Goal: Task Accomplishment & Management: Use online tool/utility

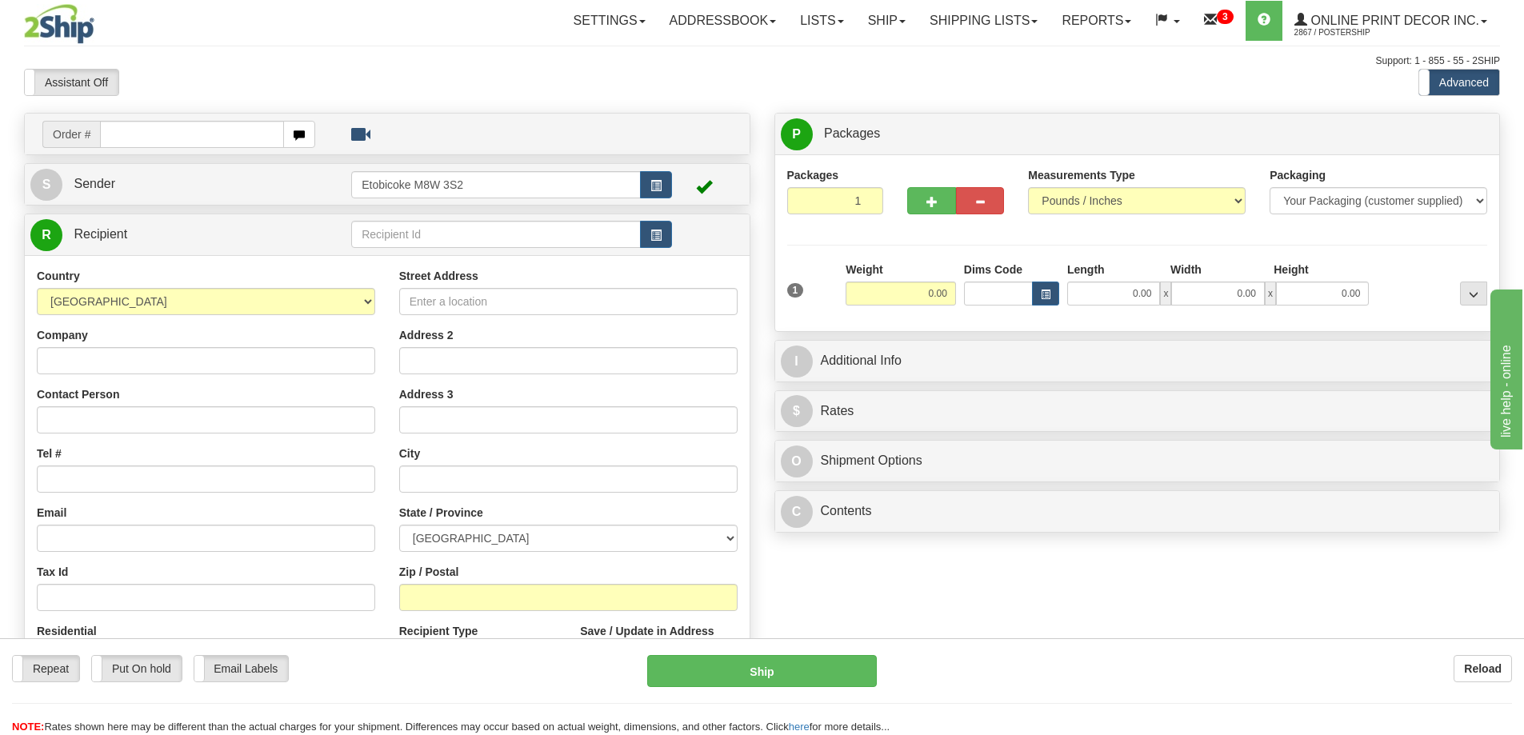
click at [154, 129] on input "text" at bounding box center [192, 134] width 184 height 27
type input "ca-423196"
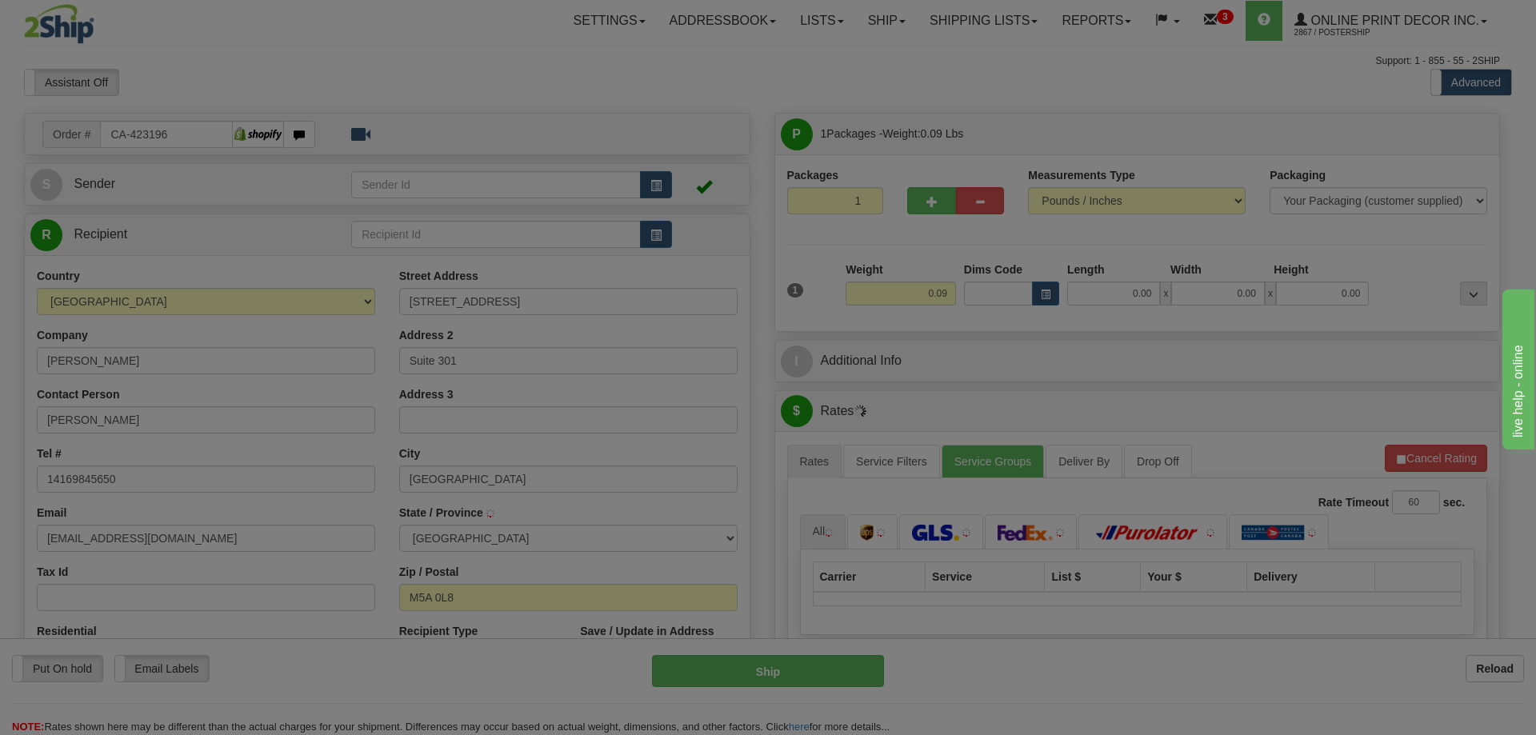
type input "TORONTO"
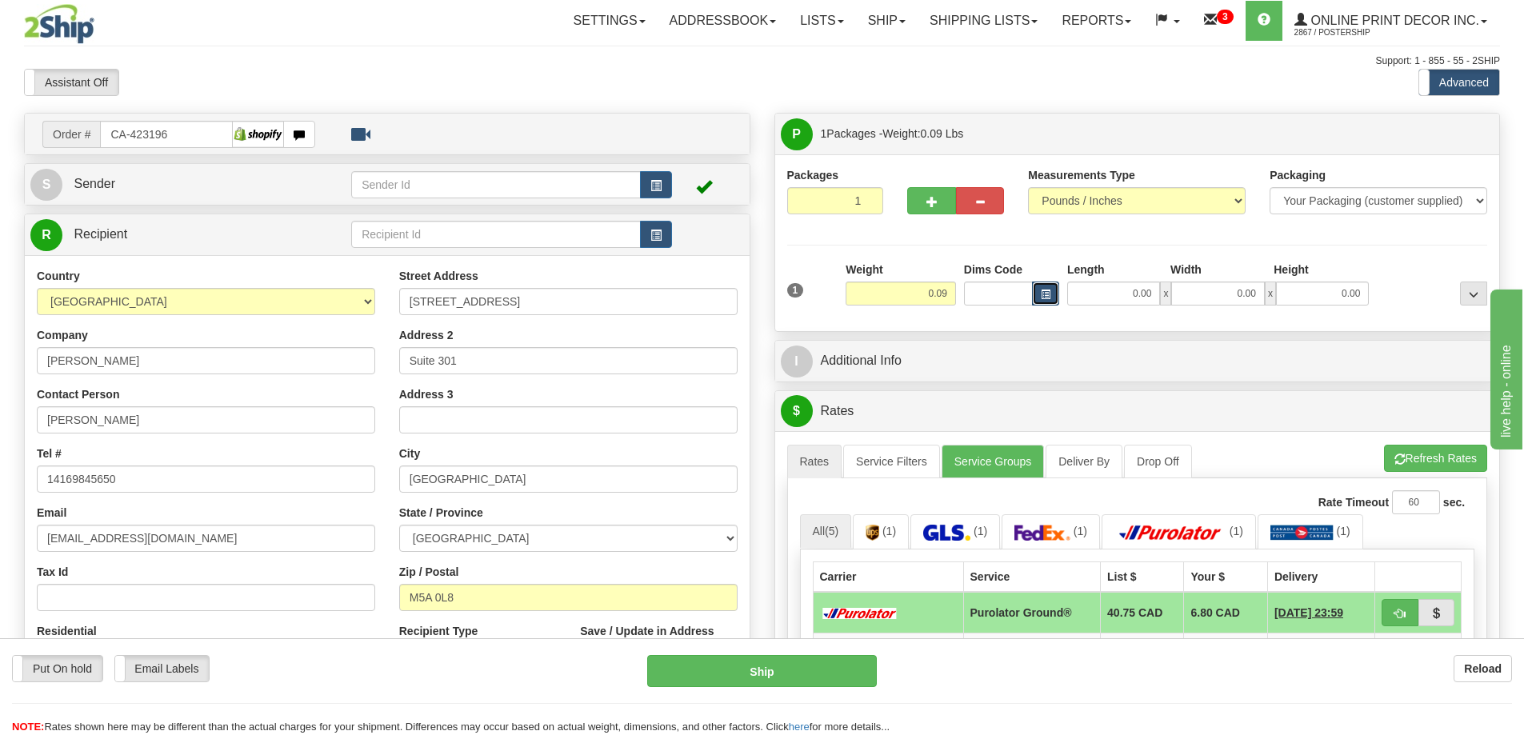
click at [1044, 291] on span "button" at bounding box center [1046, 294] width 10 height 9
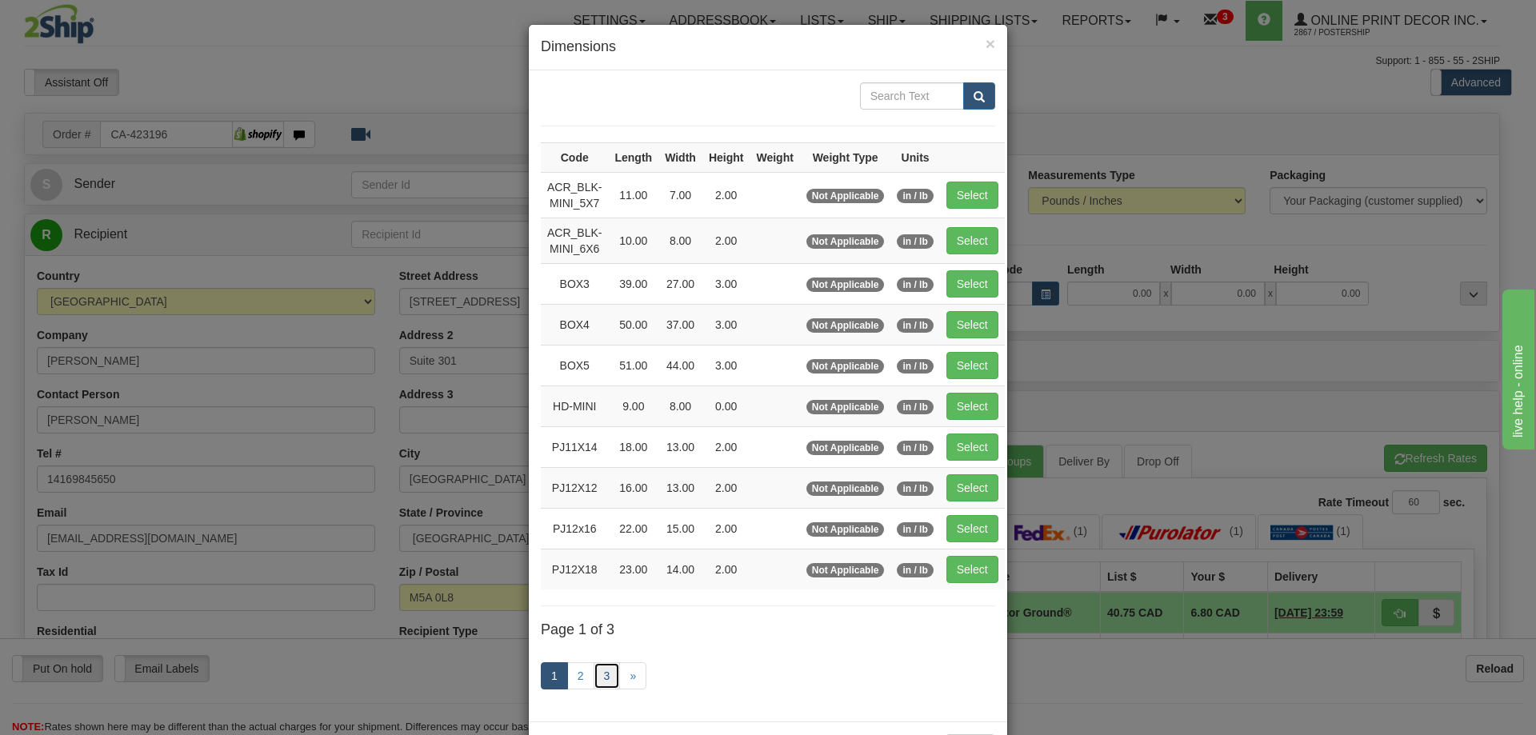
click at [603, 670] on link "3" at bounding box center [606, 675] width 27 height 27
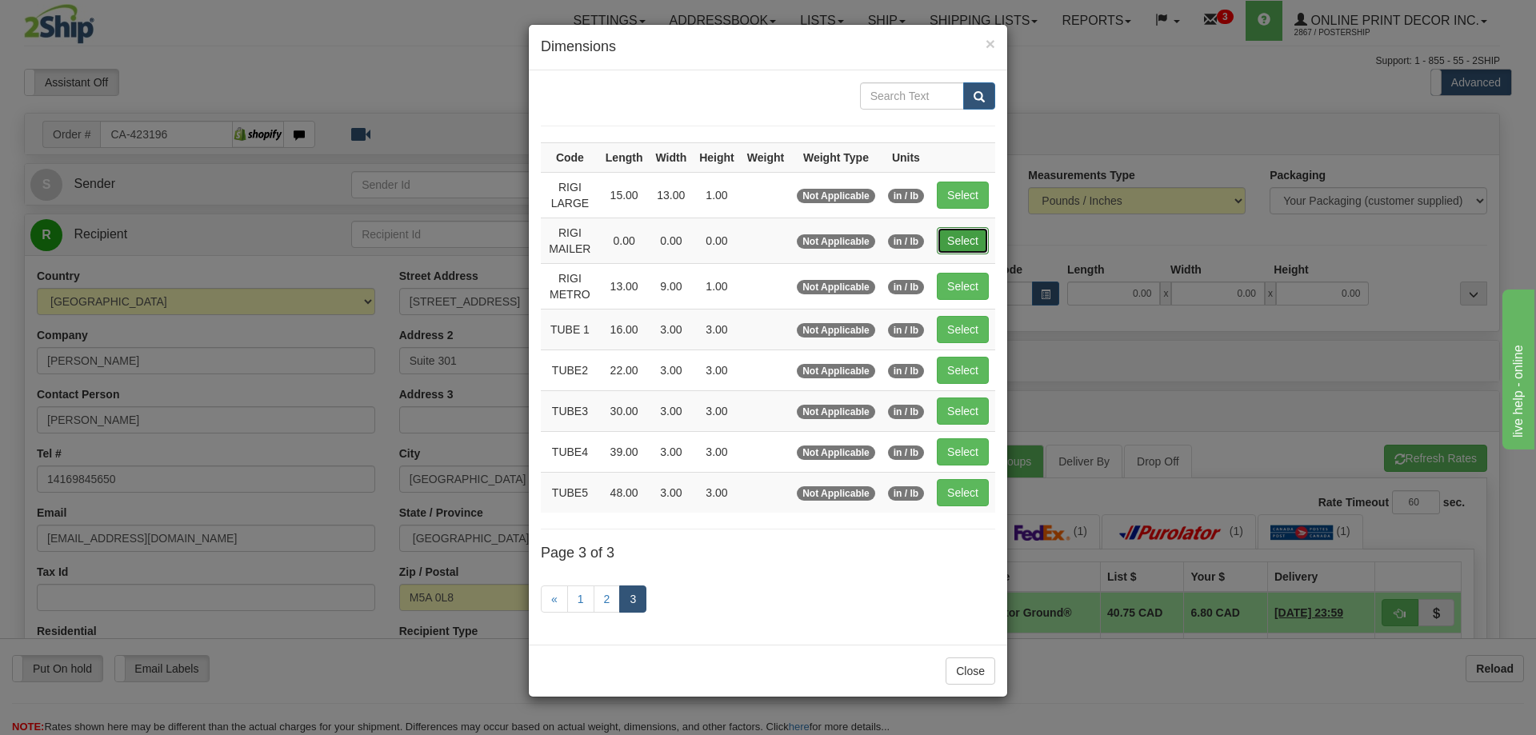
click at [959, 244] on button "Select" at bounding box center [963, 240] width 52 height 27
type input "RIGI MAILER"
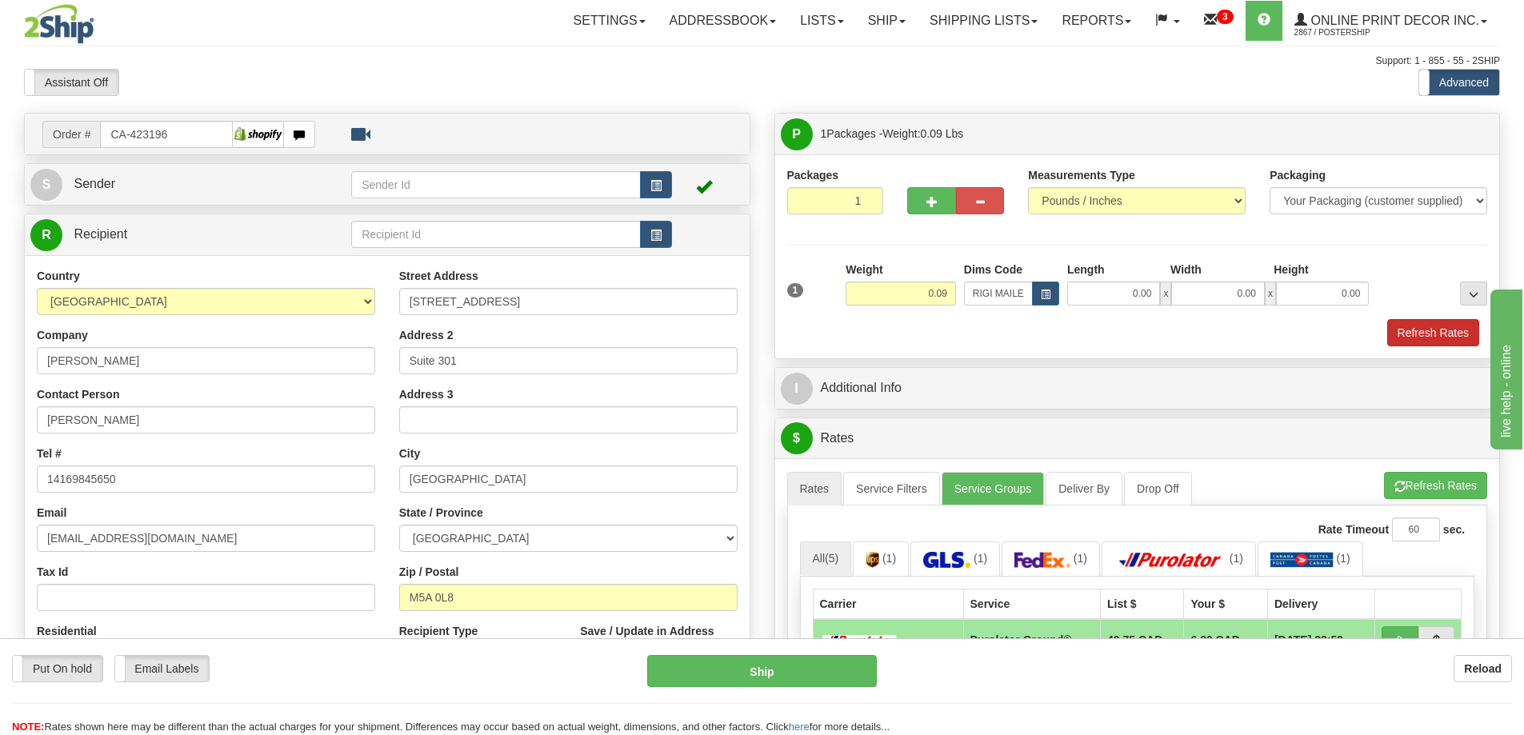
click at [1460, 347] on div "Packages 1 1 Measurements Type" at bounding box center [1137, 256] width 725 height 204
click at [1460, 341] on button "Refresh Rates" at bounding box center [1433, 332] width 92 height 27
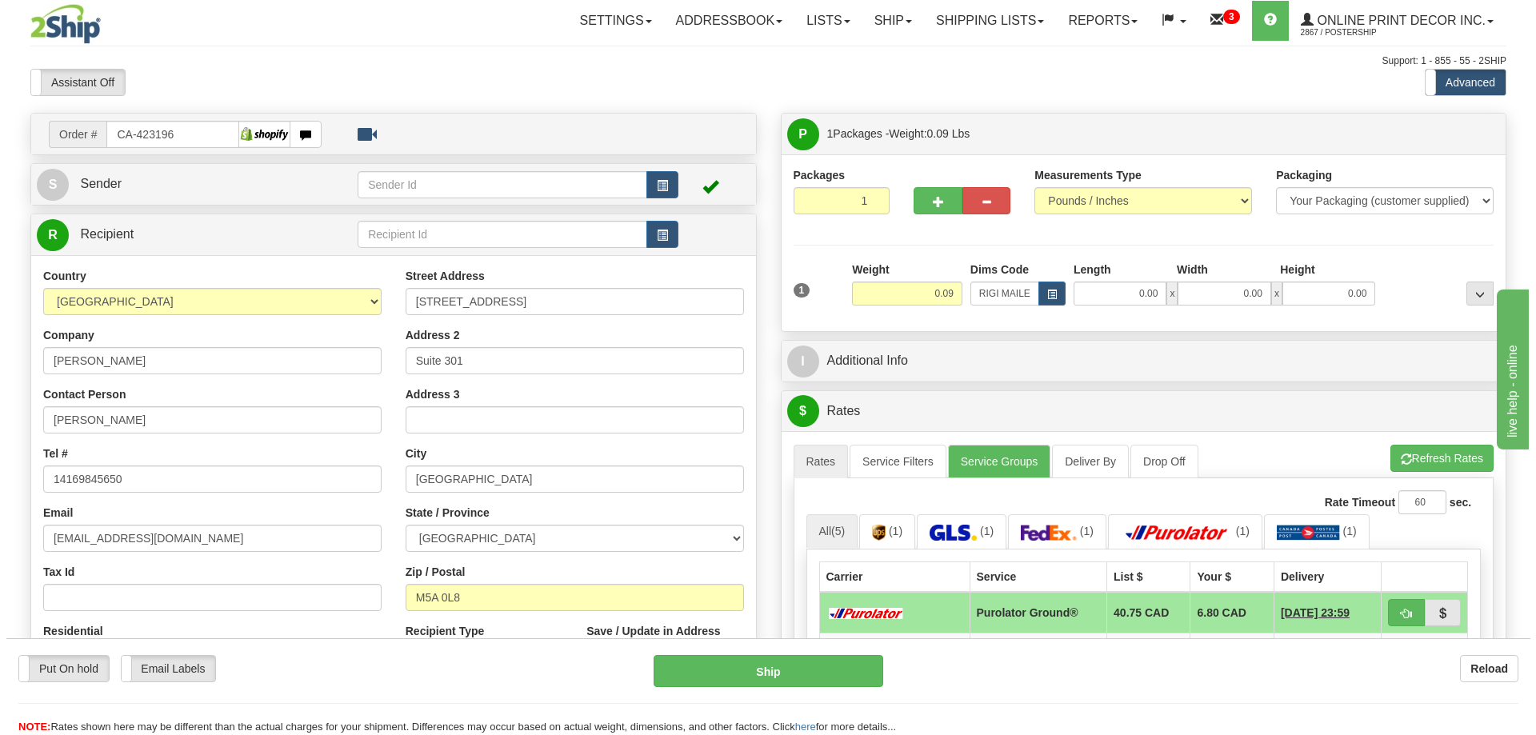
scroll to position [160, 0]
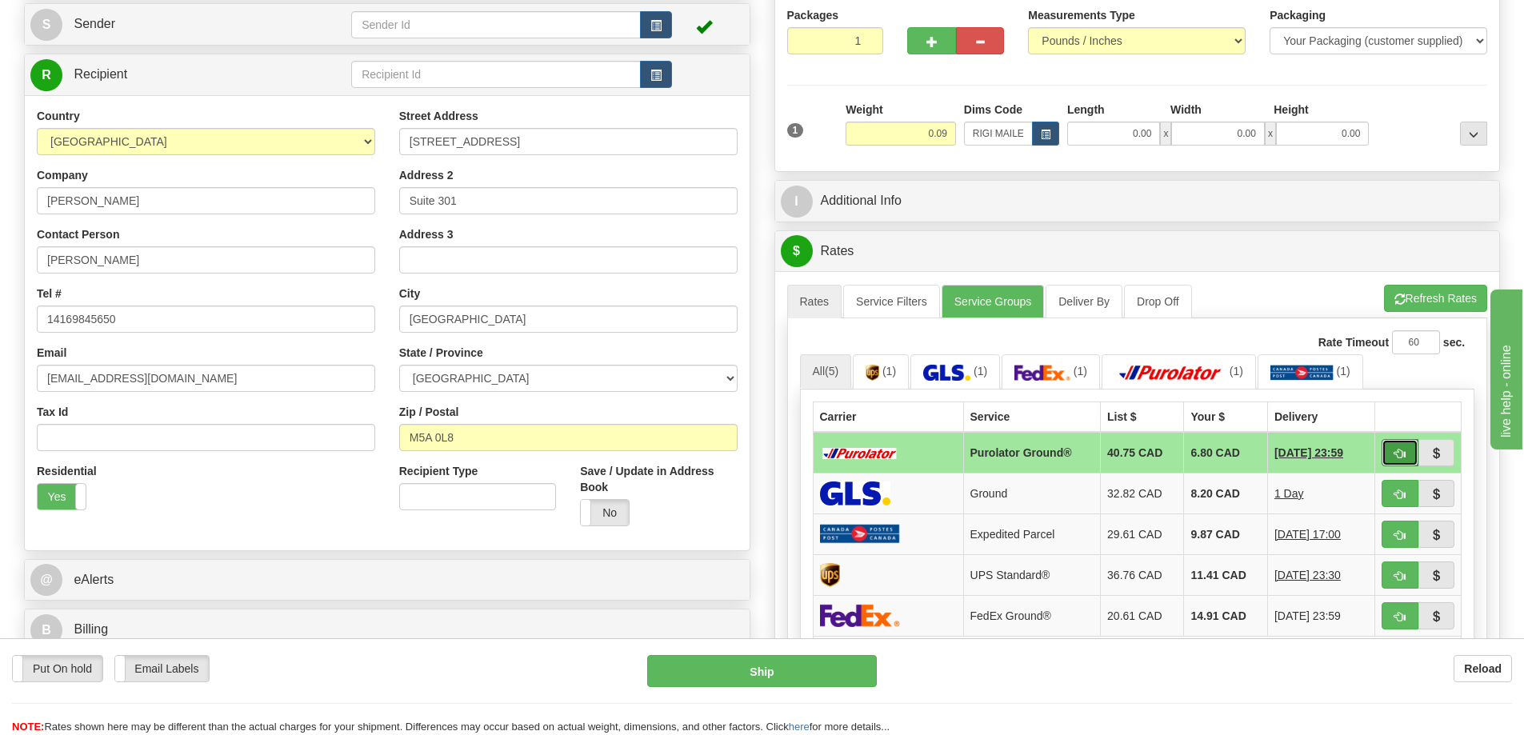
click at [1389, 449] on button "button" at bounding box center [1399, 452] width 37 height 27
type input "260"
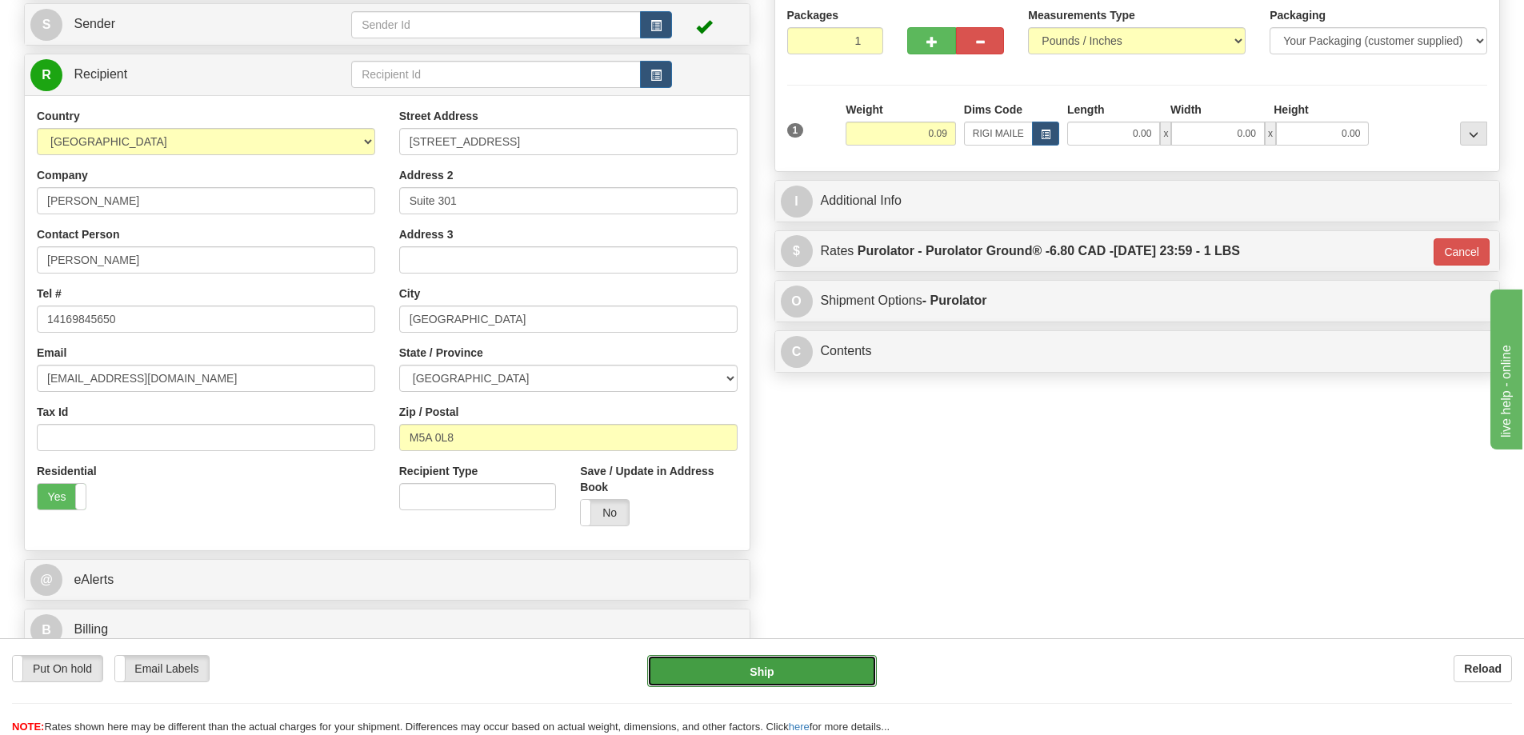
click at [860, 657] on button "Ship" at bounding box center [762, 671] width 230 height 32
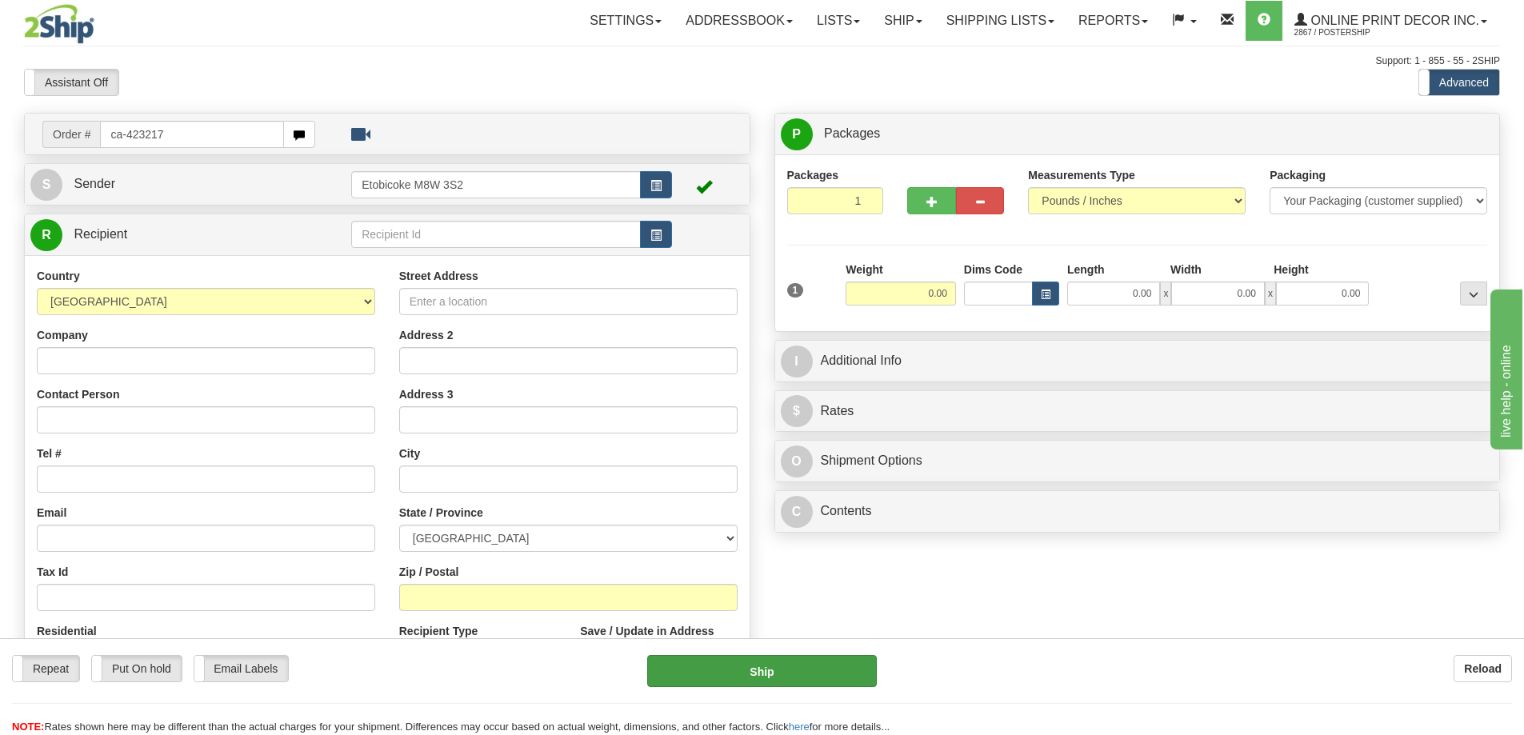
type input "ca-423217"
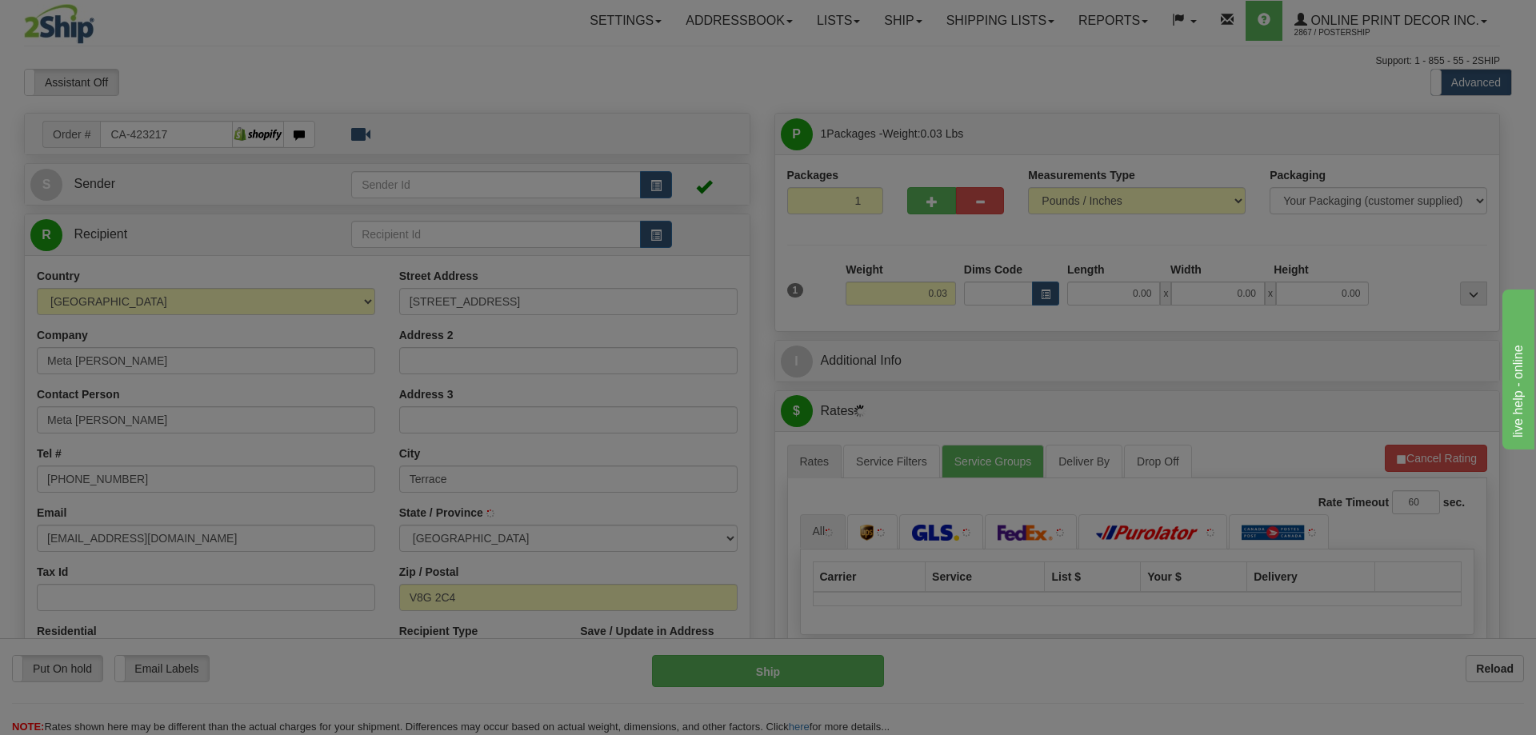
type input "TERRACE"
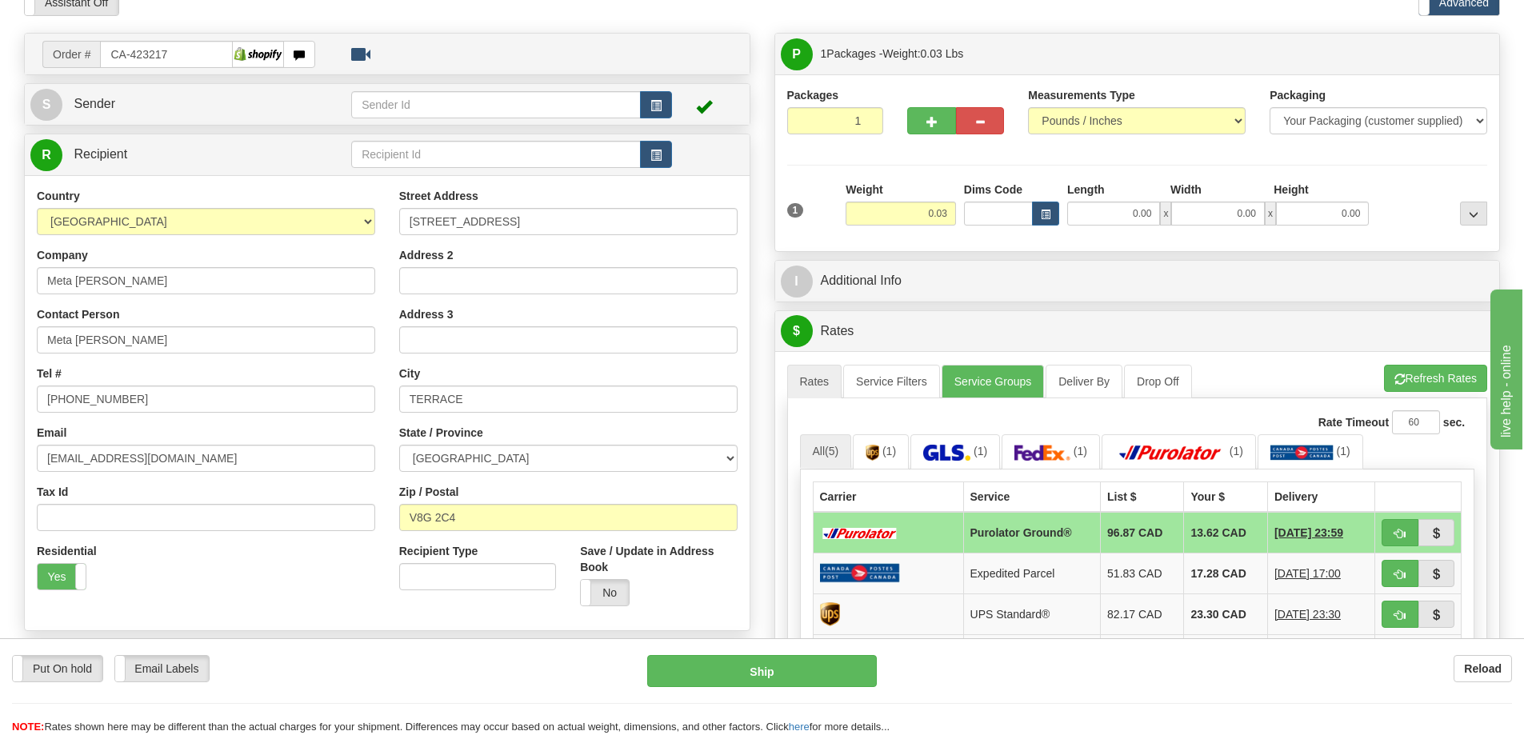
scroll to position [160, 0]
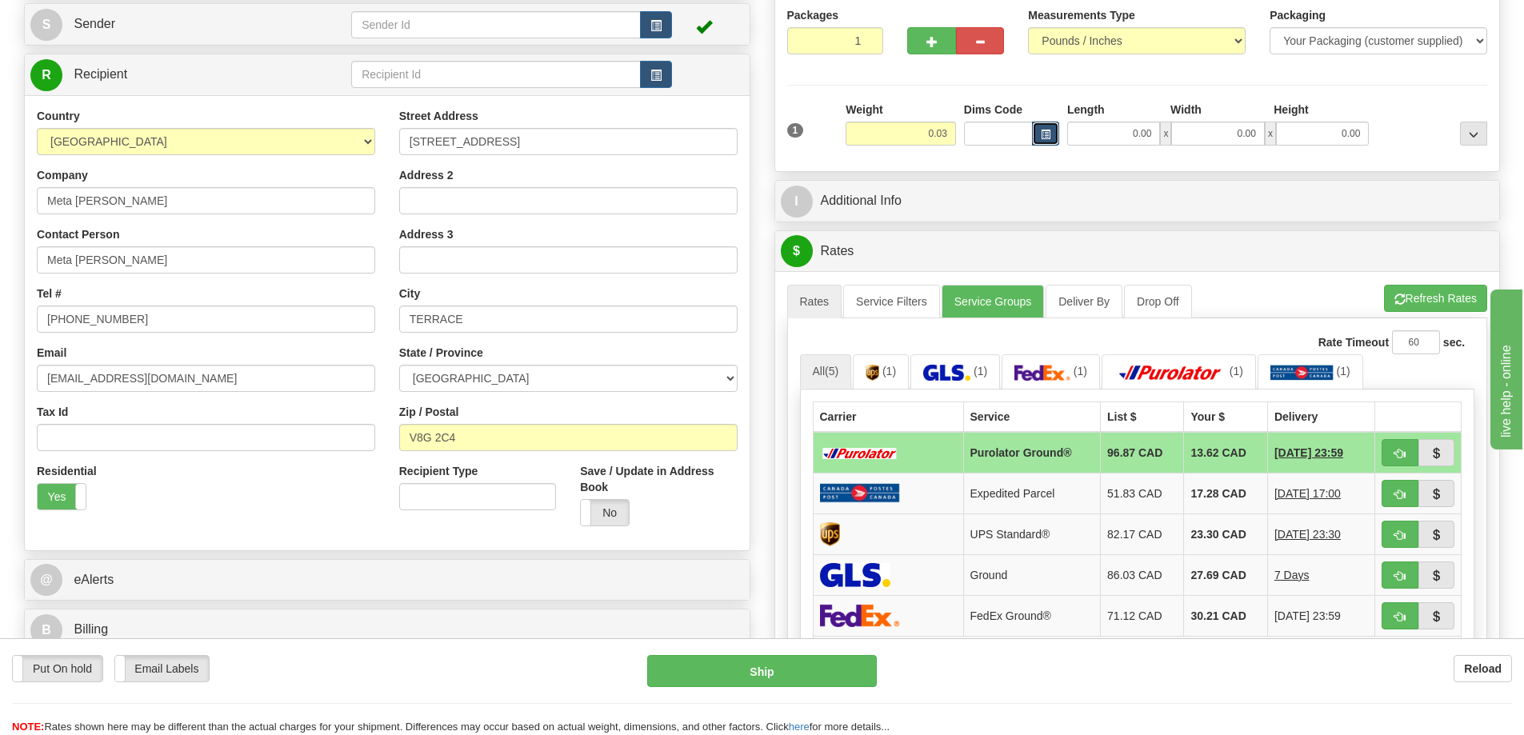
click at [1043, 126] on button "button" at bounding box center [1045, 134] width 27 height 24
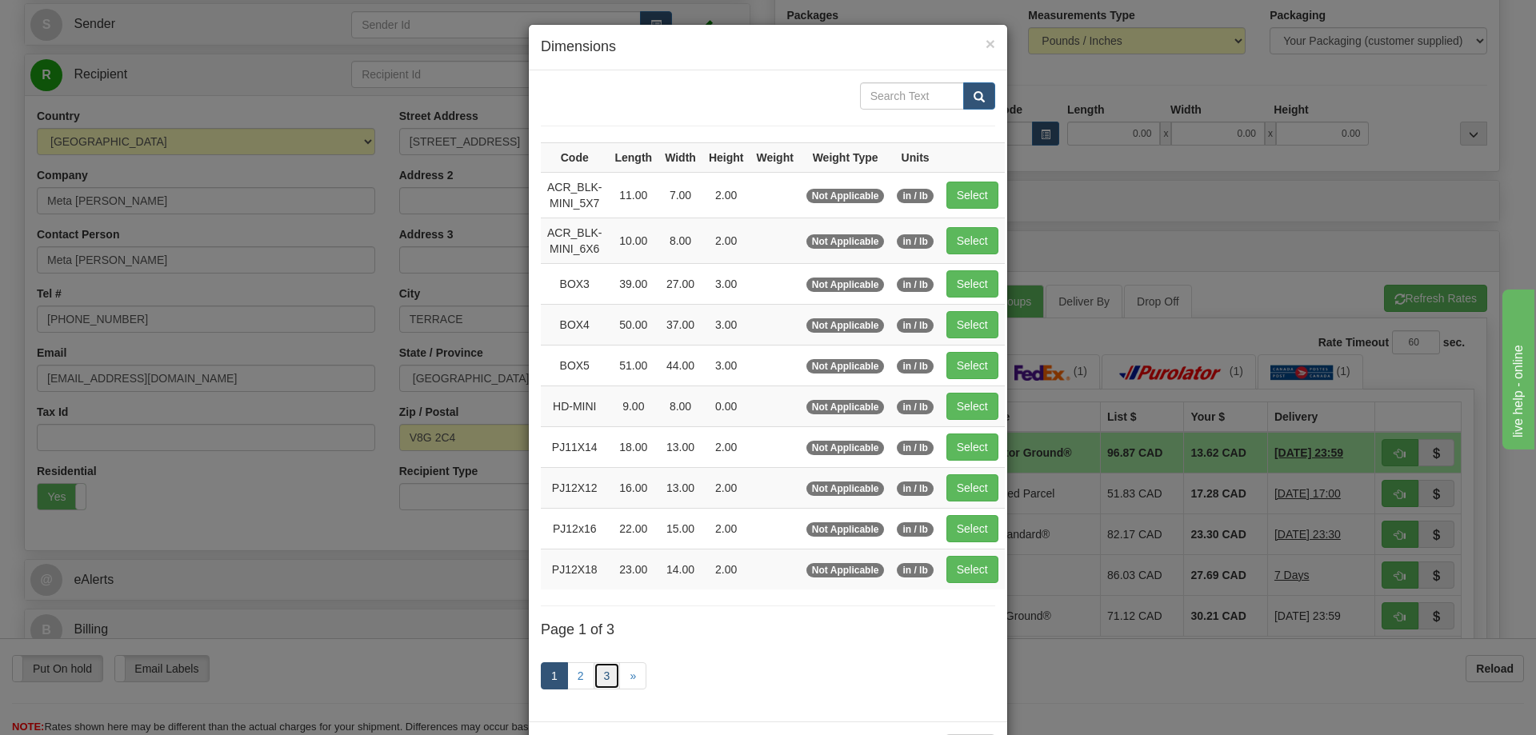
click at [597, 671] on link "3" at bounding box center [606, 675] width 27 height 27
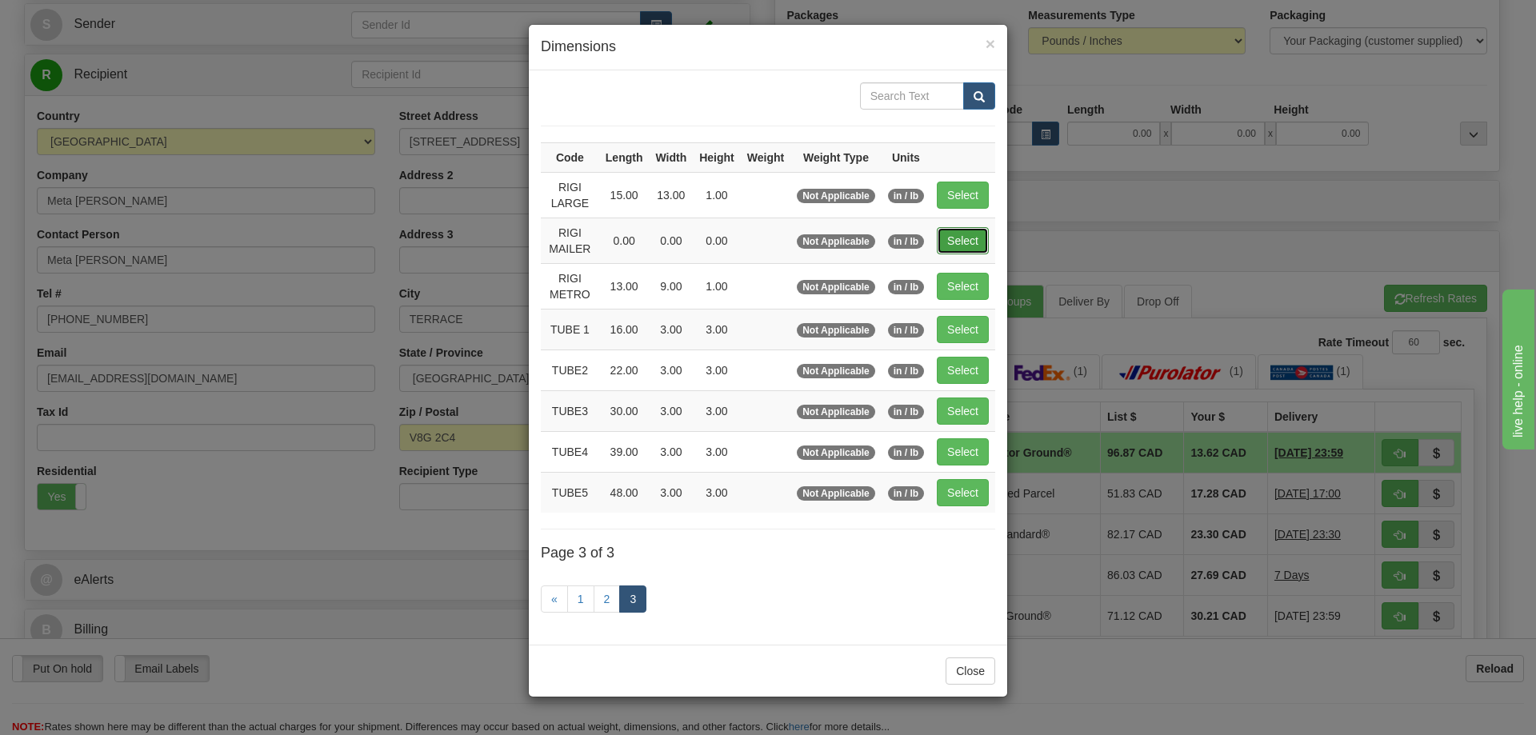
click at [964, 237] on button "Select" at bounding box center [963, 240] width 52 height 27
type input "RIGI MAILER"
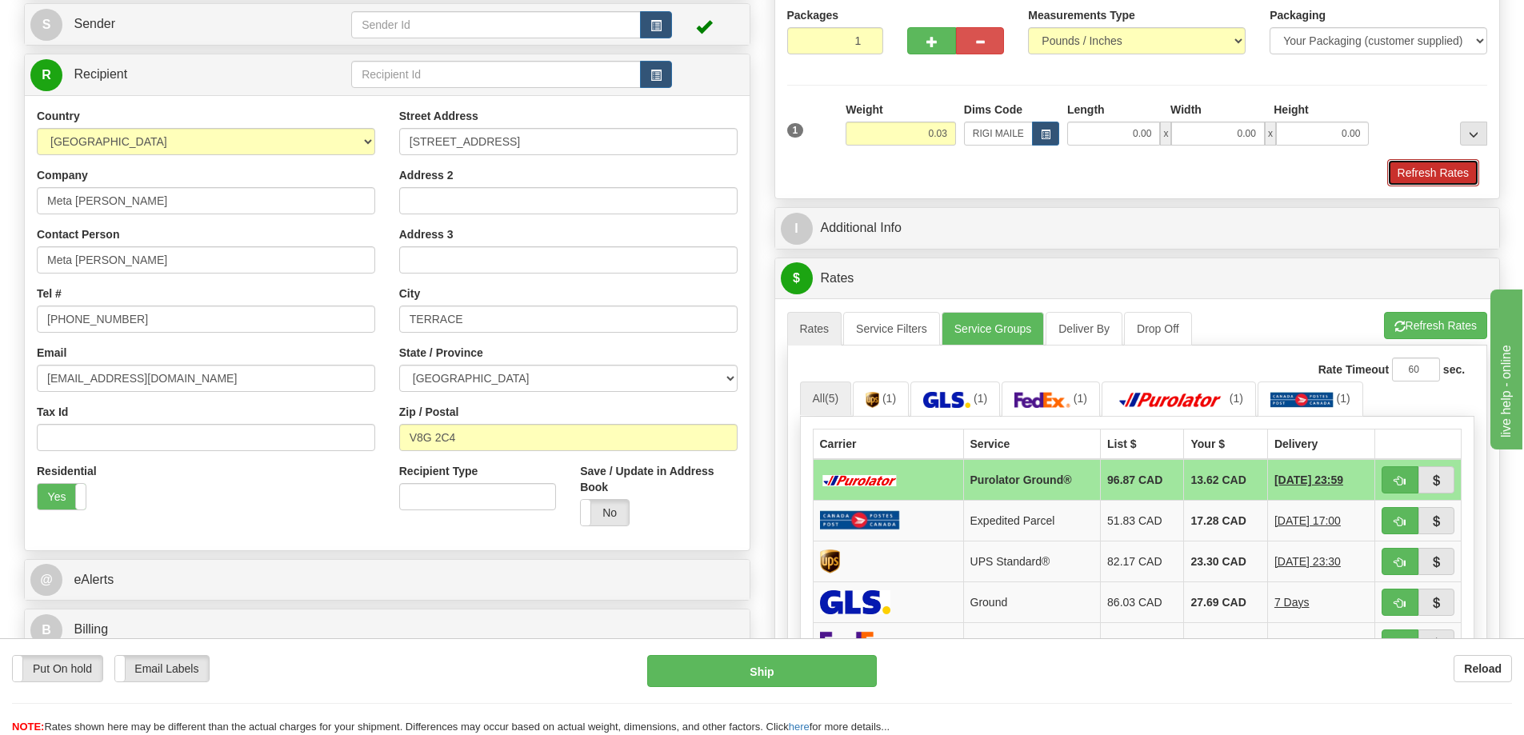
click at [1419, 170] on button "Refresh Rates" at bounding box center [1433, 172] width 92 height 27
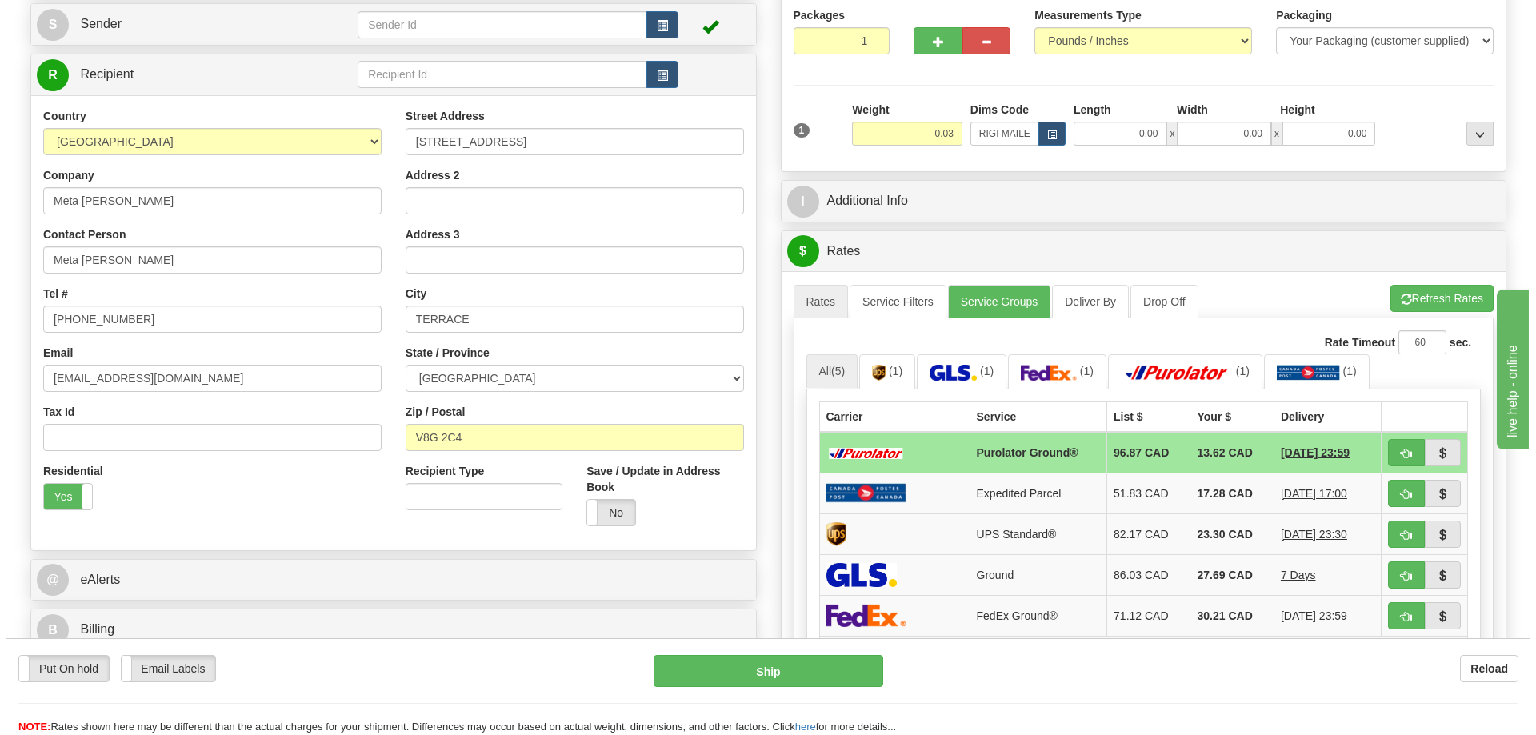
scroll to position [240, 0]
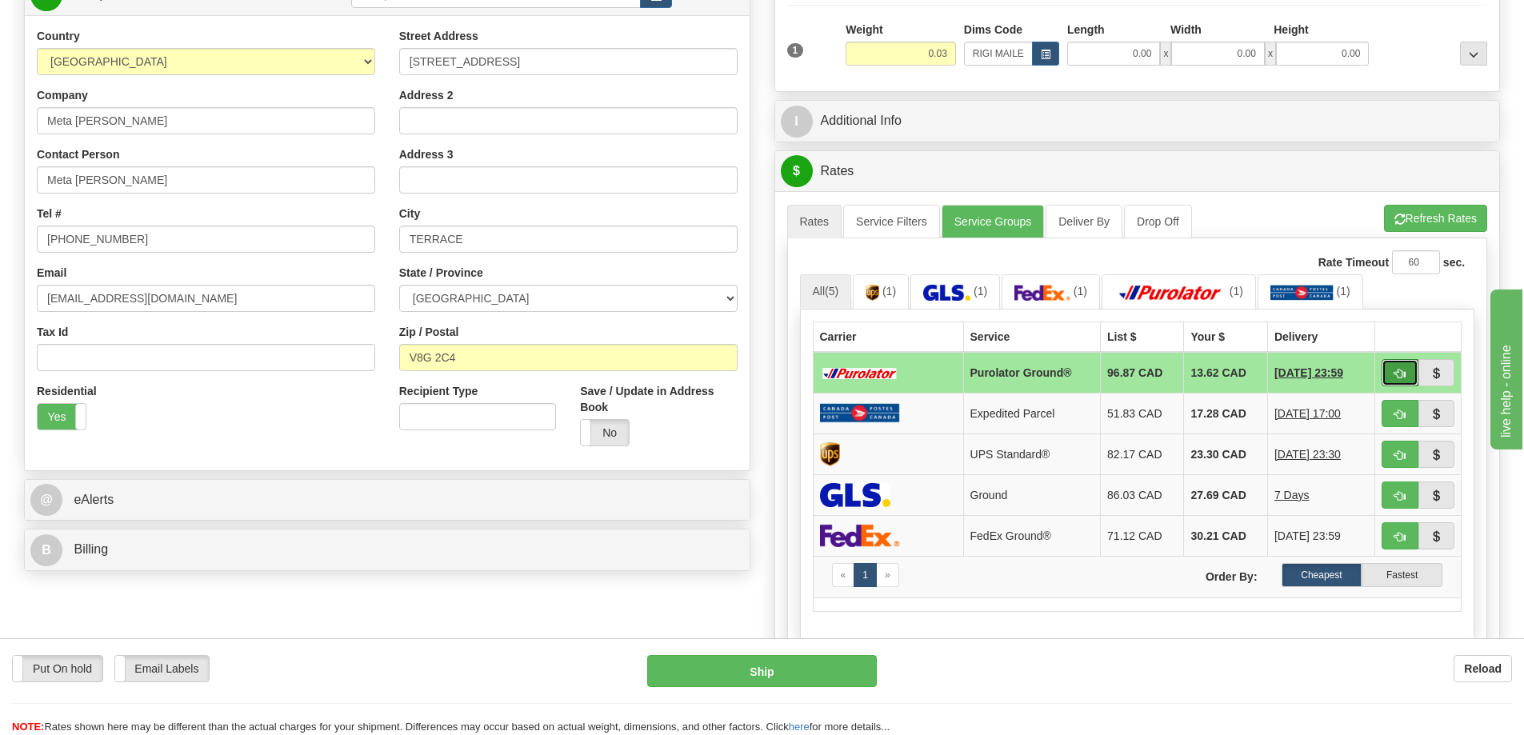
click at [1394, 374] on span "button" at bounding box center [1399, 374] width 11 height 10
type input "260"
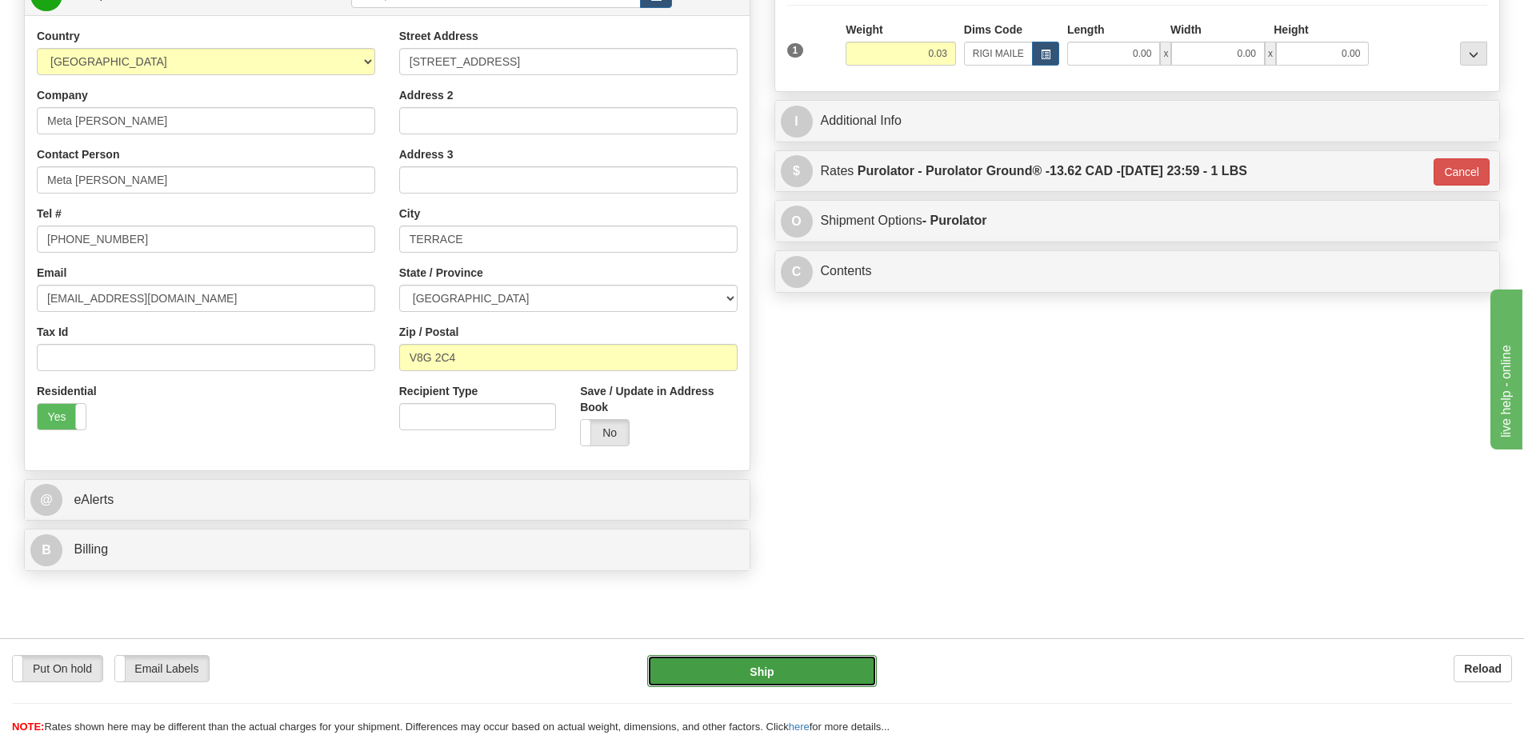
click at [853, 656] on button "Ship" at bounding box center [762, 671] width 230 height 32
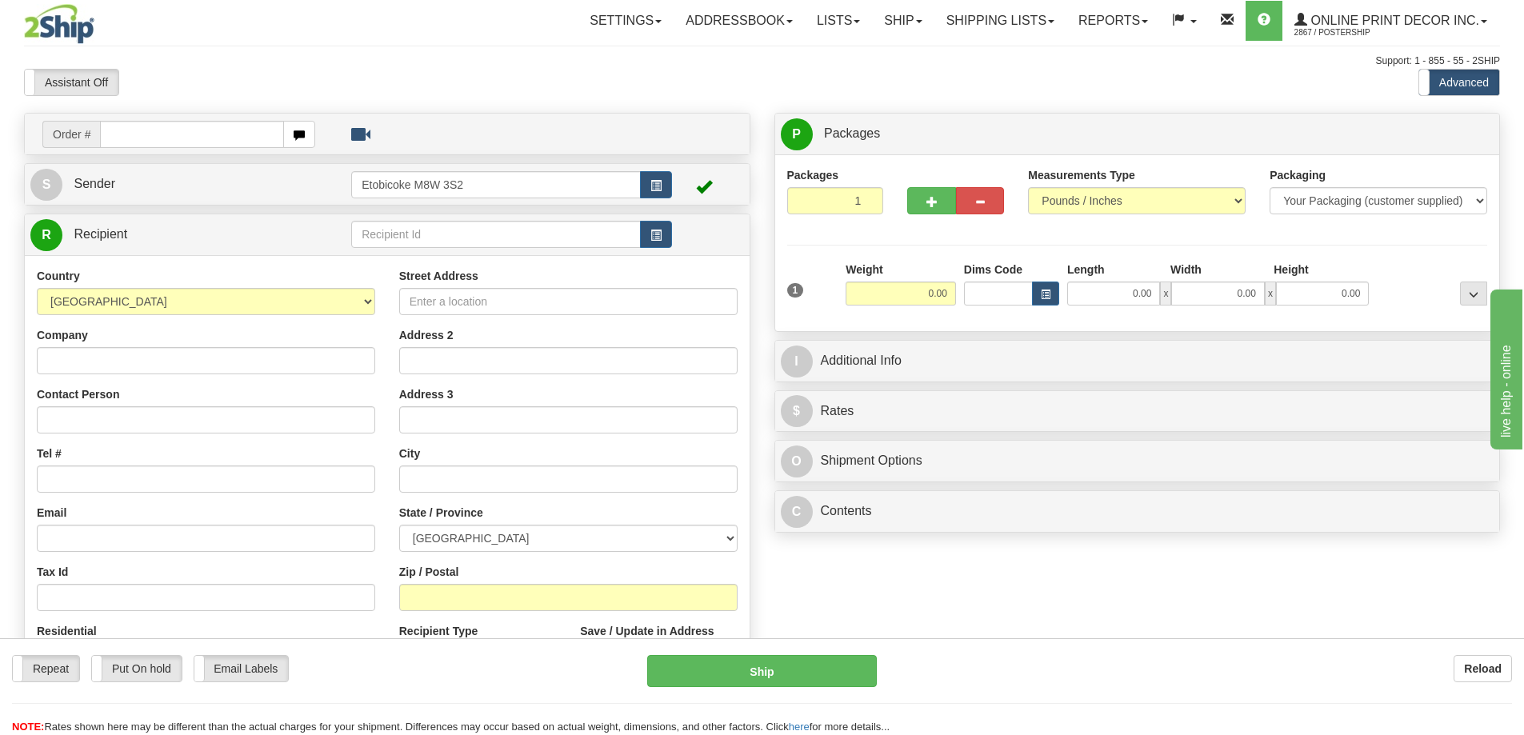
click at [147, 134] on input "text" at bounding box center [192, 134] width 184 height 27
type input "ca-423285"
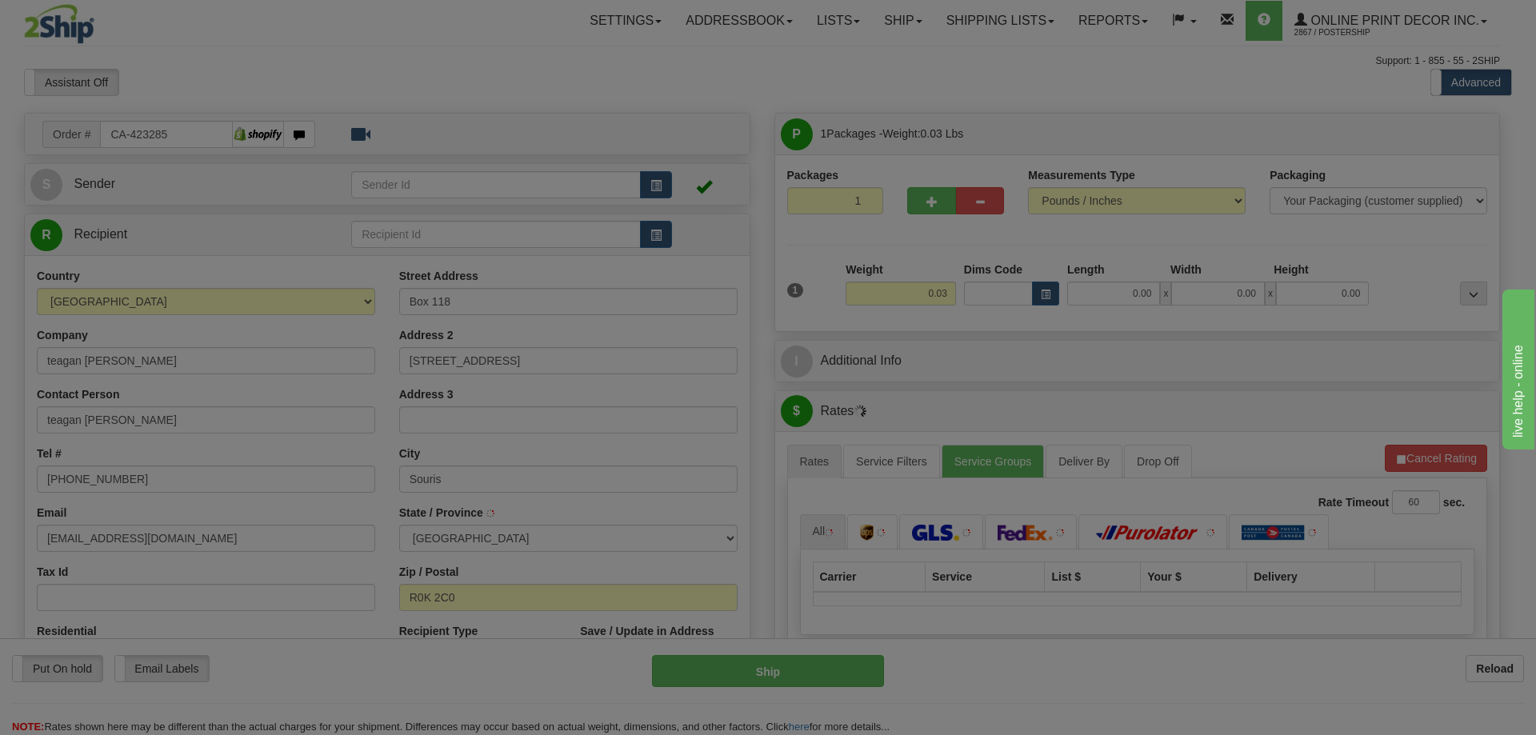
type input "SOURIS"
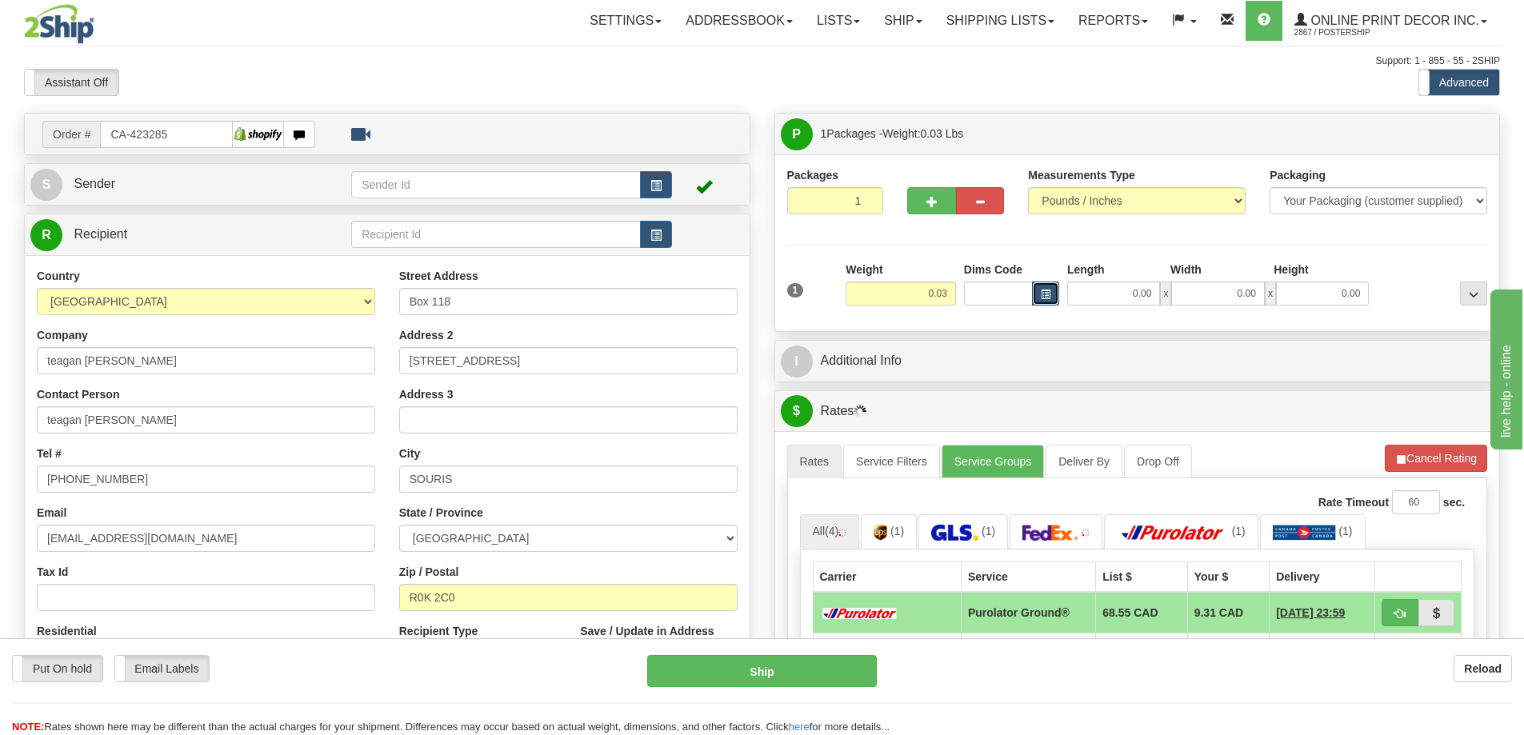
click at [1045, 297] on span "button" at bounding box center [1046, 294] width 10 height 9
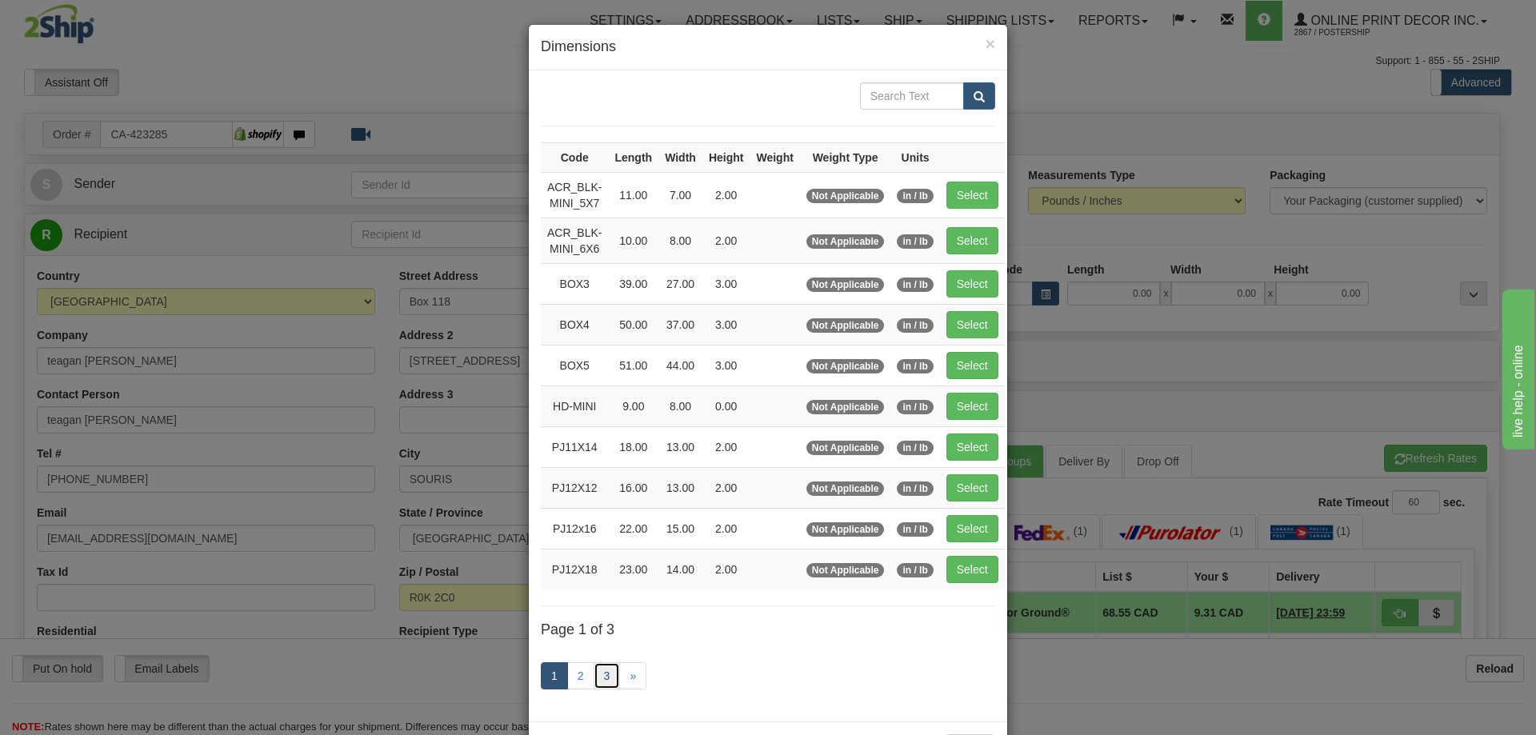
click at [602, 666] on link "3" at bounding box center [606, 675] width 27 height 27
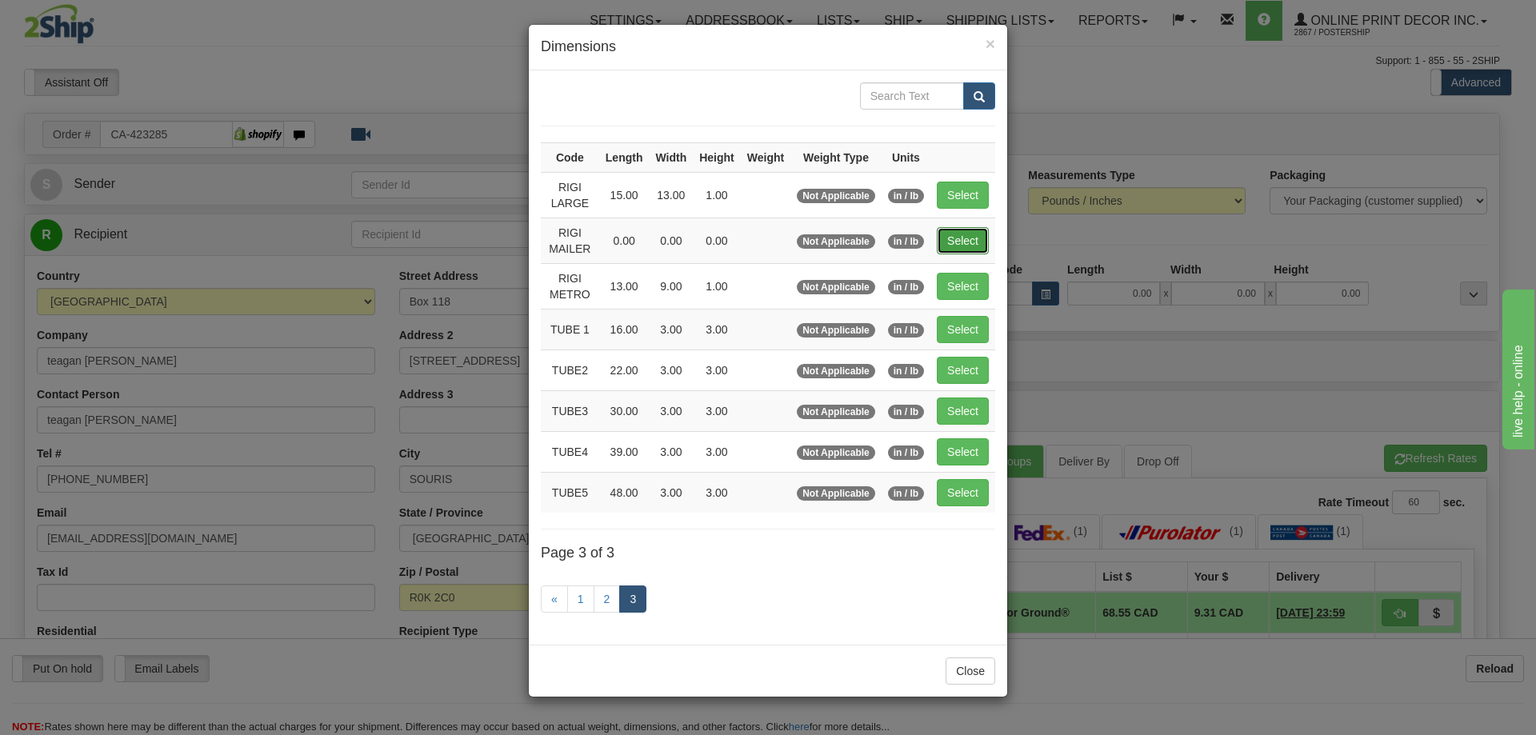
click at [977, 239] on button "Select" at bounding box center [963, 240] width 52 height 27
type input "RIGI MAILER"
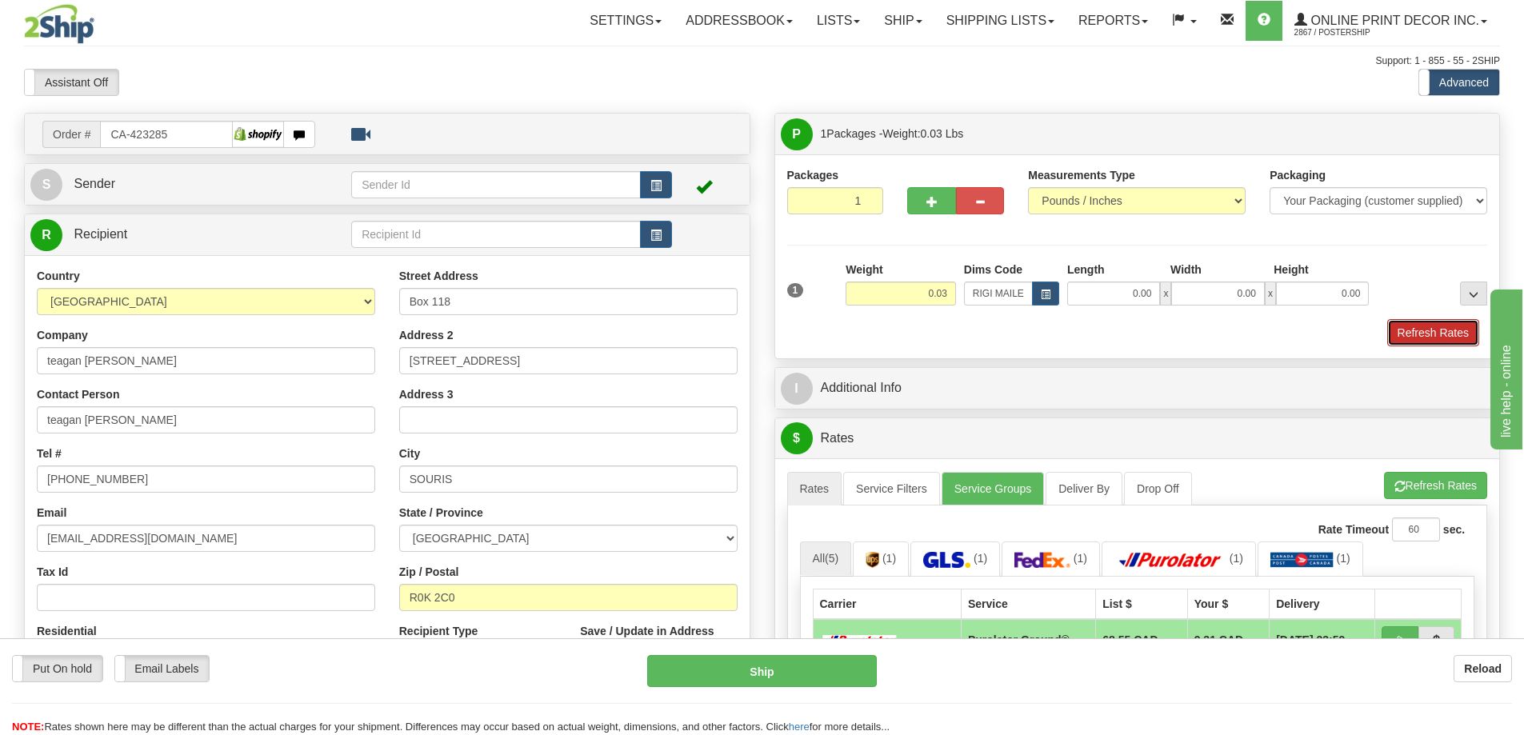
click at [1436, 324] on button "Refresh Rates" at bounding box center [1433, 332] width 92 height 27
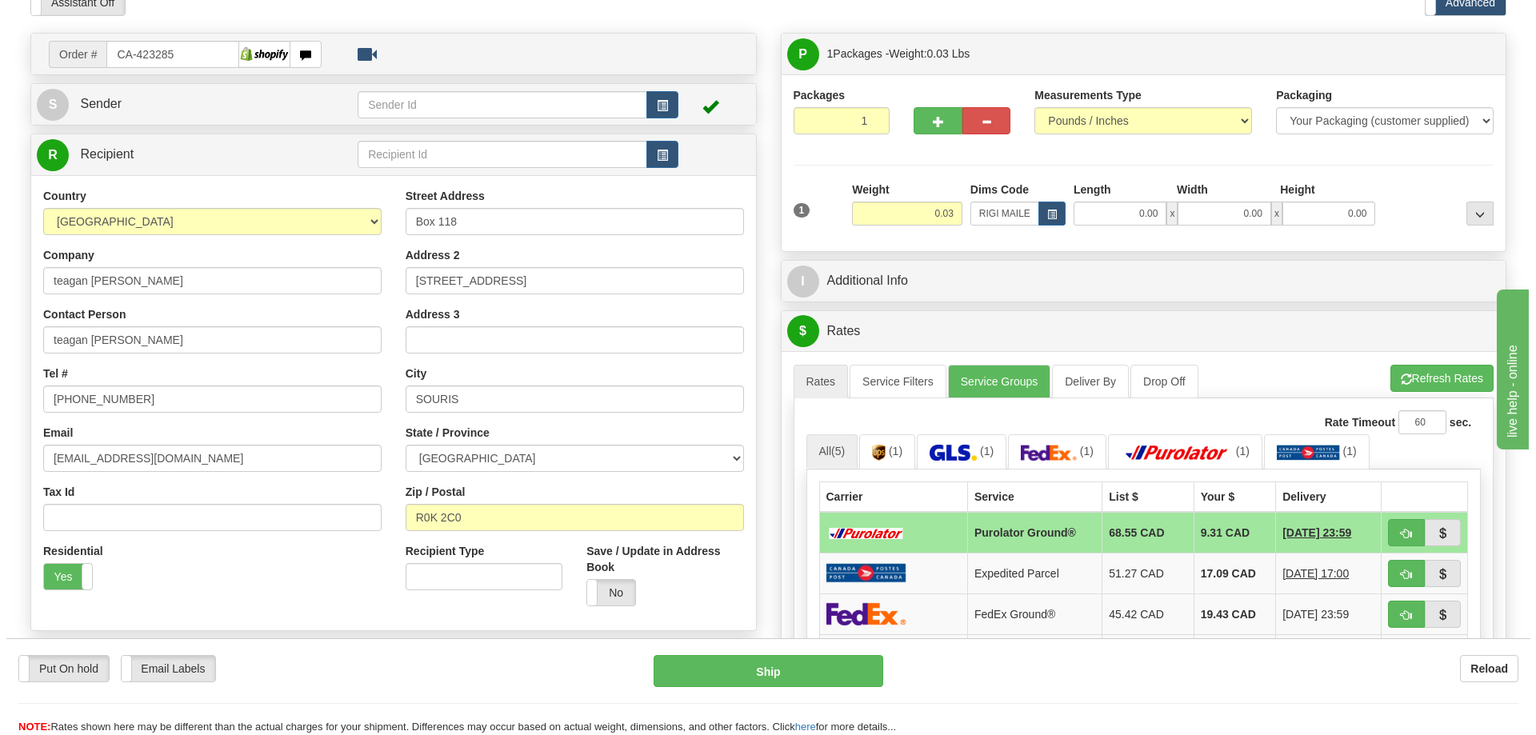
scroll to position [160, 0]
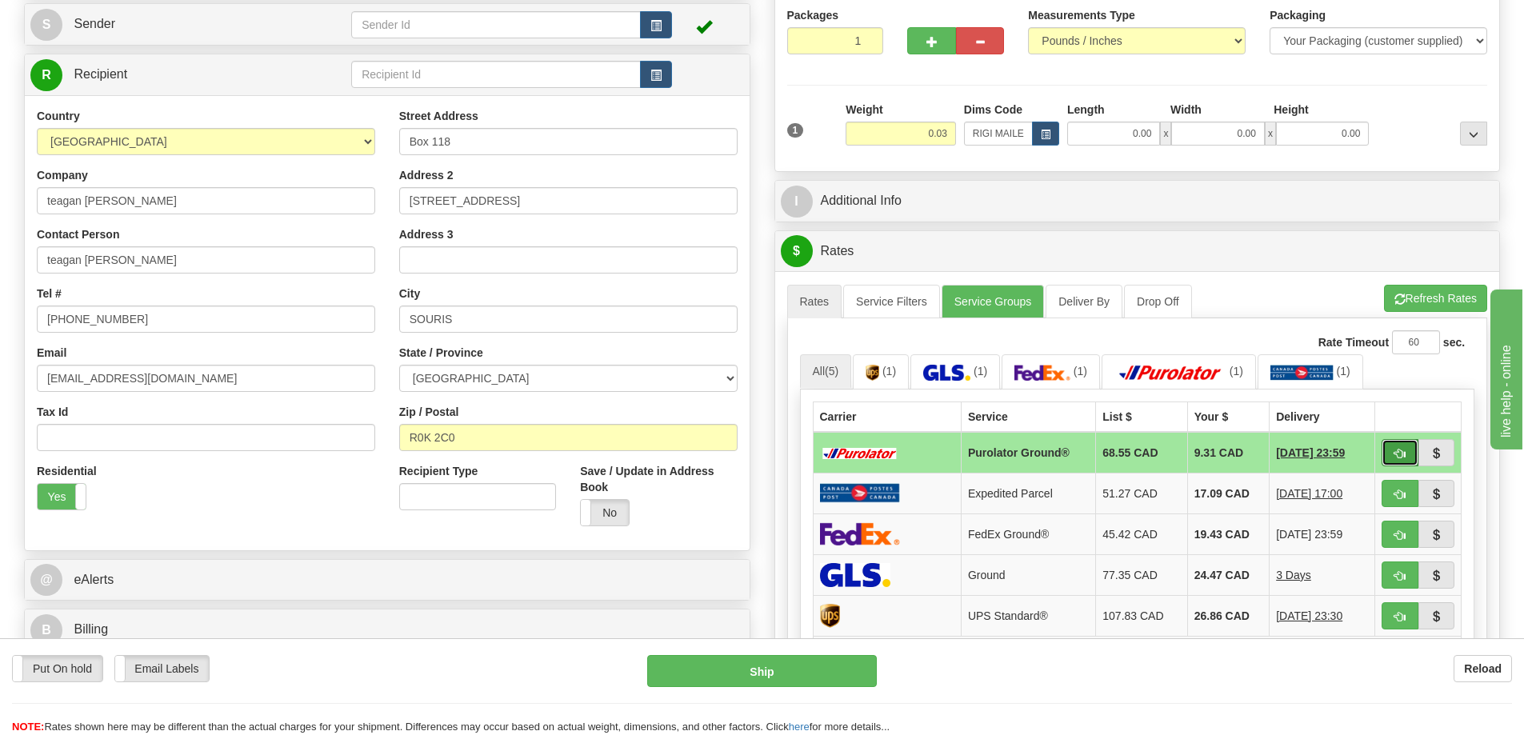
click at [1397, 450] on span "button" at bounding box center [1399, 454] width 11 height 10
type input "260"
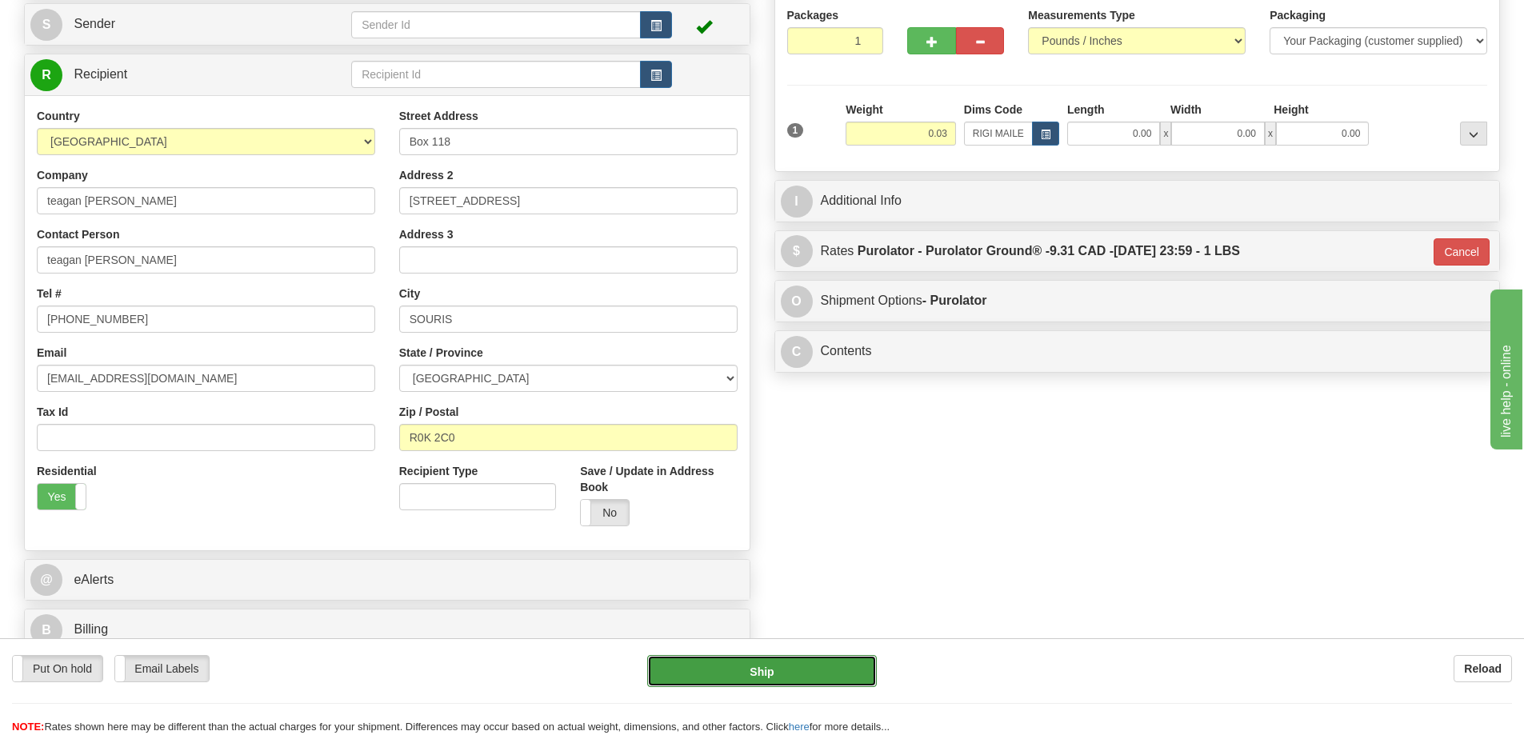
click at [797, 673] on button "Ship" at bounding box center [762, 671] width 230 height 32
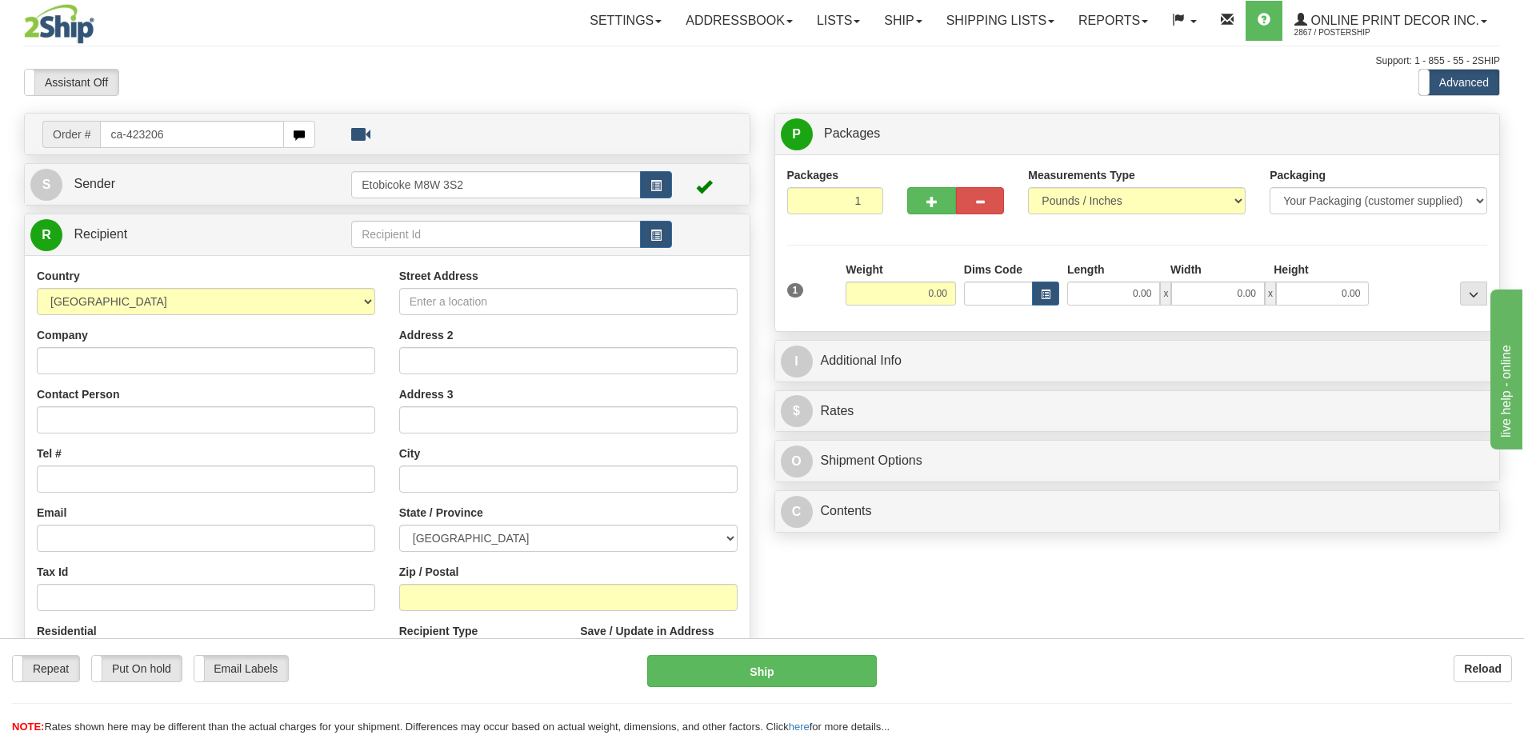
type input "ca-423206"
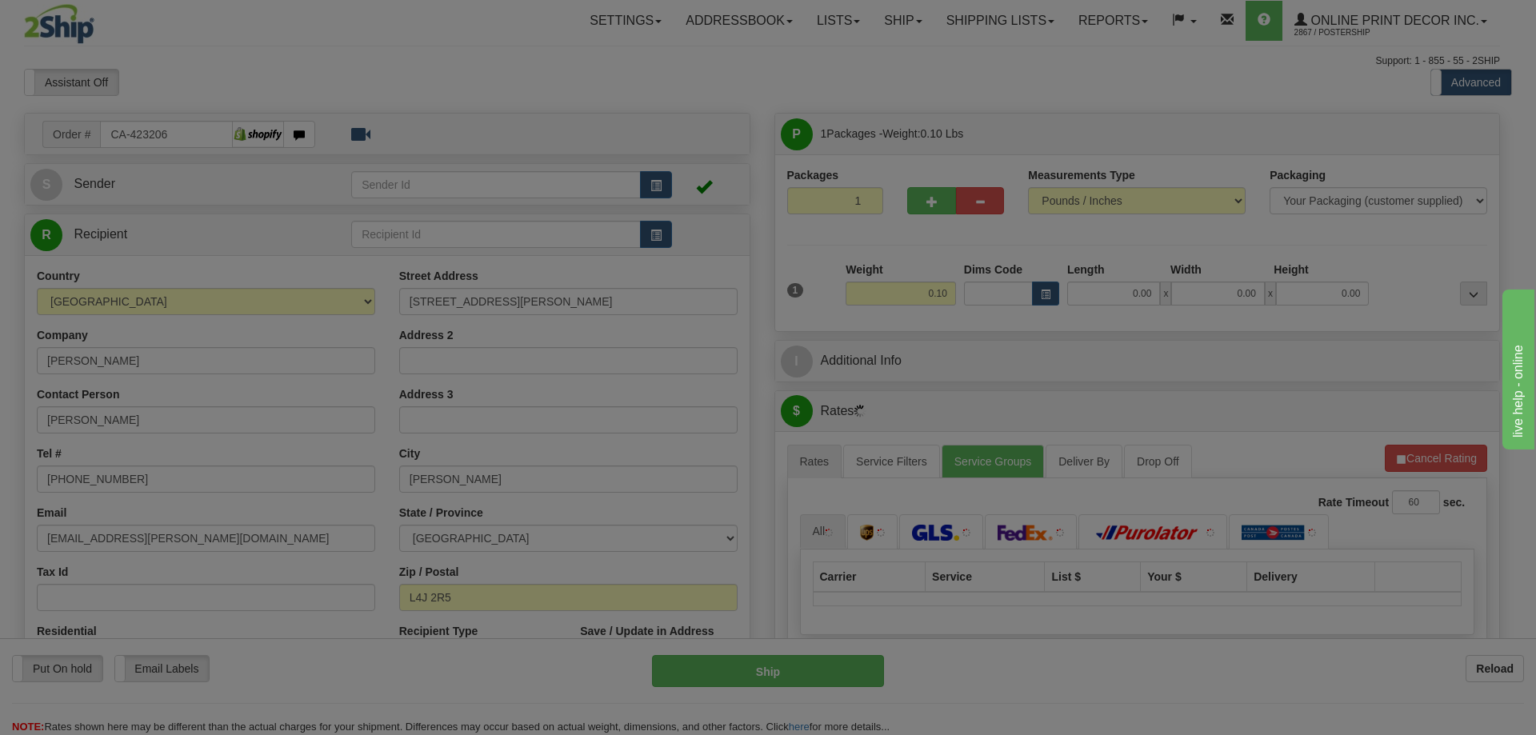
type input "THORNHILL"
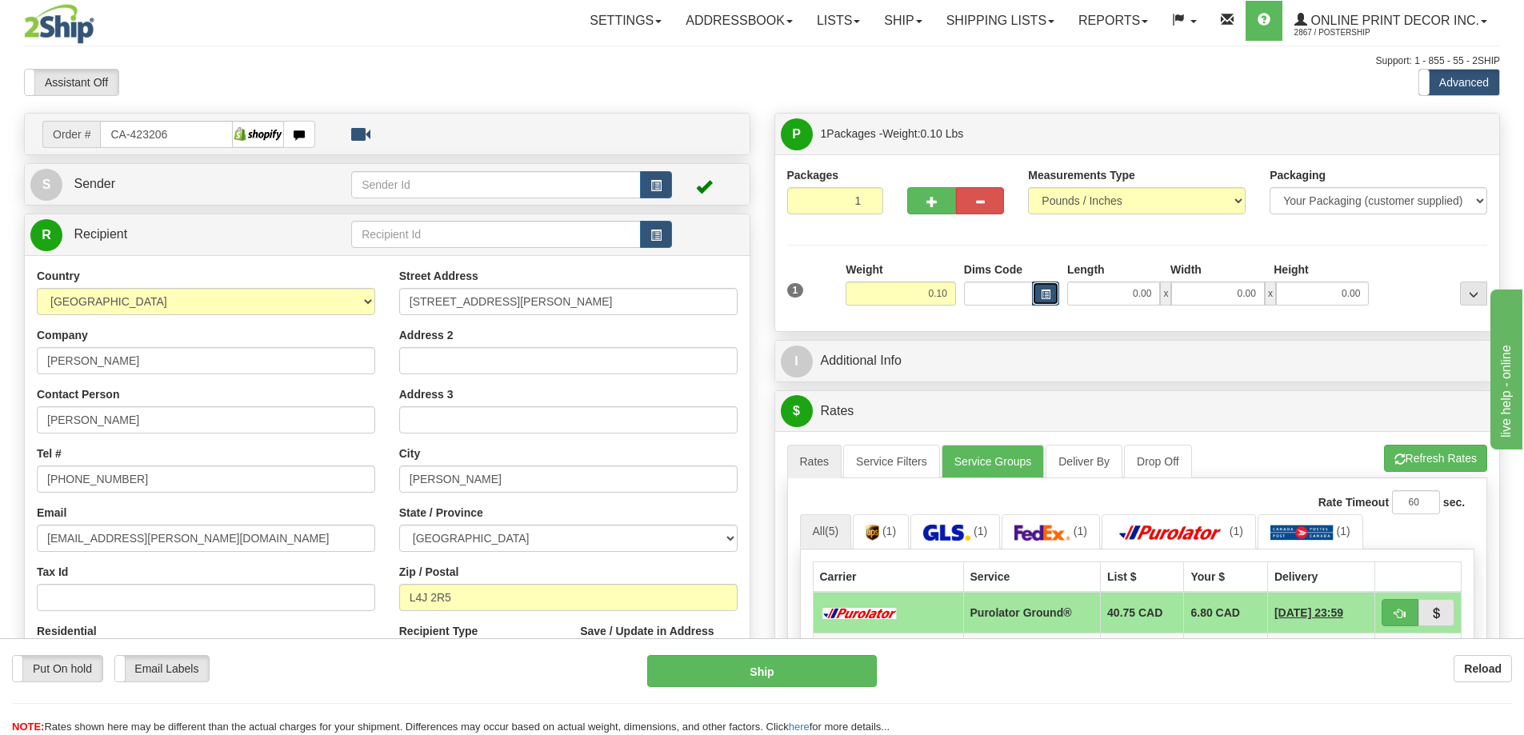
click at [1041, 294] on span "button" at bounding box center [1046, 294] width 10 height 9
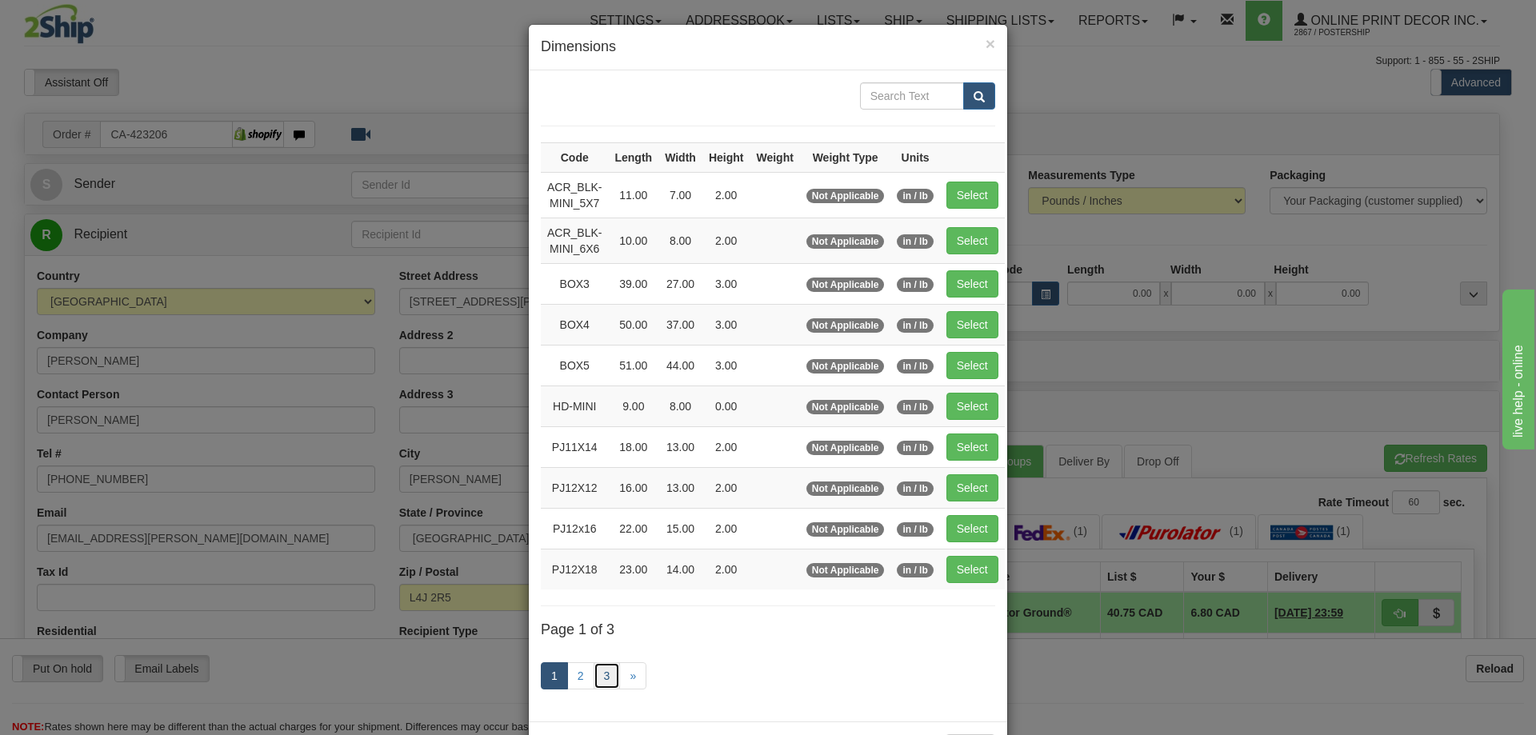
click at [602, 669] on link "3" at bounding box center [606, 675] width 27 height 27
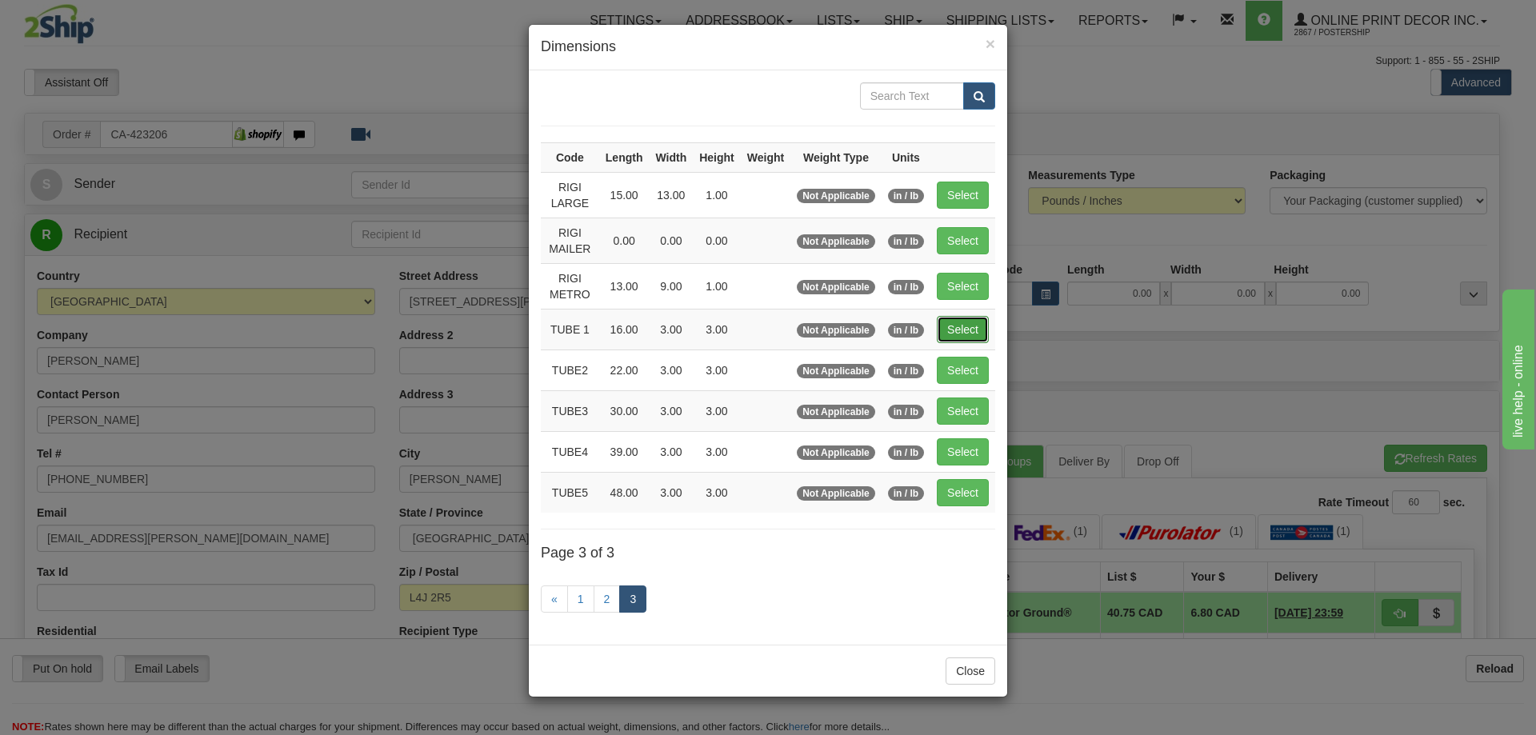
click at [985, 332] on button "Select" at bounding box center [963, 329] width 52 height 27
type input "TUBE 1"
type input "16.00"
type input "3.00"
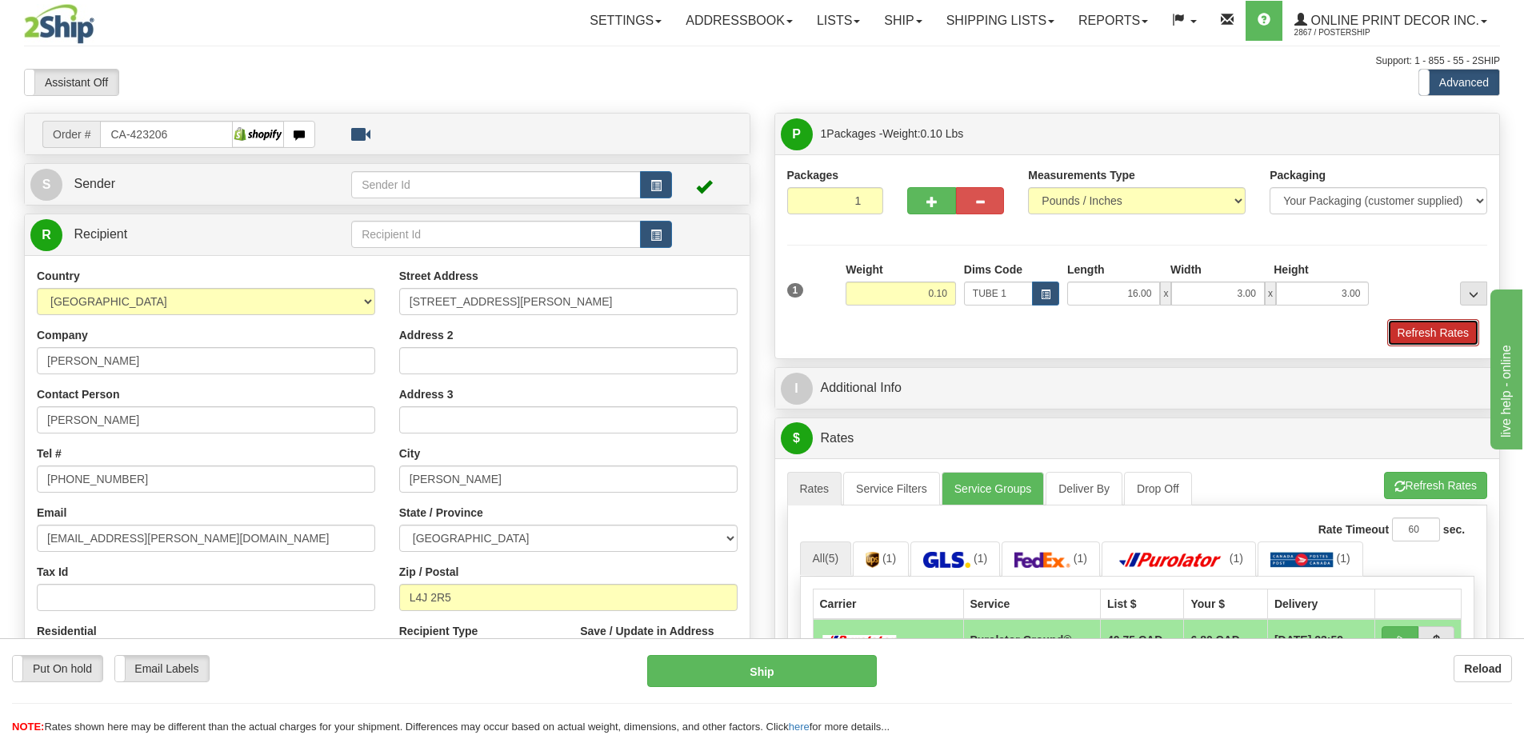
click at [1459, 334] on button "Refresh Rates" at bounding box center [1433, 332] width 92 height 27
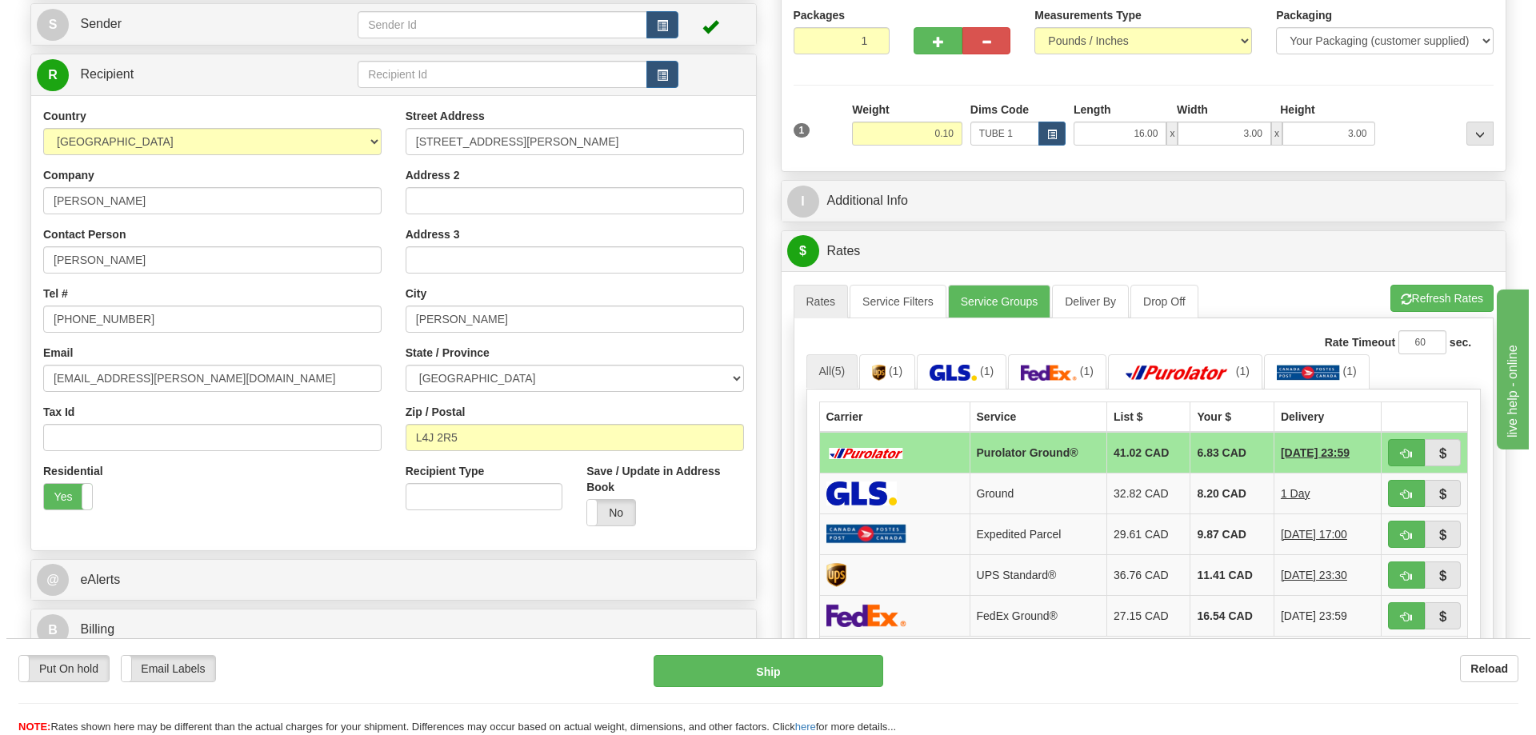
scroll to position [240, 0]
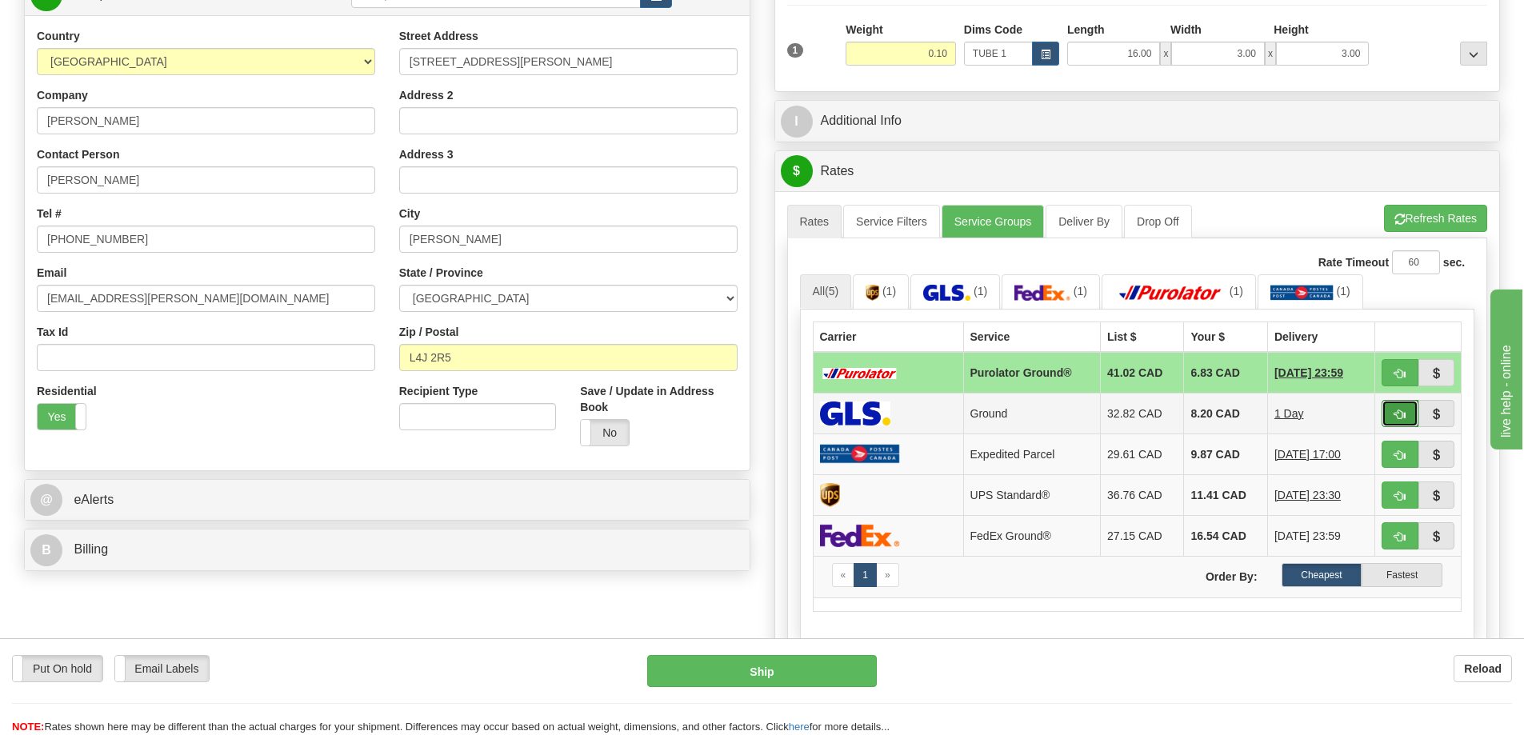
click at [1392, 416] on button "button" at bounding box center [1399, 413] width 37 height 27
type input "1"
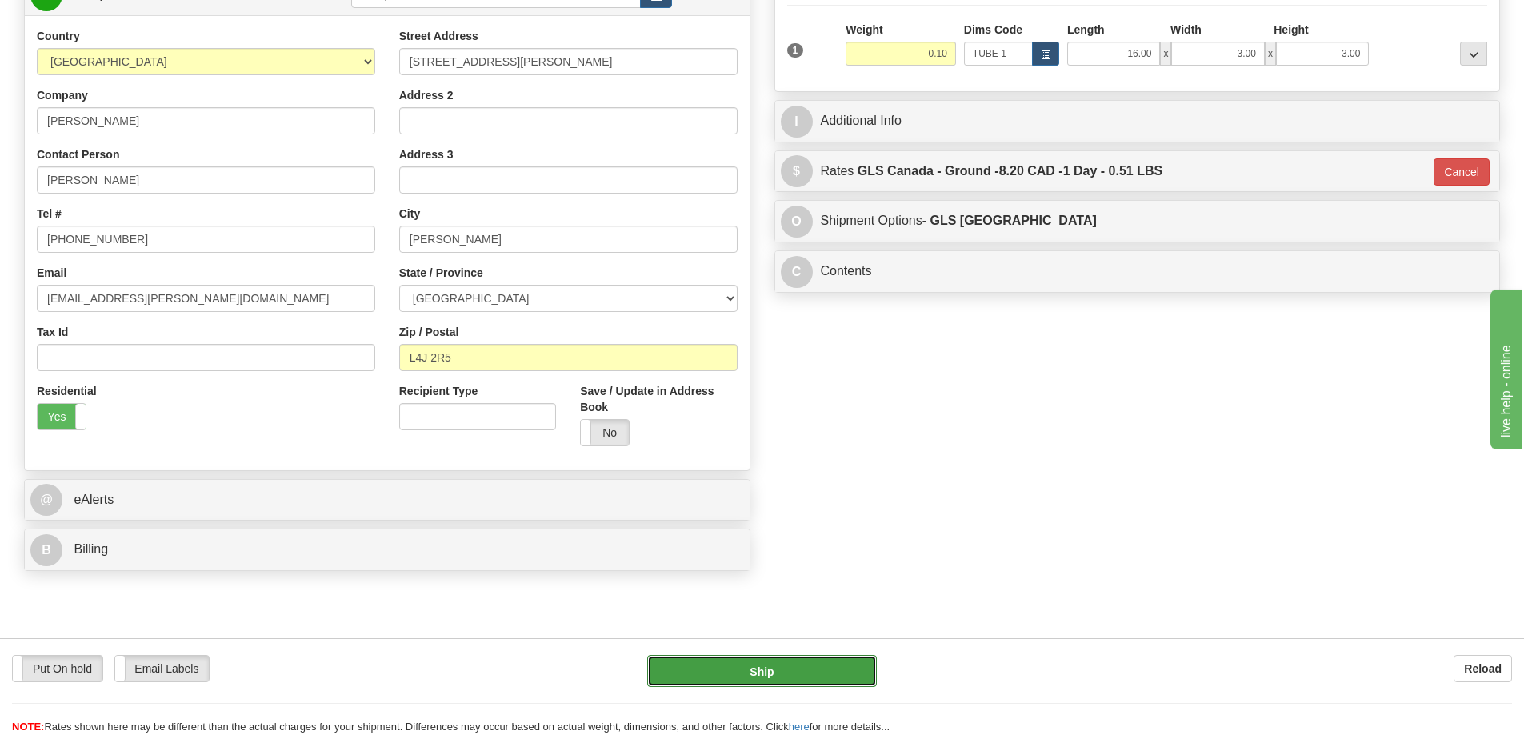
click at [772, 671] on button "Ship" at bounding box center [762, 671] width 230 height 32
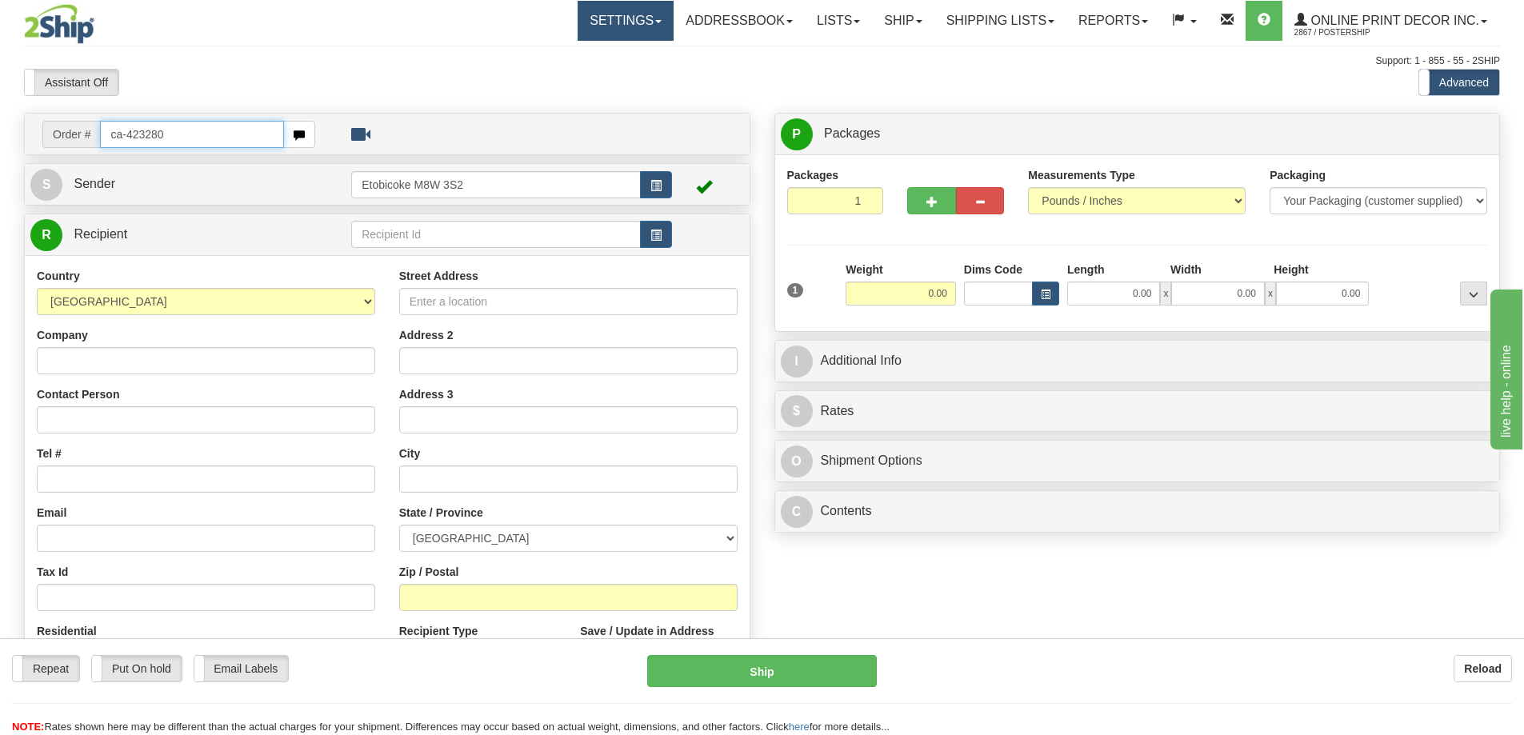
type input "ca-423280"
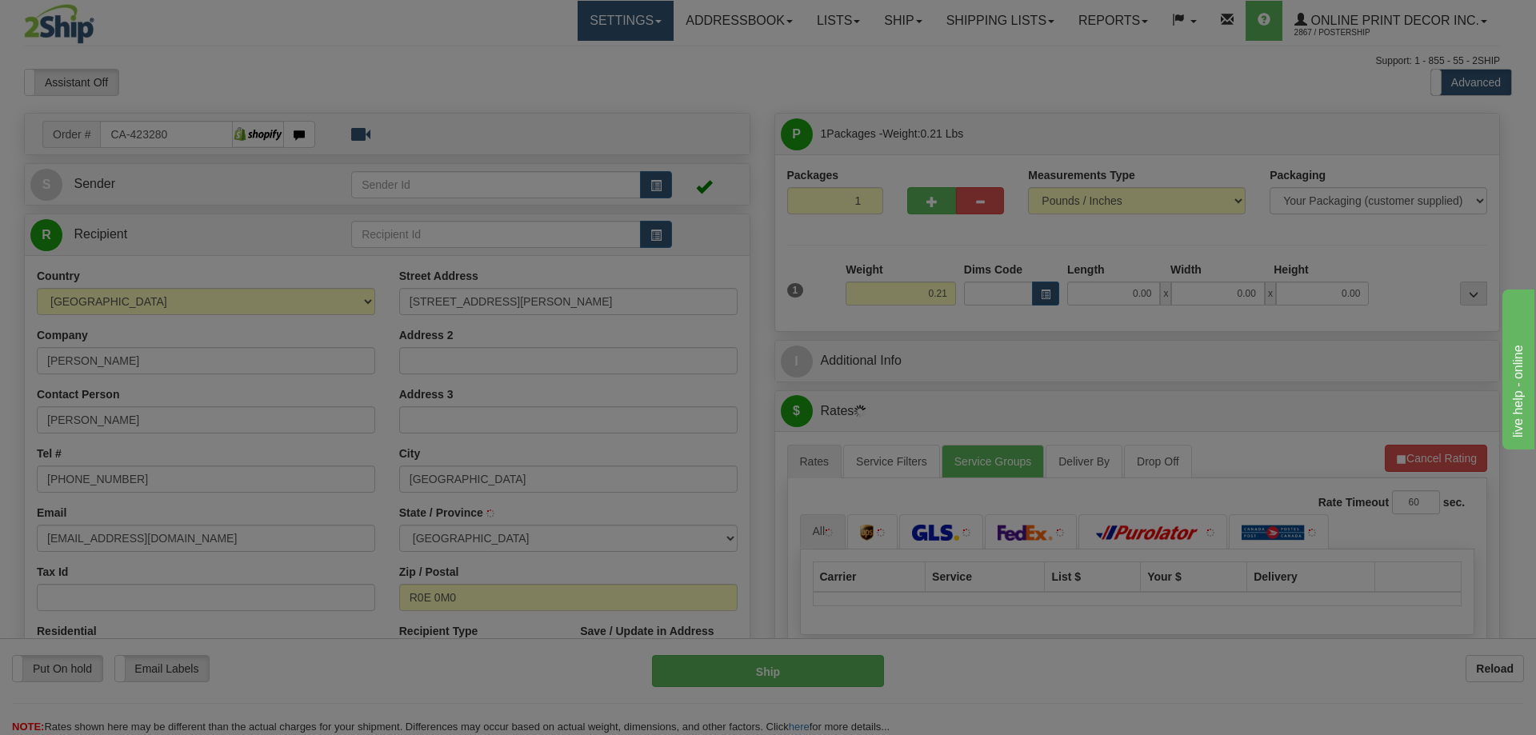
type input "EAST SELKIRK"
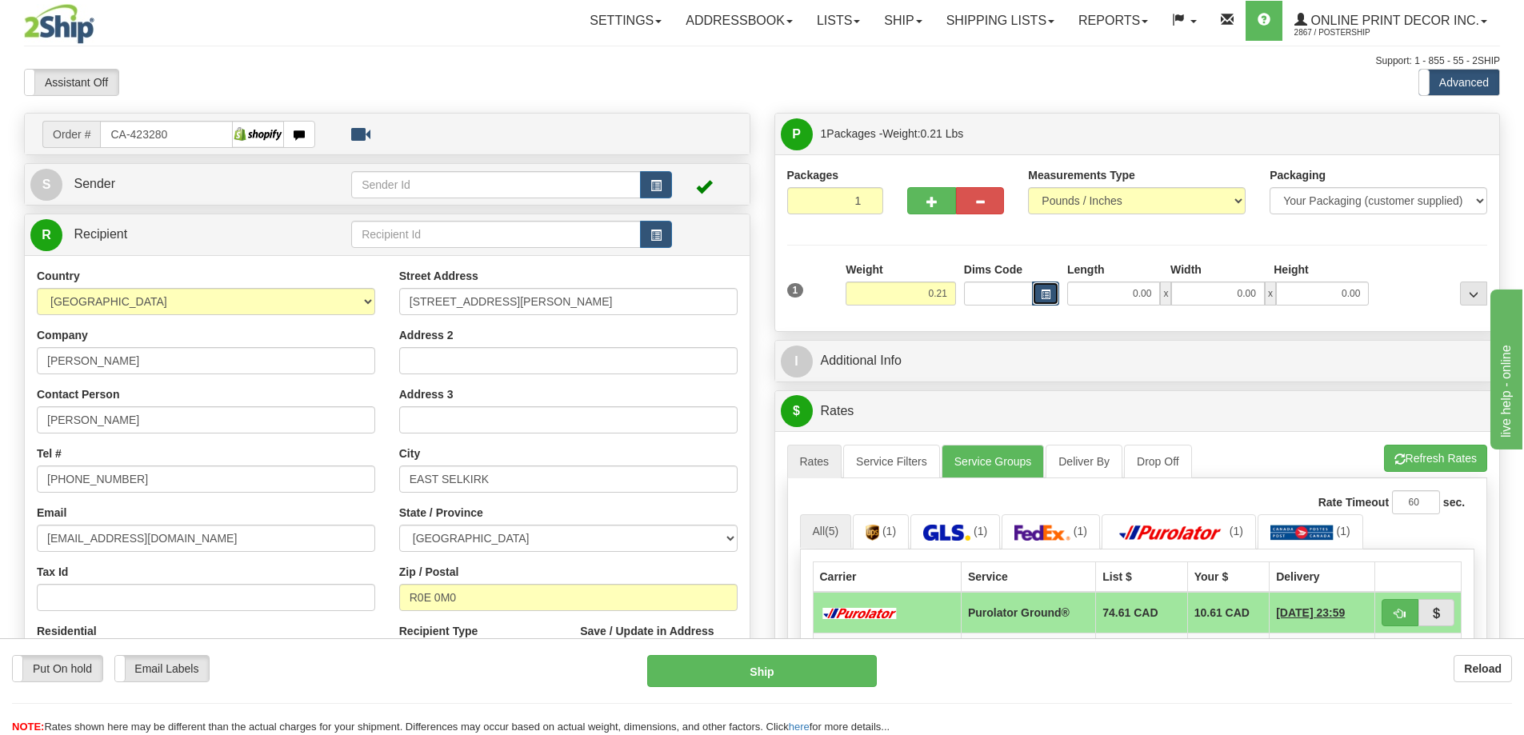
click at [1045, 294] on span "button" at bounding box center [1046, 294] width 10 height 9
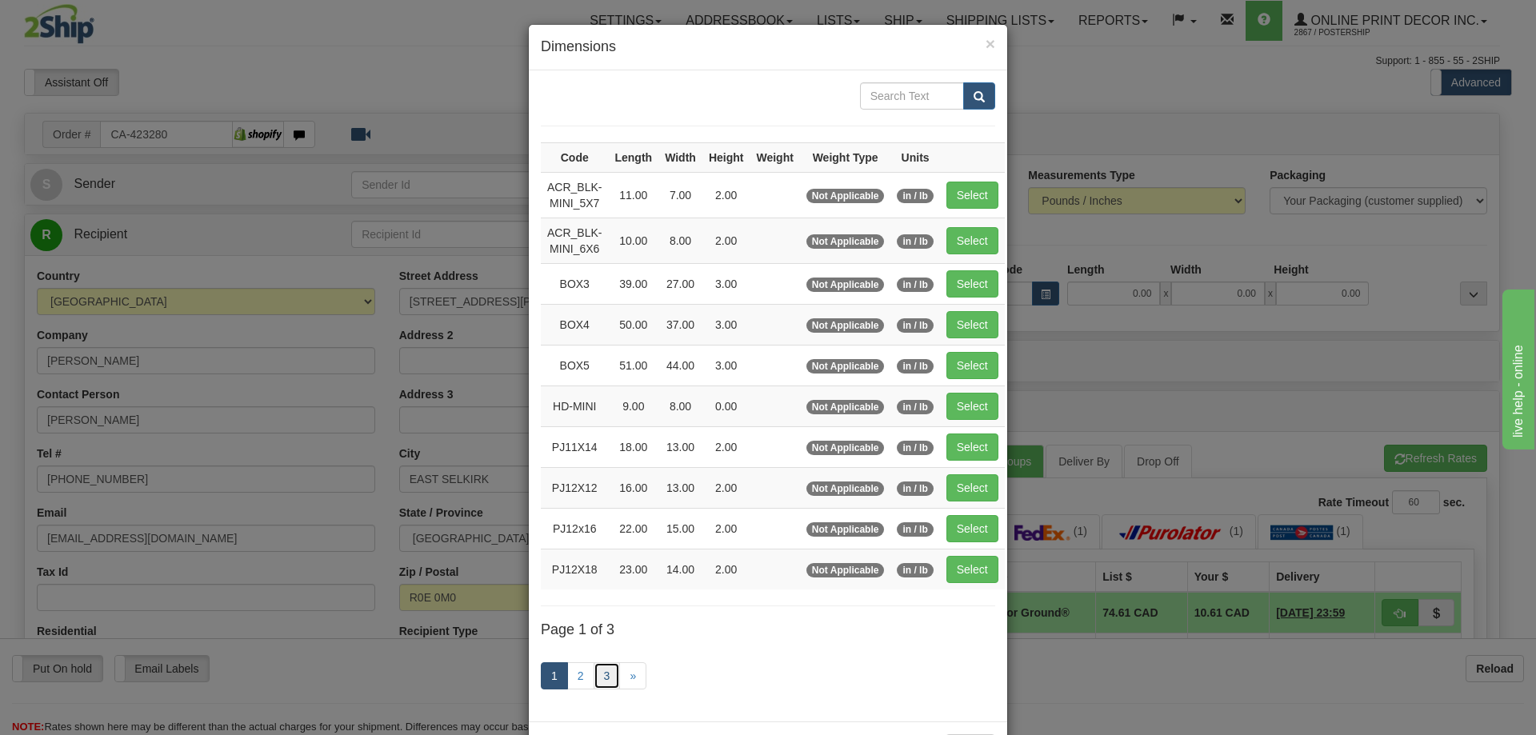
click at [605, 675] on link "3" at bounding box center [606, 675] width 27 height 27
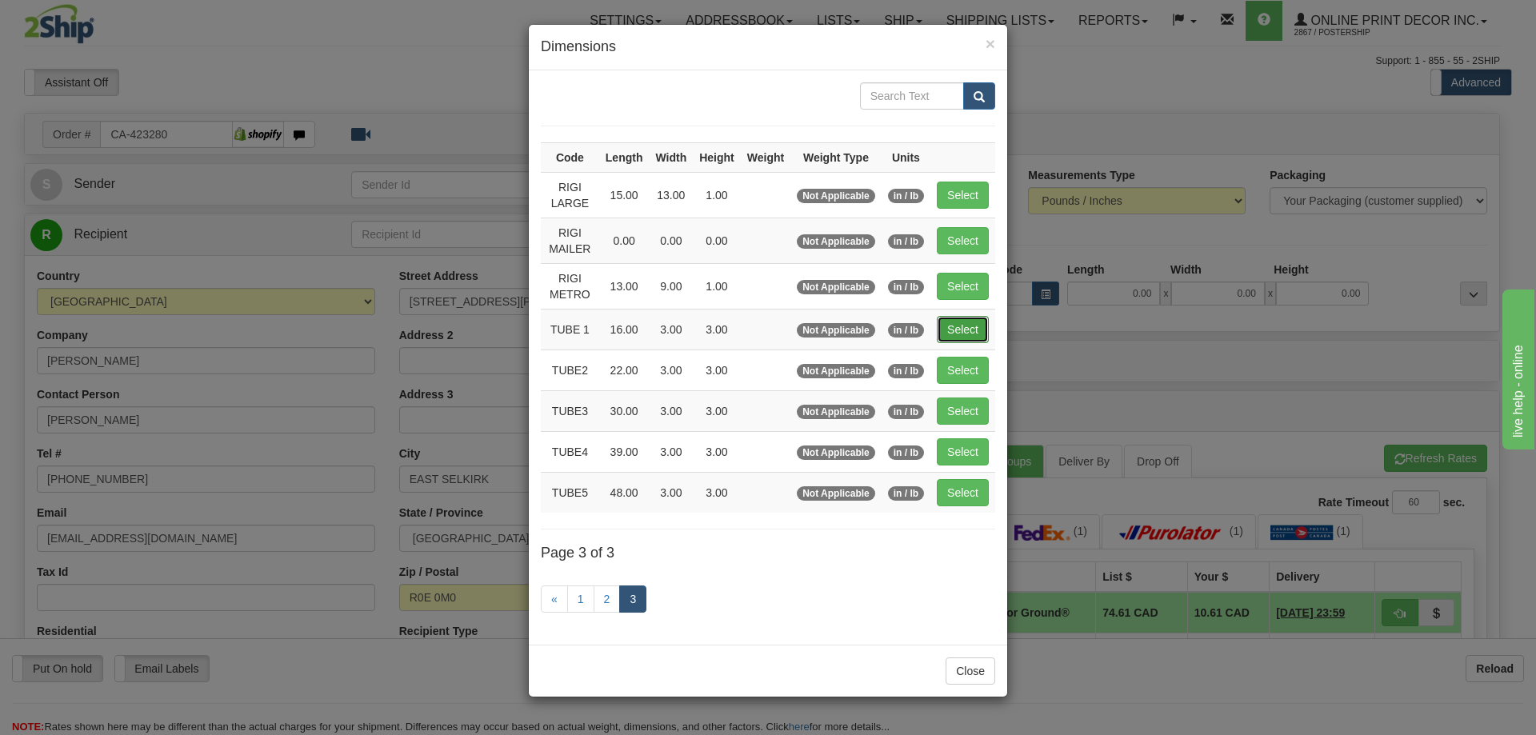
click at [973, 326] on button "Select" at bounding box center [963, 329] width 52 height 27
type input "TUBE 1"
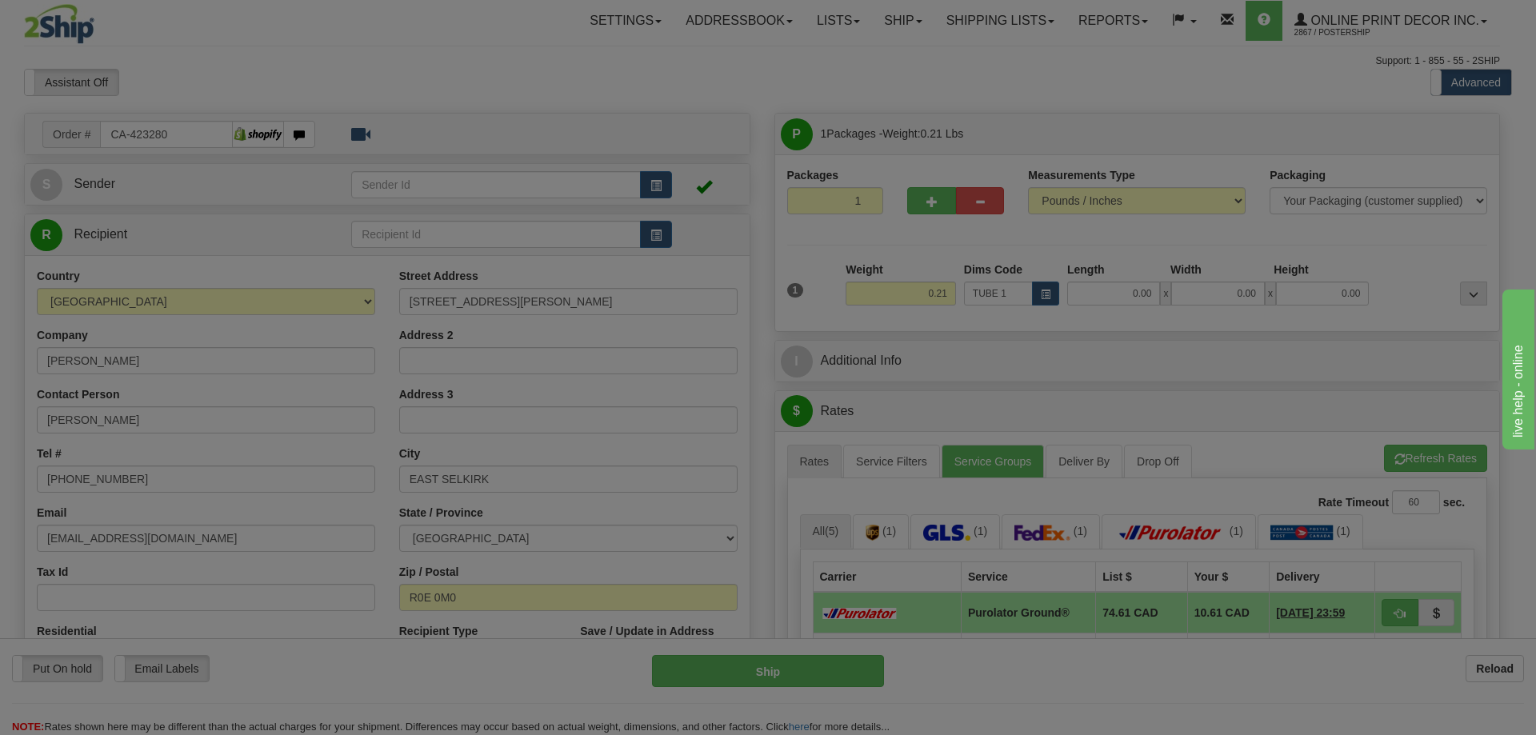
type input "16.00"
type input "3.00"
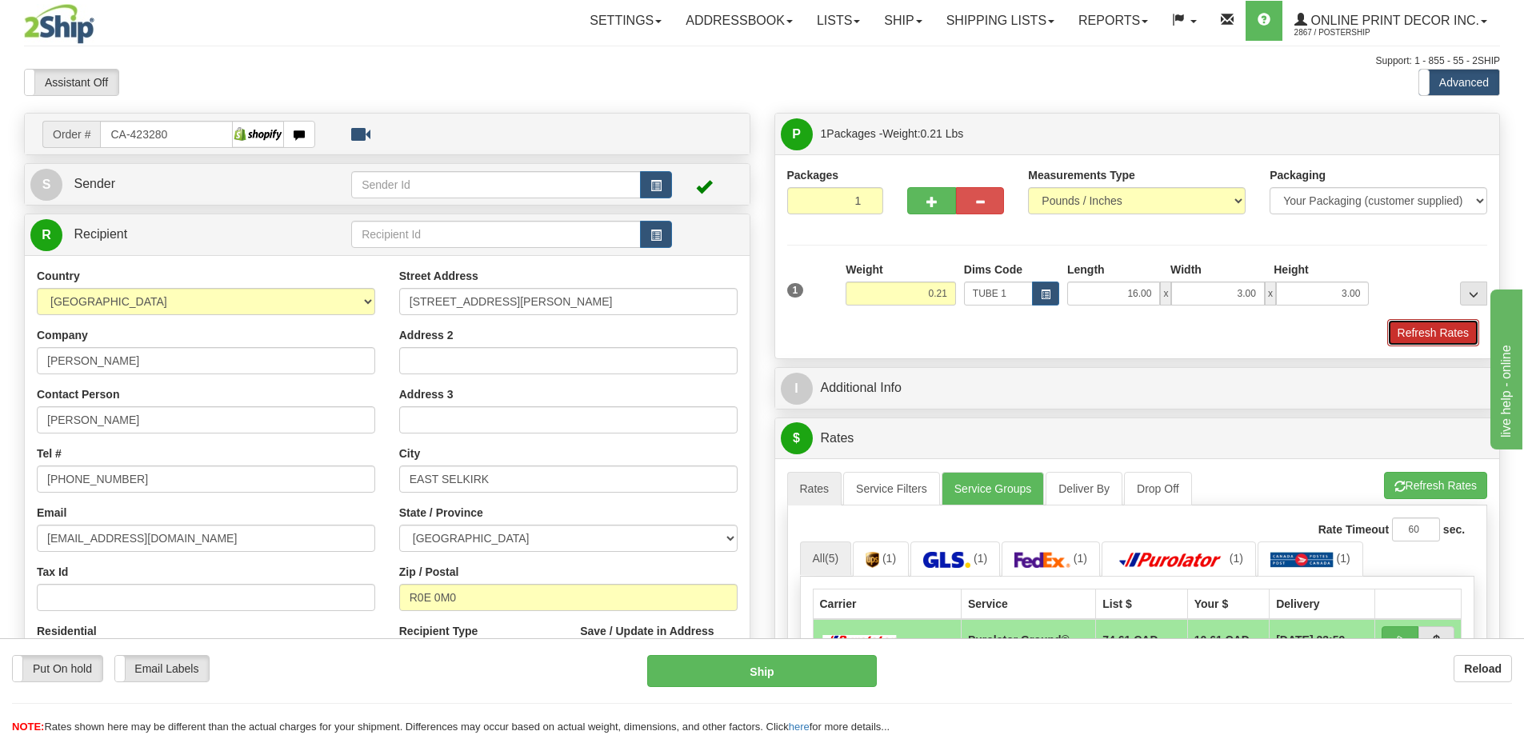
click at [1437, 334] on button "Refresh Rates" at bounding box center [1433, 332] width 92 height 27
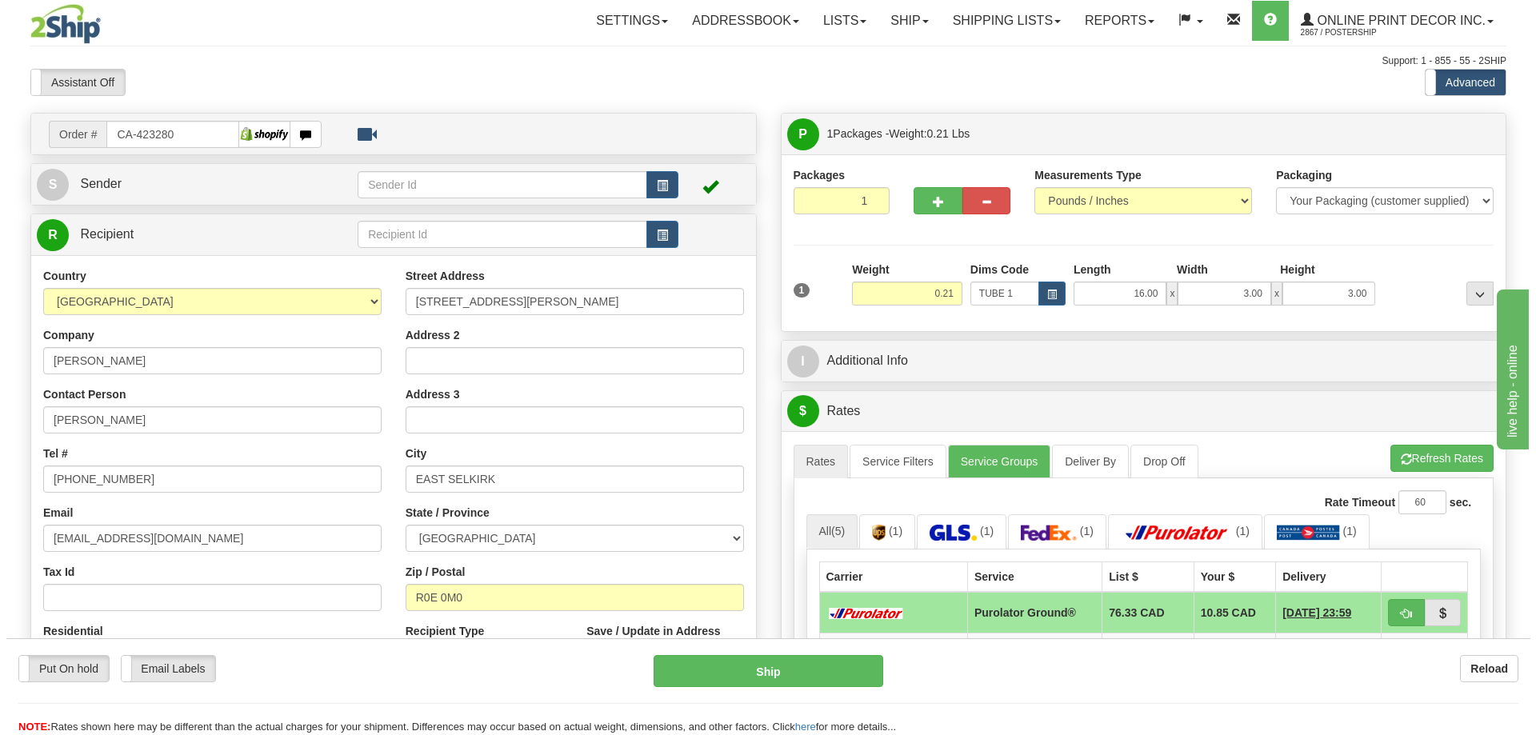
scroll to position [80, 0]
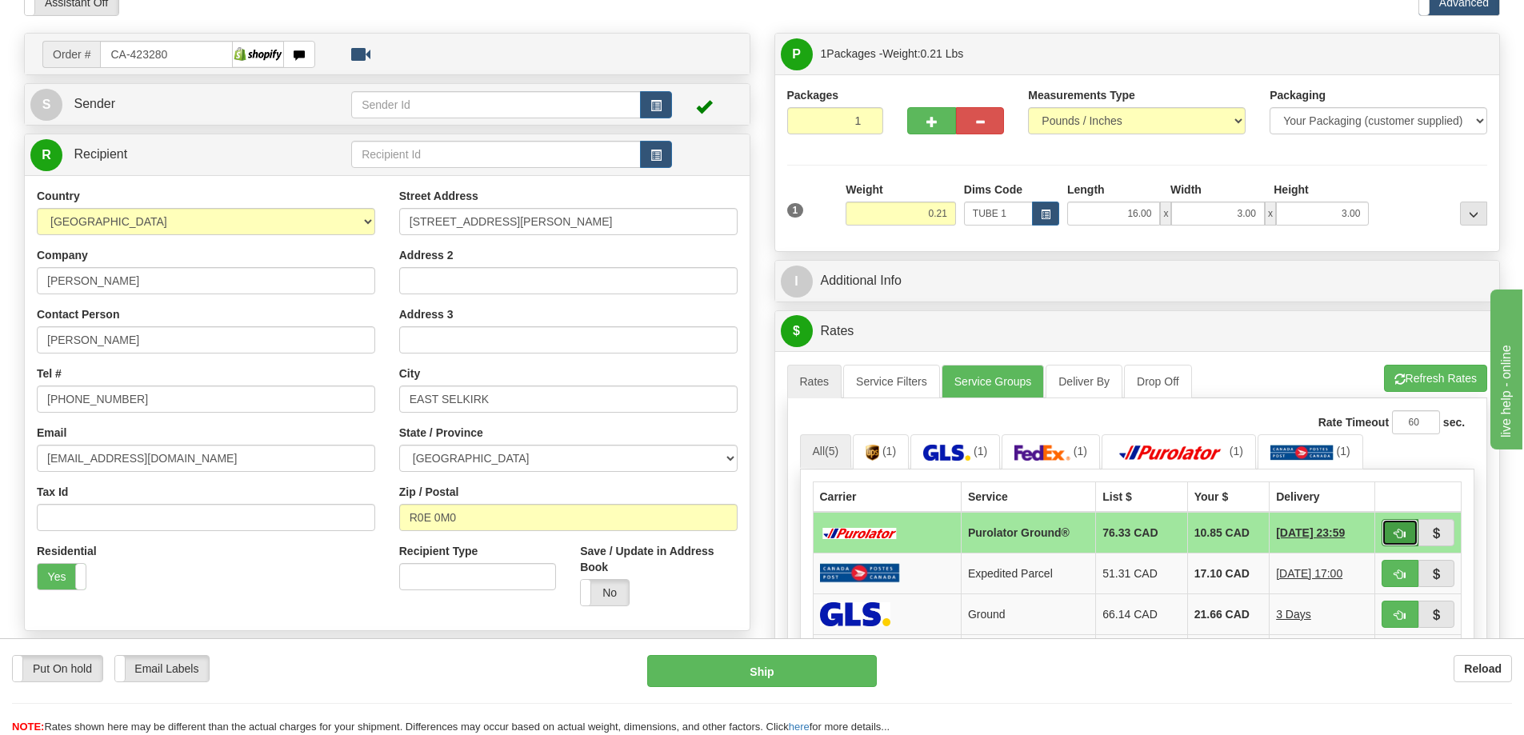
click at [1405, 529] on button "button" at bounding box center [1399, 532] width 37 height 27
type input "260"
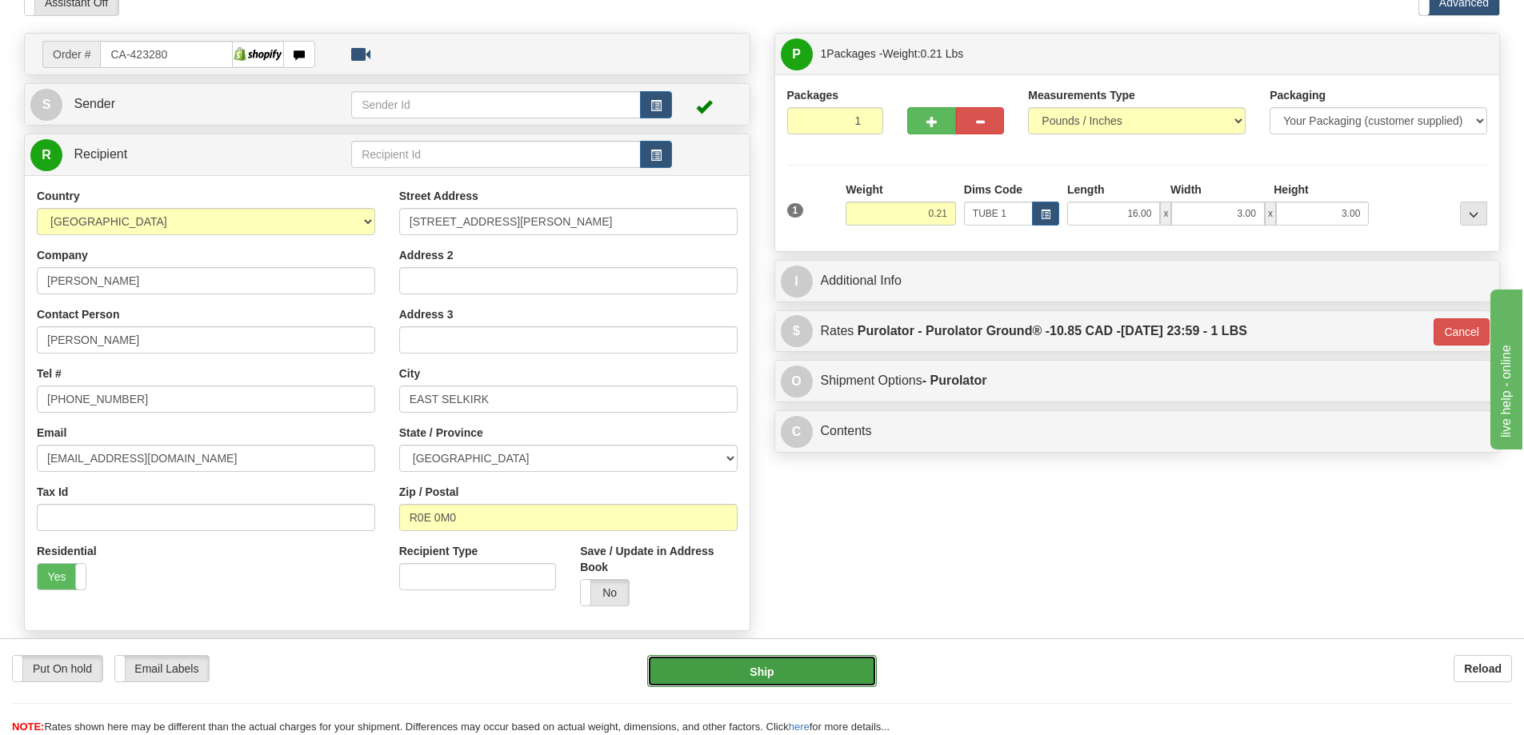
click at [848, 670] on button "Ship" at bounding box center [762, 671] width 230 height 32
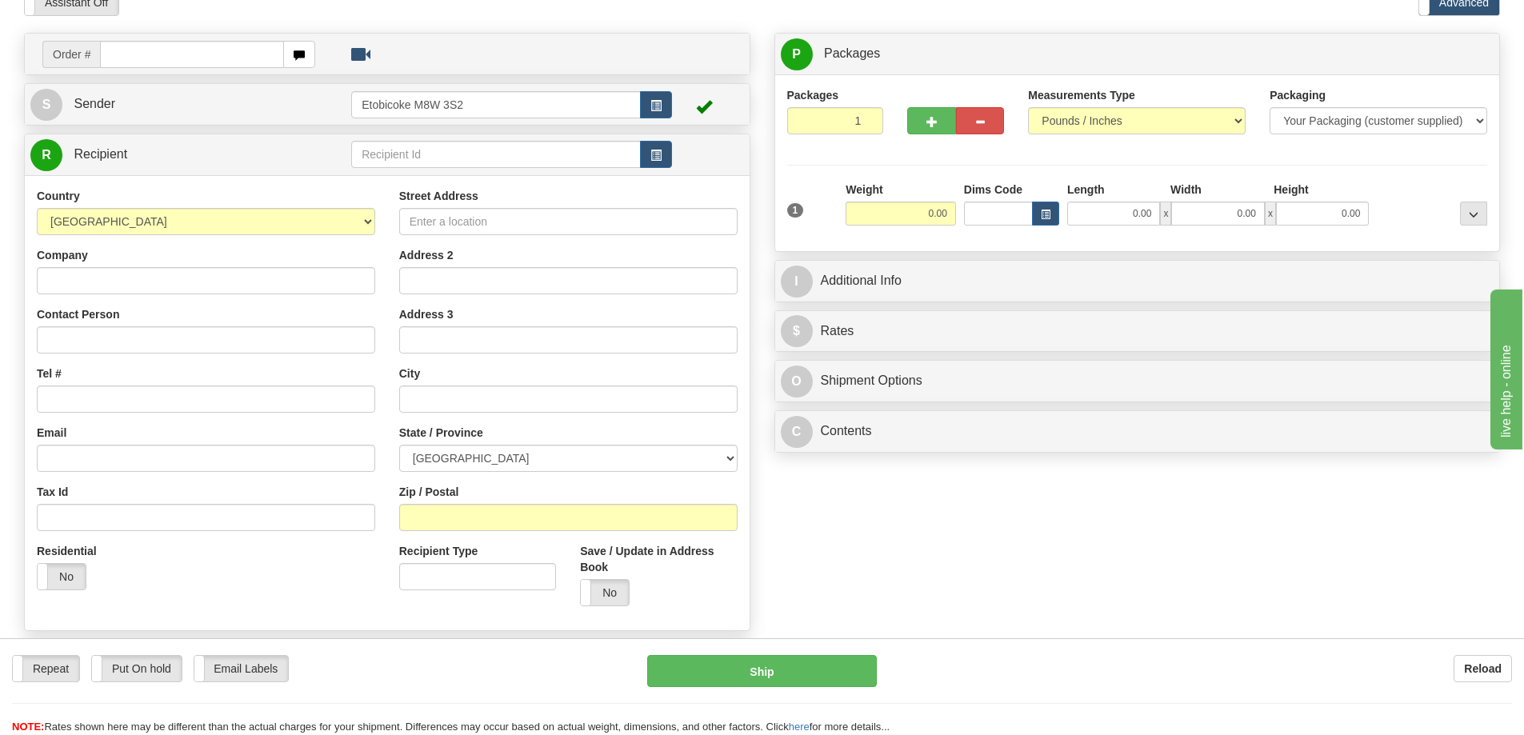
scroll to position [160, 0]
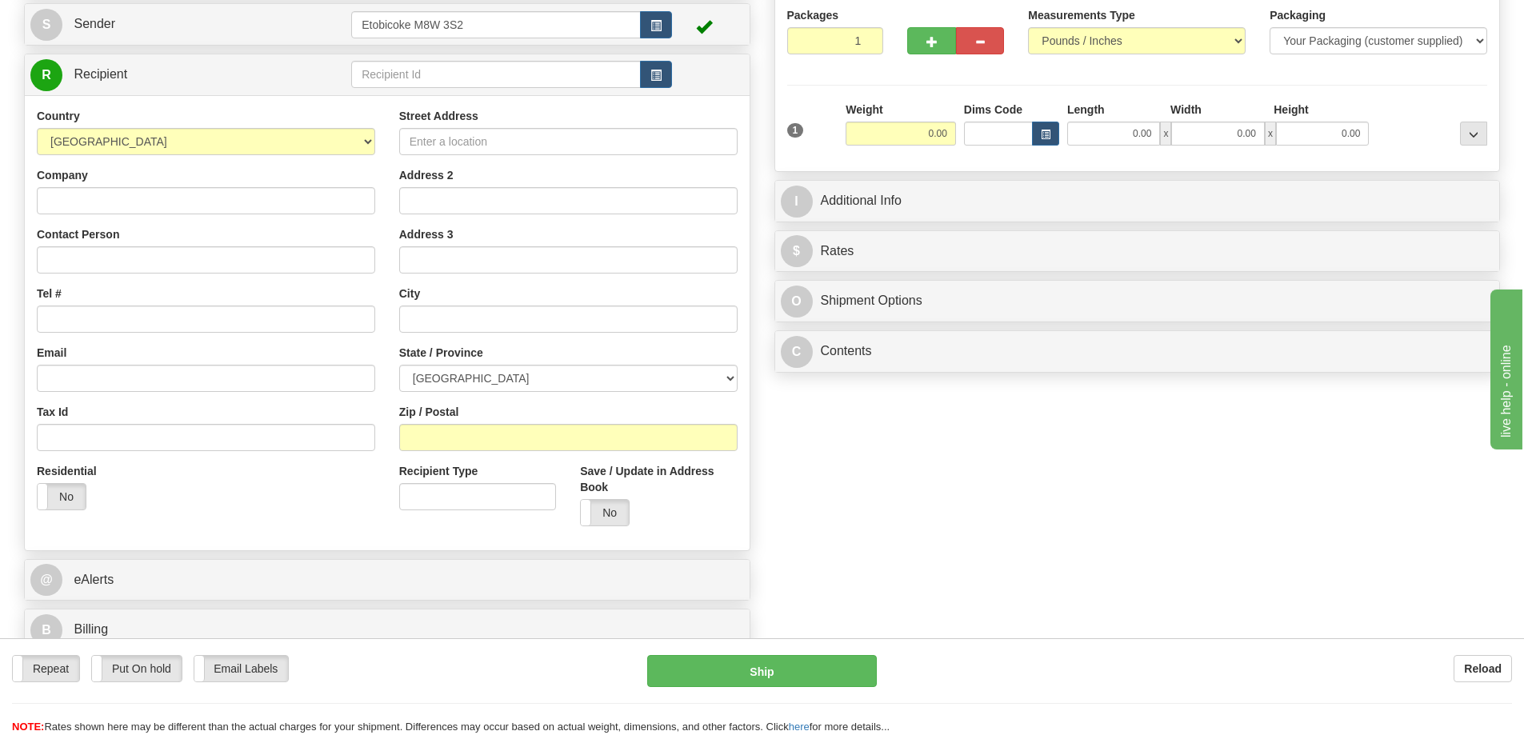
click at [580, 538] on div "Save / Update in Address Book Yes No" at bounding box center [658, 500] width 181 height 75
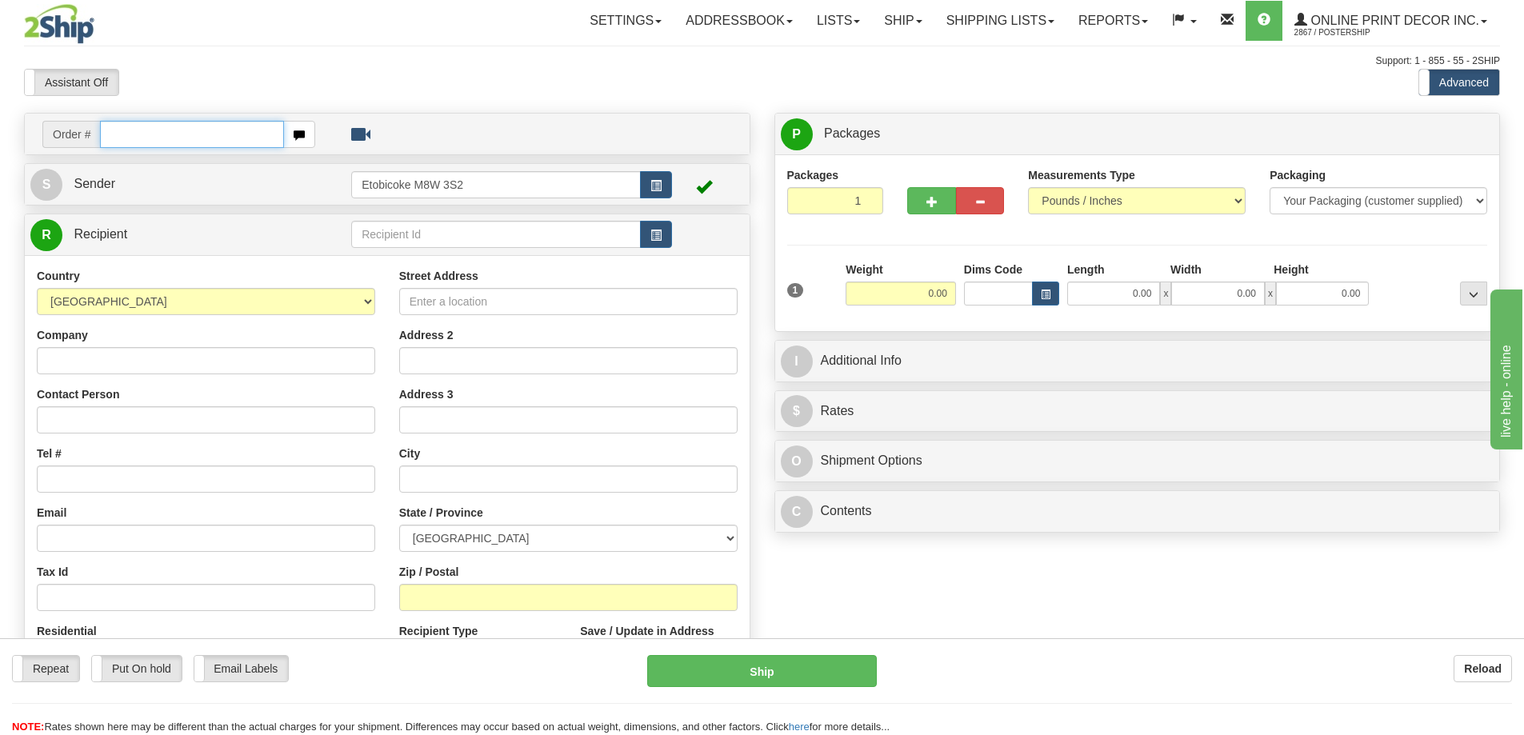
click at [178, 130] on input "text" at bounding box center [192, 134] width 184 height 27
type input "ca-423161"
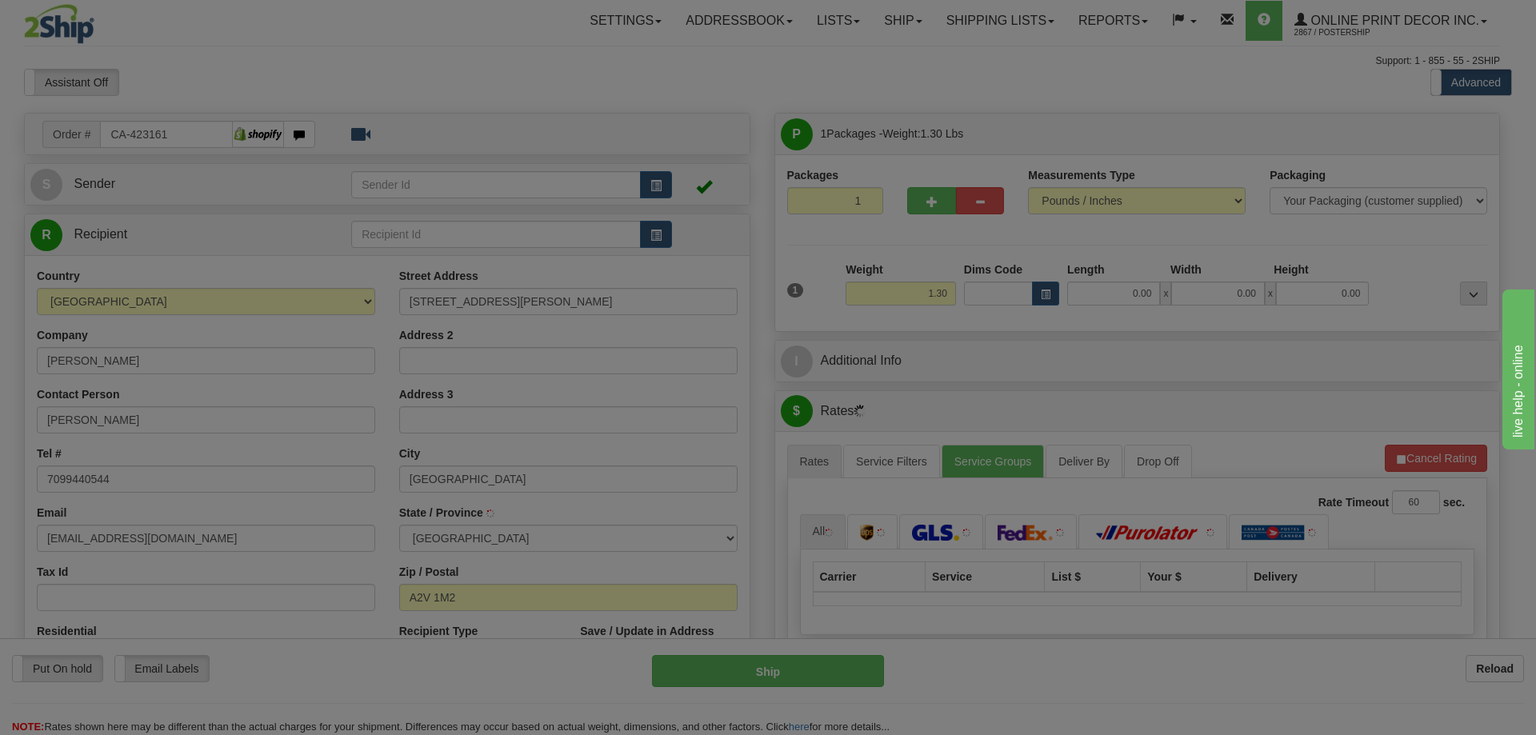
type input "LABRADOR CITY"
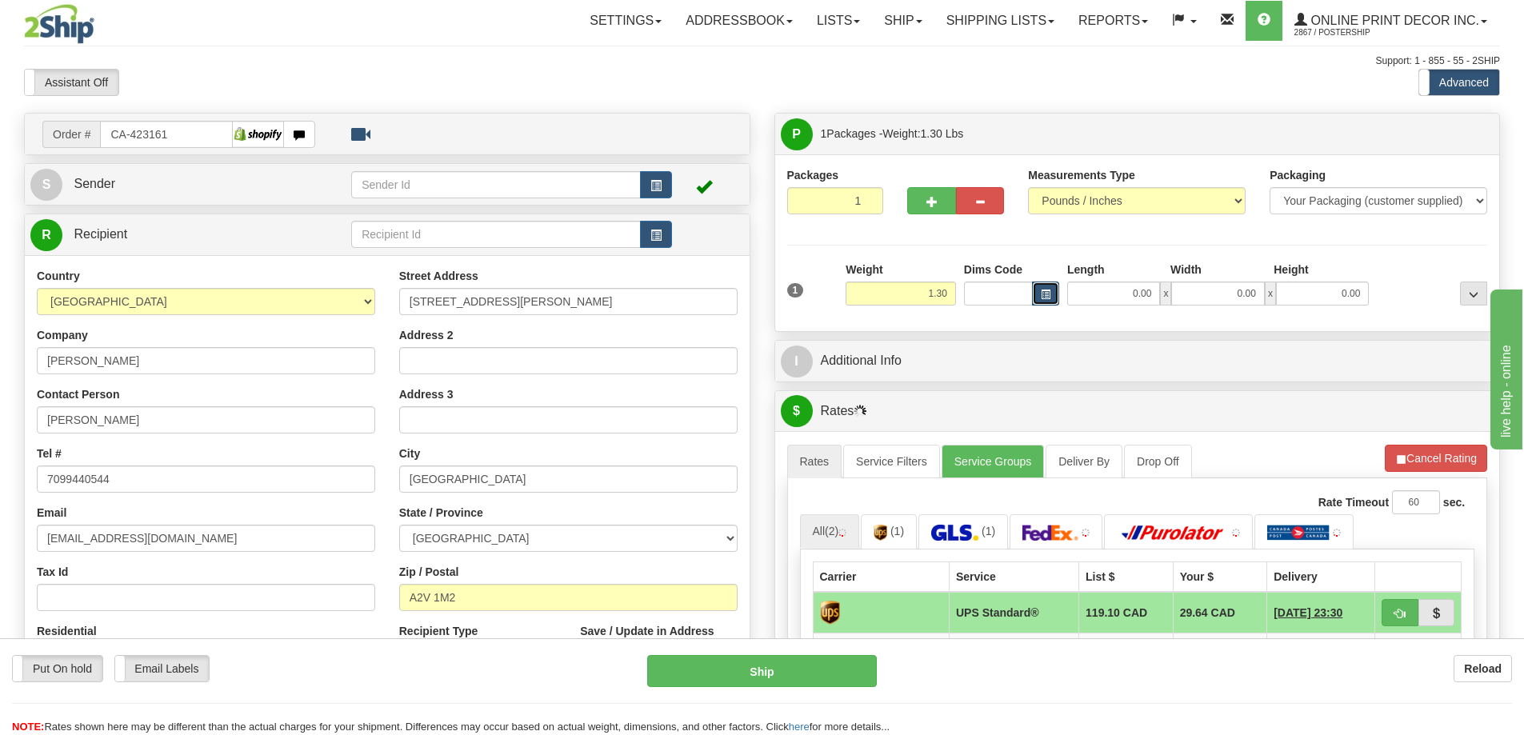
click at [1047, 290] on span "button" at bounding box center [1046, 294] width 10 height 9
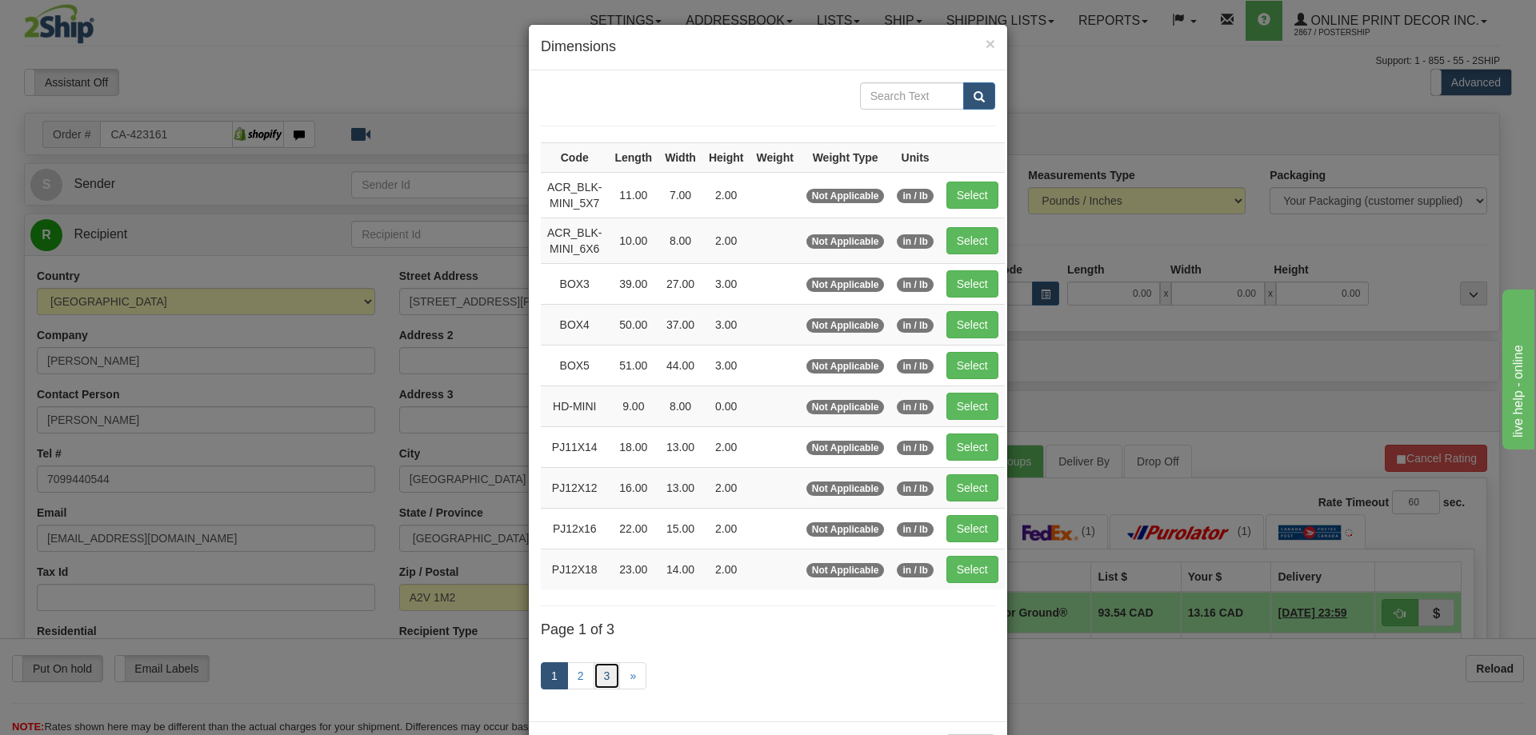
click at [601, 669] on link "3" at bounding box center [606, 675] width 27 height 27
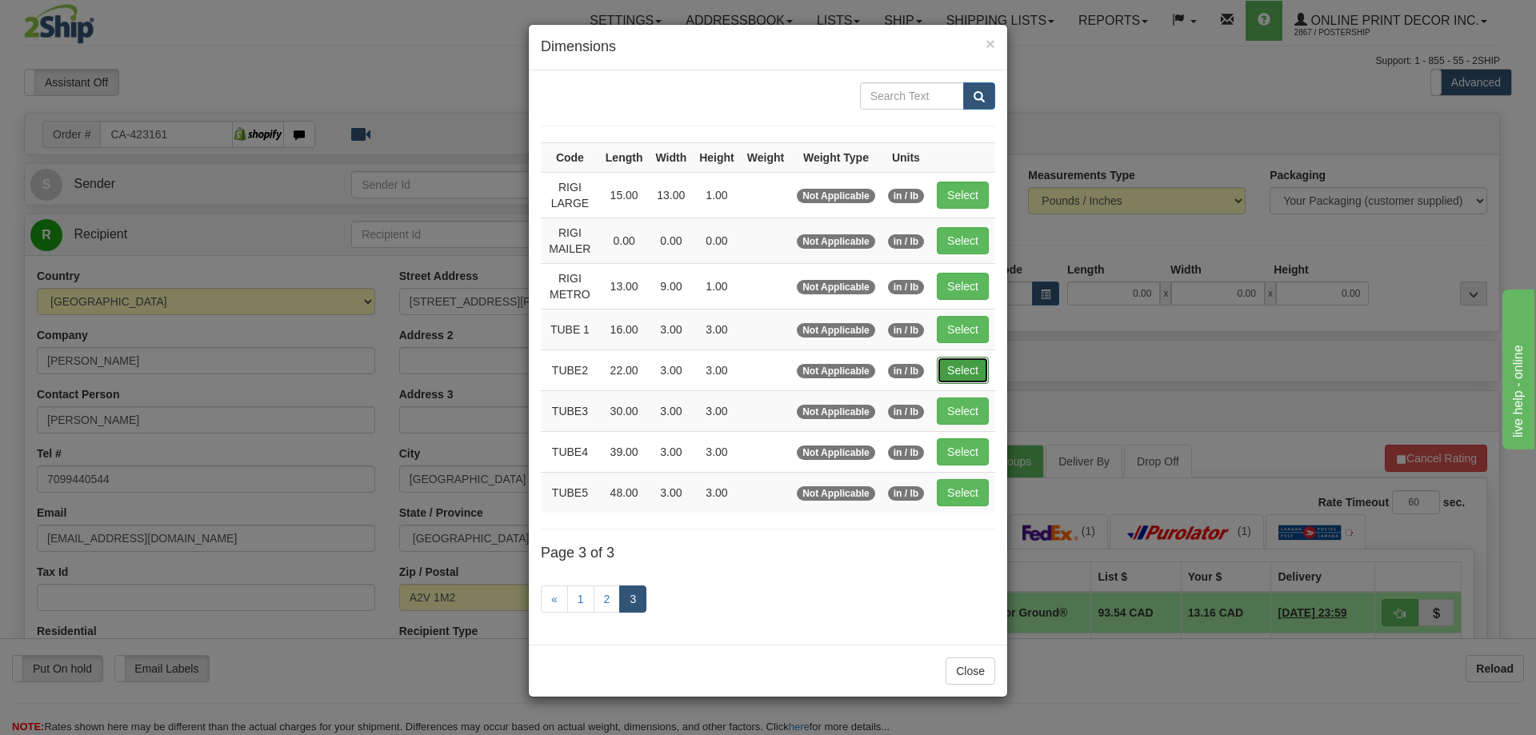
click at [972, 363] on button "Select" at bounding box center [963, 370] width 52 height 27
type input "TUBE2"
type input "22.00"
type input "3.00"
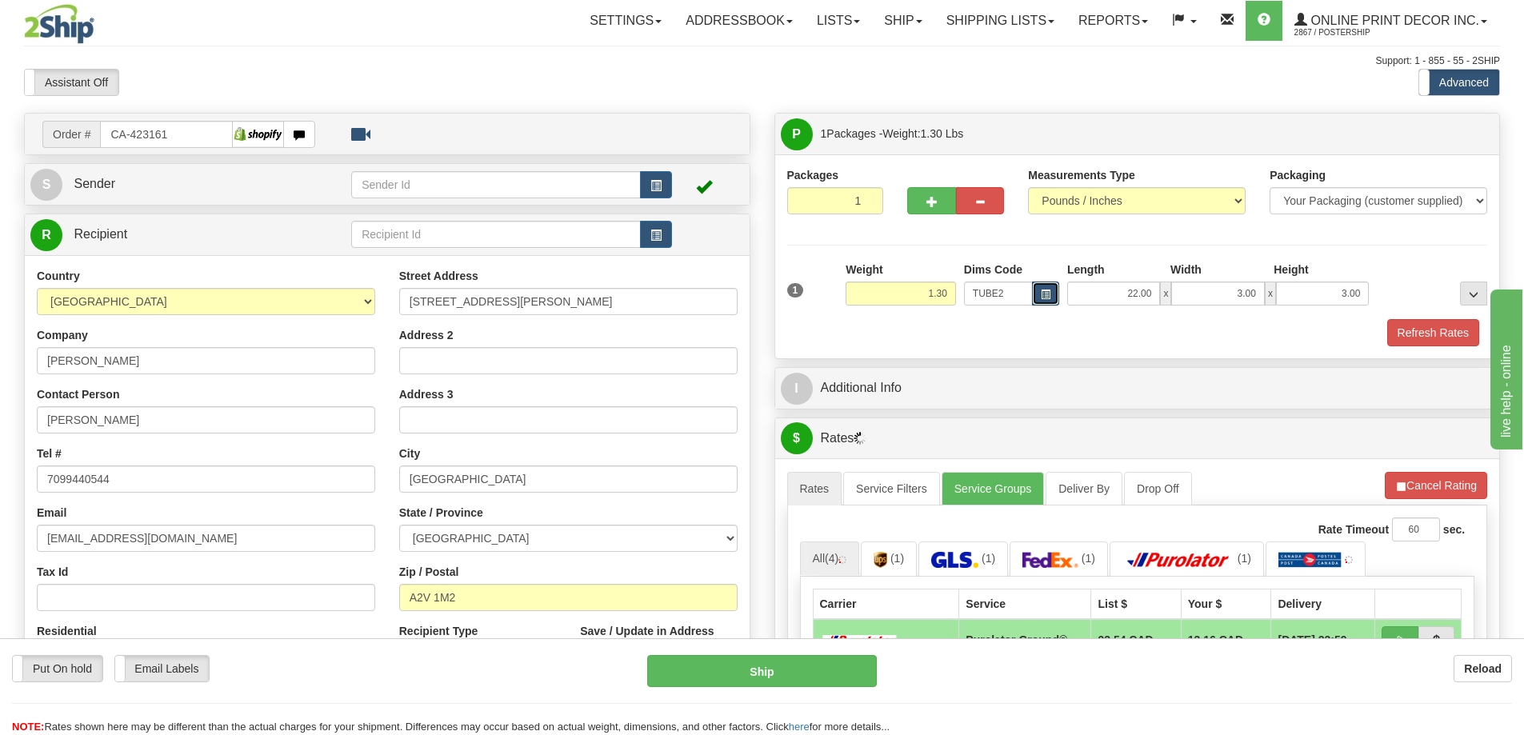
click at [1045, 287] on button "button" at bounding box center [1045, 294] width 27 height 24
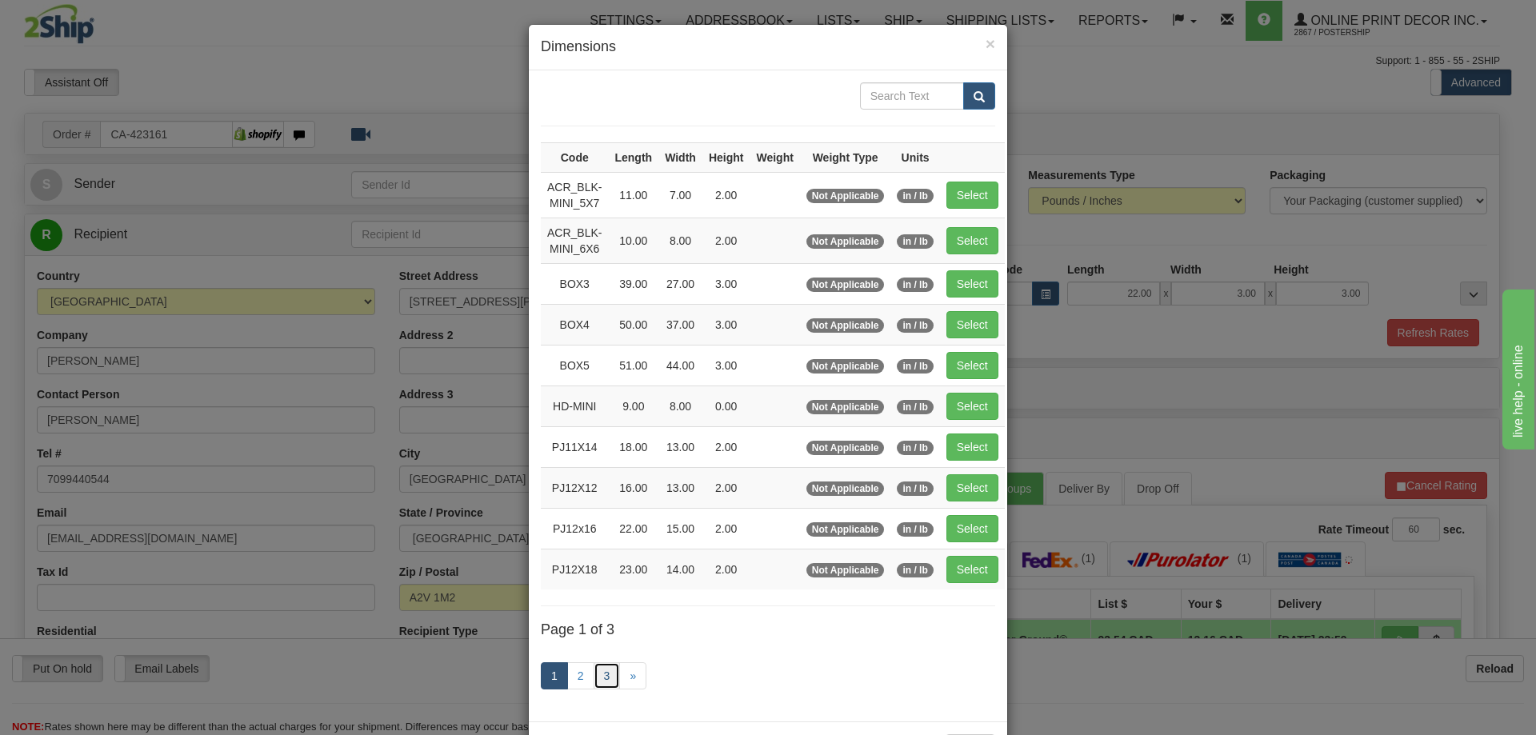
click at [609, 673] on link "3" at bounding box center [606, 675] width 27 height 27
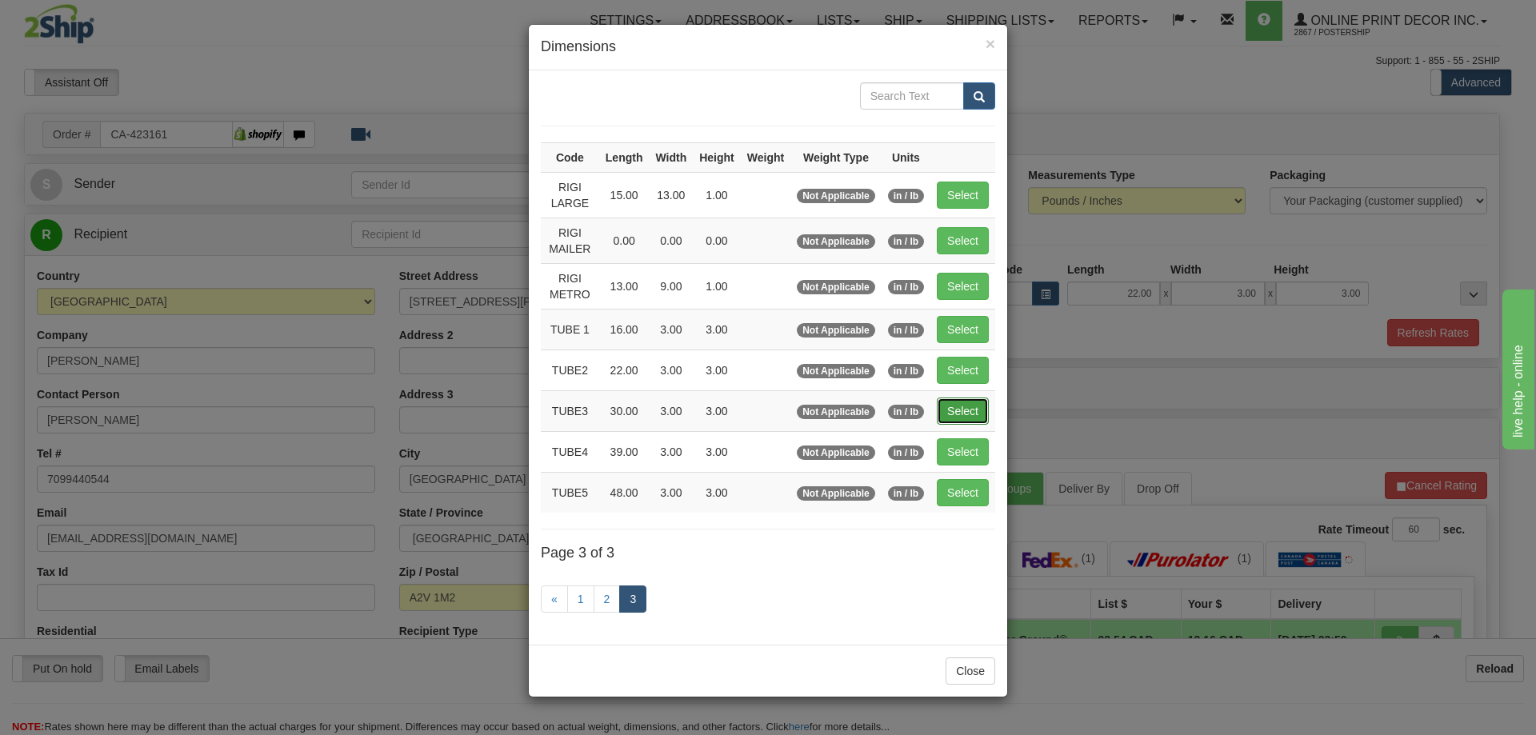
click at [968, 398] on button "Select" at bounding box center [963, 410] width 52 height 27
type input "TUBE3"
type input "30.00"
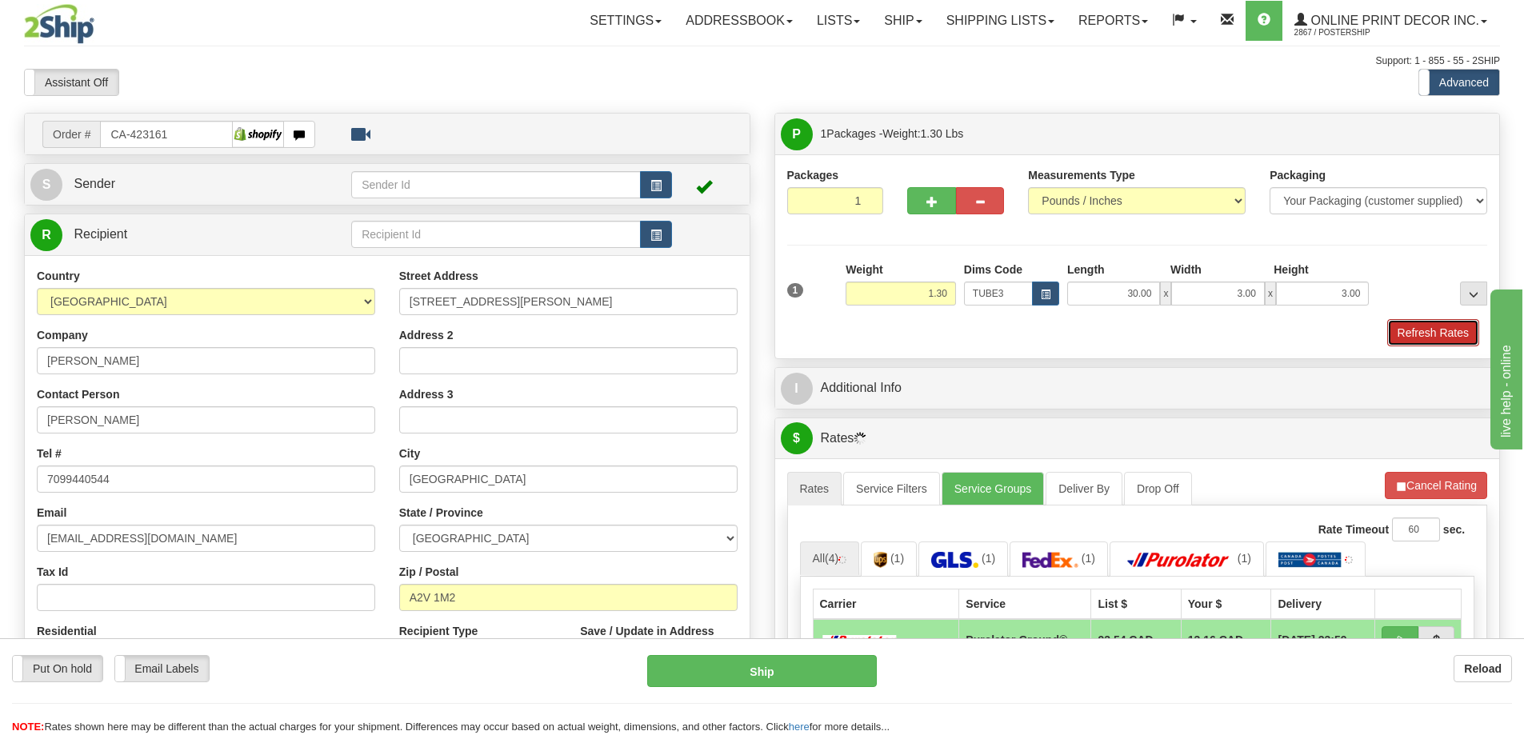
click at [1465, 330] on button "Refresh Rates" at bounding box center [1433, 332] width 92 height 27
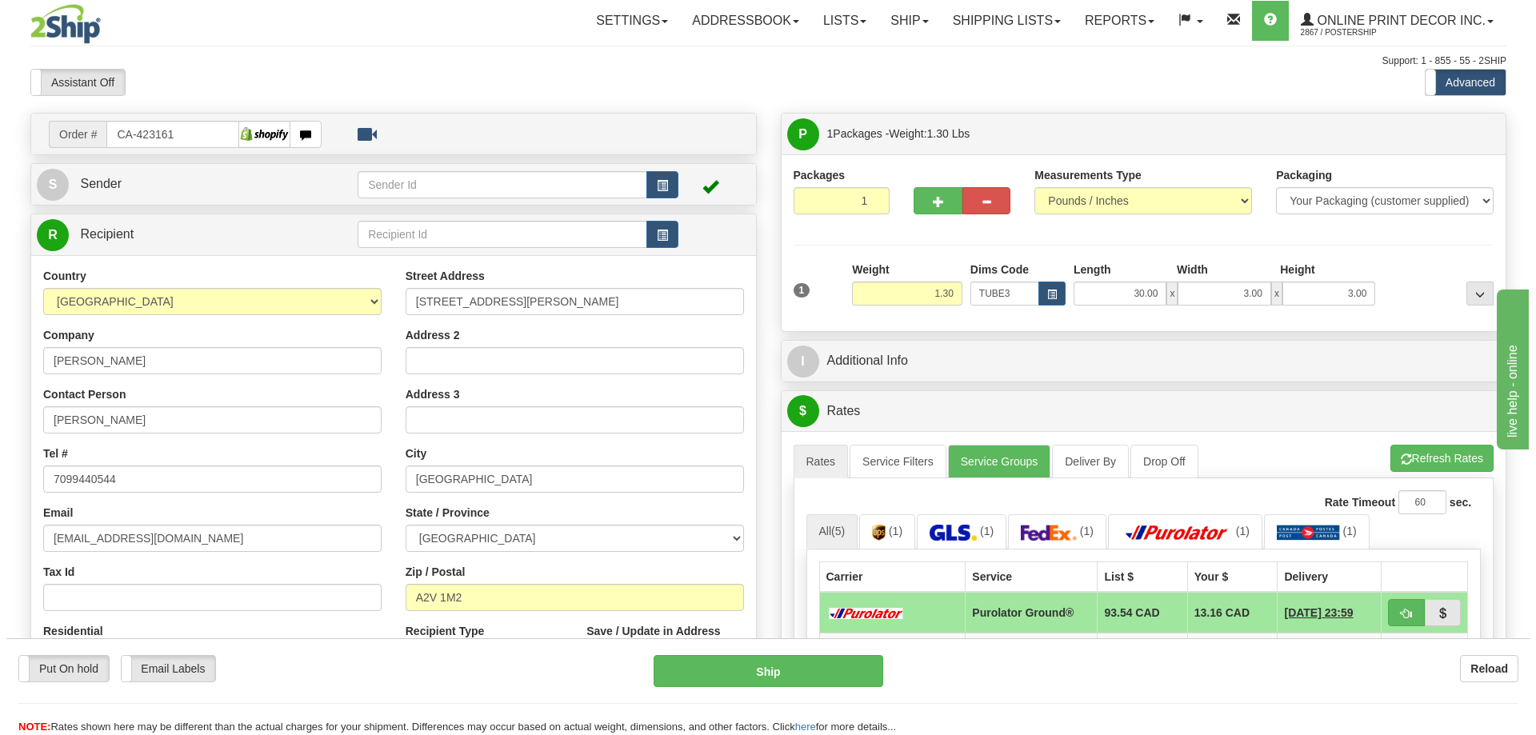
scroll to position [160, 0]
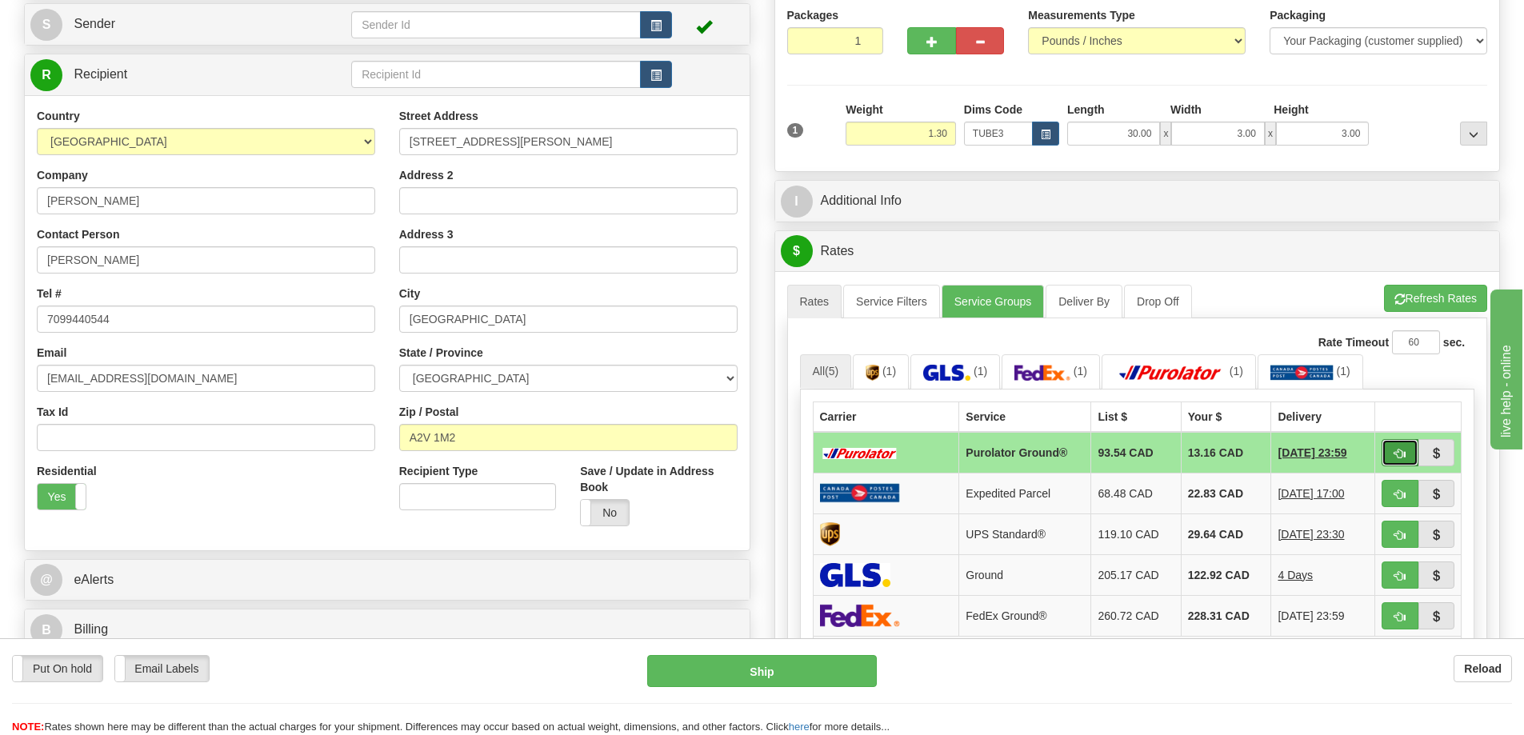
click at [1386, 461] on button "button" at bounding box center [1399, 452] width 37 height 27
type input "260"
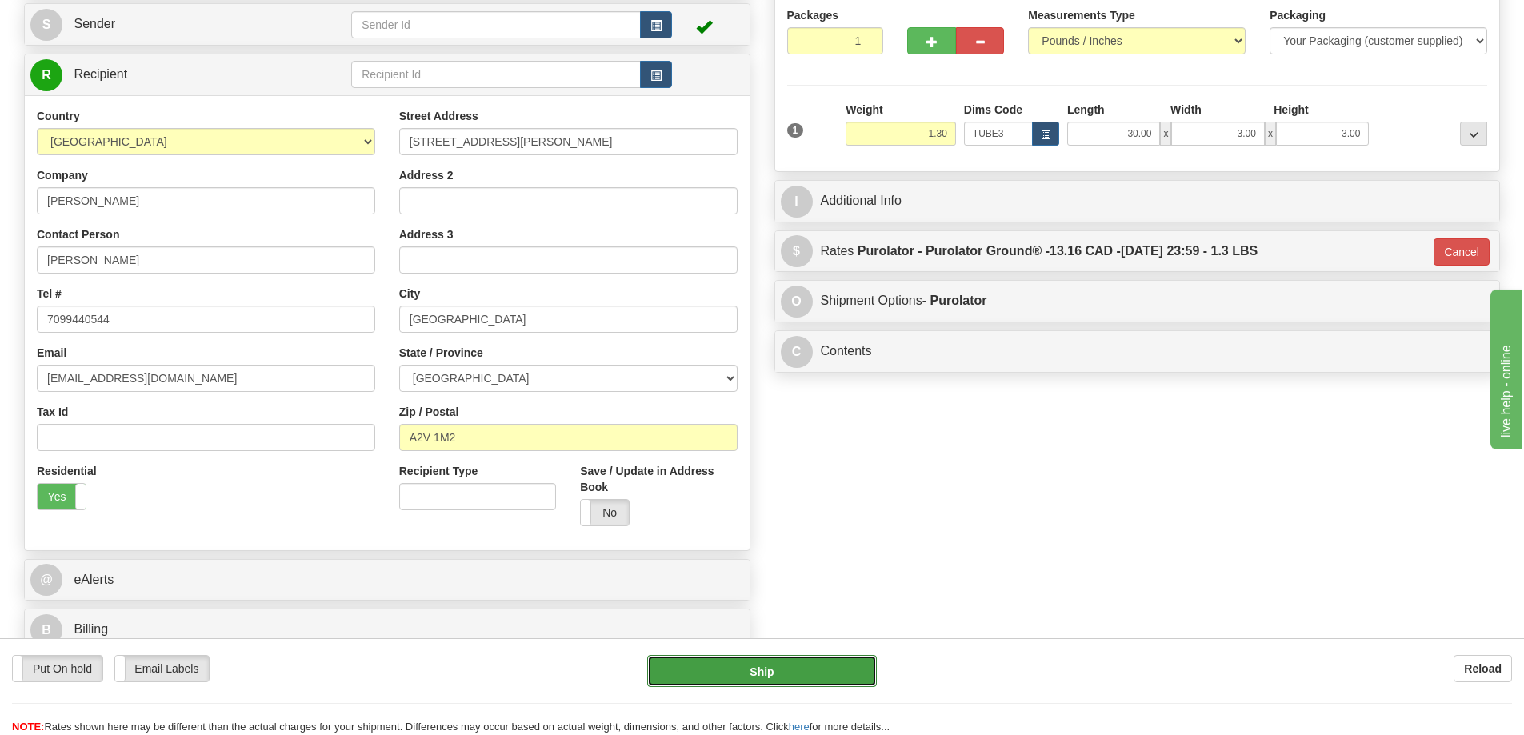
click at [823, 665] on button "Ship" at bounding box center [762, 671] width 230 height 32
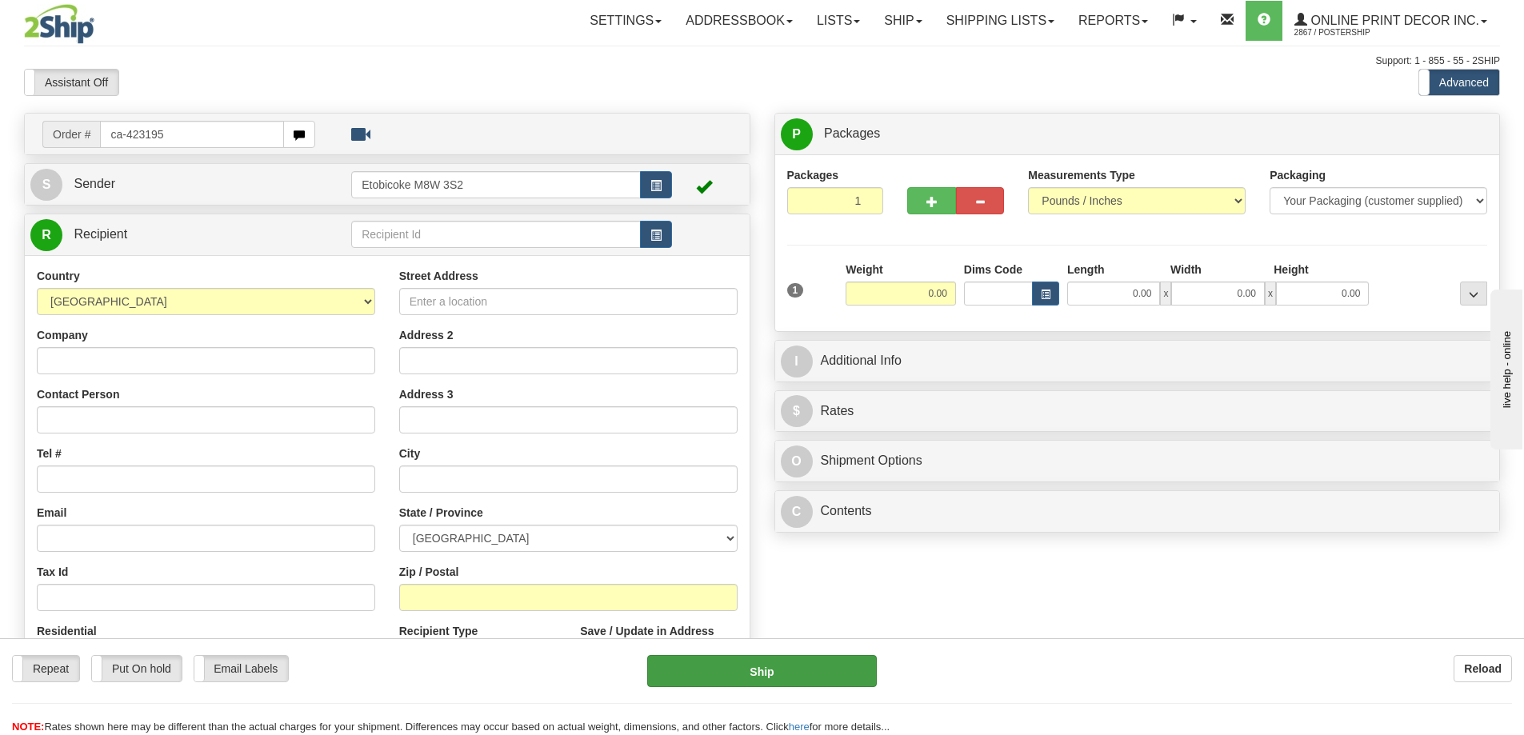
type input "ca-423195"
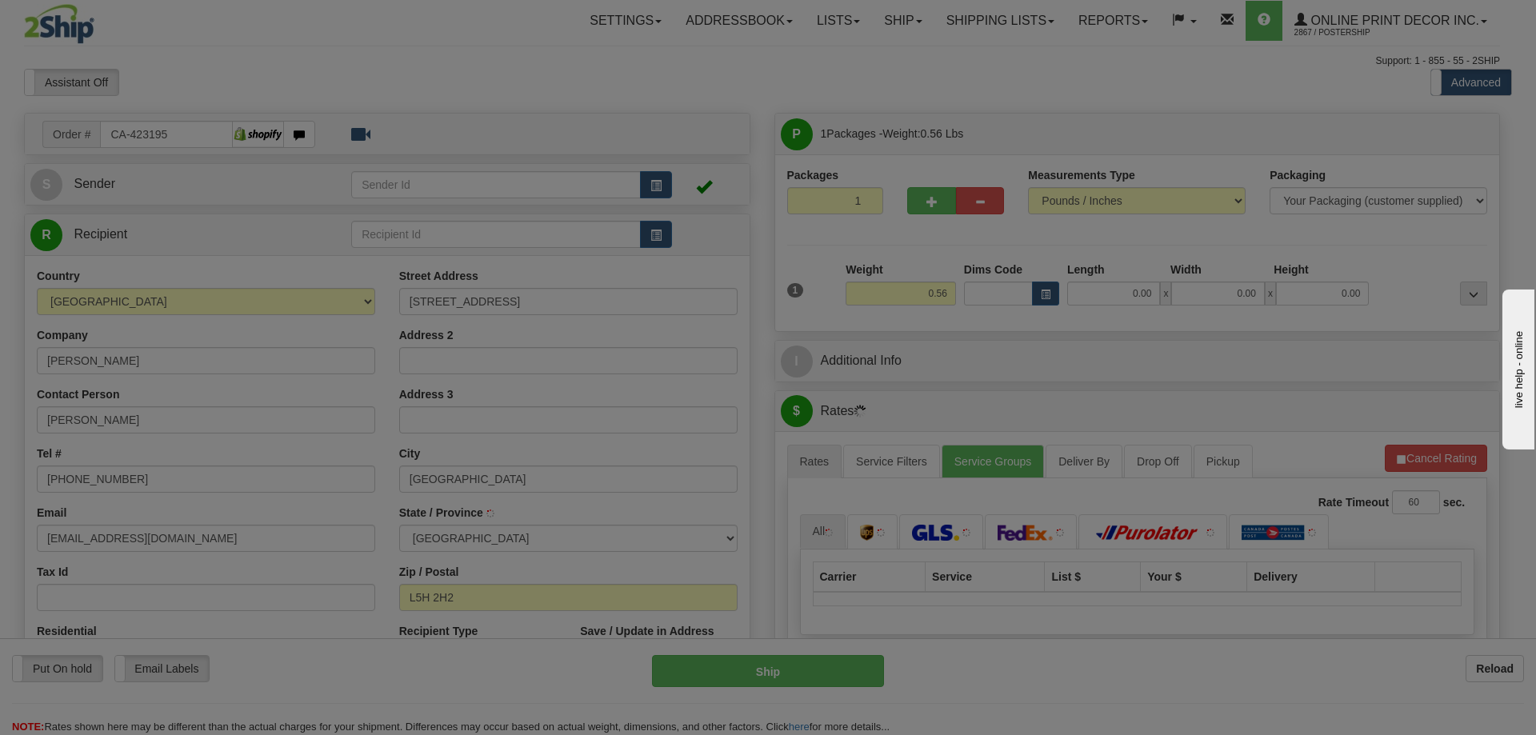
type input "[GEOGRAPHIC_DATA]"
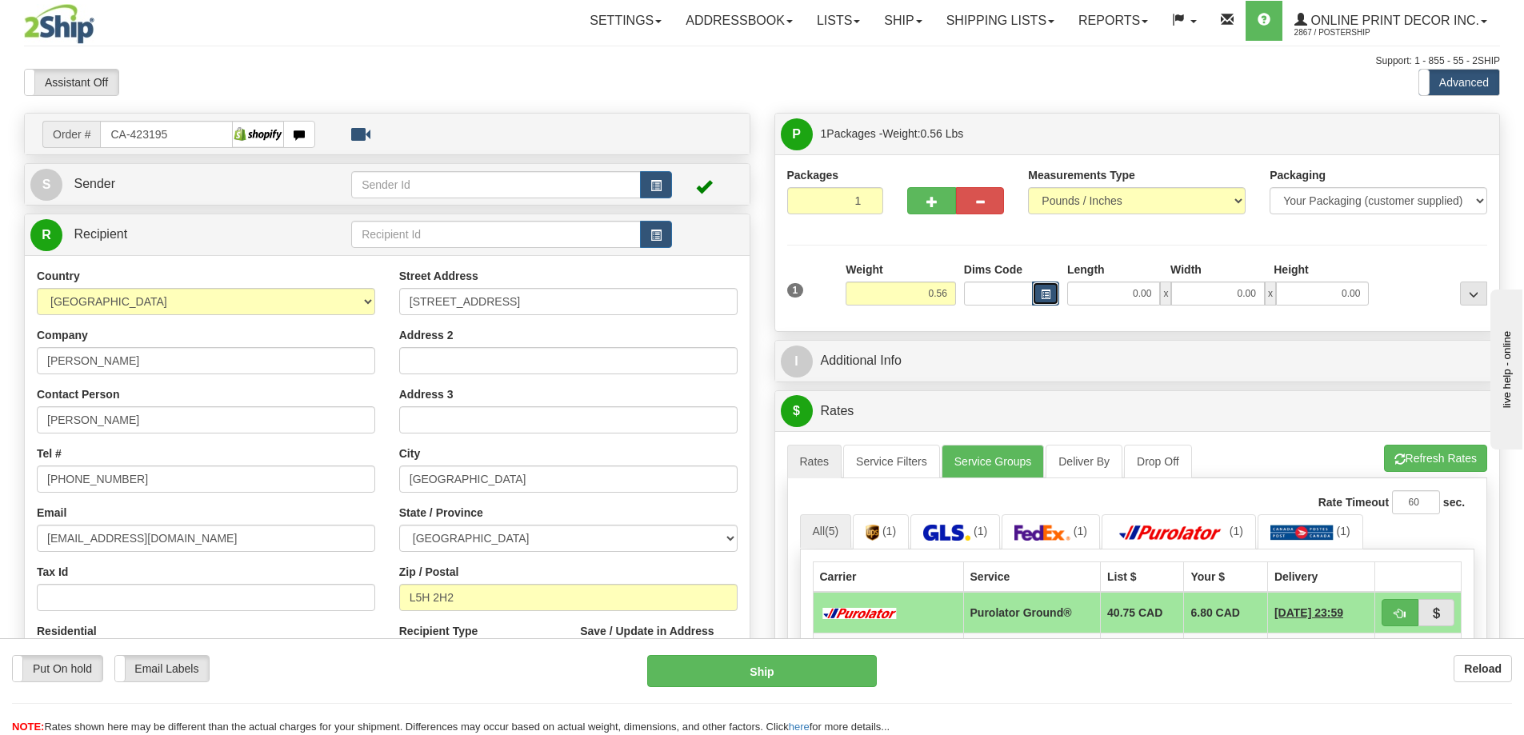
click at [1049, 291] on span "button" at bounding box center [1046, 294] width 10 height 9
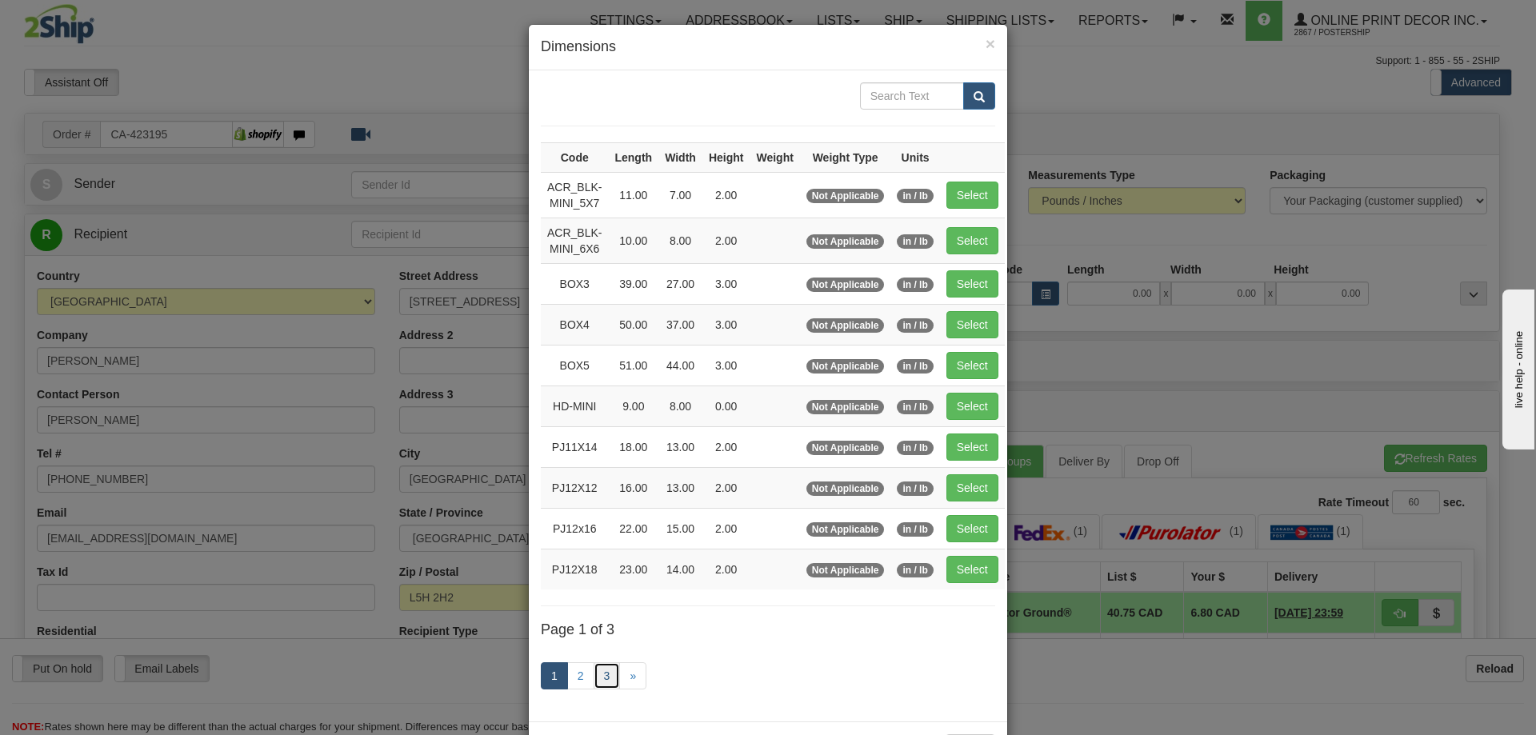
click at [593, 676] on link "3" at bounding box center [606, 675] width 27 height 27
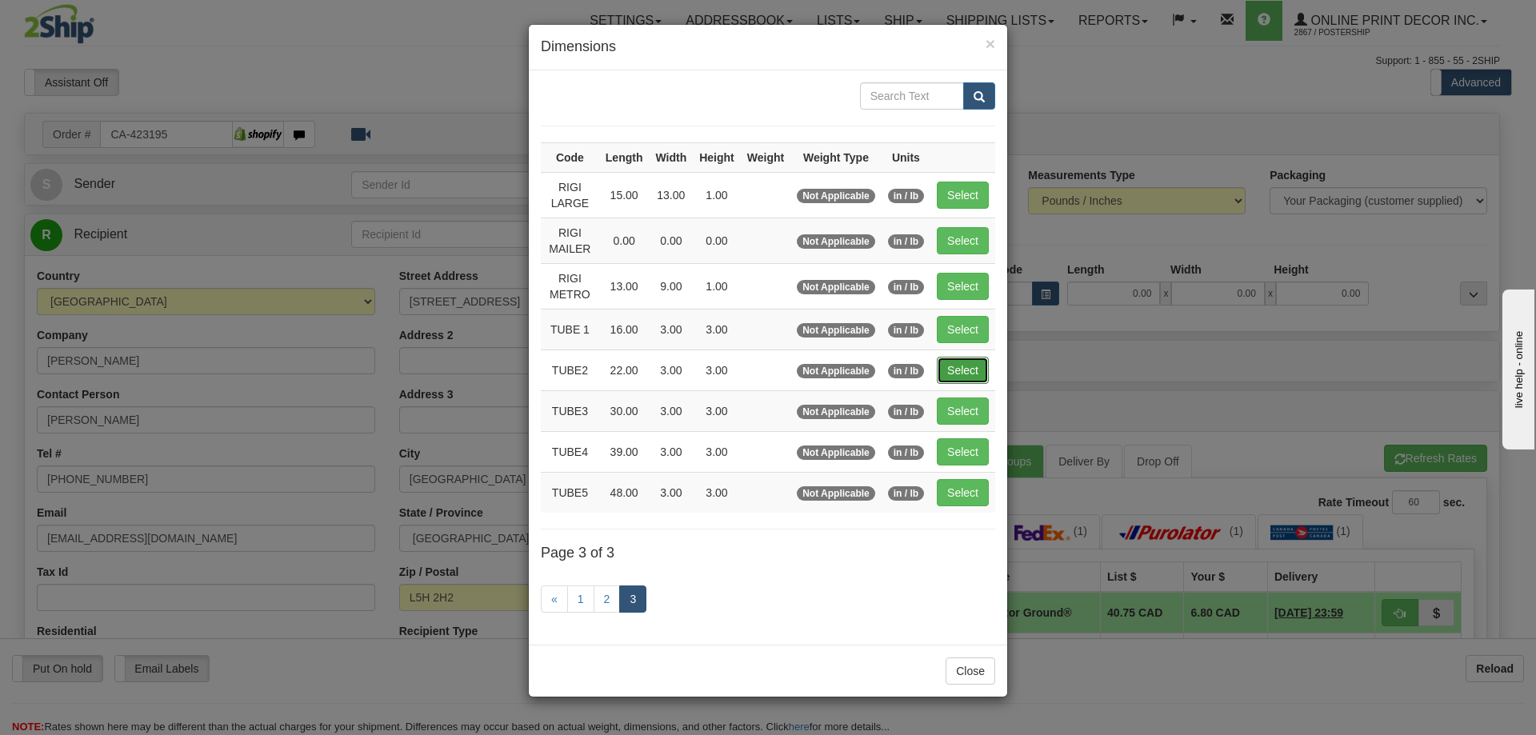
click at [962, 362] on button "Select" at bounding box center [963, 370] width 52 height 27
type input "TUBE2"
type input "22.00"
type input "3.00"
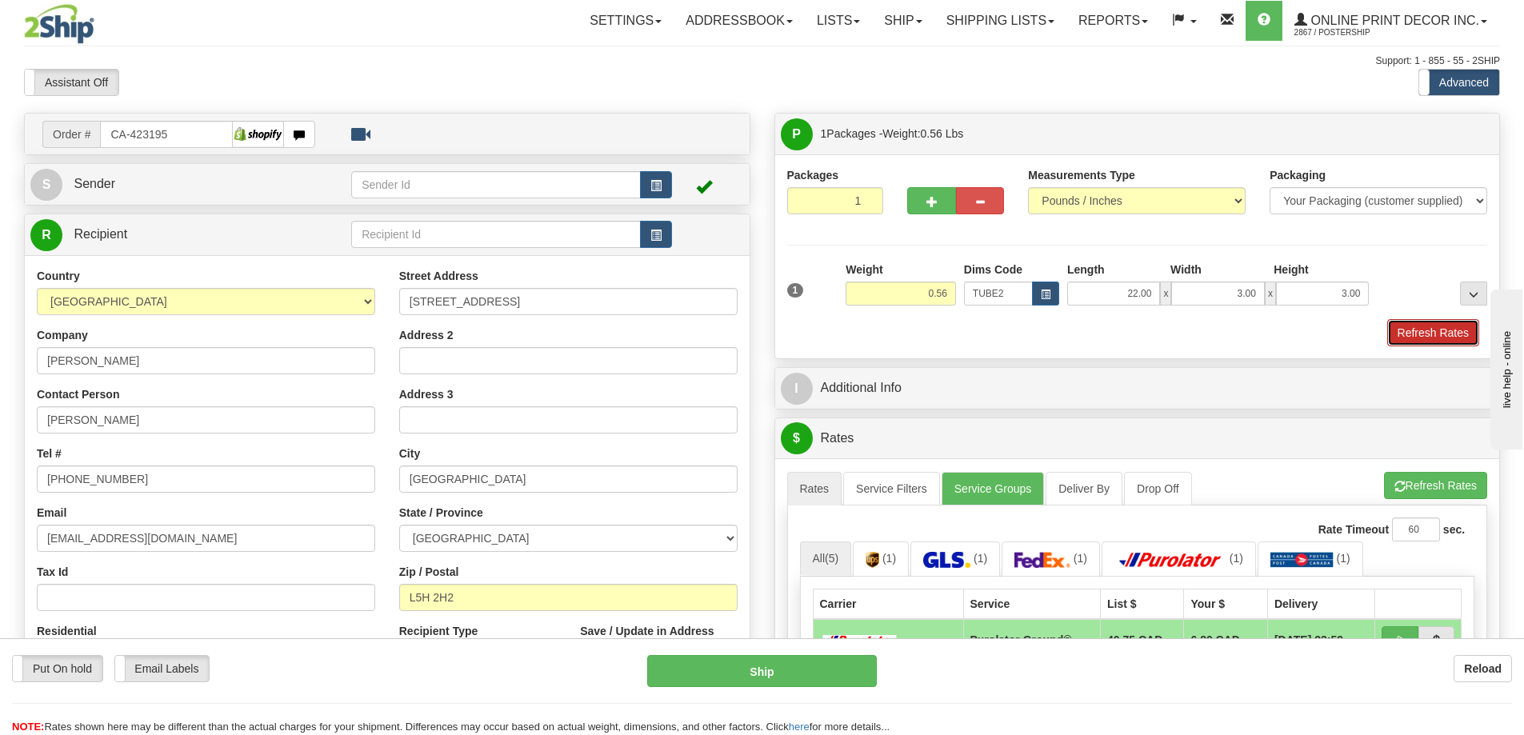
click at [1444, 341] on button "Refresh Rates" at bounding box center [1433, 332] width 92 height 27
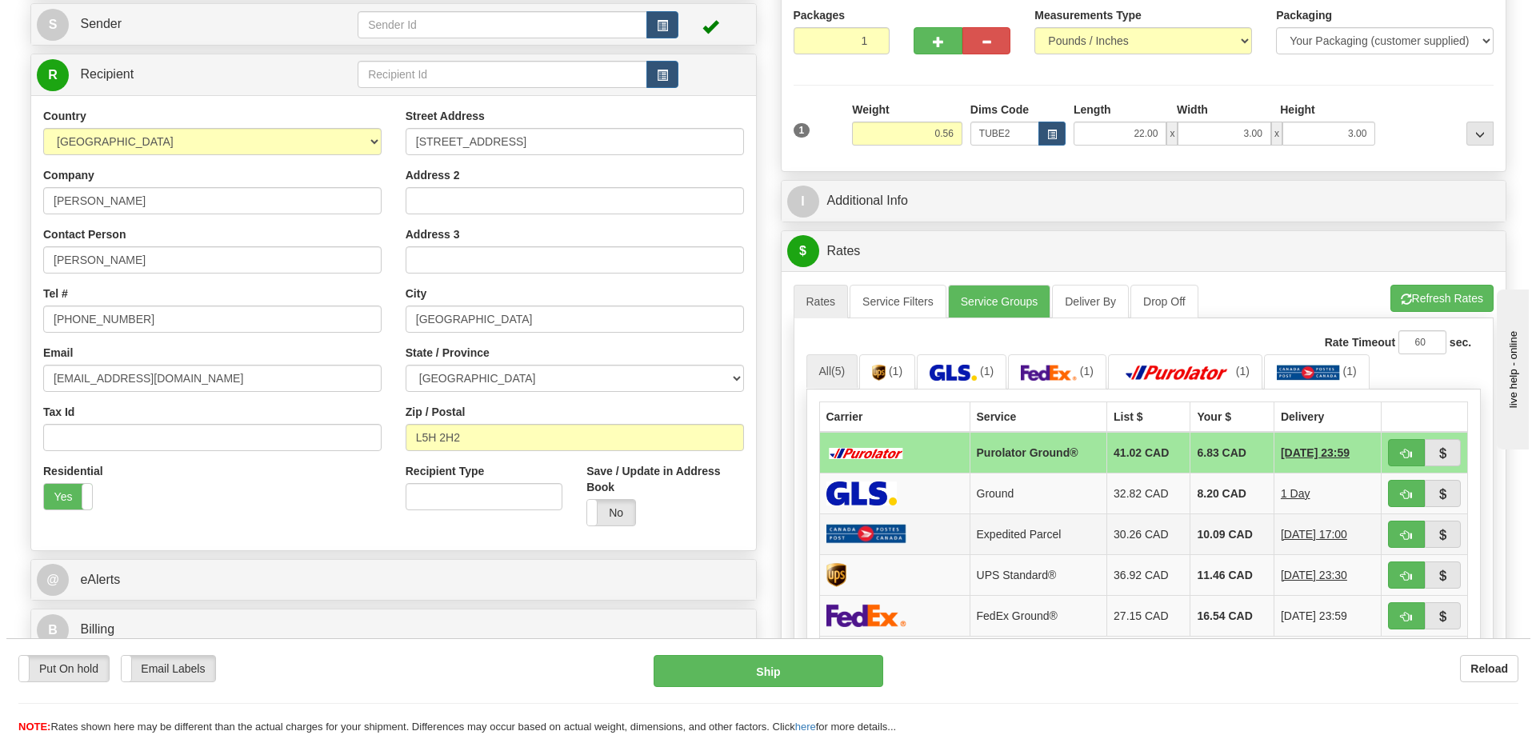
scroll to position [240, 0]
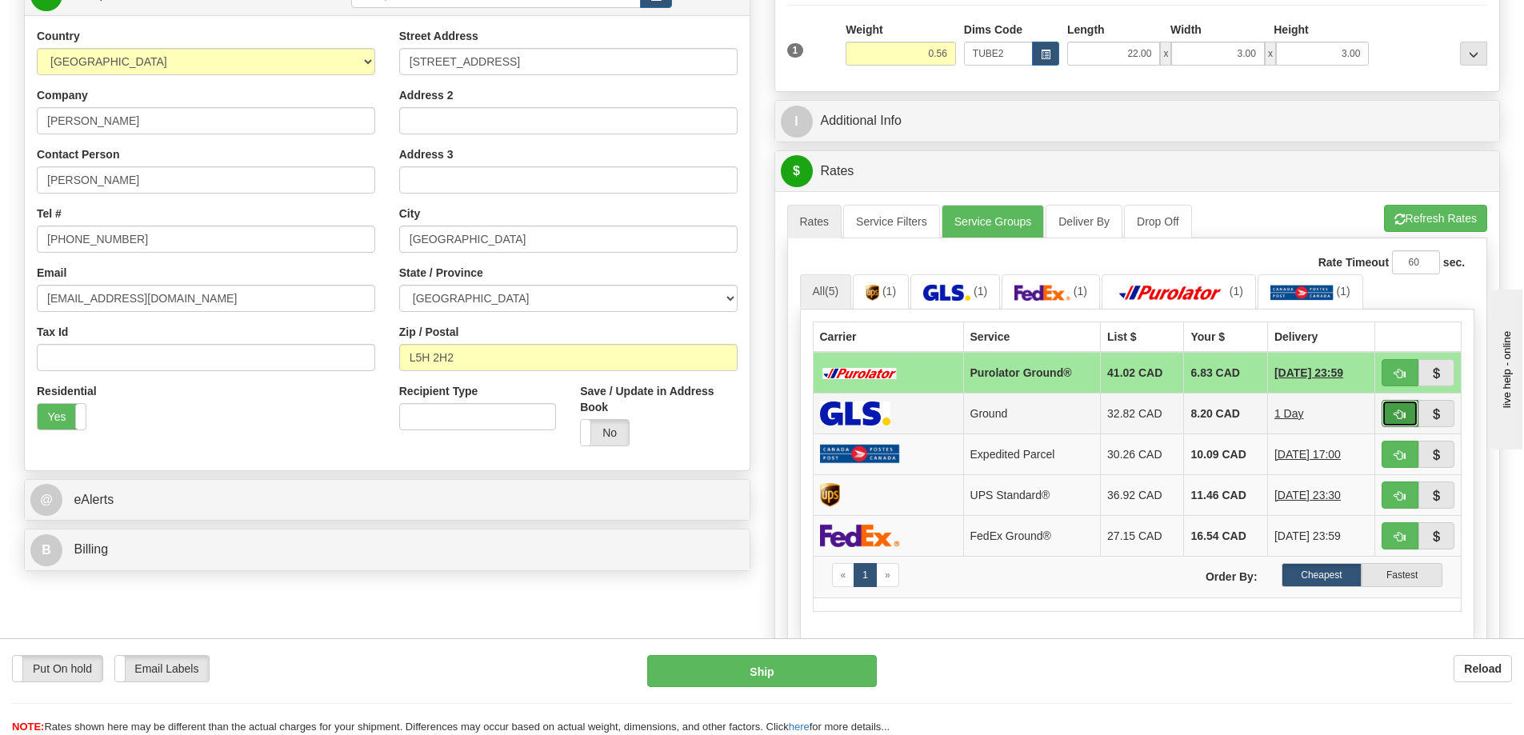
click at [1399, 414] on span "button" at bounding box center [1399, 414] width 11 height 10
type input "1"
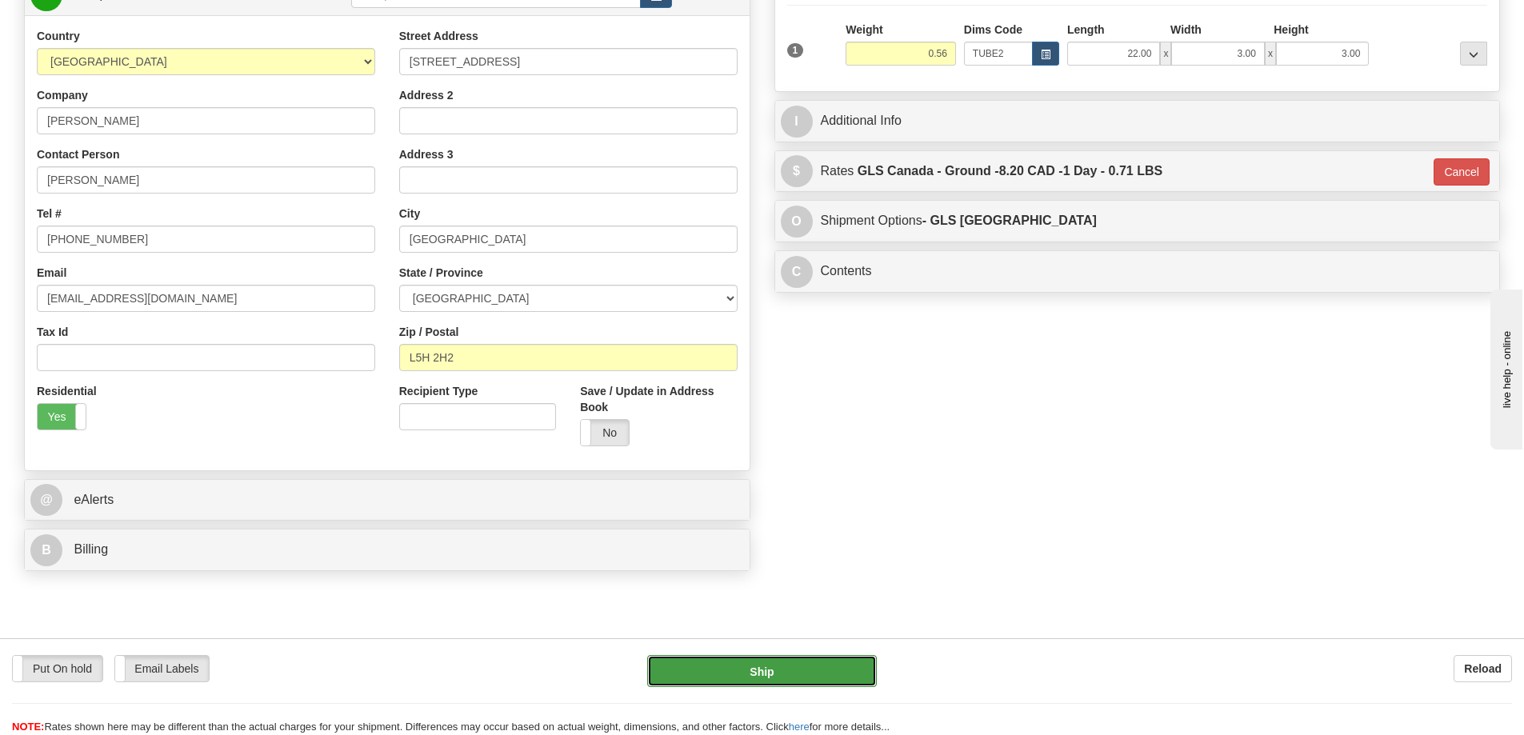
click at [801, 665] on button "Ship" at bounding box center [762, 671] width 230 height 32
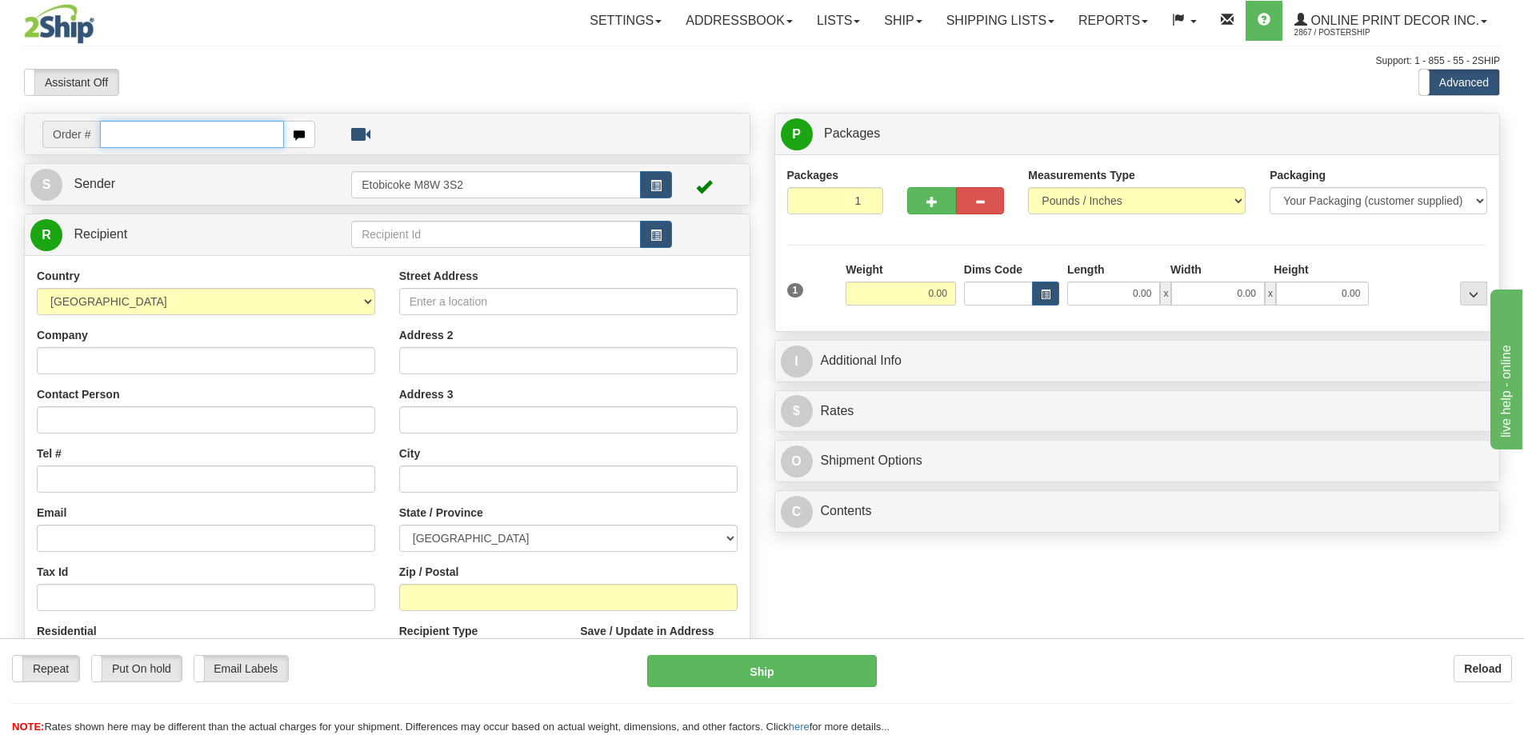
click at [202, 126] on input "text" at bounding box center [192, 134] width 184 height 27
type input "ca-423175"
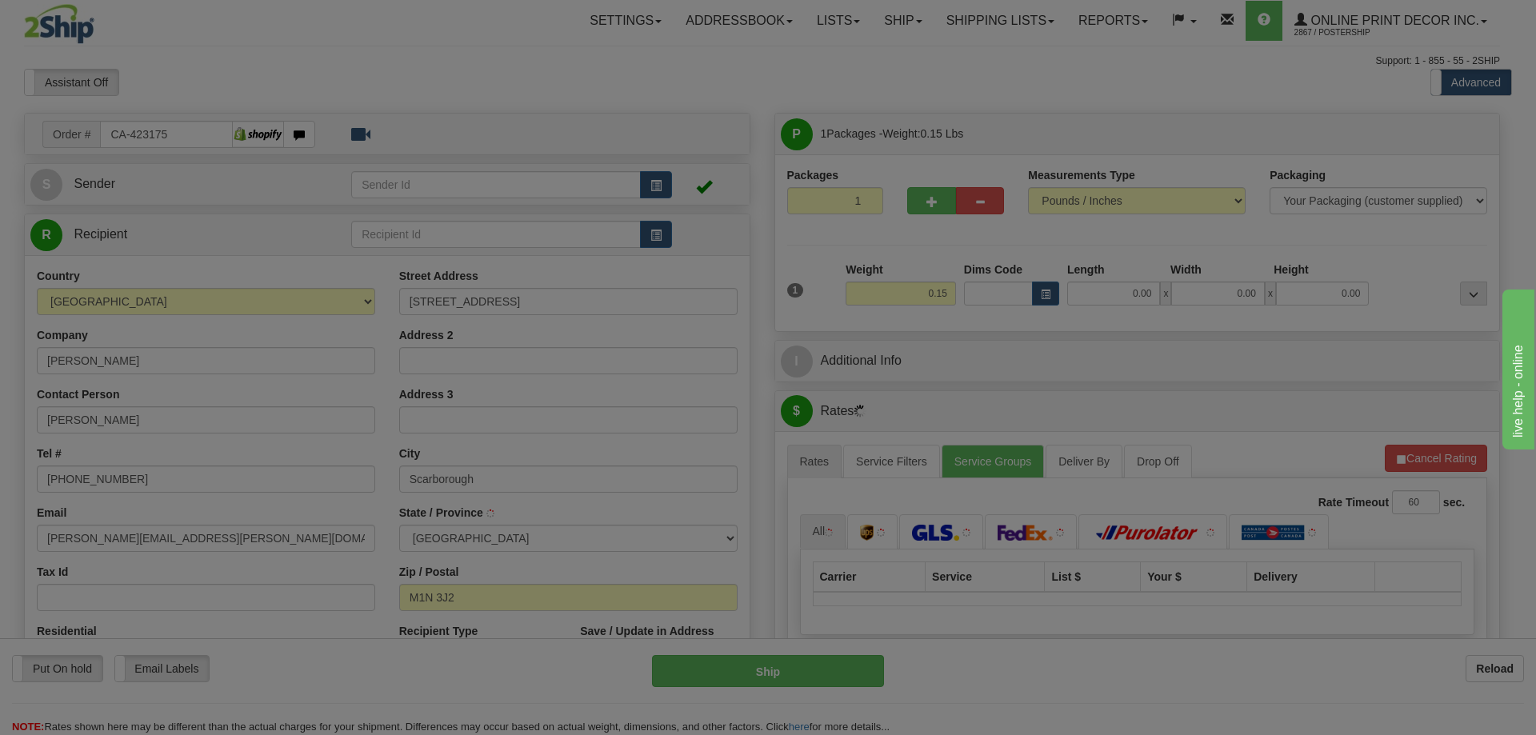
type input "[GEOGRAPHIC_DATA]"
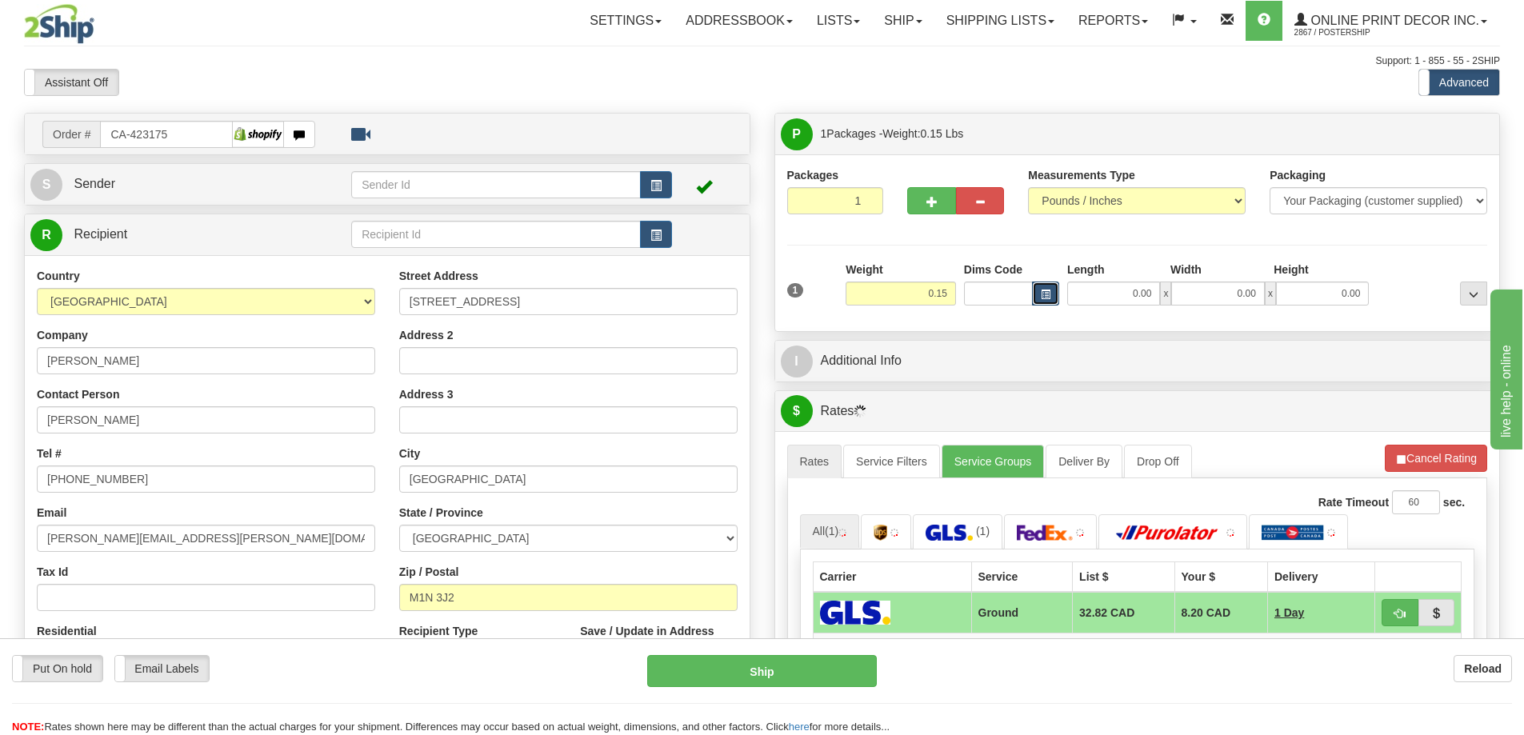
click at [1045, 290] on span "button" at bounding box center [1046, 294] width 10 height 9
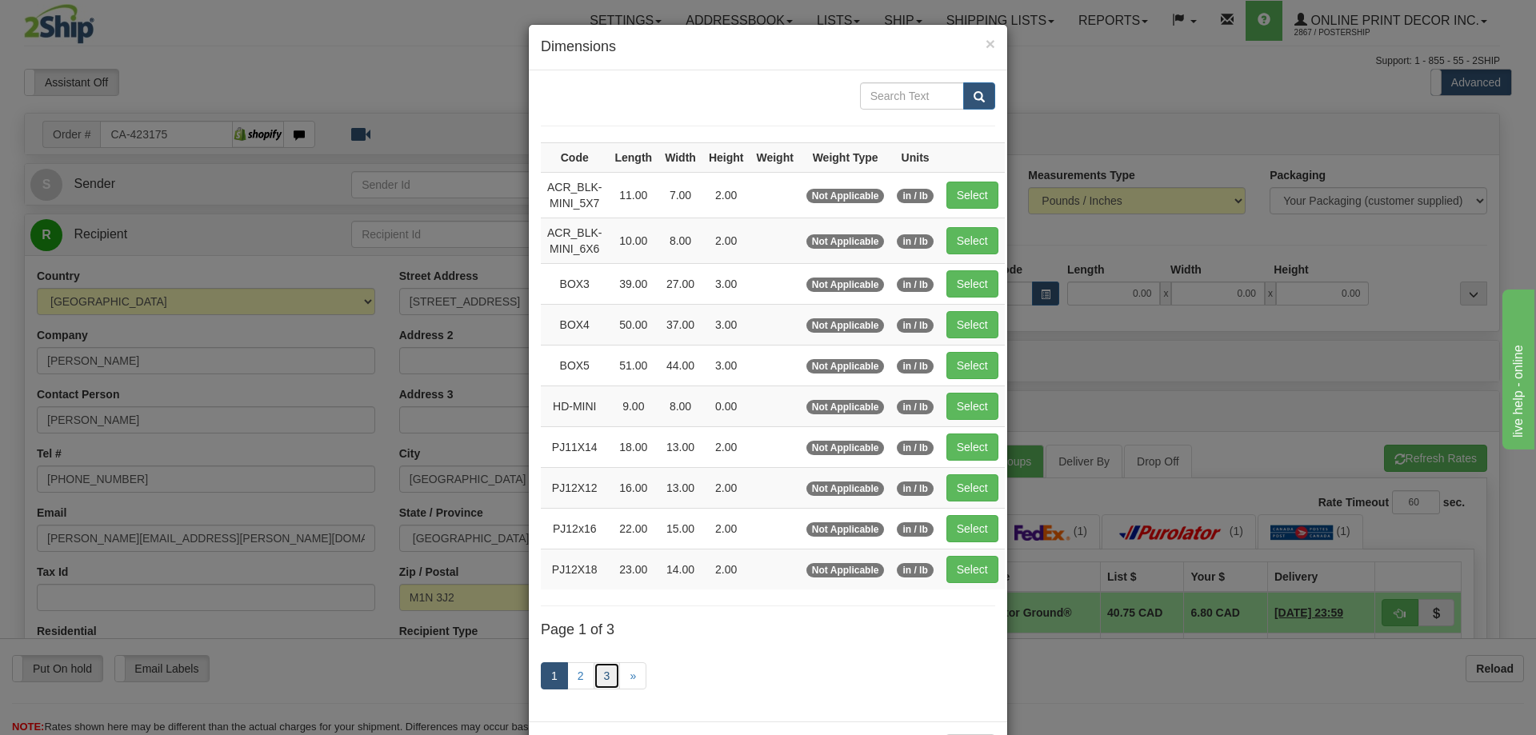
click at [601, 670] on link "3" at bounding box center [606, 675] width 27 height 27
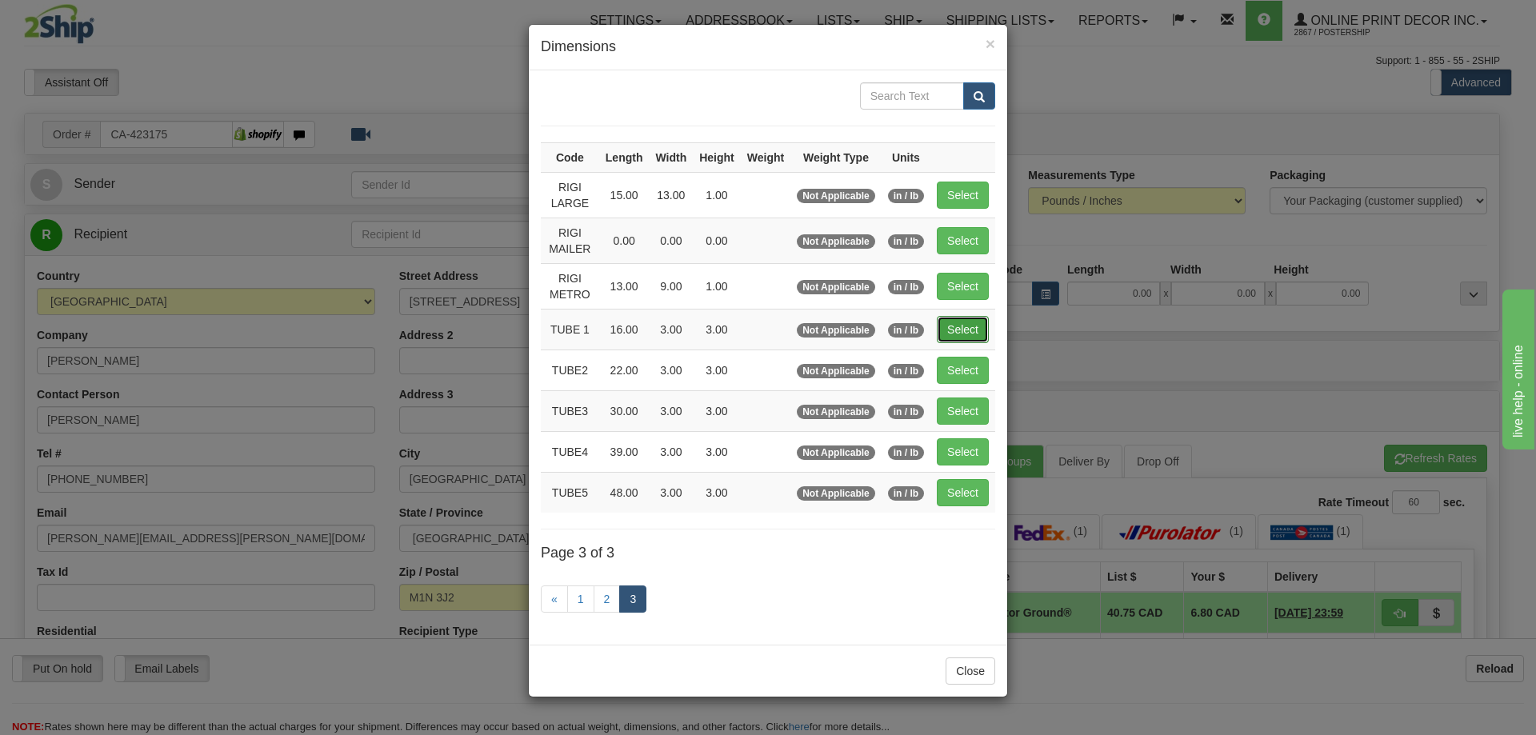
click at [968, 327] on button "Select" at bounding box center [963, 329] width 52 height 27
type input "TUBE 1"
type input "16.00"
type input "3.00"
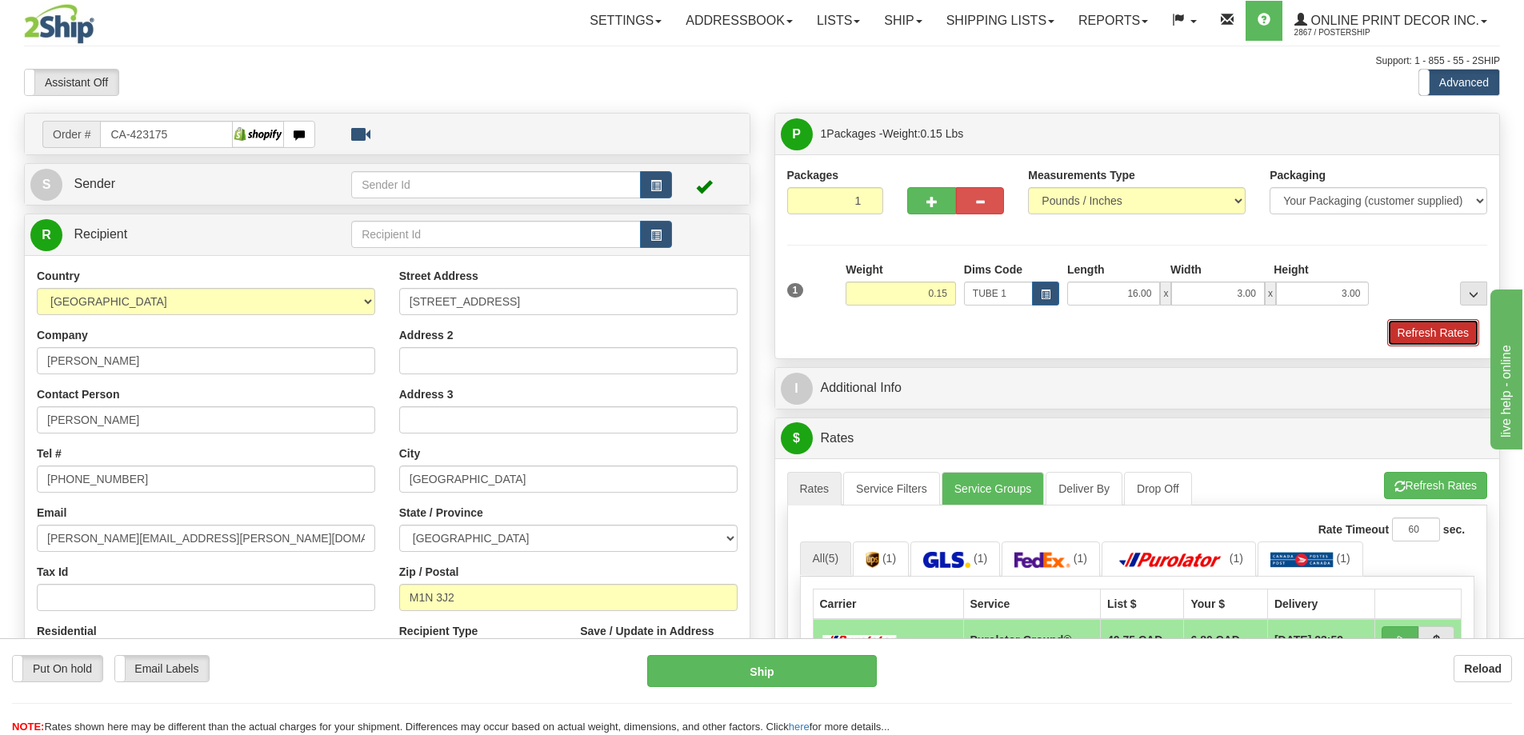
click at [1396, 330] on button "Refresh Rates" at bounding box center [1433, 332] width 92 height 27
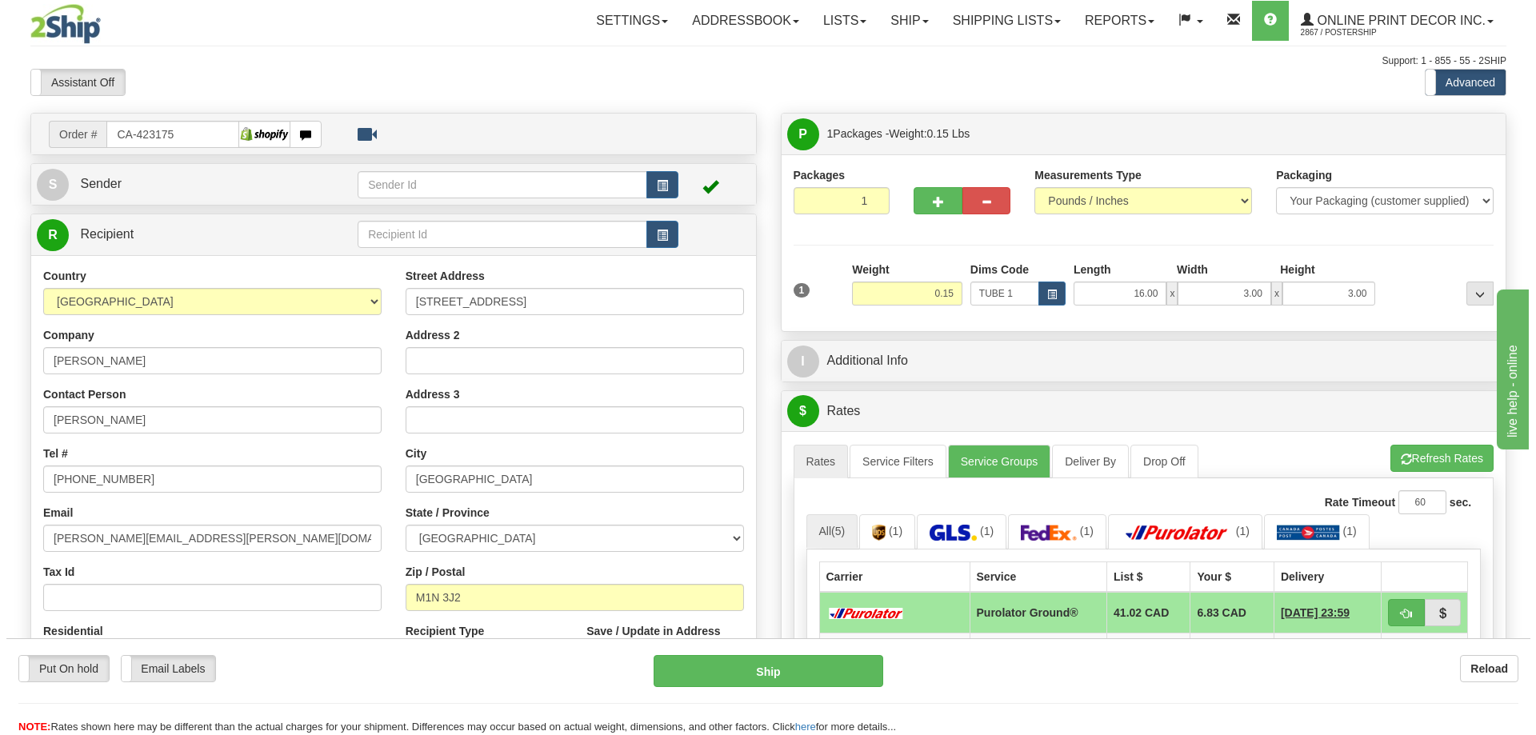
scroll to position [240, 0]
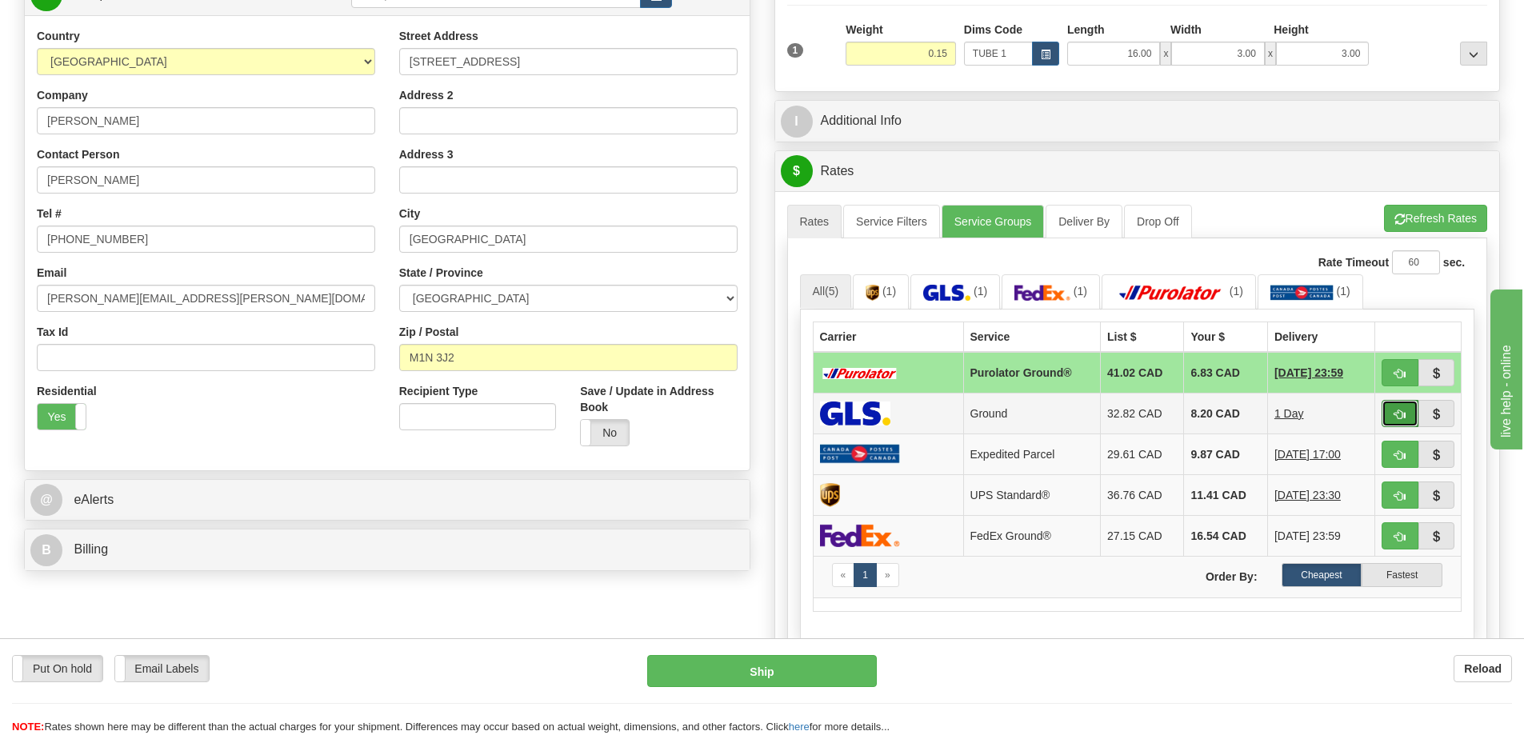
click at [1395, 415] on span "button" at bounding box center [1399, 414] width 11 height 10
type input "1"
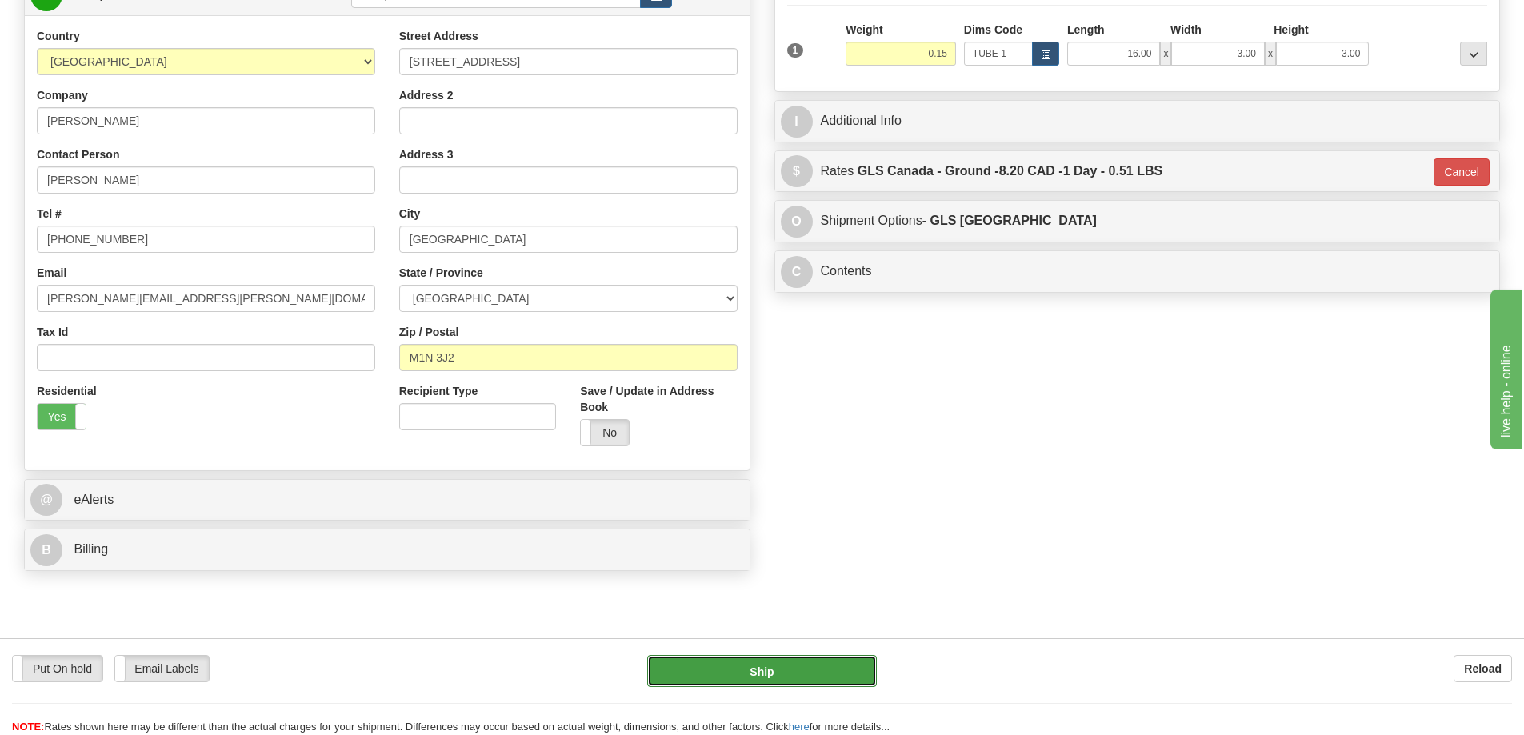
click at [823, 660] on button "Ship" at bounding box center [762, 671] width 230 height 32
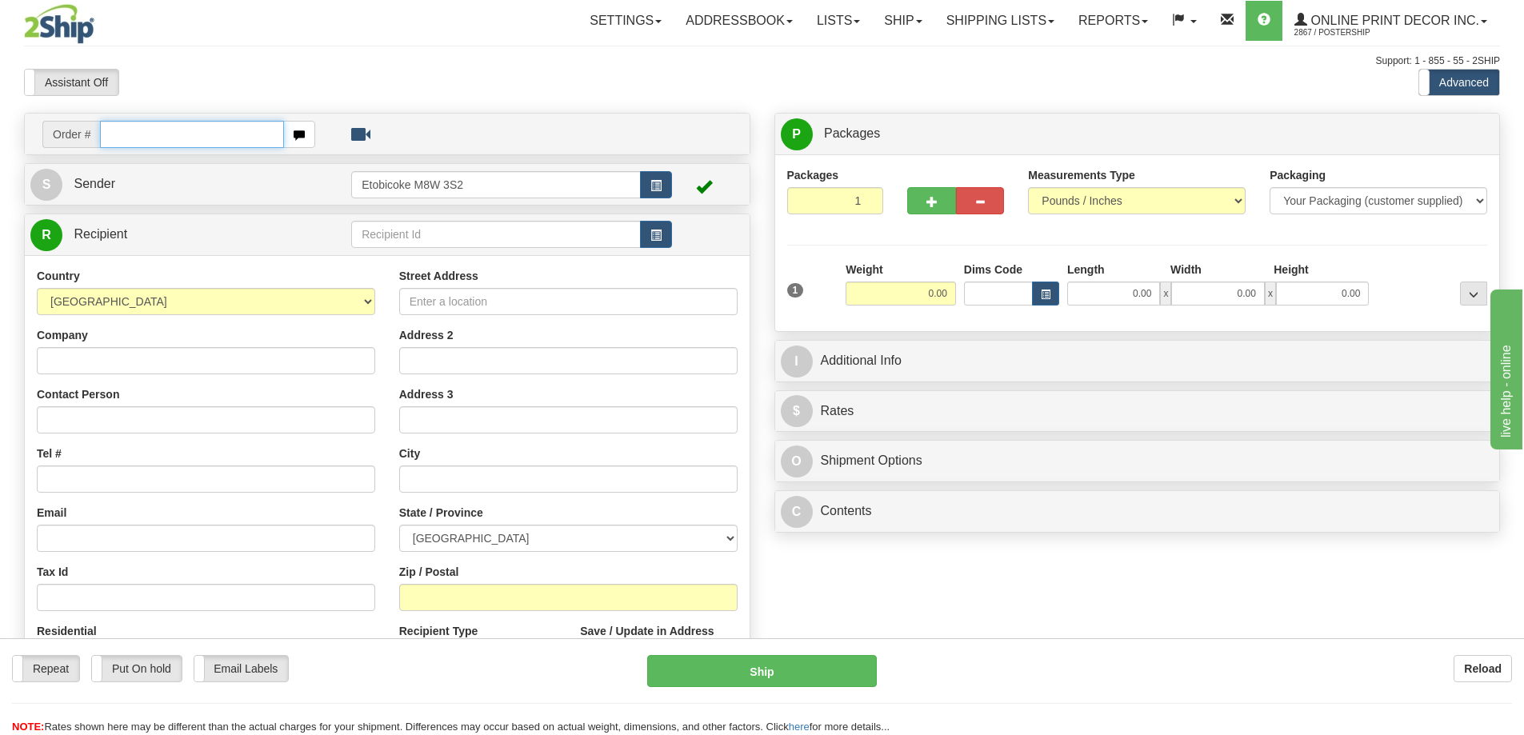
click at [148, 126] on input "text" at bounding box center [192, 134] width 184 height 27
type input "ca-423167"
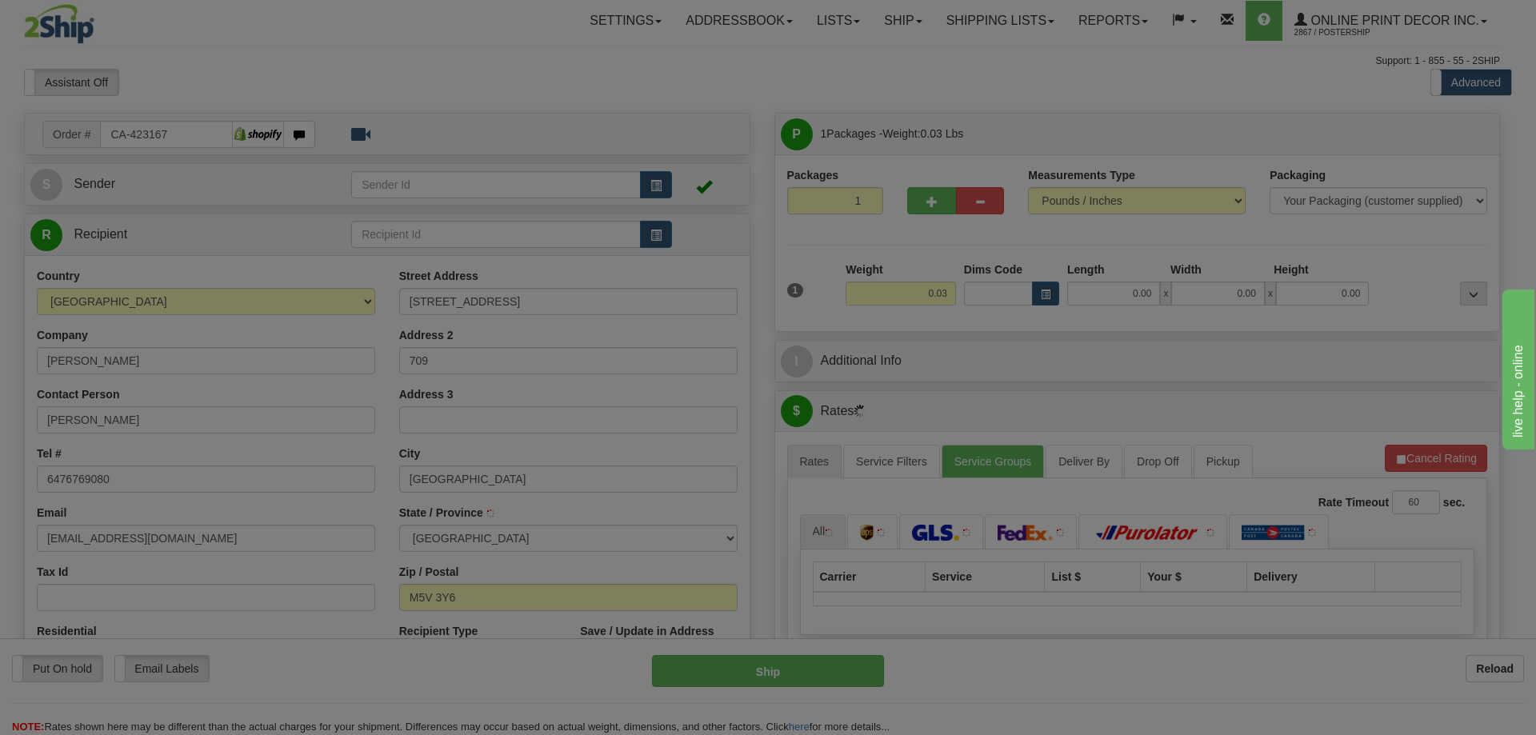
type input "[GEOGRAPHIC_DATA]"
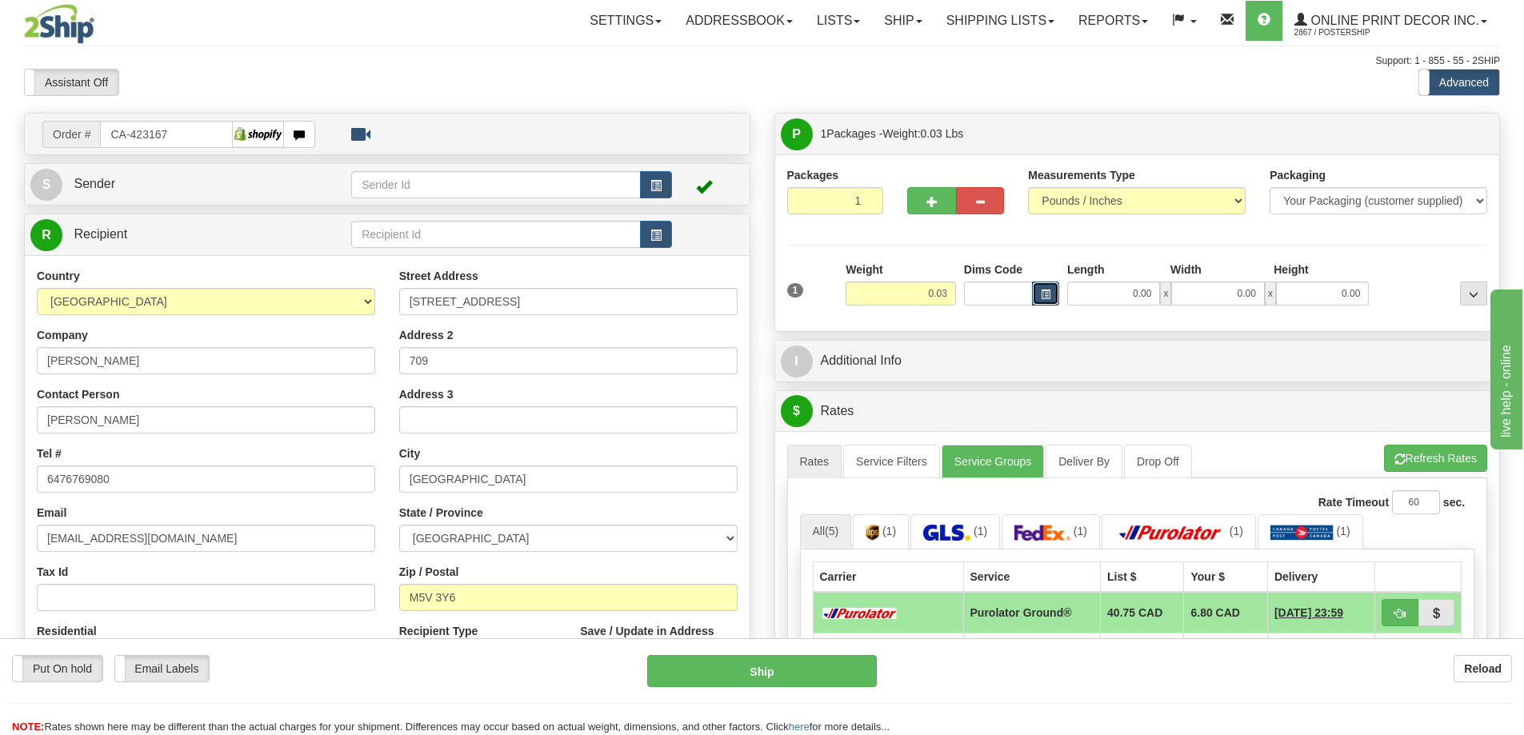
click at [1047, 292] on span "button" at bounding box center [1046, 294] width 10 height 9
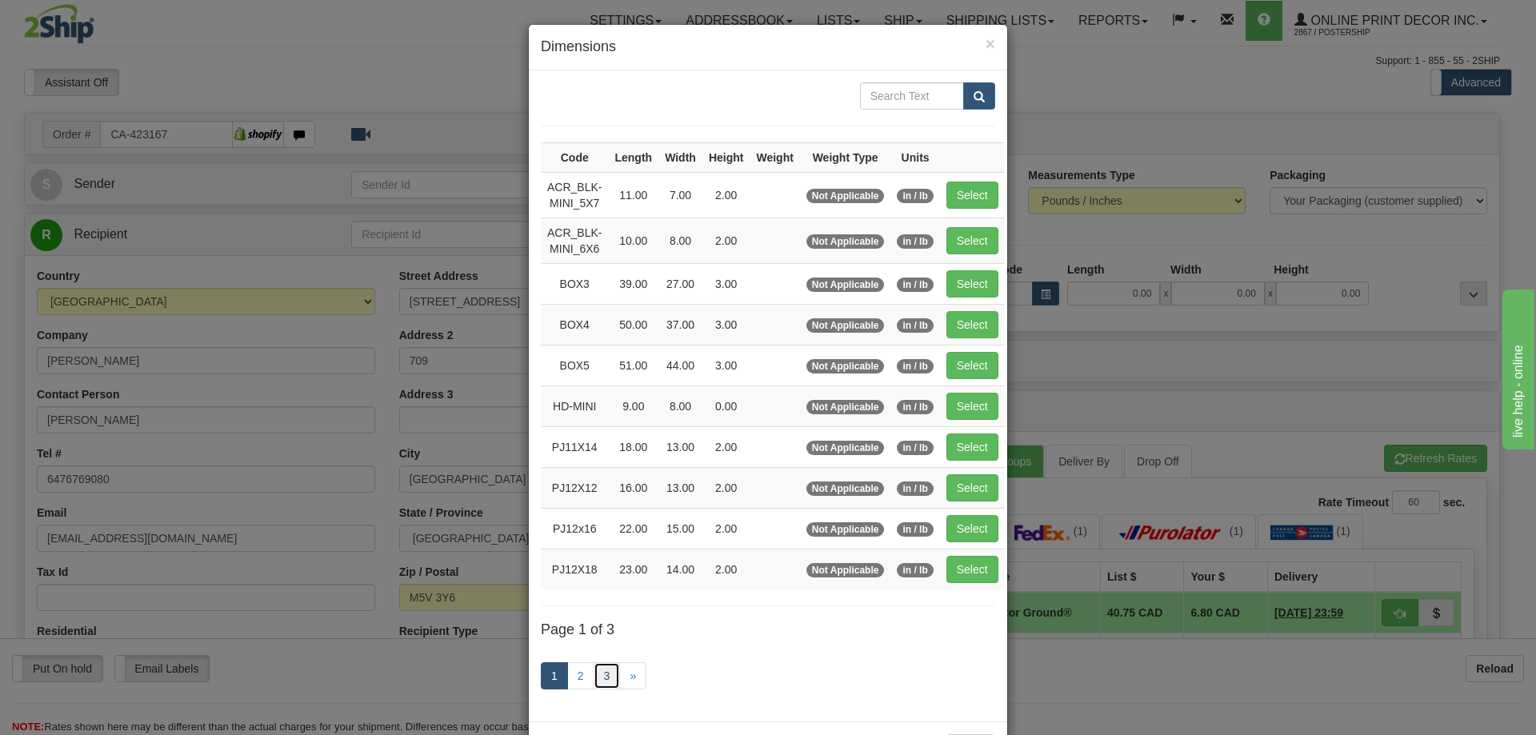
click at [598, 677] on link "3" at bounding box center [606, 675] width 27 height 27
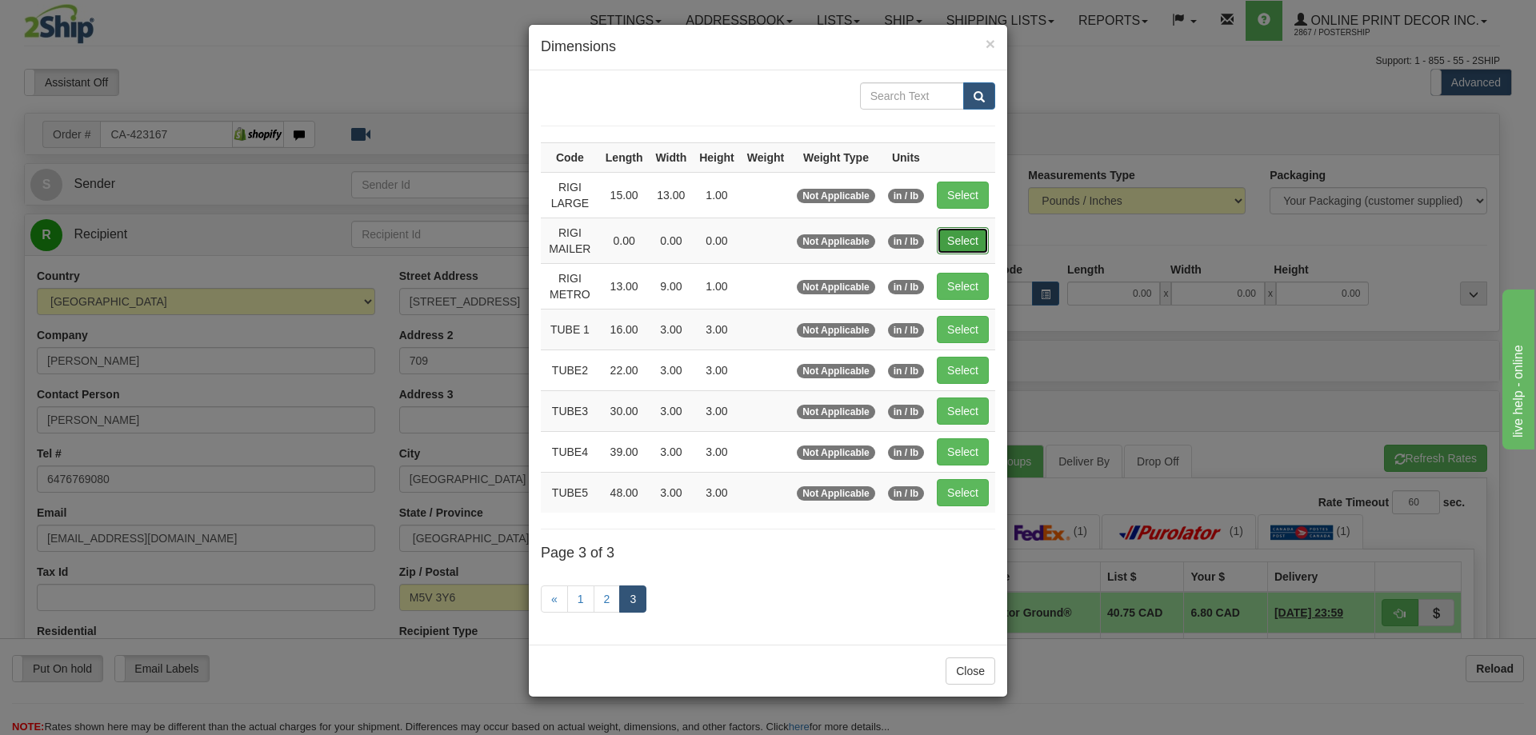
click at [963, 233] on button "Select" at bounding box center [963, 240] width 52 height 27
type input "RIGI MAILER"
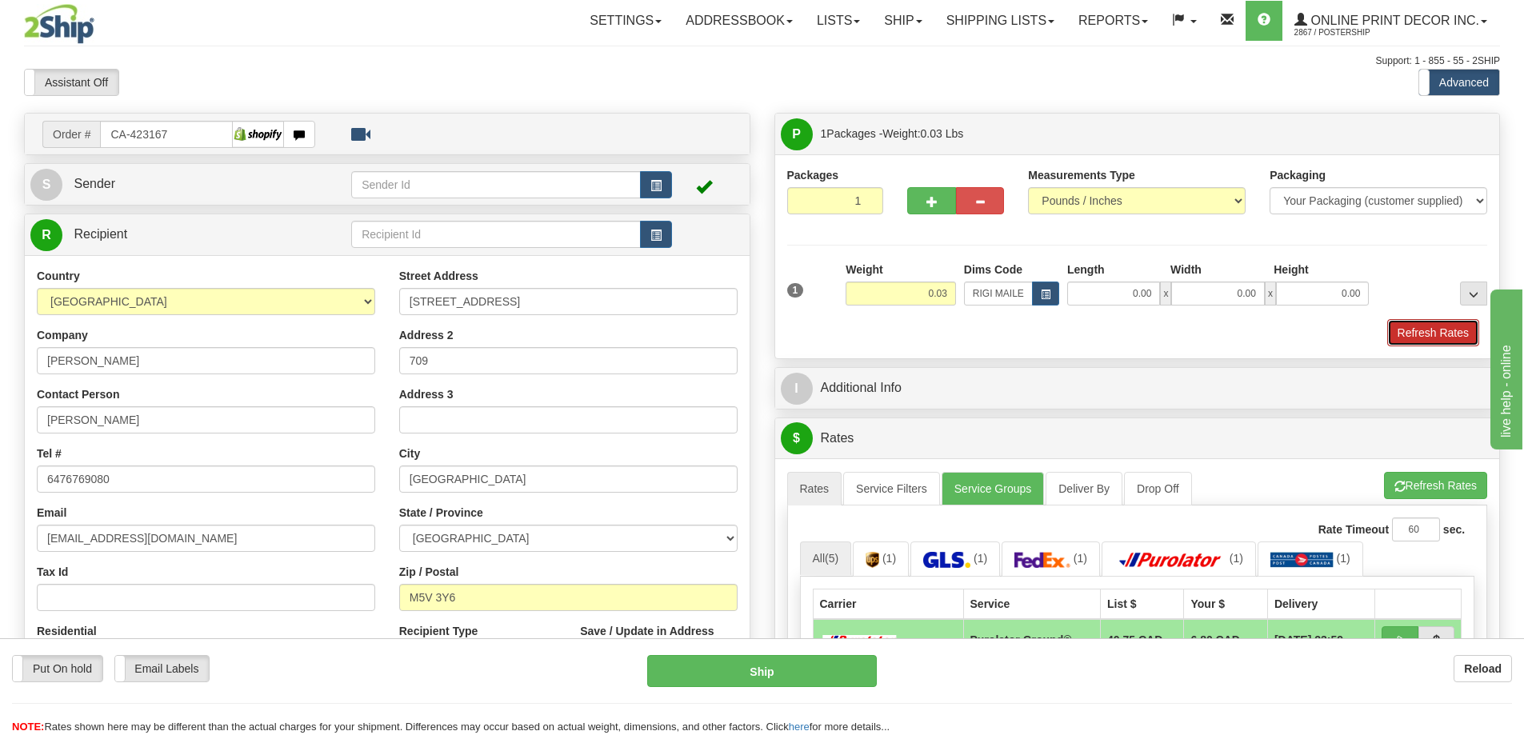
click at [1436, 329] on button "Refresh Rates" at bounding box center [1433, 332] width 92 height 27
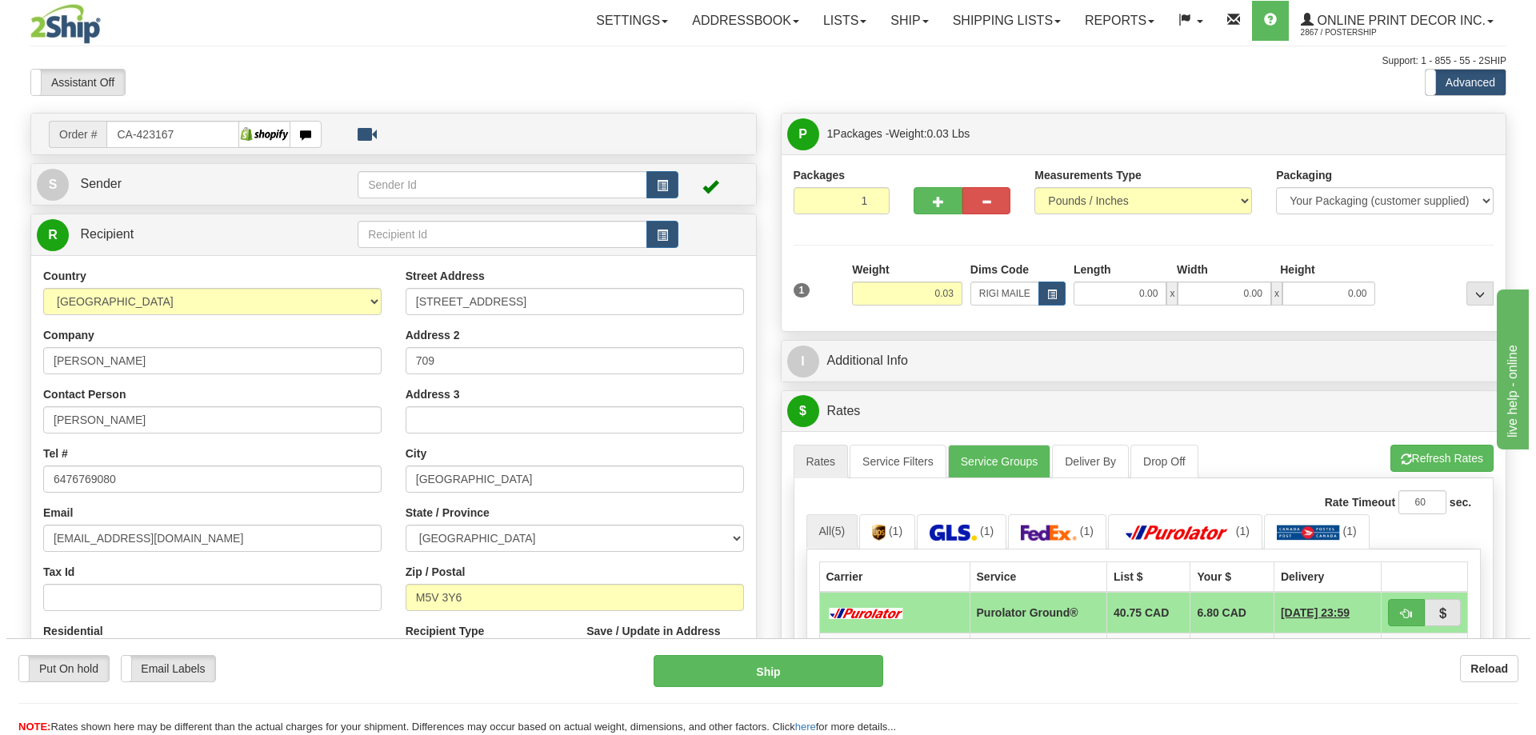
scroll to position [80, 0]
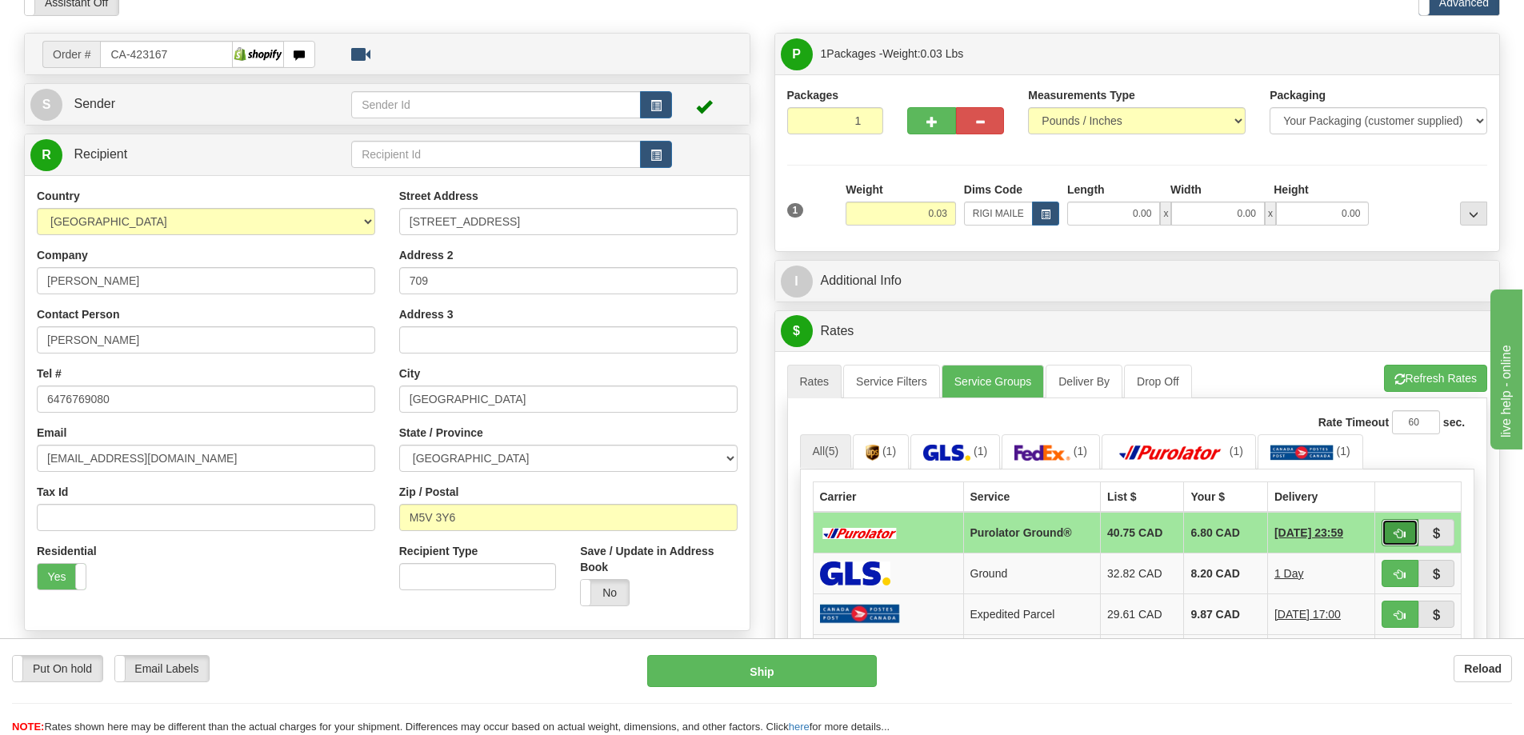
click at [1401, 533] on span "button" at bounding box center [1399, 534] width 11 height 10
type input "260"
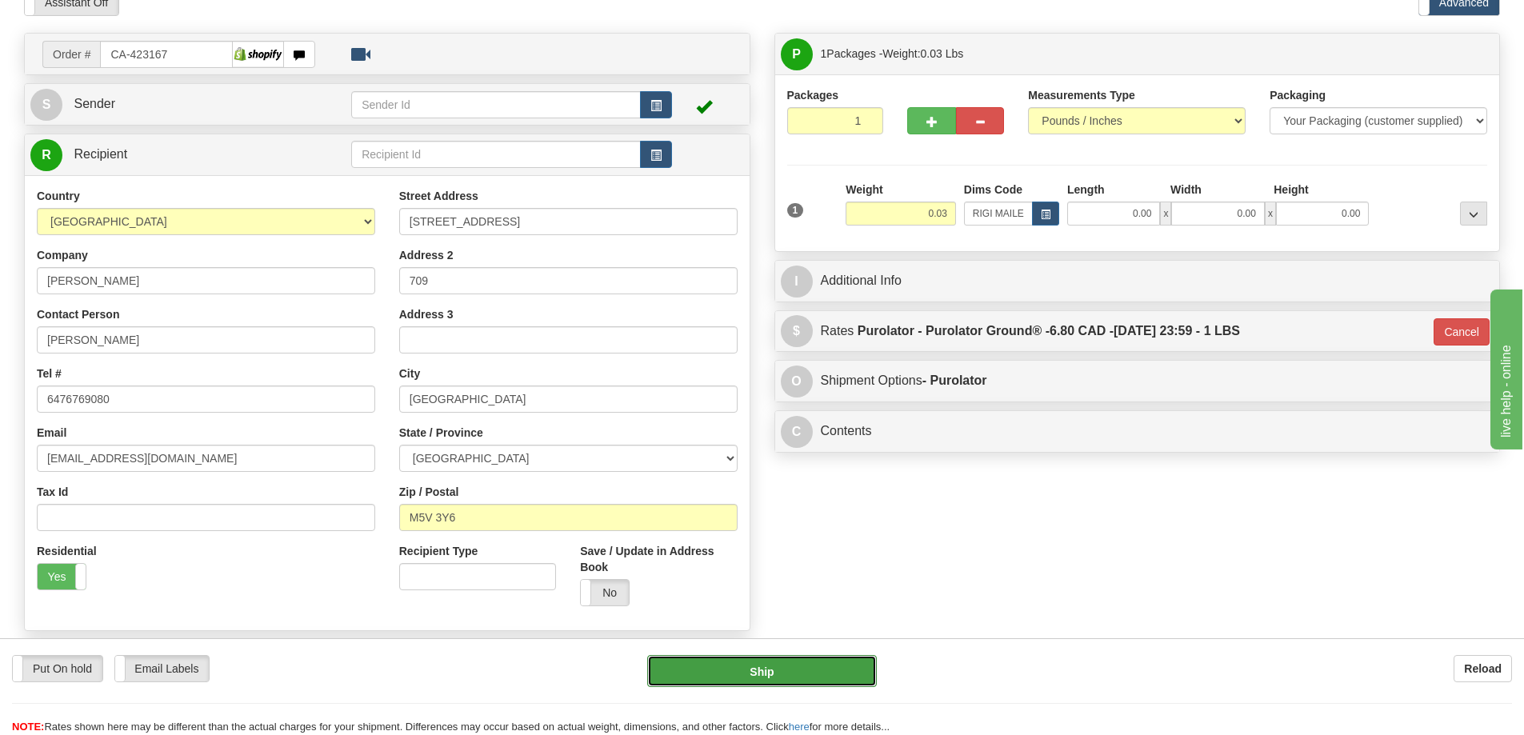
click at [853, 677] on button "Ship" at bounding box center [762, 671] width 230 height 32
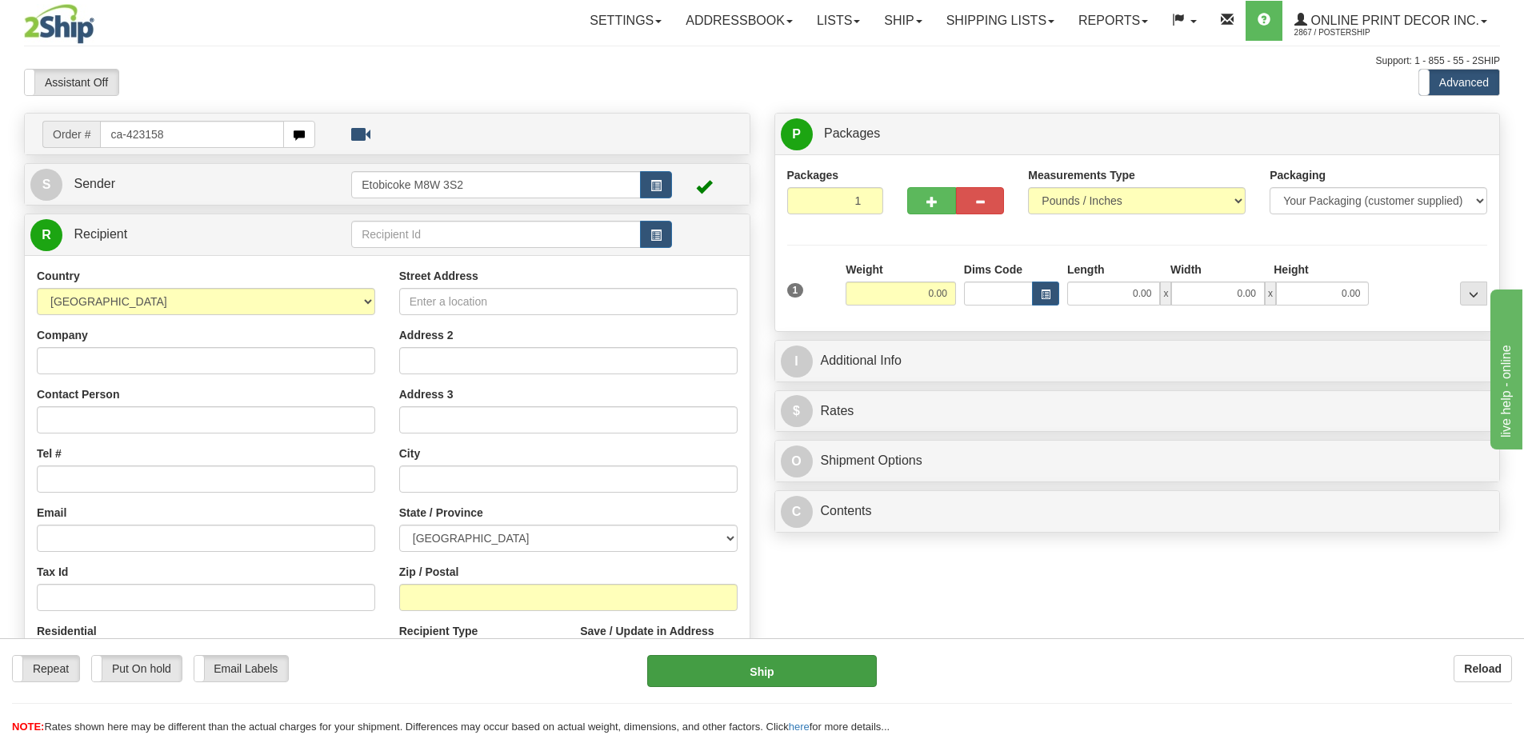
type input "ca-423158"
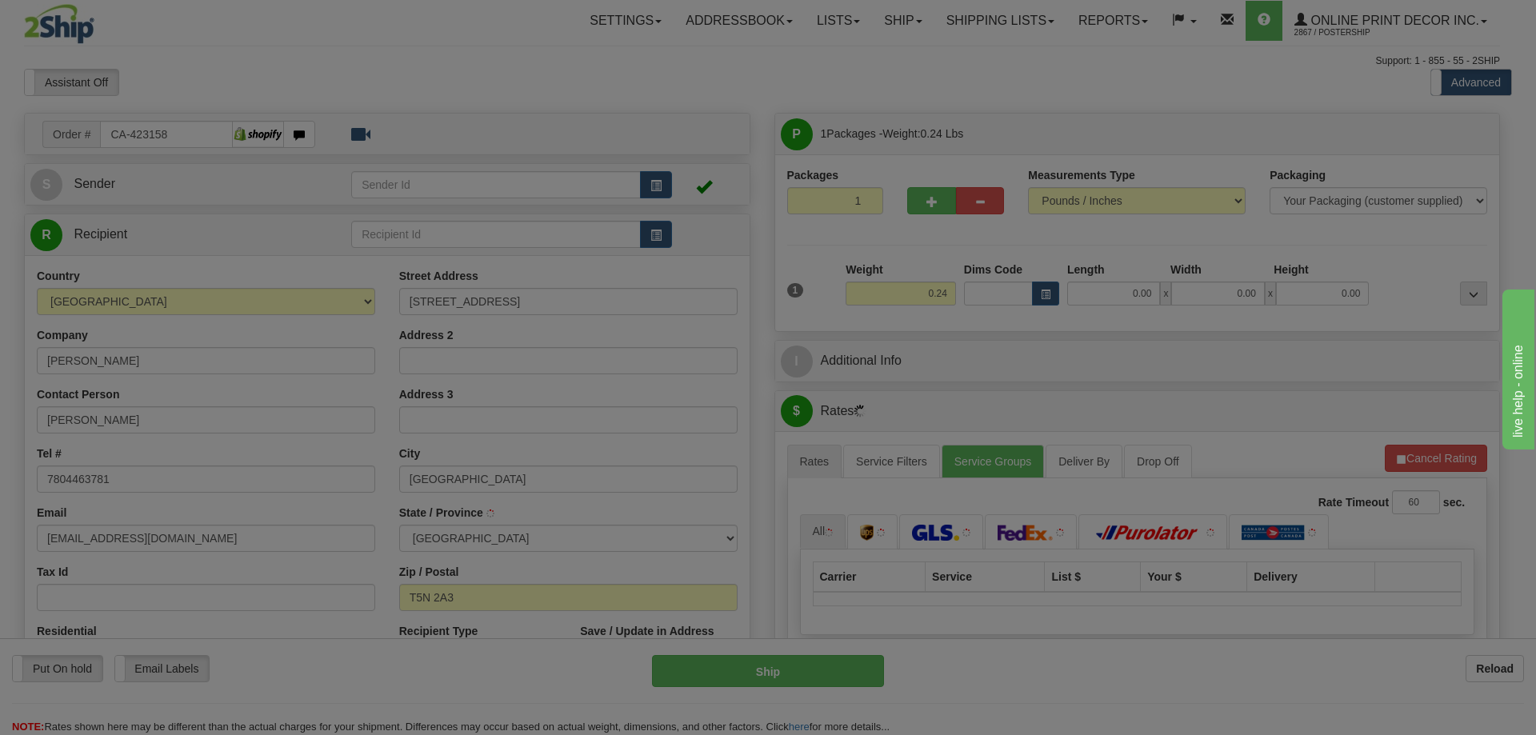
type input "[GEOGRAPHIC_DATA]"
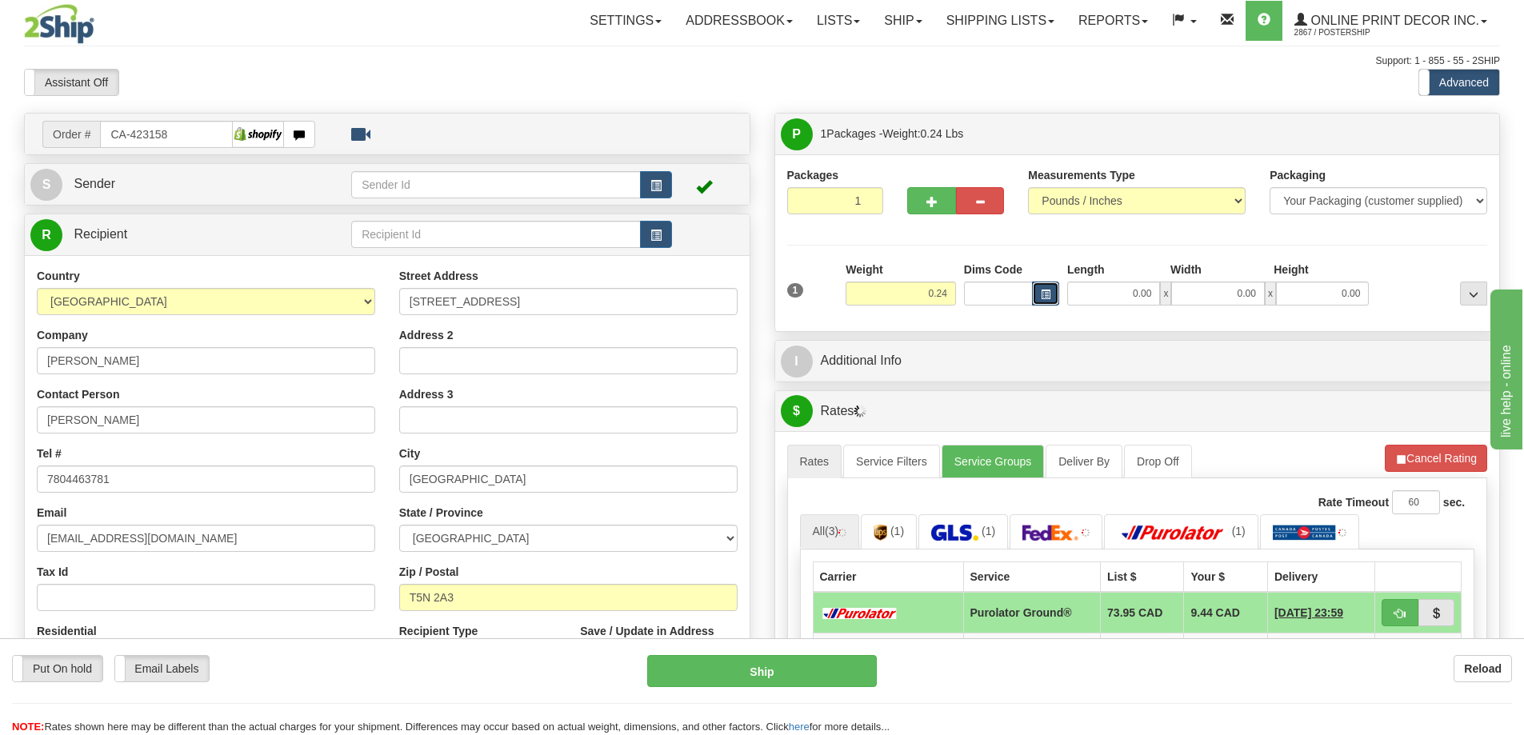
click at [1050, 290] on button "button" at bounding box center [1045, 294] width 27 height 24
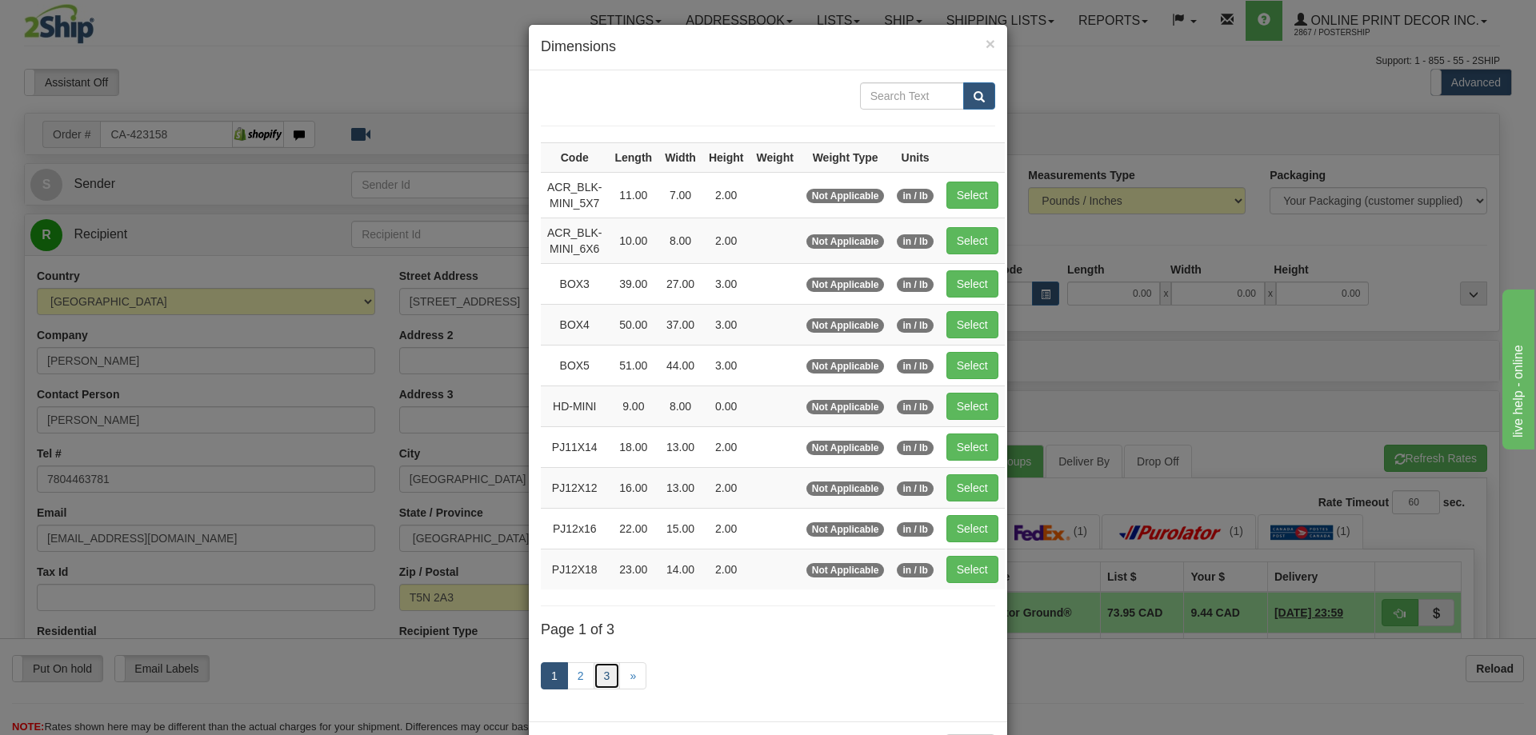
click at [596, 679] on link "3" at bounding box center [606, 675] width 27 height 27
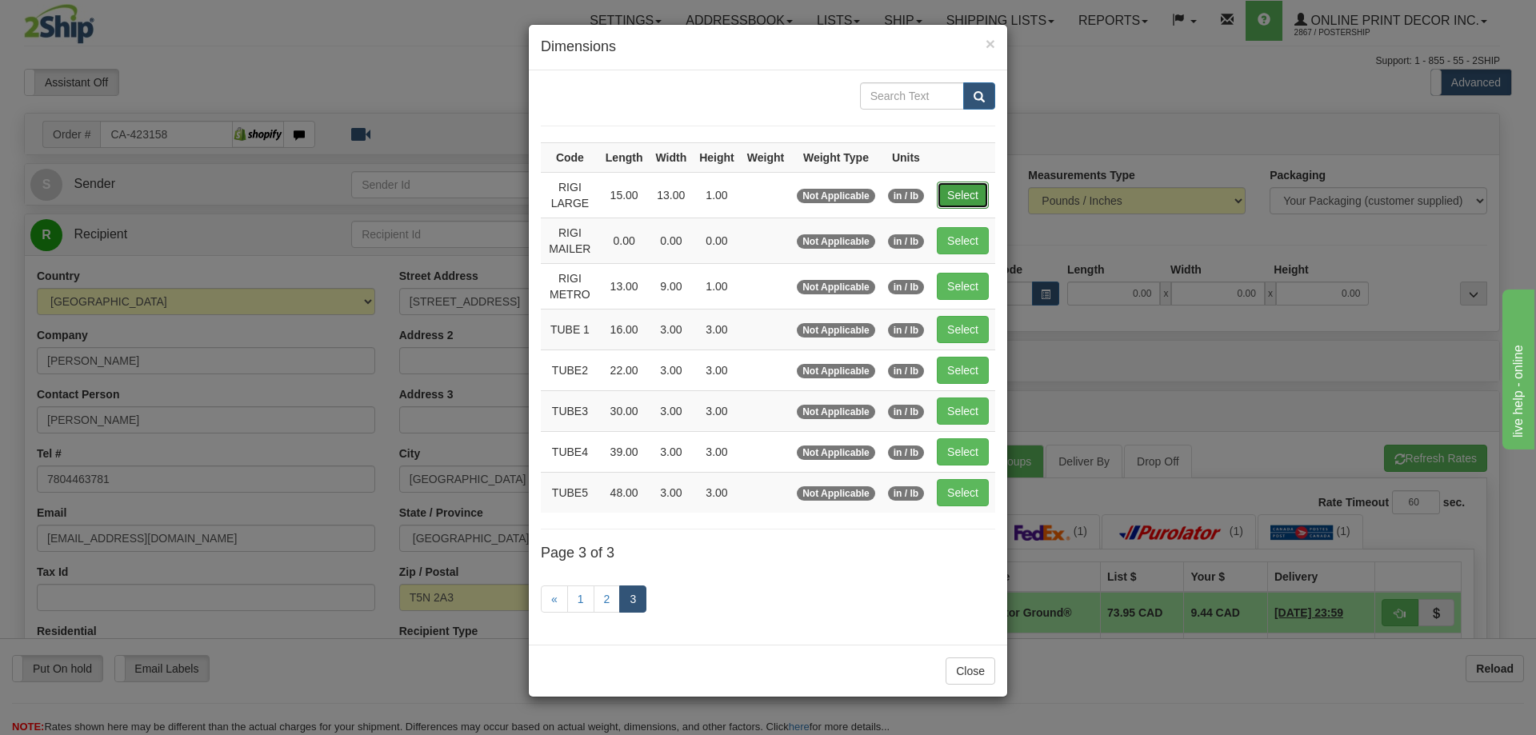
click at [963, 194] on button "Select" at bounding box center [963, 195] width 52 height 27
type input "RIGI LARGE"
type input "15.00"
type input "13.00"
type input "1.00"
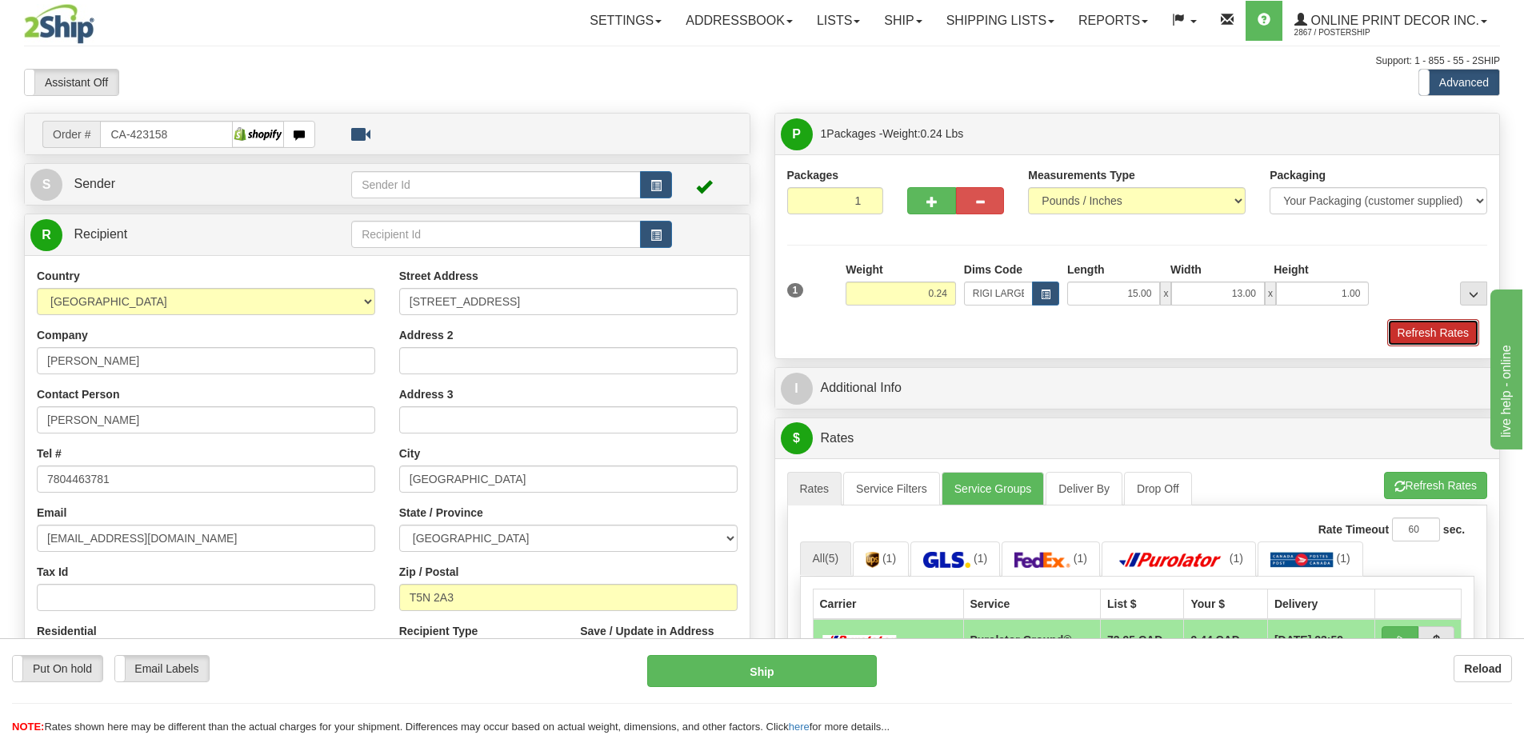
click at [1422, 329] on button "Refresh Rates" at bounding box center [1433, 332] width 92 height 27
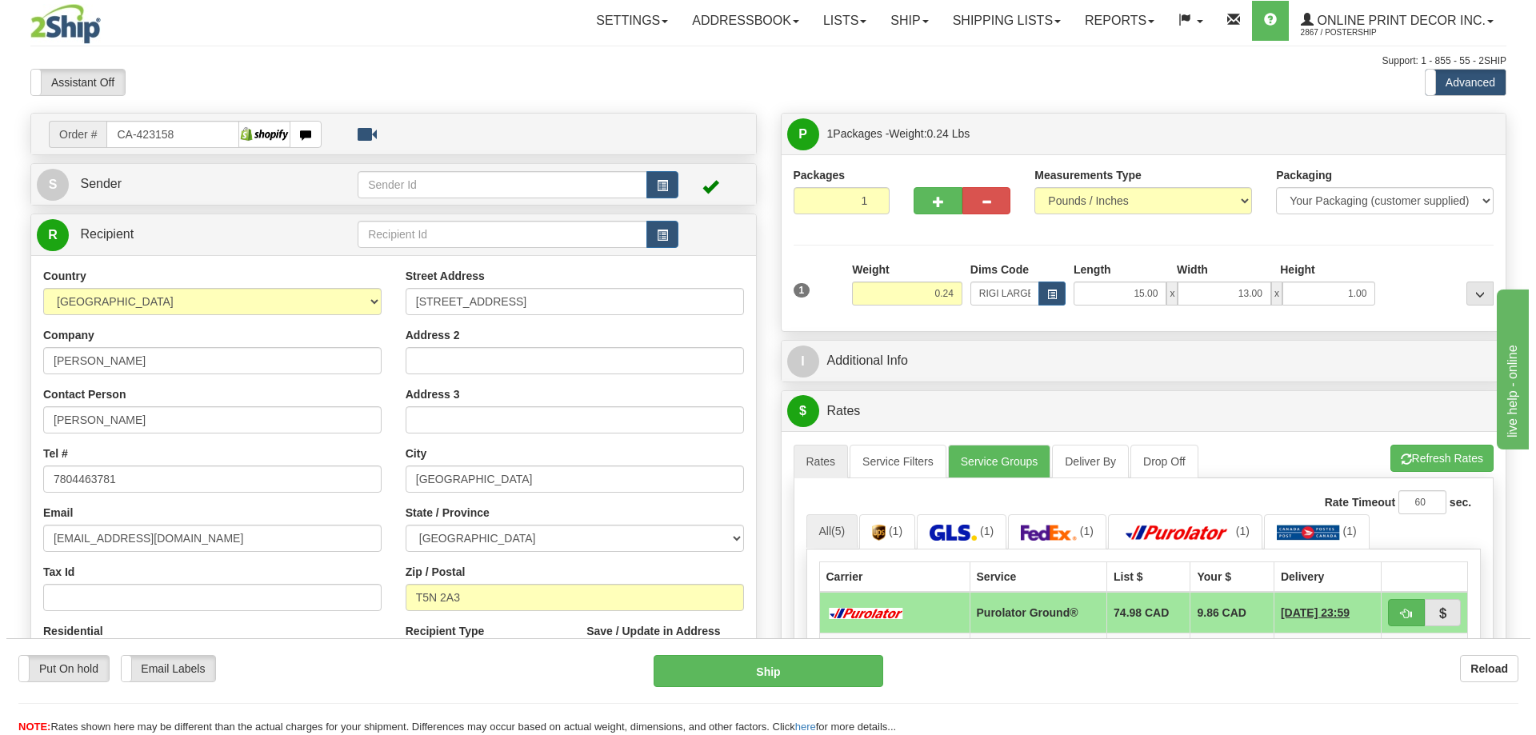
scroll to position [160, 0]
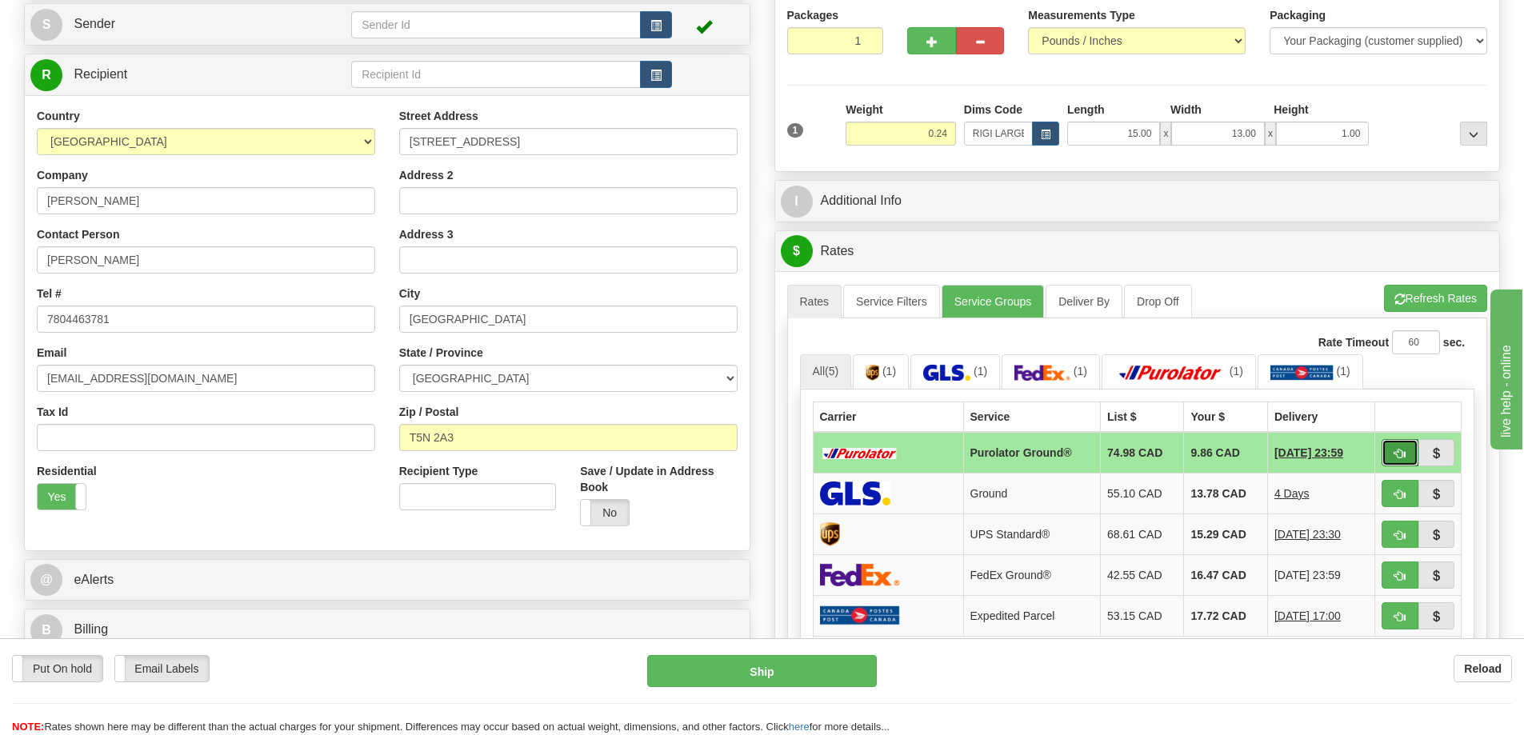
click at [1395, 449] on button "button" at bounding box center [1399, 452] width 37 height 27
type input "260"
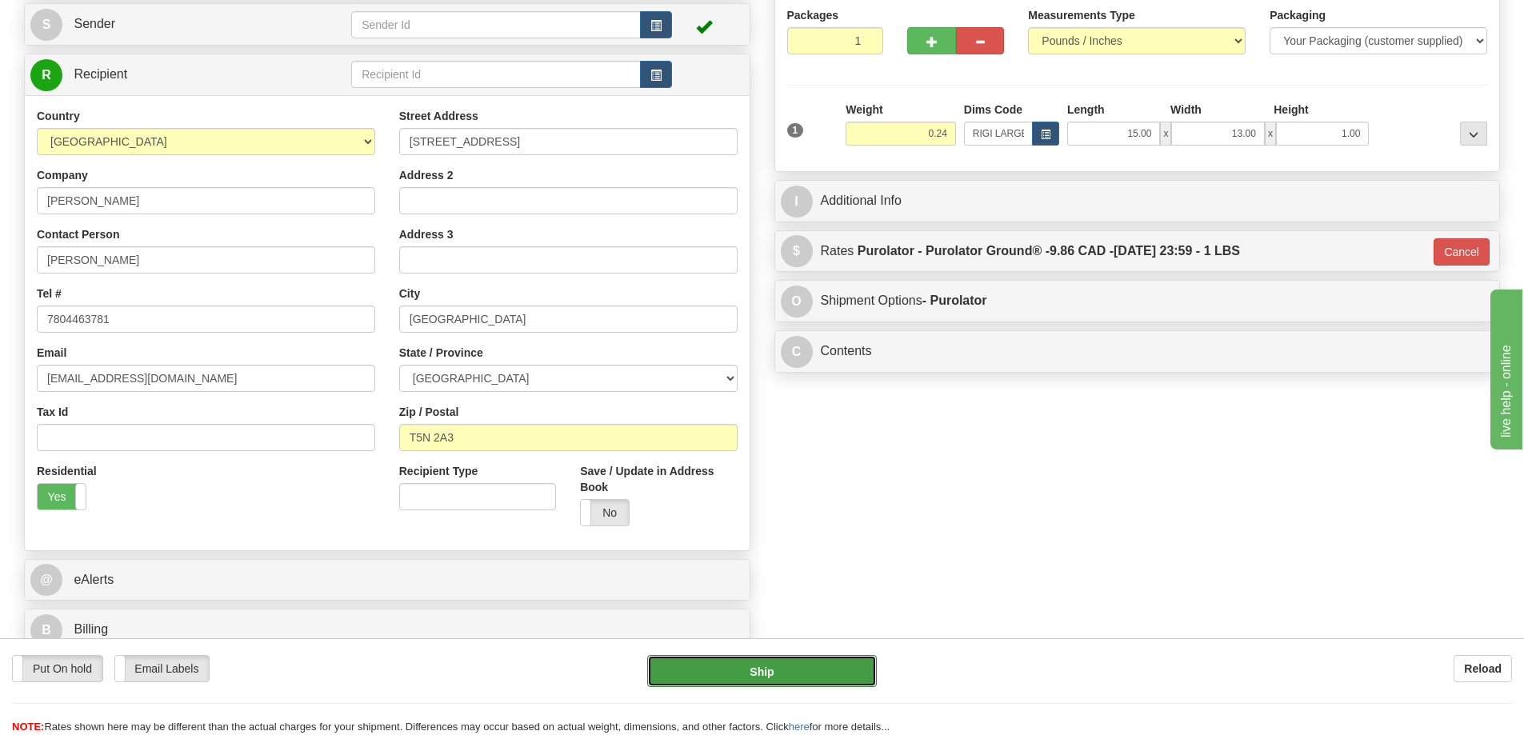
click at [823, 677] on button "Ship" at bounding box center [762, 671] width 230 height 32
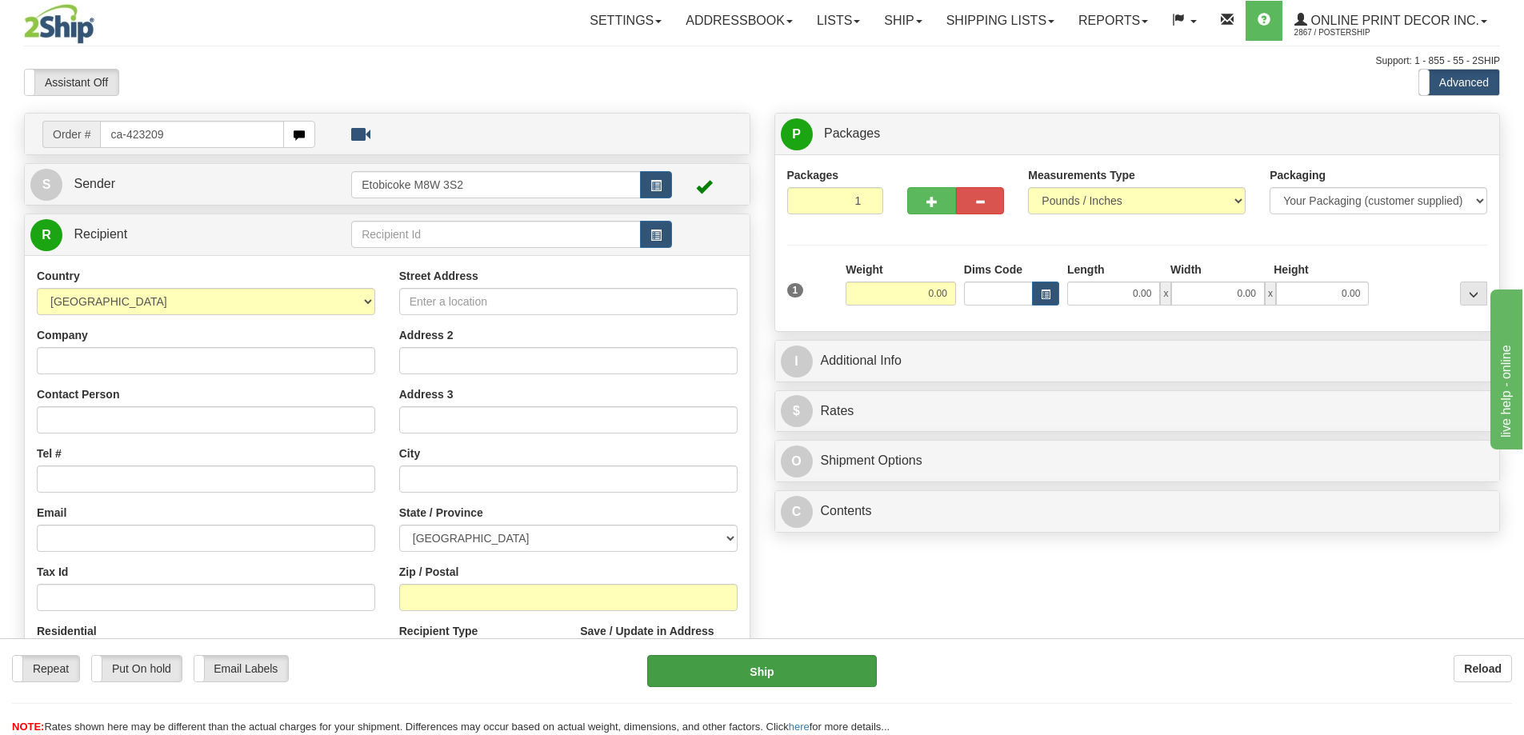
type input "ca-423209"
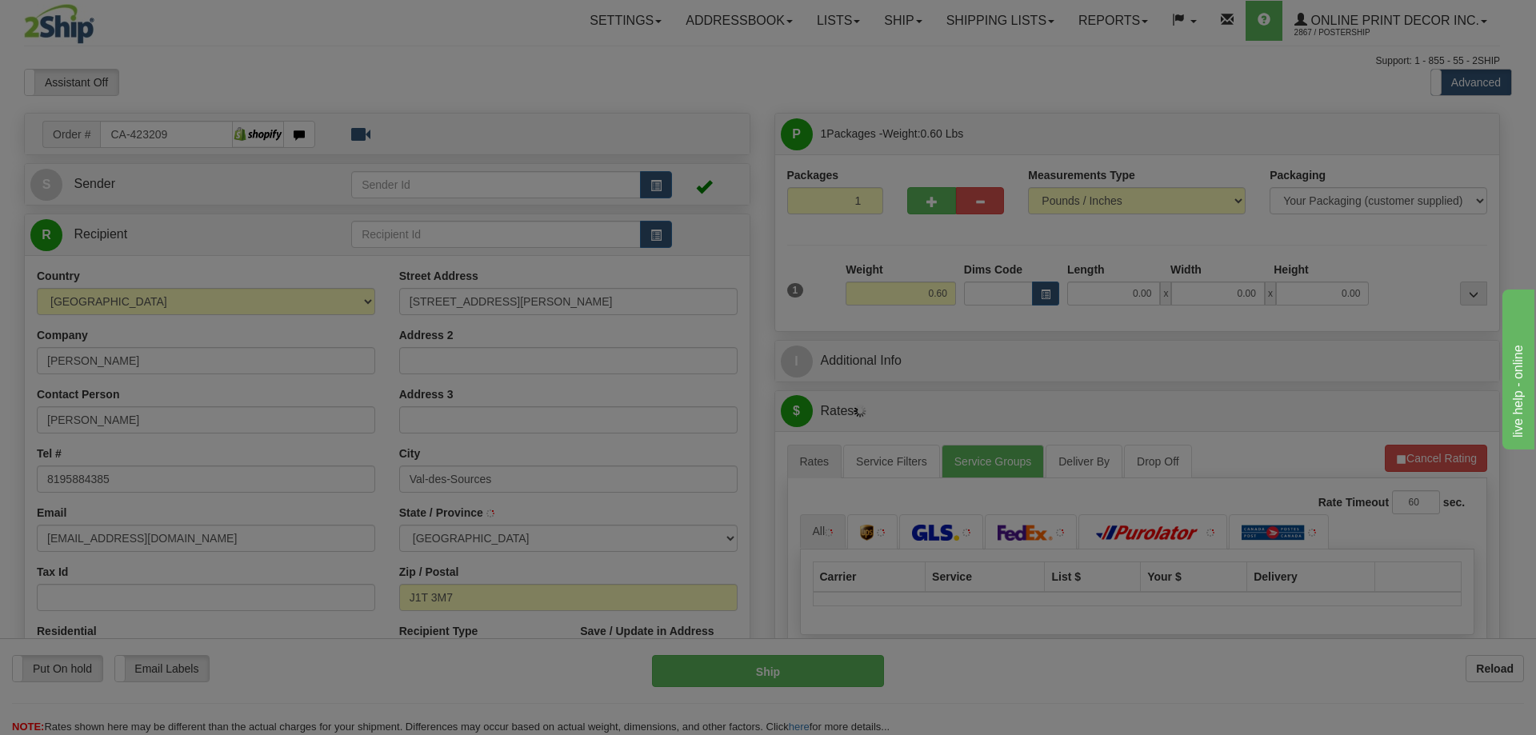
type input "VAL-DES-SOURCES"
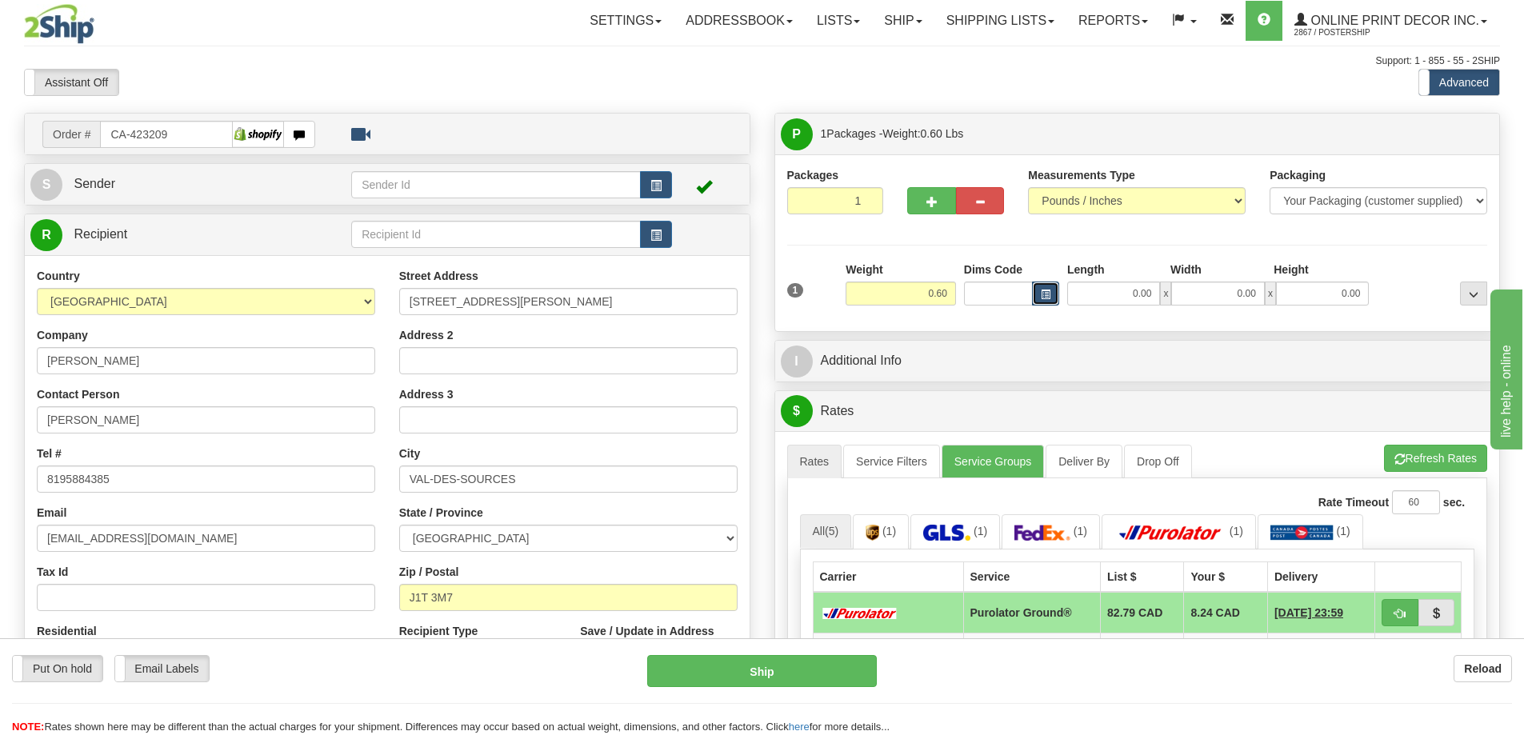
click at [1046, 294] on span "button" at bounding box center [1046, 294] width 10 height 9
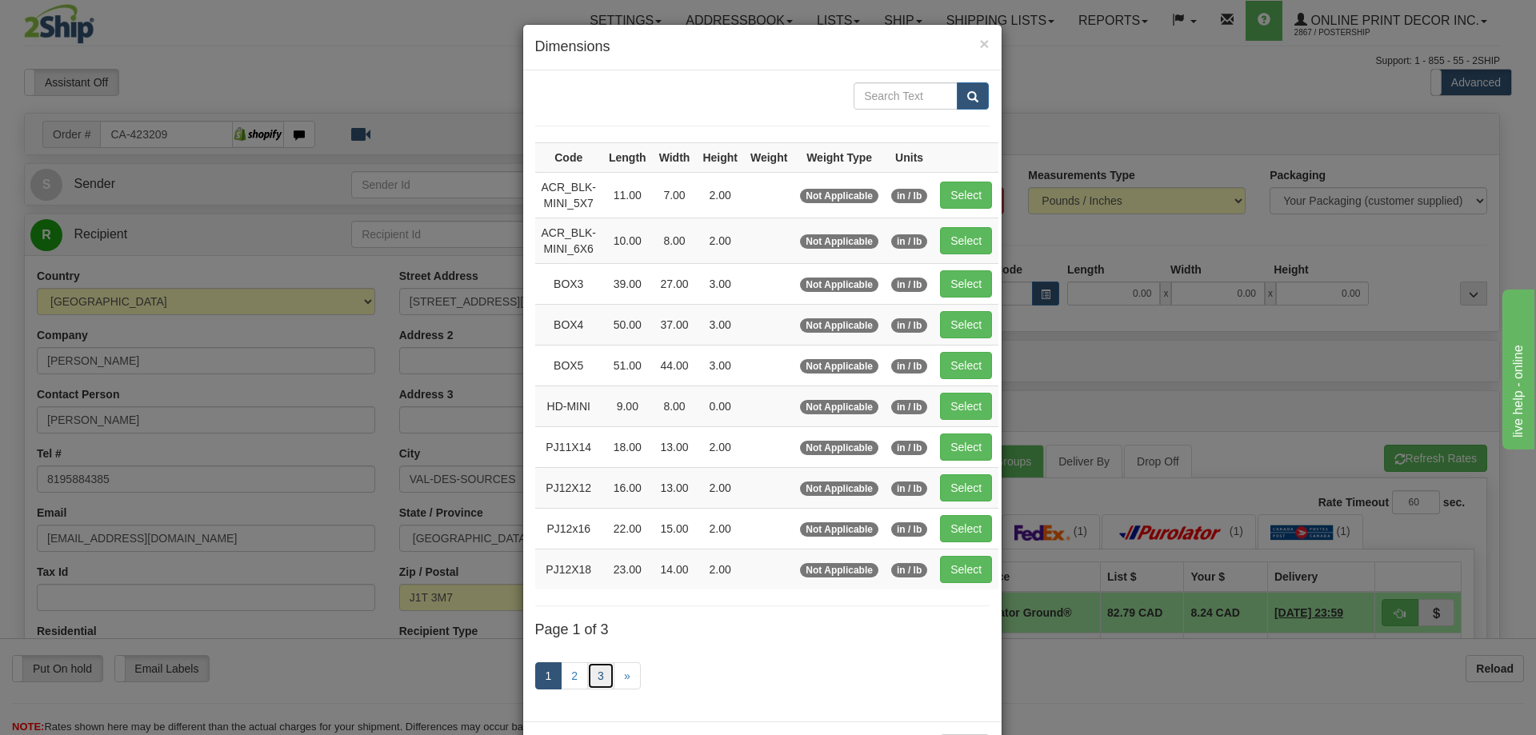
click at [587, 677] on link "3" at bounding box center [600, 675] width 27 height 27
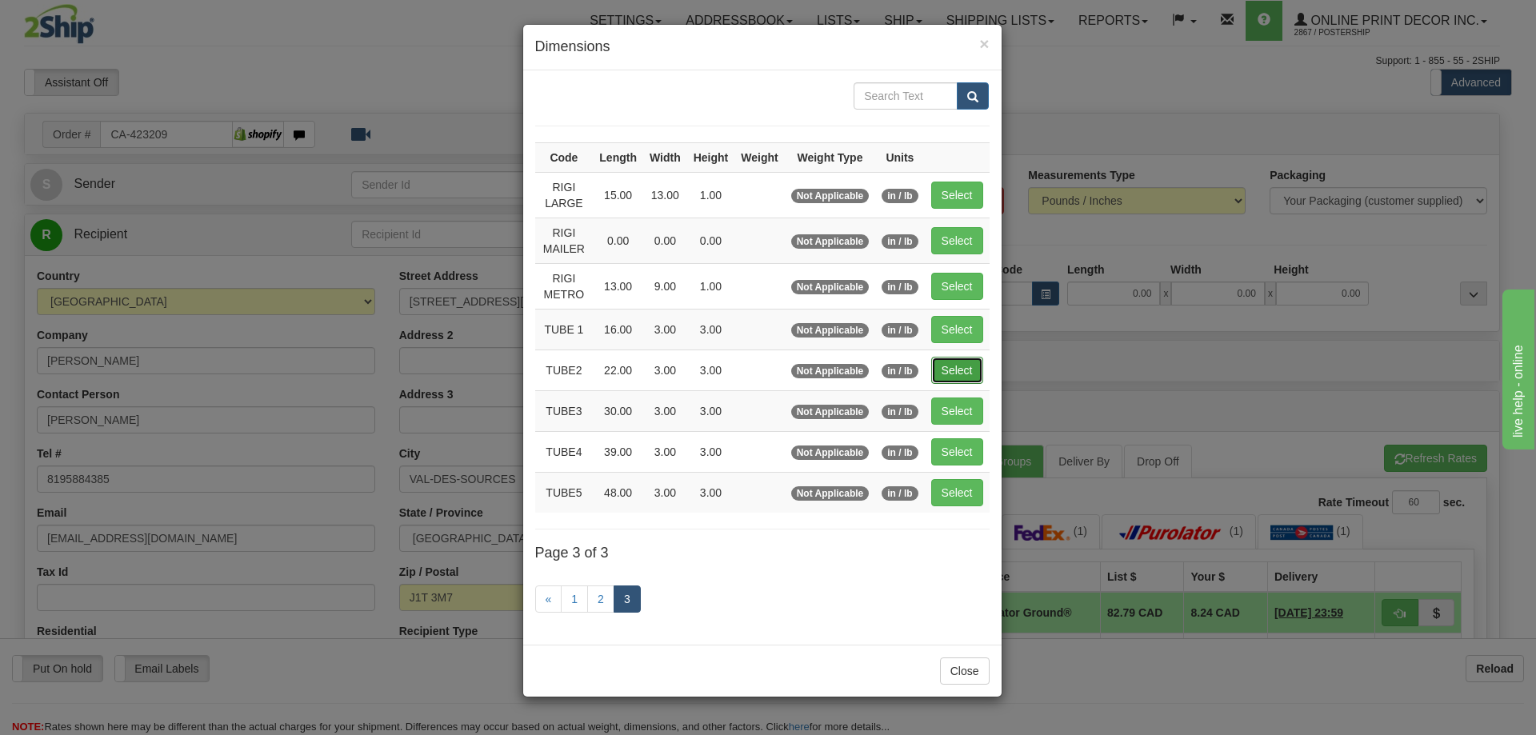
click at [969, 368] on button "Select" at bounding box center [957, 370] width 52 height 27
type input "TUBE2"
type input "22.00"
type input "3.00"
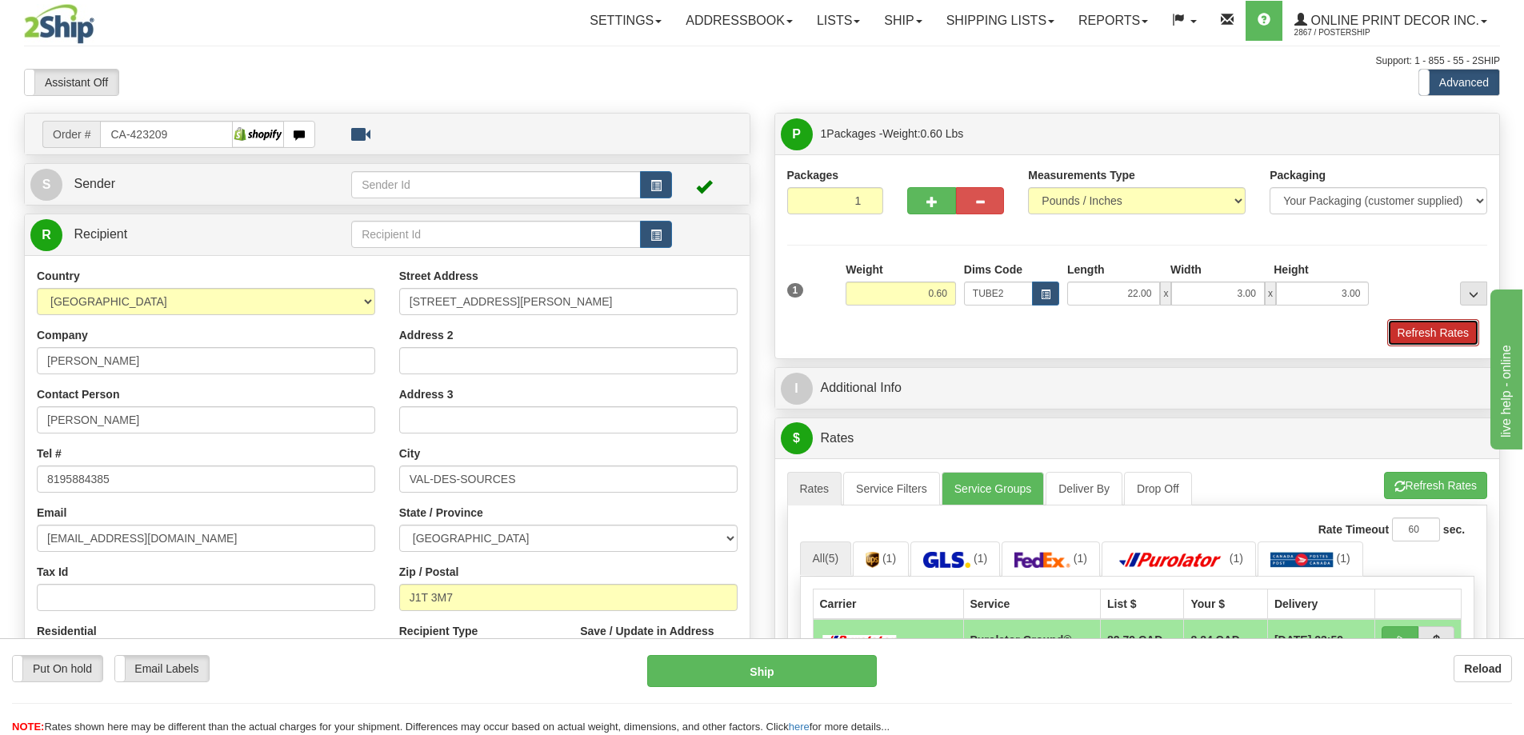
click at [1427, 333] on button "Refresh Rates" at bounding box center [1433, 332] width 92 height 27
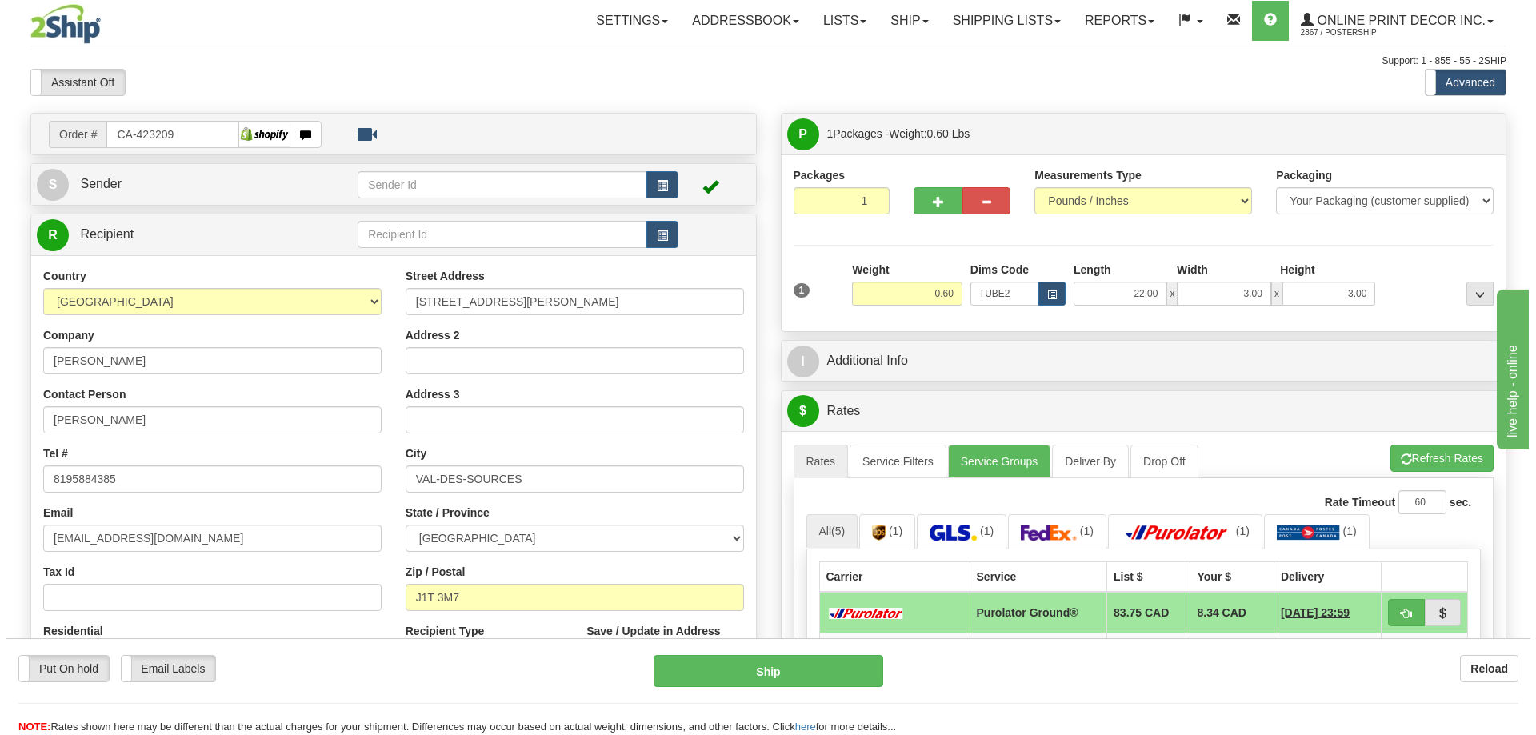
scroll to position [160, 0]
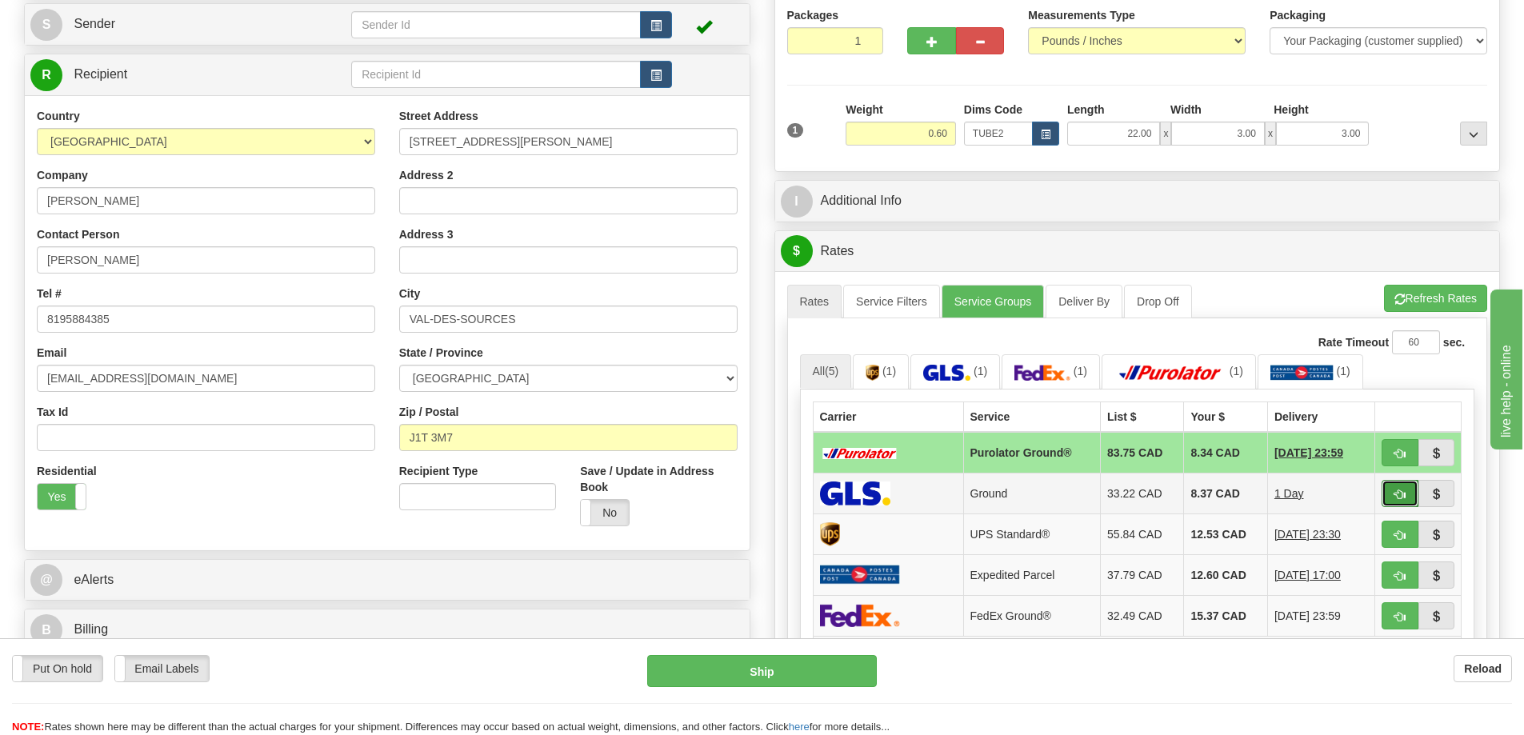
click at [1385, 490] on button "button" at bounding box center [1399, 493] width 37 height 27
type input "1"
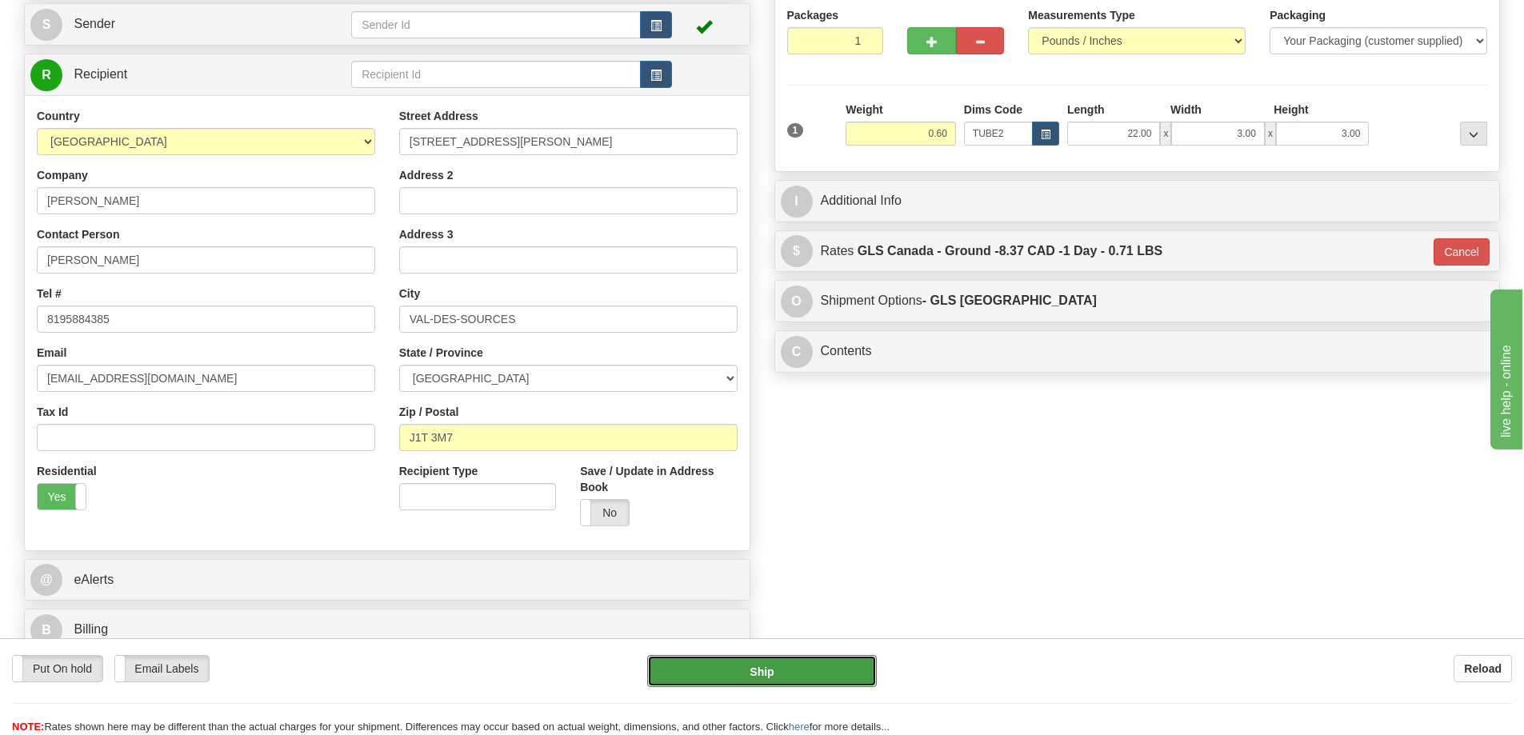
click at [774, 655] on button "Ship" at bounding box center [762, 671] width 230 height 32
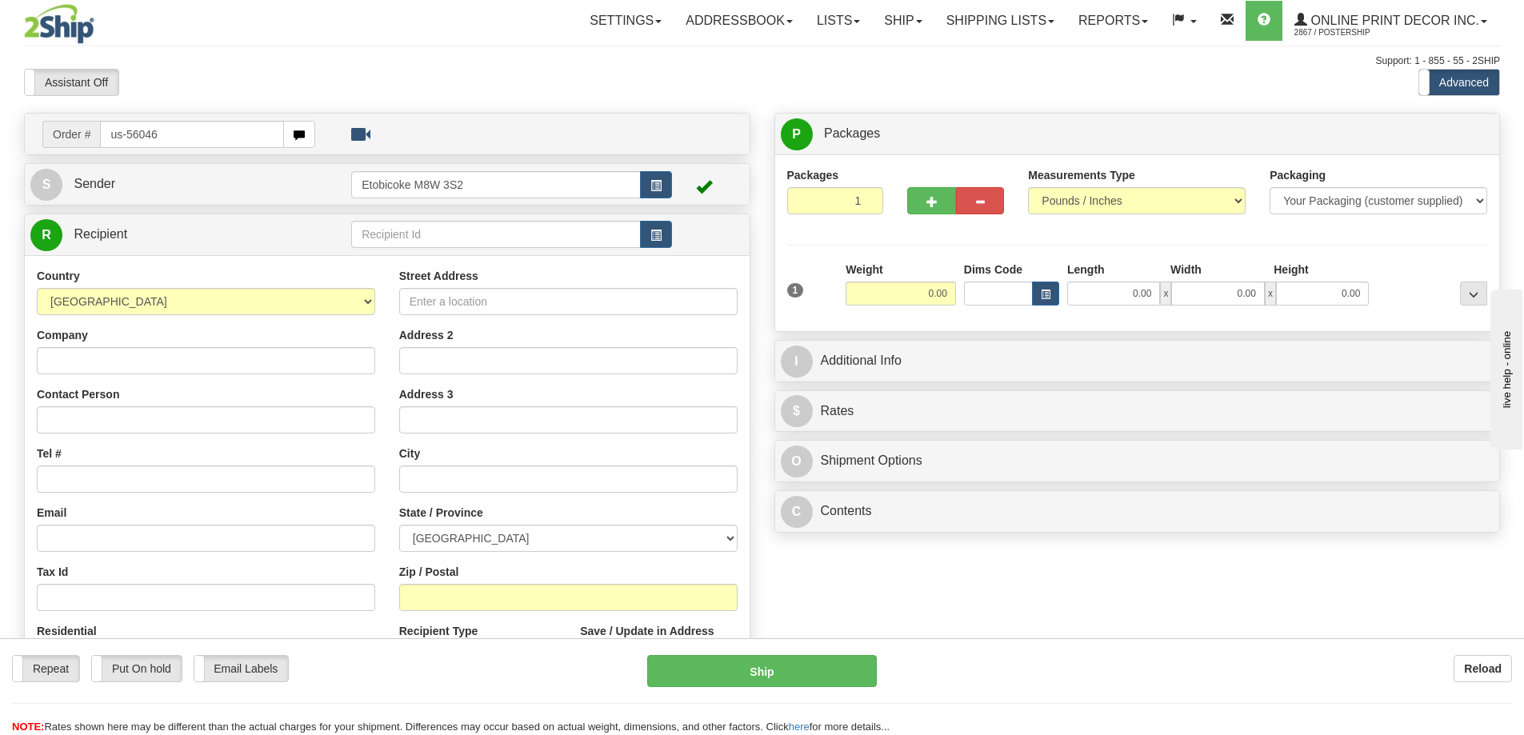
type input "us-56046"
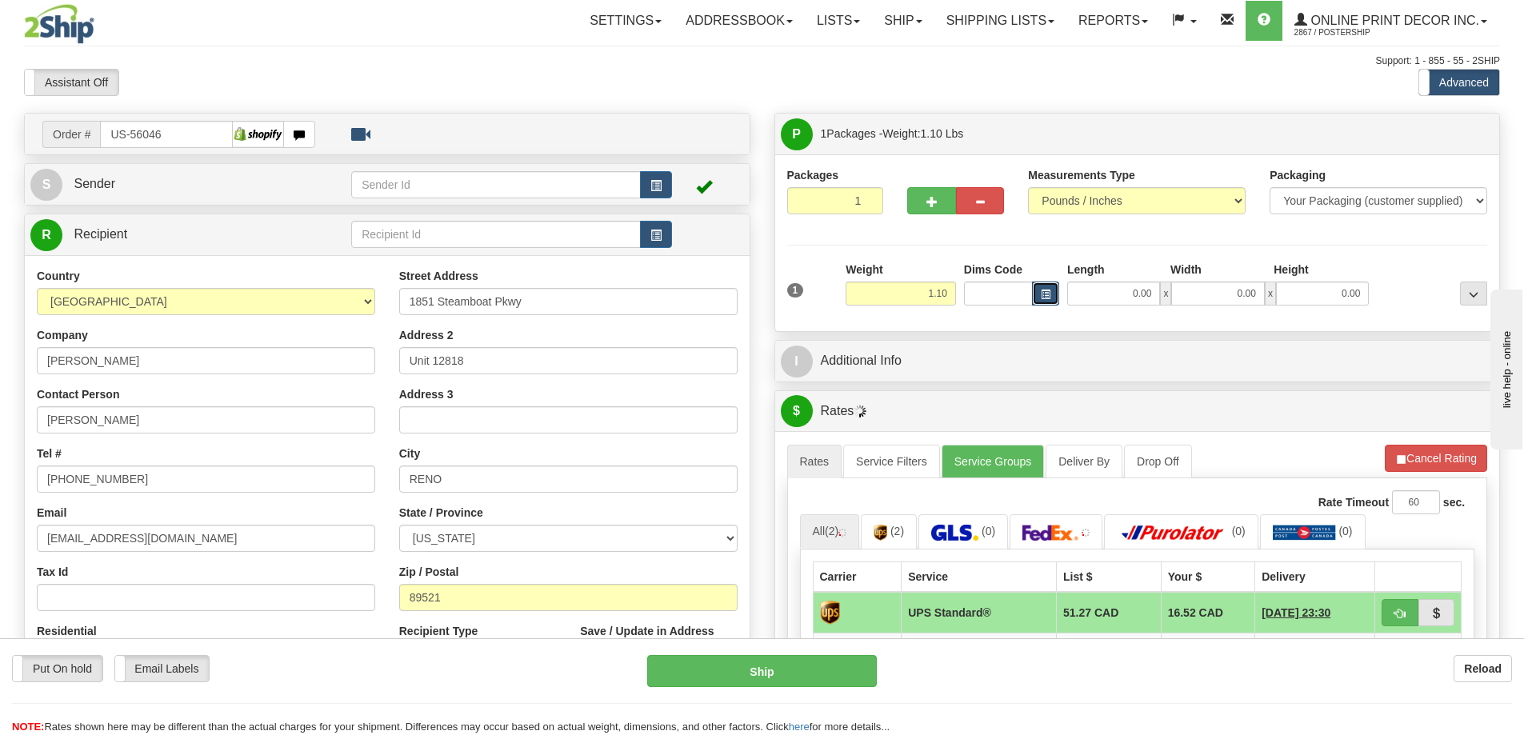
click at [1045, 292] on span "button" at bounding box center [1046, 294] width 10 height 9
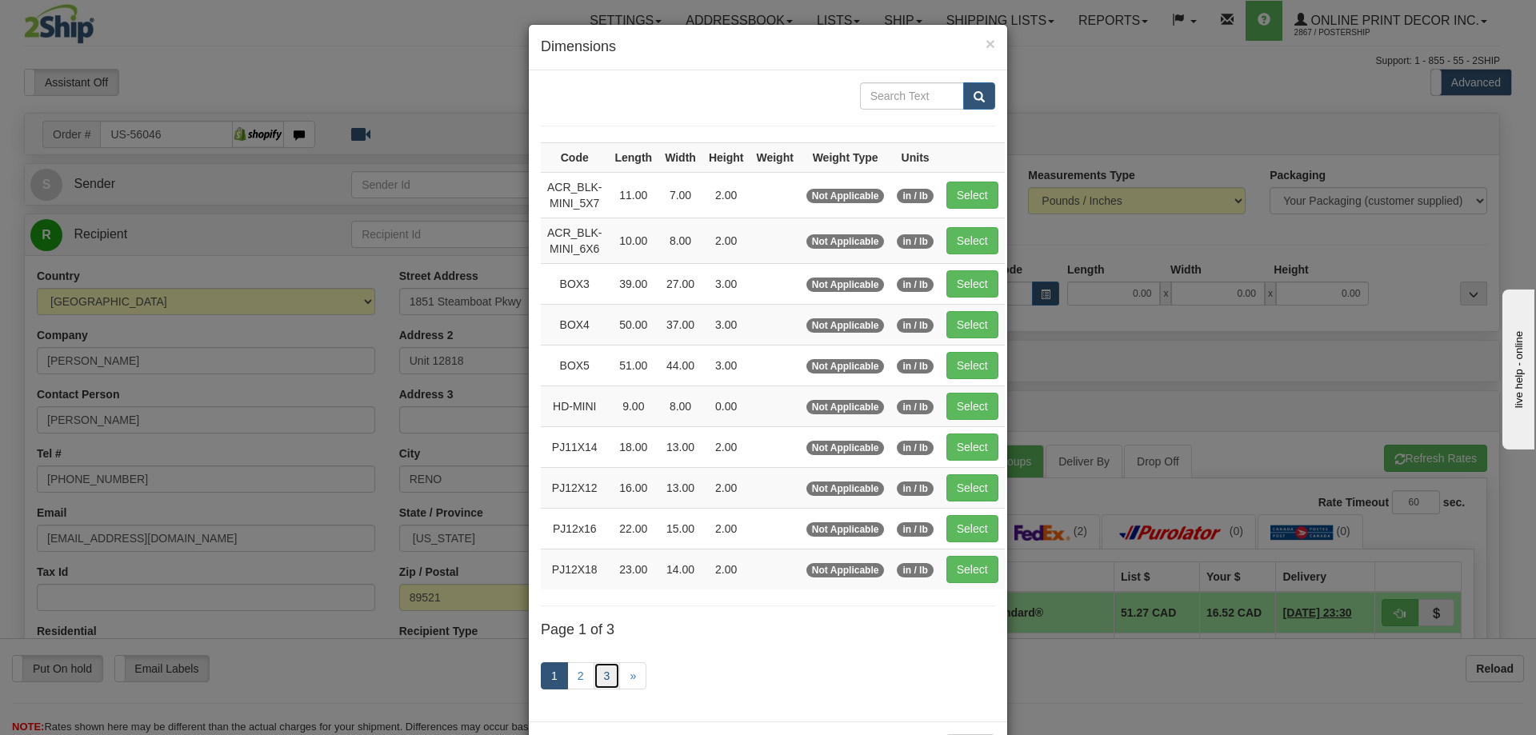
click at [597, 681] on link "3" at bounding box center [606, 675] width 27 height 27
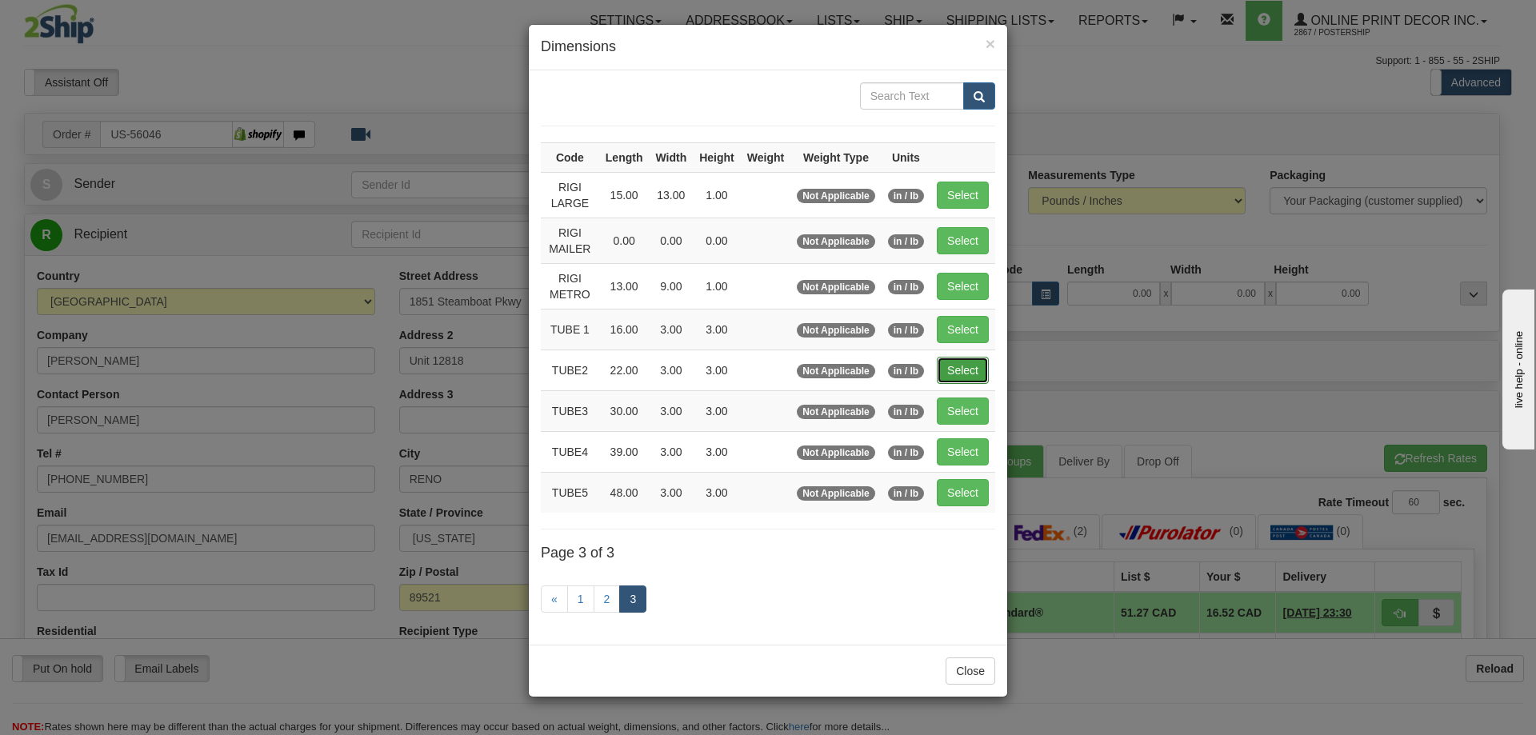
click at [969, 363] on button "Select" at bounding box center [963, 370] width 52 height 27
type input "TUBE2"
type input "22.00"
type input "3.00"
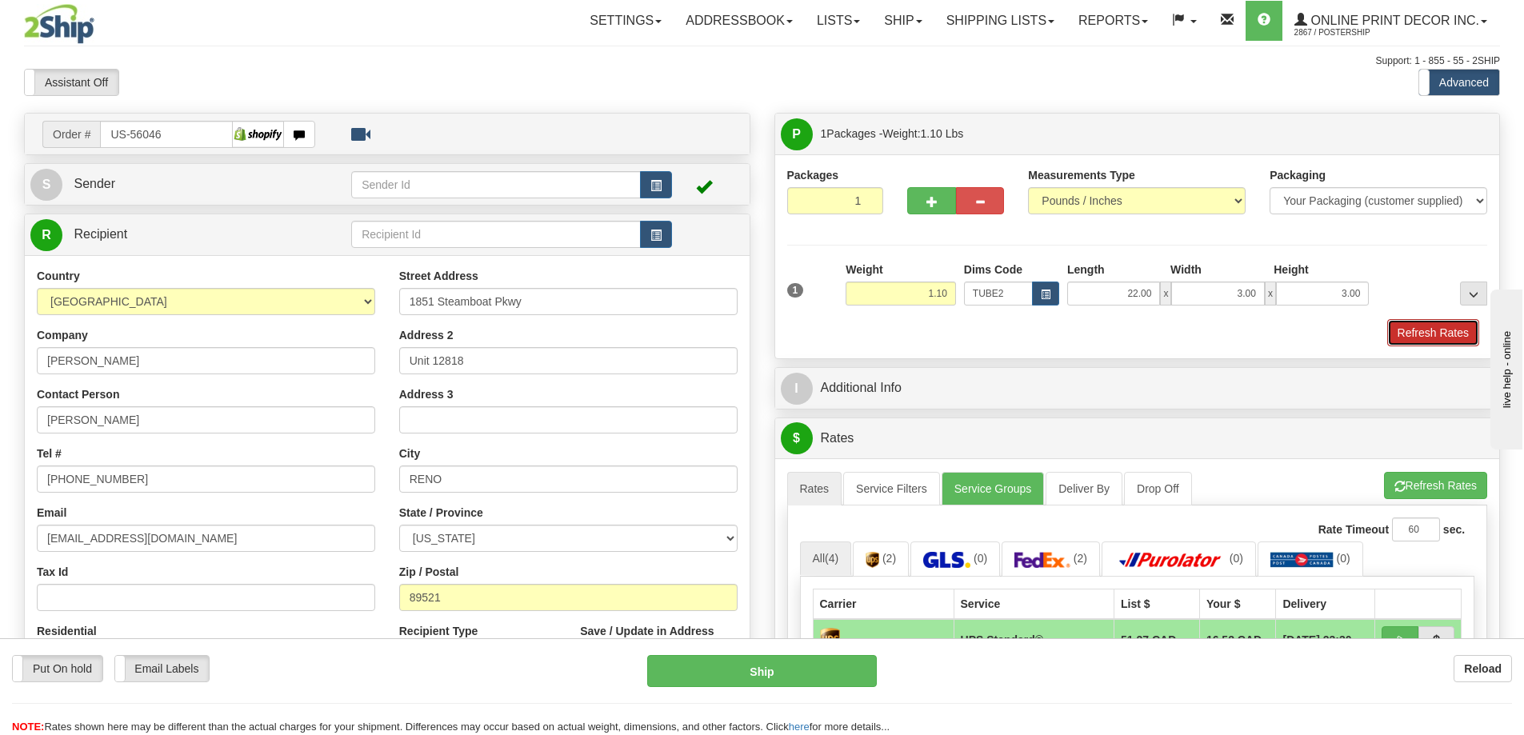
click at [1433, 337] on button "Refresh Rates" at bounding box center [1433, 332] width 92 height 27
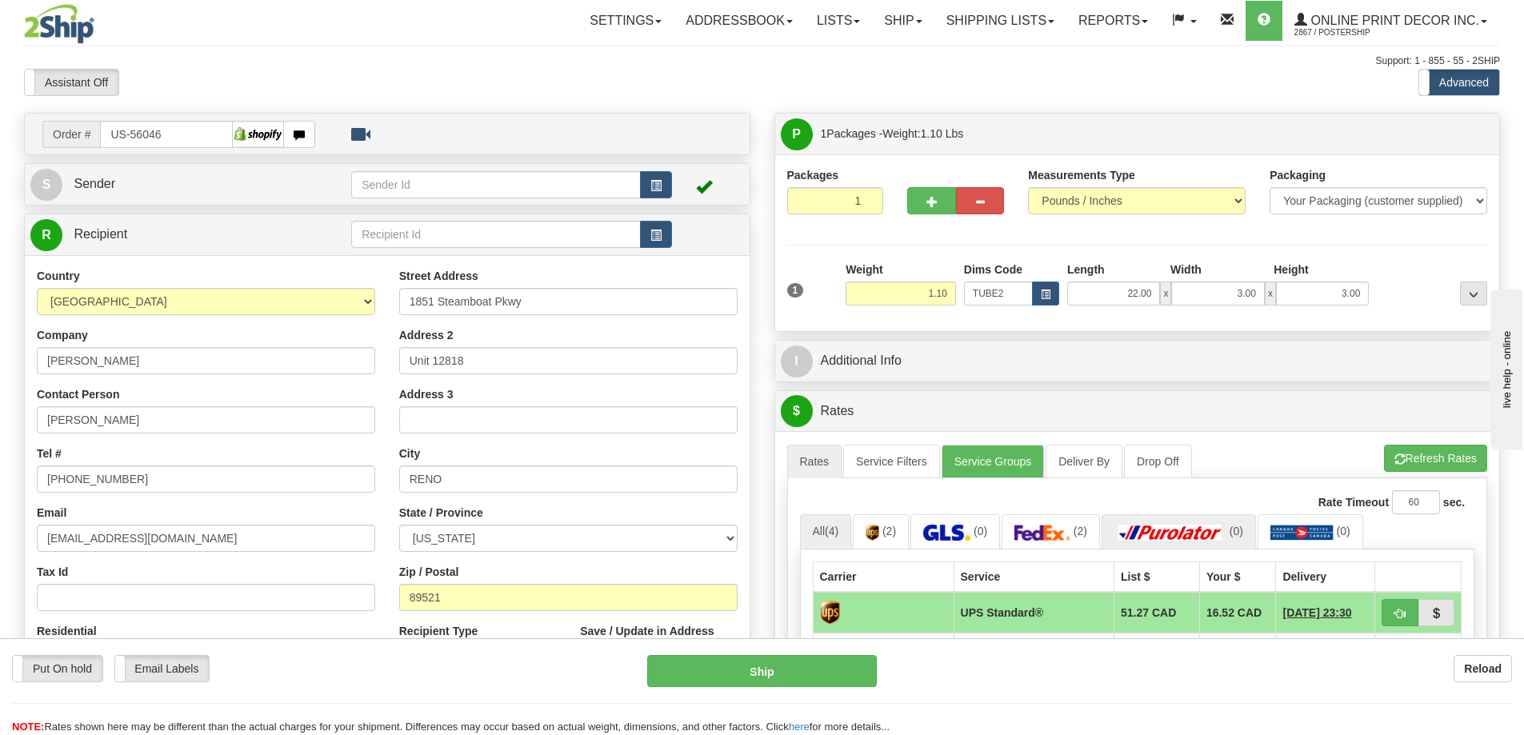
scroll to position [240, 0]
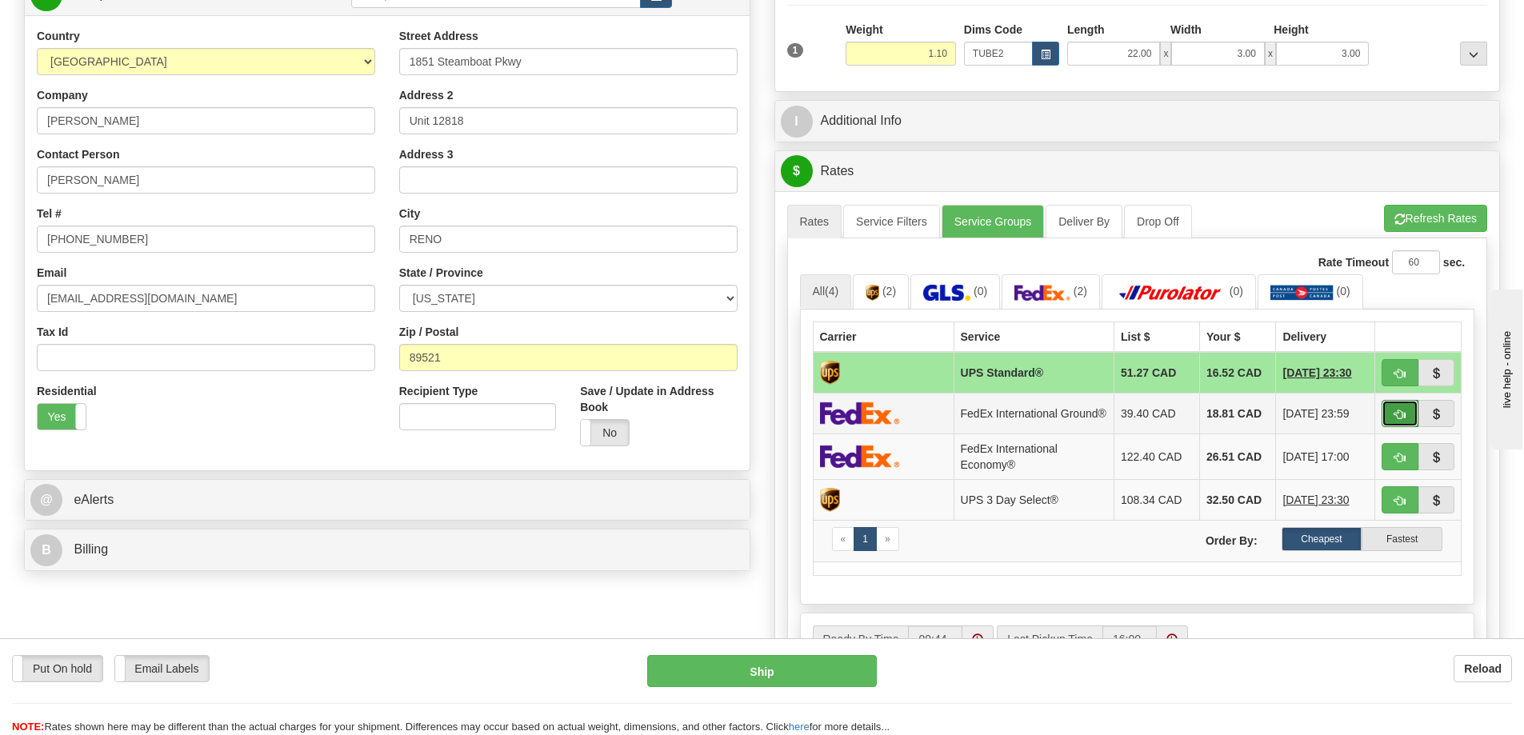
click at [1404, 407] on button "button" at bounding box center [1399, 413] width 37 height 27
type input "92"
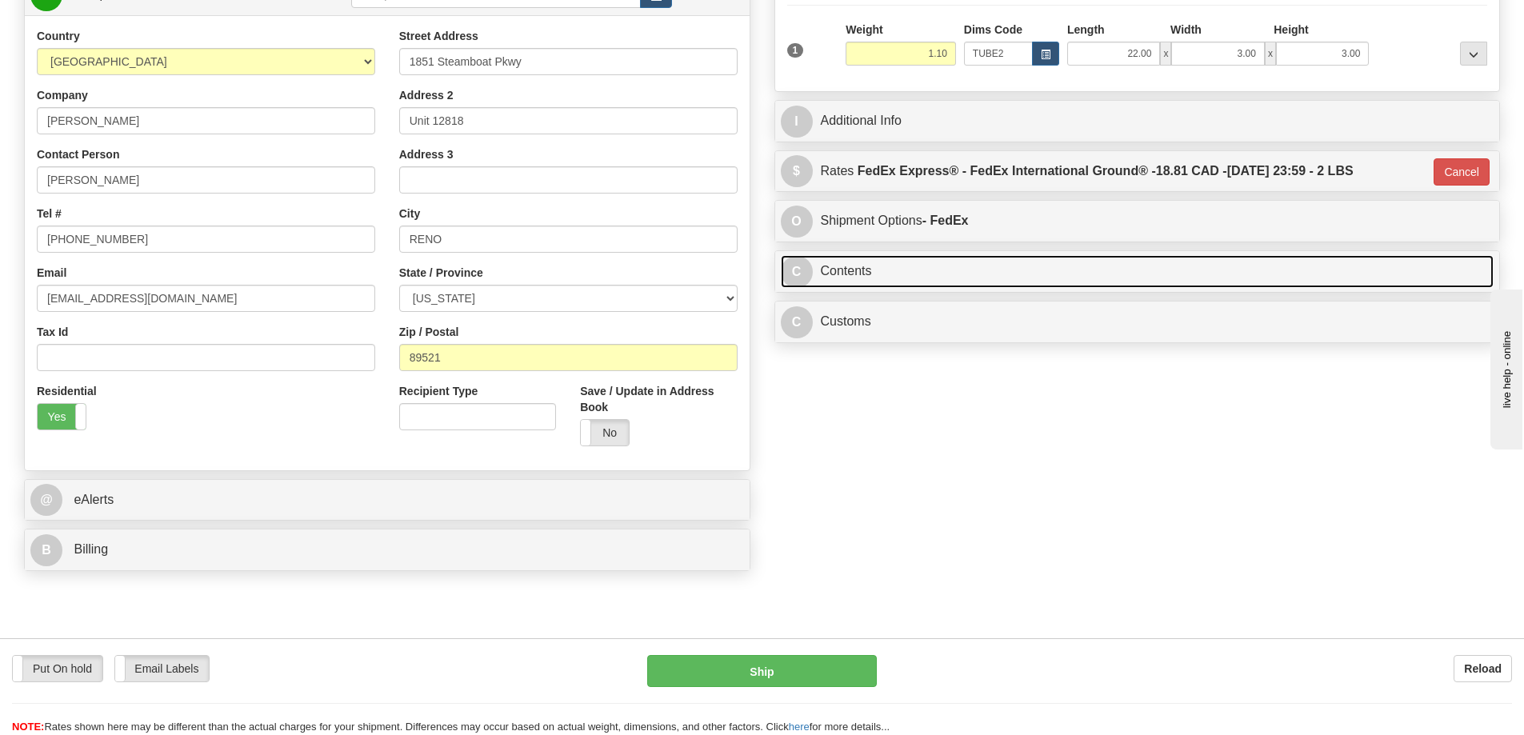
click at [913, 273] on link "C Contents" at bounding box center [1137, 271] width 713 height 33
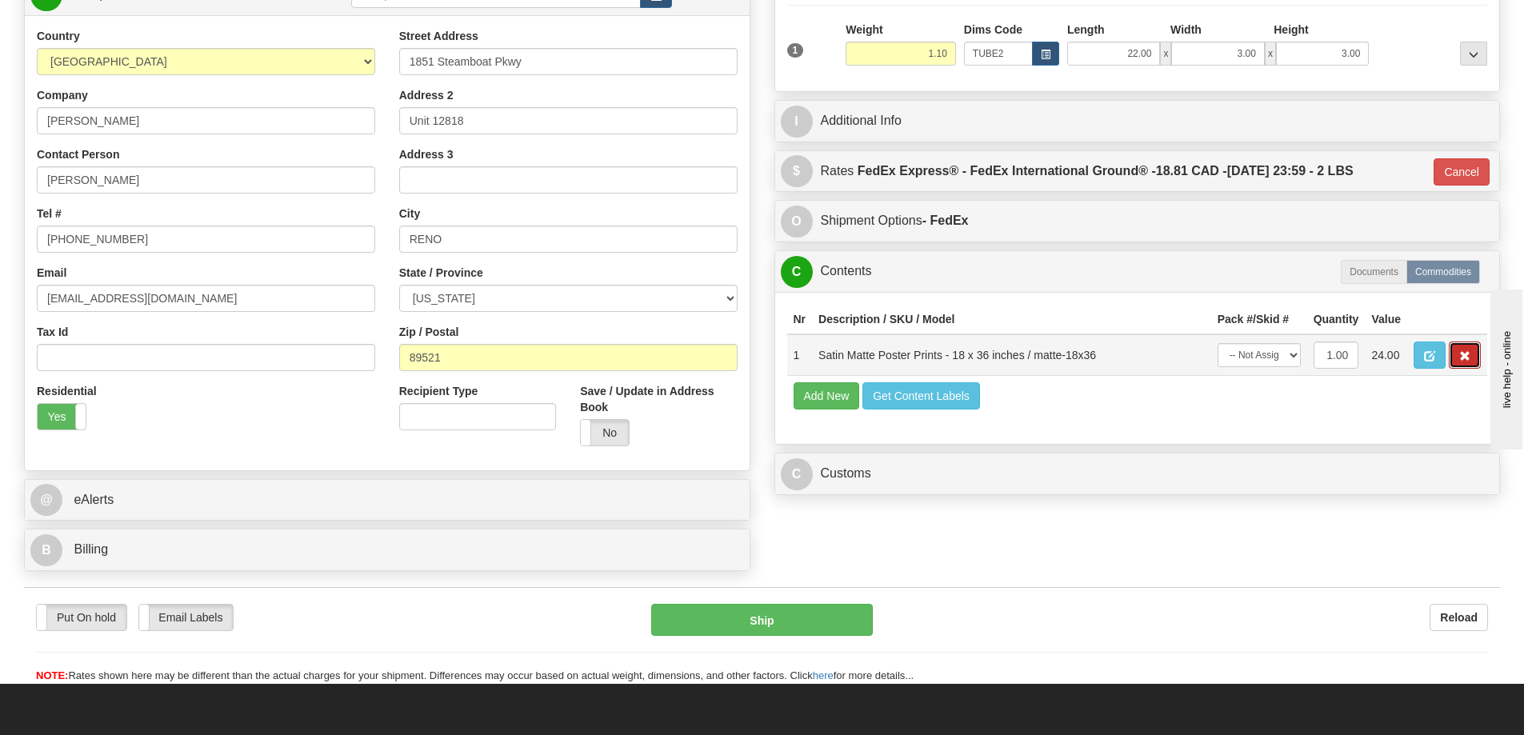
click at [1465, 358] on span "button" at bounding box center [1464, 356] width 11 height 10
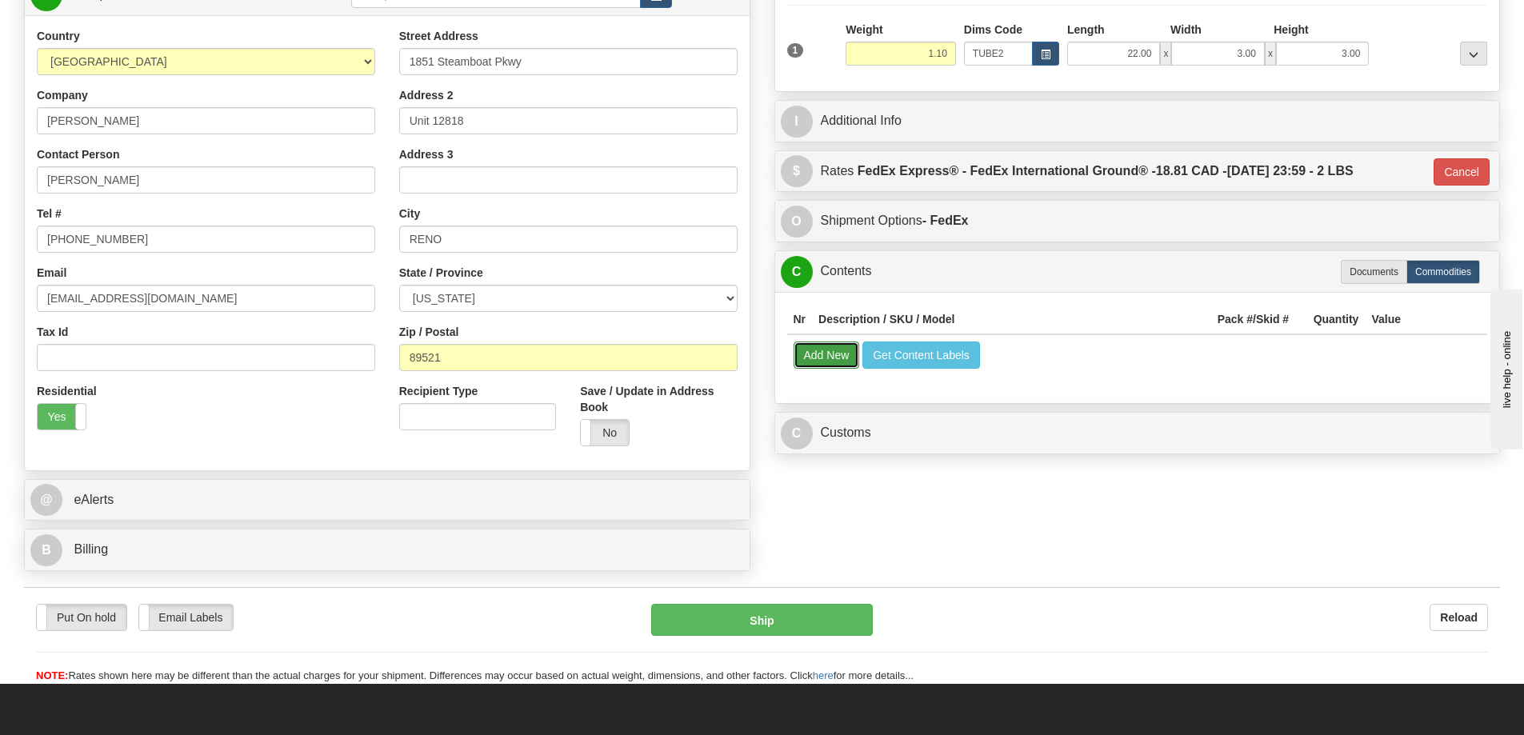
click at [829, 351] on button "Add New" at bounding box center [826, 355] width 66 height 27
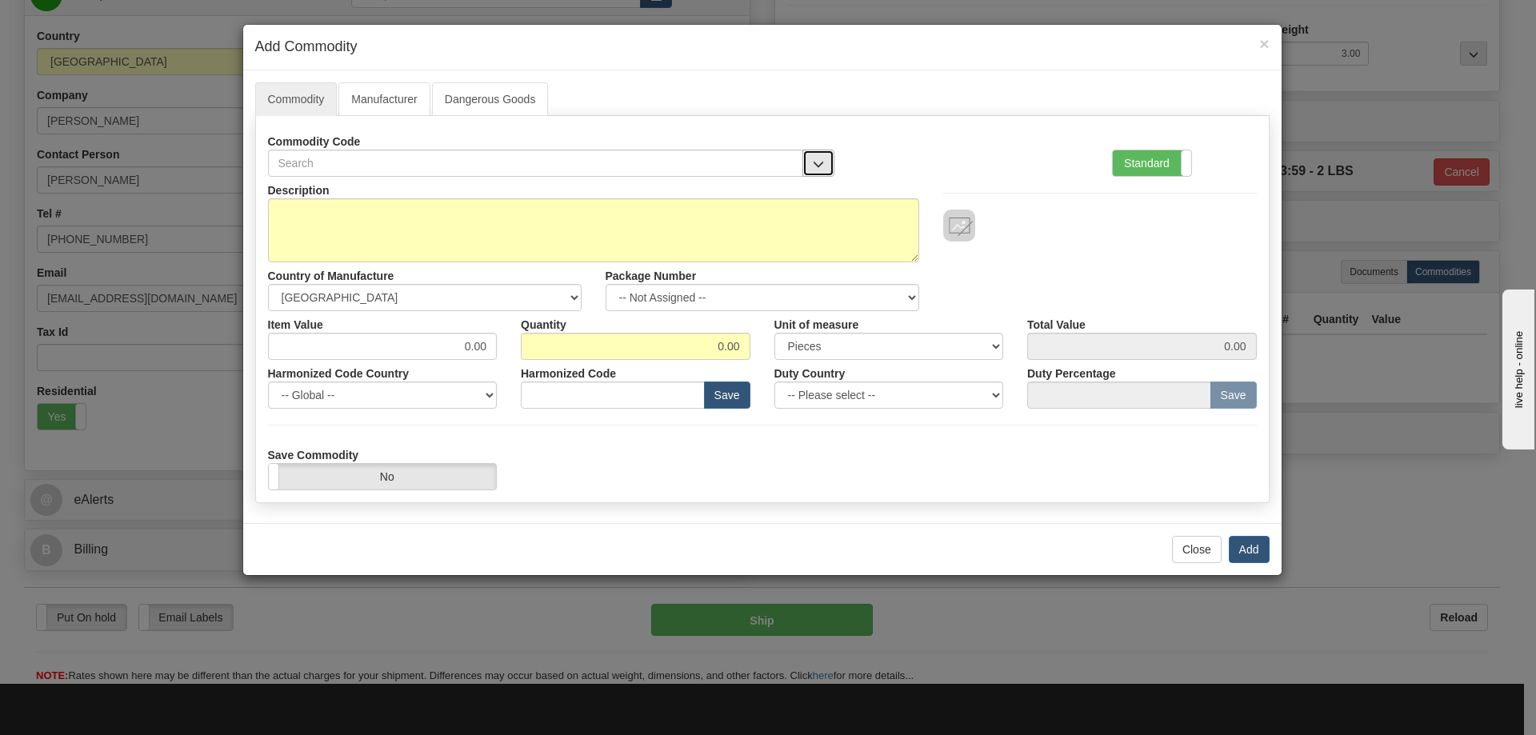
click at [823, 152] on button "button" at bounding box center [818, 163] width 32 height 27
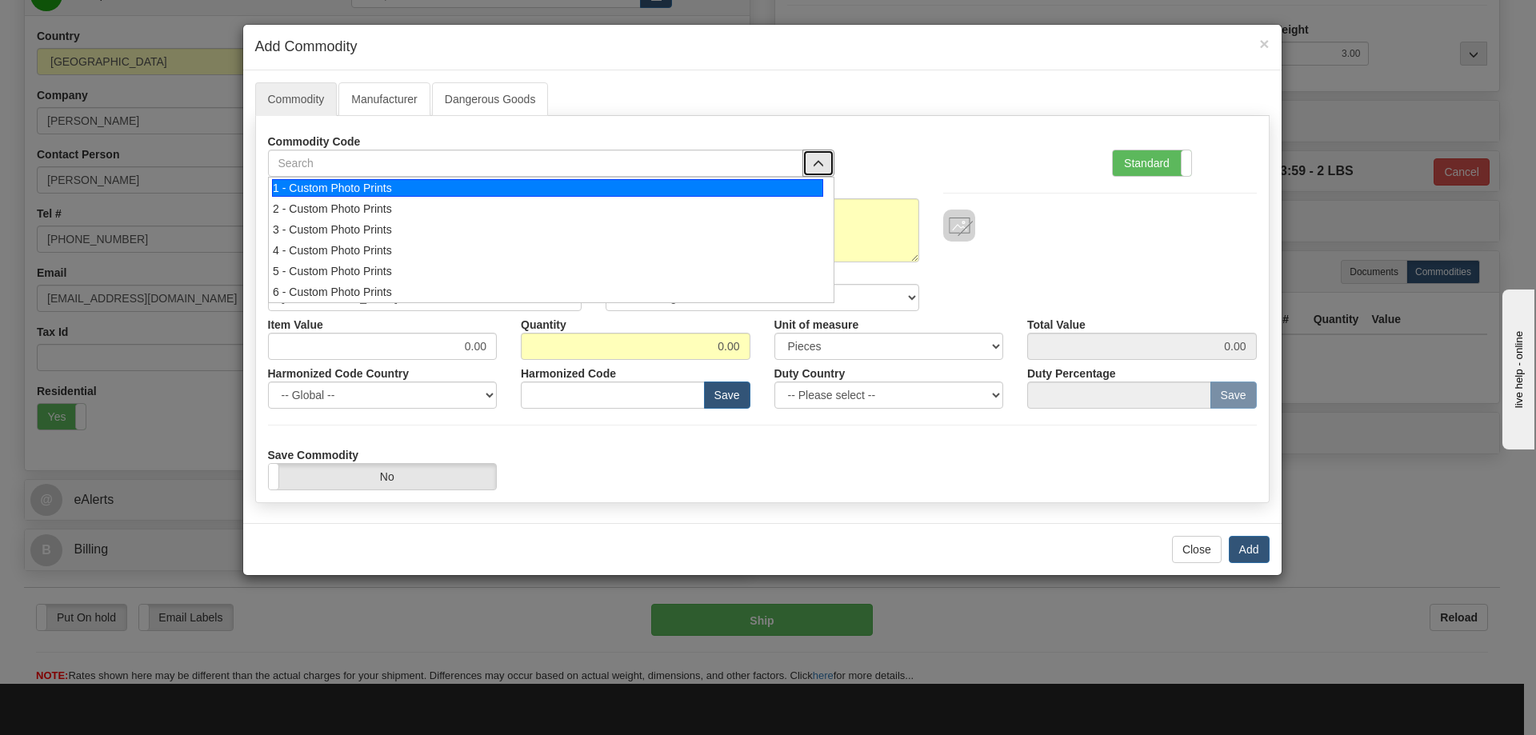
click at [785, 183] on div "1 - Custom Photo Prints" at bounding box center [547, 188] width 551 height 18
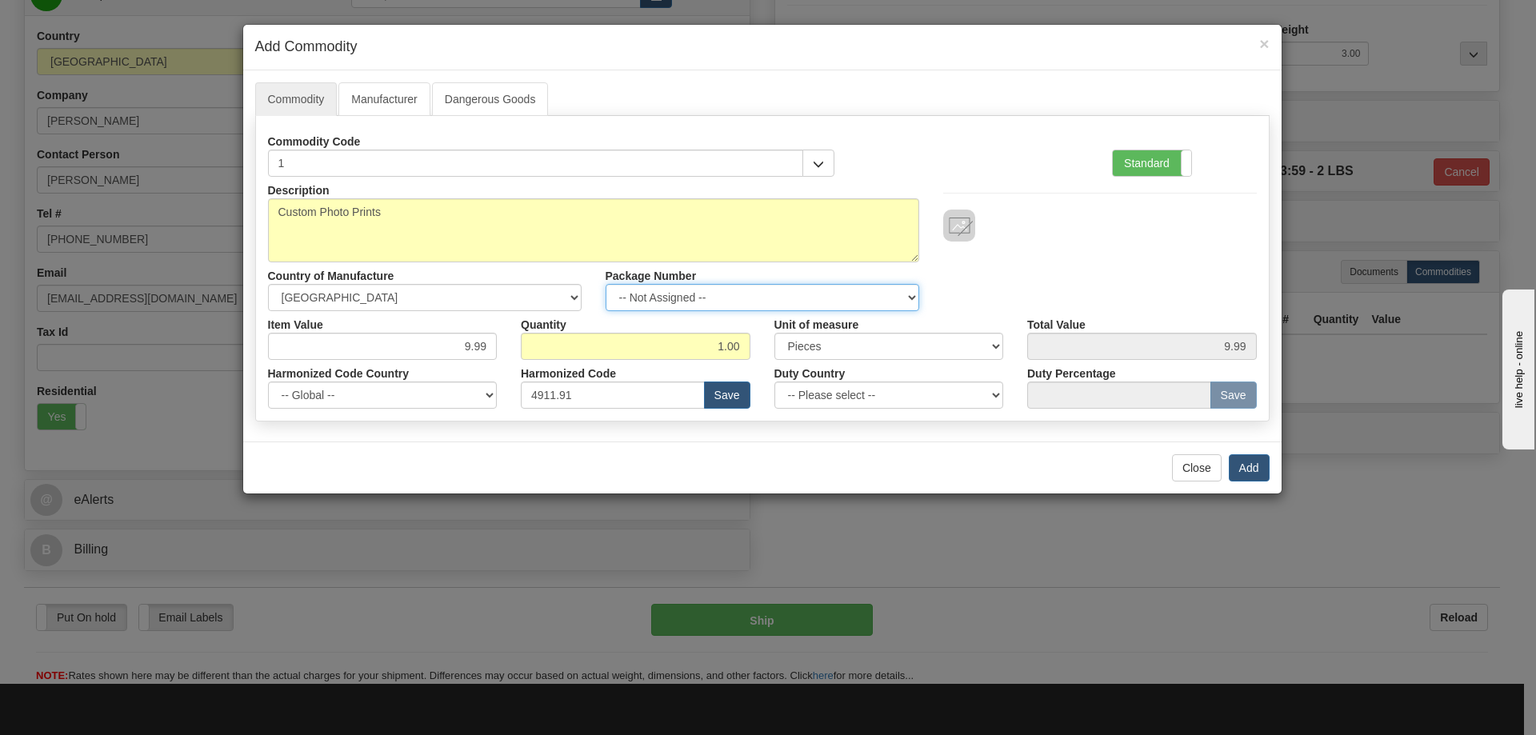
click at [888, 289] on select "-- Not Assigned -- Item 1" at bounding box center [762, 297] width 314 height 27
select select "0"
click at [605, 284] on select "-- Not Assigned -- Item 1" at bounding box center [762, 297] width 314 height 27
click at [1238, 465] on button "Add" at bounding box center [1248, 467] width 41 height 27
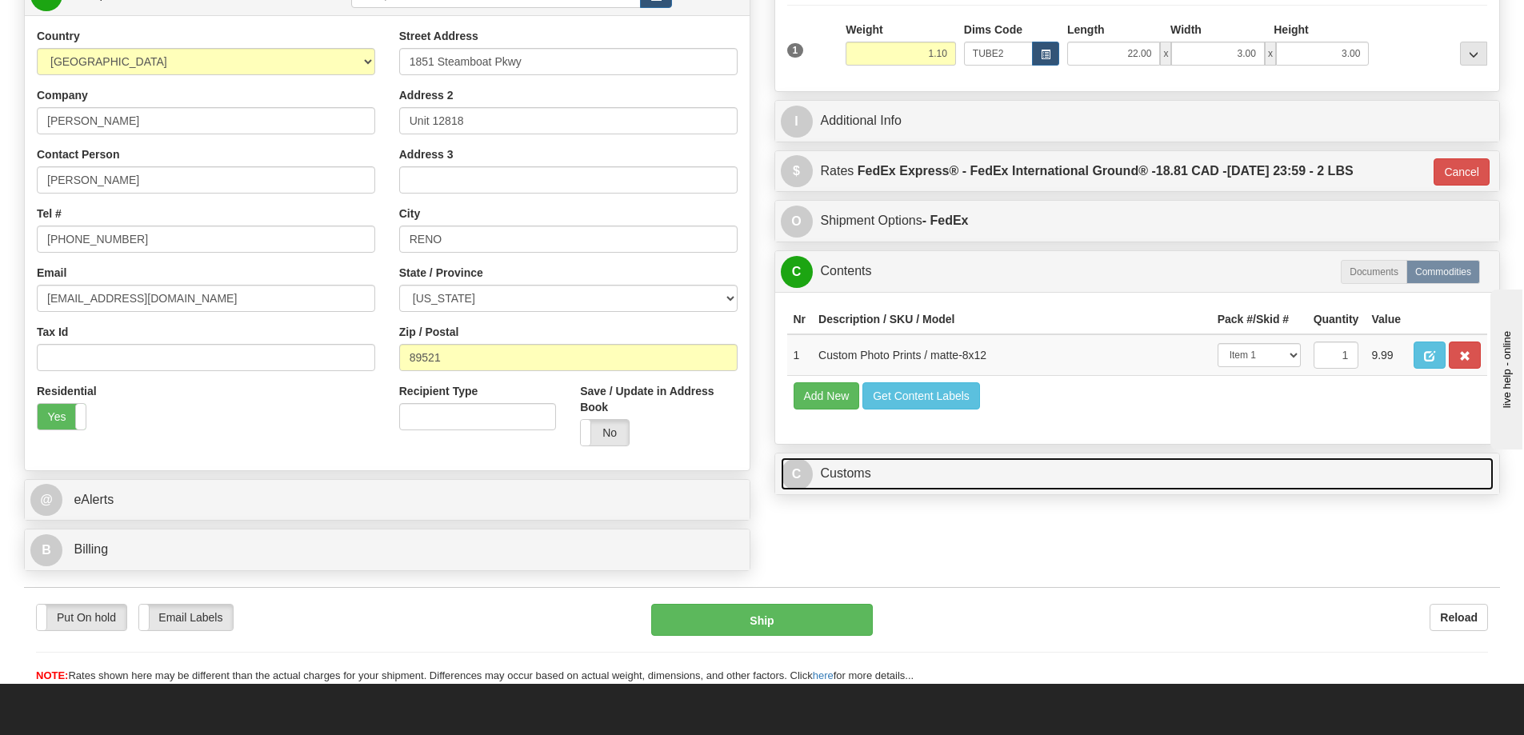
click at [1239, 477] on link "C Customs" at bounding box center [1137, 473] width 713 height 33
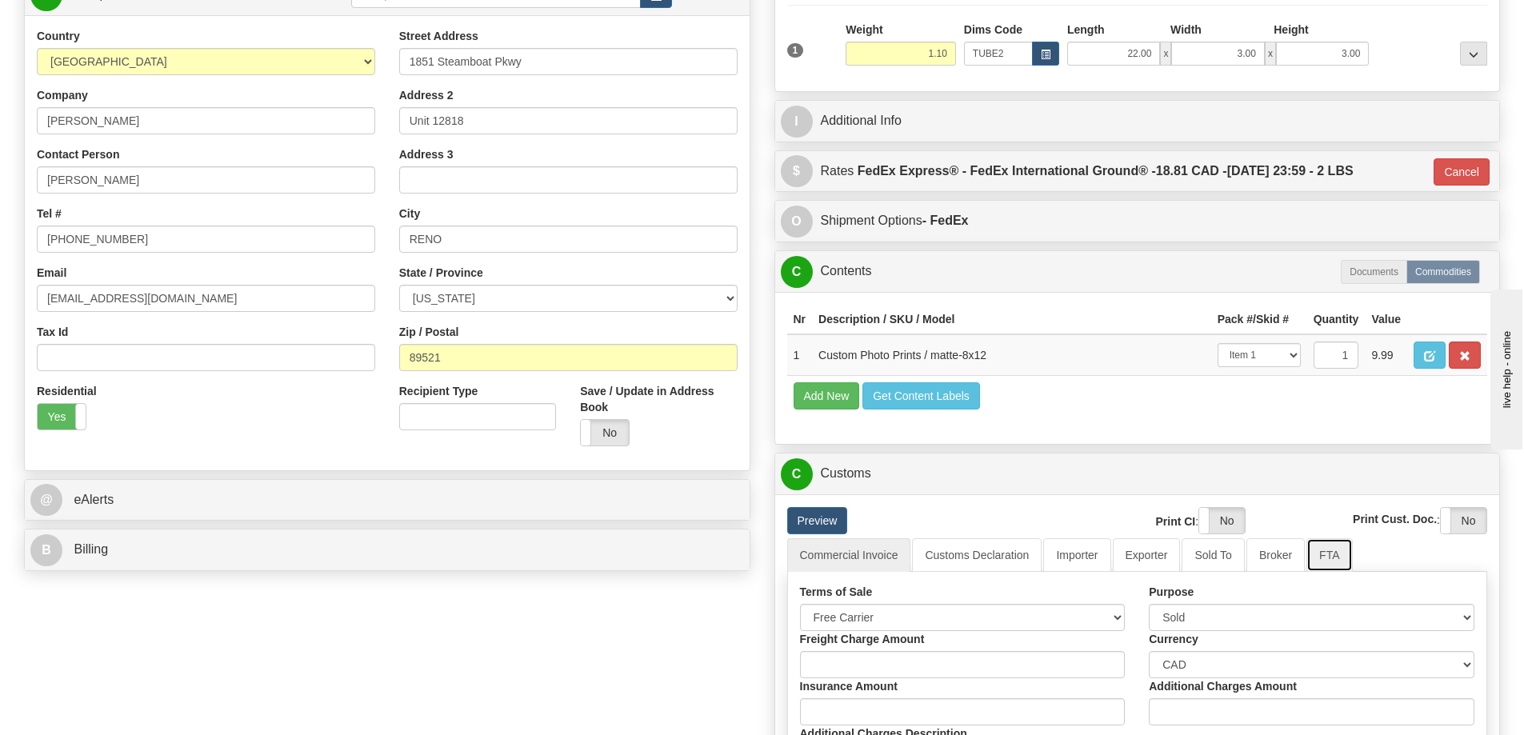
click at [1333, 564] on link "FTA" at bounding box center [1329, 555] width 46 height 34
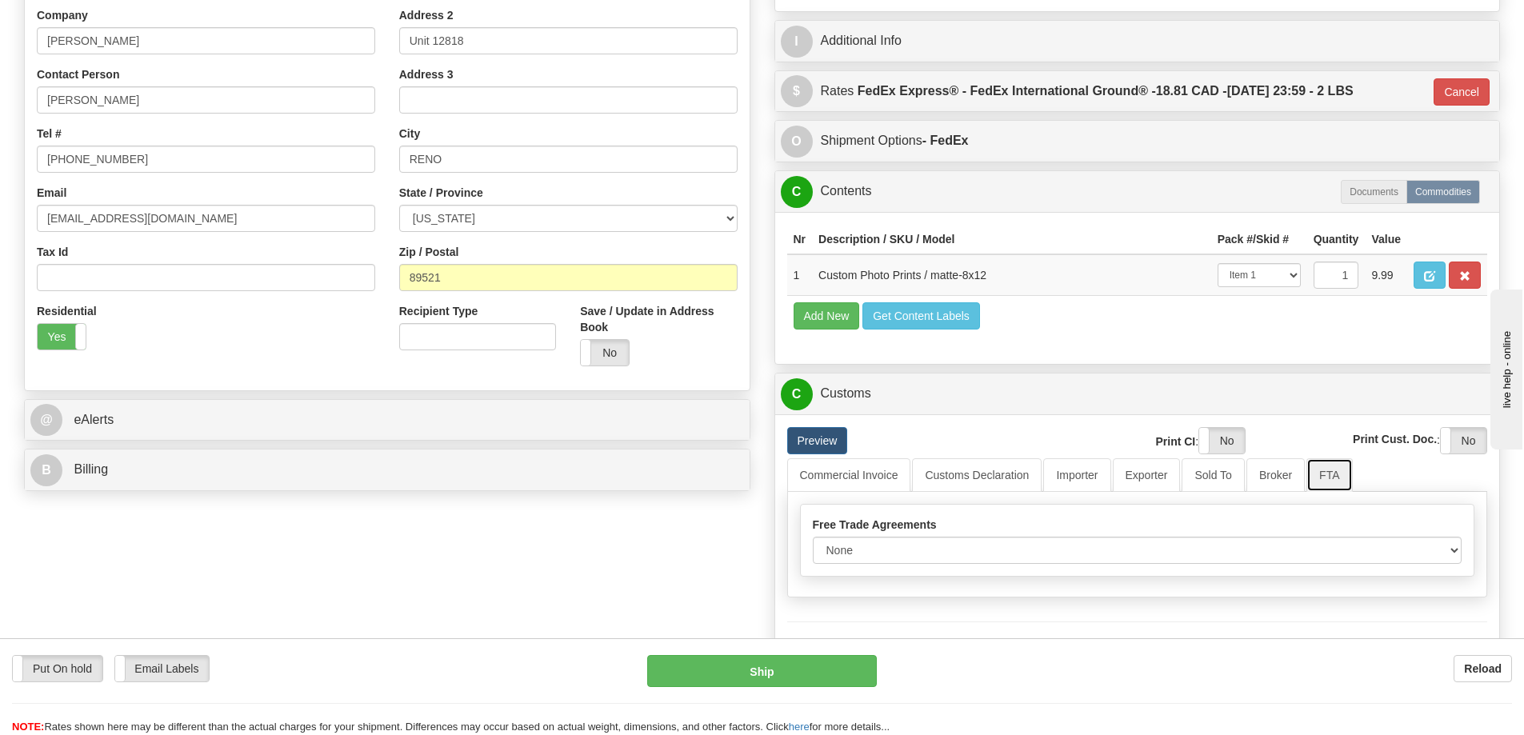
scroll to position [480, 0]
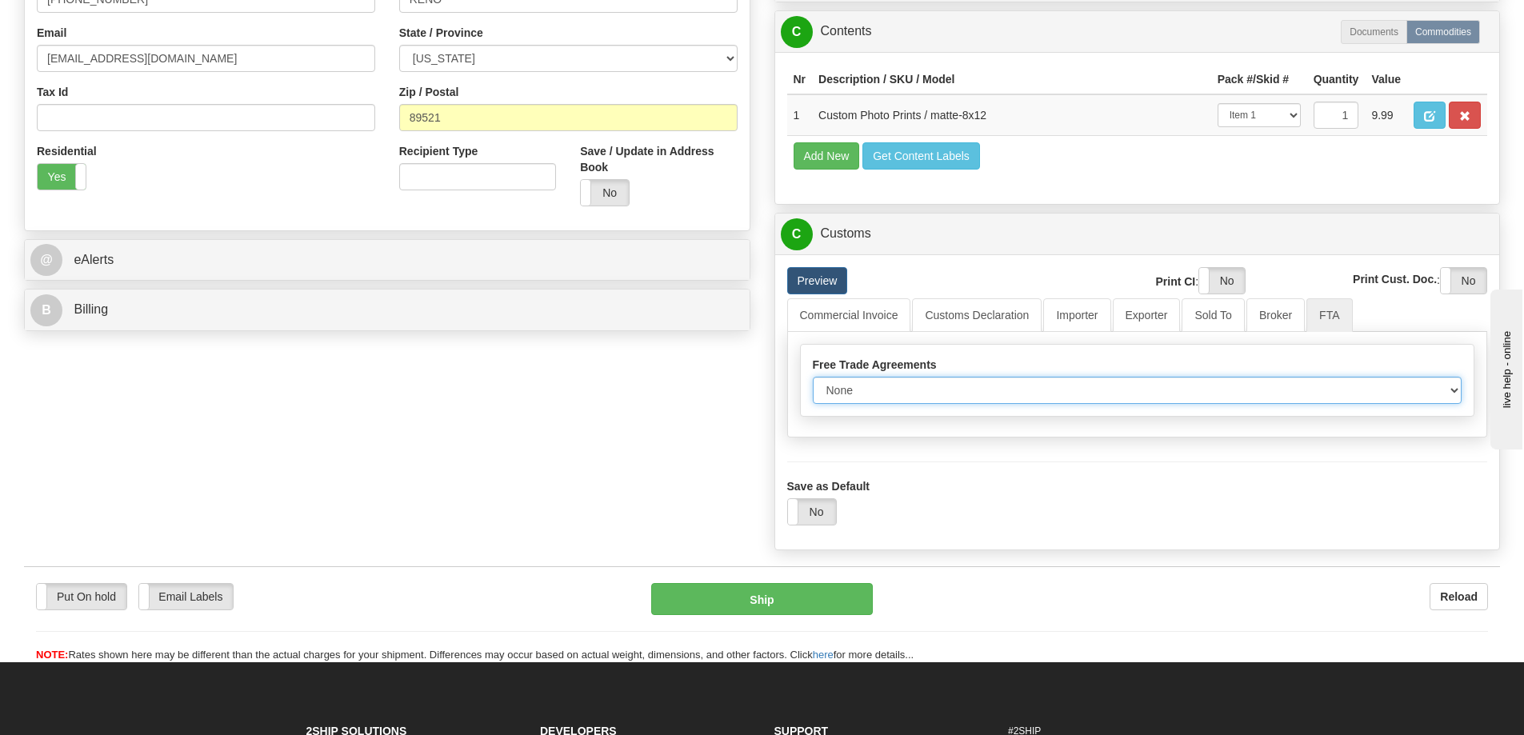
click at [1449, 391] on select "None Other USMCA CETA CUKTCA" at bounding box center [1137, 390] width 649 height 27
select select "1"
click at [813, 382] on select "None Other USMCA CETA CUKTCA" at bounding box center [1137, 390] width 649 height 27
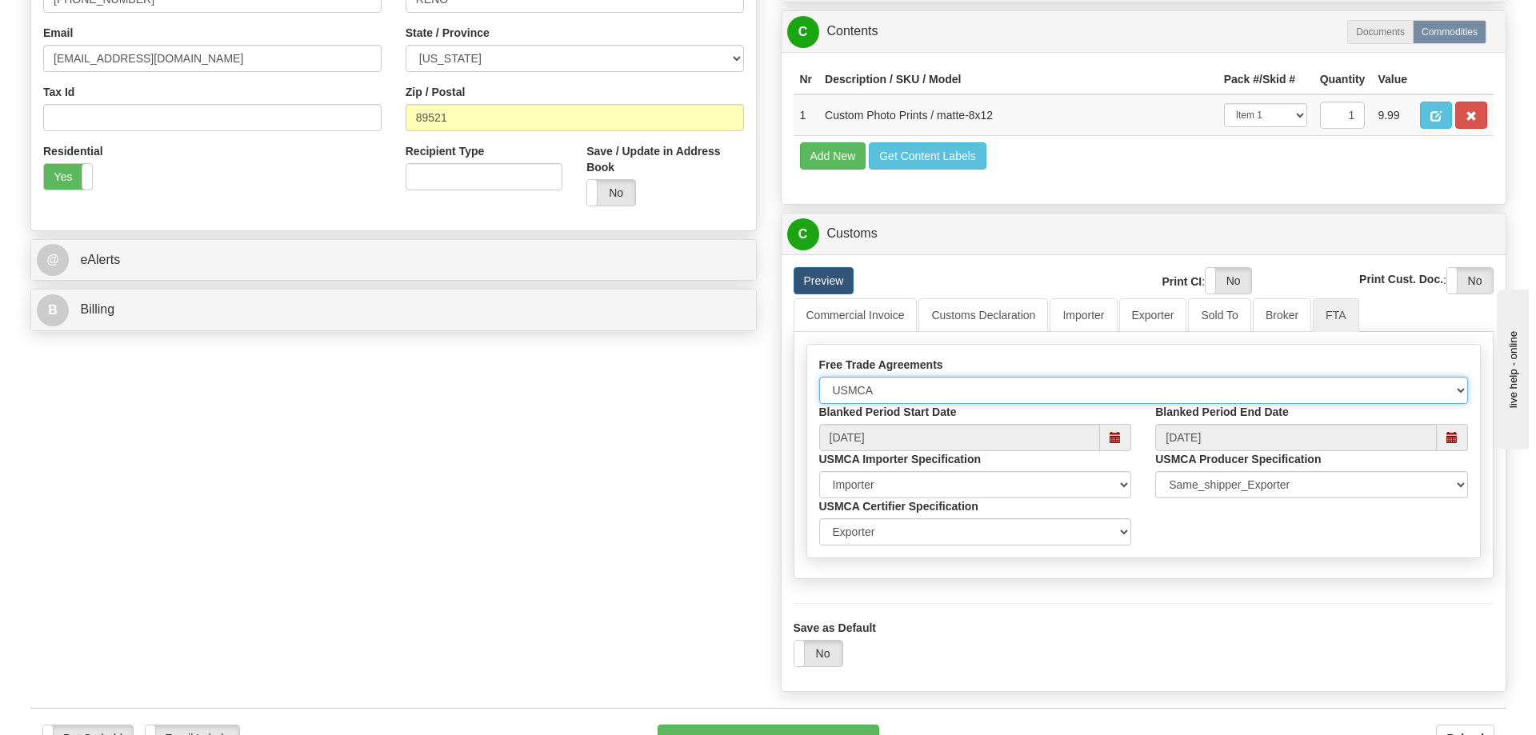
scroll to position [640, 0]
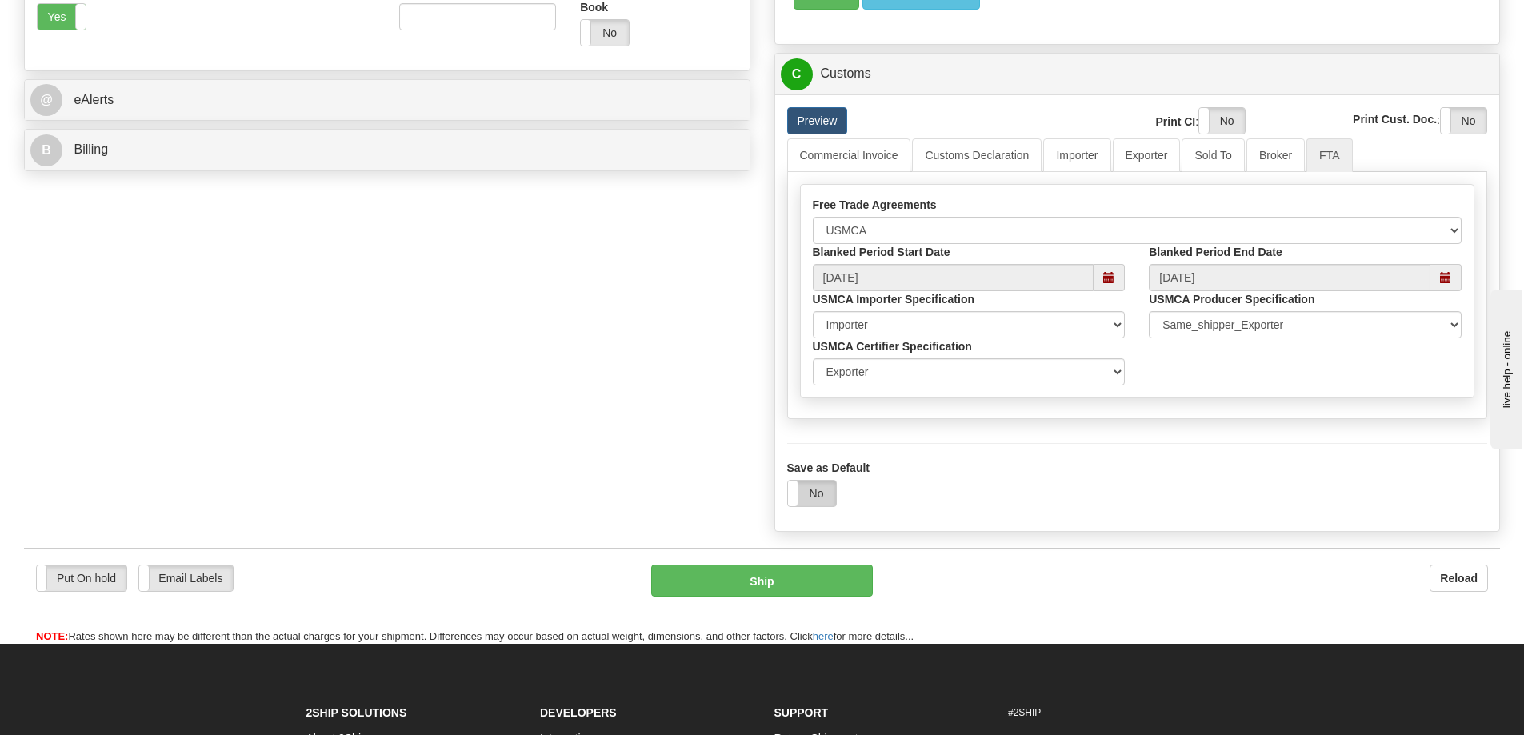
click at [816, 494] on label "No" at bounding box center [812, 494] width 48 height 26
click at [793, 580] on button "Ship" at bounding box center [762, 581] width 222 height 32
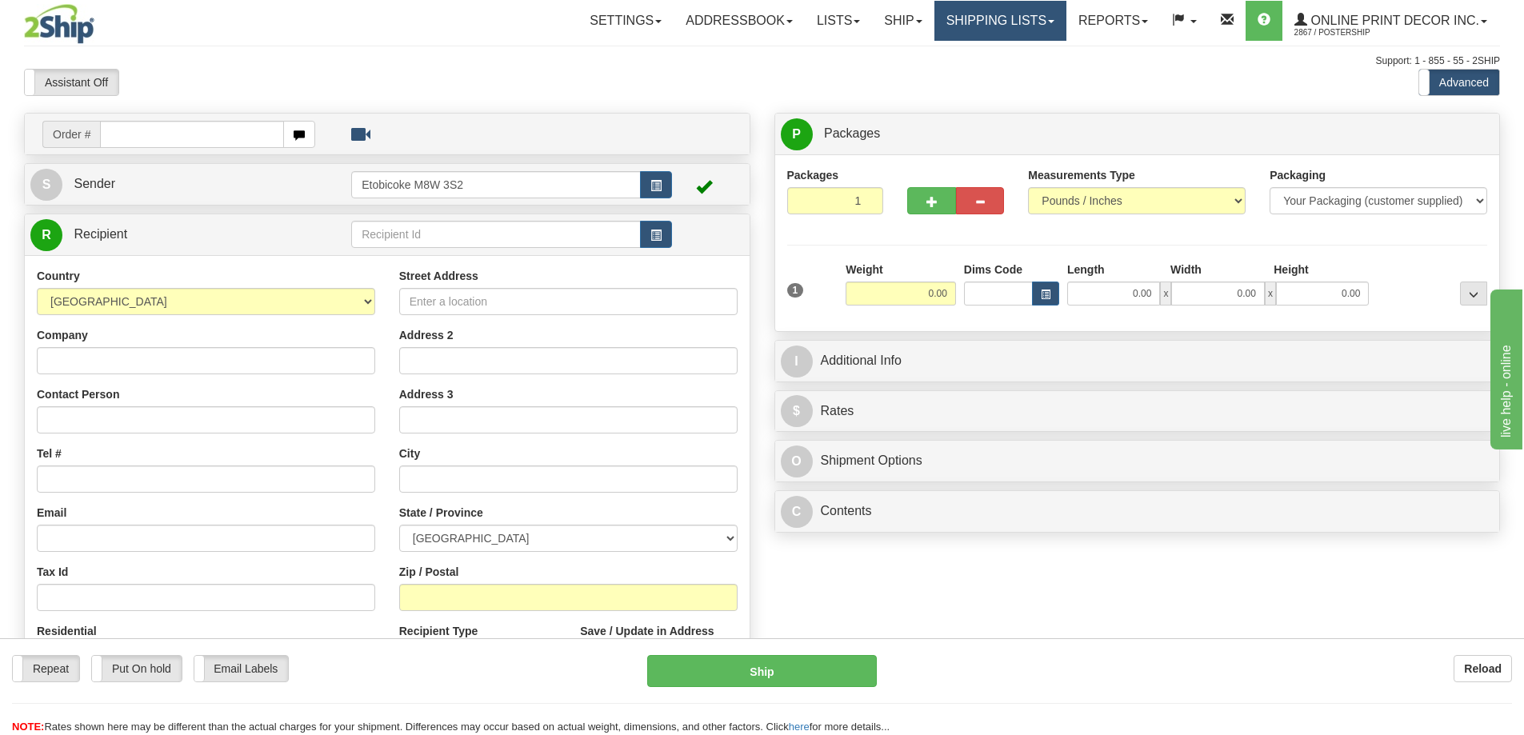
click at [985, 19] on link "Shipping lists" at bounding box center [1000, 21] width 132 height 40
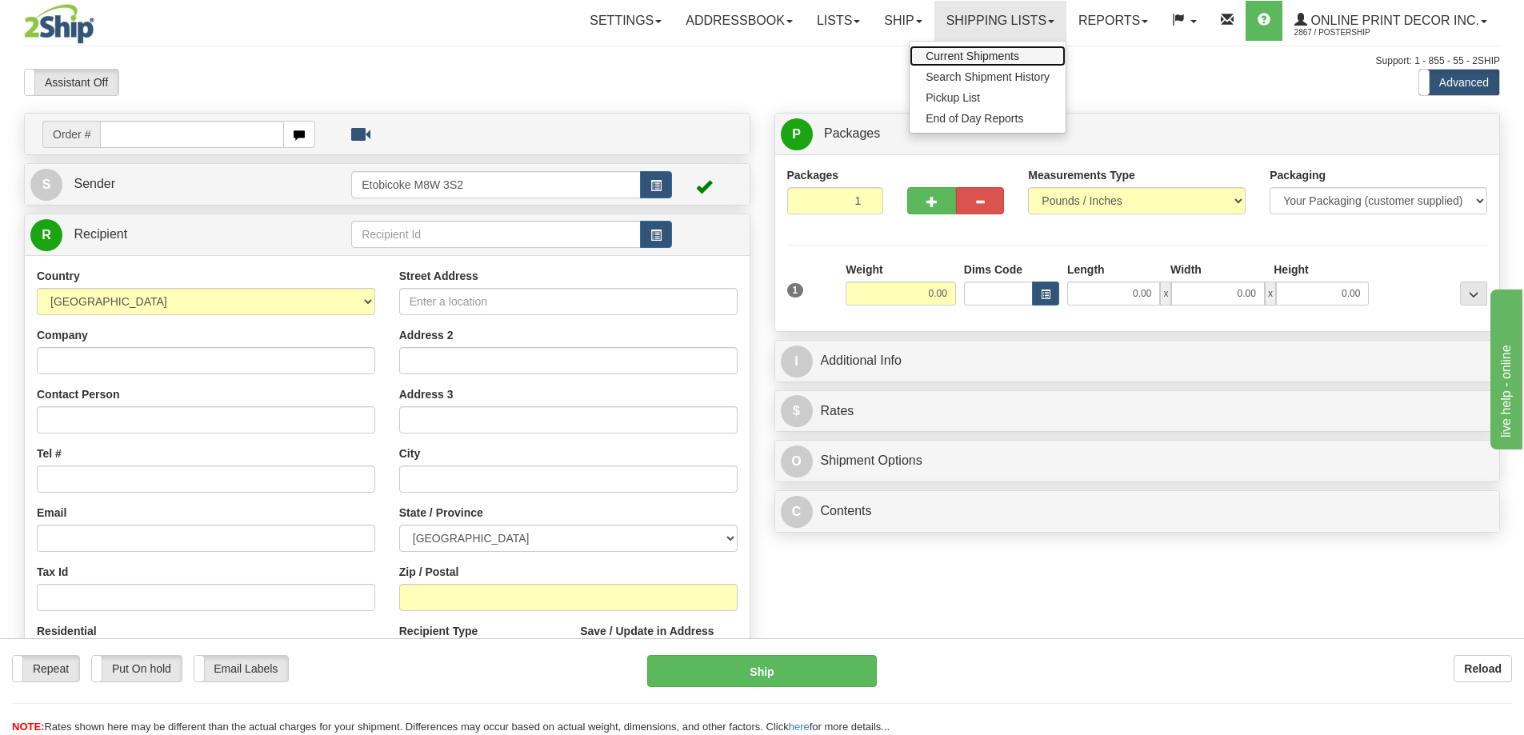
click at [967, 53] on span "Current Shipments" at bounding box center [972, 56] width 94 height 13
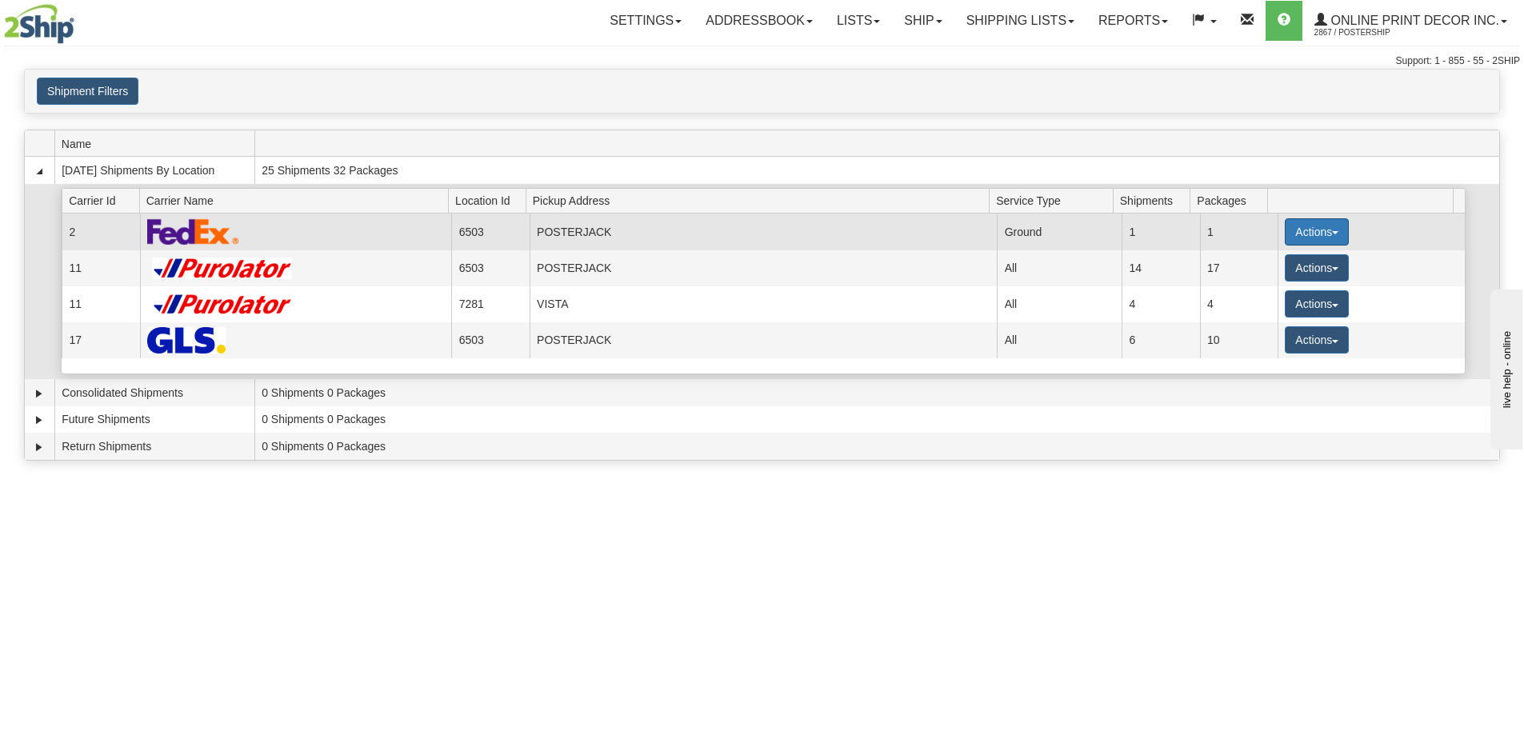
click at [1304, 229] on button "Actions" at bounding box center [1316, 231] width 64 height 27
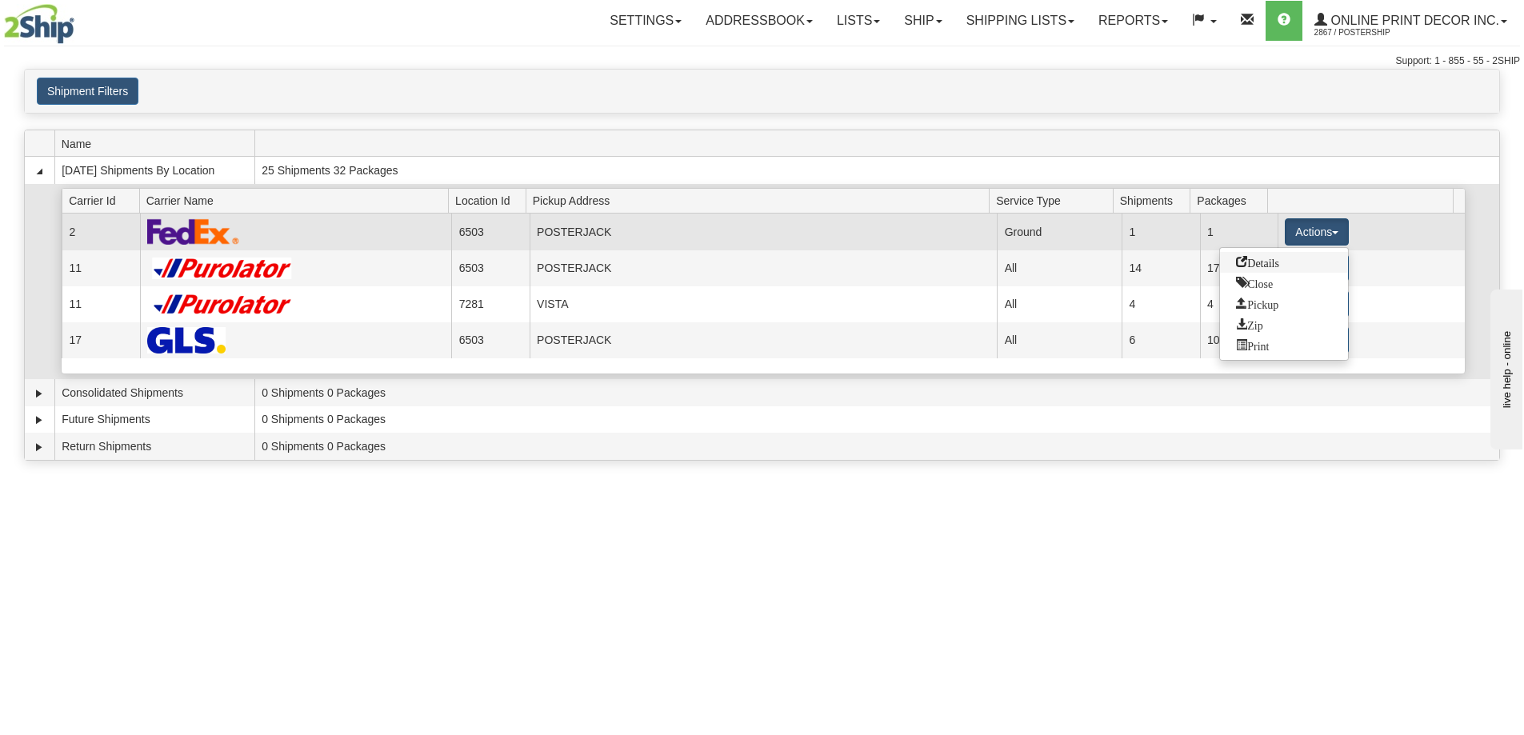
click at [1252, 258] on span "Details" at bounding box center [1257, 261] width 43 height 11
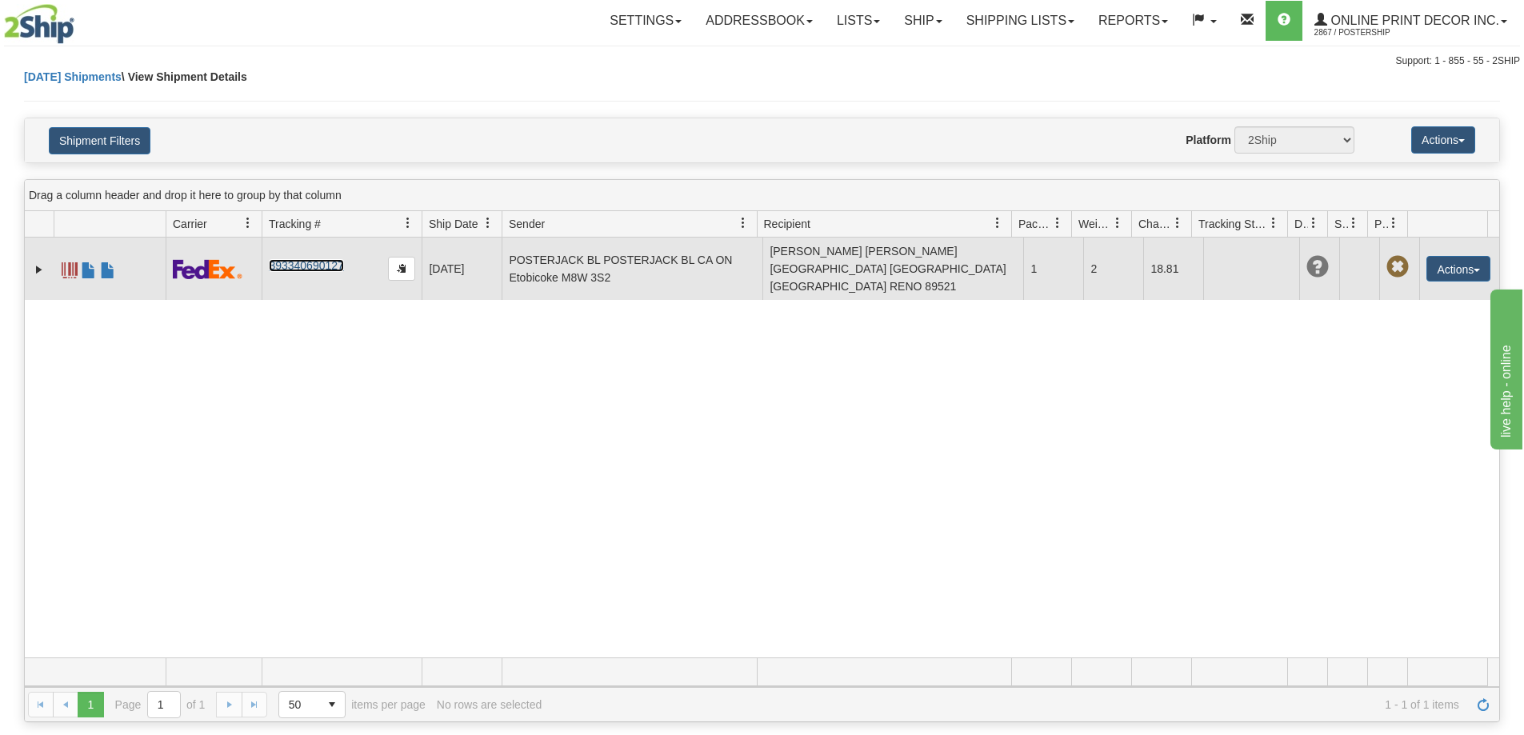
click at [285, 259] on link "393340690127" at bounding box center [306, 265] width 74 height 13
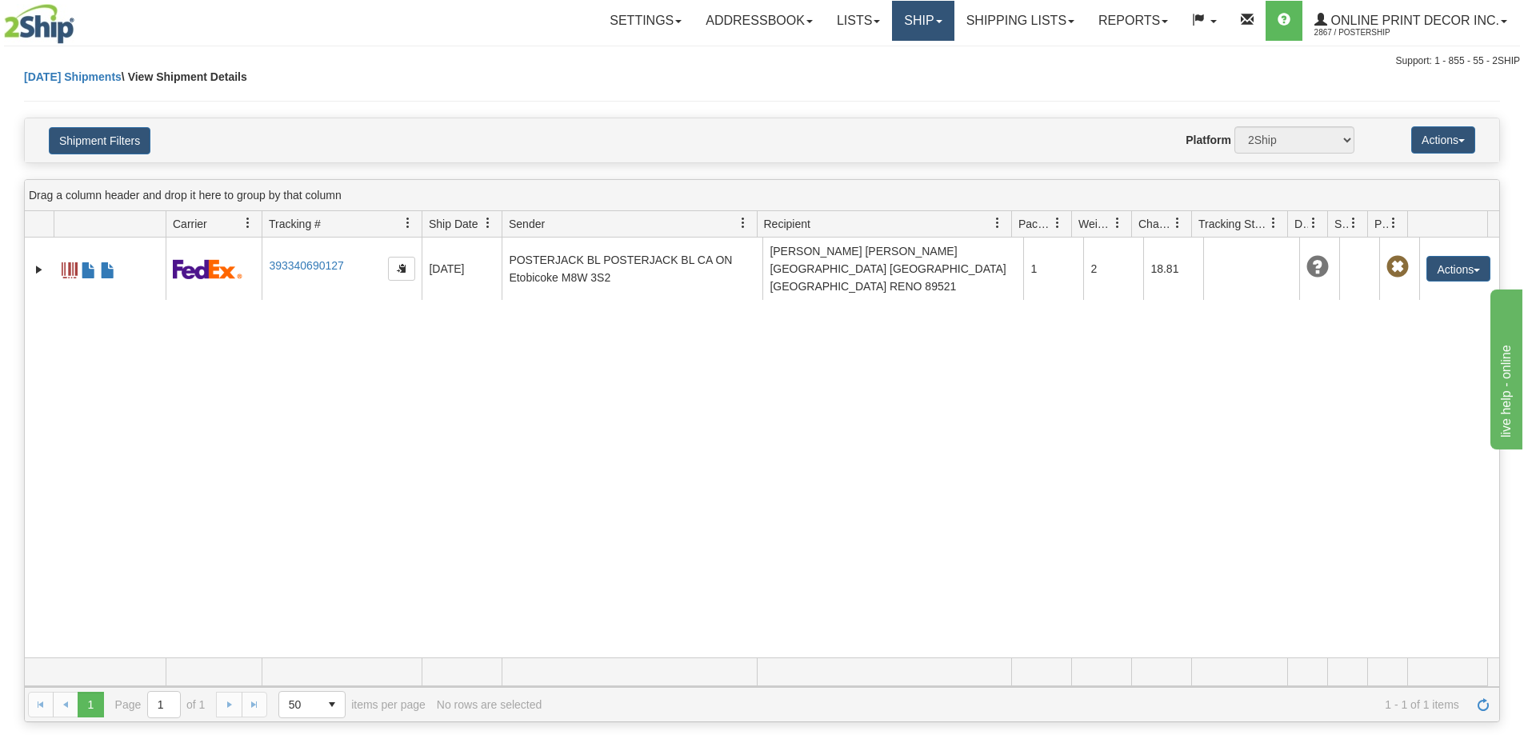
click at [933, 13] on link "Ship" at bounding box center [923, 21] width 62 height 40
click at [887, 49] on link "Ship Screen" at bounding box center [881, 56] width 145 height 21
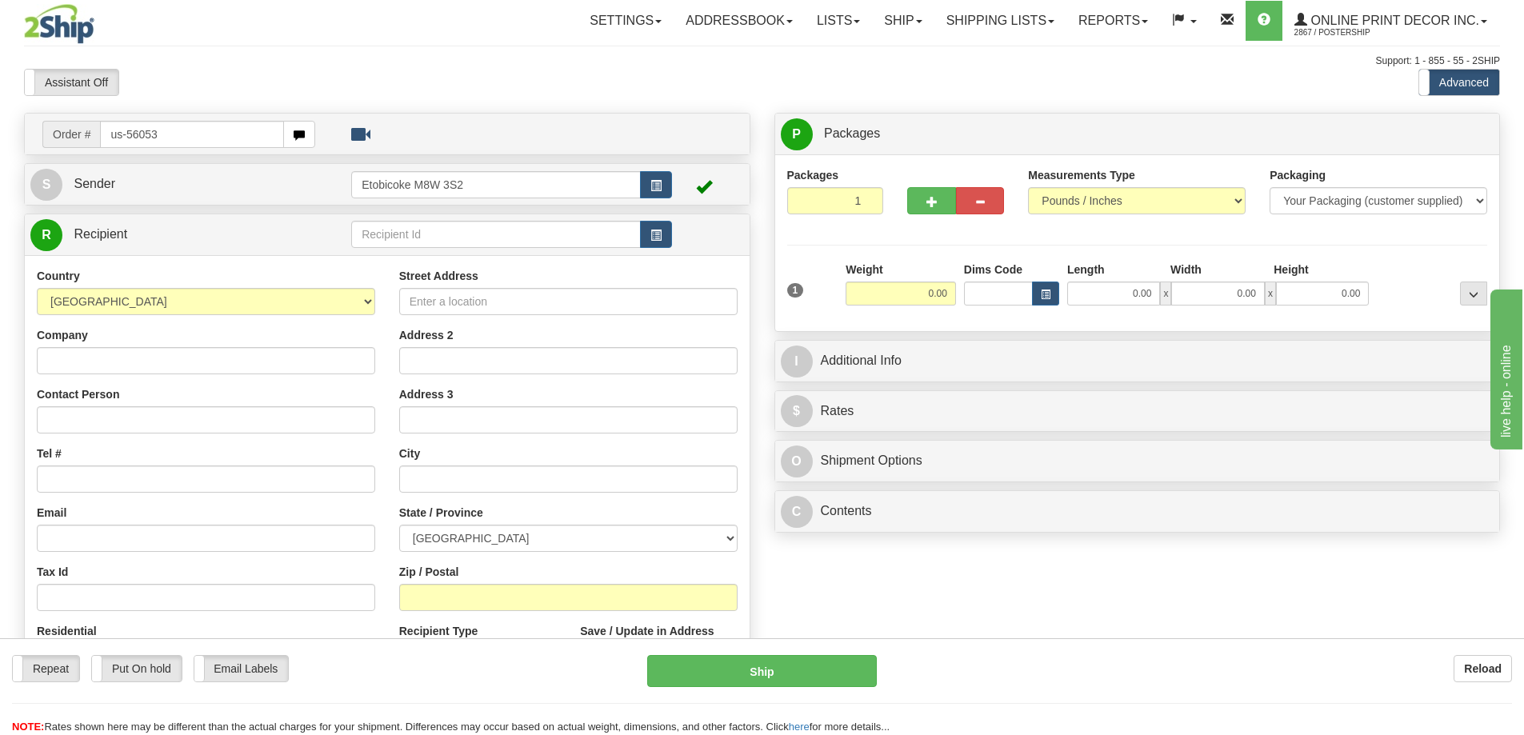
type input "us-56053"
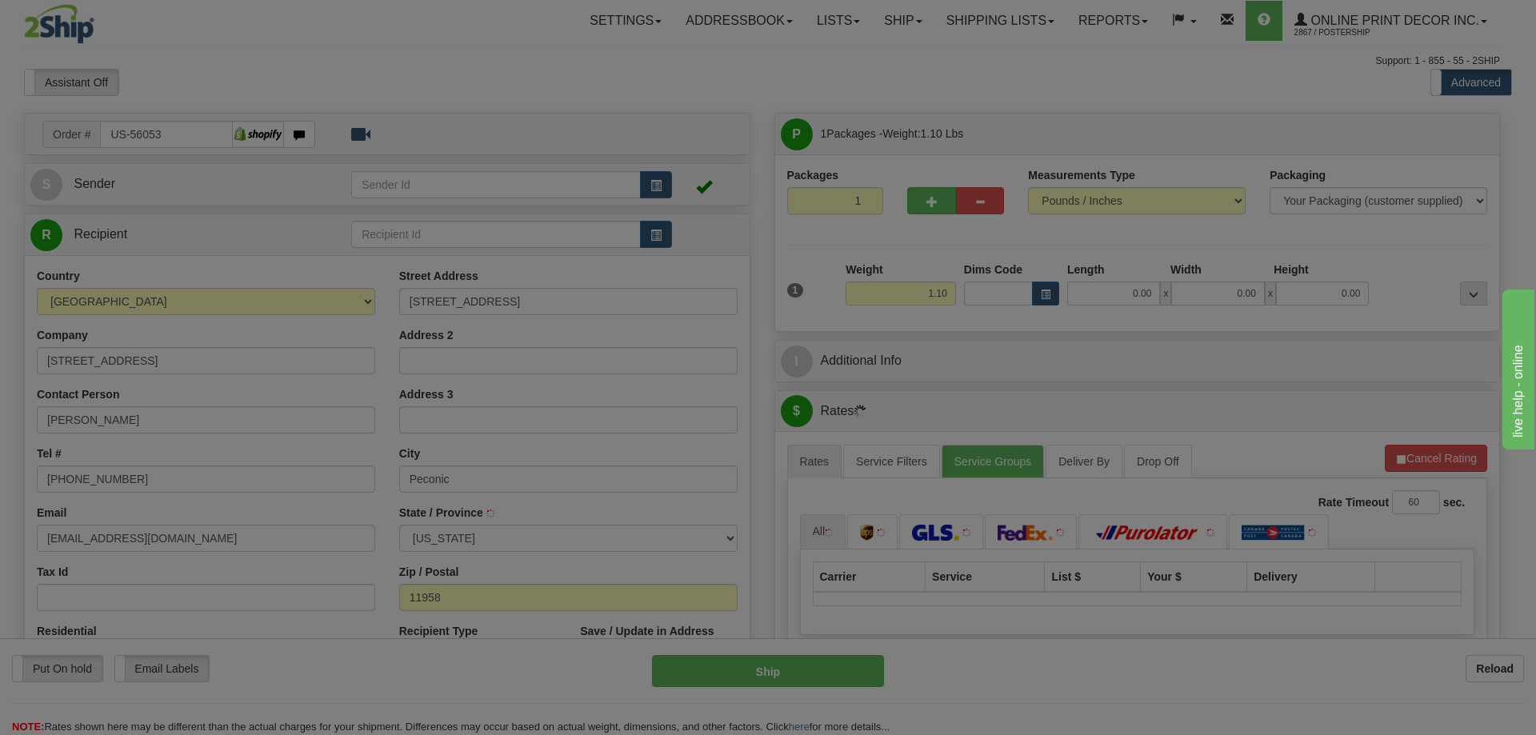
type input "PECONIC"
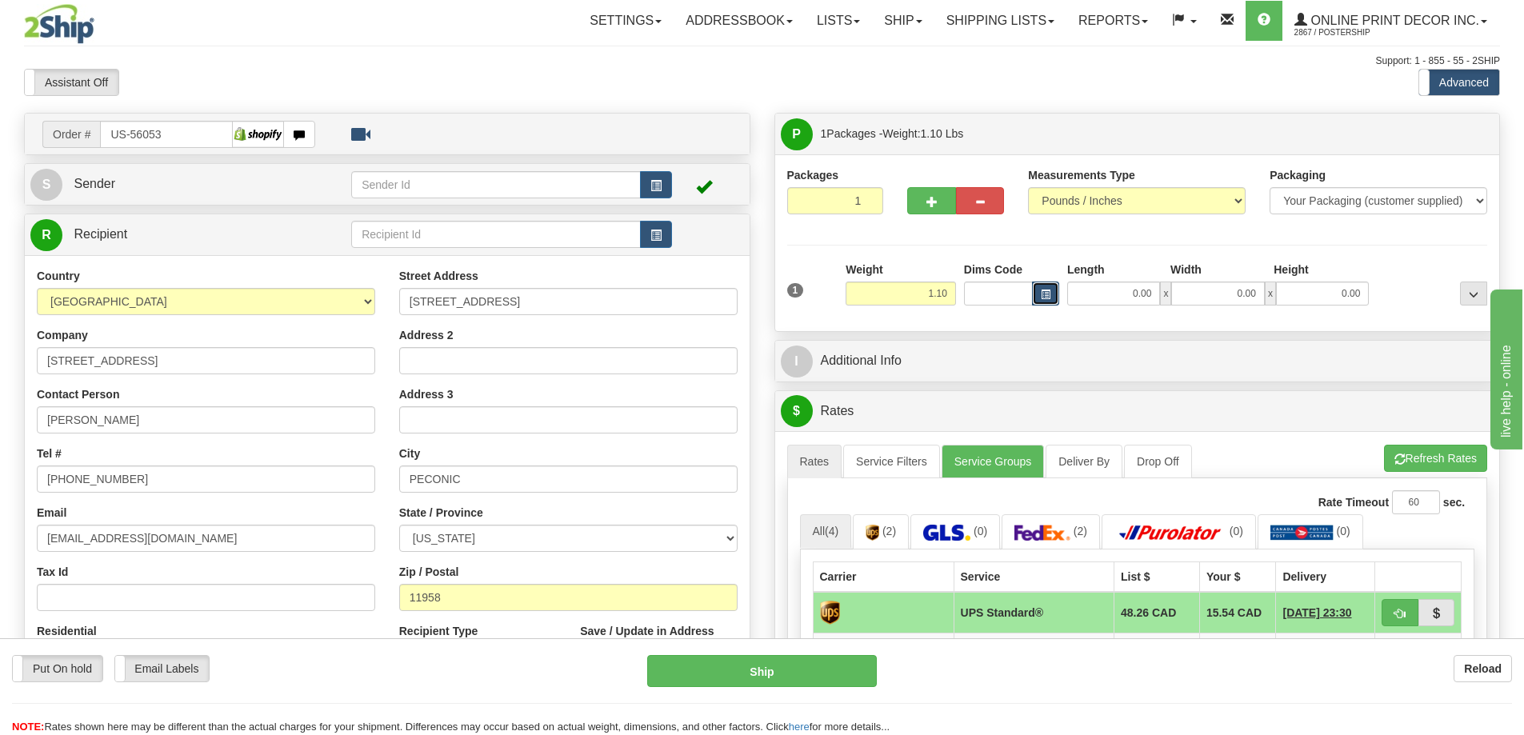
click at [1043, 293] on span "button" at bounding box center [1046, 294] width 10 height 9
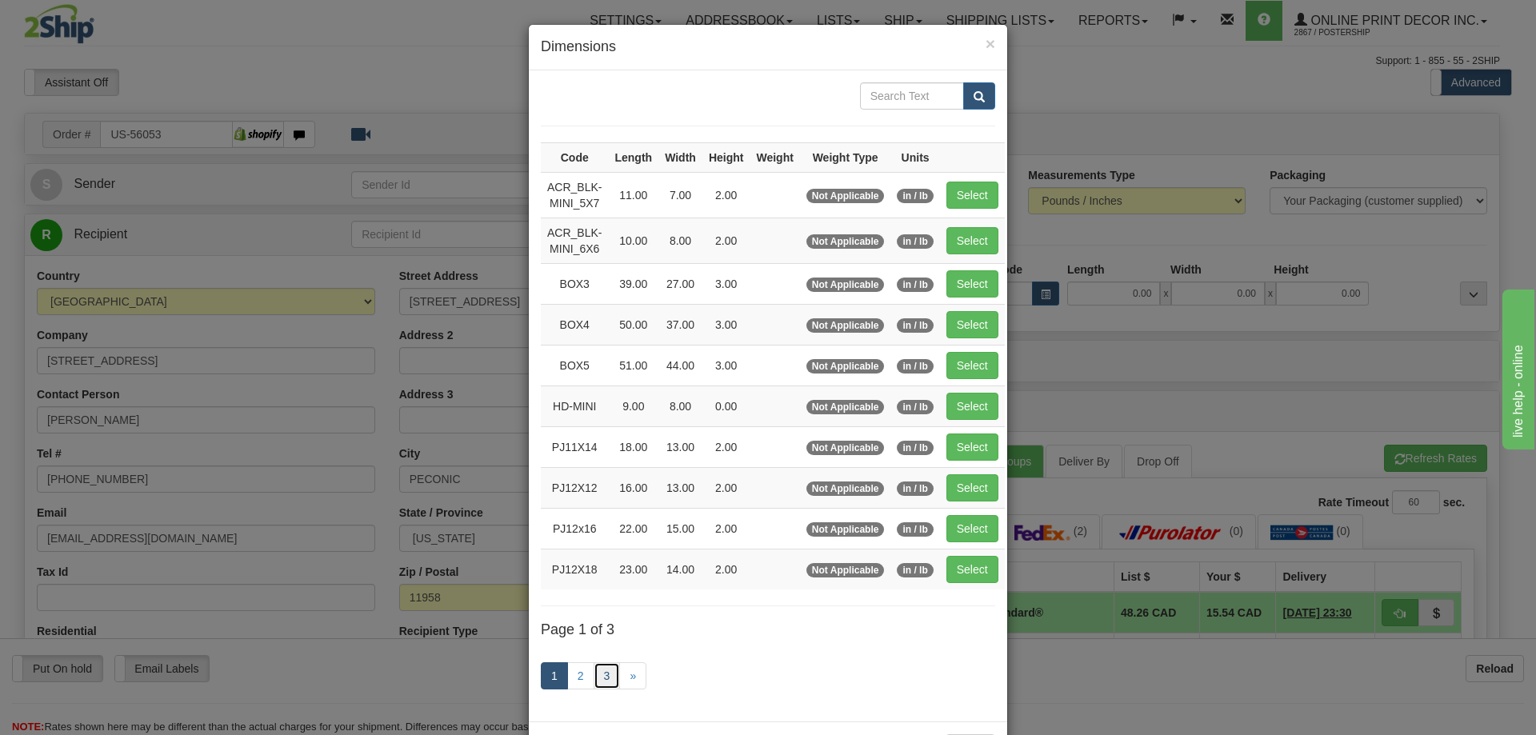
click at [604, 669] on link "3" at bounding box center [606, 675] width 27 height 27
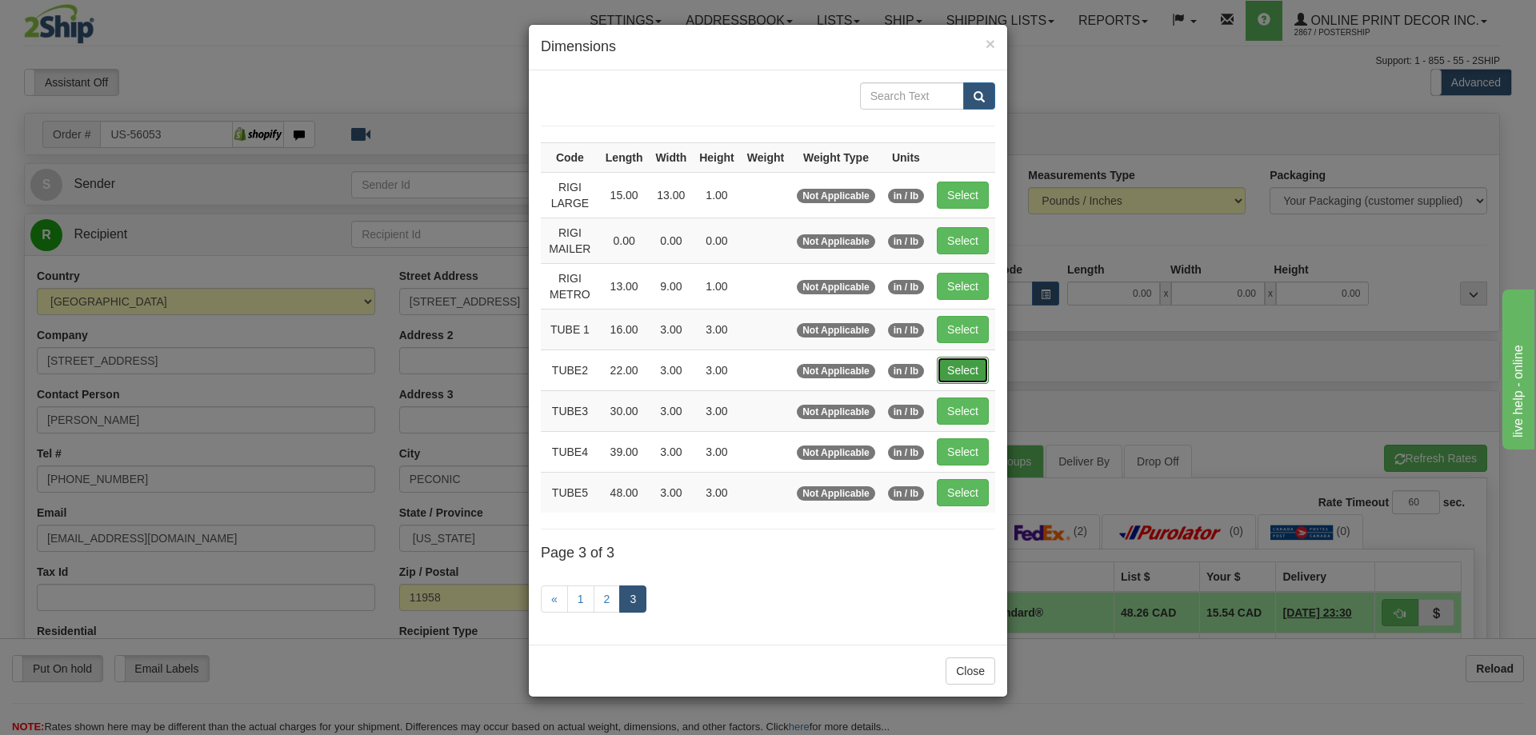
click at [949, 357] on button "Select" at bounding box center [963, 370] width 52 height 27
type input "TUBE2"
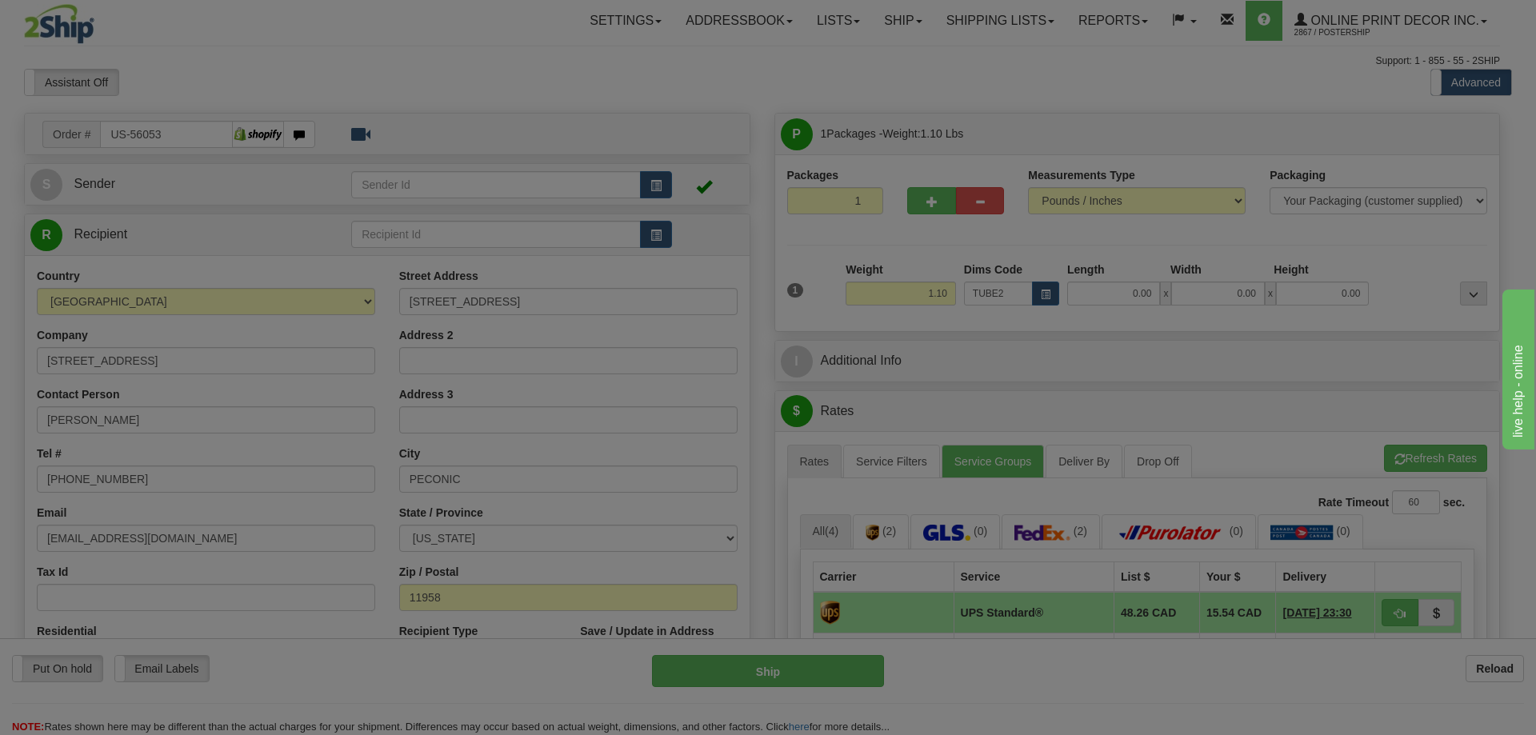
type input "22.00"
type input "3.00"
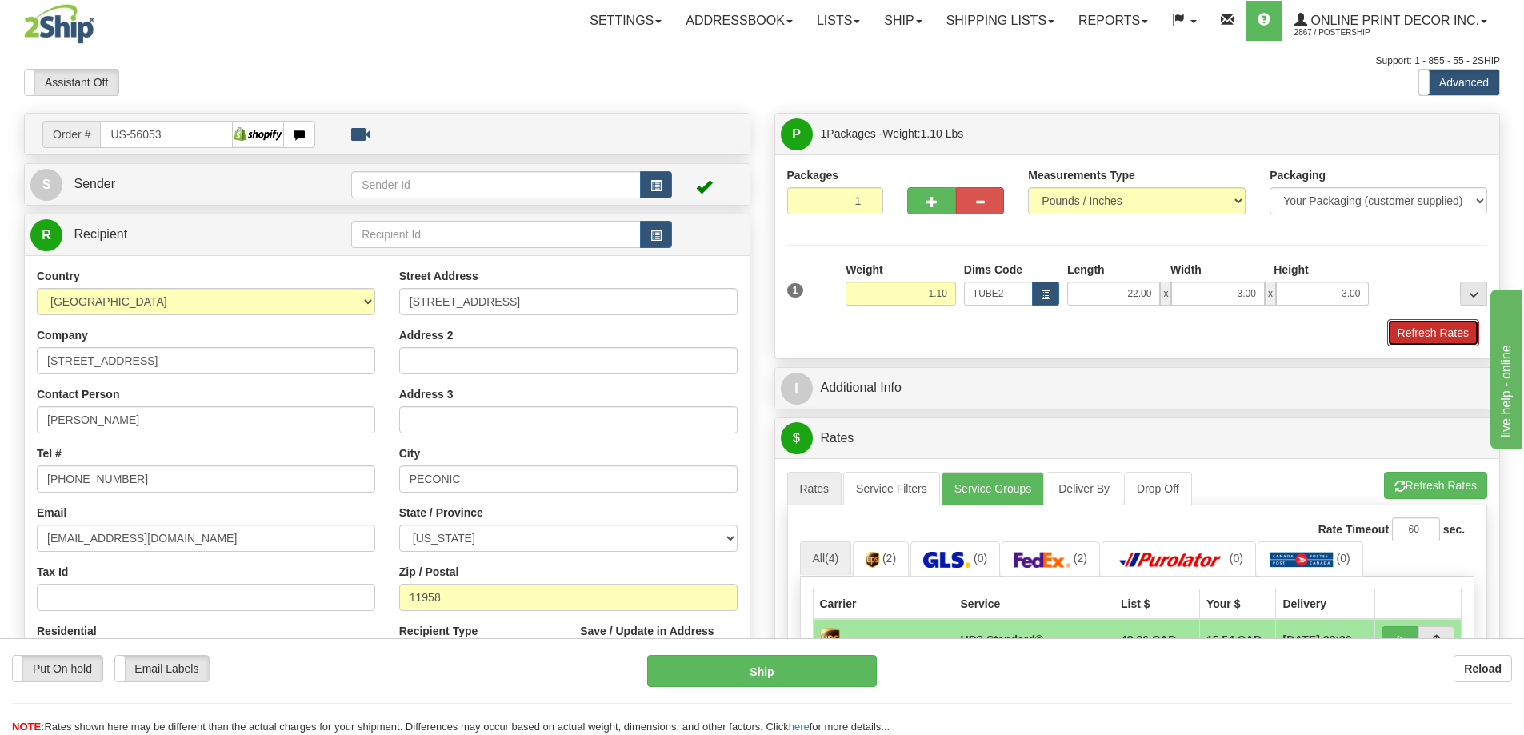
click at [1441, 322] on button "Refresh Rates" at bounding box center [1433, 332] width 92 height 27
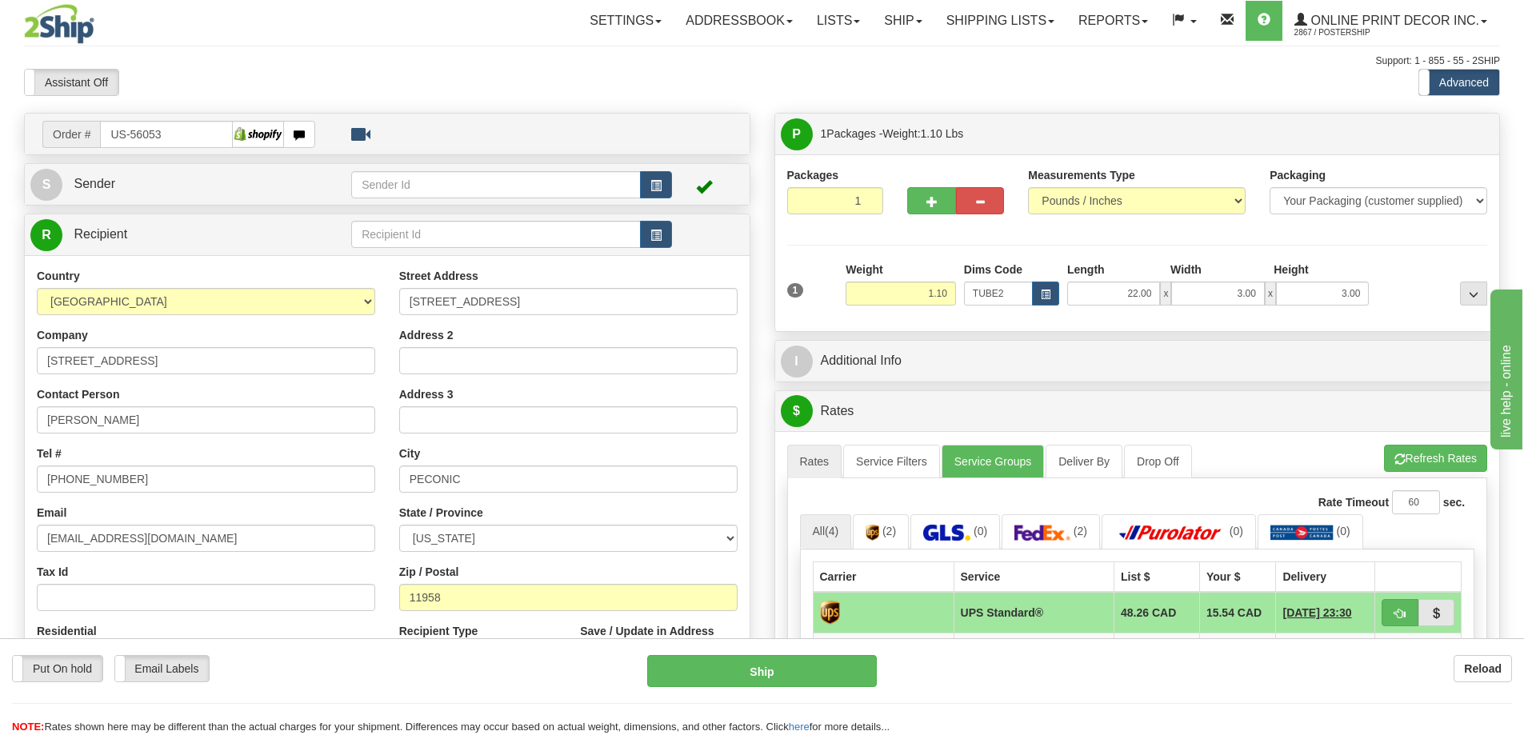
scroll to position [160, 0]
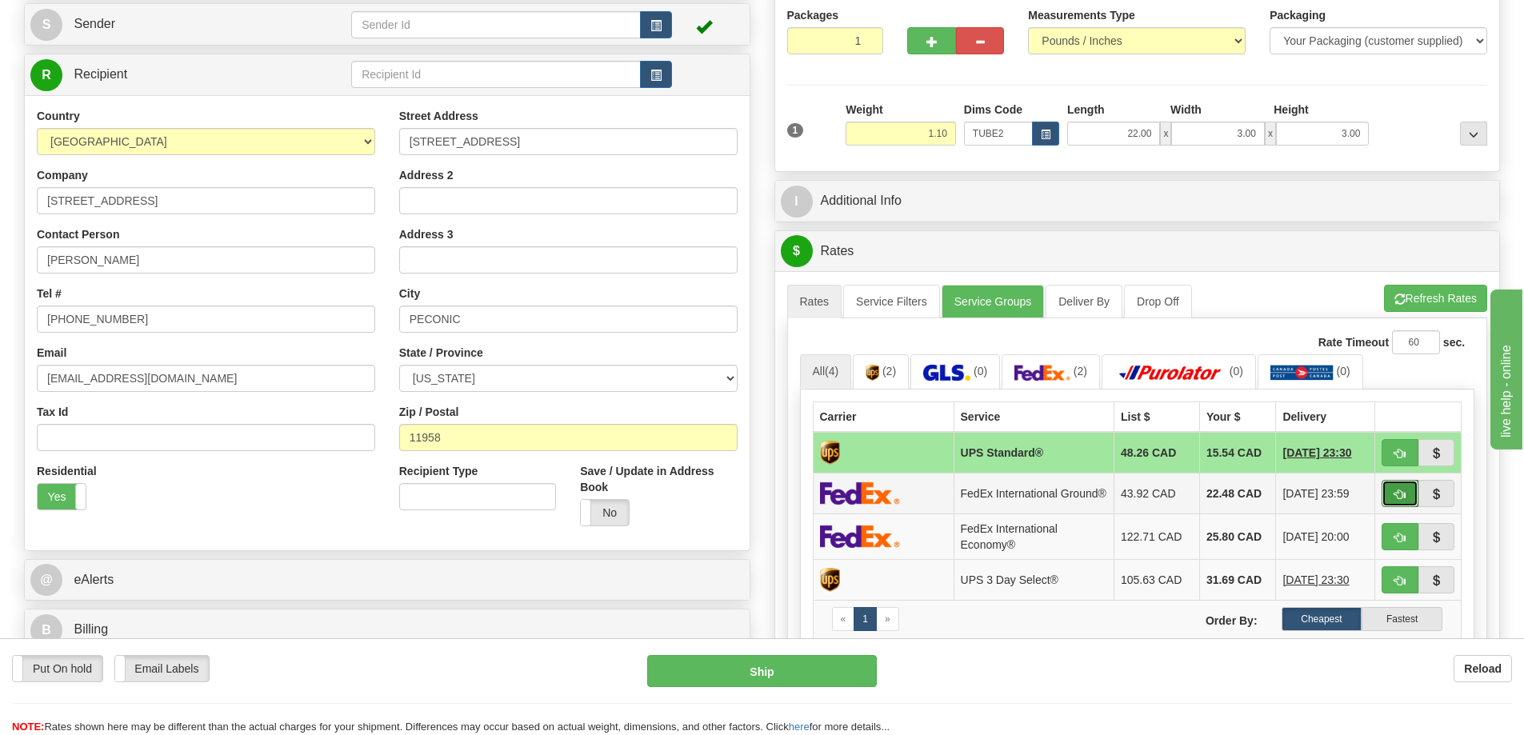
click at [1389, 497] on button "button" at bounding box center [1399, 493] width 37 height 27
type input "92"
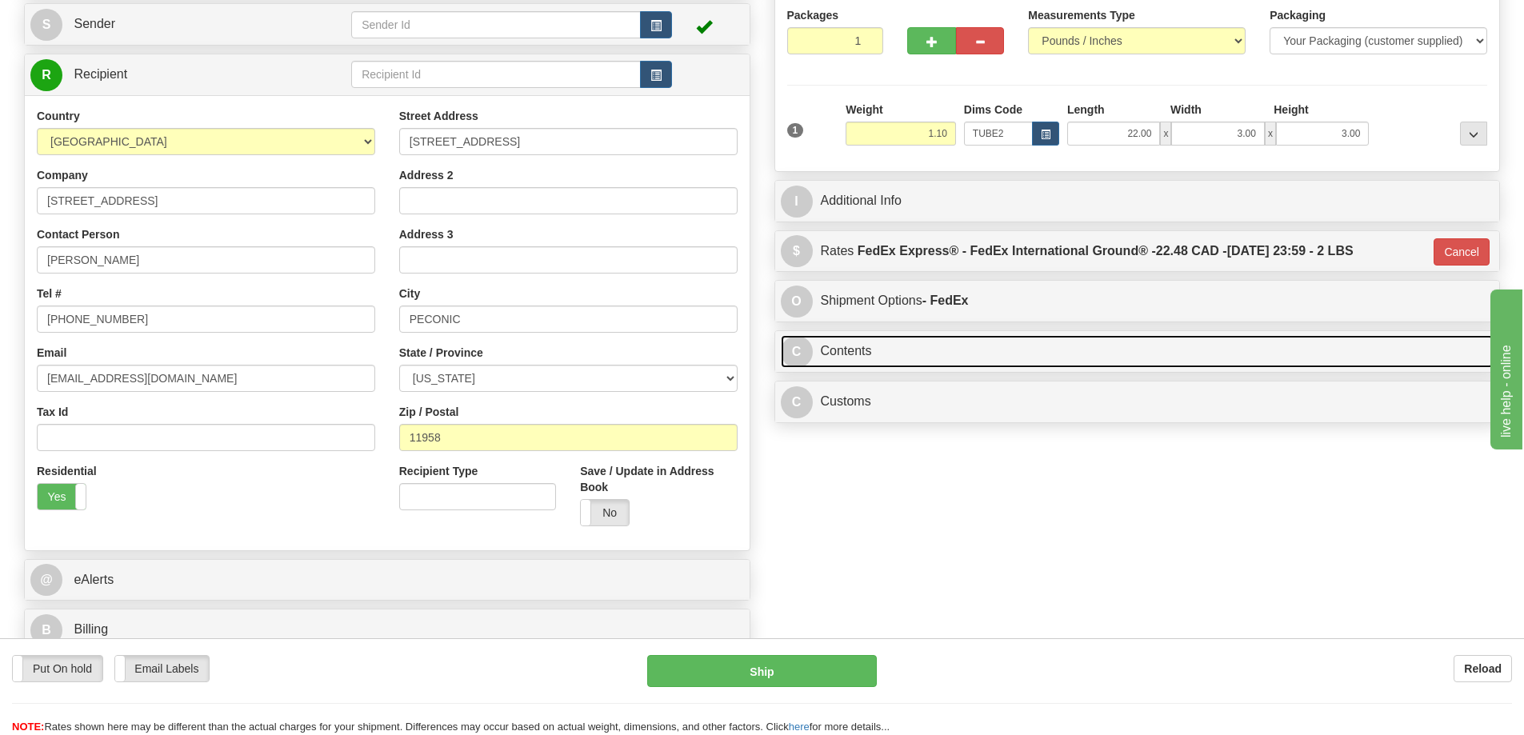
click at [881, 351] on link "C Contents" at bounding box center [1137, 351] width 713 height 33
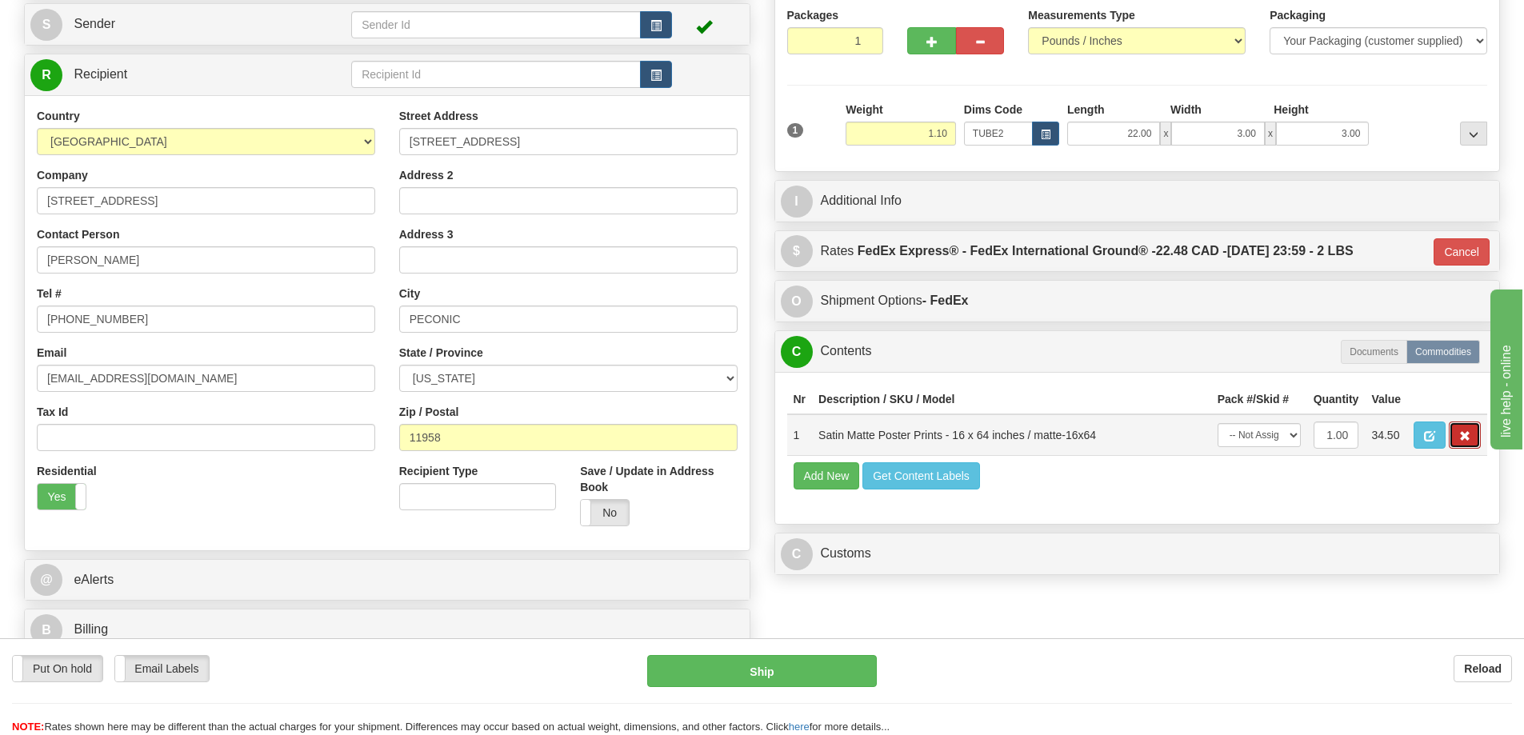
click at [1468, 432] on button "button" at bounding box center [1464, 434] width 32 height 27
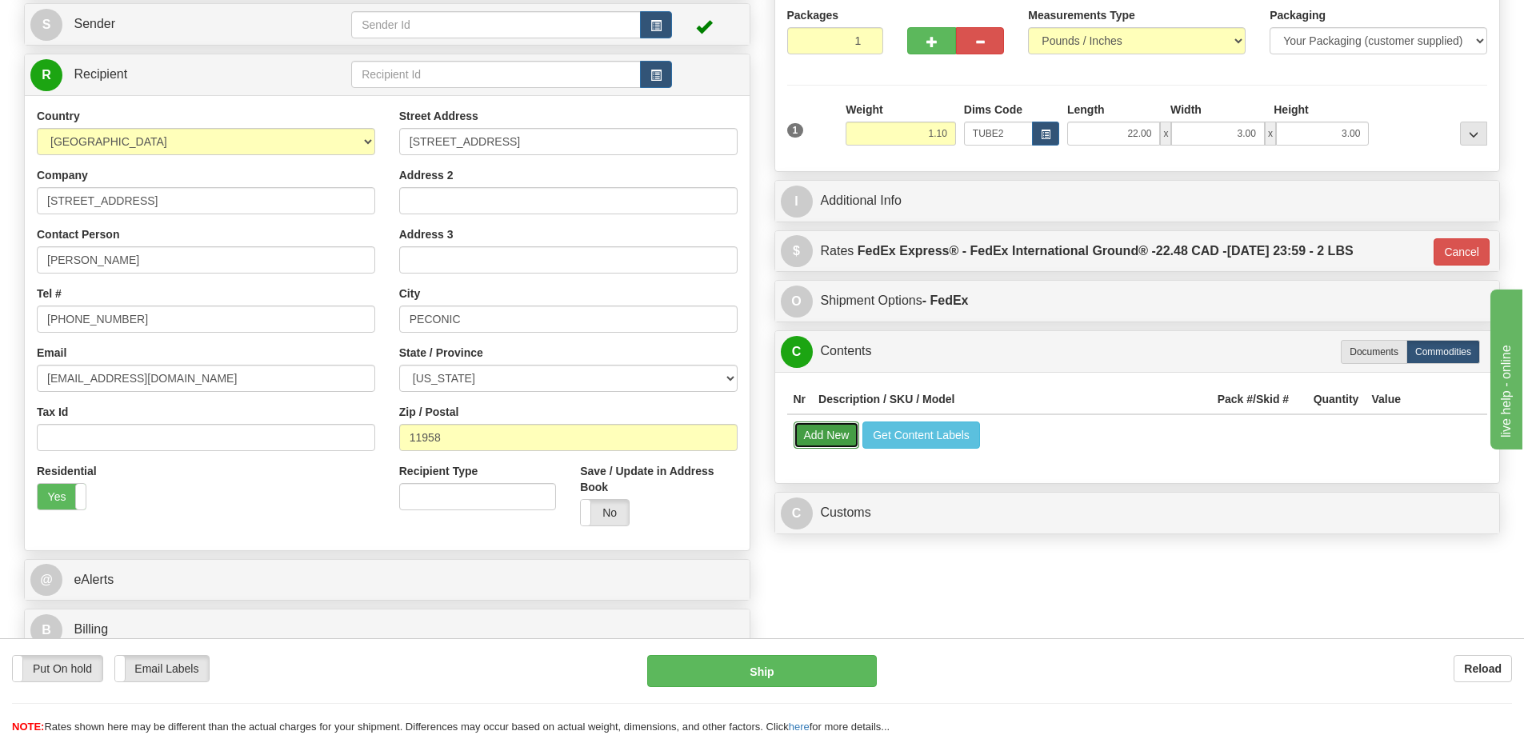
click at [821, 432] on button "Add New" at bounding box center [826, 434] width 66 height 27
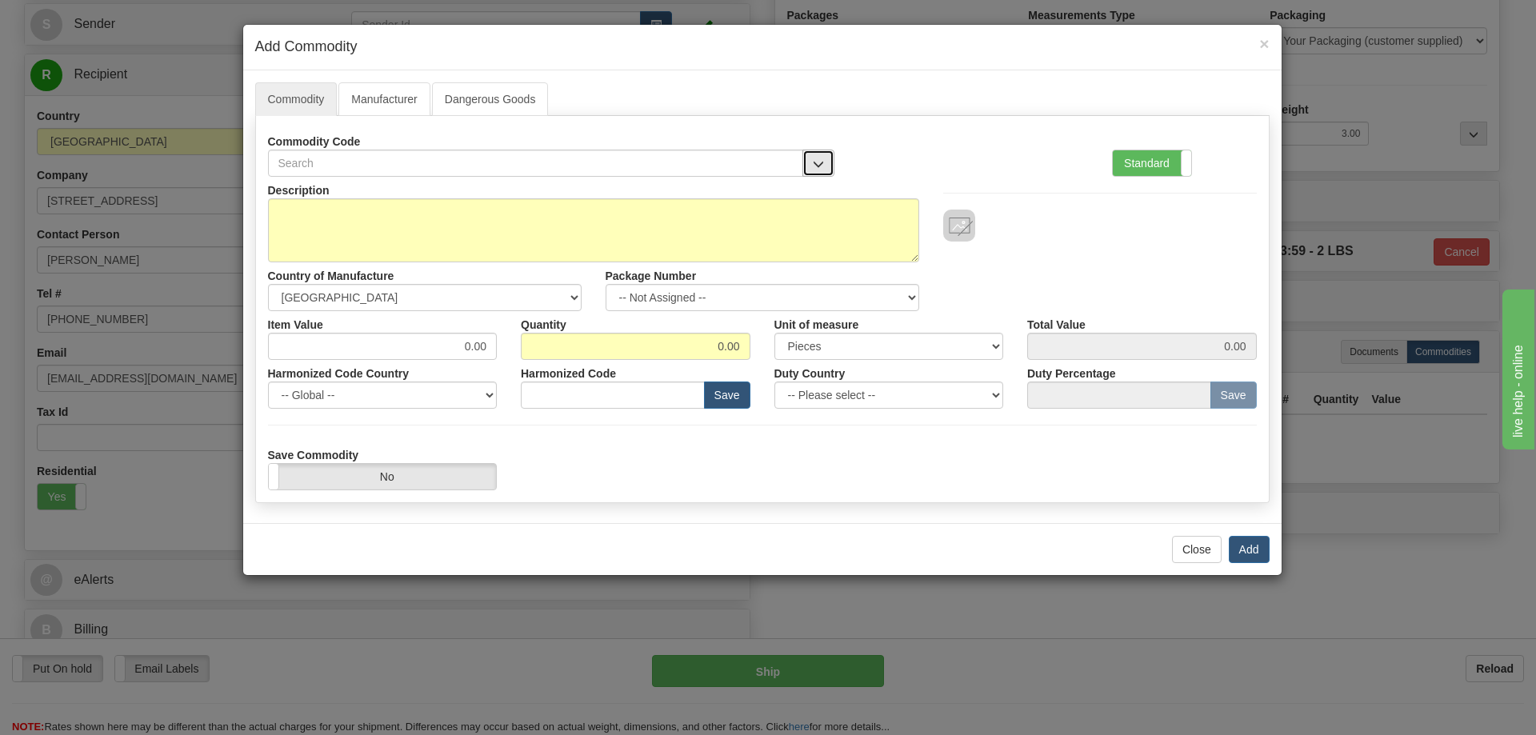
click at [813, 154] on button "button" at bounding box center [818, 163] width 32 height 27
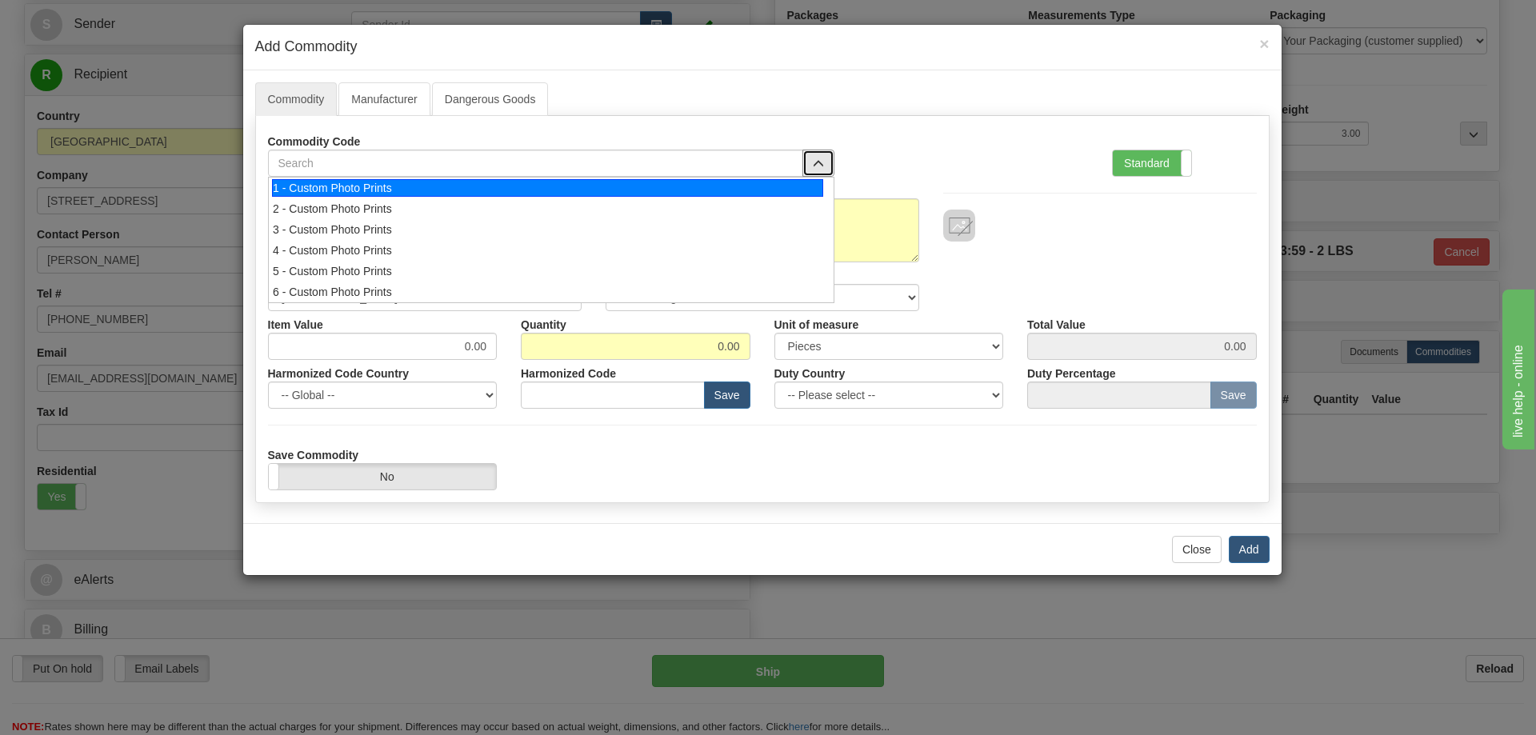
click at [810, 186] on div "1 - Custom Photo Prints" at bounding box center [547, 188] width 551 height 18
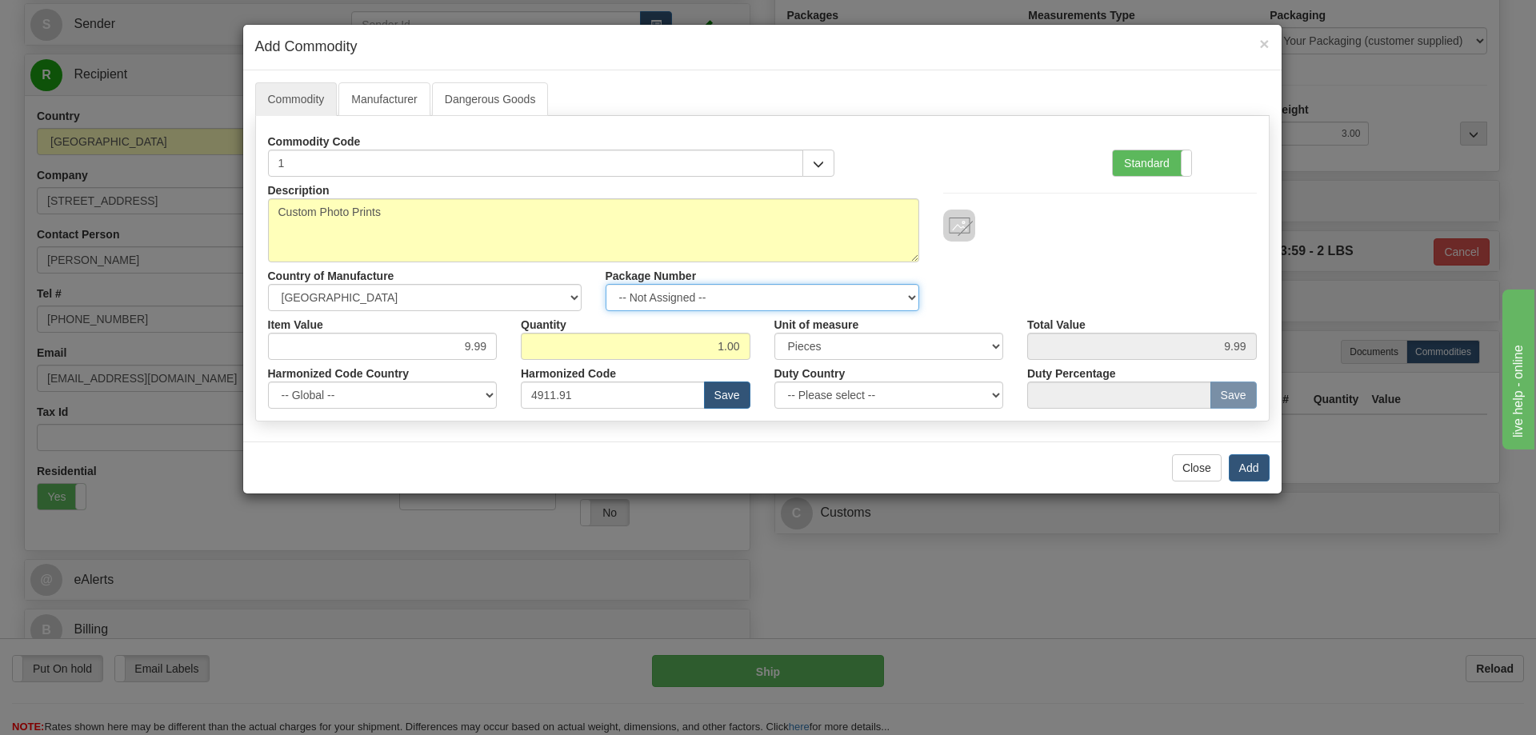
click at [917, 294] on select "-- Not Assigned -- Item 1" at bounding box center [762, 297] width 314 height 27
select select "0"
click at [605, 284] on select "-- Not Assigned -- Item 1" at bounding box center [762, 297] width 314 height 27
click at [1252, 469] on button "Add" at bounding box center [1248, 467] width 41 height 27
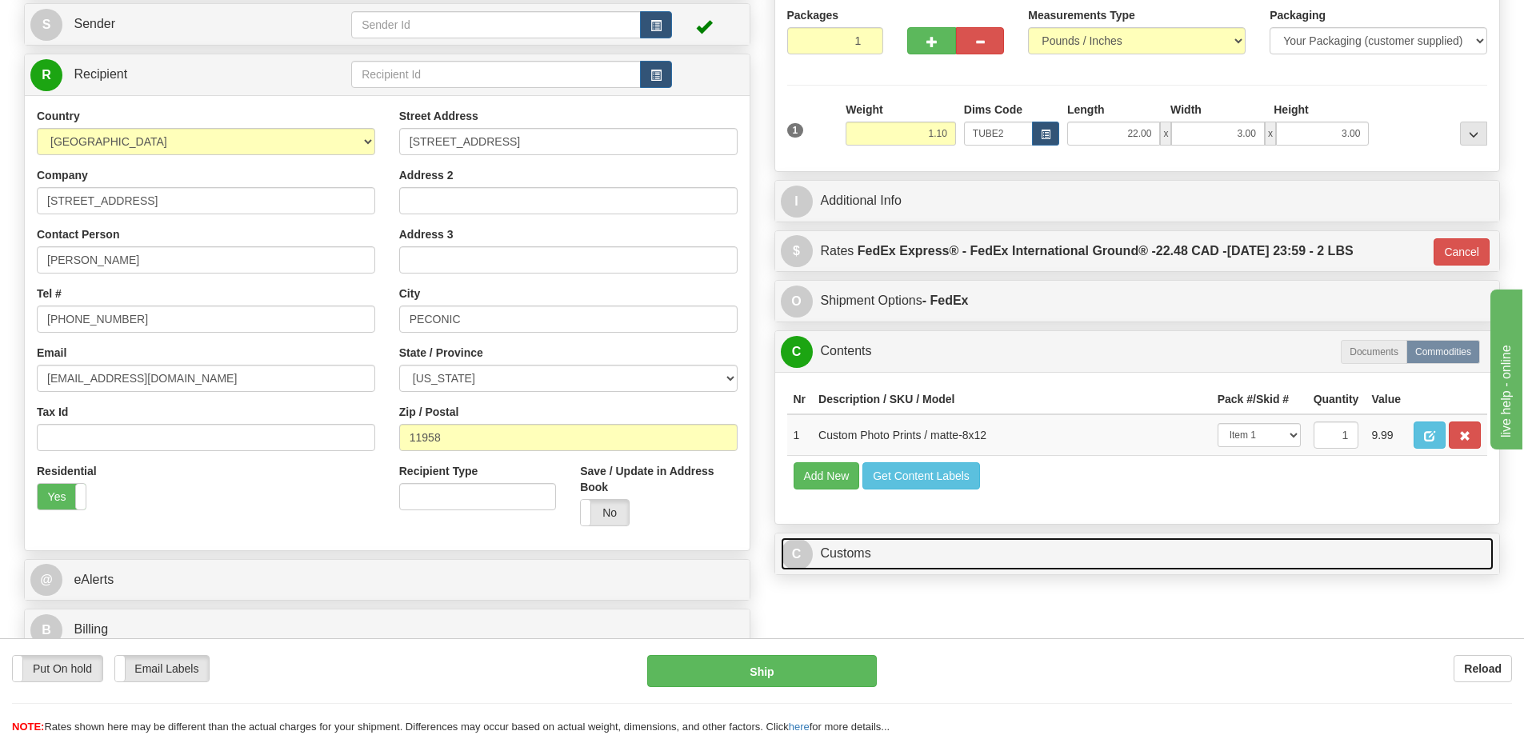
click at [1208, 565] on link "C Customs" at bounding box center [1137, 553] width 713 height 33
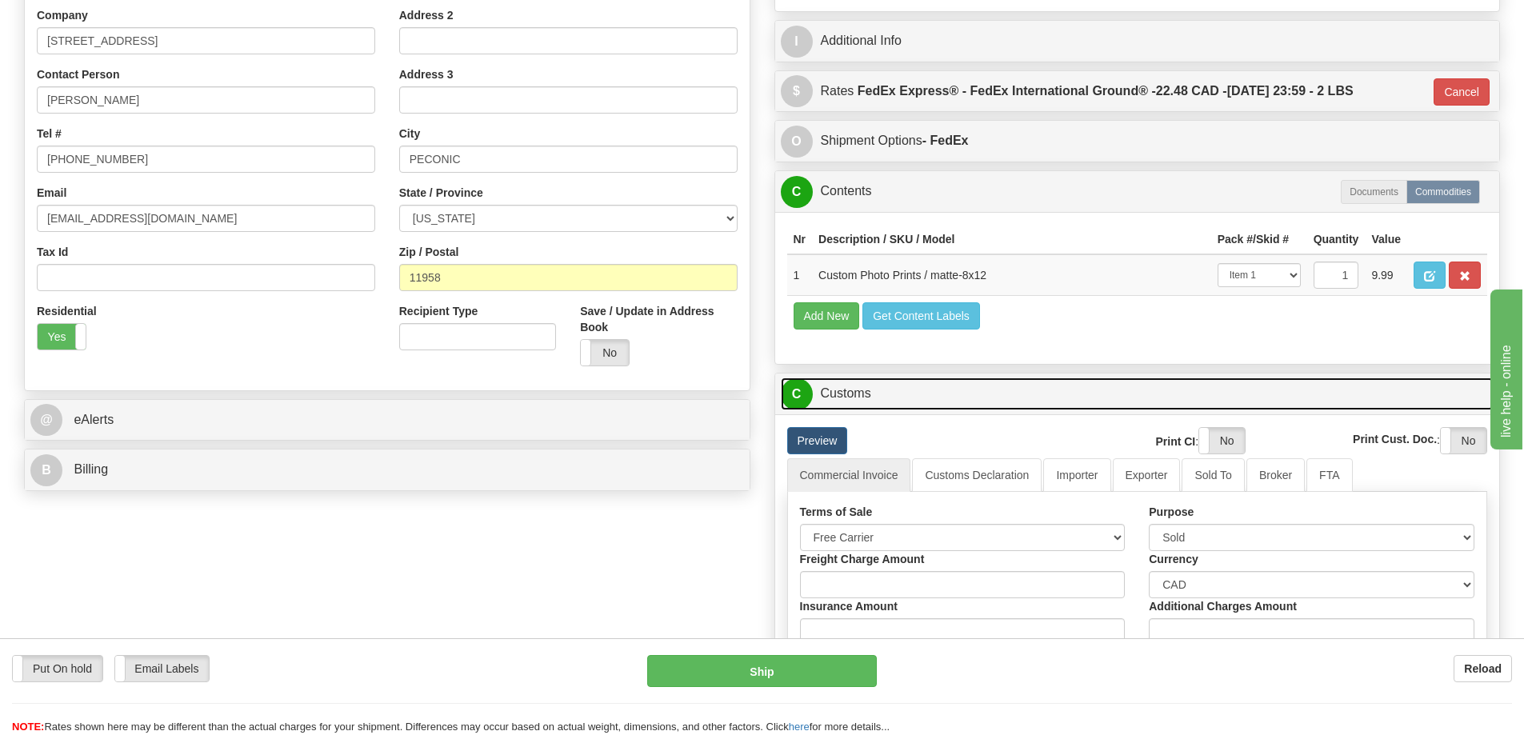
scroll to position [400, 0]
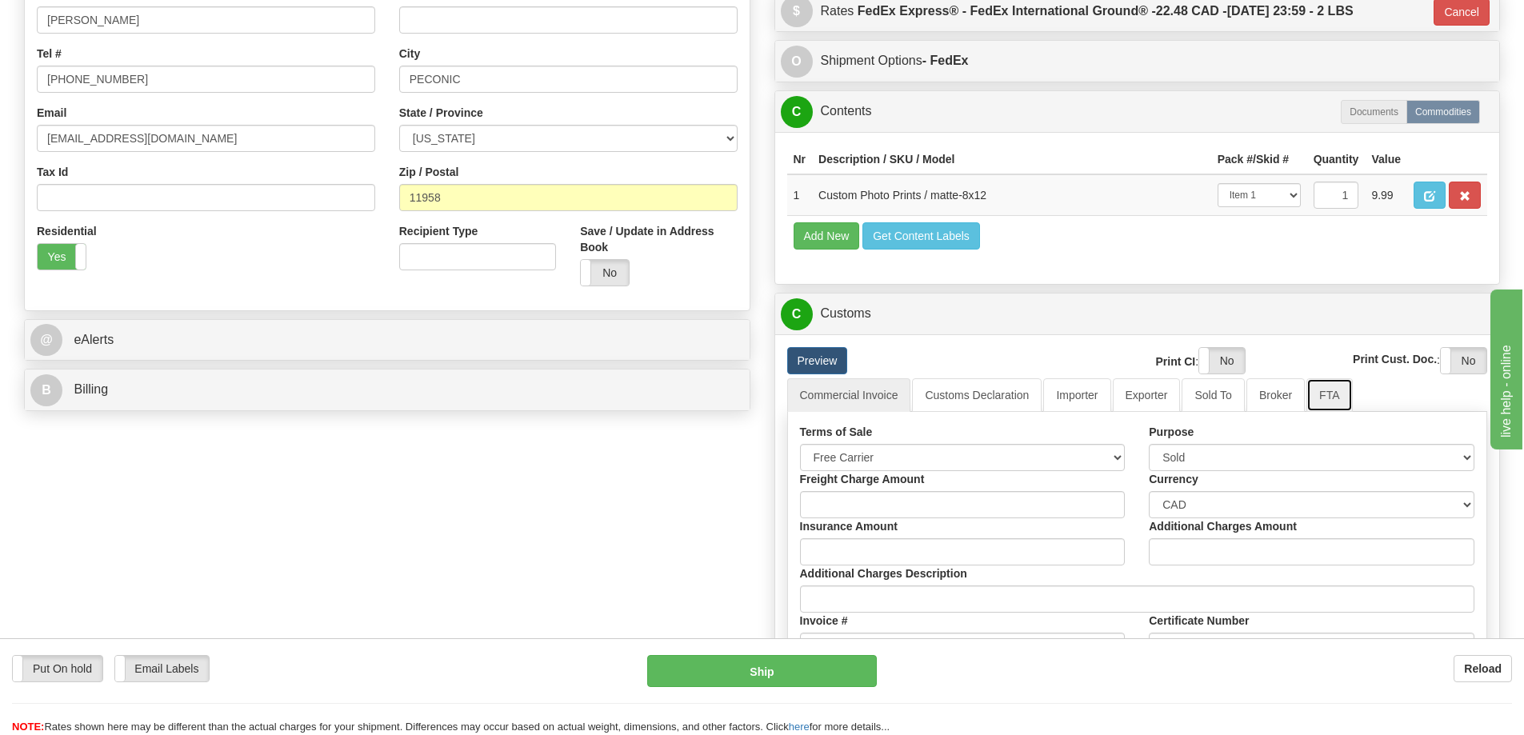
click at [1340, 400] on link "FTA" at bounding box center [1329, 395] width 46 height 34
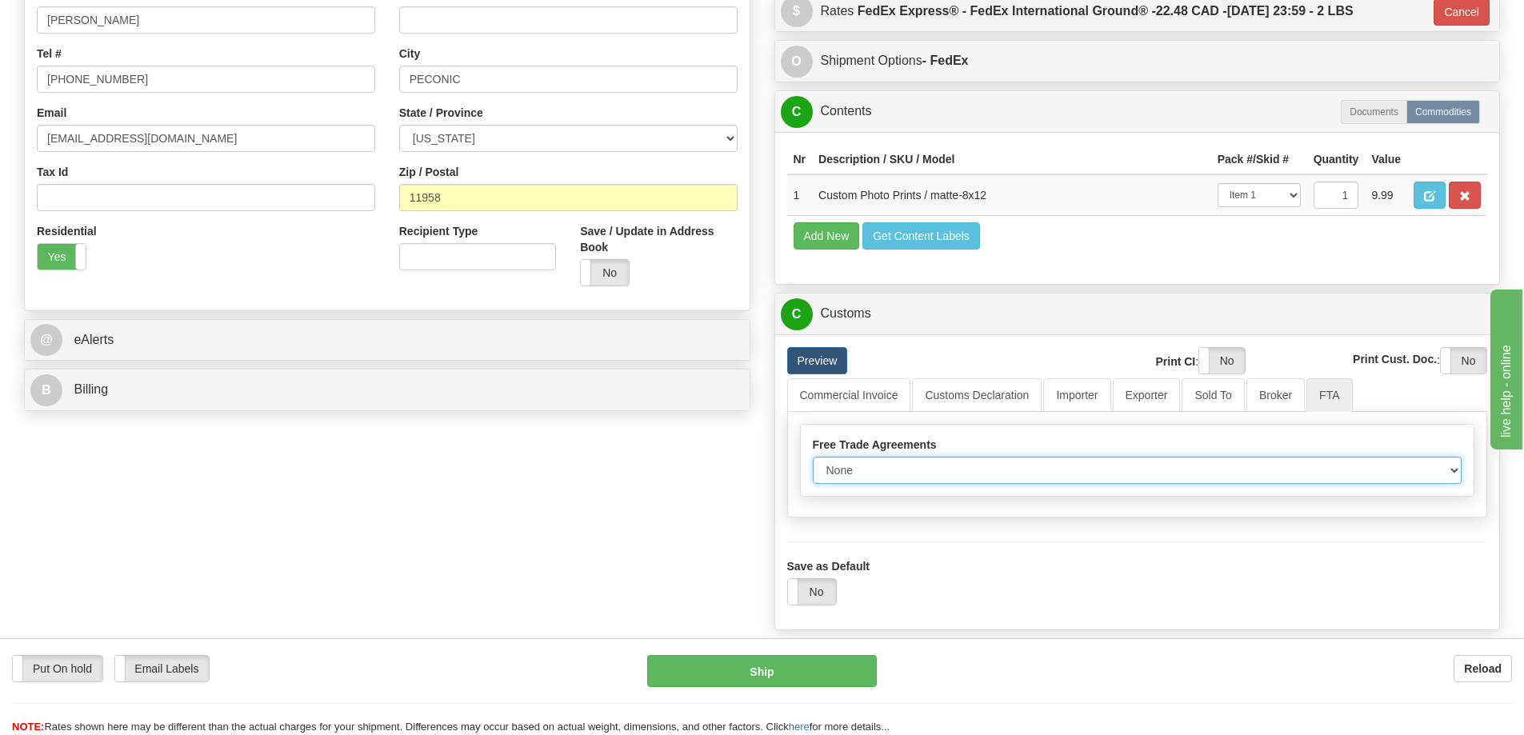
click at [1454, 478] on select "None Other USMCA CETA CUKTCA" at bounding box center [1137, 470] width 649 height 27
select select "1"
click at [813, 462] on select "None Other USMCA CETA CUKTCA" at bounding box center [1137, 470] width 649 height 27
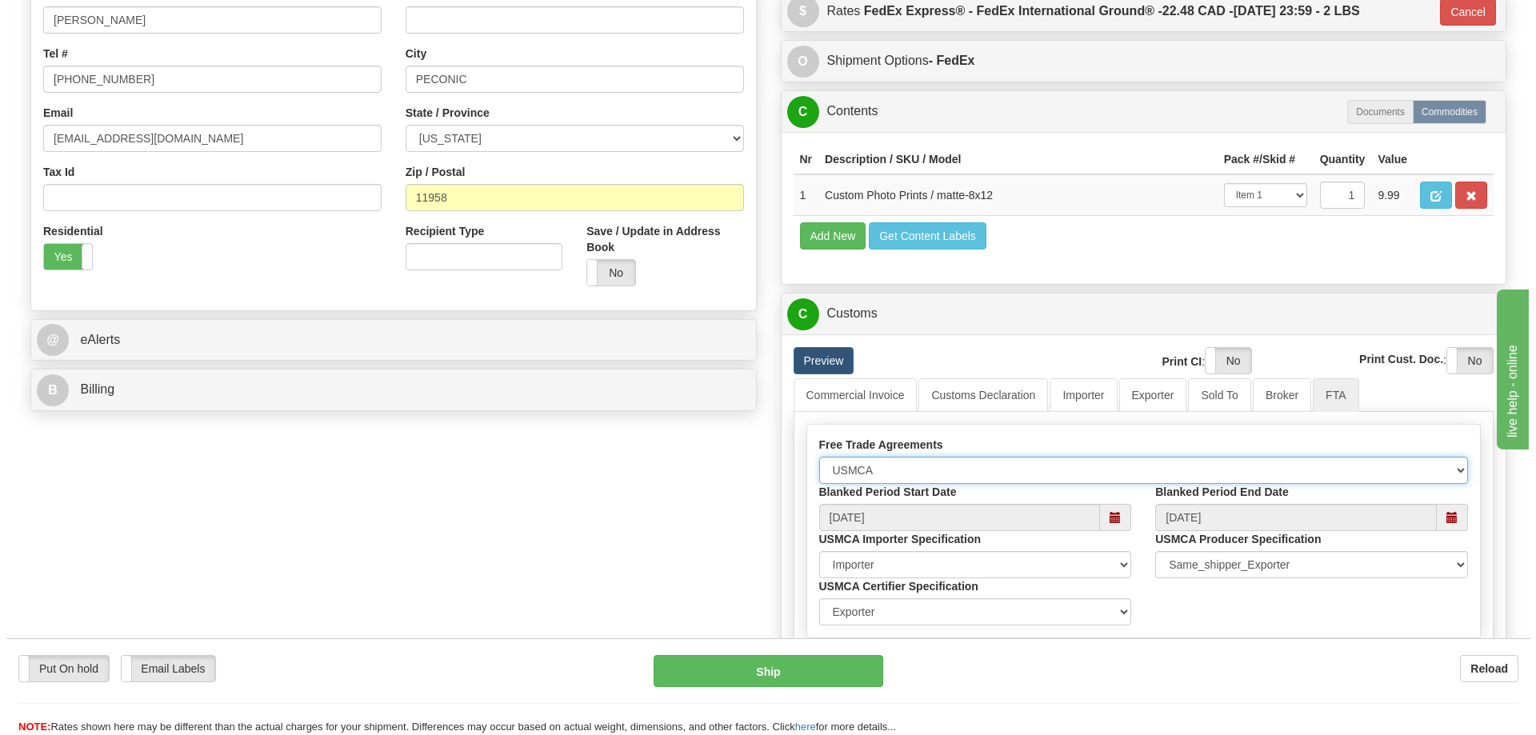
scroll to position [640, 0]
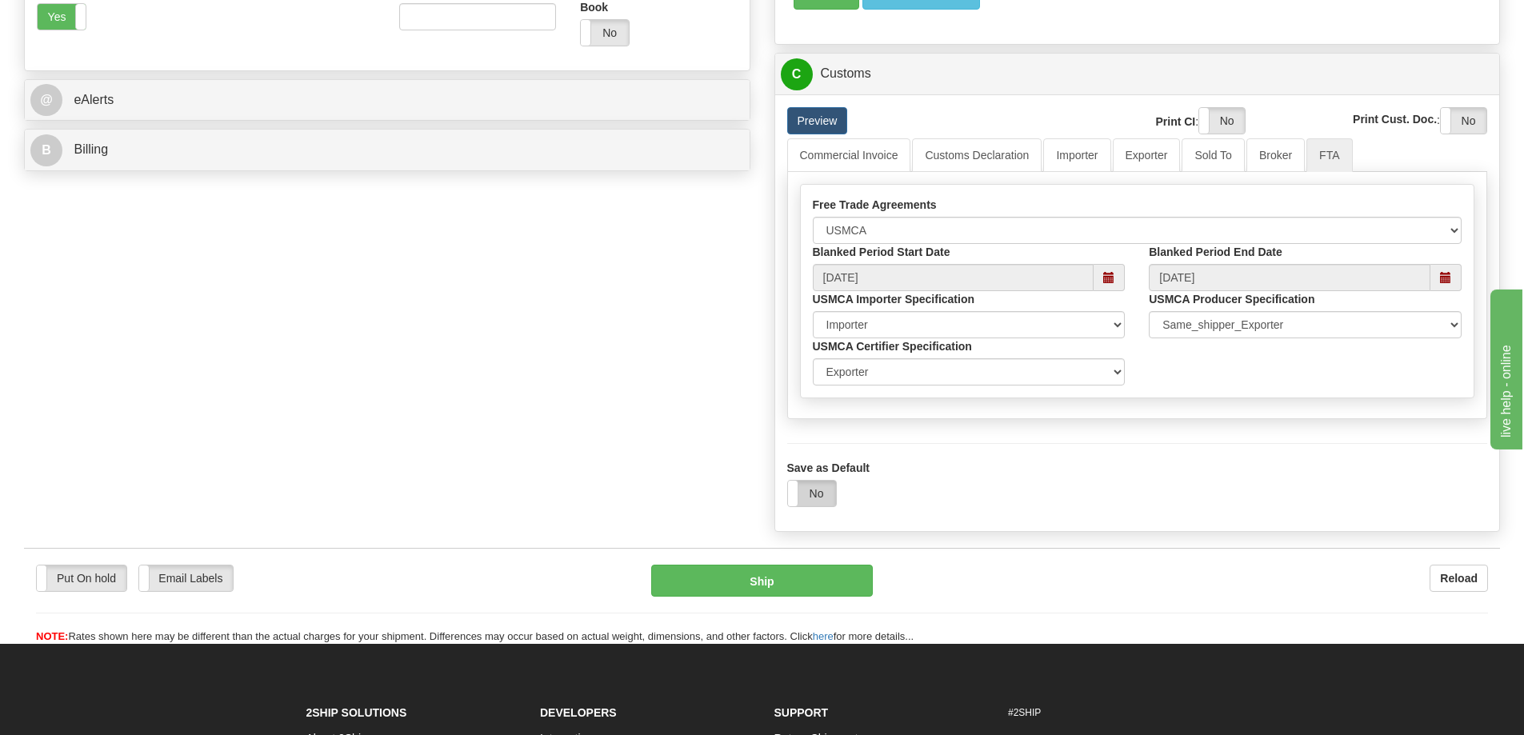
click at [824, 497] on label "No" at bounding box center [812, 494] width 48 height 26
click at [787, 581] on button "Ship" at bounding box center [762, 581] width 222 height 32
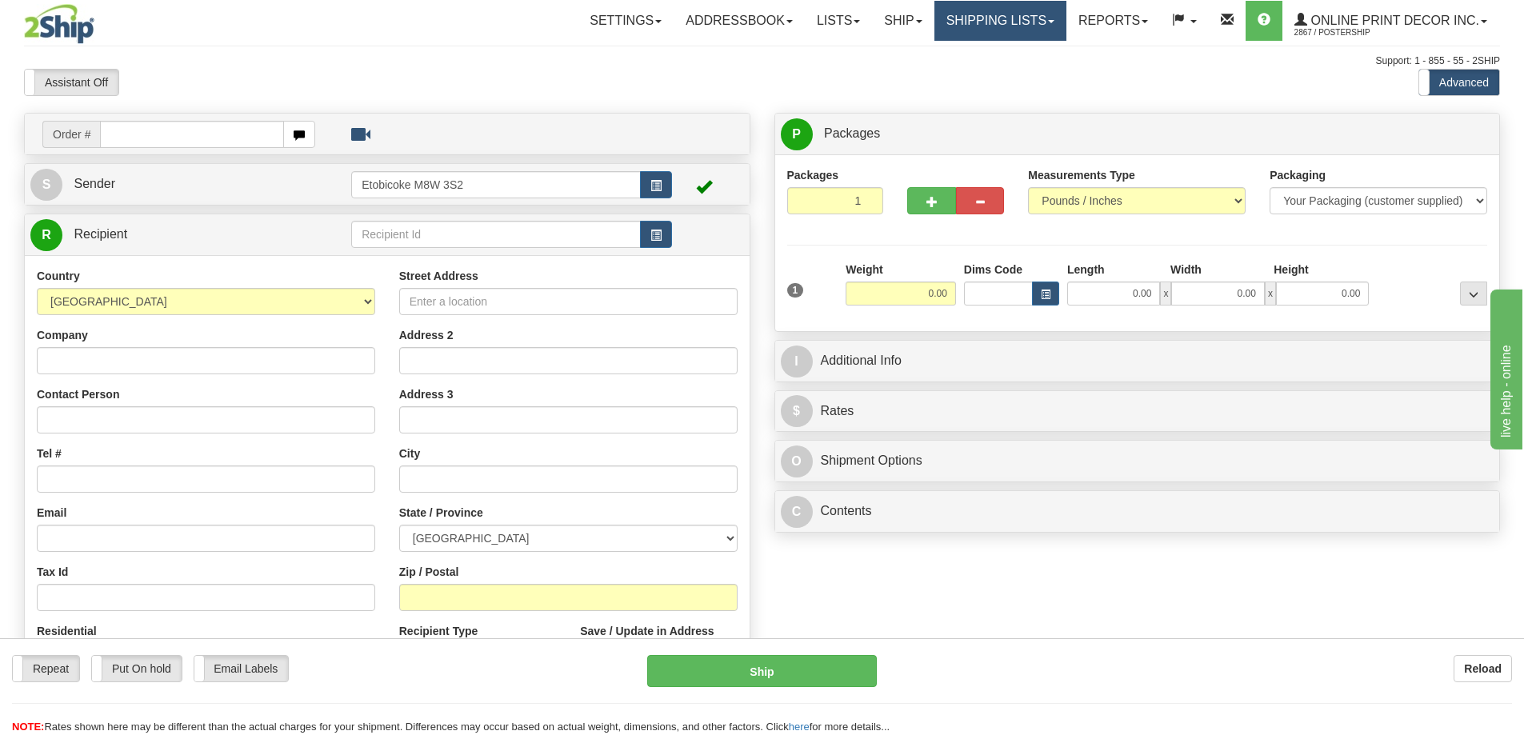
click at [949, 25] on link "Shipping lists" at bounding box center [1000, 21] width 132 height 40
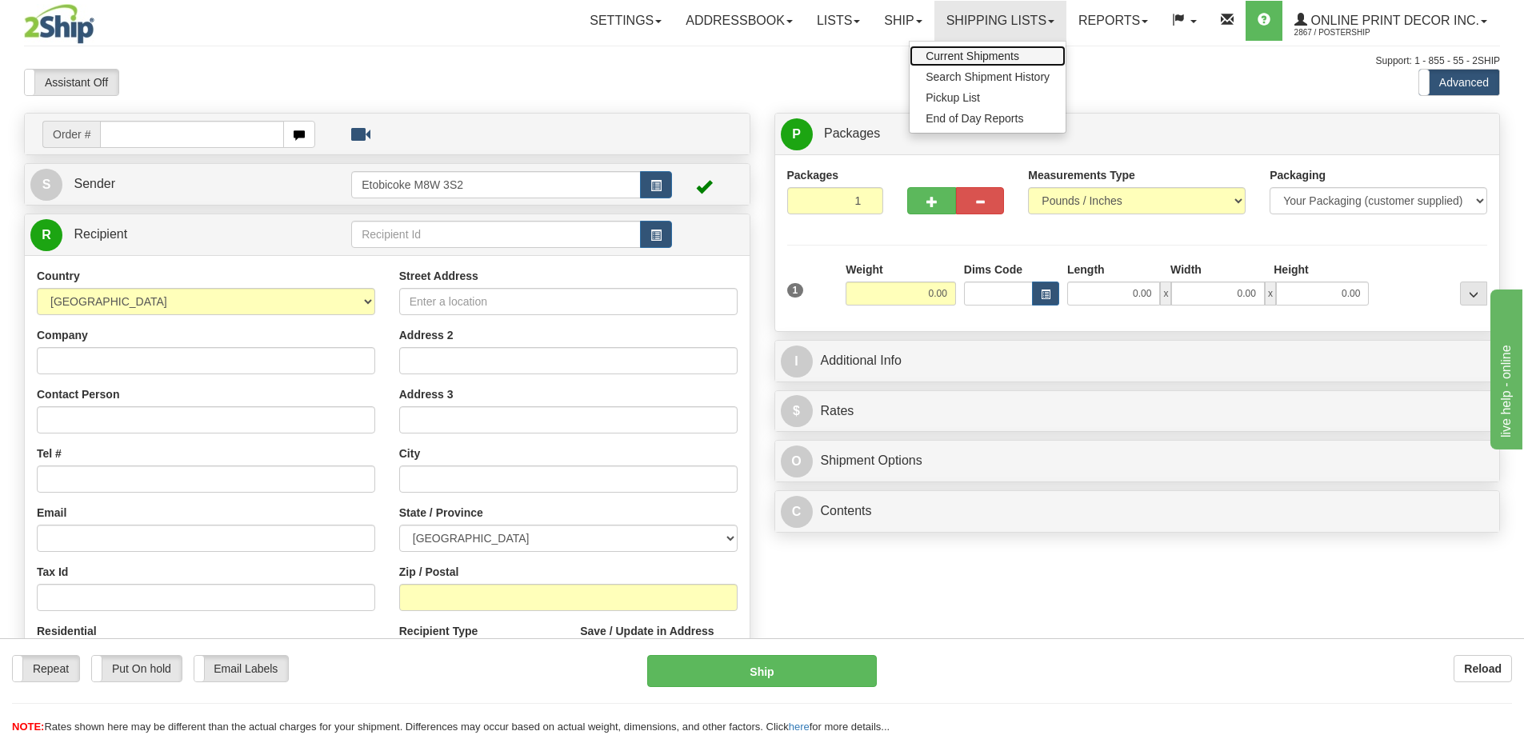
click at [941, 59] on span "Current Shipments" at bounding box center [972, 56] width 94 height 13
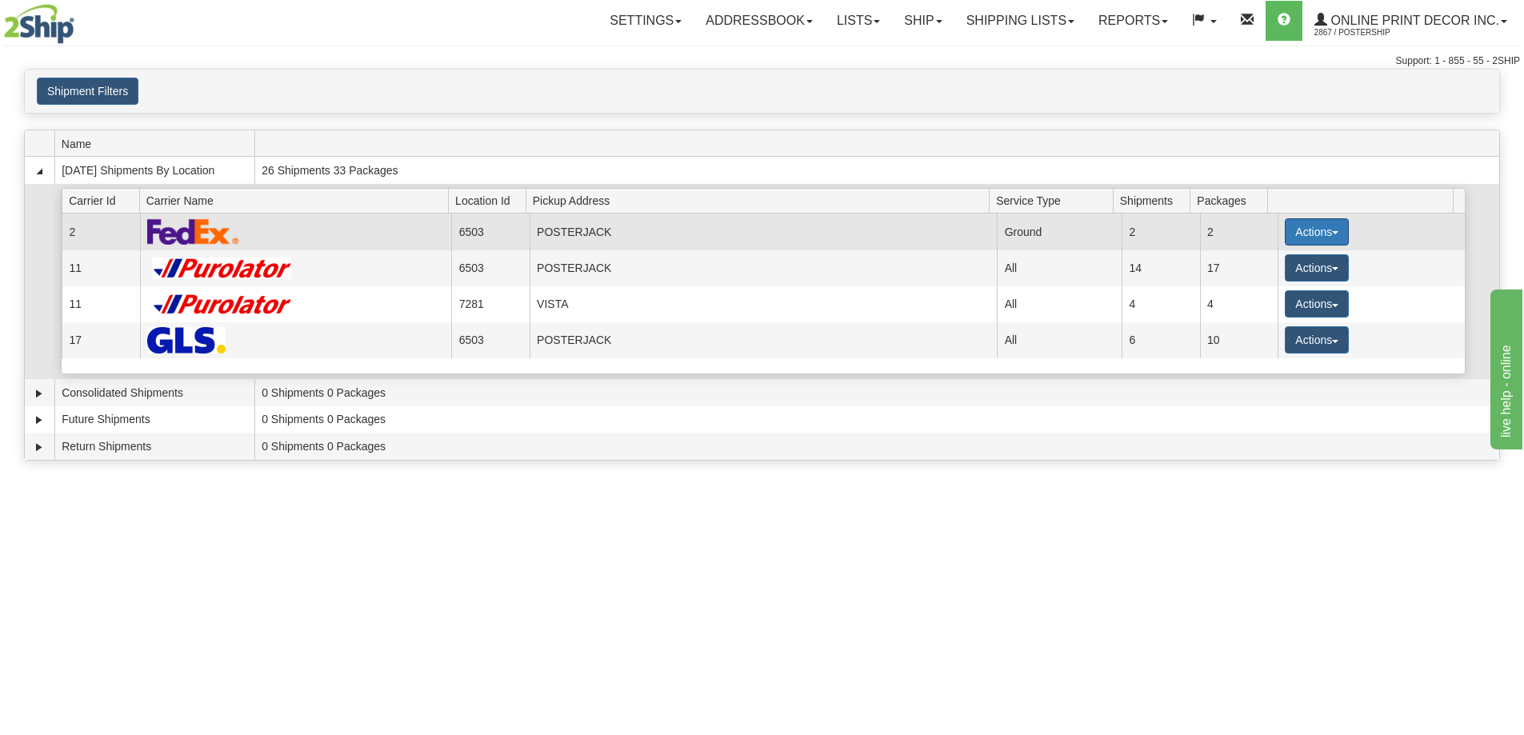
click at [1300, 226] on button "Actions" at bounding box center [1316, 231] width 64 height 27
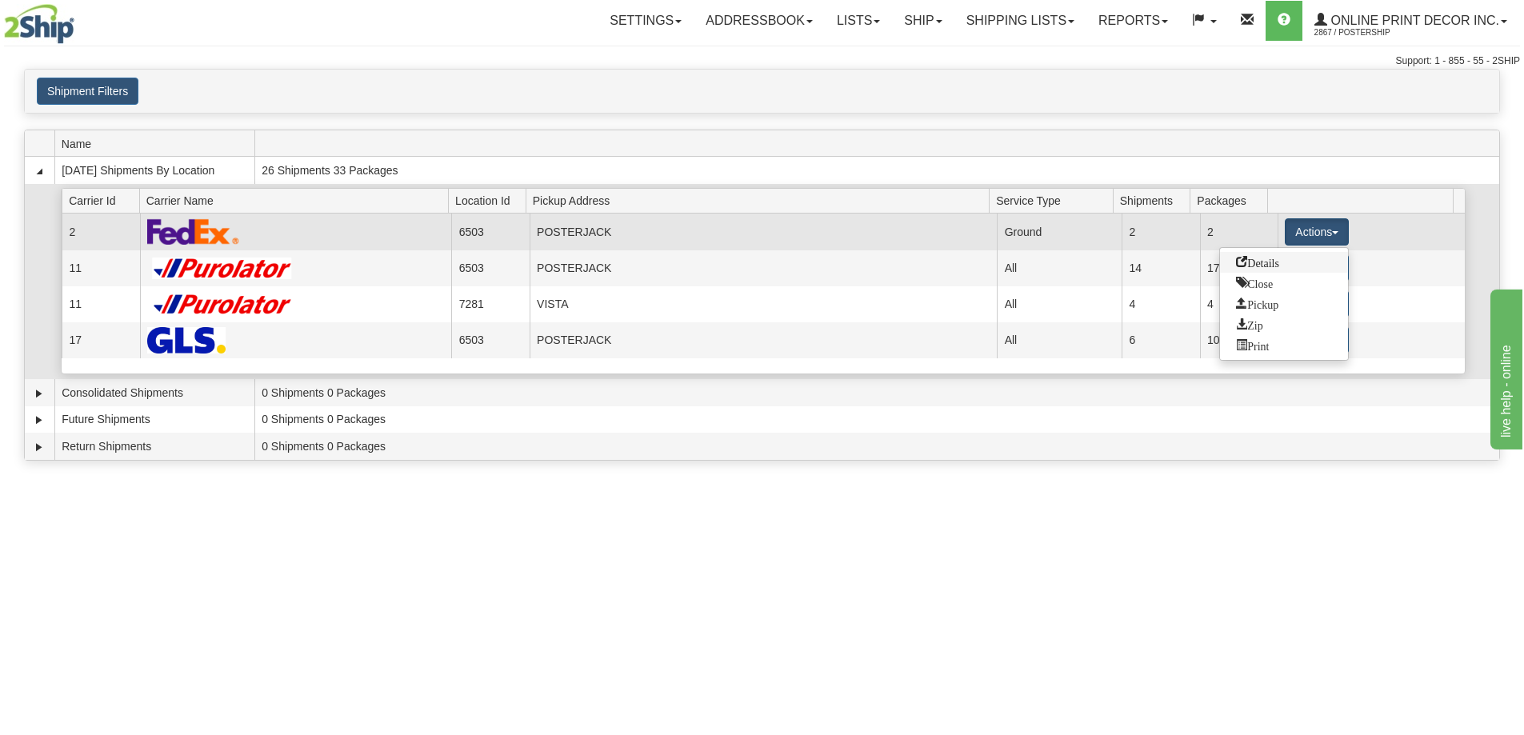
click at [1258, 258] on span "Details" at bounding box center [1257, 261] width 43 height 11
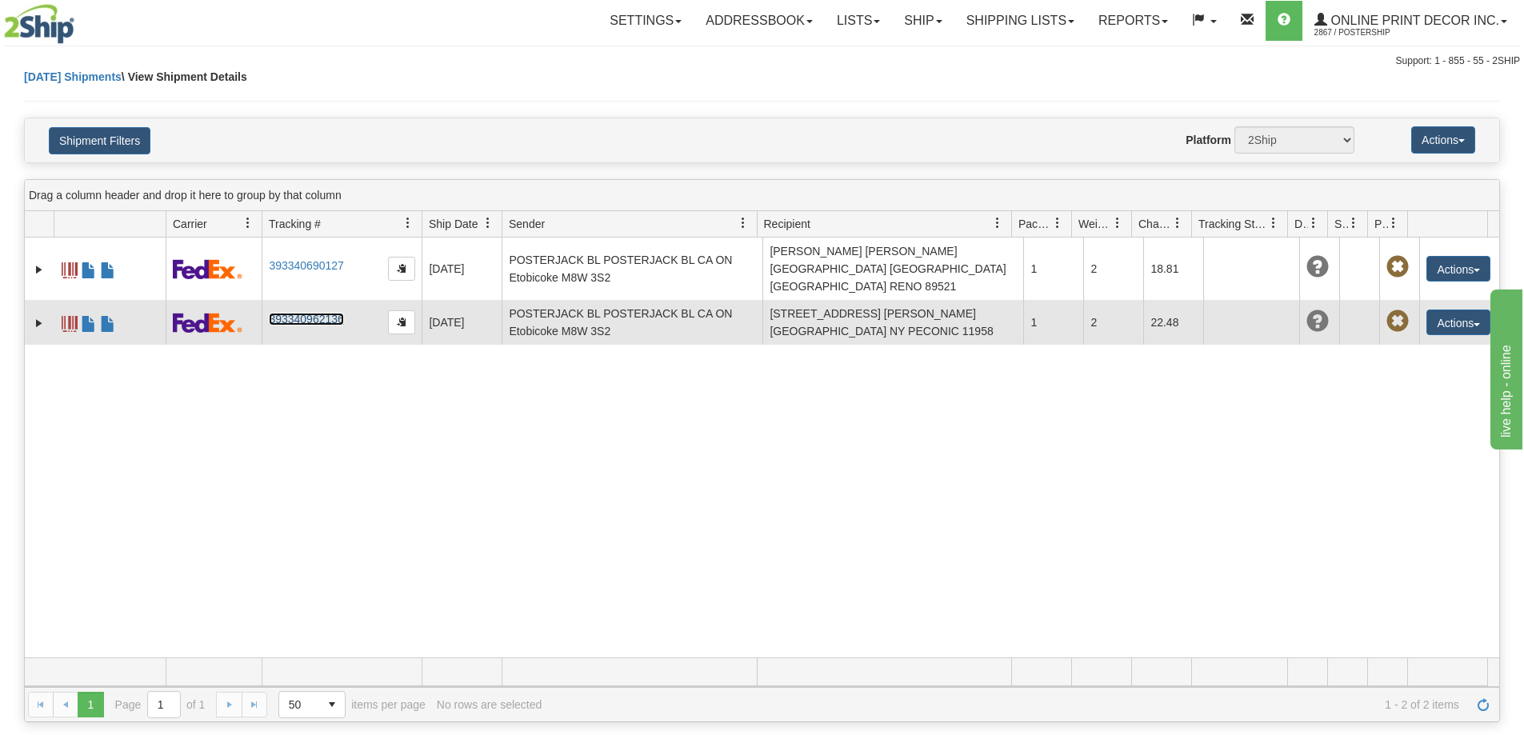
click at [306, 313] on link "393340962136" at bounding box center [306, 319] width 74 height 13
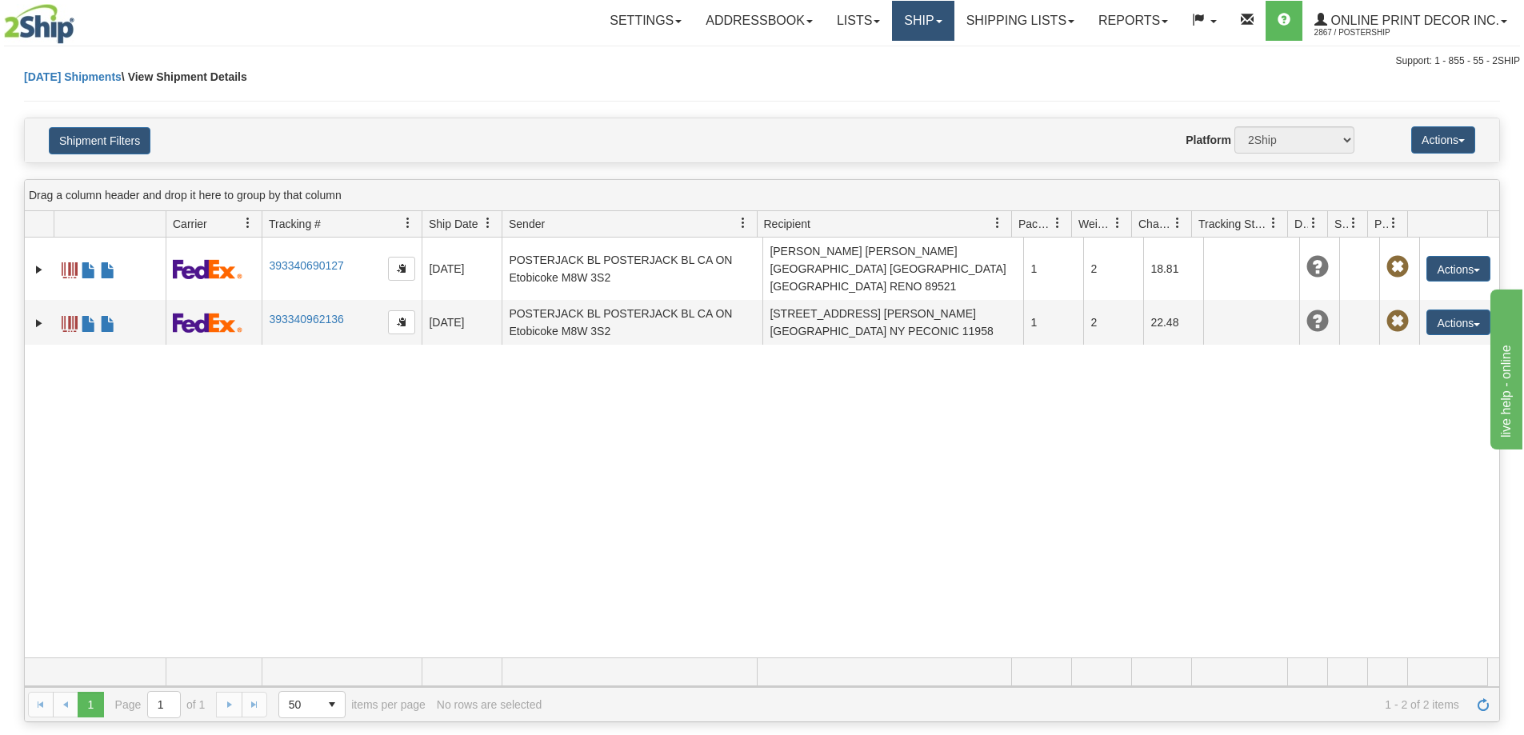
click at [914, 21] on link "Ship" at bounding box center [923, 21] width 62 height 40
click at [870, 56] on span "Ship Screen" at bounding box center [855, 56] width 61 height 13
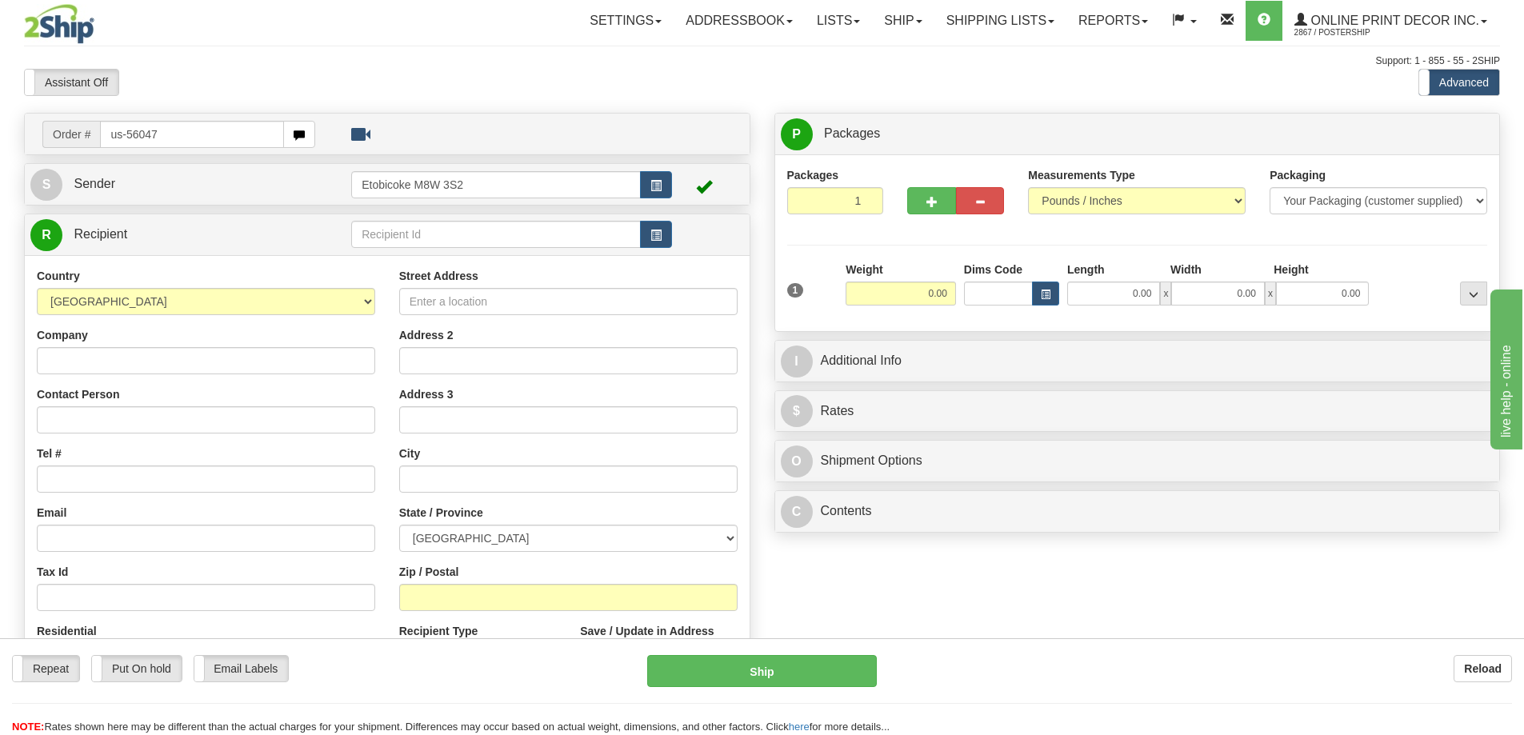
type input "us-56047"
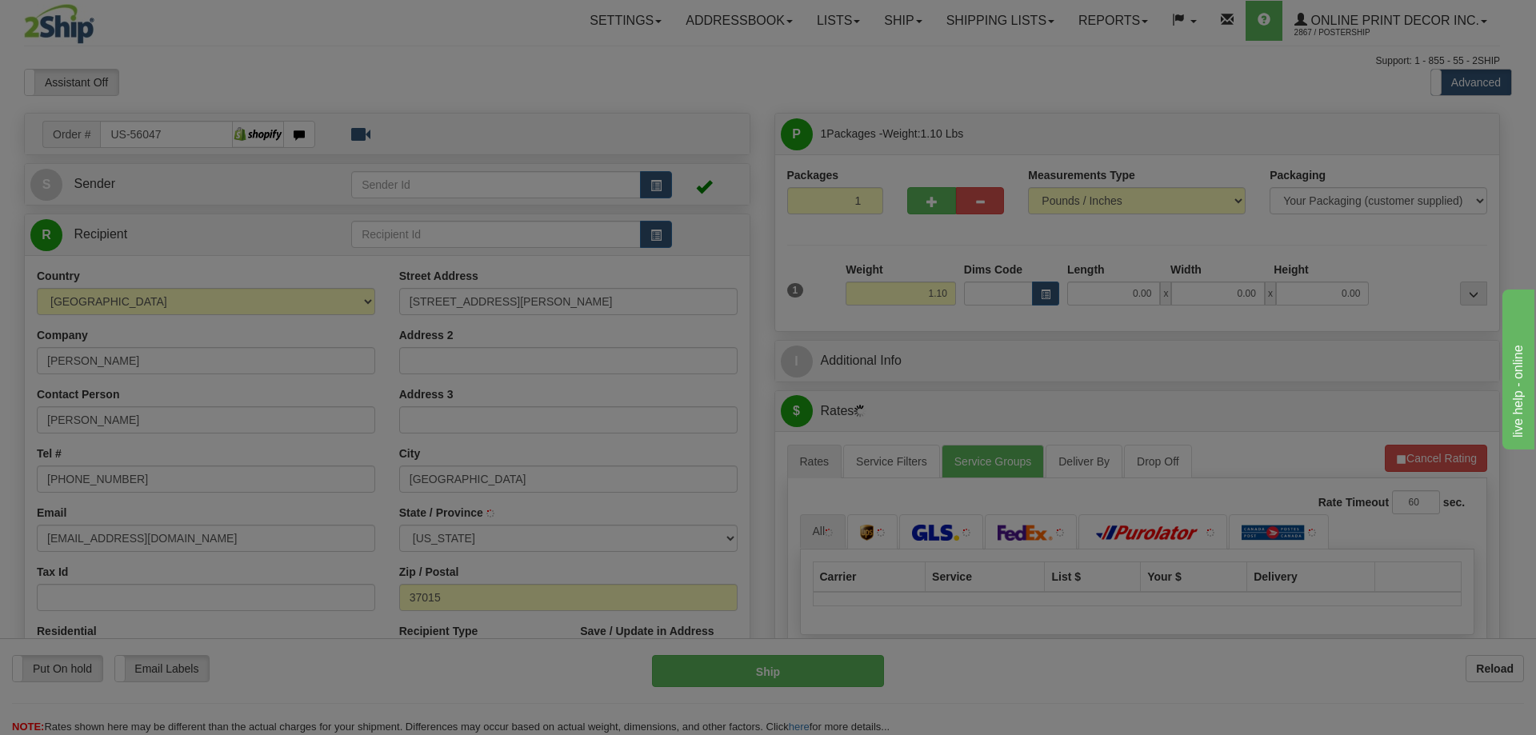
type input "ASHLAND CITY"
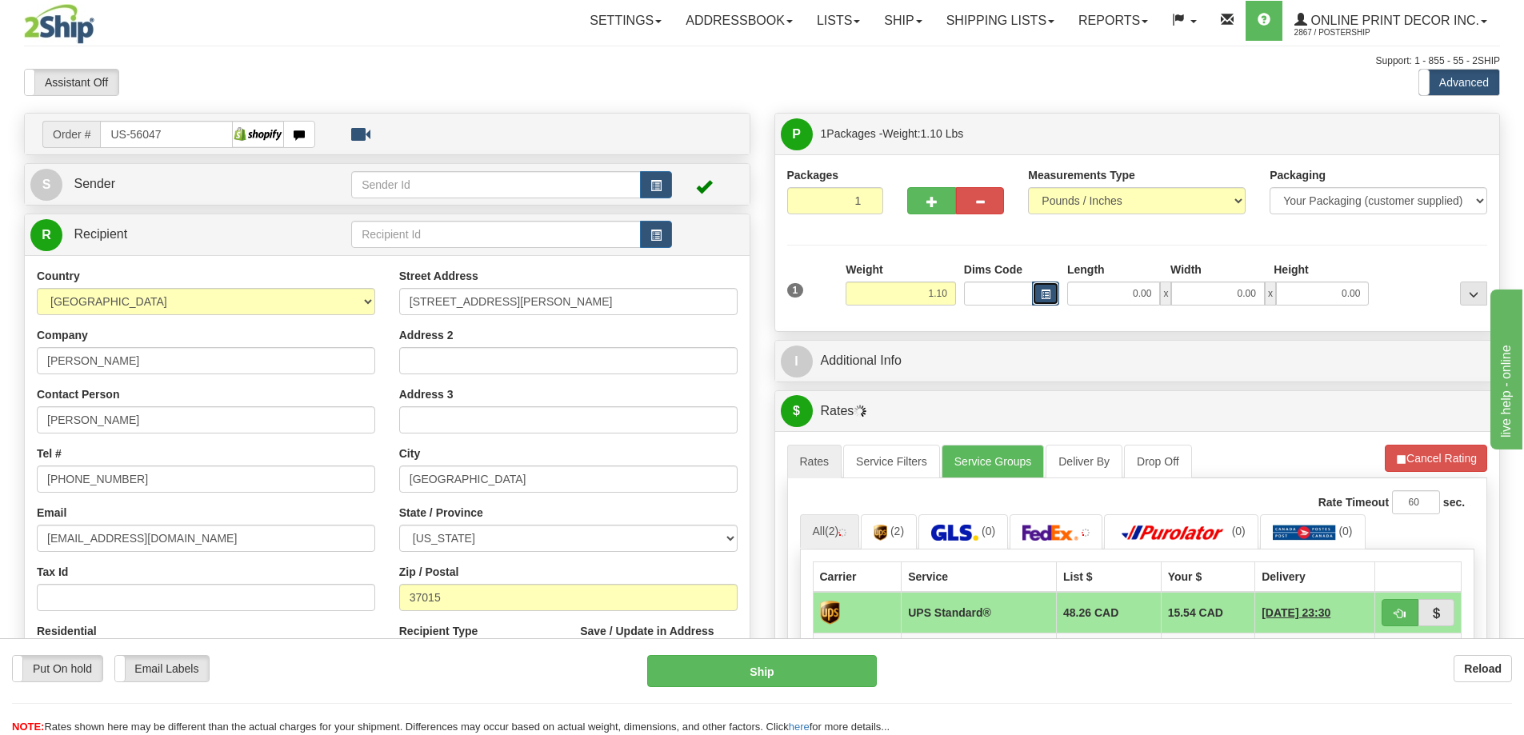
click at [1039, 295] on button "button" at bounding box center [1045, 294] width 27 height 24
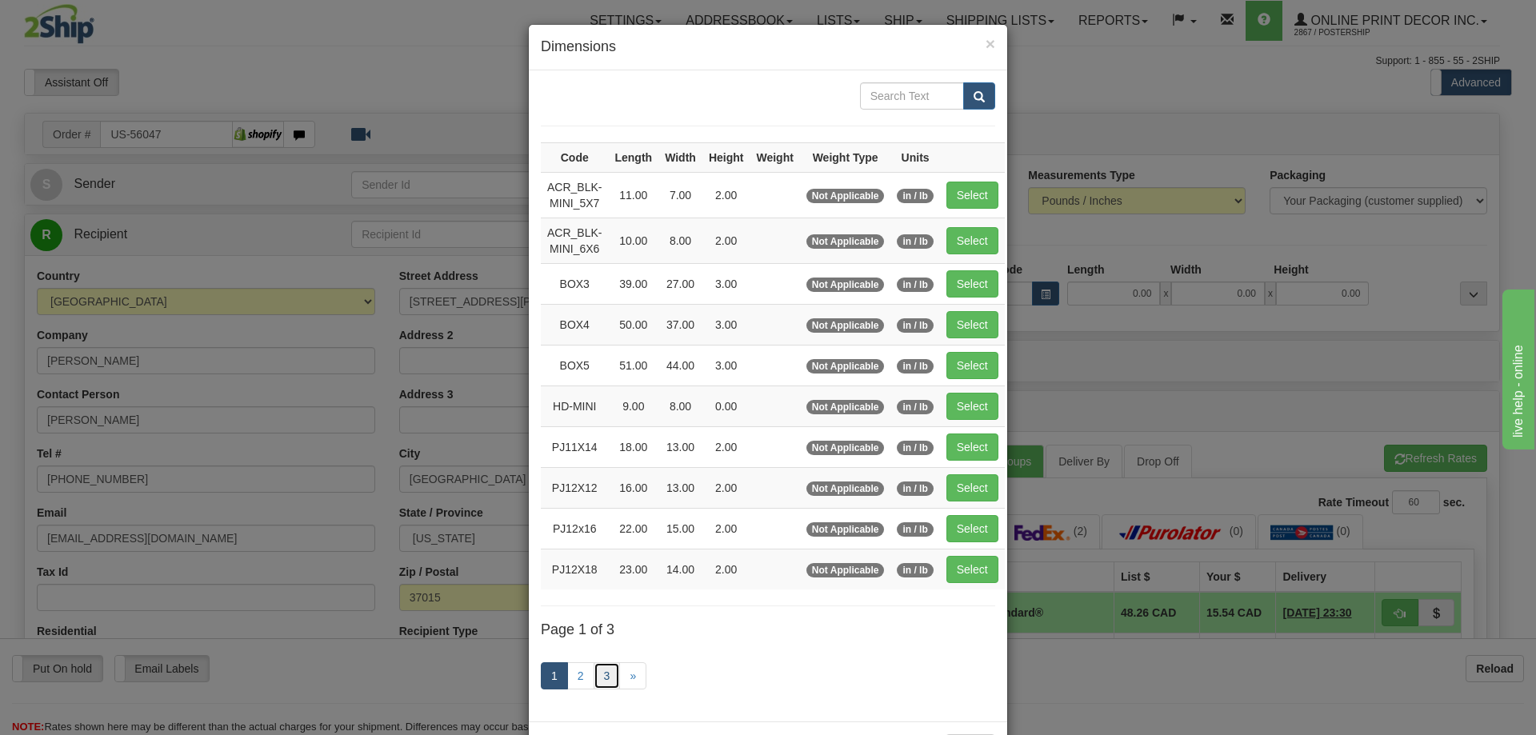
click at [602, 676] on link "3" at bounding box center [606, 675] width 27 height 27
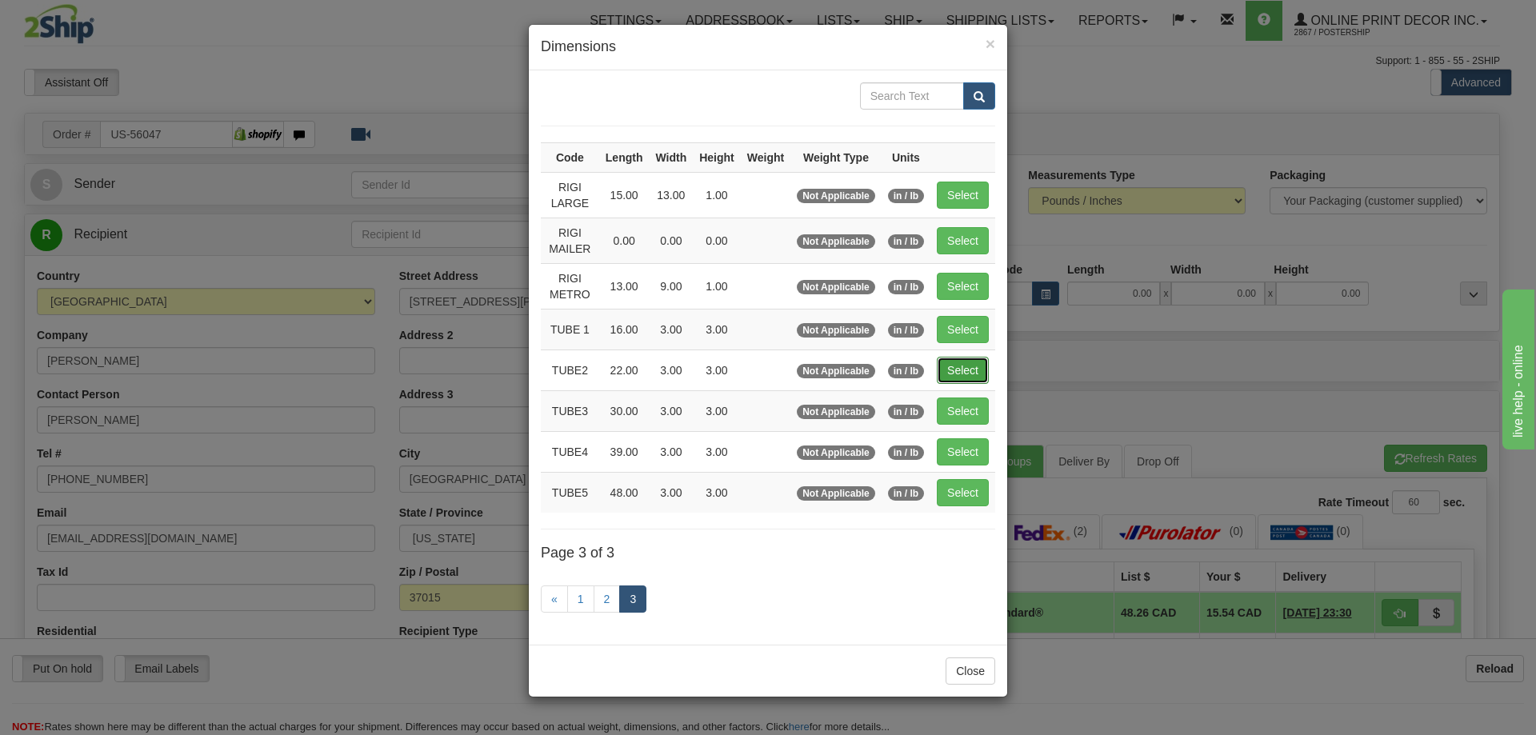
click at [937, 367] on button "Select" at bounding box center [963, 370] width 52 height 27
type input "TUBE2"
type input "22.00"
type input "3.00"
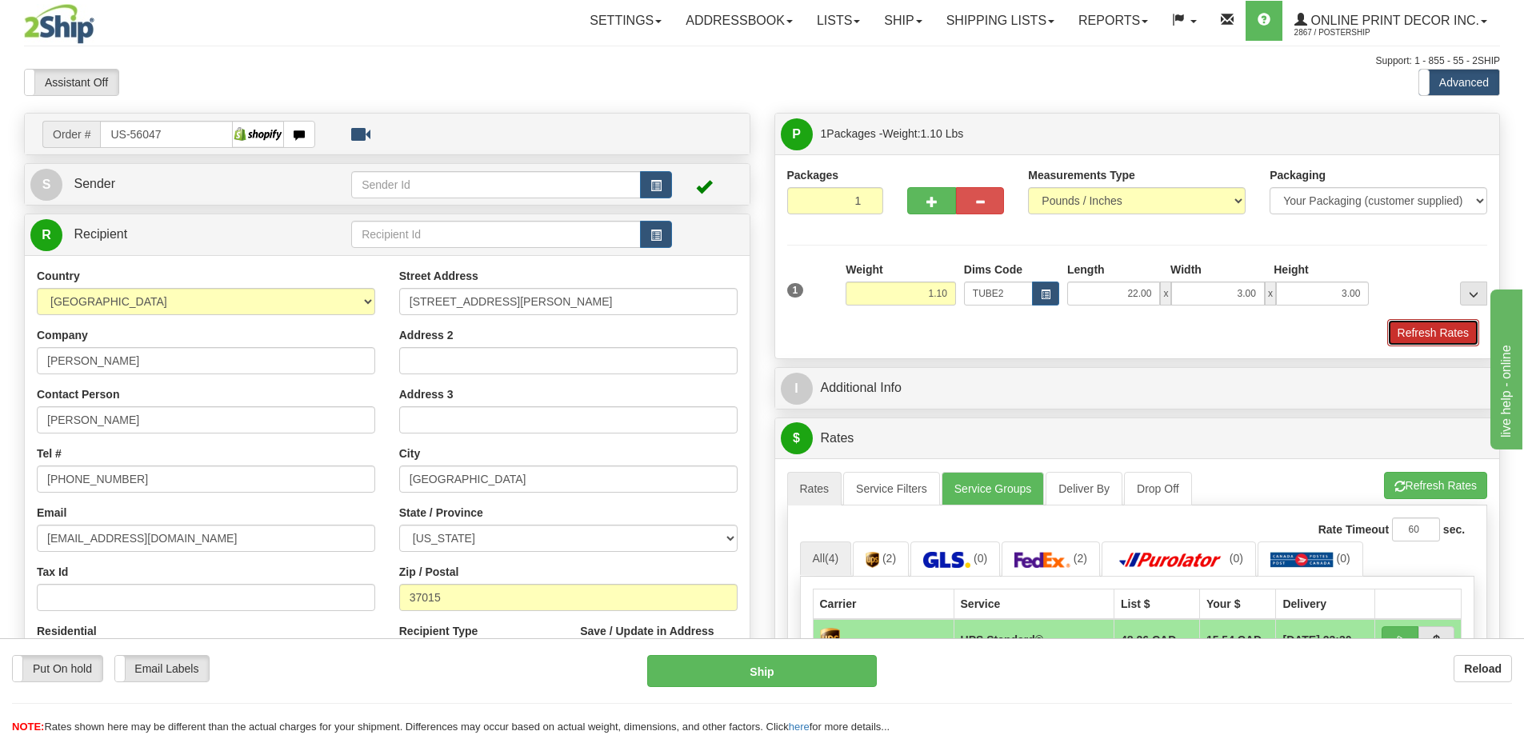
click at [1407, 332] on button "Refresh Rates" at bounding box center [1433, 332] width 92 height 27
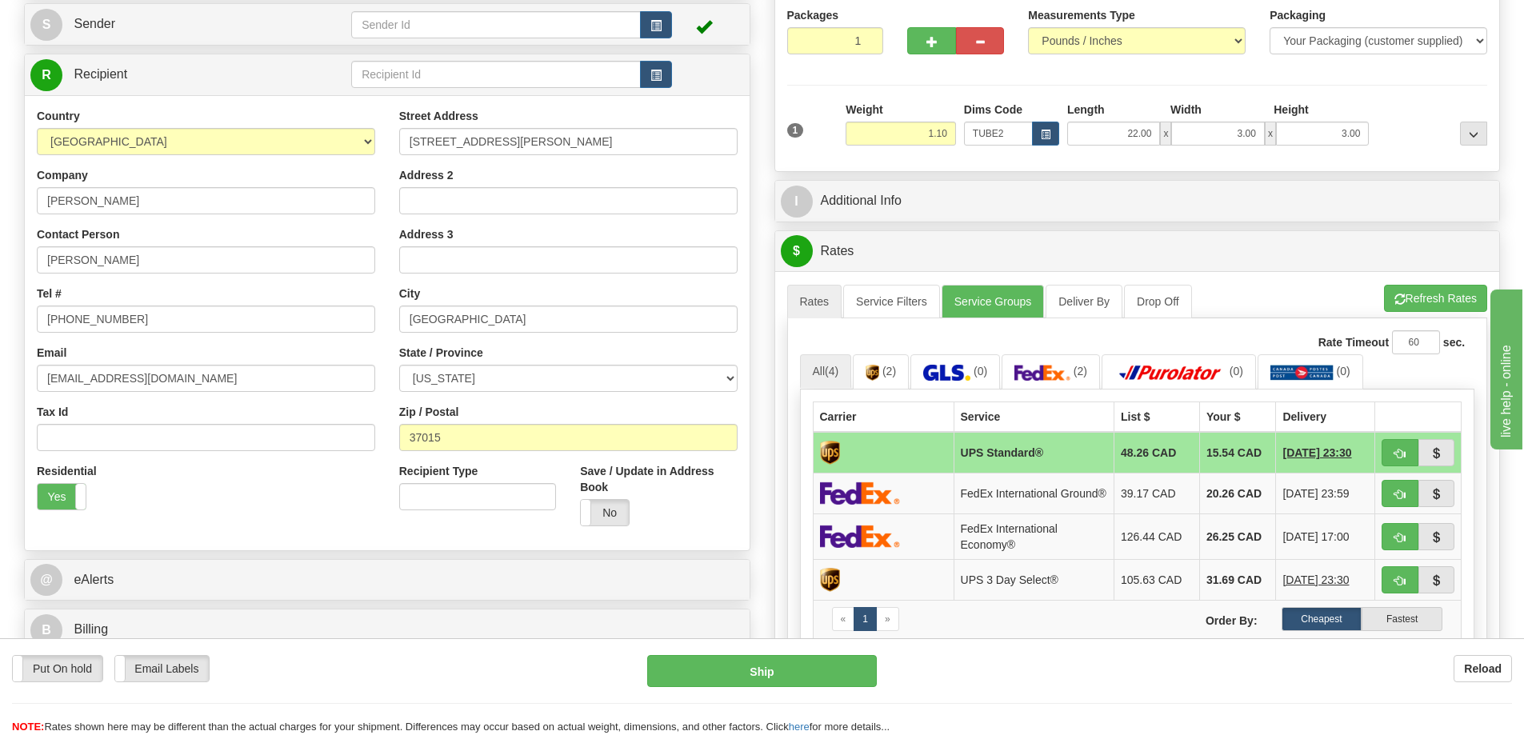
scroll to position [320, 0]
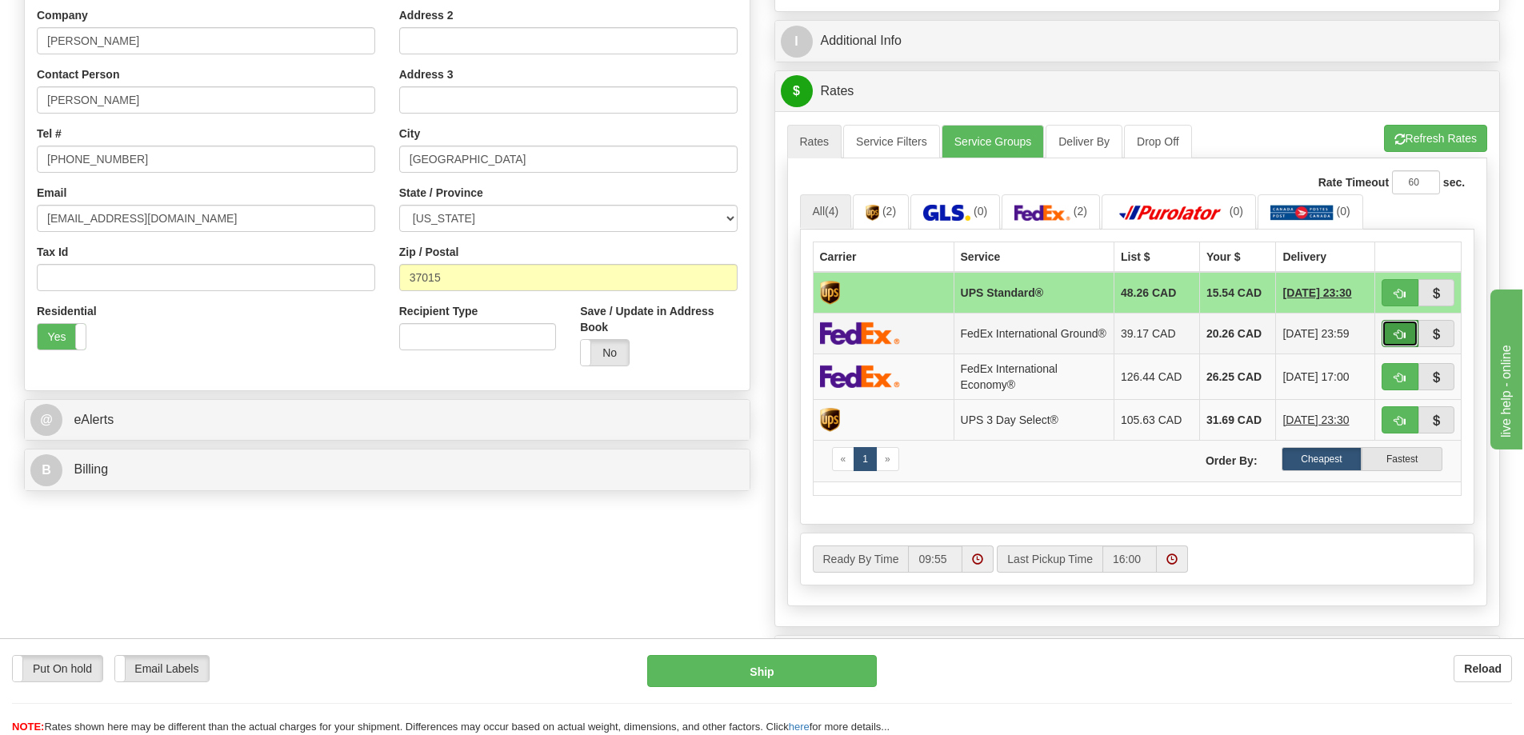
click at [1395, 331] on button "button" at bounding box center [1399, 333] width 37 height 27
type input "92"
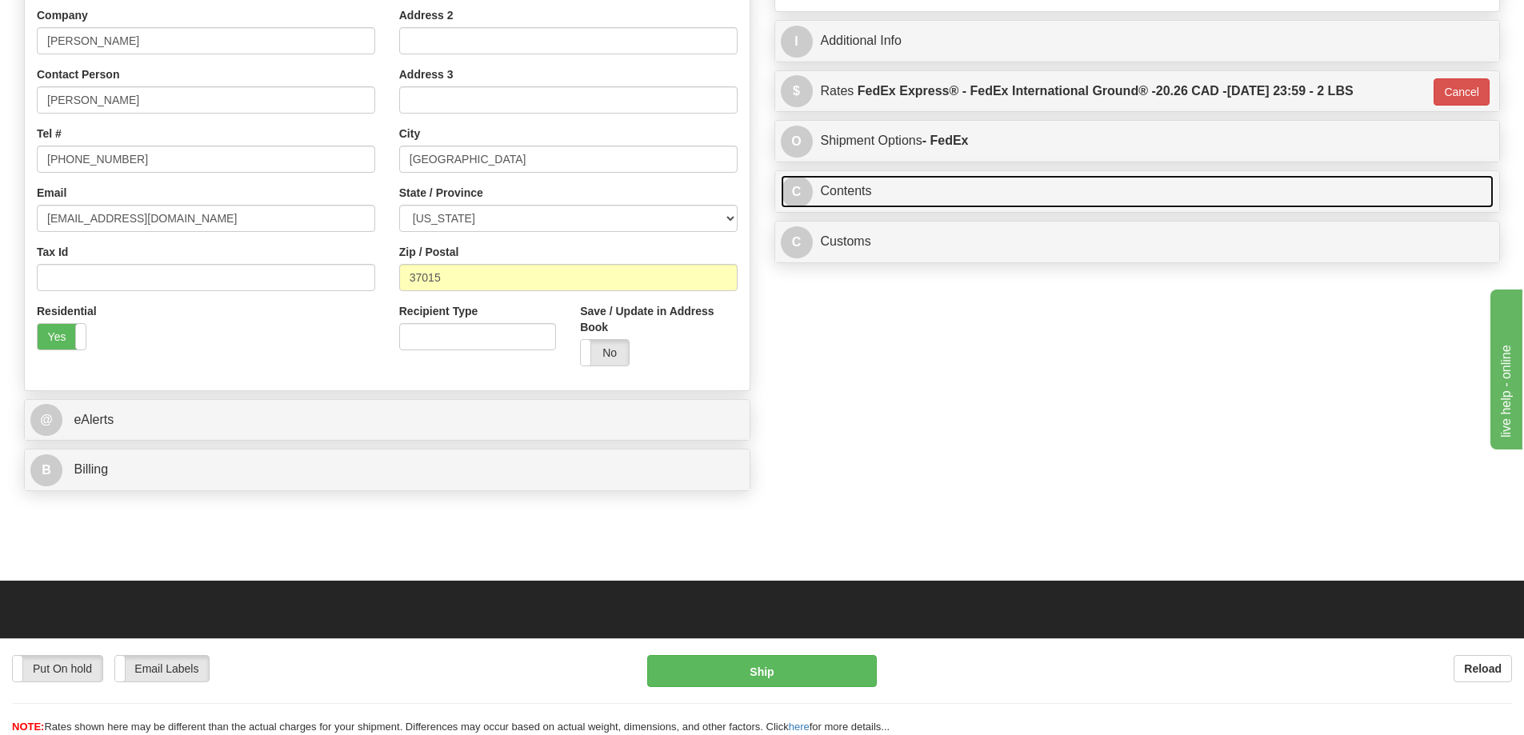
click at [1009, 195] on link "C Contents" at bounding box center [1137, 191] width 713 height 33
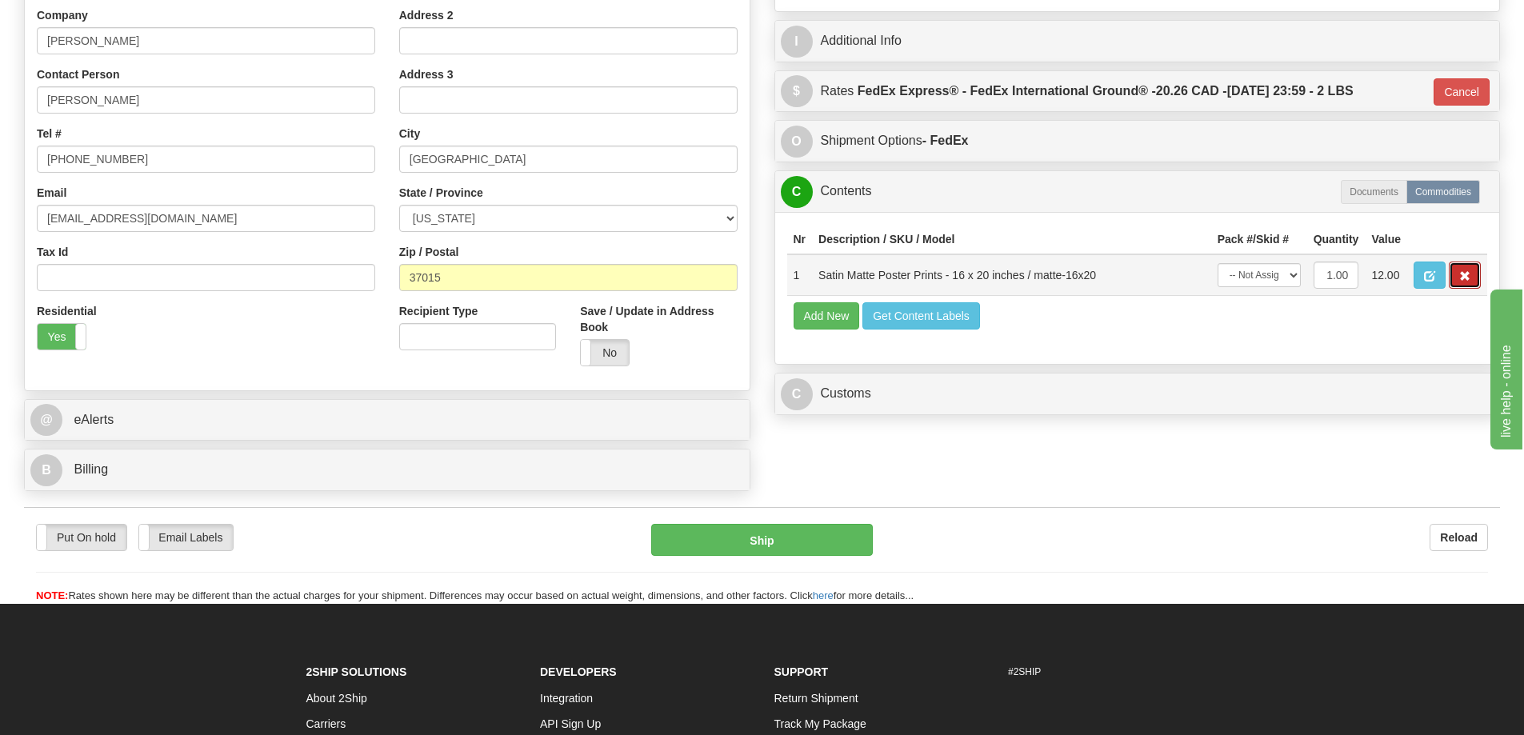
click at [1464, 278] on span "button" at bounding box center [1464, 276] width 11 height 10
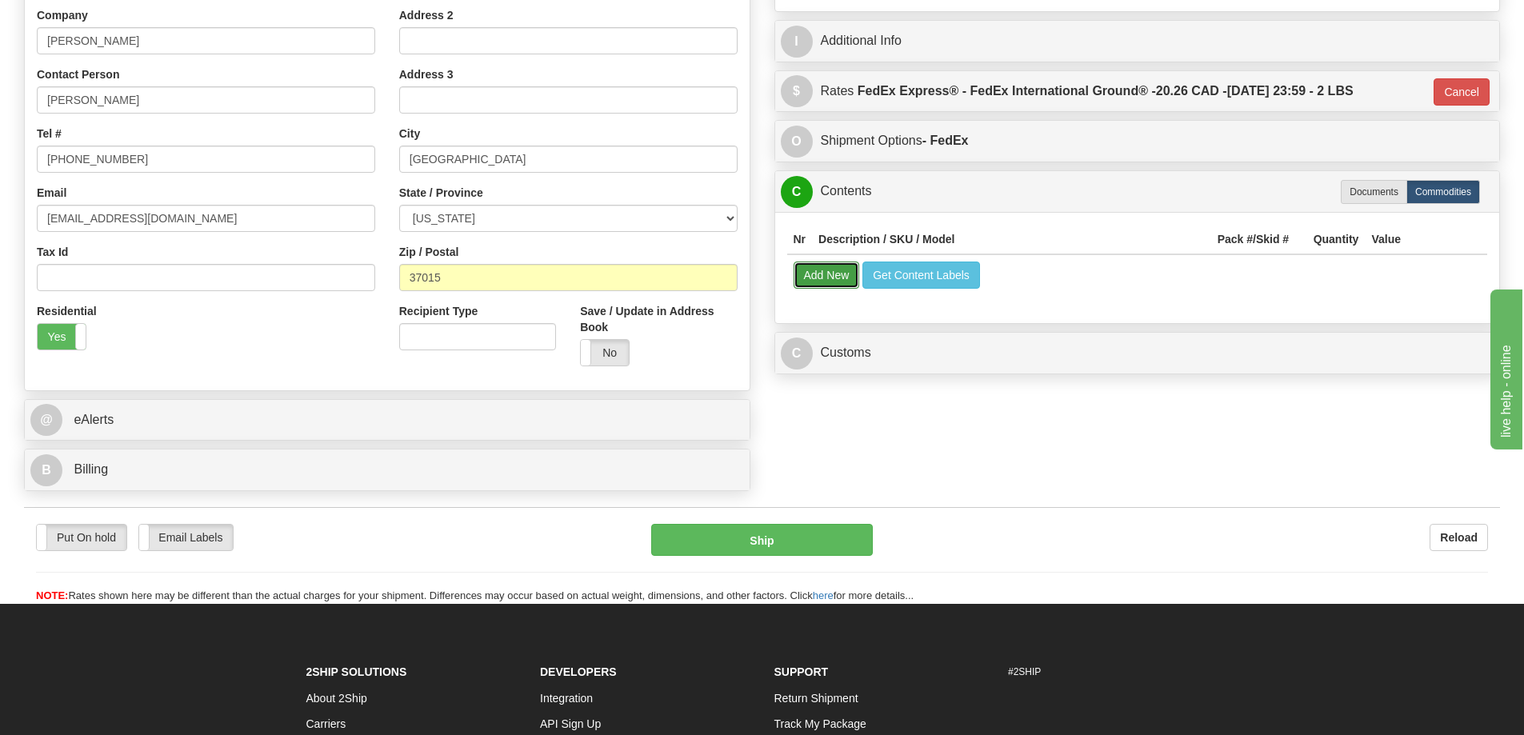
click at [837, 272] on button "Add New" at bounding box center [826, 275] width 66 height 27
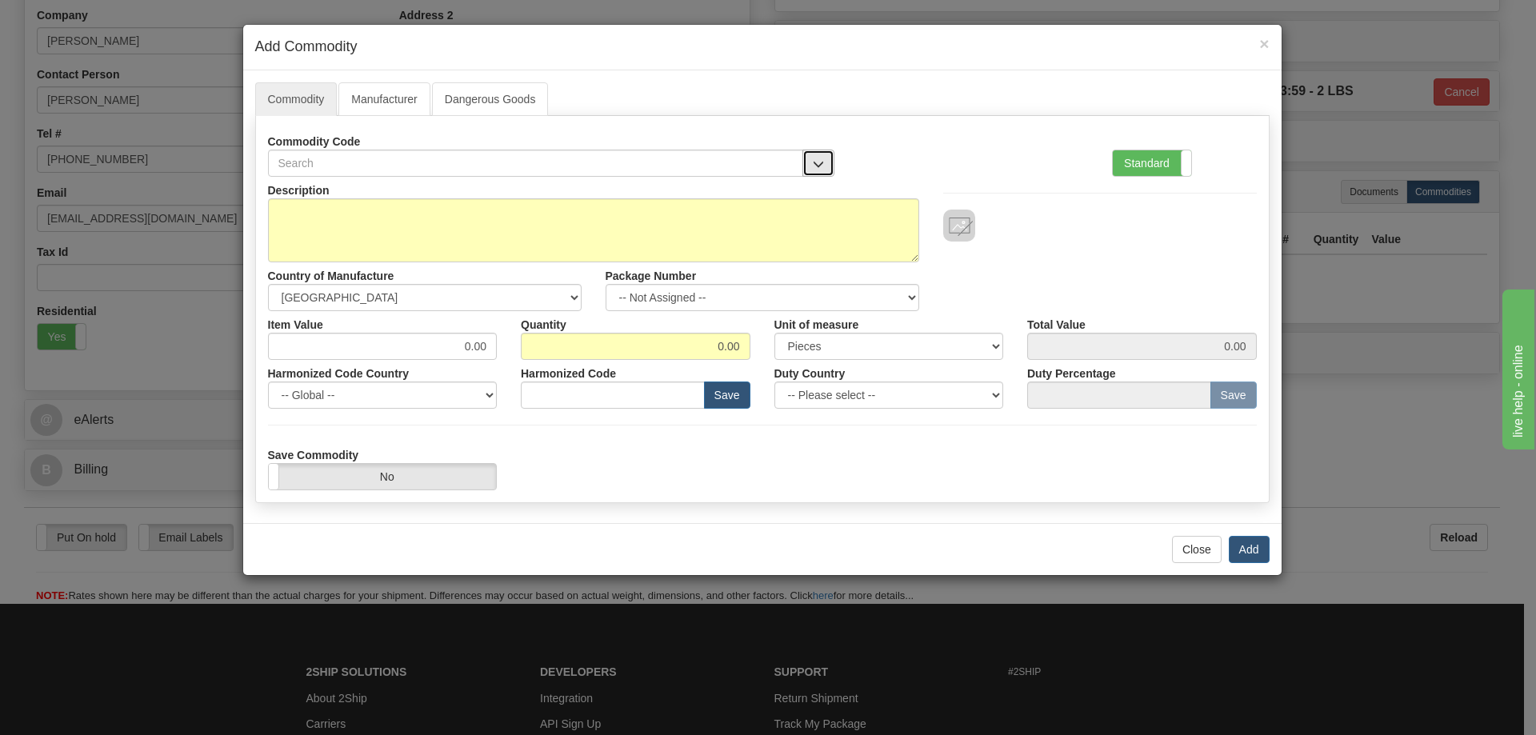
click at [813, 155] on button "button" at bounding box center [818, 163] width 32 height 27
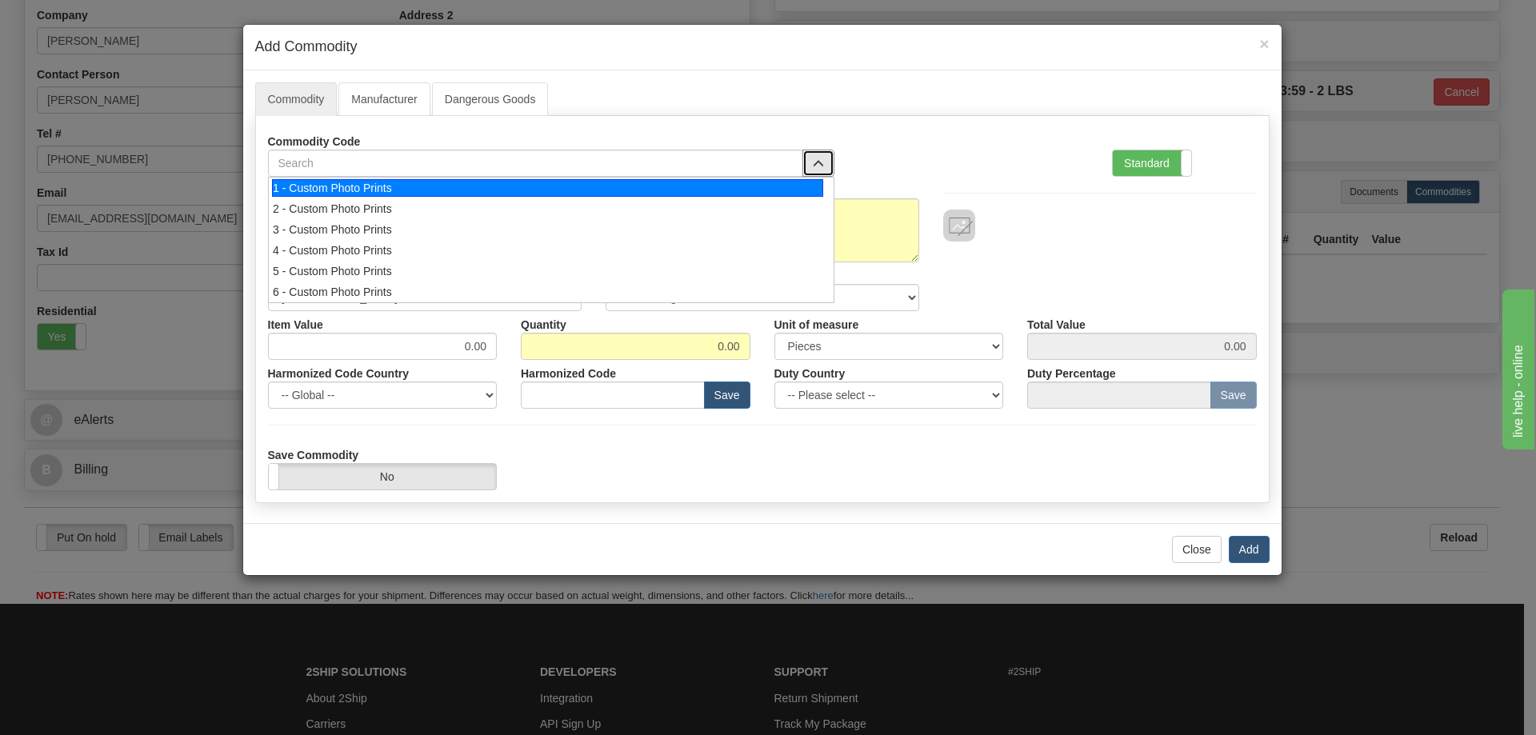
click at [792, 181] on div "1 - Custom Photo Prints" at bounding box center [547, 188] width 551 height 18
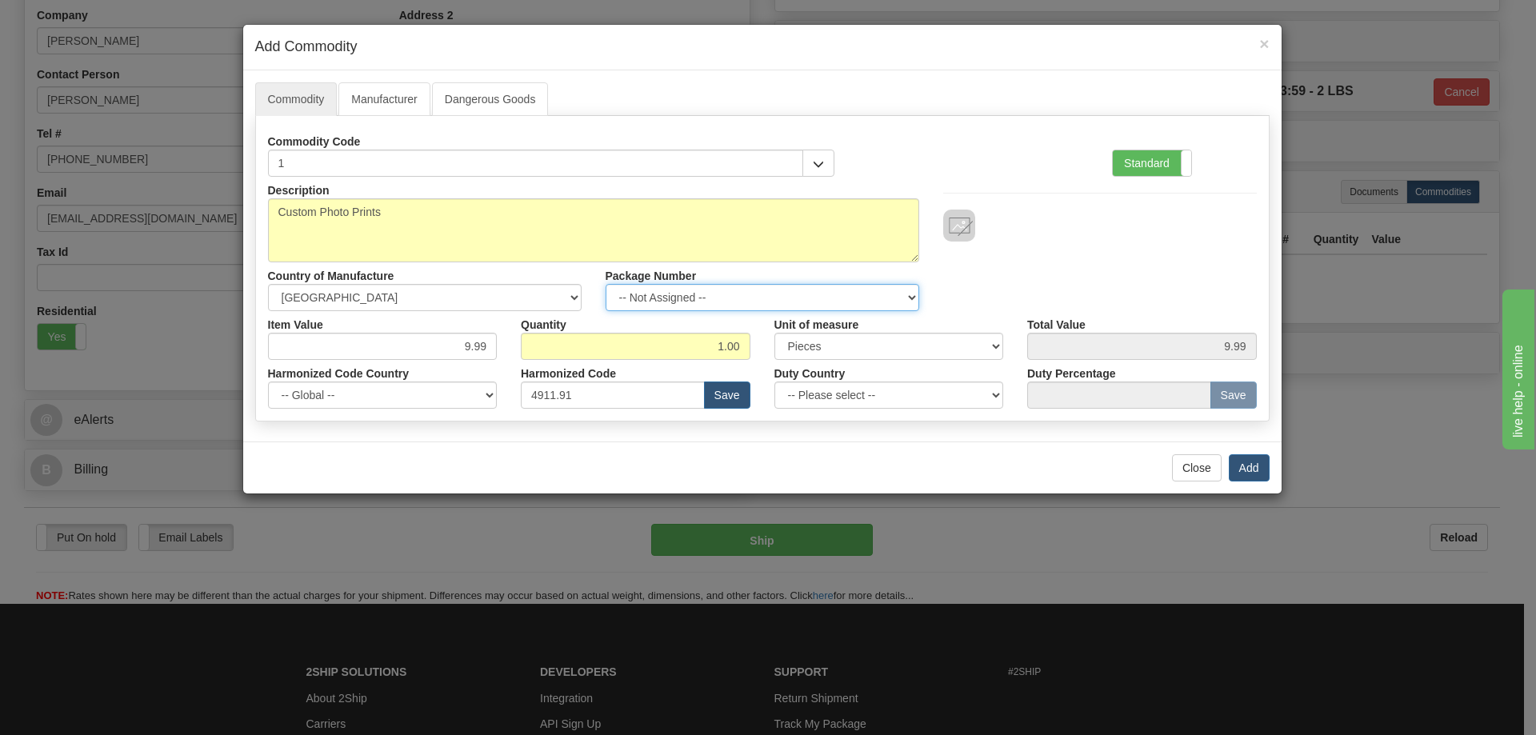
click at [910, 293] on select "-- Not Assigned -- Item 1" at bounding box center [762, 297] width 314 height 27
select select "0"
click at [605, 284] on select "-- Not Assigned -- Item 1" at bounding box center [762, 297] width 314 height 27
click at [1236, 461] on button "Add" at bounding box center [1248, 467] width 41 height 27
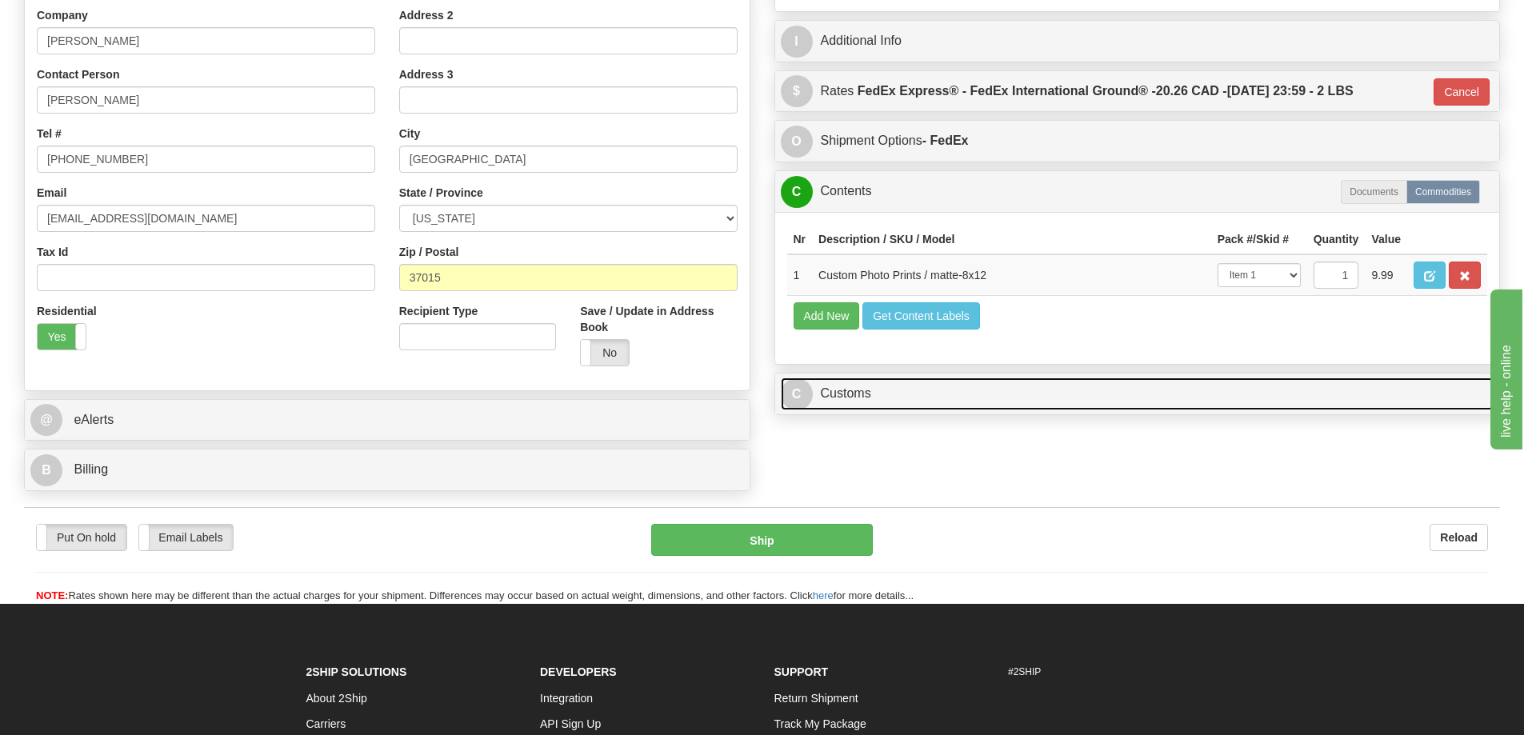
click at [1231, 389] on link "C Customs" at bounding box center [1137, 393] width 713 height 33
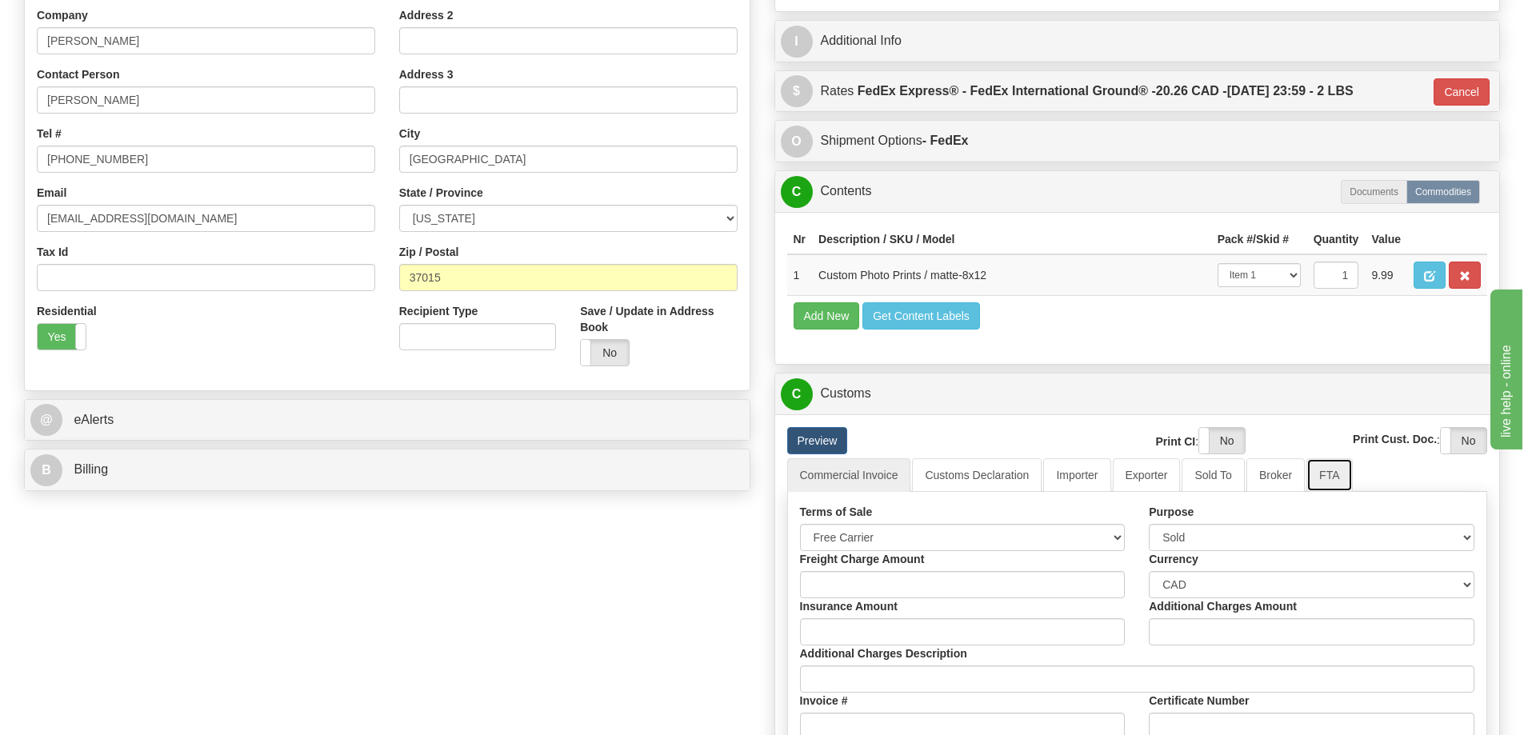
click at [1333, 477] on link "FTA" at bounding box center [1329, 475] width 46 height 34
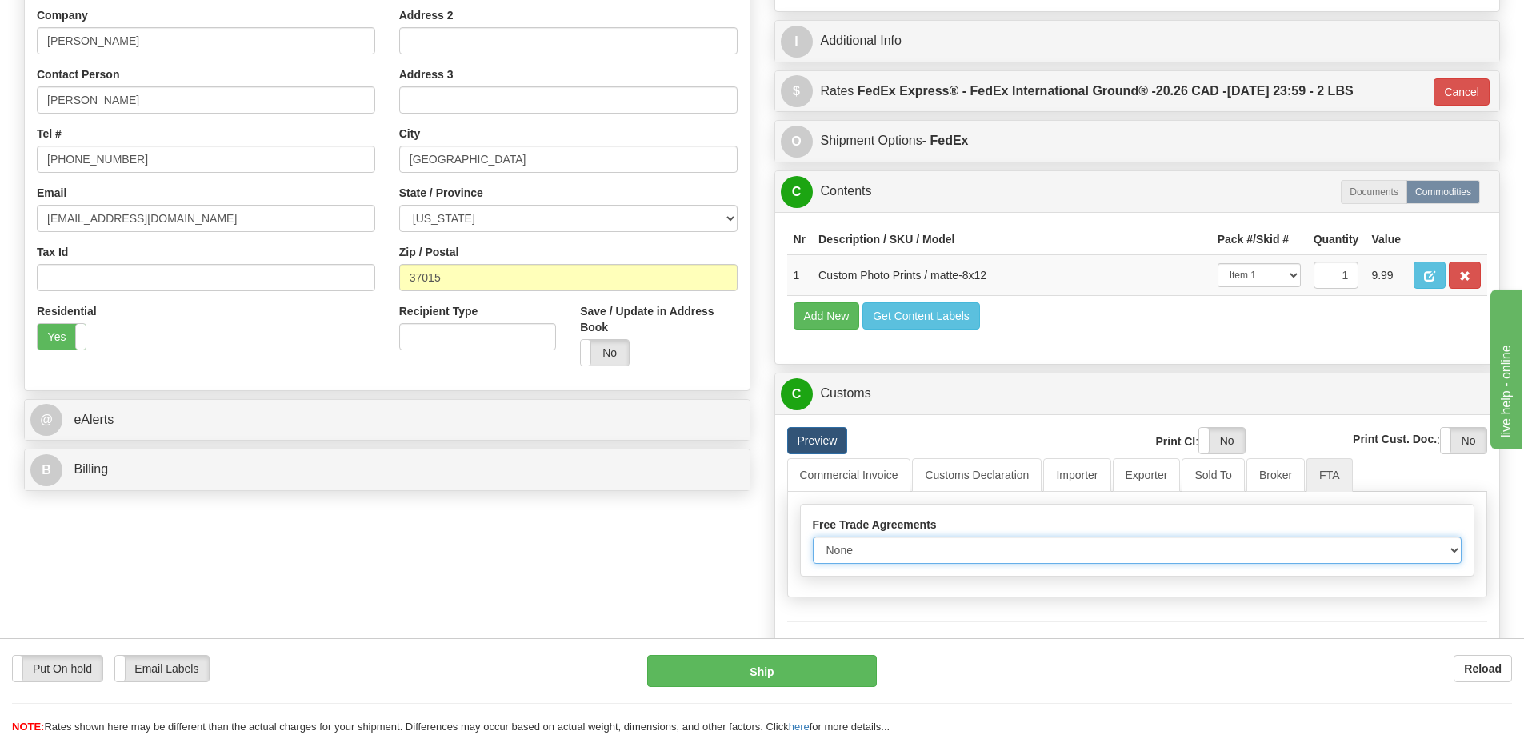
click at [1440, 550] on select "None Other USMCA CETA CUKTCA" at bounding box center [1137, 550] width 649 height 27
select select "1"
click at [813, 542] on select "None Other USMCA CETA CUKTCA" at bounding box center [1137, 550] width 649 height 27
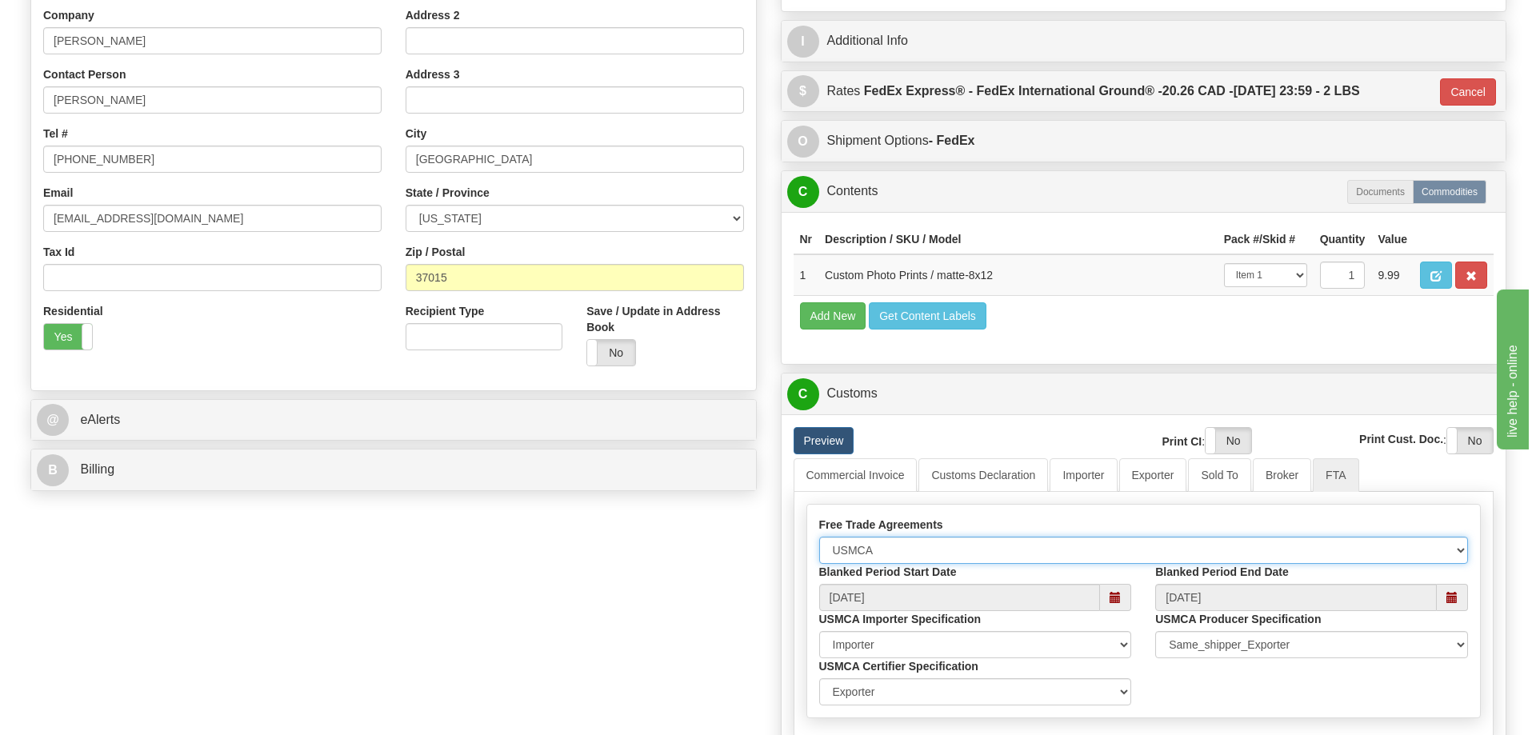
scroll to position [640, 0]
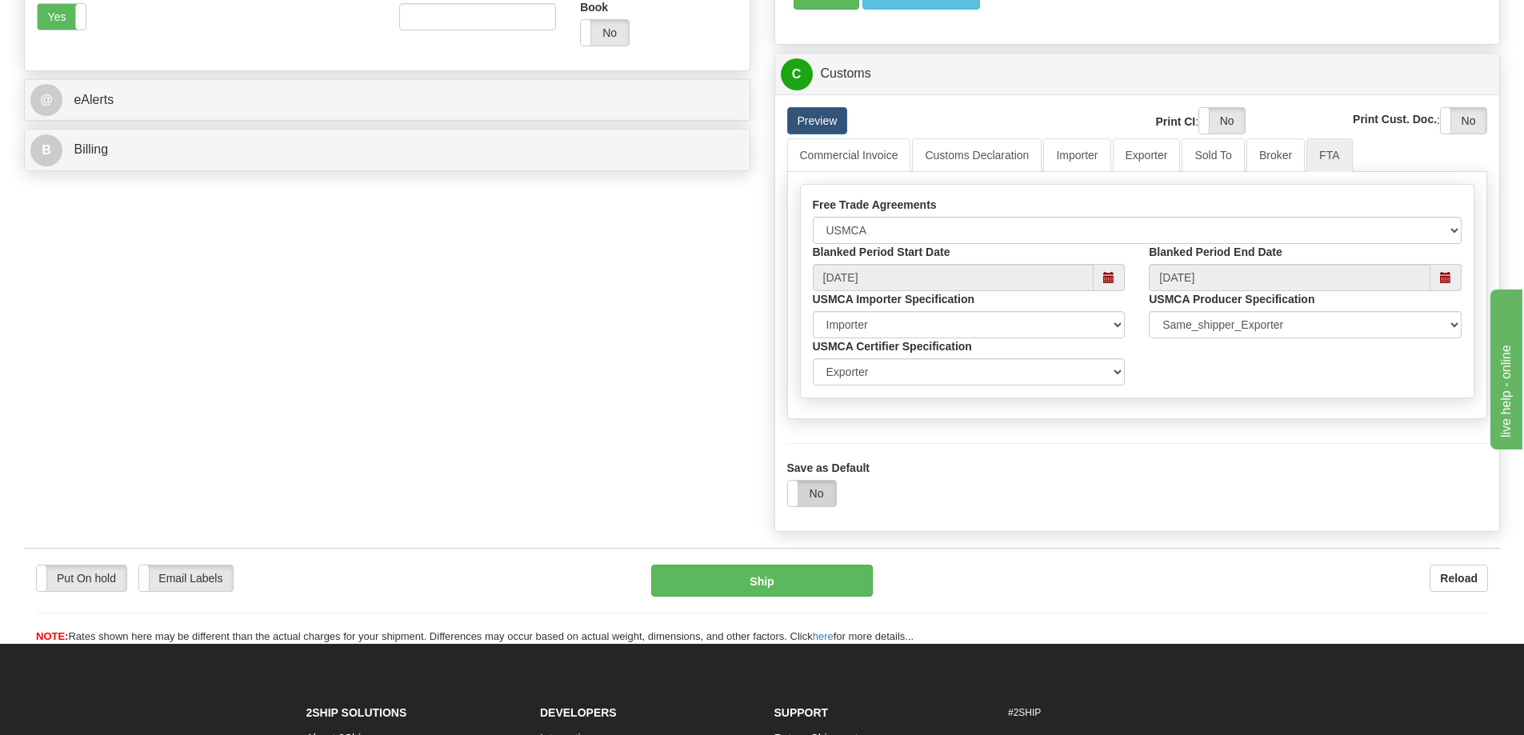
click at [817, 497] on label "No" at bounding box center [812, 494] width 48 height 26
click at [786, 579] on button "Ship" at bounding box center [762, 581] width 222 height 32
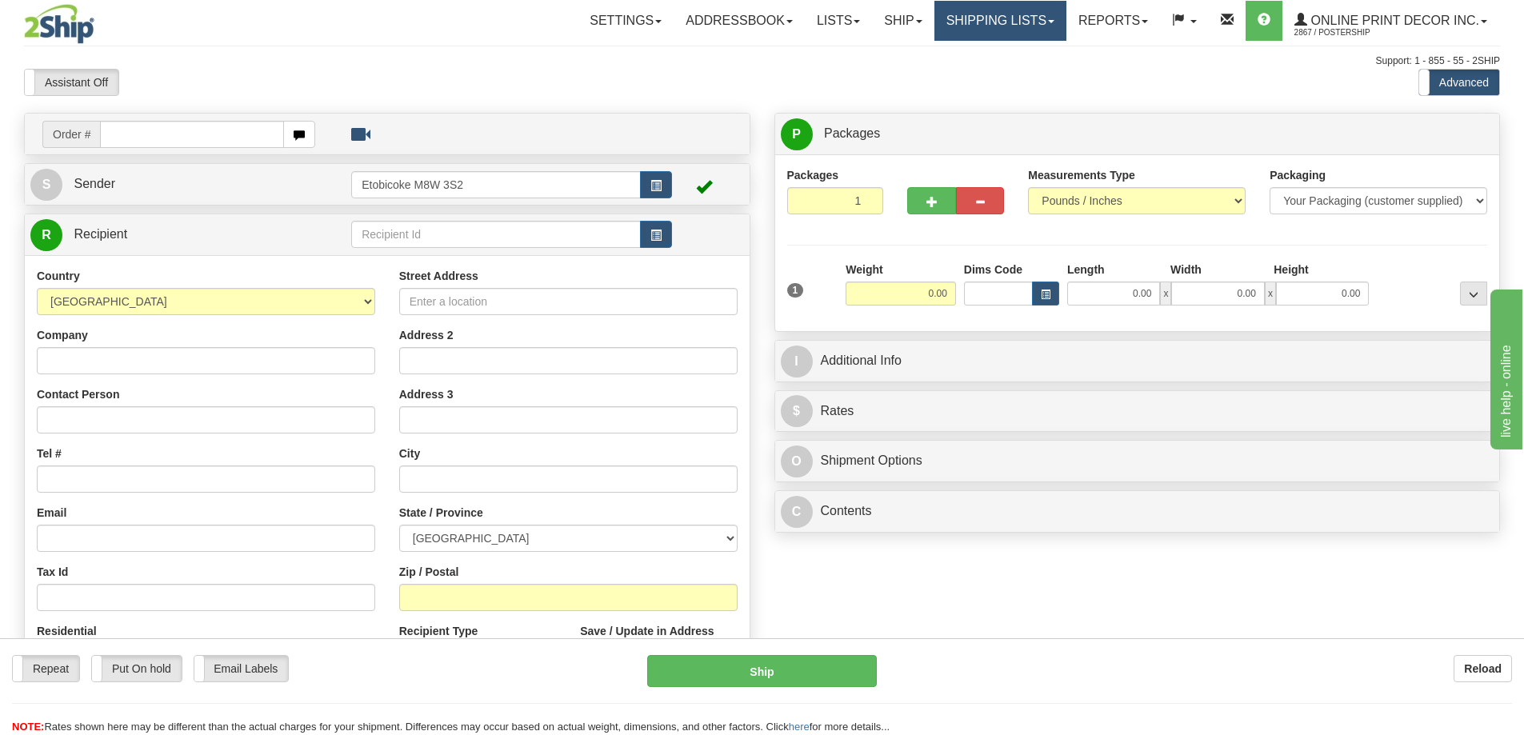
click at [1009, 26] on link "Shipping lists" at bounding box center [1000, 21] width 132 height 40
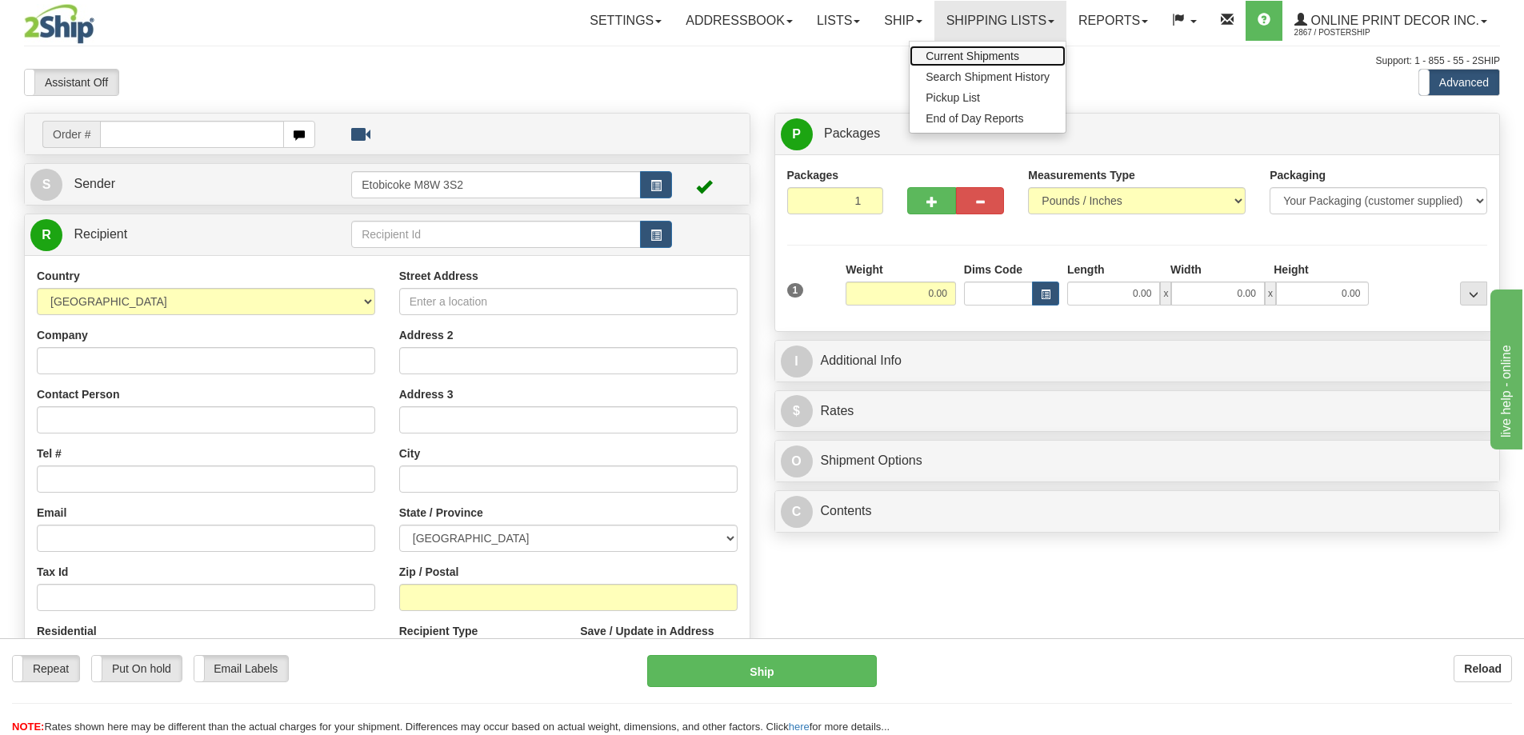
click at [991, 55] on span "Current Shipments" at bounding box center [972, 56] width 94 height 13
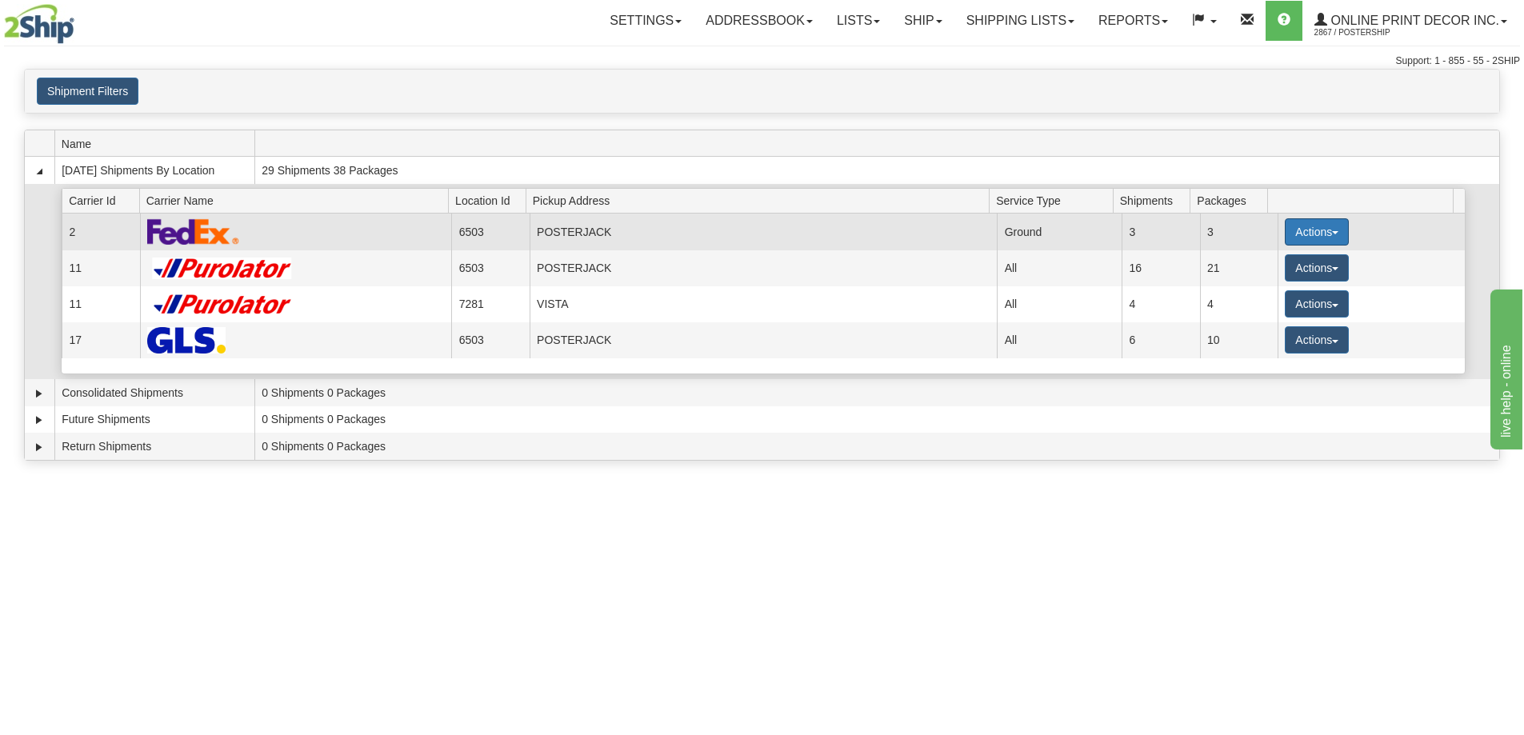
click at [1287, 233] on button "Actions" at bounding box center [1316, 231] width 64 height 27
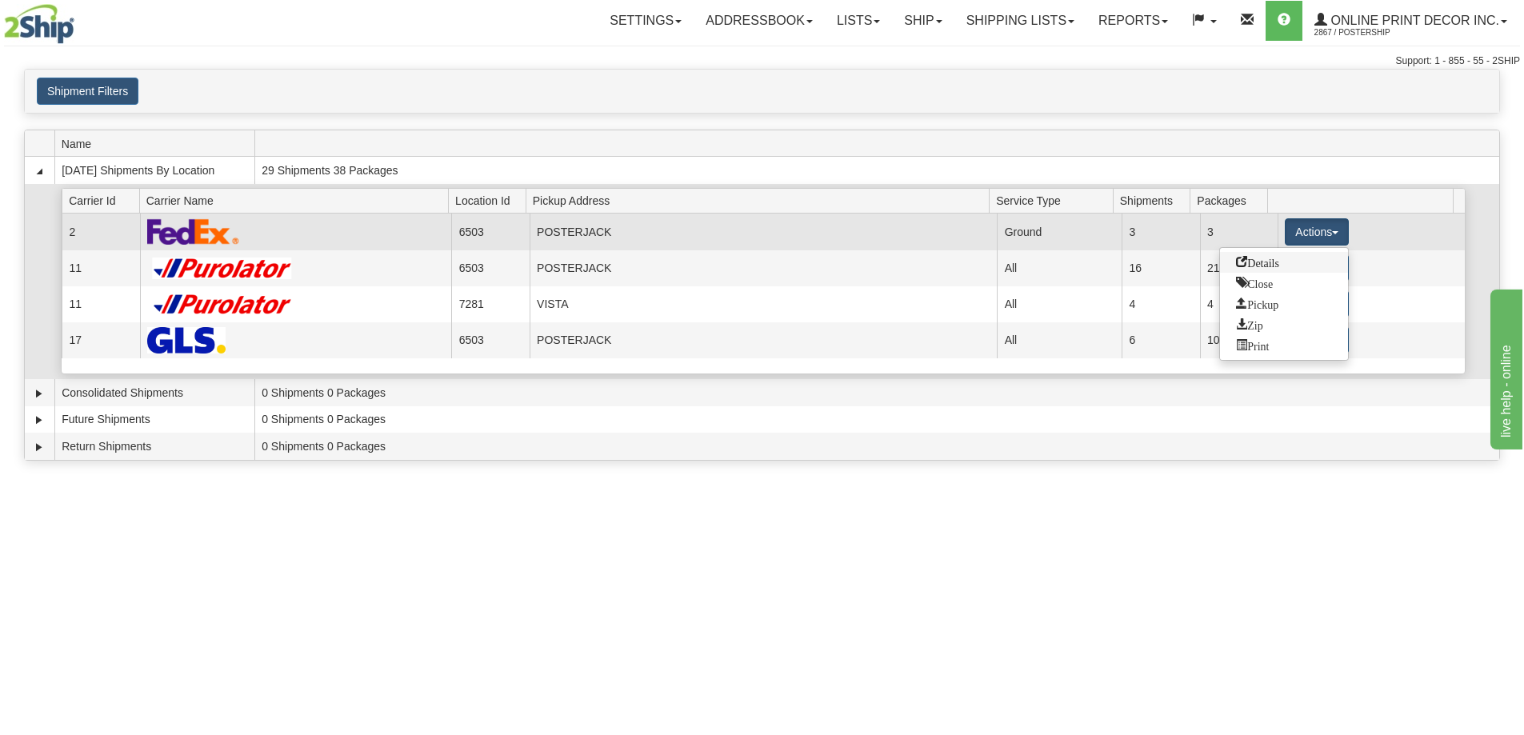
click at [1236, 264] on span "Details" at bounding box center [1257, 261] width 43 height 11
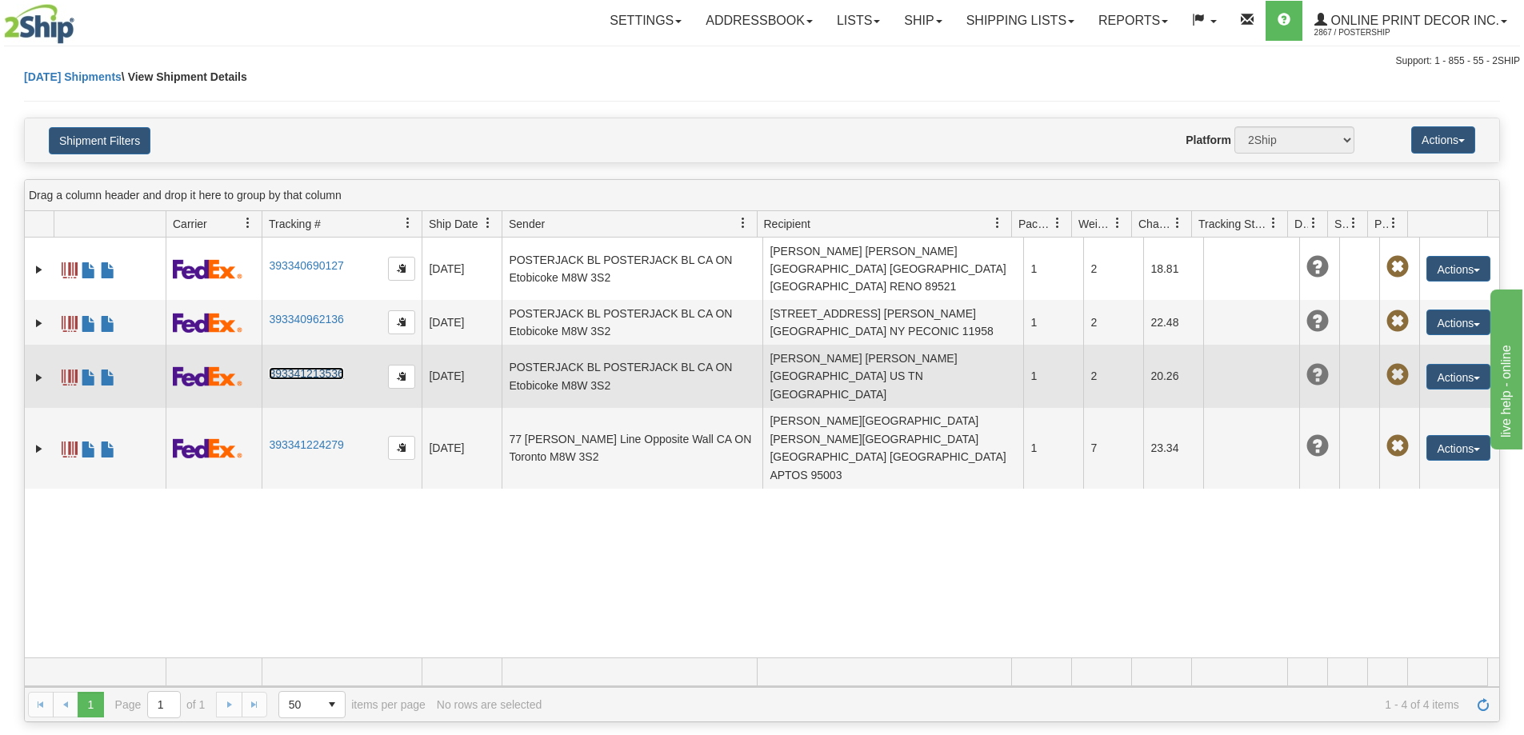
click at [294, 367] on link "393341213536" at bounding box center [306, 373] width 74 height 13
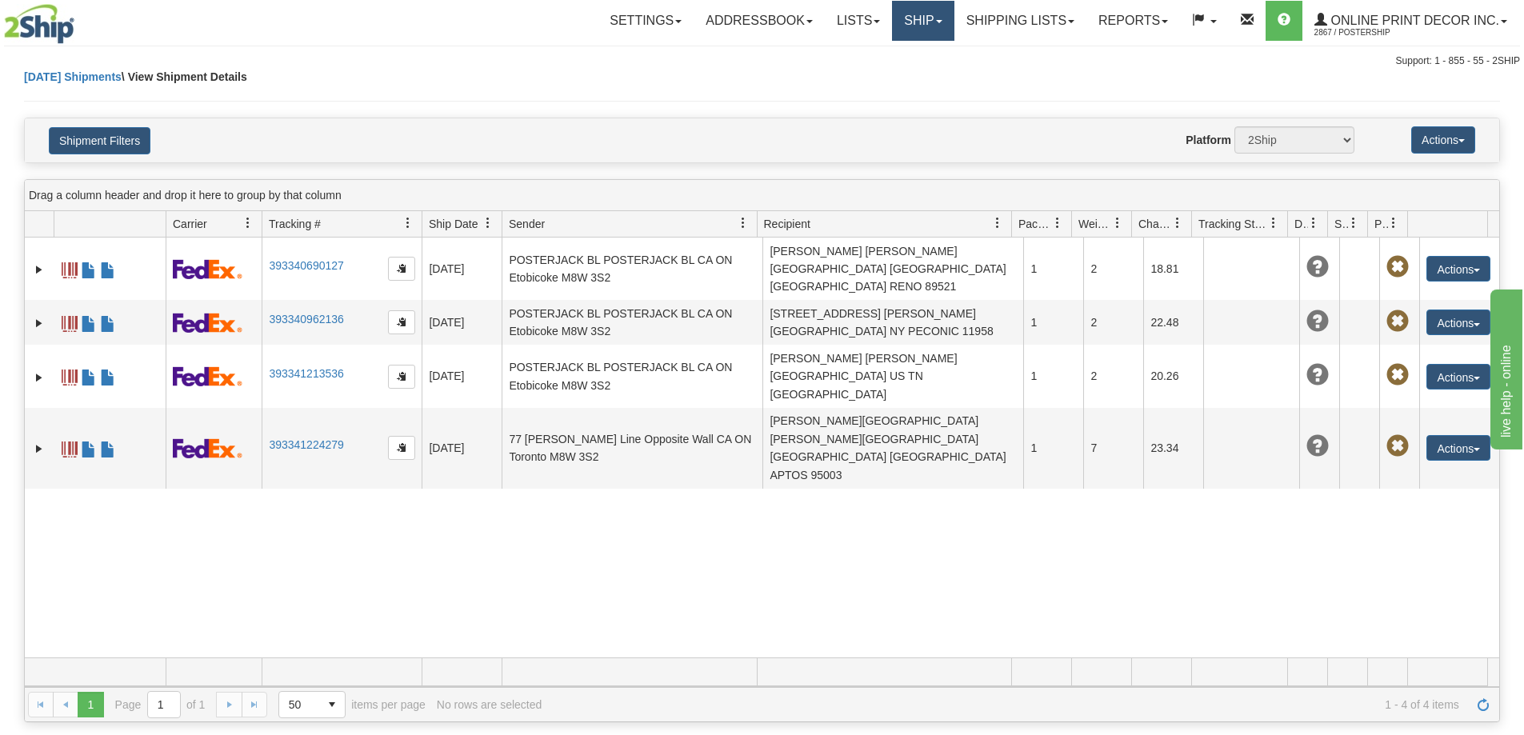
click at [914, 18] on link "Ship" at bounding box center [923, 21] width 62 height 40
click at [869, 57] on span "Ship Screen" at bounding box center [855, 56] width 61 height 13
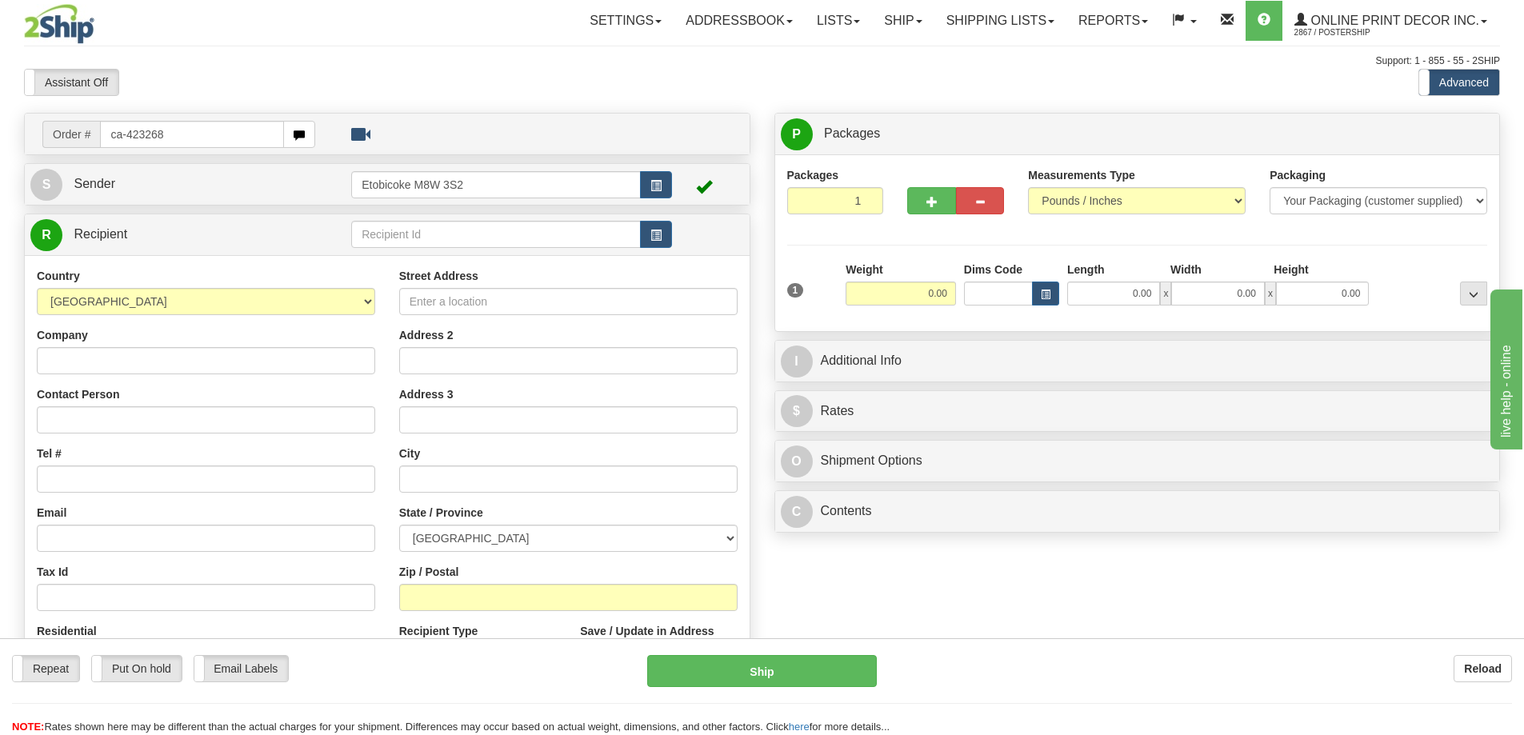
type input "ca-423268"
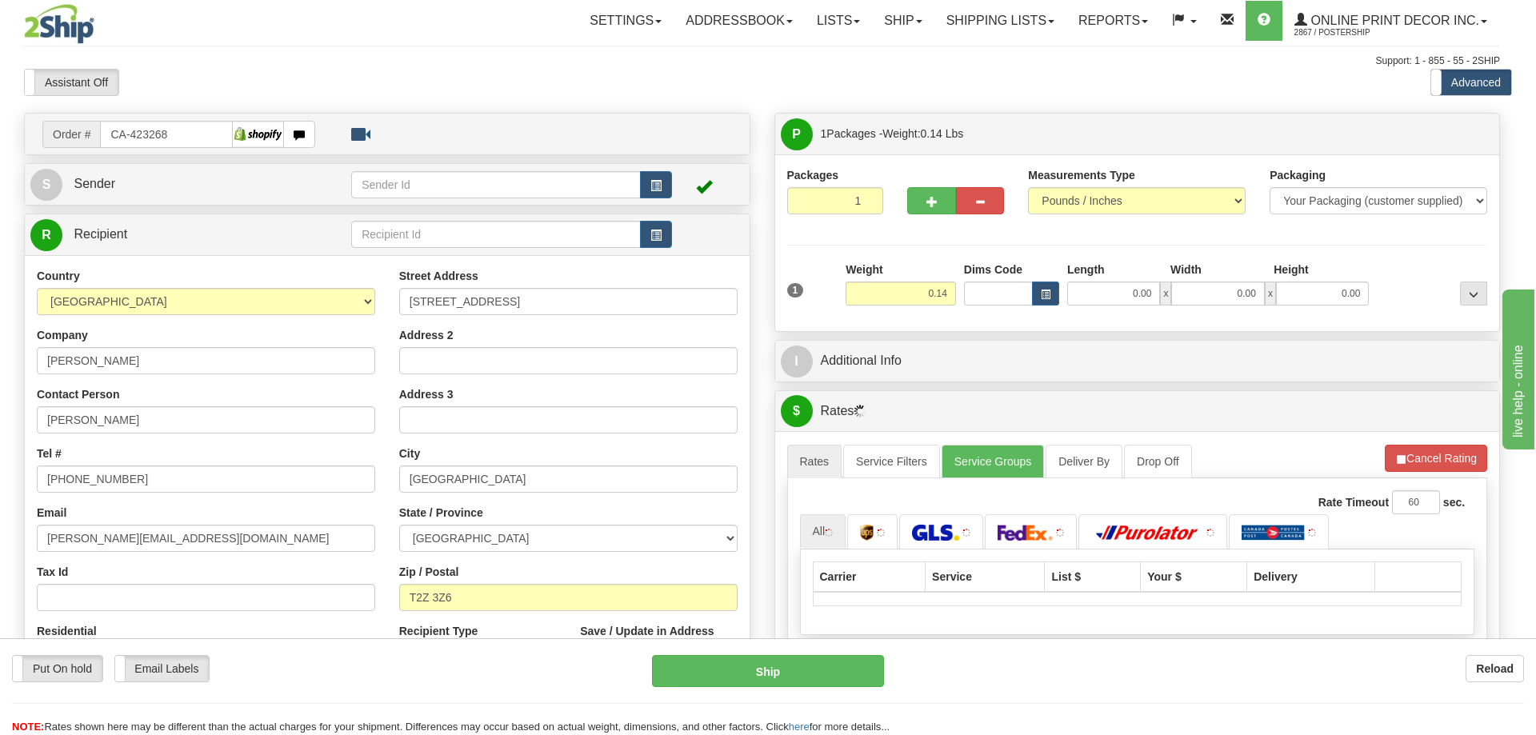
type input "[GEOGRAPHIC_DATA]"
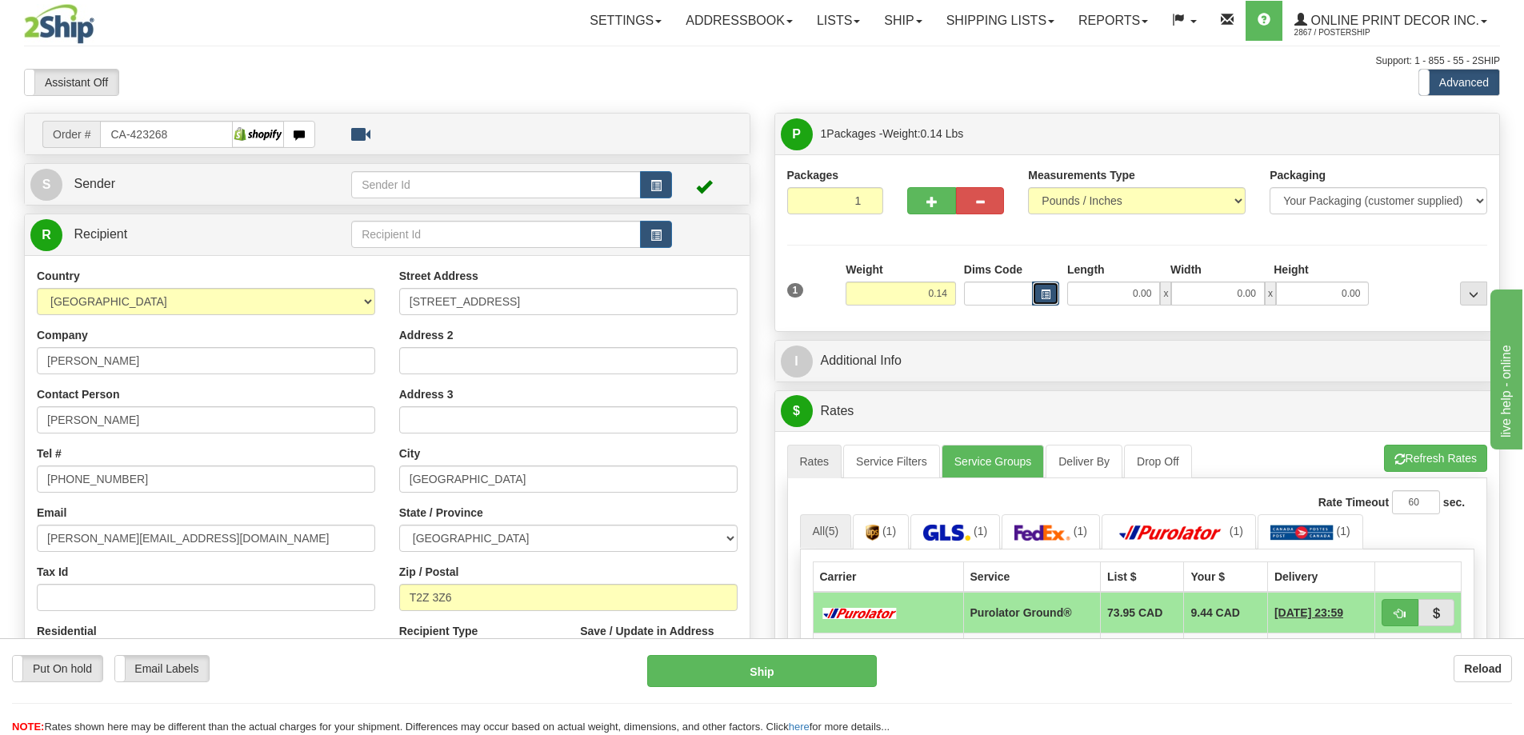
click at [1053, 292] on button "button" at bounding box center [1045, 294] width 27 height 24
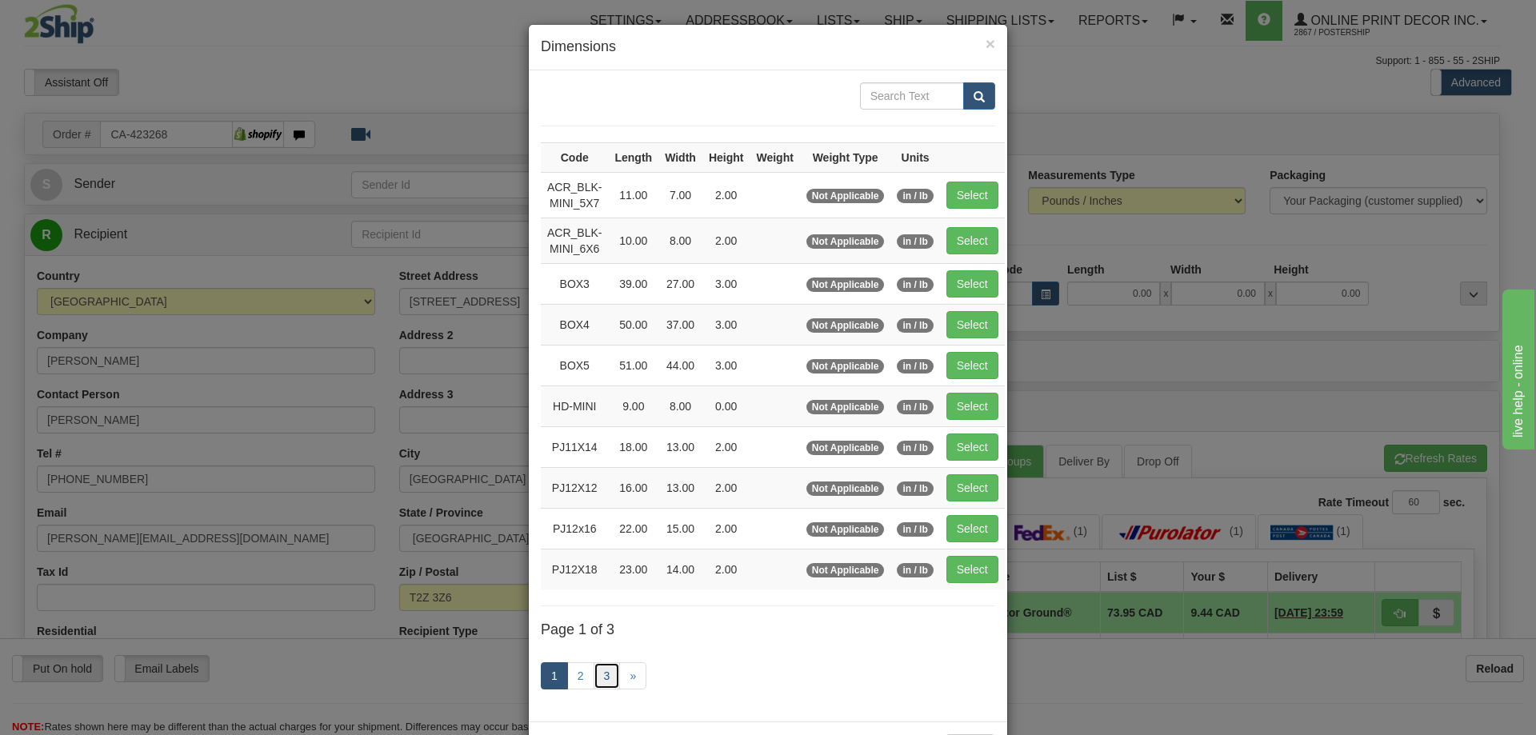
click at [598, 669] on link "3" at bounding box center [606, 675] width 27 height 27
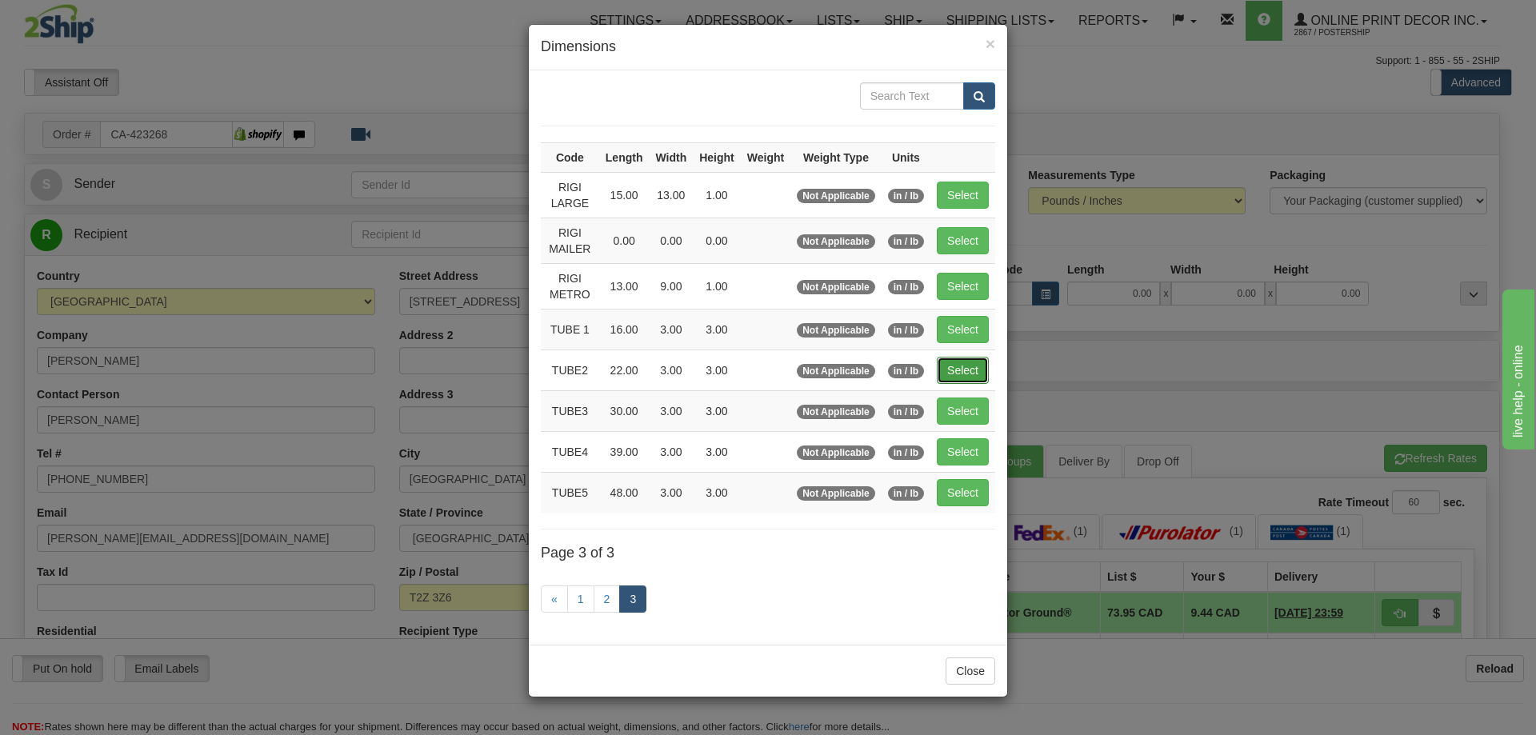
click at [961, 370] on button "Select" at bounding box center [963, 370] width 52 height 27
type input "TUBE2"
type input "22.00"
type input "3.00"
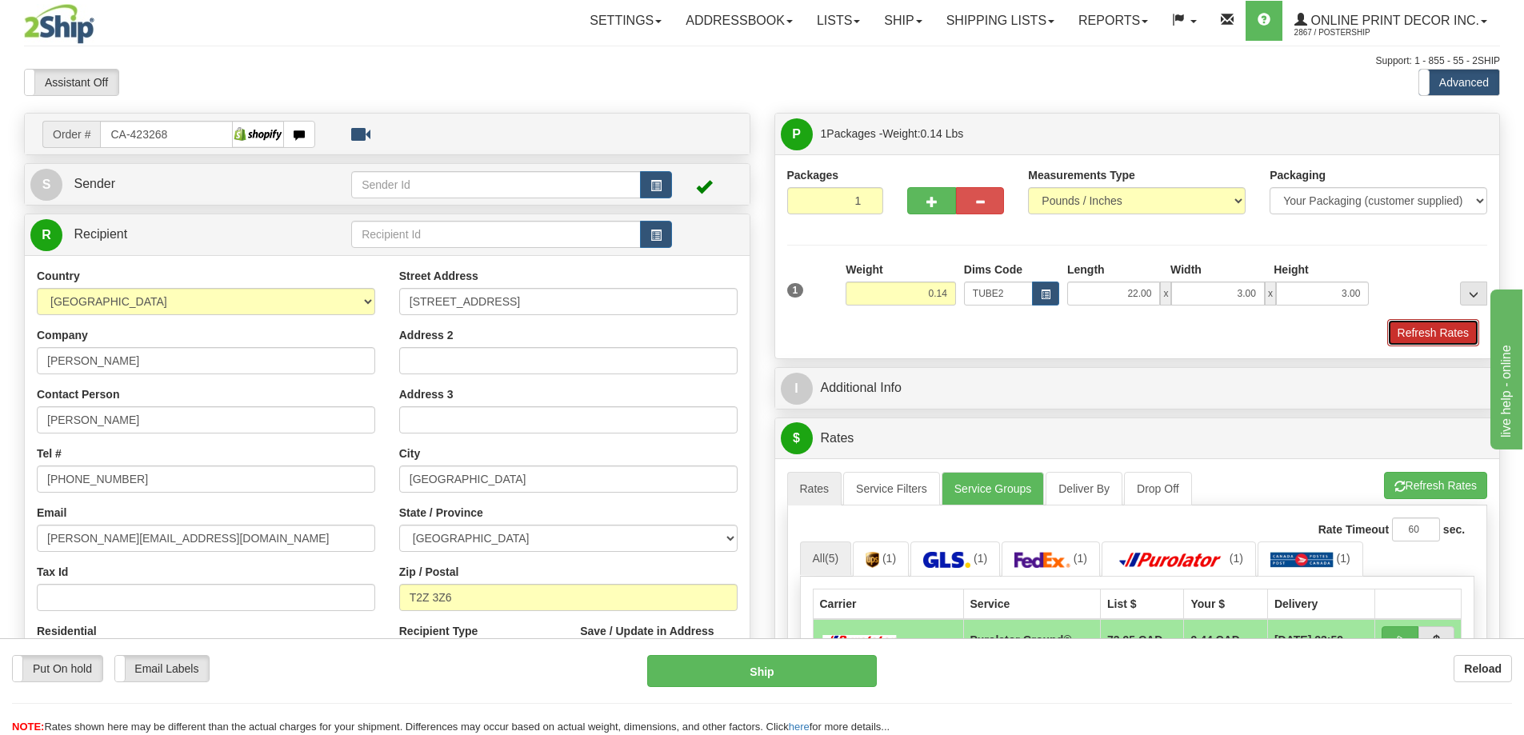
click at [1401, 334] on button "Refresh Rates" at bounding box center [1433, 332] width 92 height 27
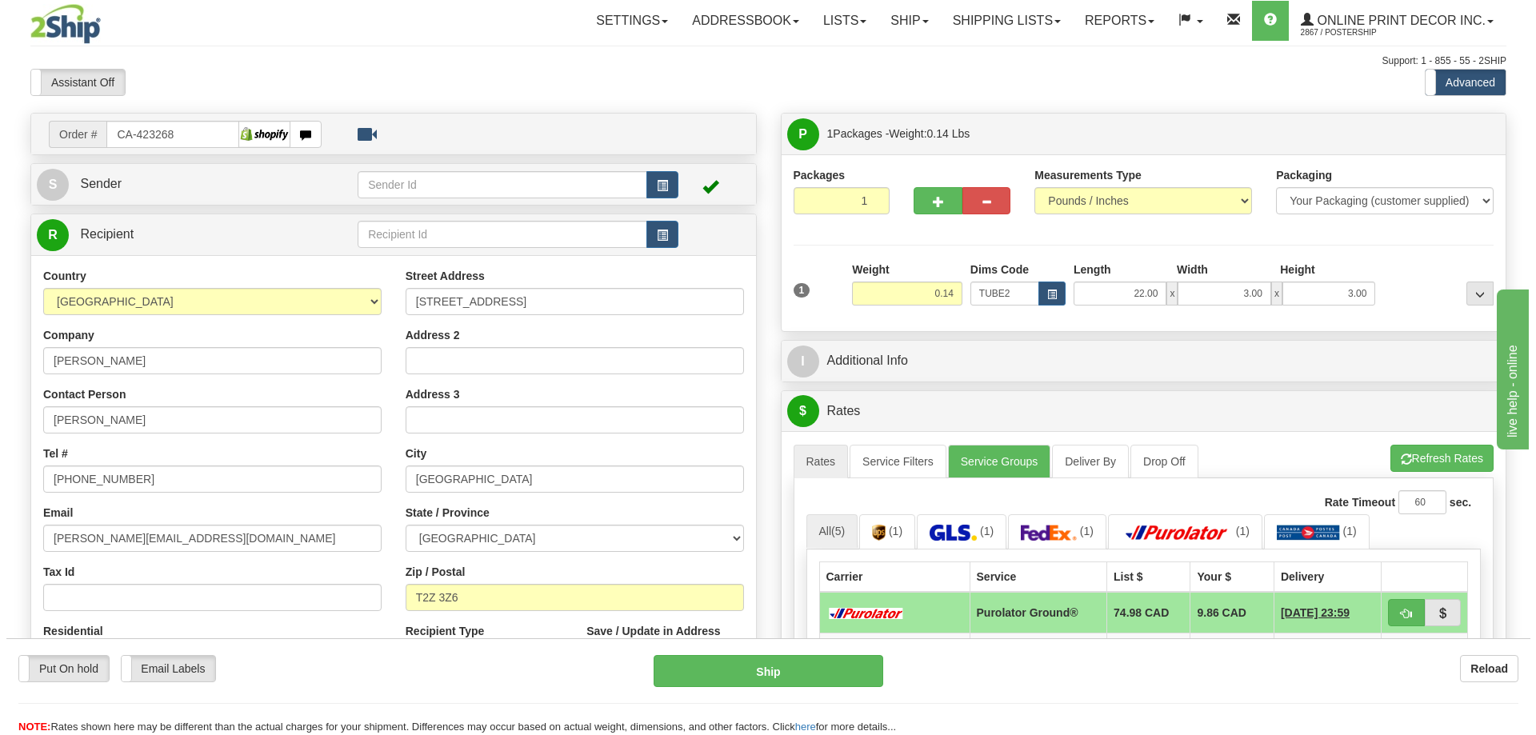
scroll to position [160, 0]
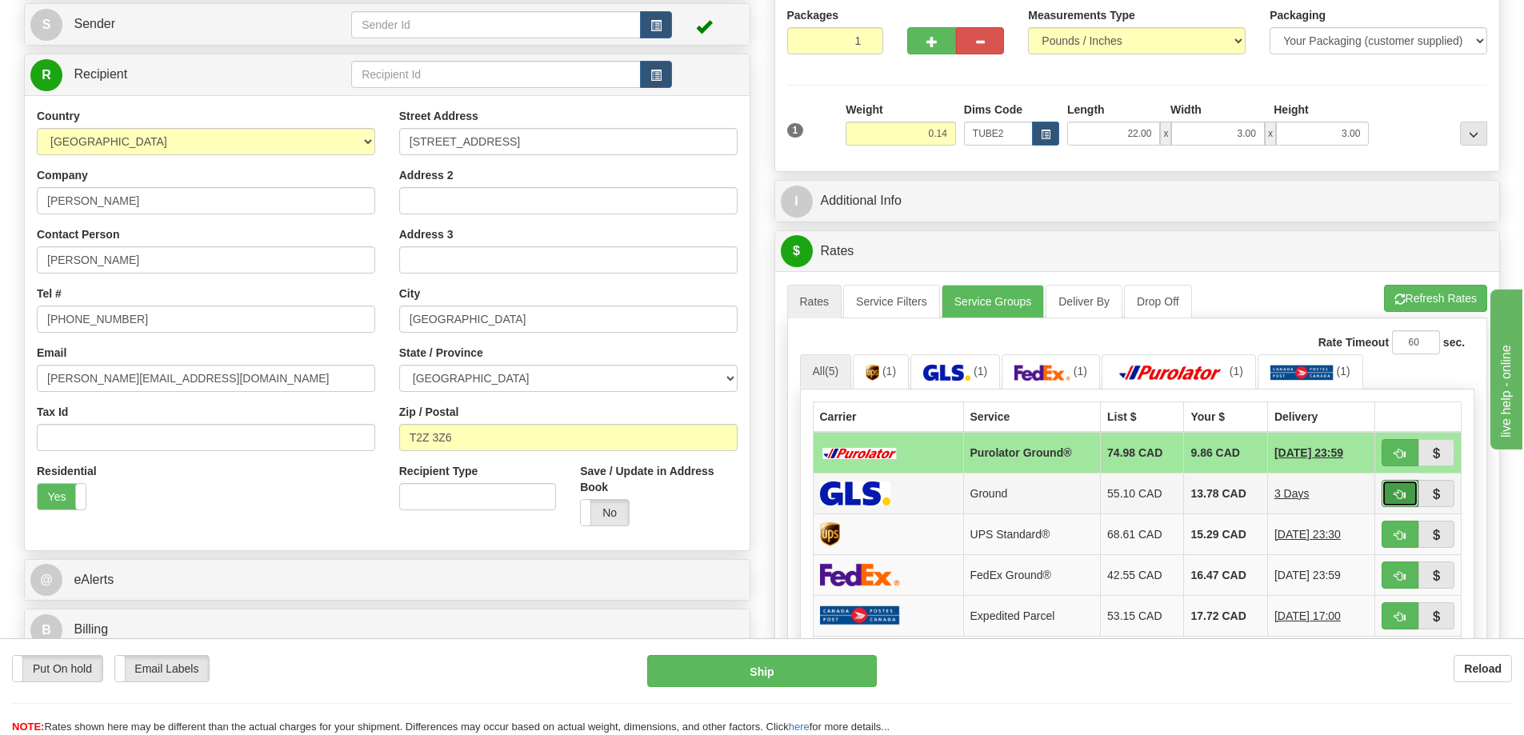
click at [1401, 492] on span "button" at bounding box center [1399, 494] width 11 height 10
type input "1"
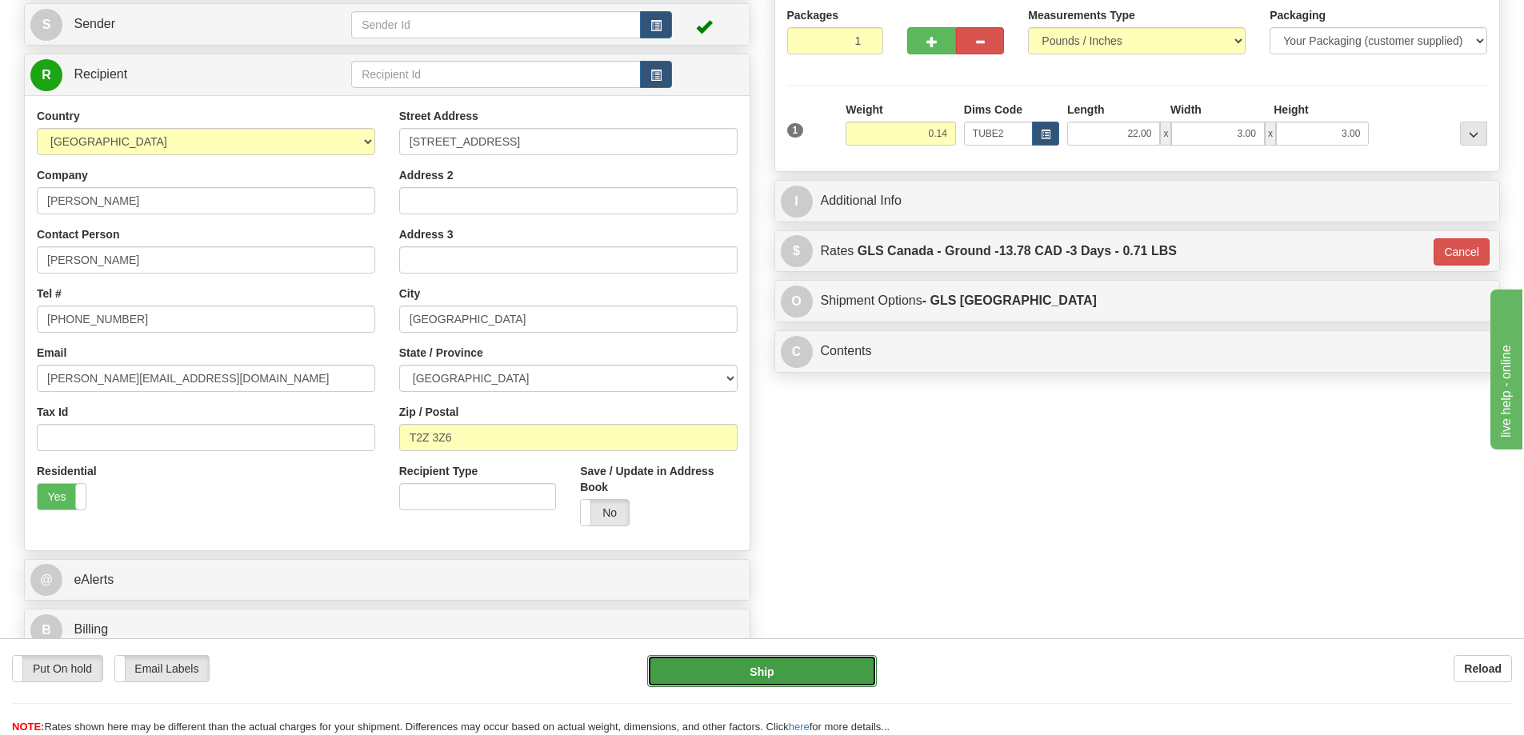
click at [805, 665] on button "Ship" at bounding box center [762, 671] width 230 height 32
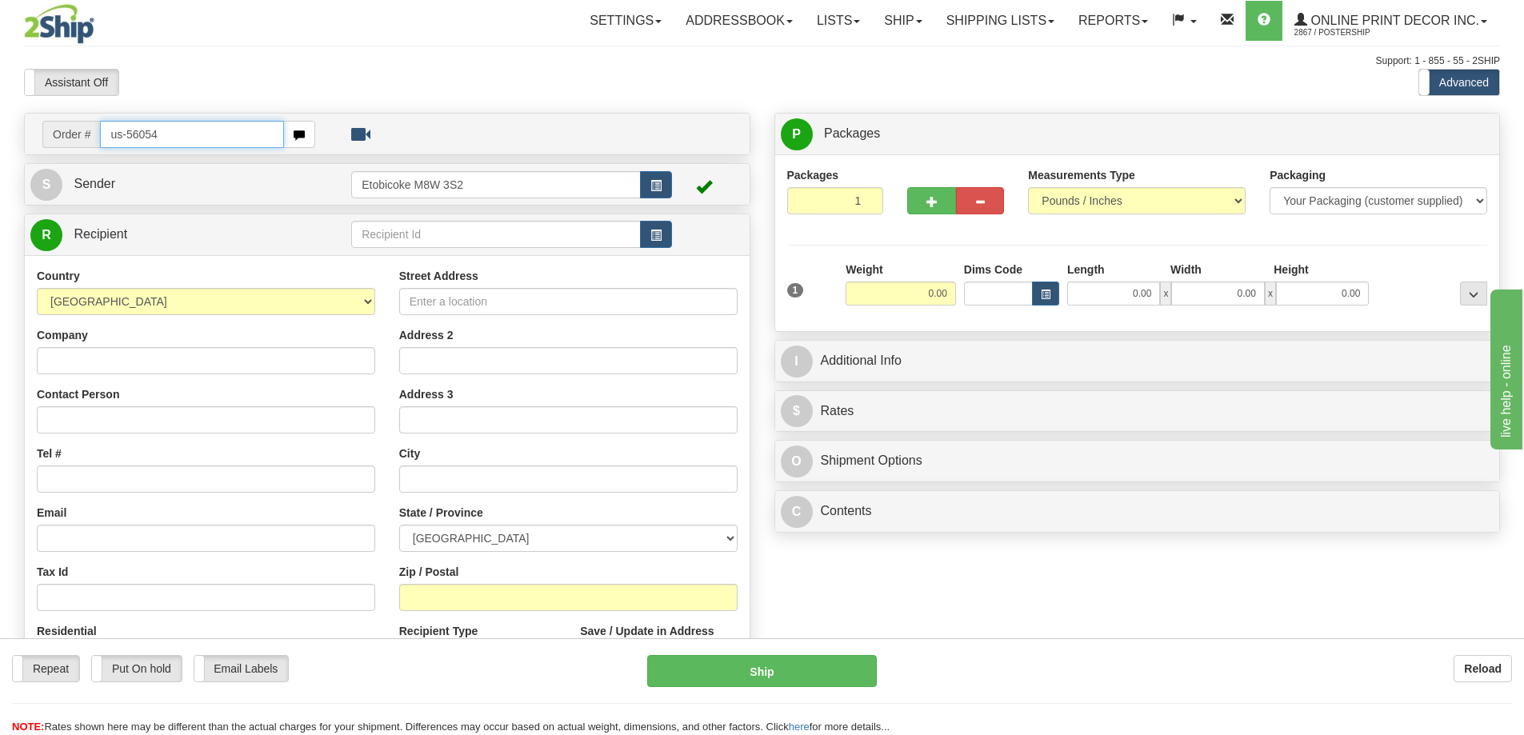
type input "us-56054"
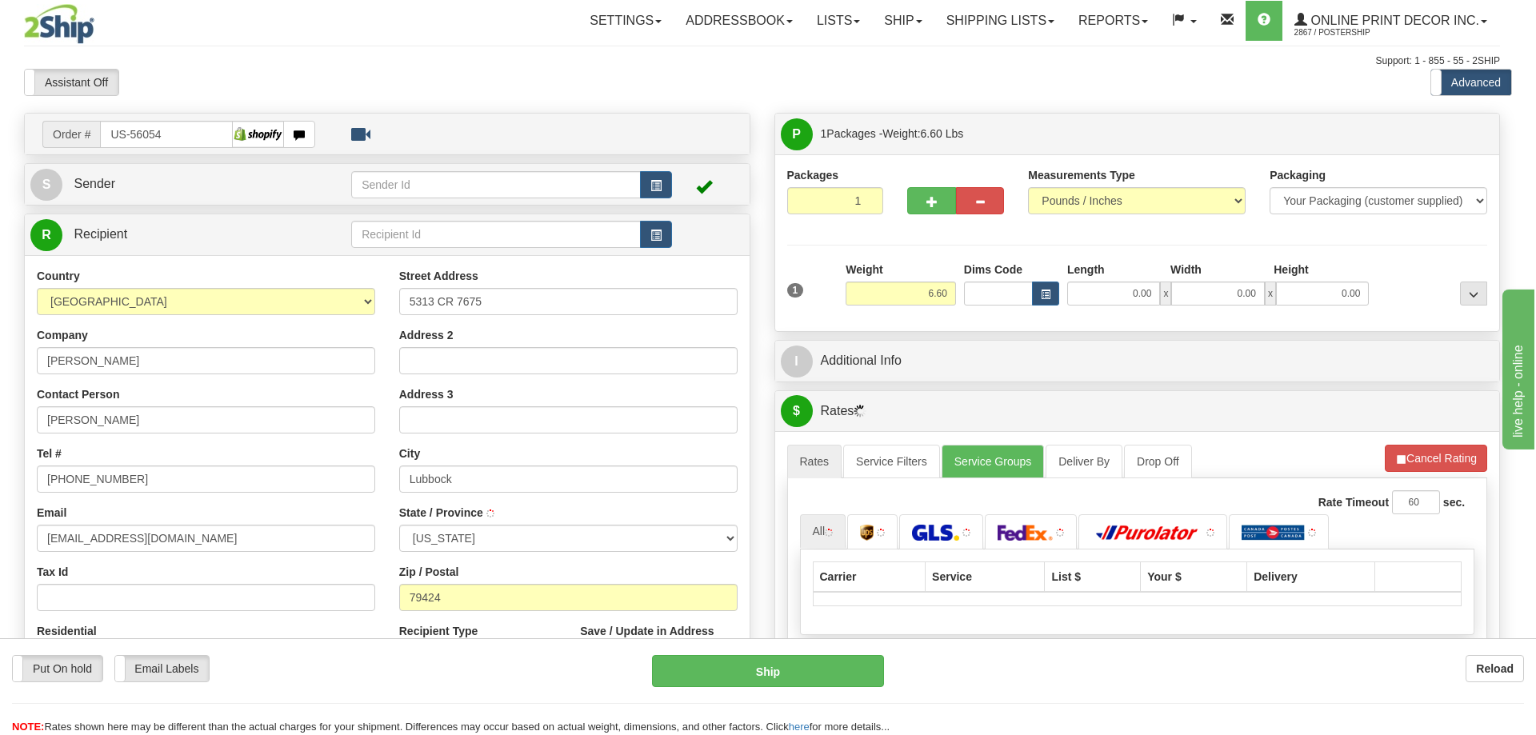
type input "LUBBOCK"
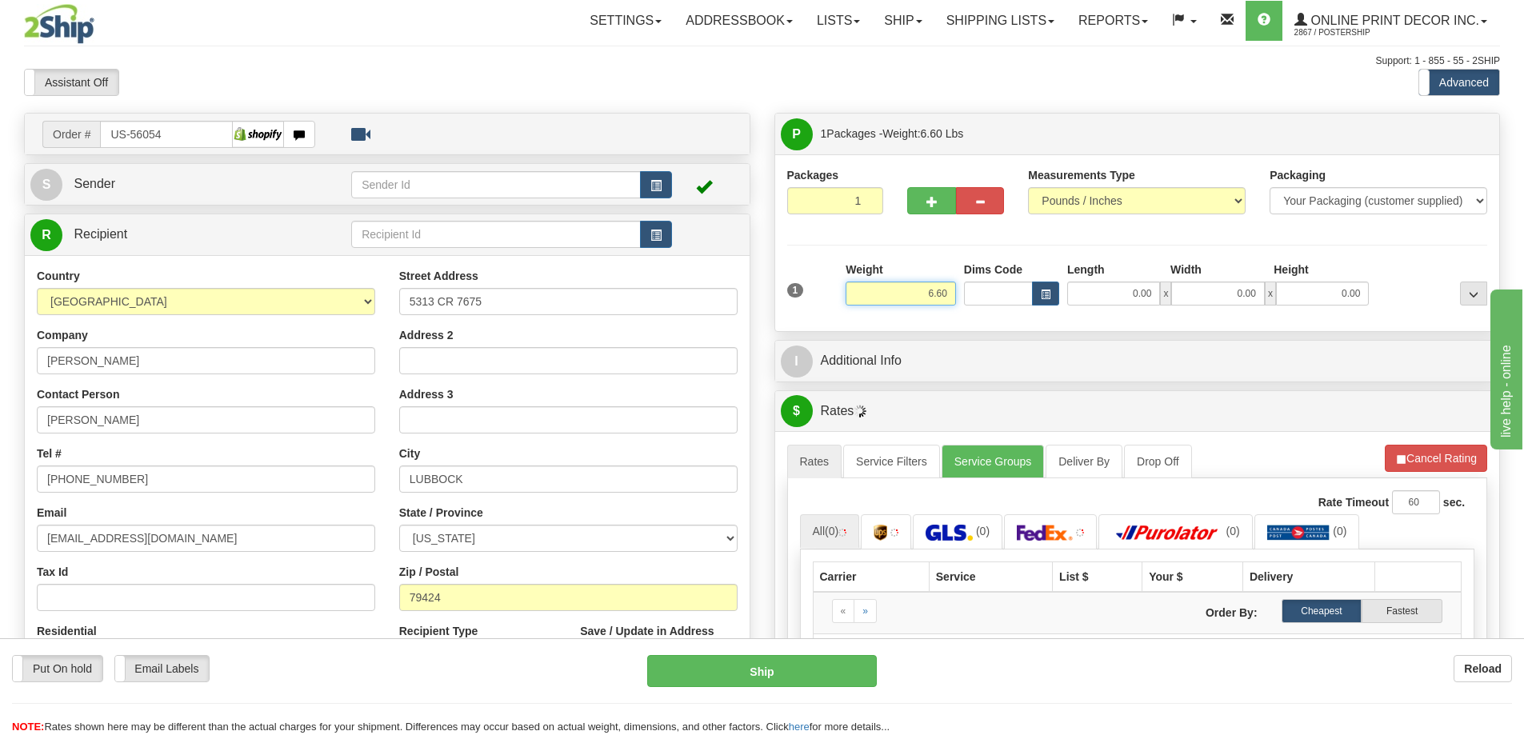
click at [947, 291] on input "6.60" at bounding box center [900, 294] width 110 height 24
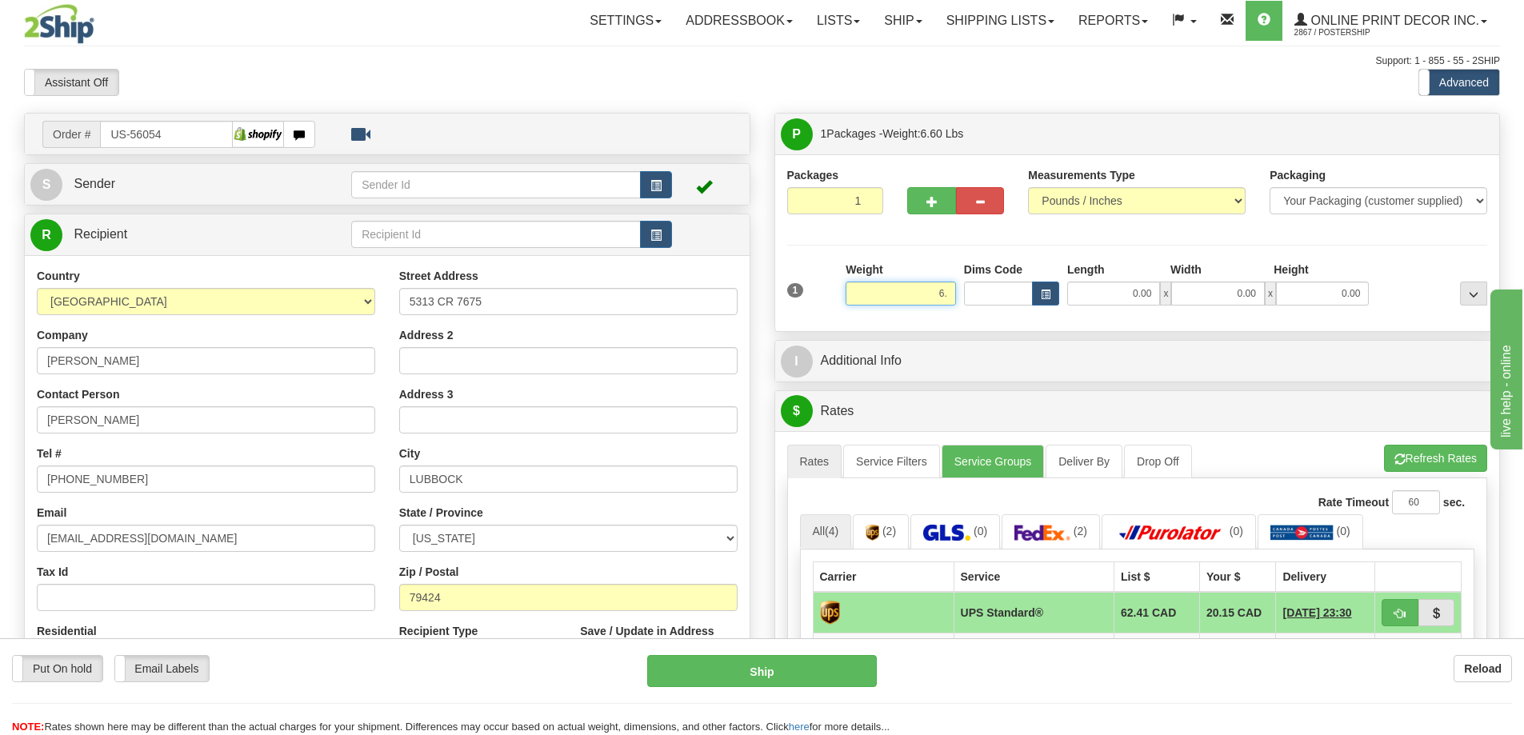
type input "6"
type input "2.00"
click at [1043, 298] on span "button" at bounding box center [1046, 294] width 10 height 9
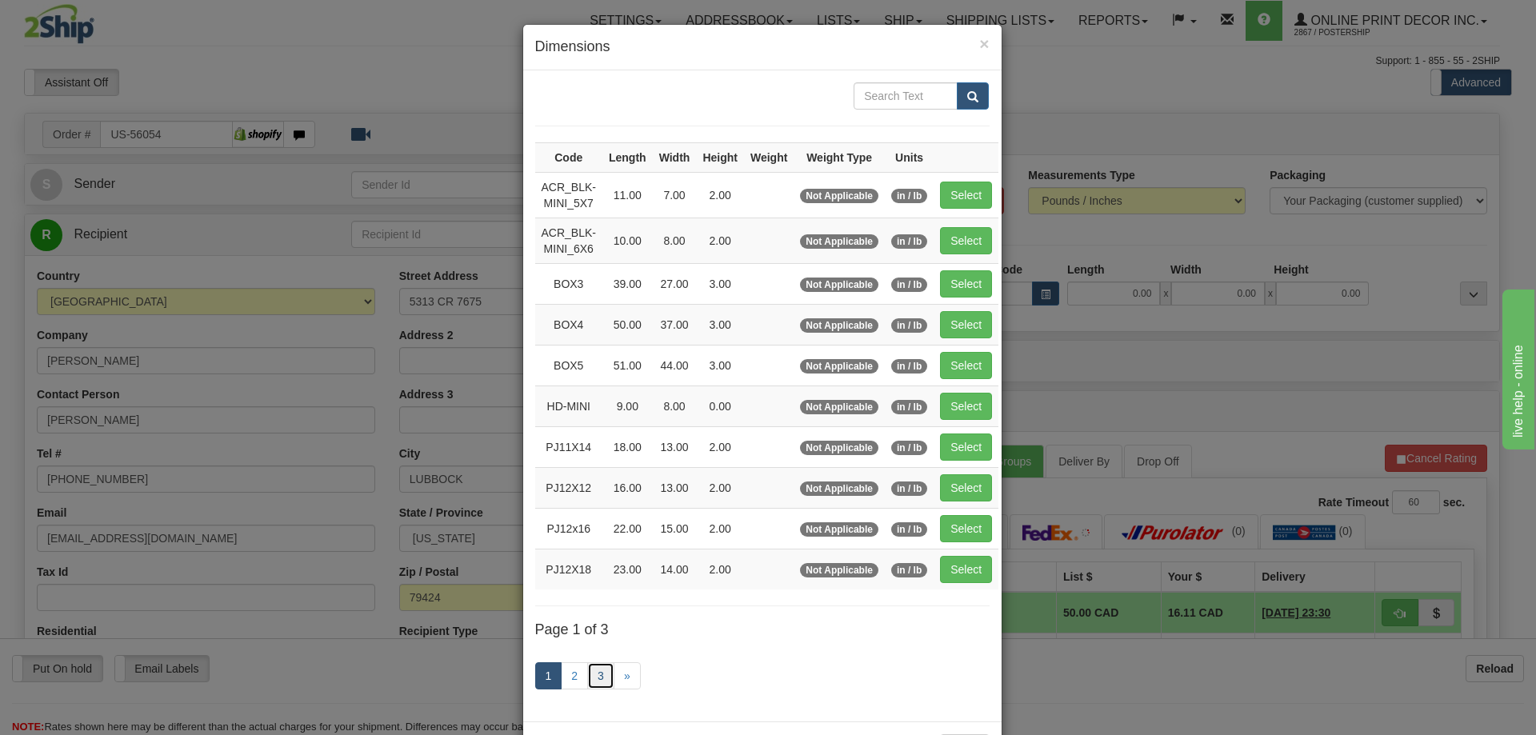
click at [598, 674] on link "3" at bounding box center [600, 675] width 27 height 27
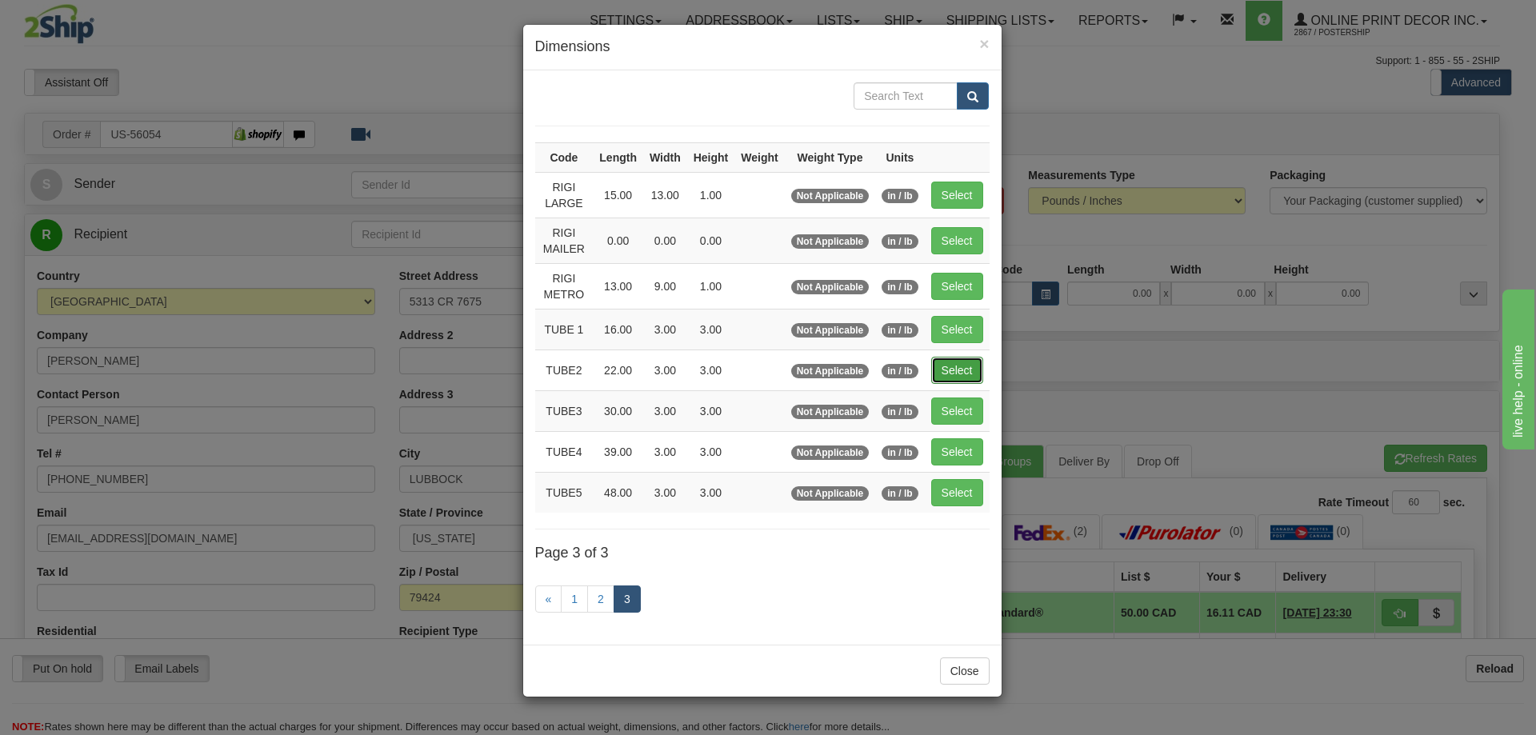
click at [942, 369] on button "Select" at bounding box center [957, 370] width 52 height 27
type input "TUBE2"
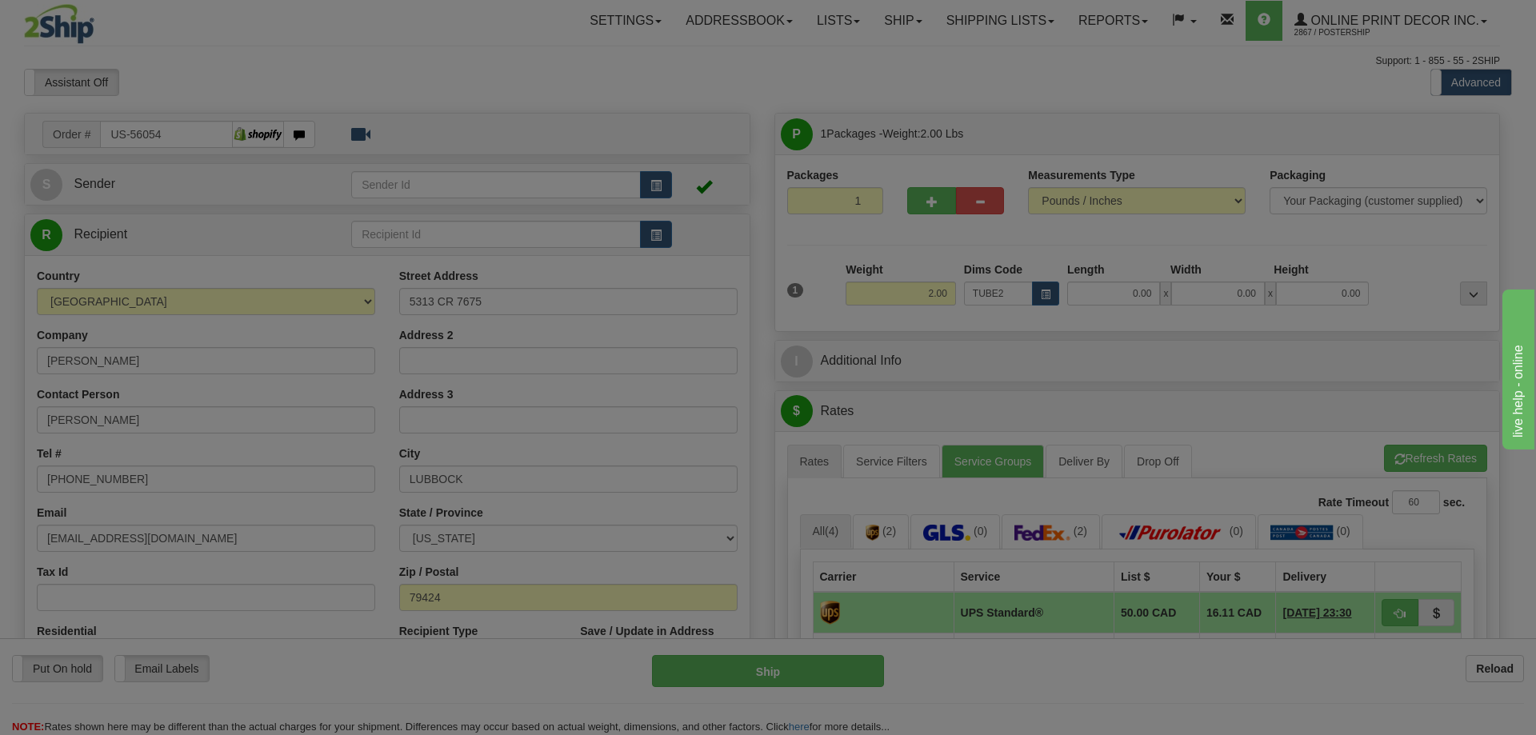
type input "22.00"
type input "3.00"
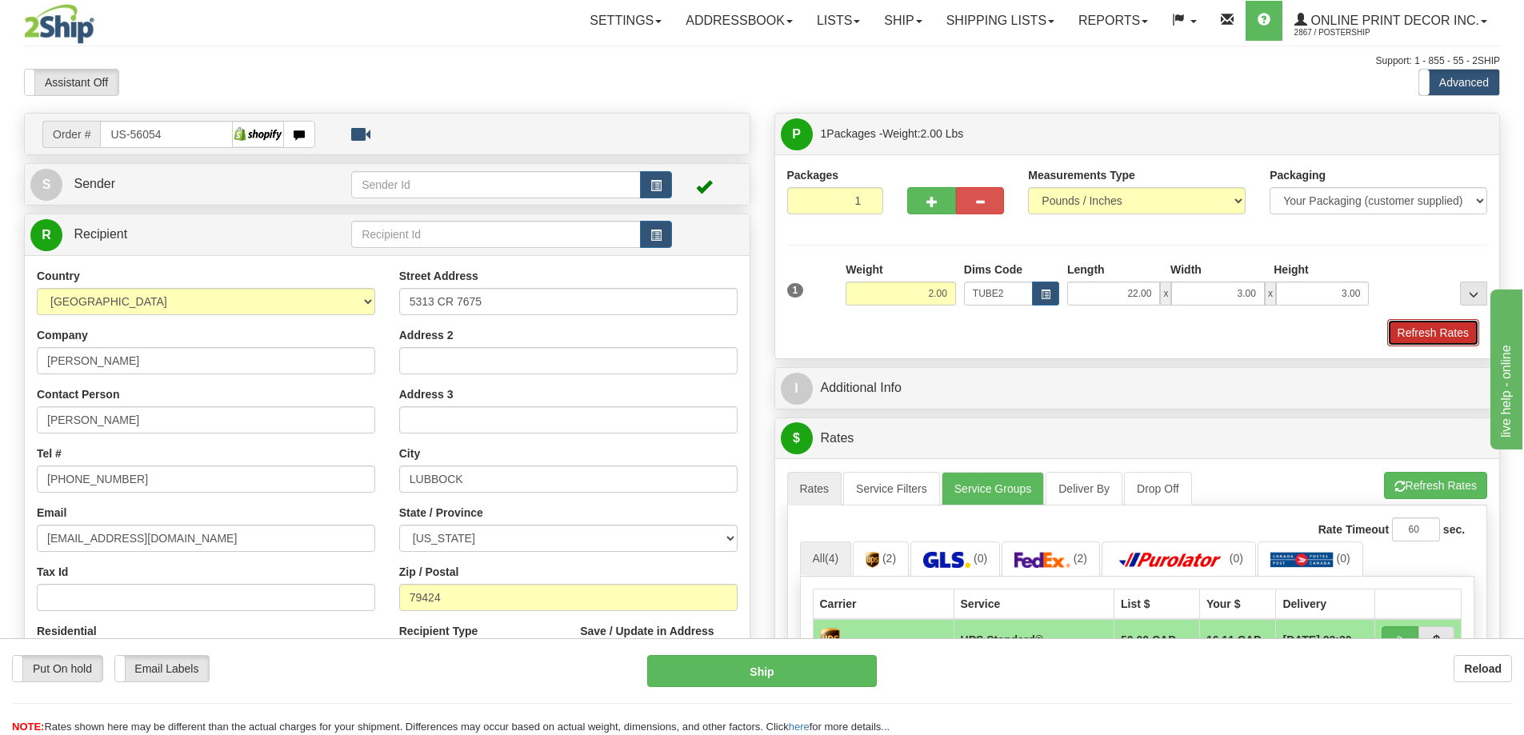
click at [1432, 326] on button "Refresh Rates" at bounding box center [1433, 332] width 92 height 27
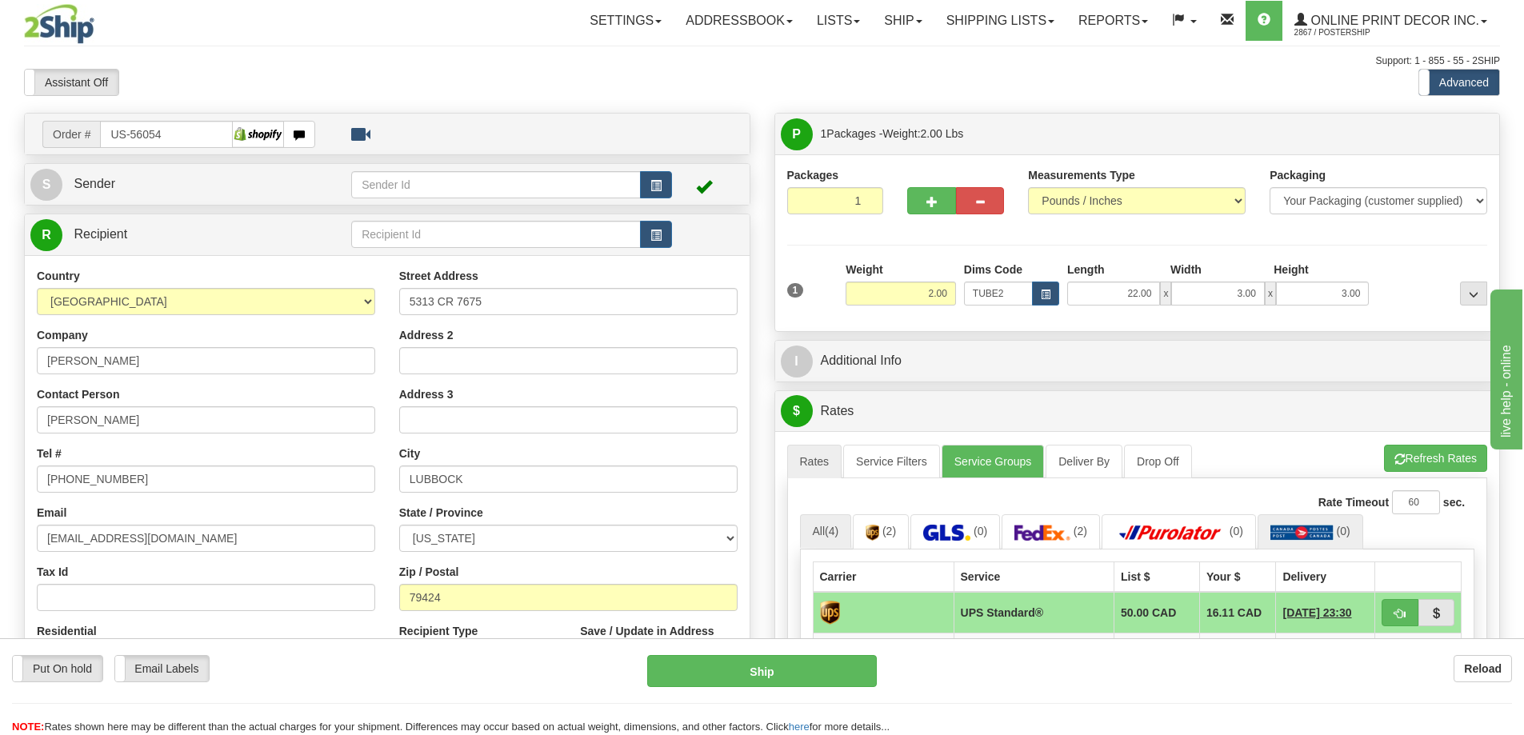
scroll to position [160, 0]
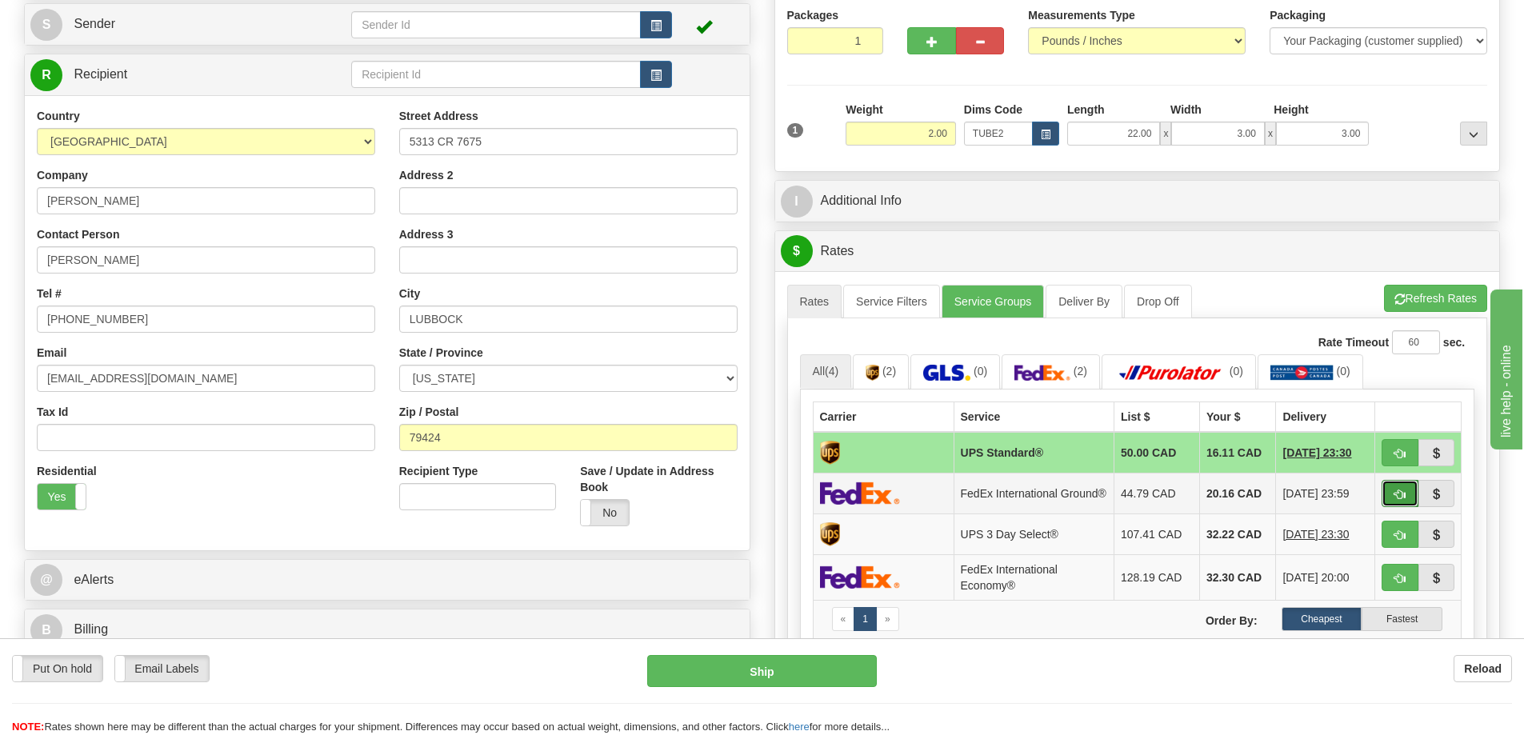
click at [1394, 498] on span "button" at bounding box center [1399, 494] width 11 height 10
type input "92"
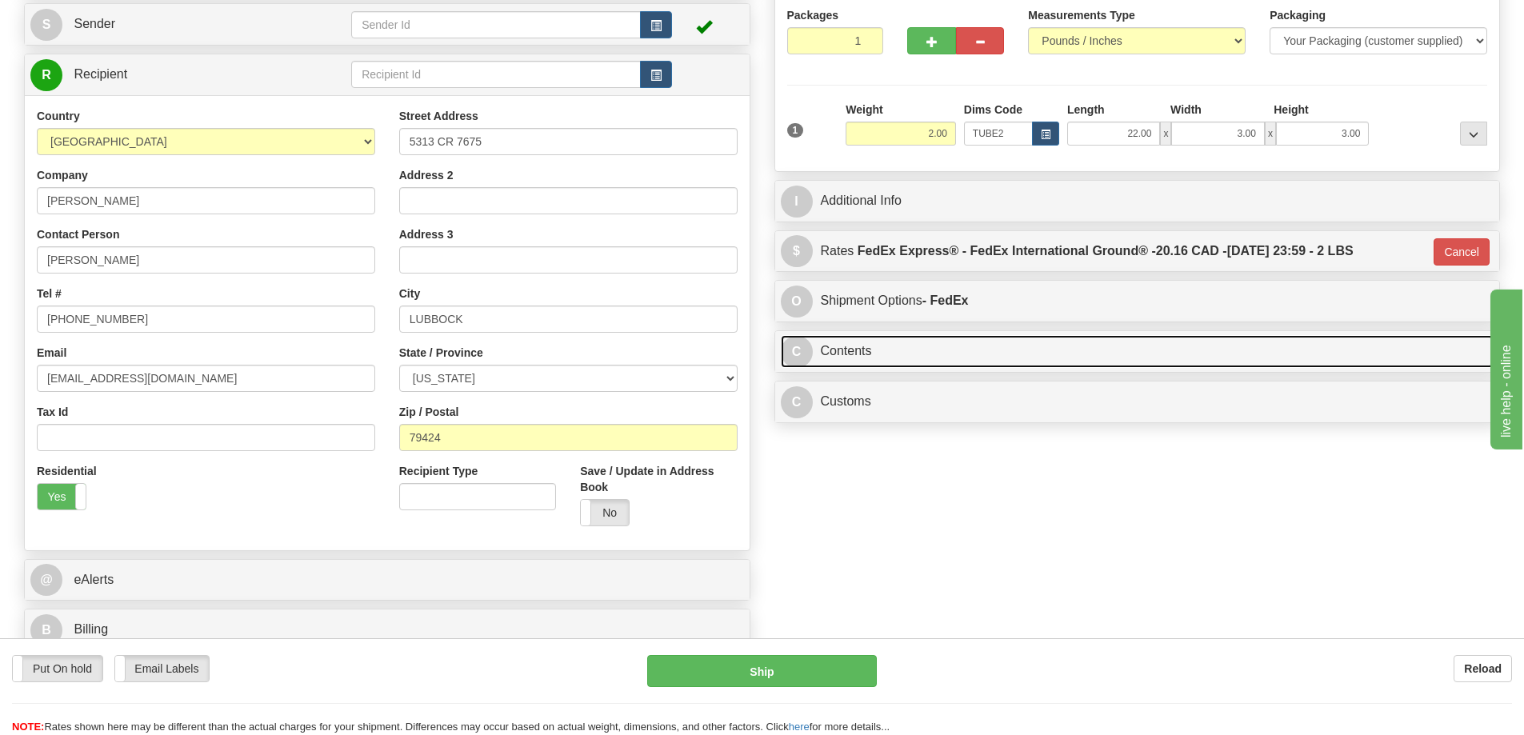
click at [996, 354] on link "C Contents" at bounding box center [1137, 351] width 713 height 33
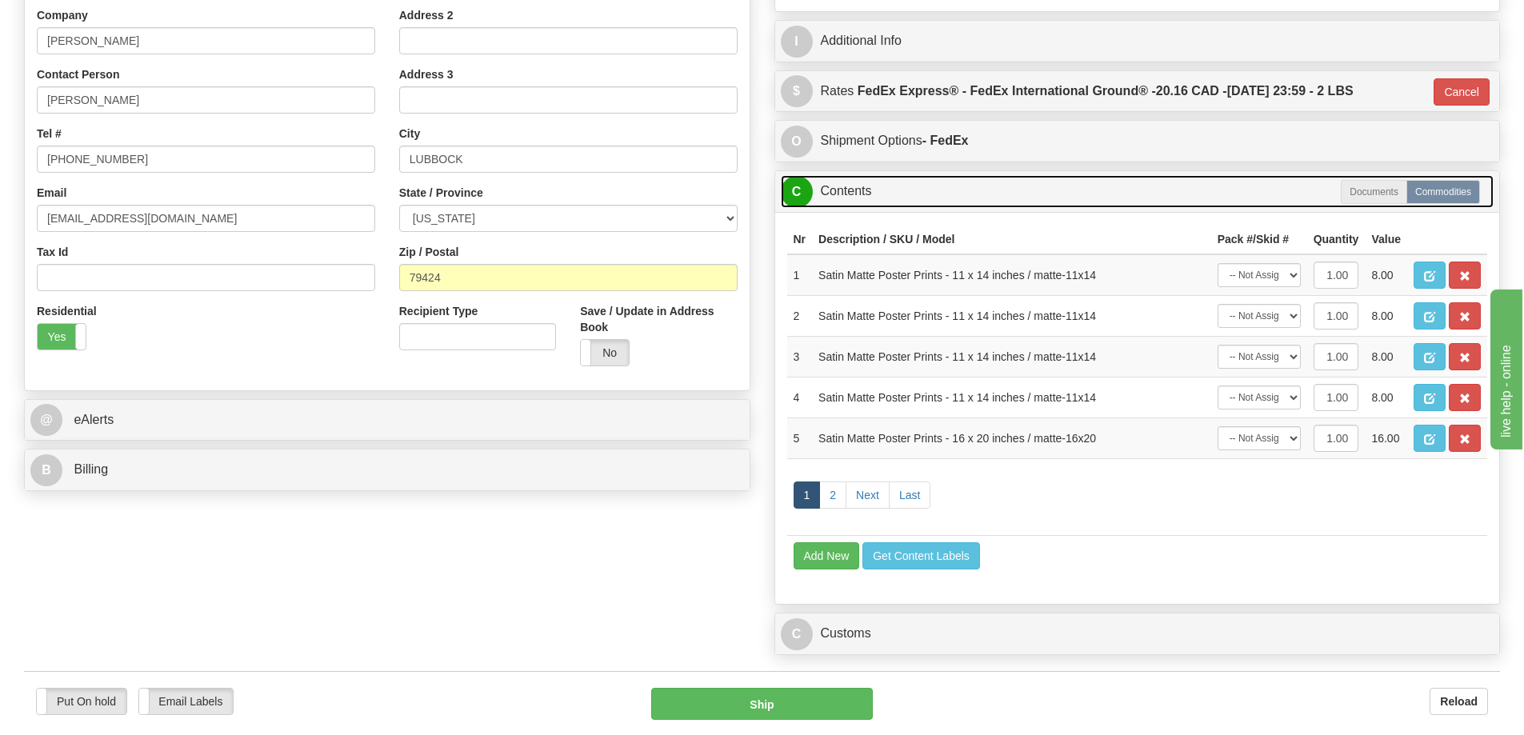
scroll to position [400, 0]
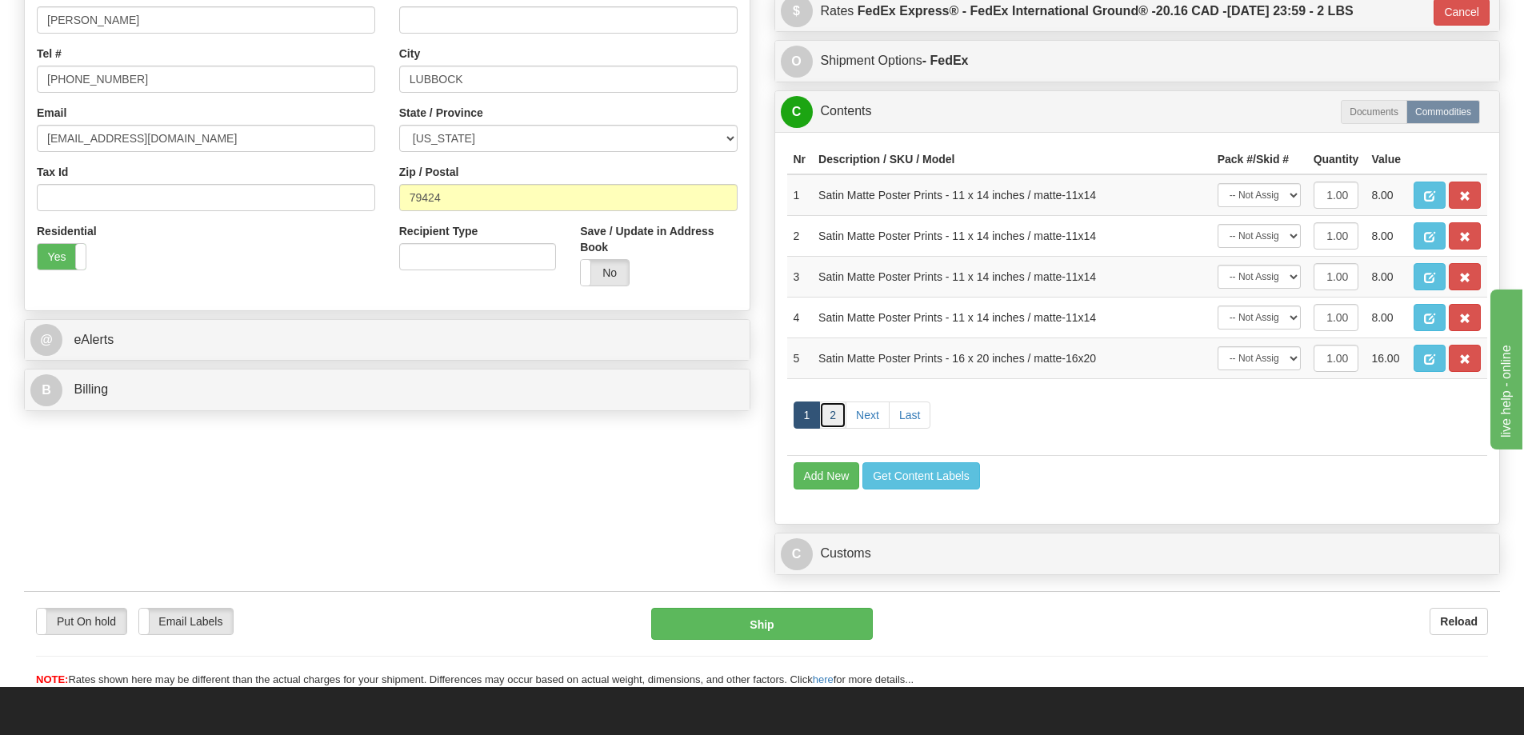
click at [834, 417] on link "2" at bounding box center [832, 414] width 27 height 27
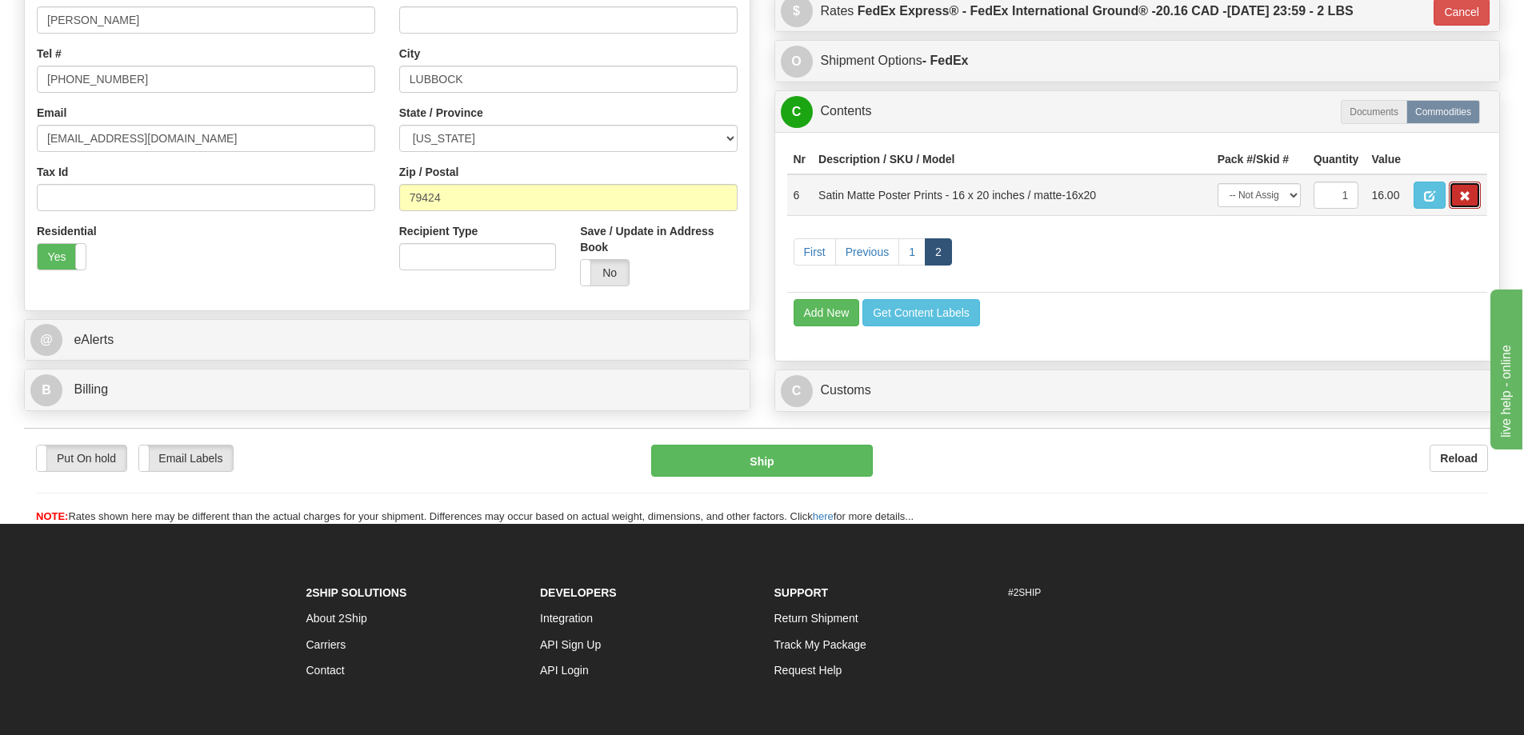
click at [1452, 195] on button "button" at bounding box center [1464, 195] width 32 height 27
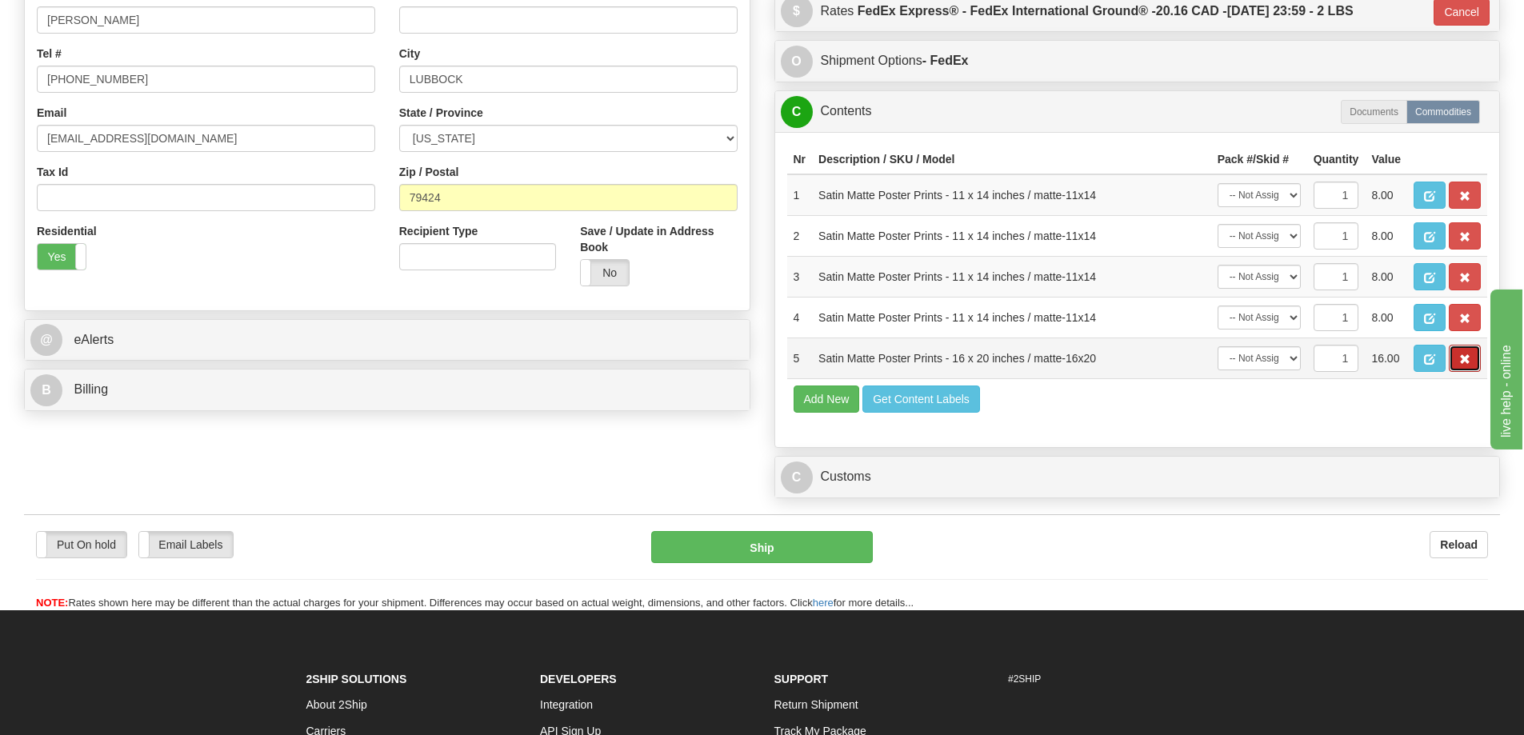
click at [1464, 365] on span "button" at bounding box center [1464, 359] width 11 height 10
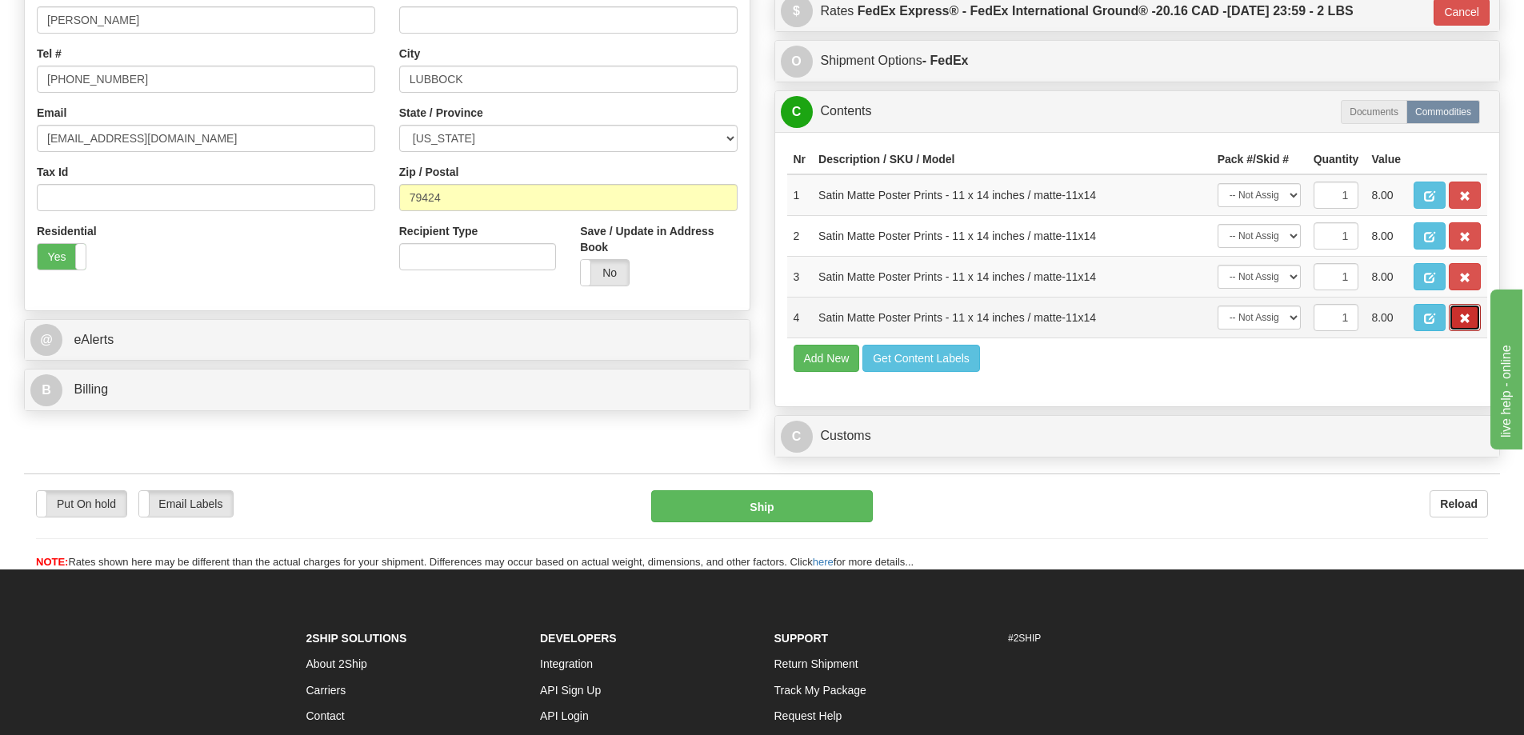
click at [1456, 318] on button "button" at bounding box center [1464, 317] width 32 height 27
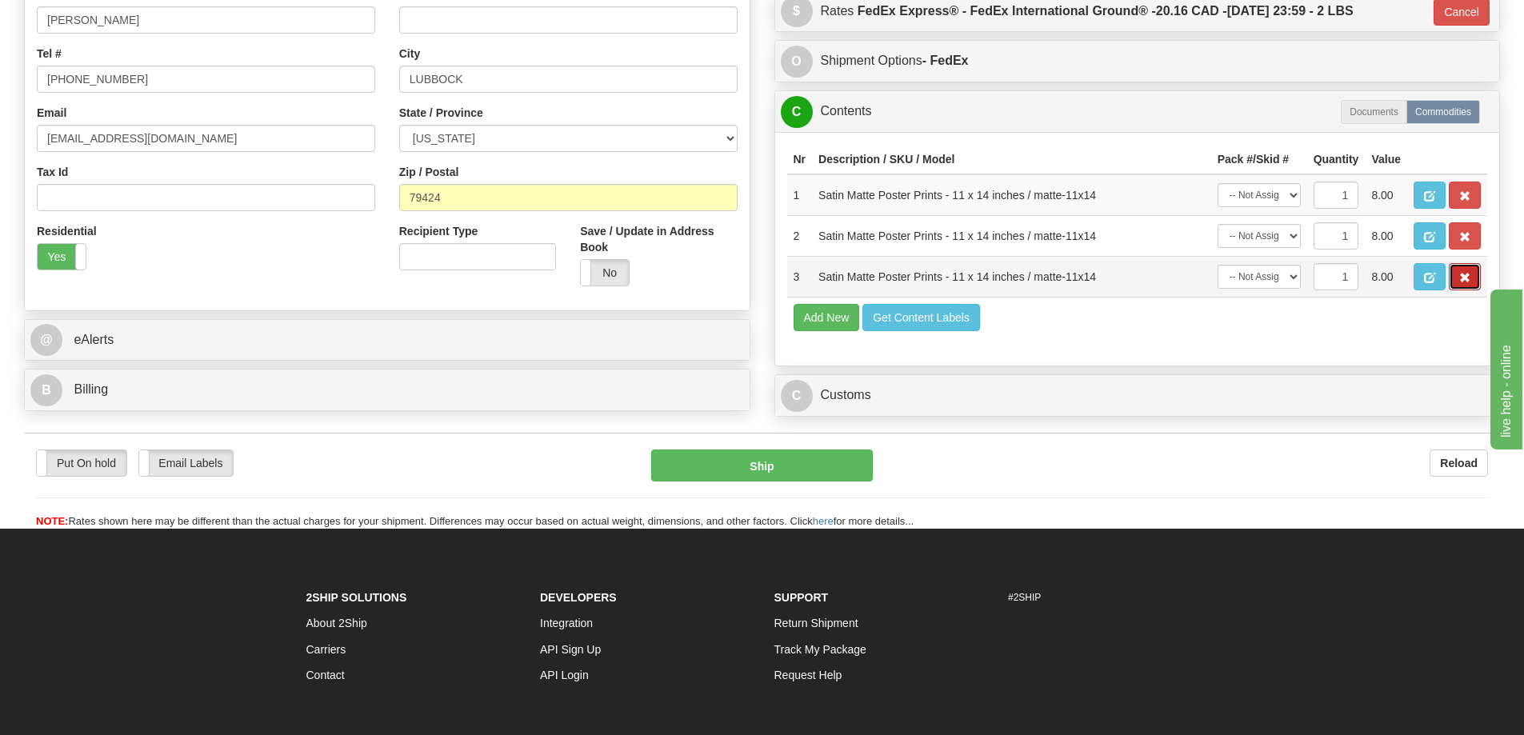
click at [1461, 282] on span "button" at bounding box center [1464, 278] width 11 height 10
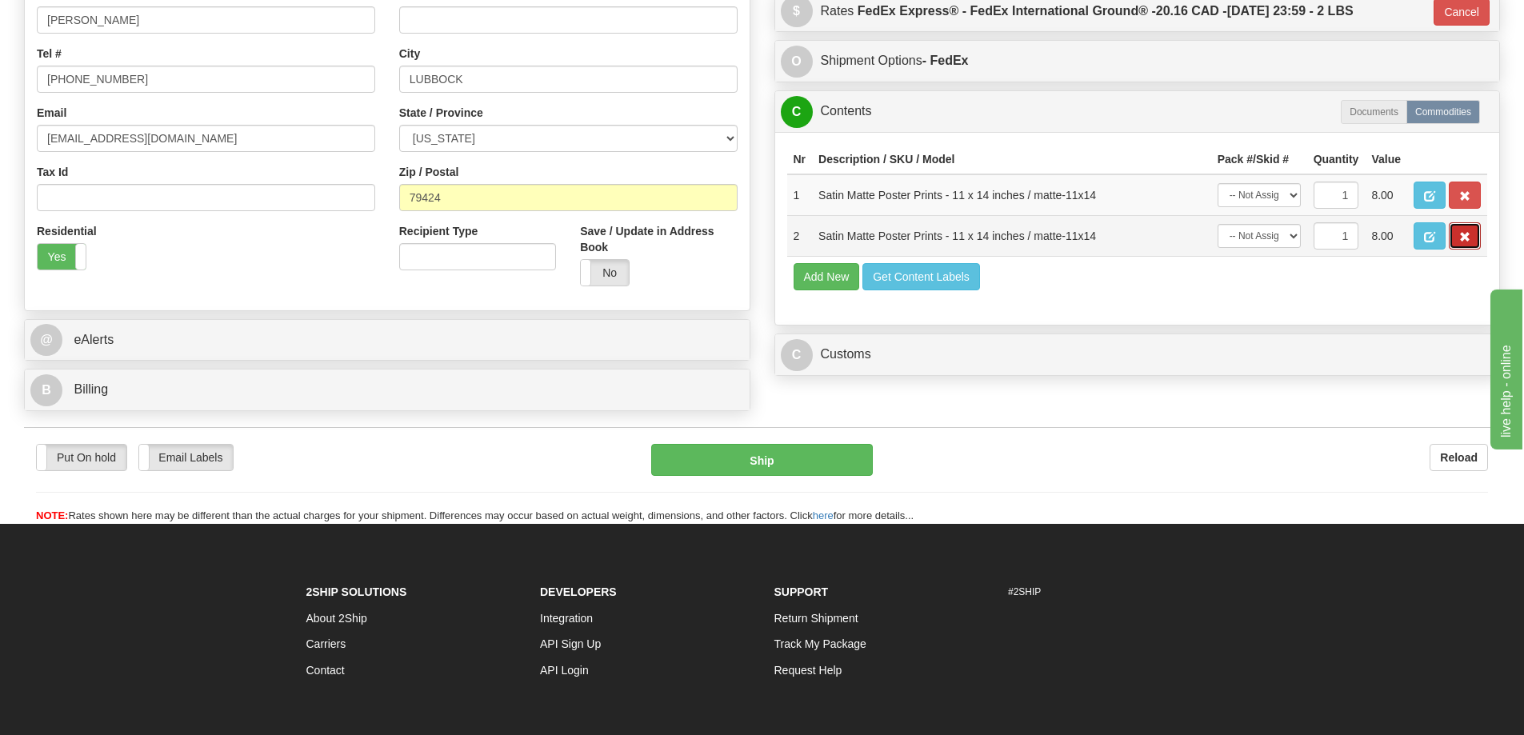
click at [1463, 242] on span "button" at bounding box center [1464, 237] width 11 height 10
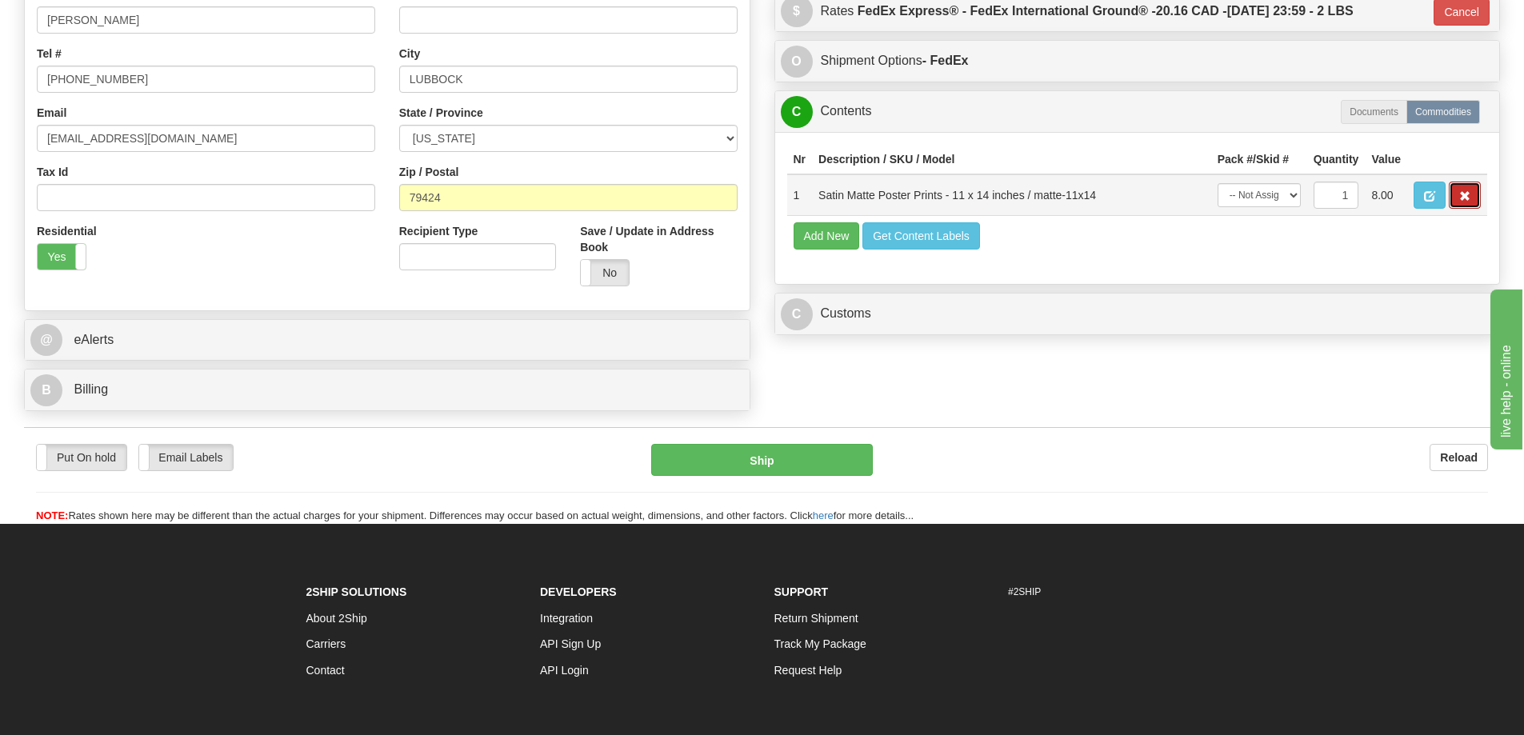
click at [1462, 202] on span "button" at bounding box center [1464, 196] width 11 height 10
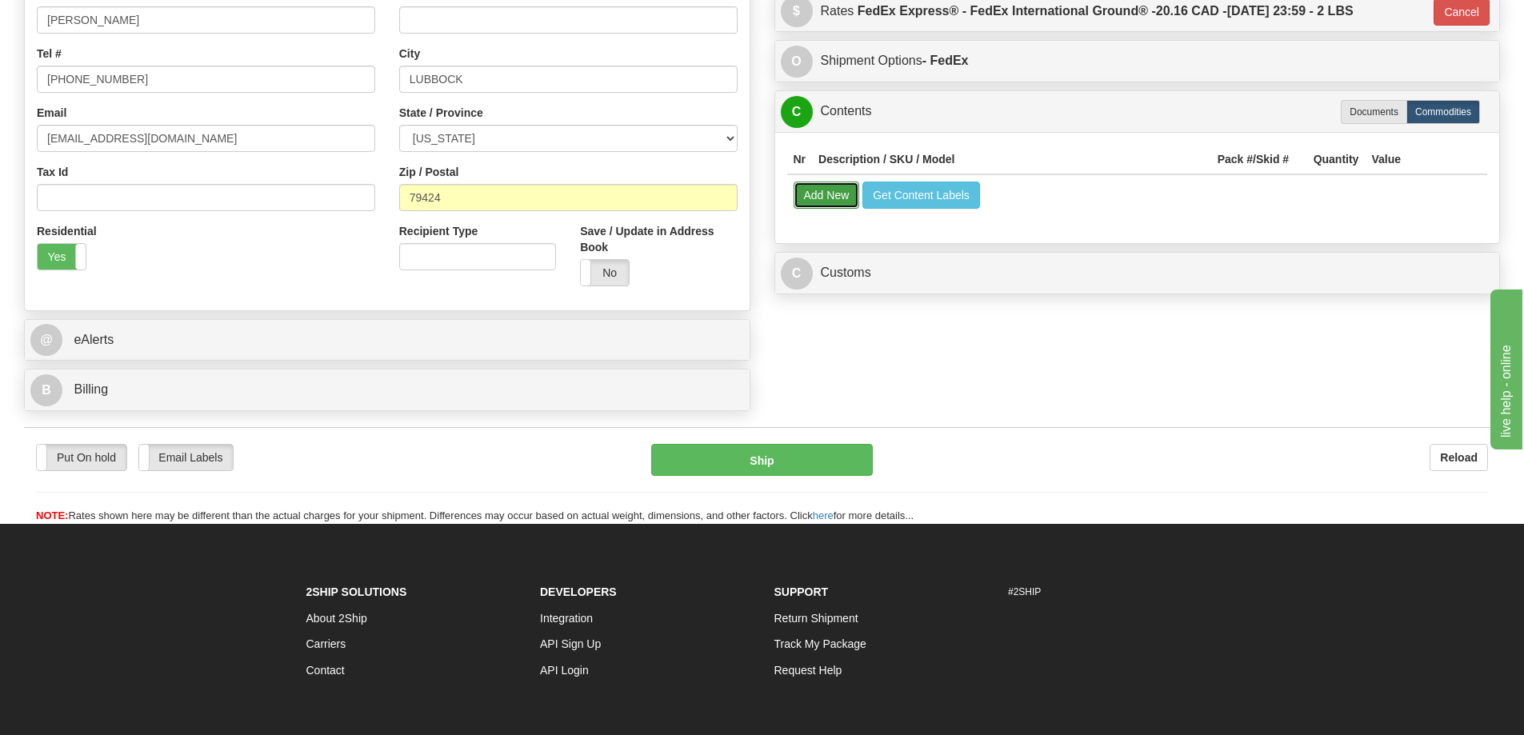
click at [814, 198] on button "Add New" at bounding box center [826, 195] width 66 height 27
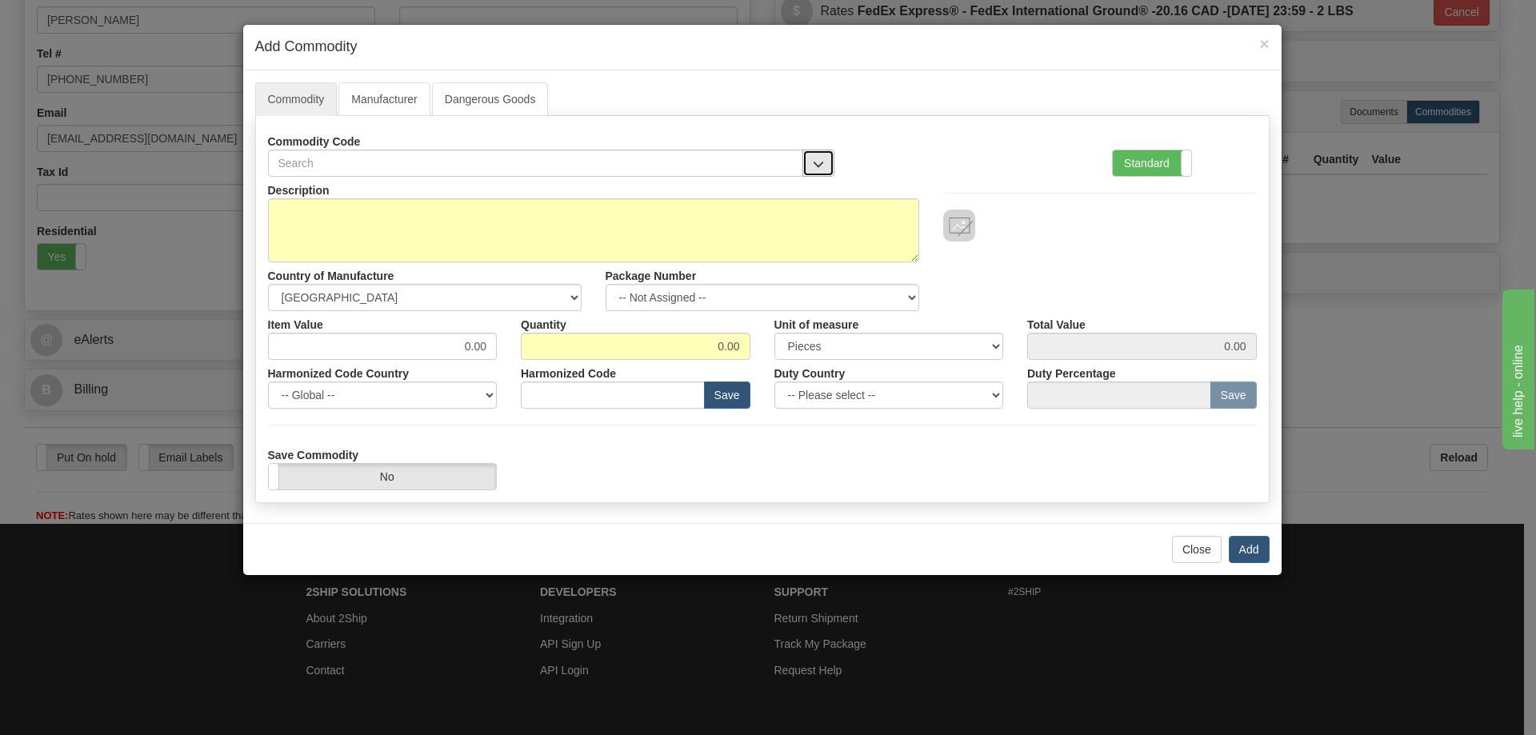
click at [818, 159] on span "button" at bounding box center [818, 164] width 11 height 10
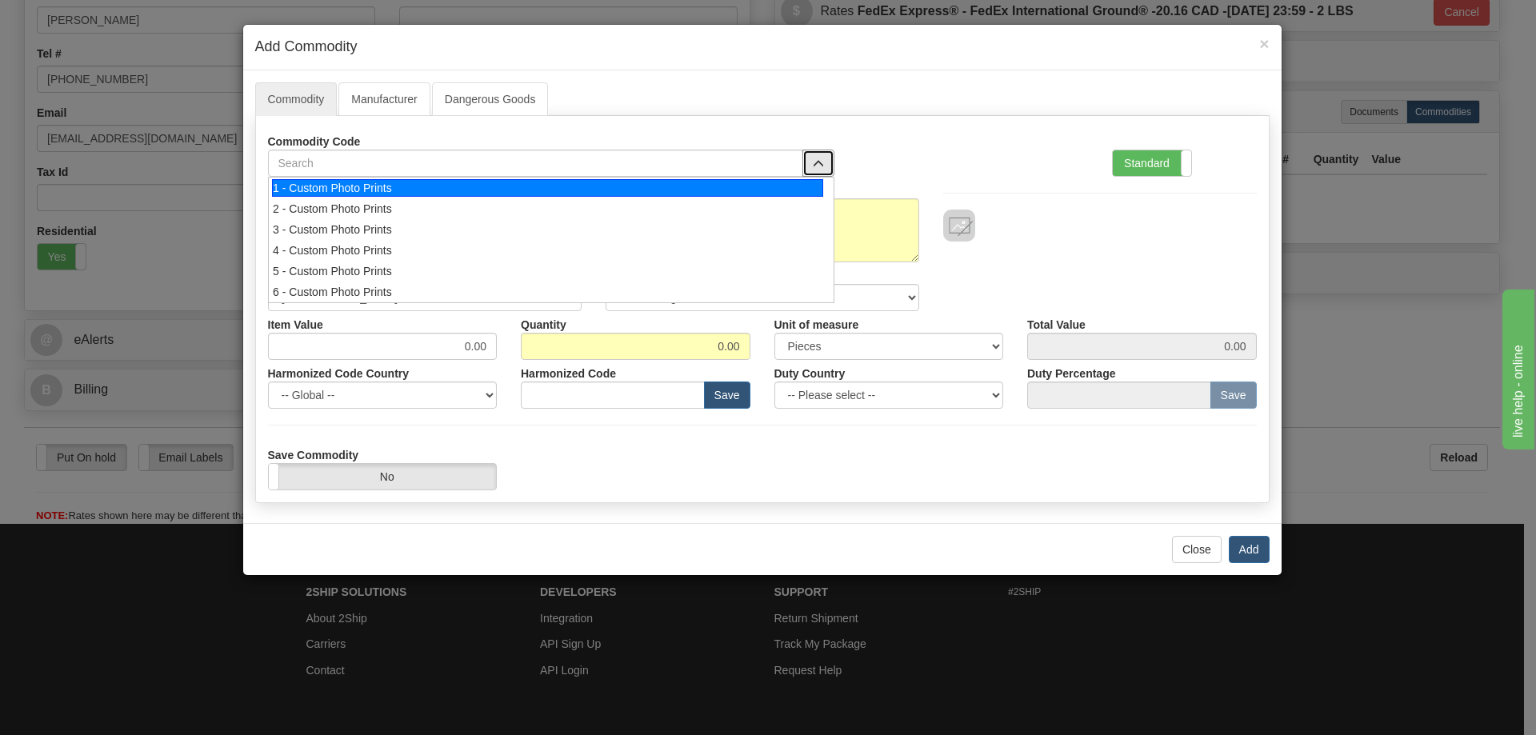
click at [792, 194] on div "1 - Custom Photo Prints" at bounding box center [547, 188] width 551 height 18
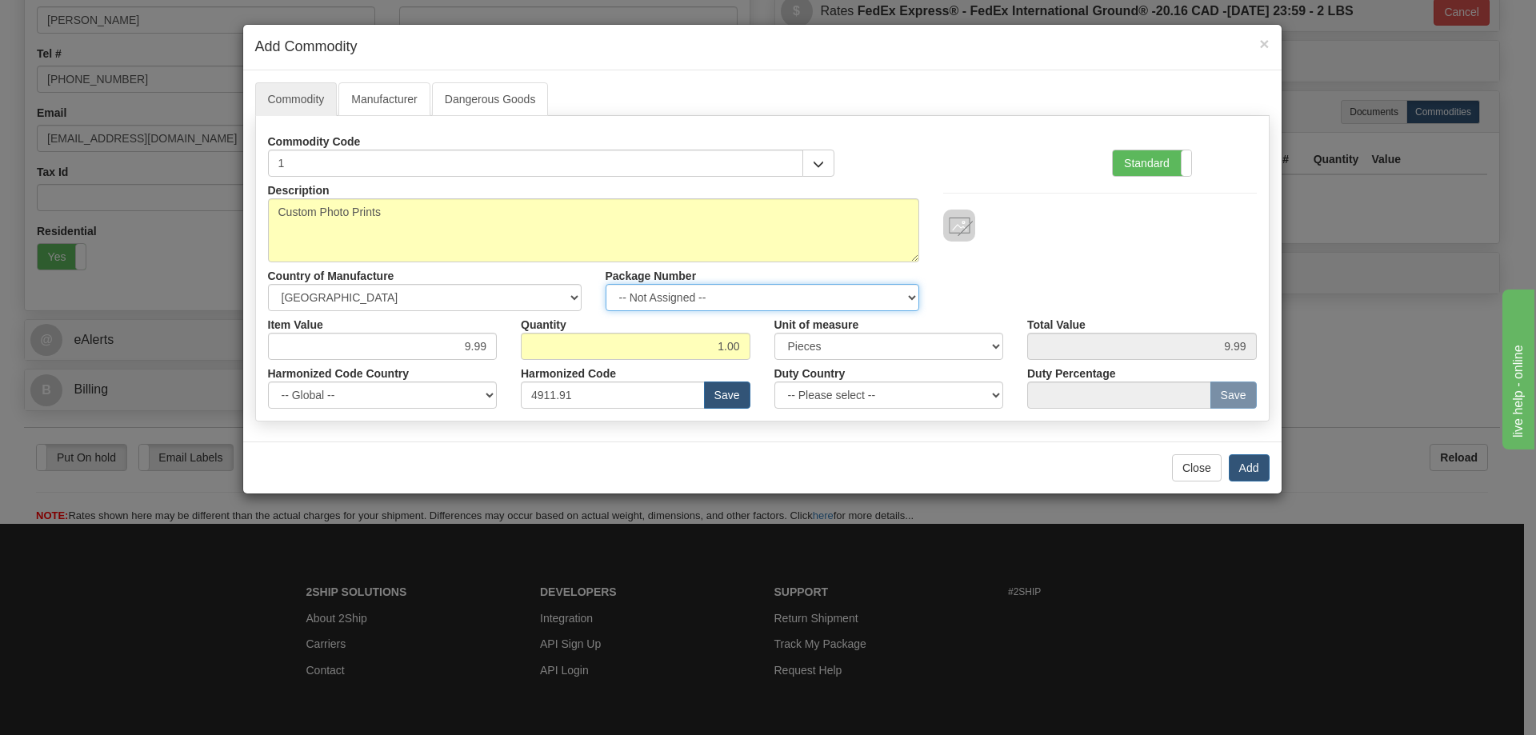
click at [907, 298] on select "-- Not Assigned -- Item 1" at bounding box center [762, 297] width 314 height 27
select select "0"
click at [605, 284] on select "-- Not Assigned -- Item 1" at bounding box center [762, 297] width 314 height 27
click at [1253, 468] on button "Add" at bounding box center [1248, 467] width 41 height 27
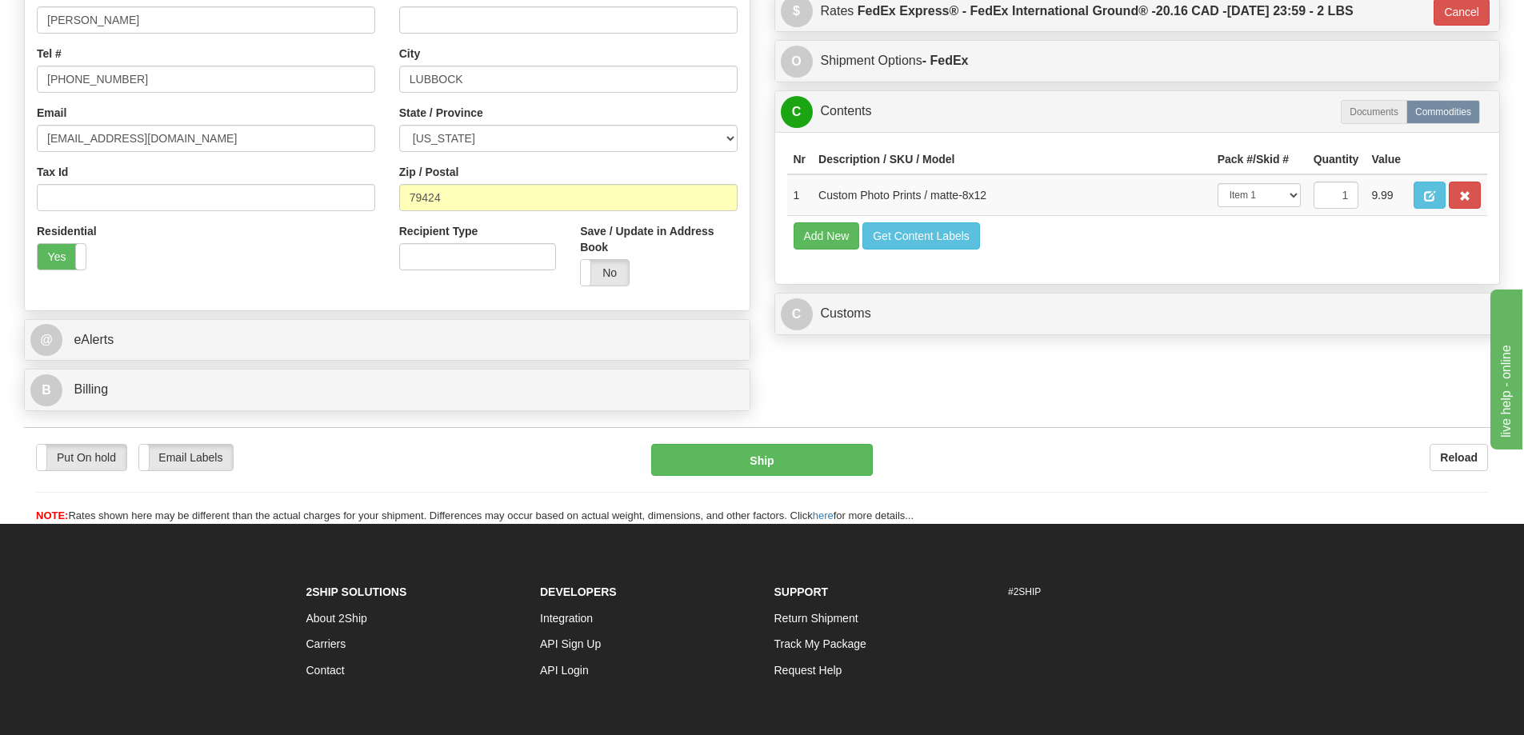
scroll to position [160, 0]
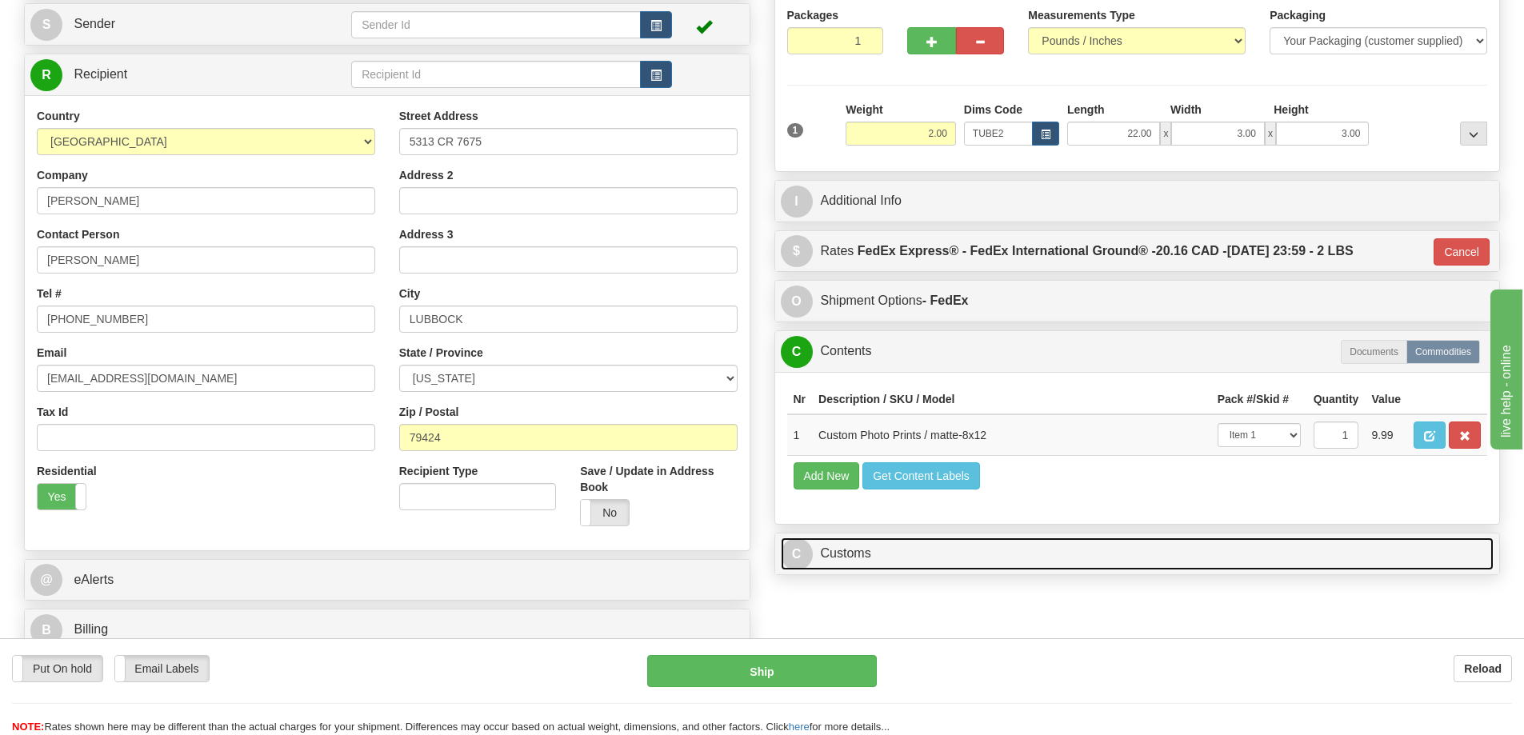
click at [1228, 555] on link "C Customs" at bounding box center [1137, 553] width 713 height 33
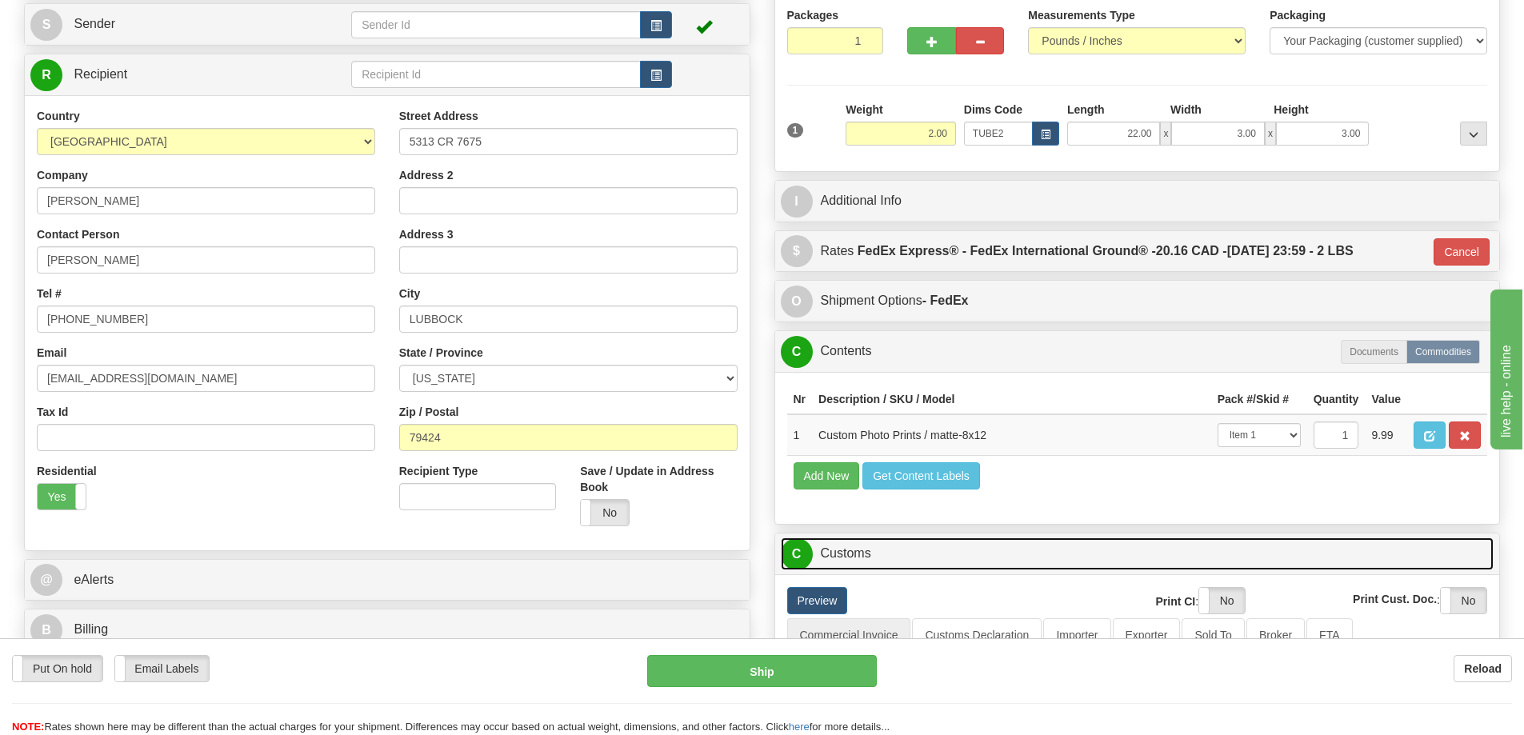
scroll to position [400, 0]
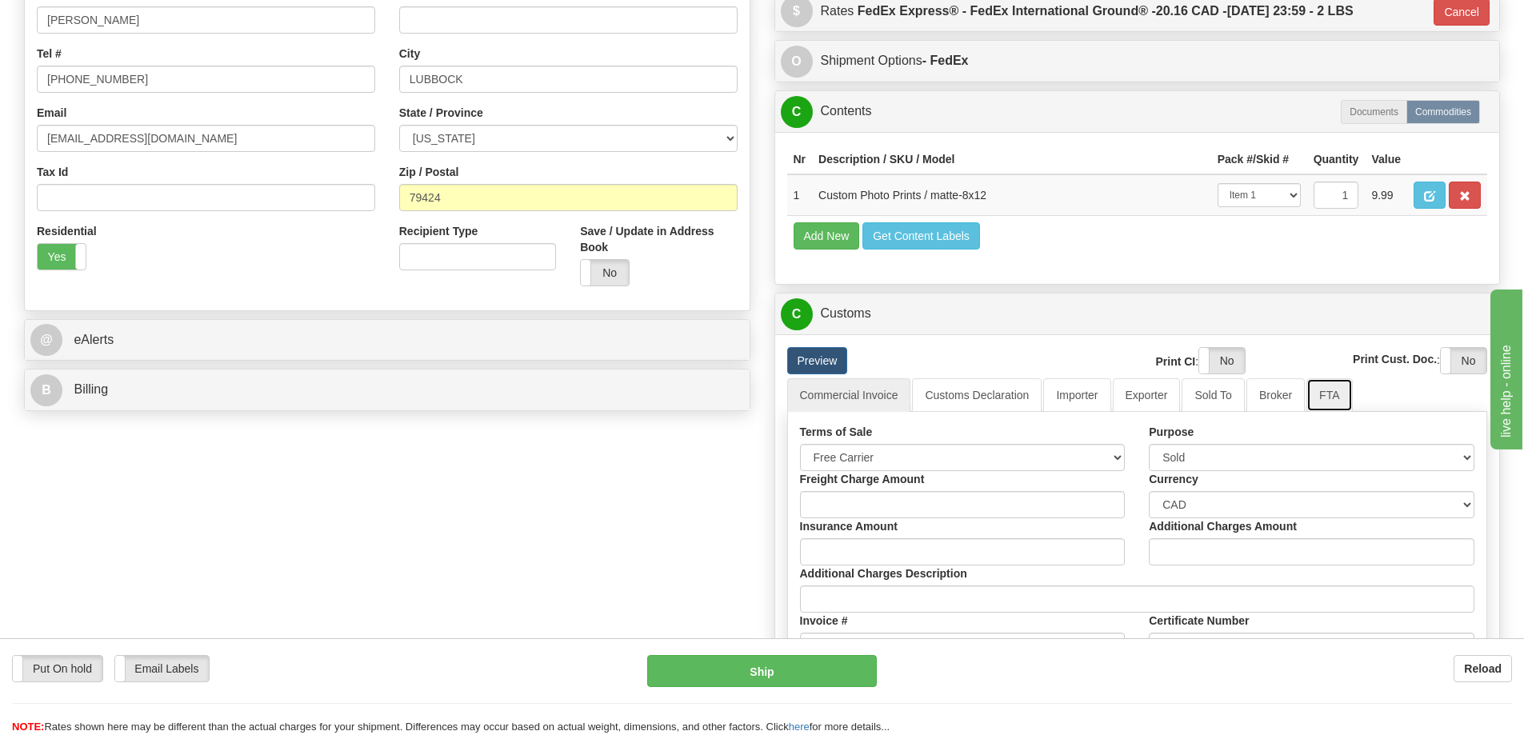
click at [1328, 401] on link "FTA" at bounding box center [1329, 395] width 46 height 34
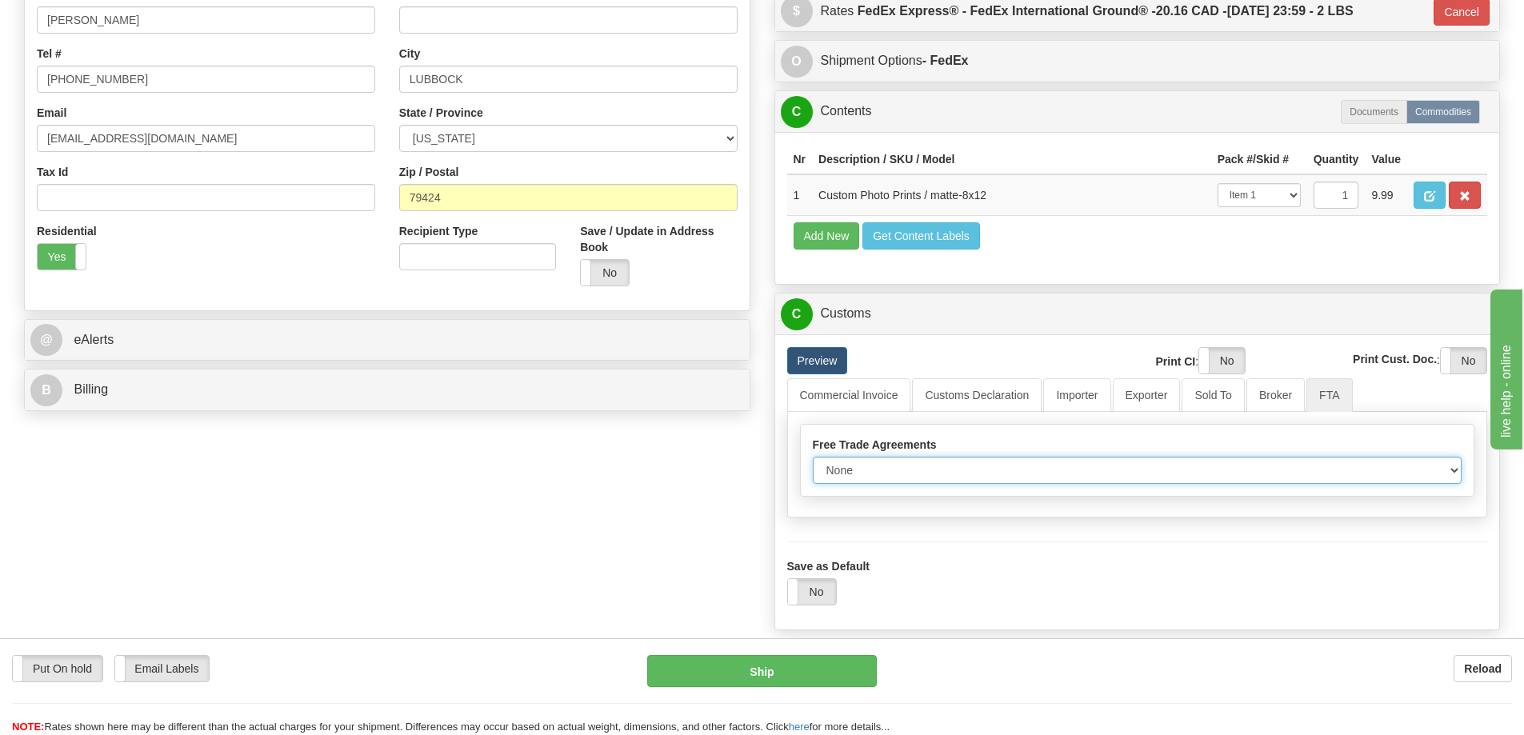
click at [1453, 469] on select "None Other USMCA CETA CUKTCA" at bounding box center [1137, 470] width 649 height 27
select select "1"
click at [813, 462] on select "None Other USMCA CETA CUKTCA" at bounding box center [1137, 470] width 649 height 27
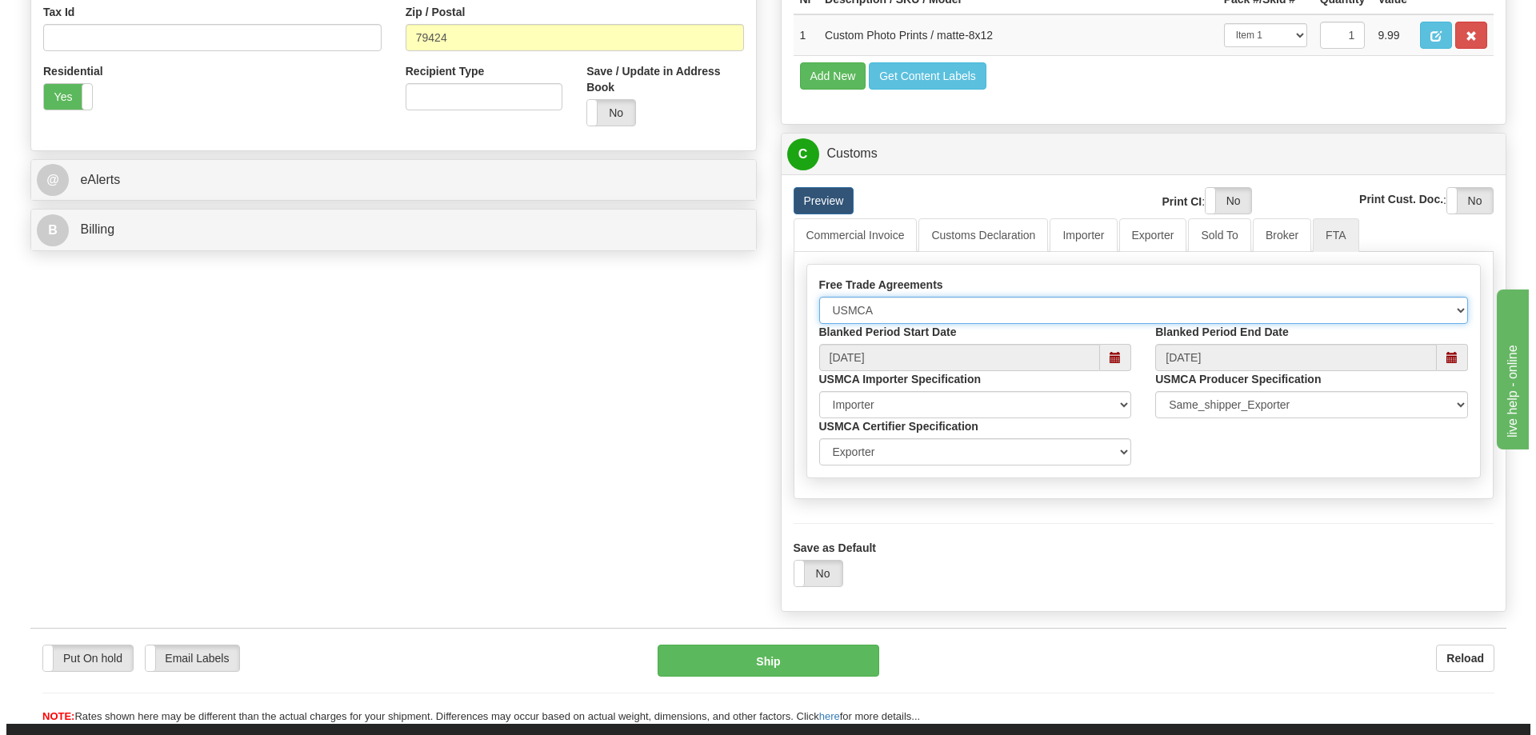
scroll to position [640, 0]
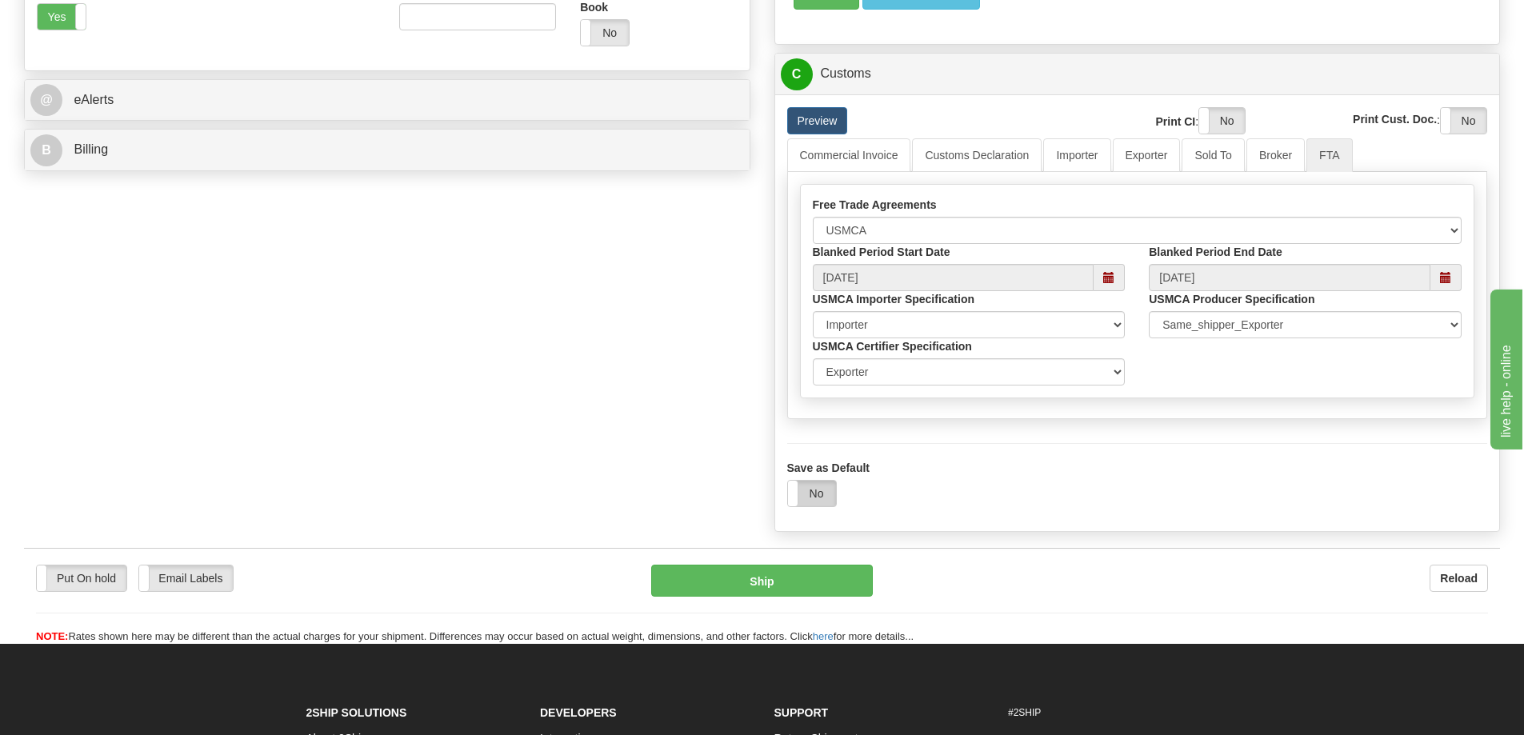
click at [814, 494] on label "No" at bounding box center [812, 494] width 48 height 26
click at [800, 575] on button "Ship" at bounding box center [762, 581] width 222 height 32
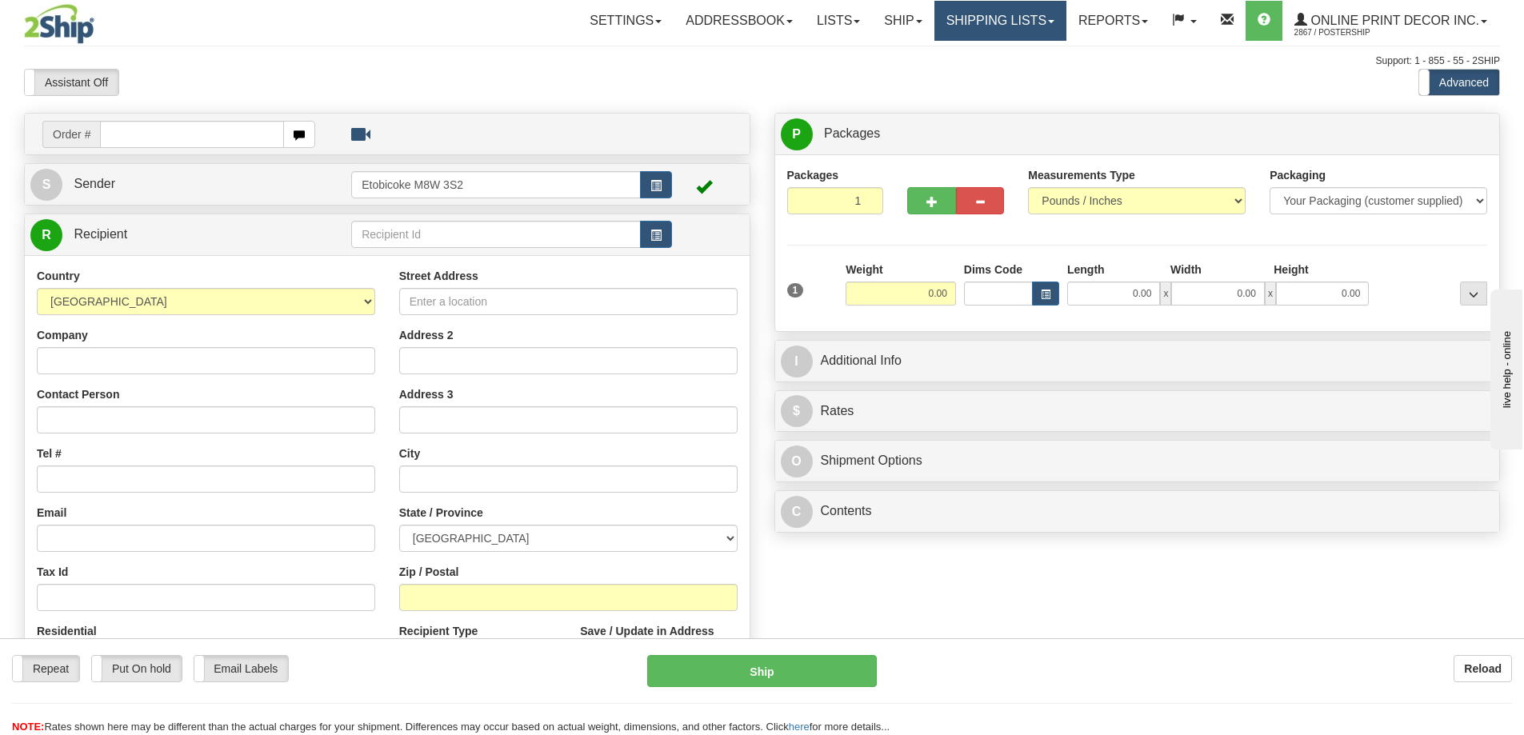
click at [1037, 17] on link "Shipping lists" at bounding box center [1000, 21] width 132 height 40
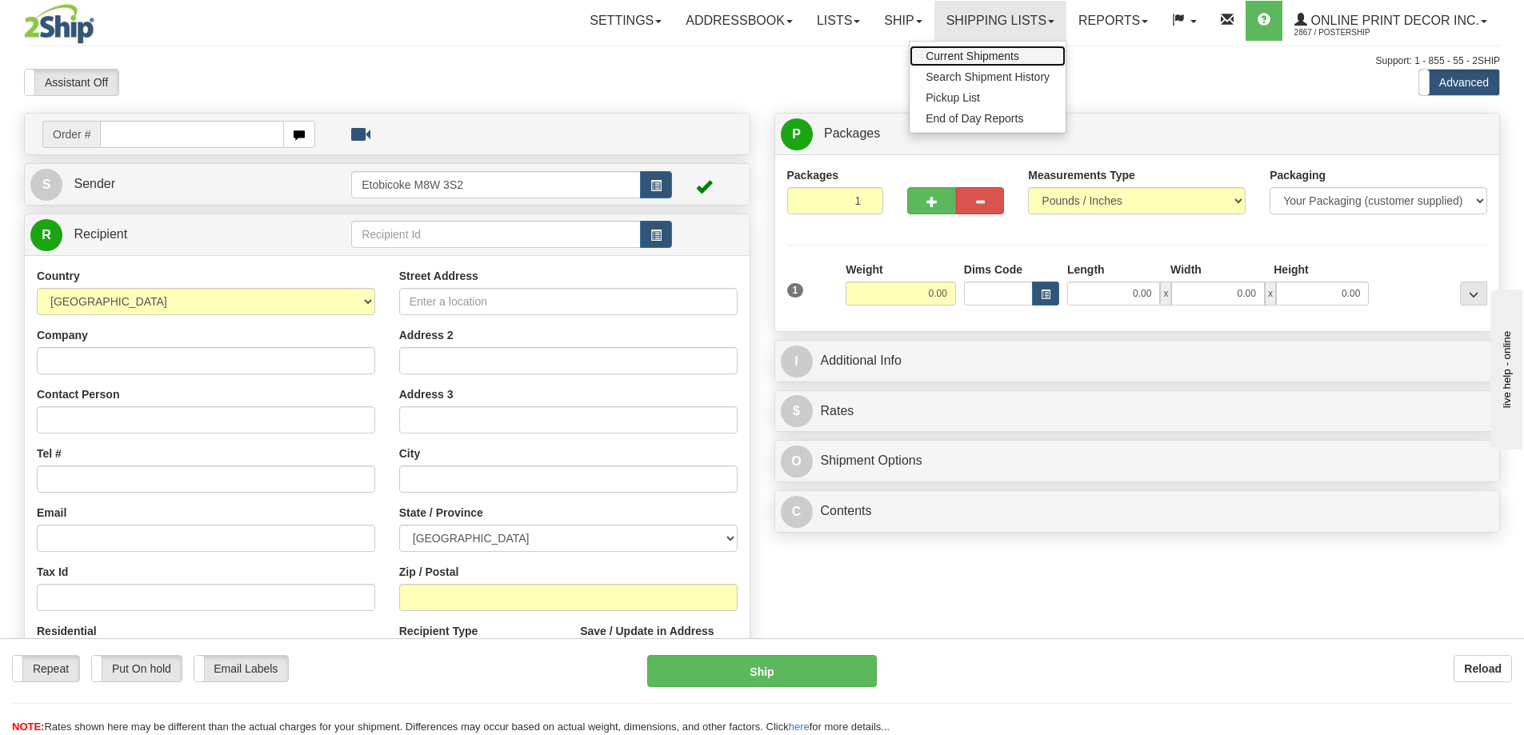
click at [1000, 58] on span "Current Shipments" at bounding box center [972, 56] width 94 height 13
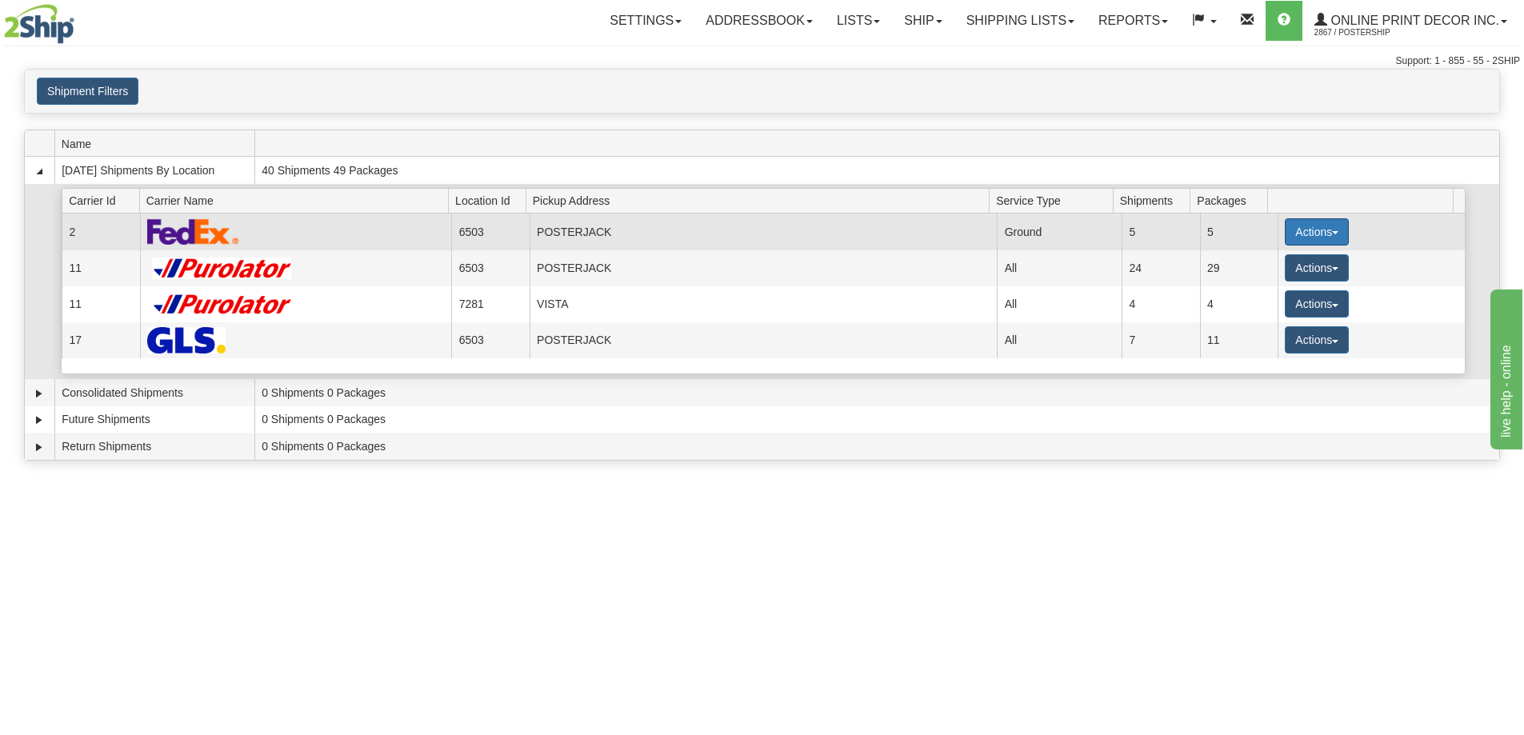
click at [1302, 226] on button "Actions" at bounding box center [1316, 231] width 64 height 27
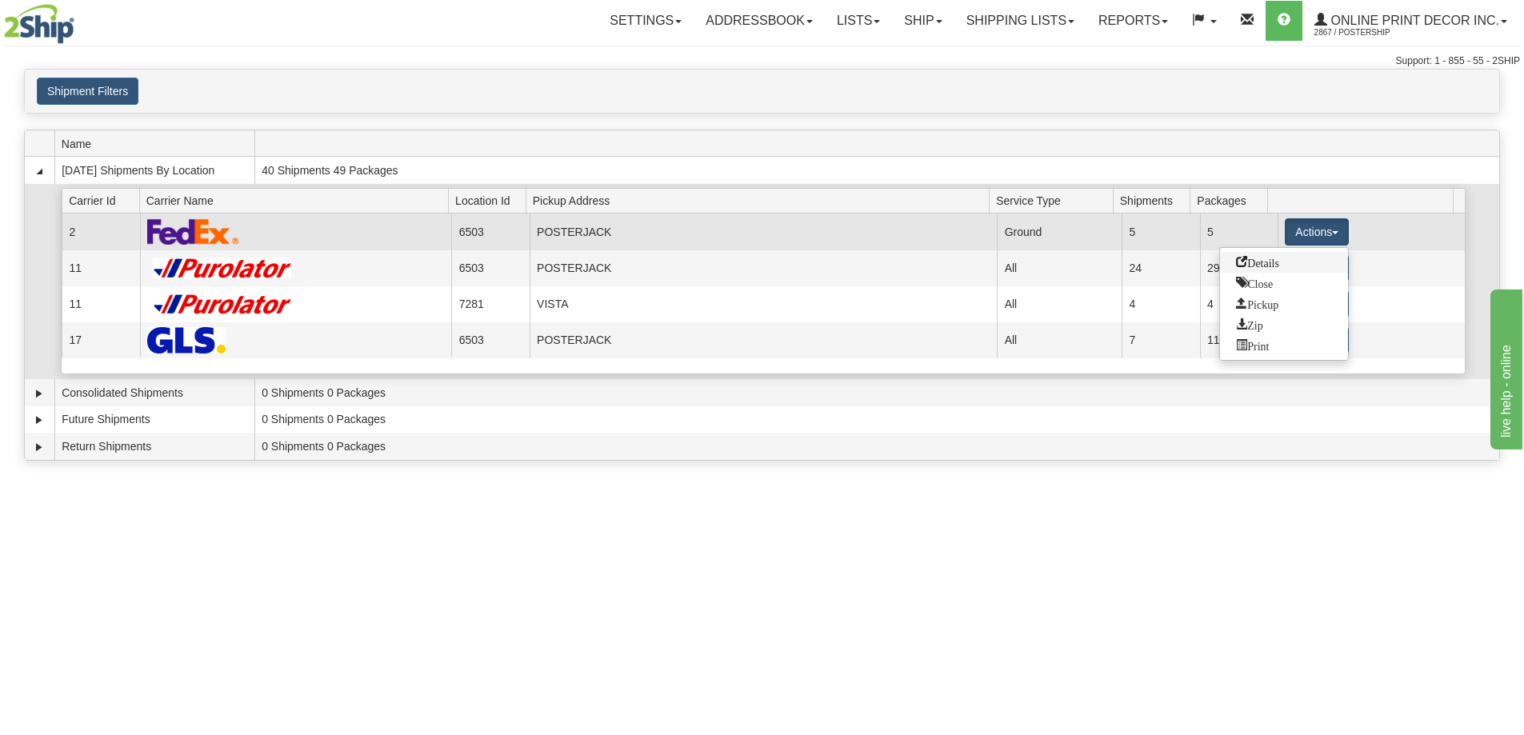
click at [1239, 258] on span "Details" at bounding box center [1257, 261] width 43 height 11
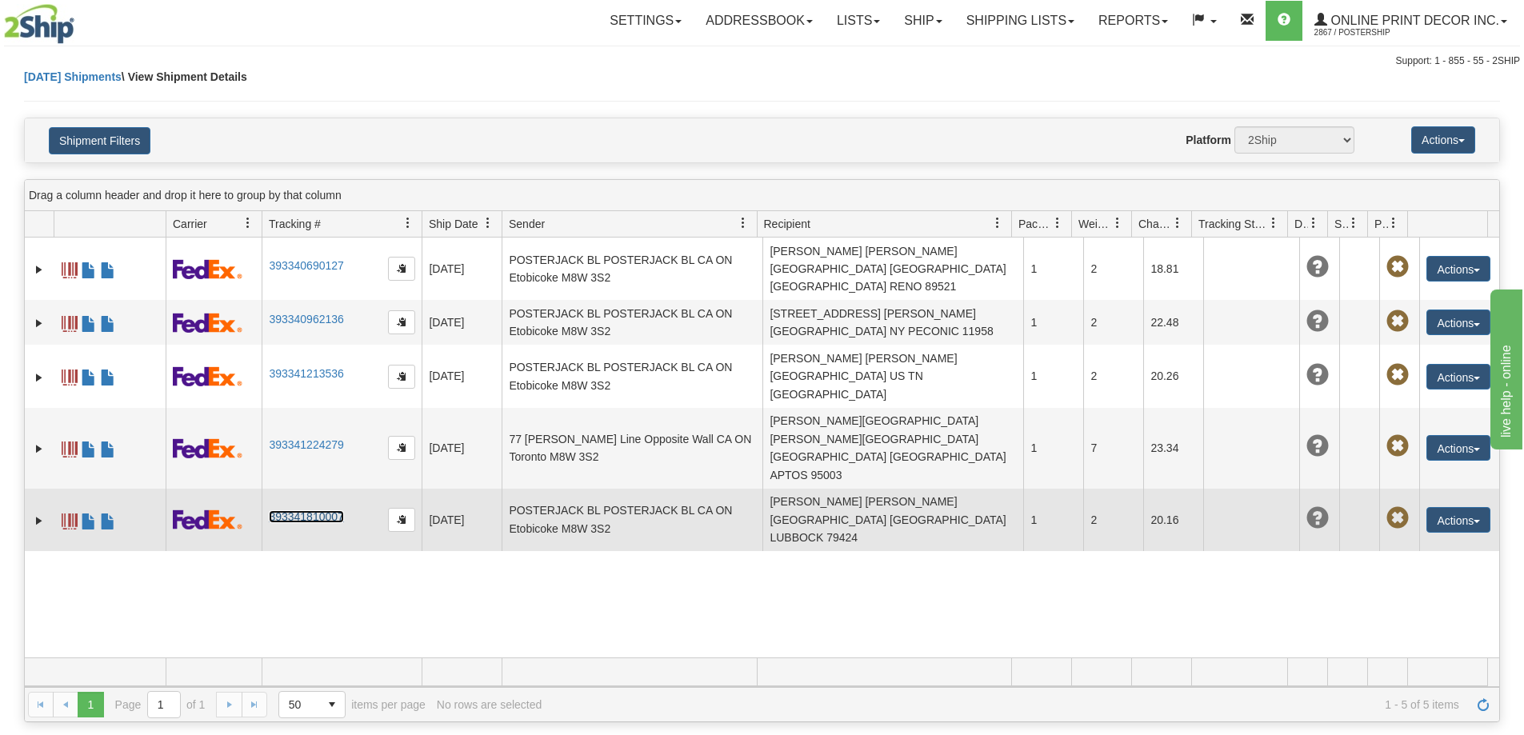
click at [285, 510] on link "393341810007" at bounding box center [306, 516] width 74 height 13
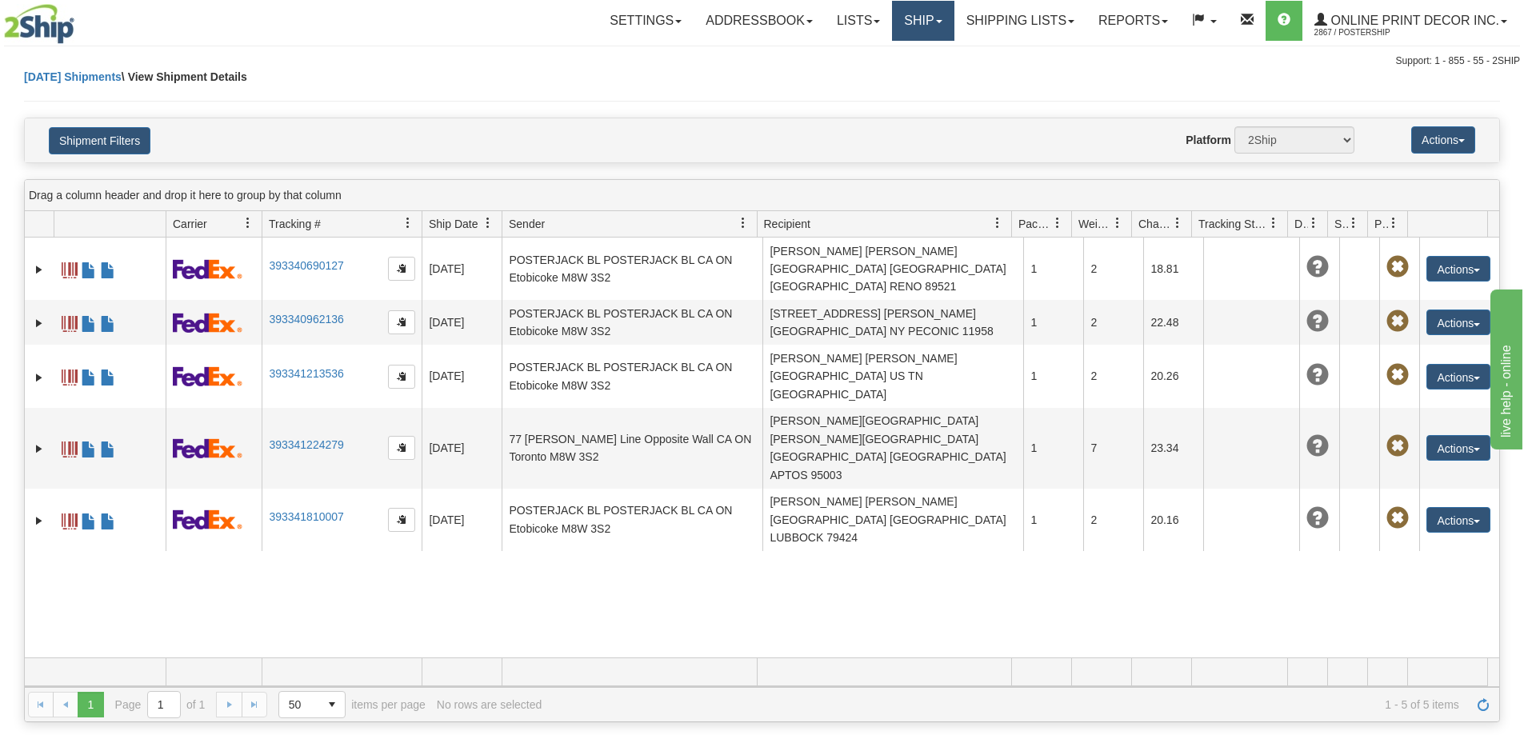
click at [920, 23] on link "Ship" at bounding box center [923, 21] width 62 height 40
click at [882, 50] on span "Ship Screen" at bounding box center [855, 56] width 61 height 13
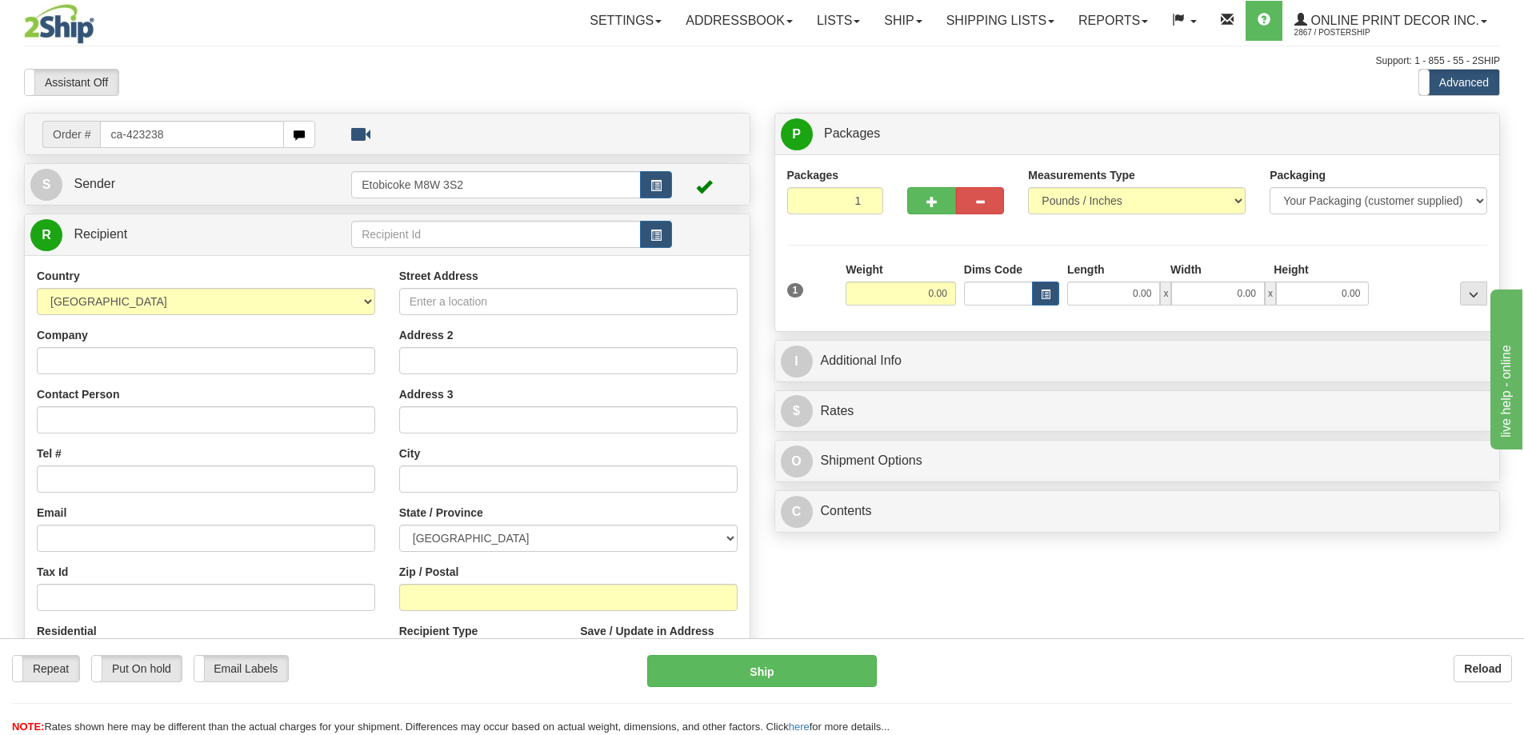
type input "ca-423238"
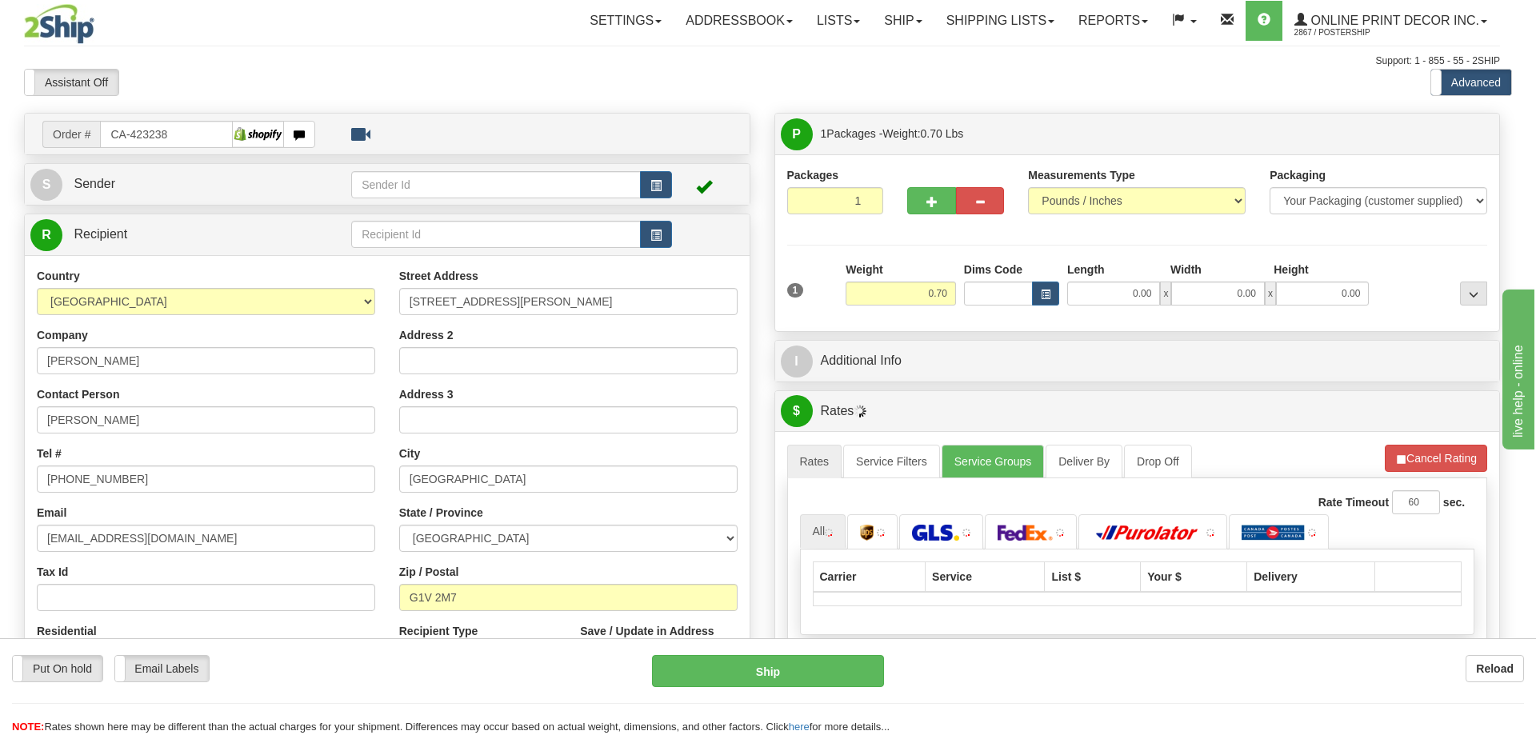
type input "[GEOGRAPHIC_DATA]"
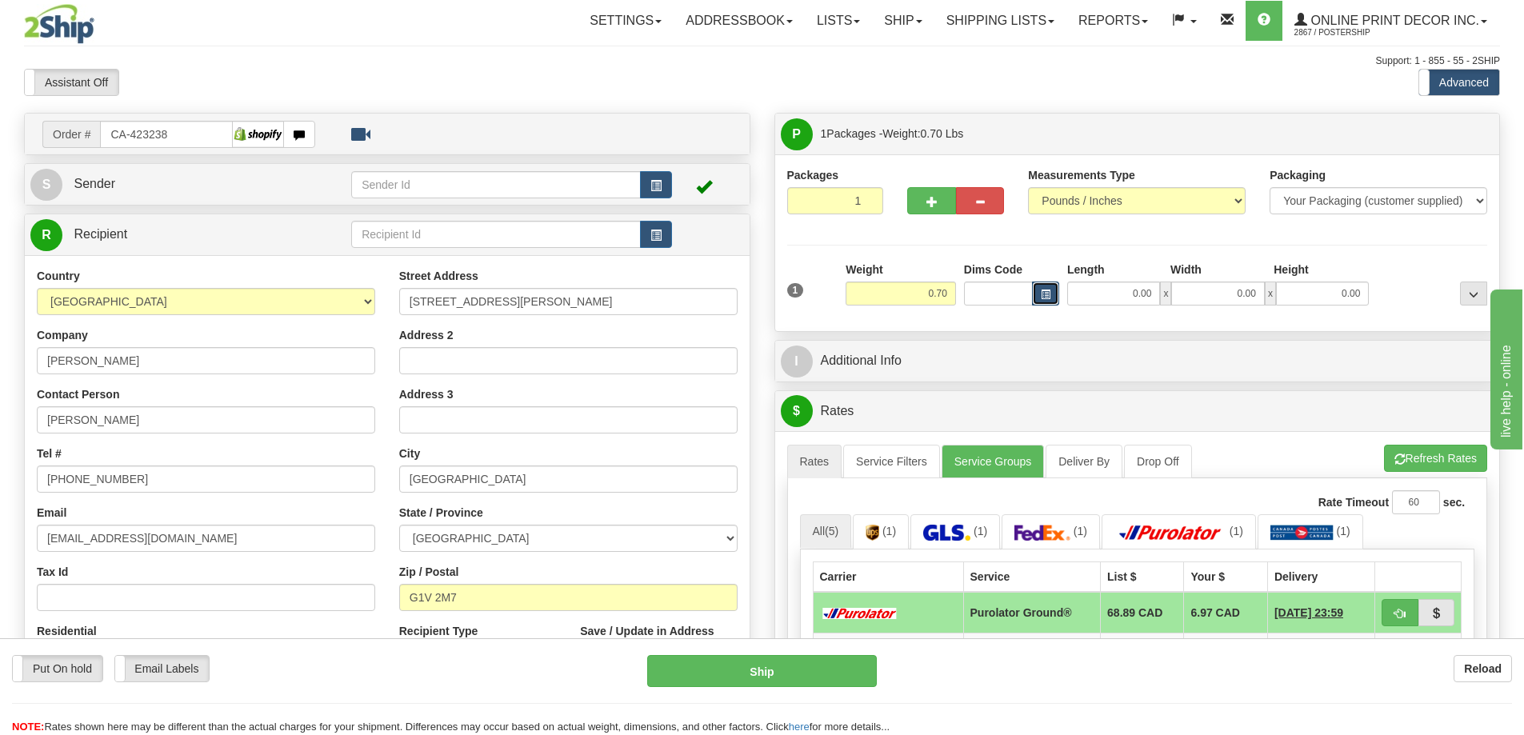
click at [1037, 298] on button "button" at bounding box center [1045, 294] width 27 height 24
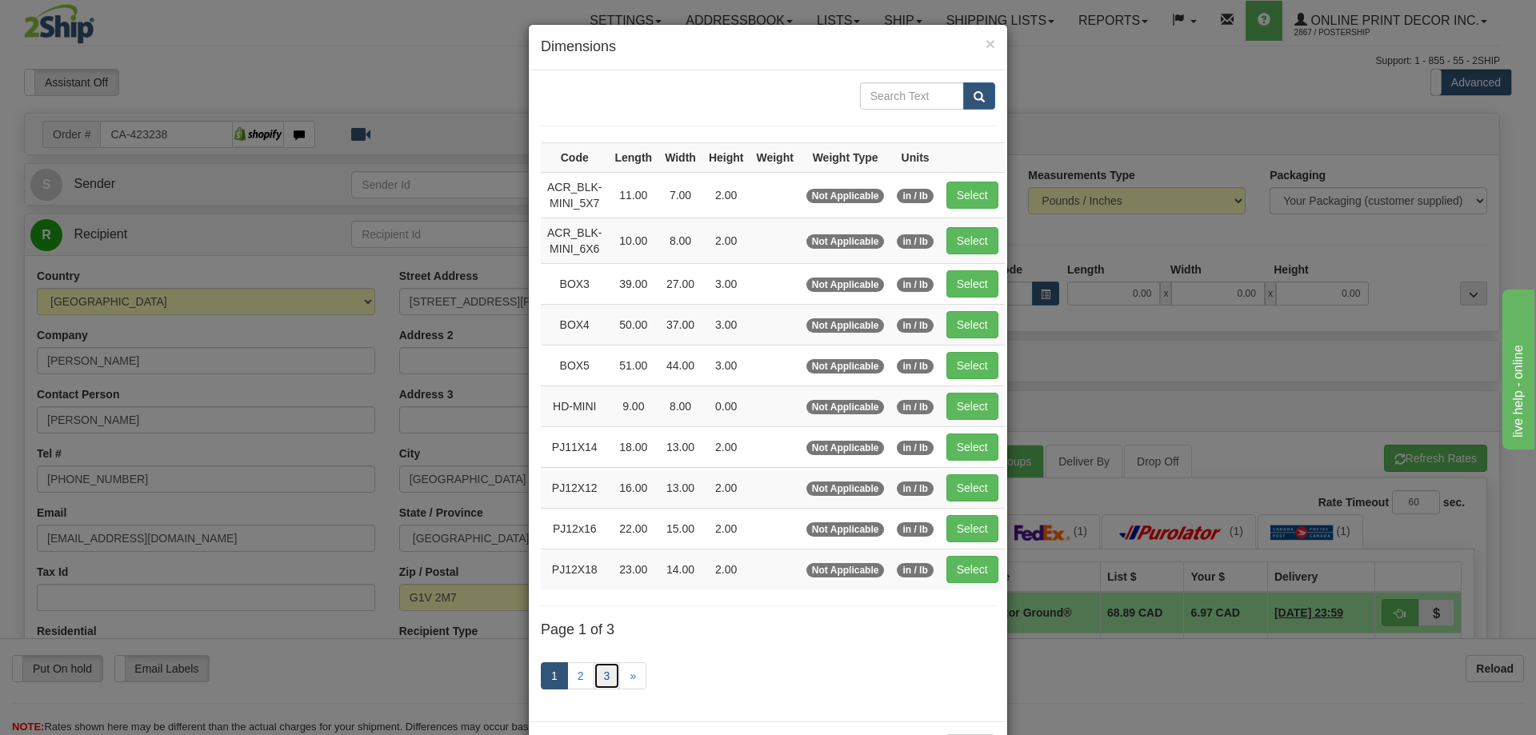
click at [603, 673] on link "3" at bounding box center [606, 675] width 27 height 27
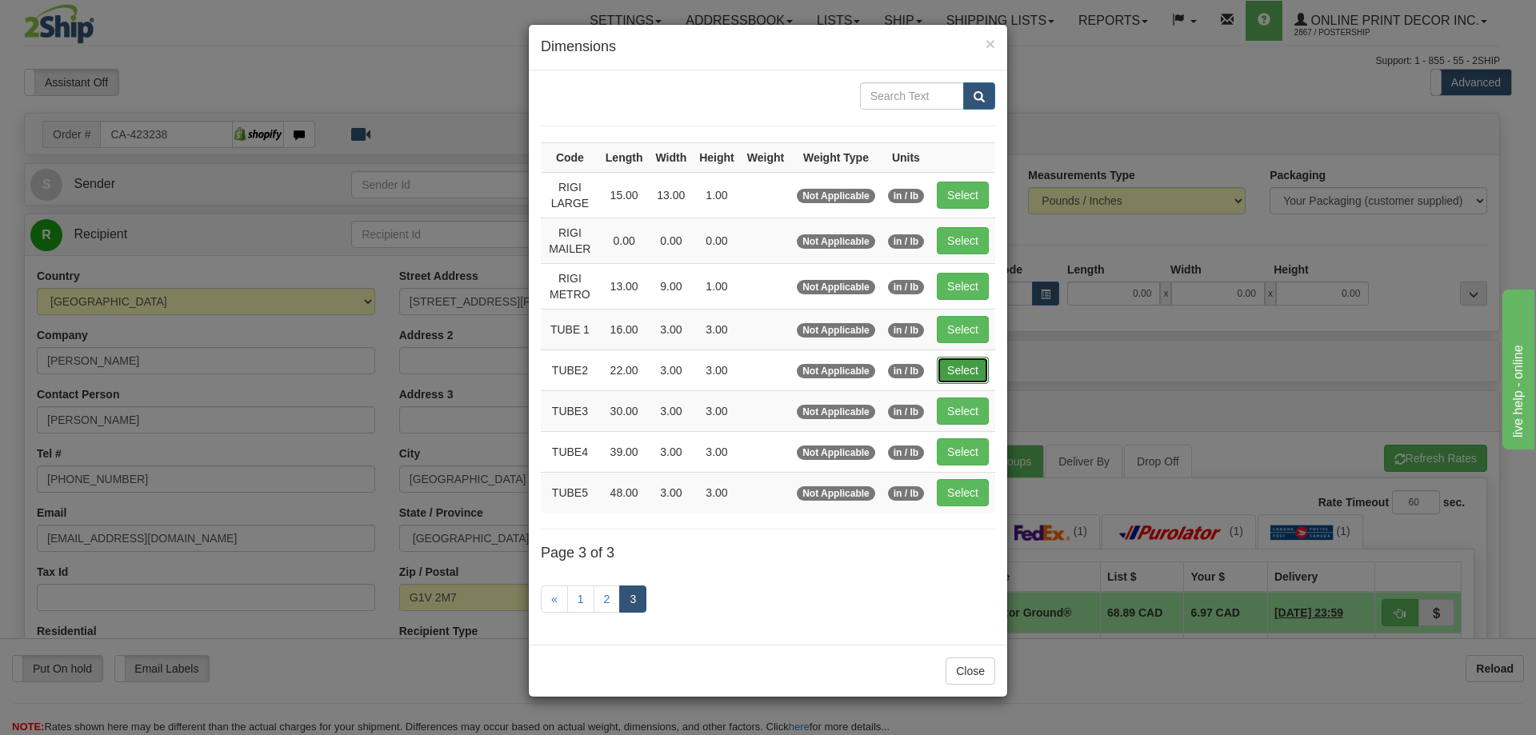
click at [958, 360] on button "Select" at bounding box center [963, 370] width 52 height 27
type input "TUBE2"
type input "22.00"
type input "3.00"
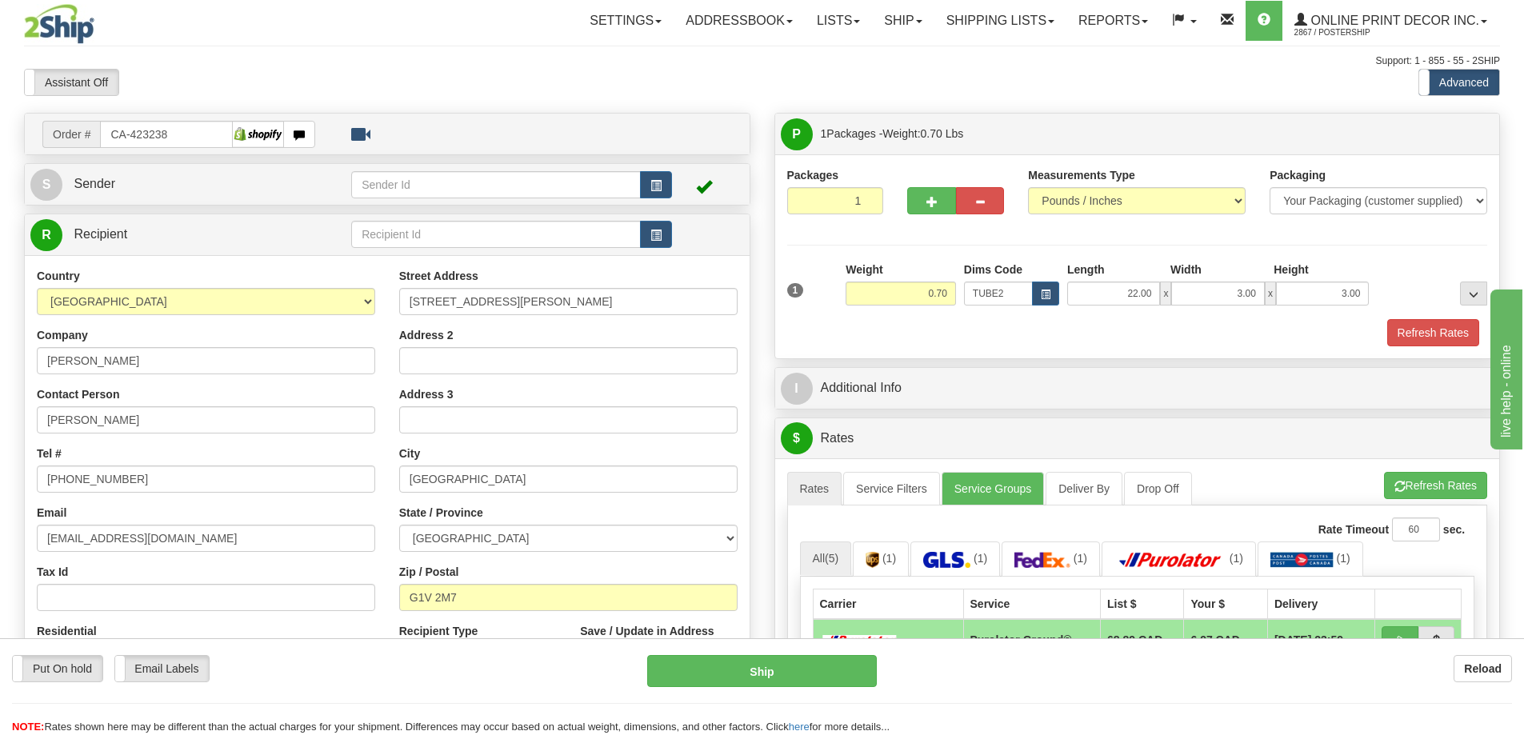
click at [1425, 318] on div at bounding box center [1137, 318] width 709 height 1
drag, startPoint x: 1384, startPoint y: 350, endPoint x: 1384, endPoint y: 338, distance: 12.8
click at [1384, 346] on div "Packages 1 1 Measurements Type" at bounding box center [1137, 256] width 725 height 204
click at [1424, 324] on div "1 Weight 0.70 Dims Code TUBE2" at bounding box center [1137, 304] width 701 height 85
click at [1428, 330] on button "Refresh Rates" at bounding box center [1433, 332] width 92 height 27
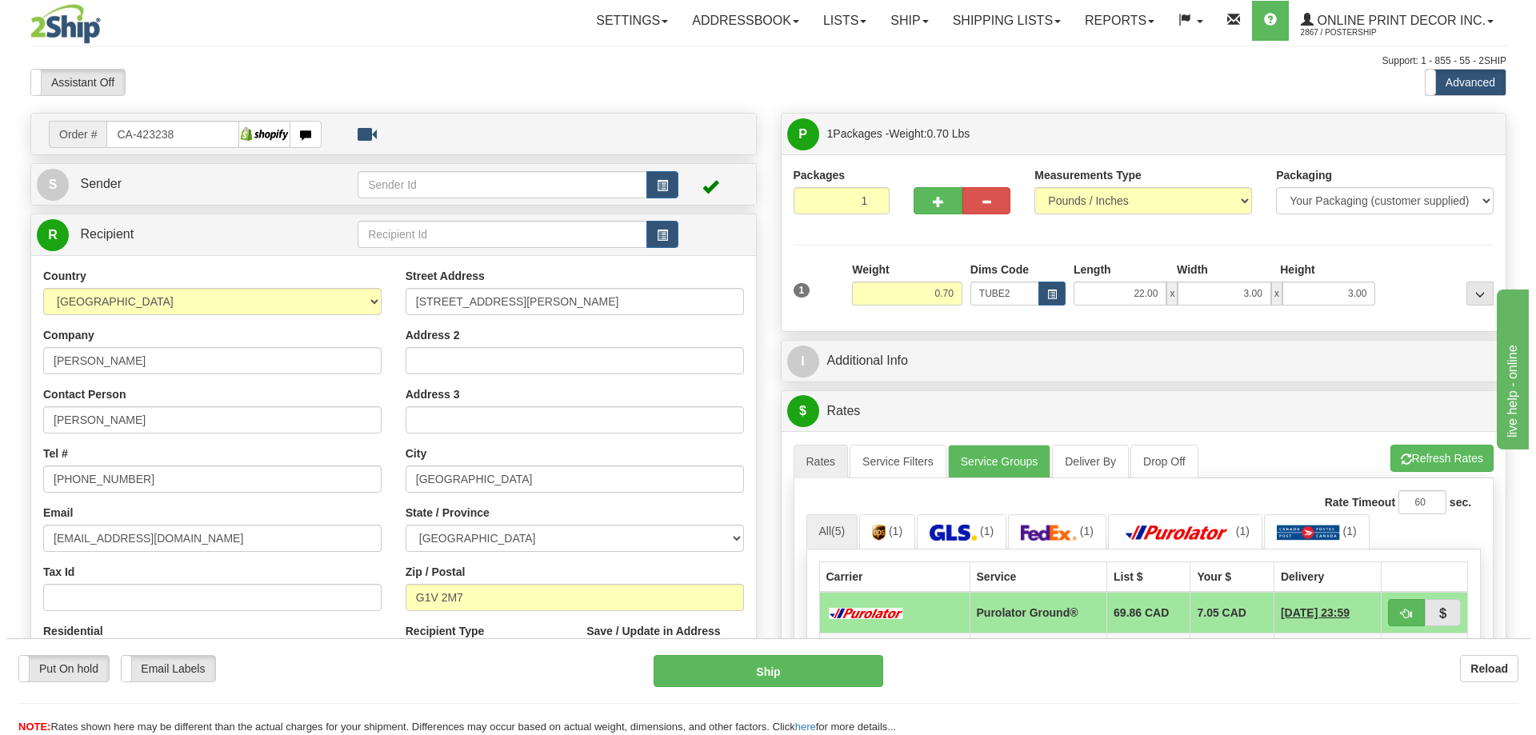
scroll to position [240, 0]
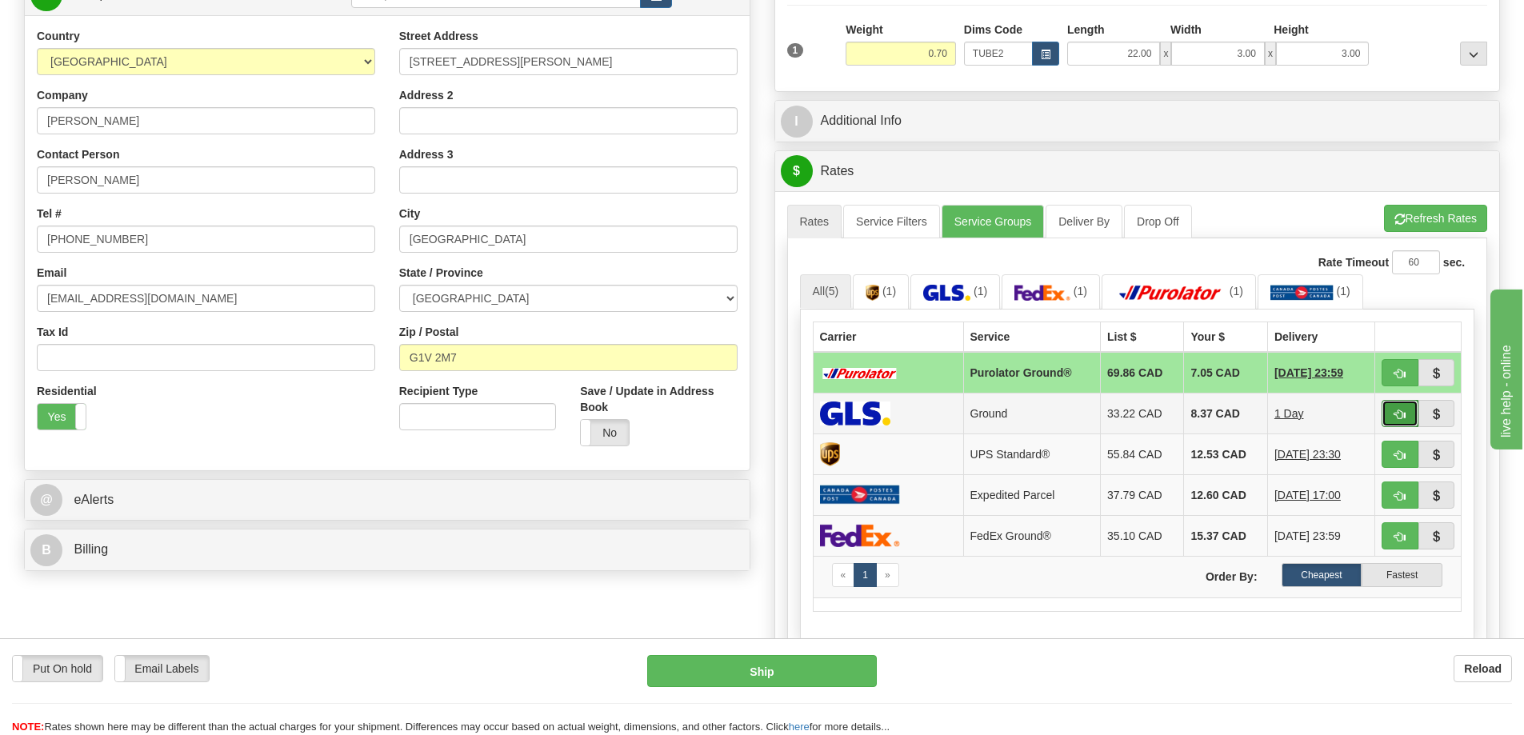
click at [1403, 409] on button "button" at bounding box center [1399, 413] width 37 height 27
type input "1"
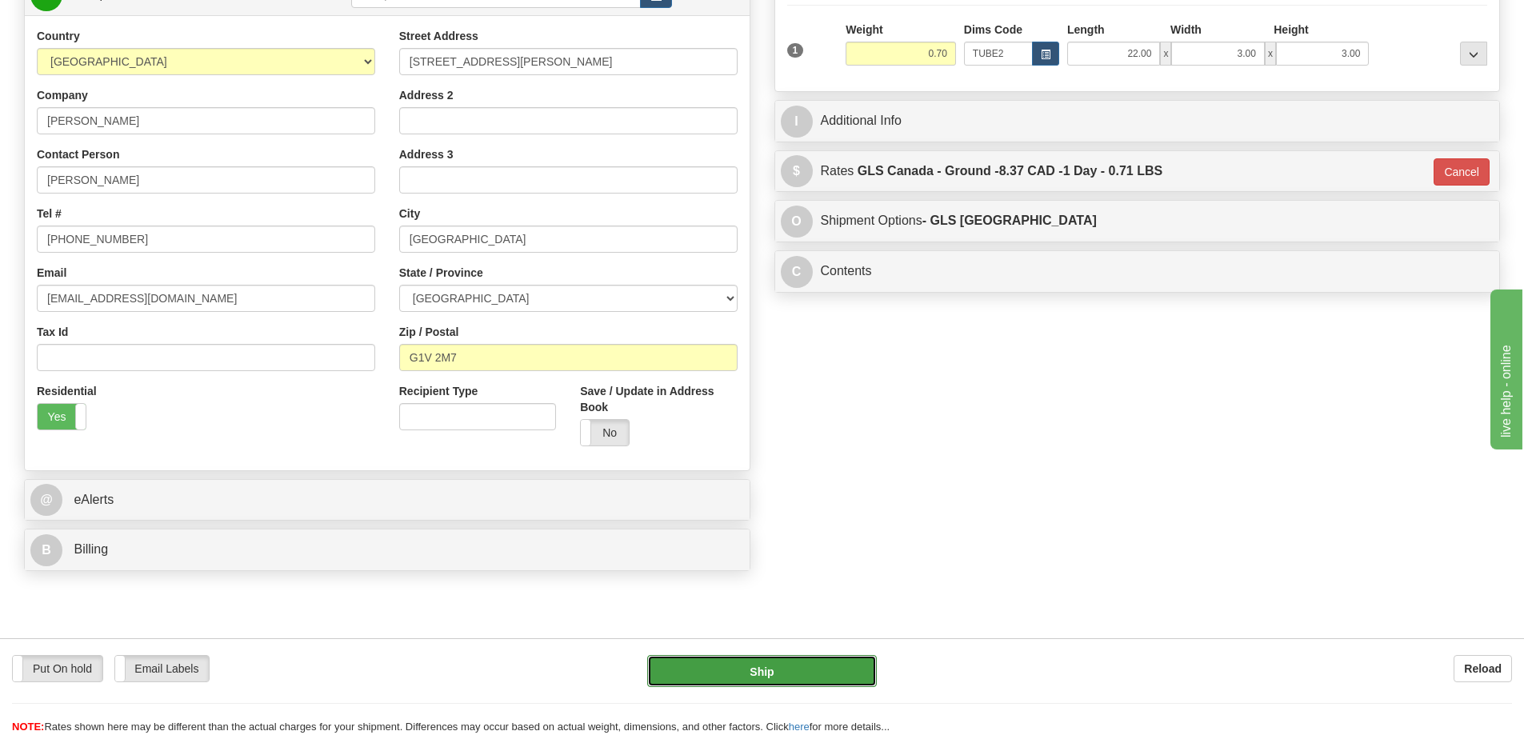
click at [822, 661] on button "Ship" at bounding box center [762, 671] width 230 height 32
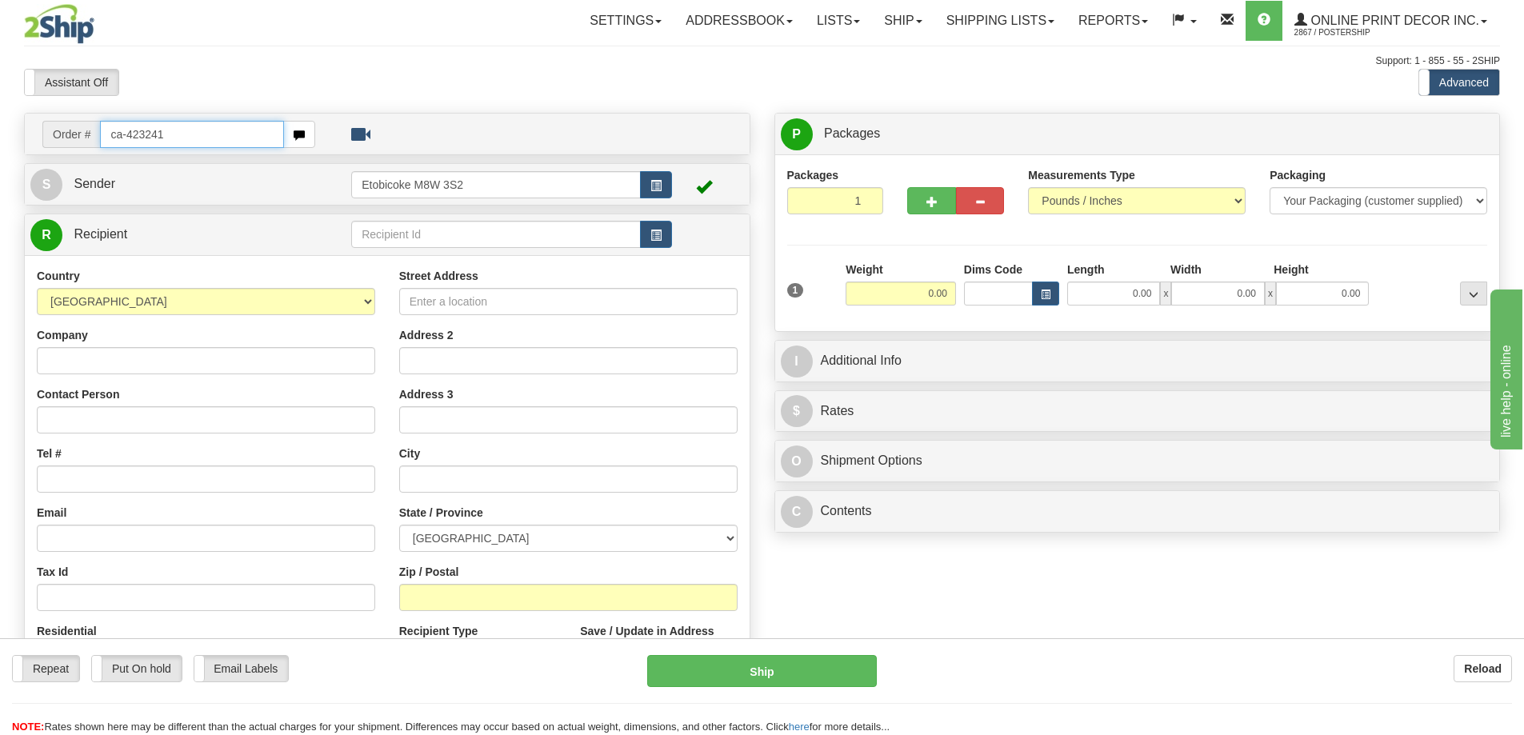
type input "ca-423241"
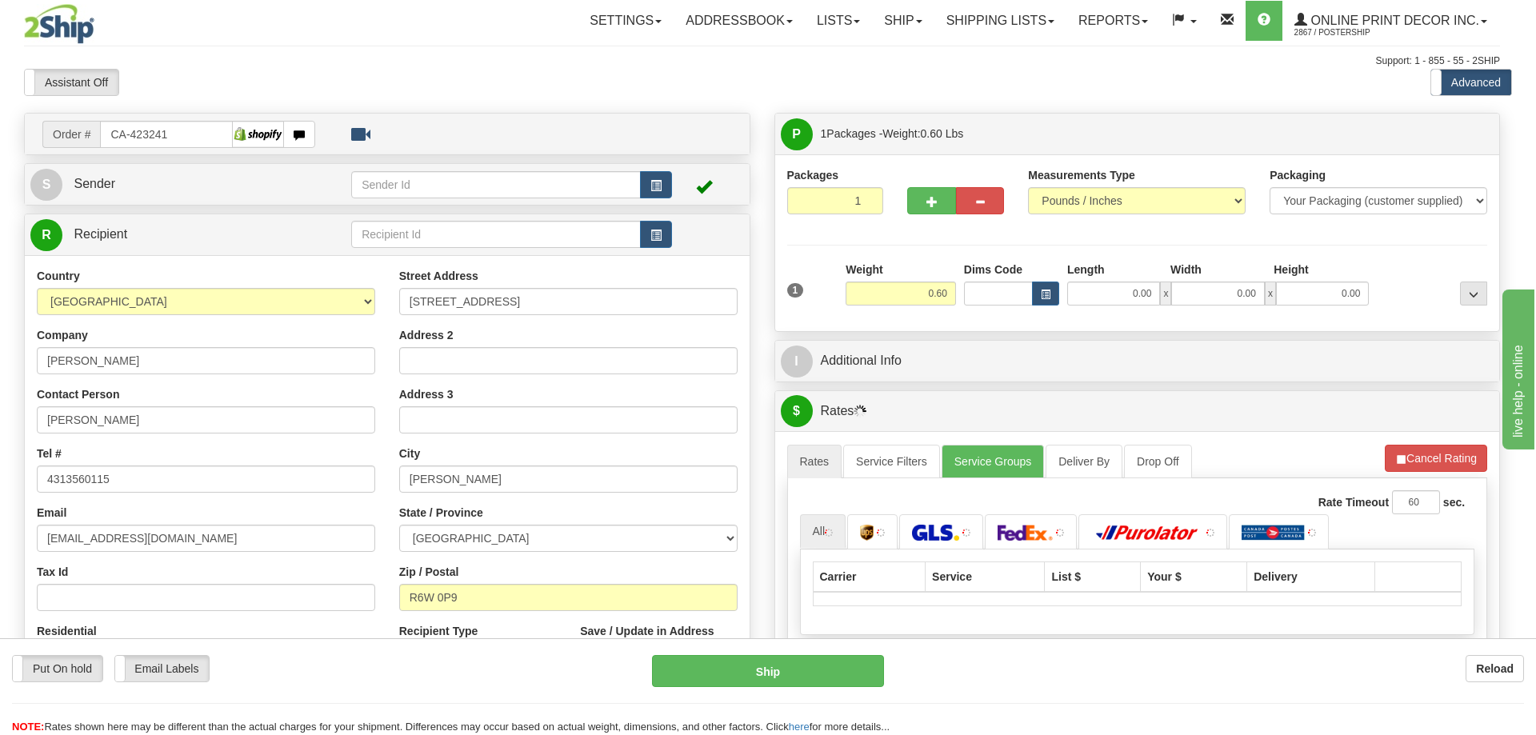
type input "WINKLER"
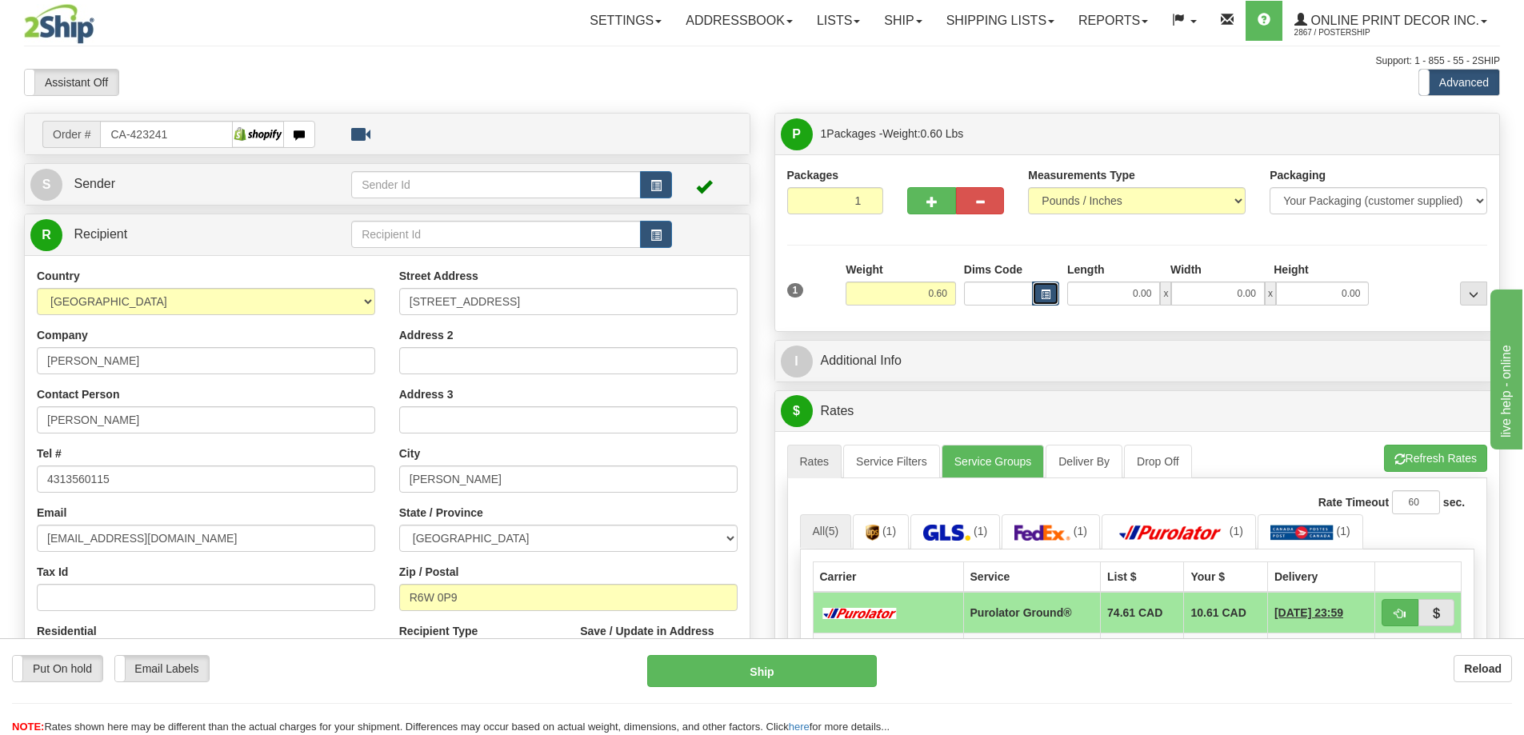
click at [1042, 296] on span "button" at bounding box center [1046, 294] width 10 height 9
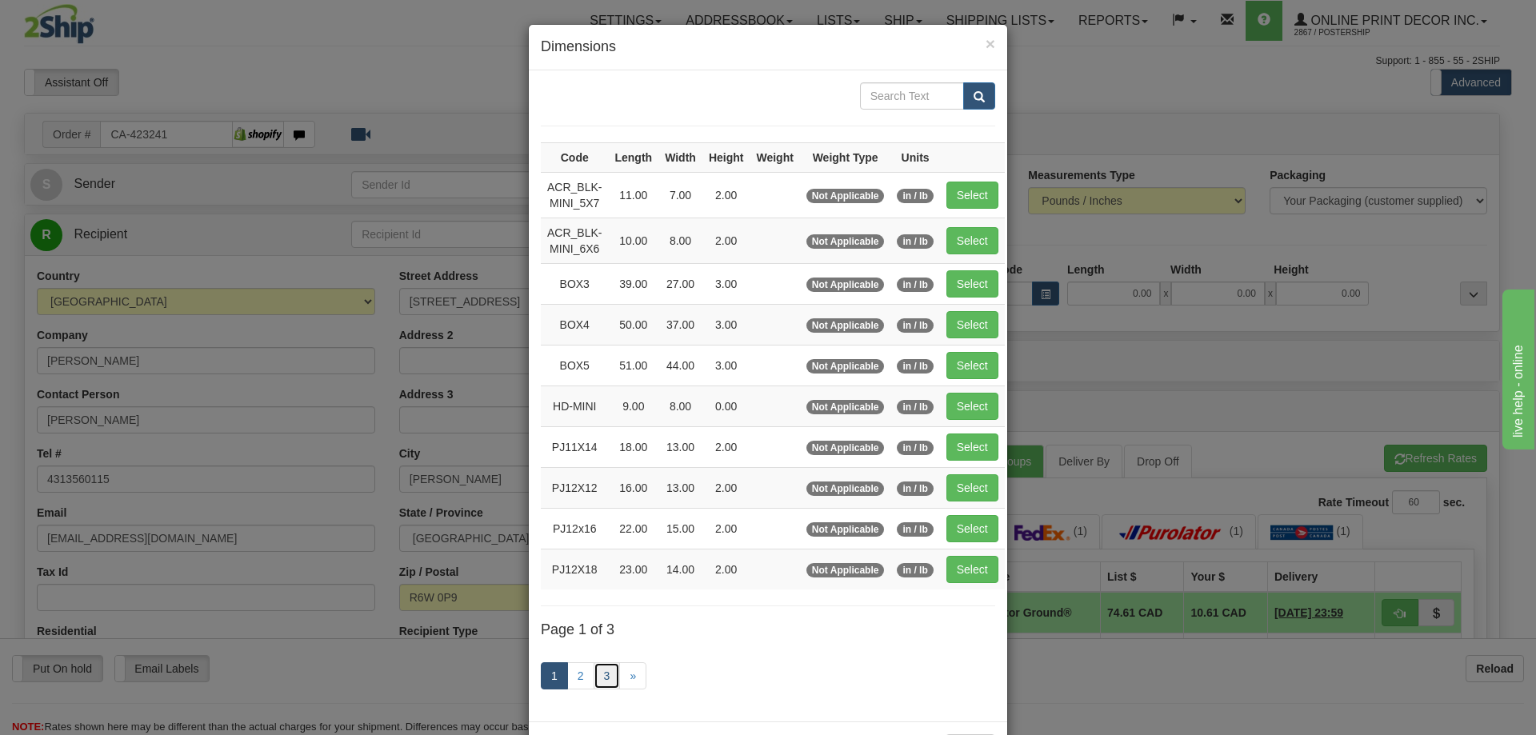
click at [597, 677] on link "3" at bounding box center [606, 675] width 27 height 27
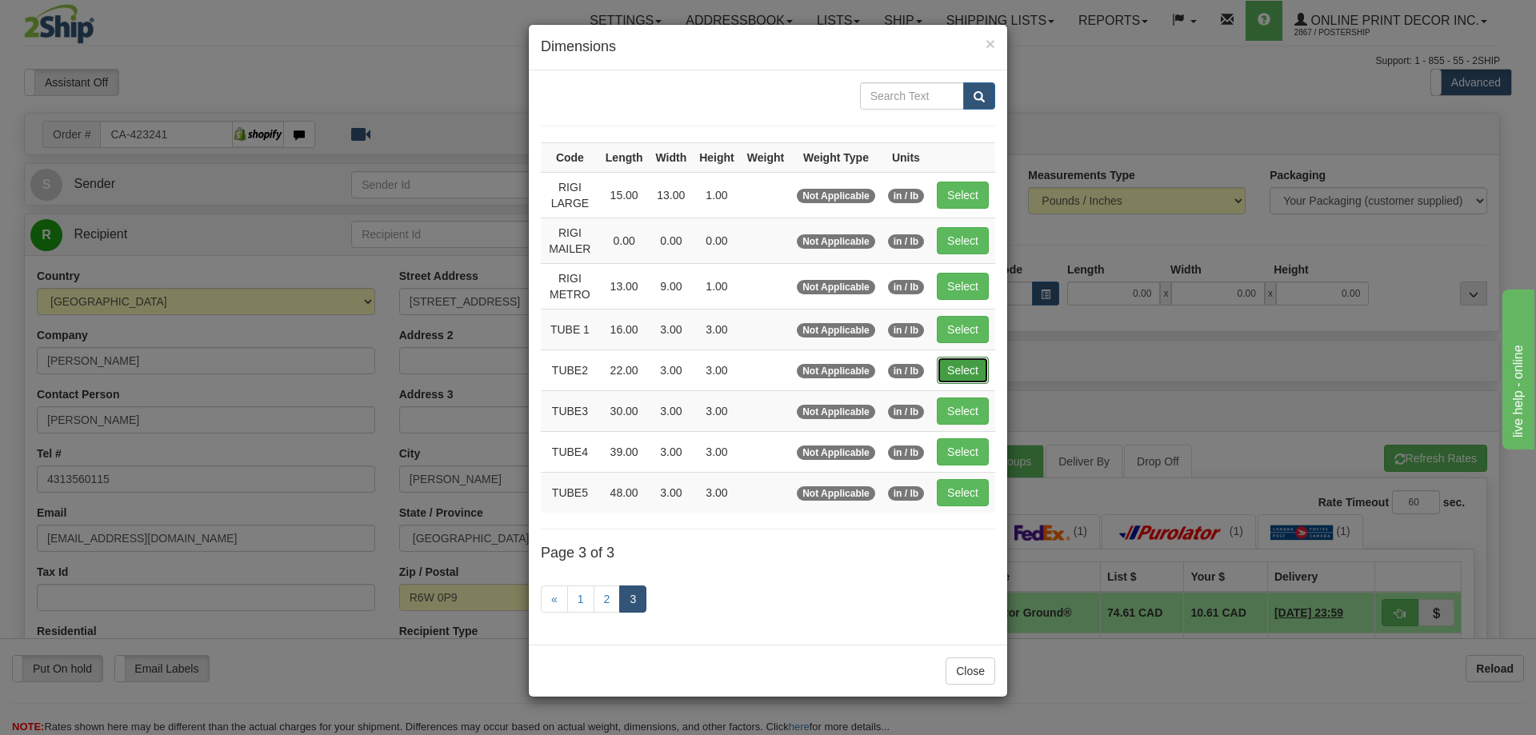
click at [971, 366] on button "Select" at bounding box center [963, 370] width 52 height 27
type input "TUBE2"
type input "22.00"
type input "3.00"
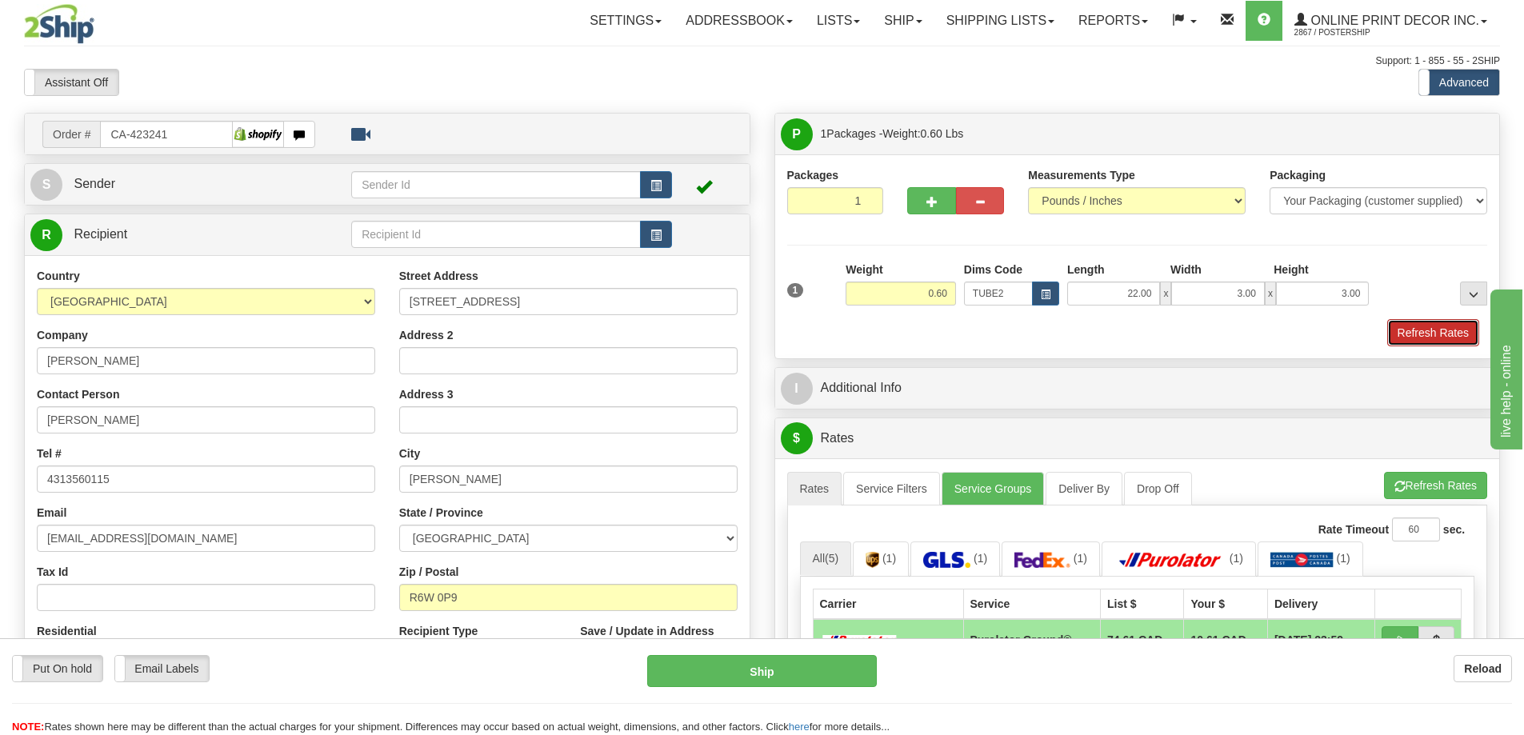
click at [1415, 326] on button "Refresh Rates" at bounding box center [1433, 332] width 92 height 27
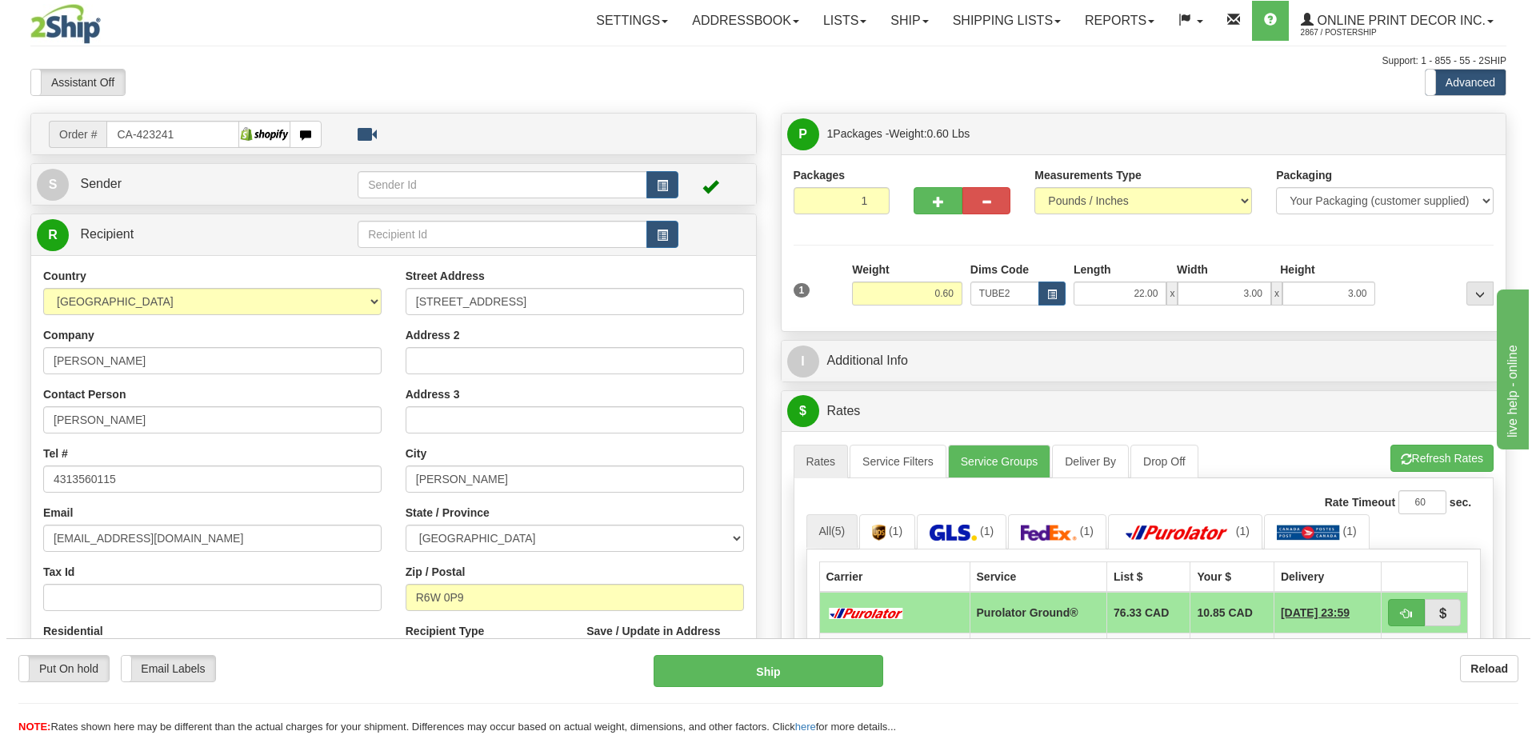
scroll to position [240, 0]
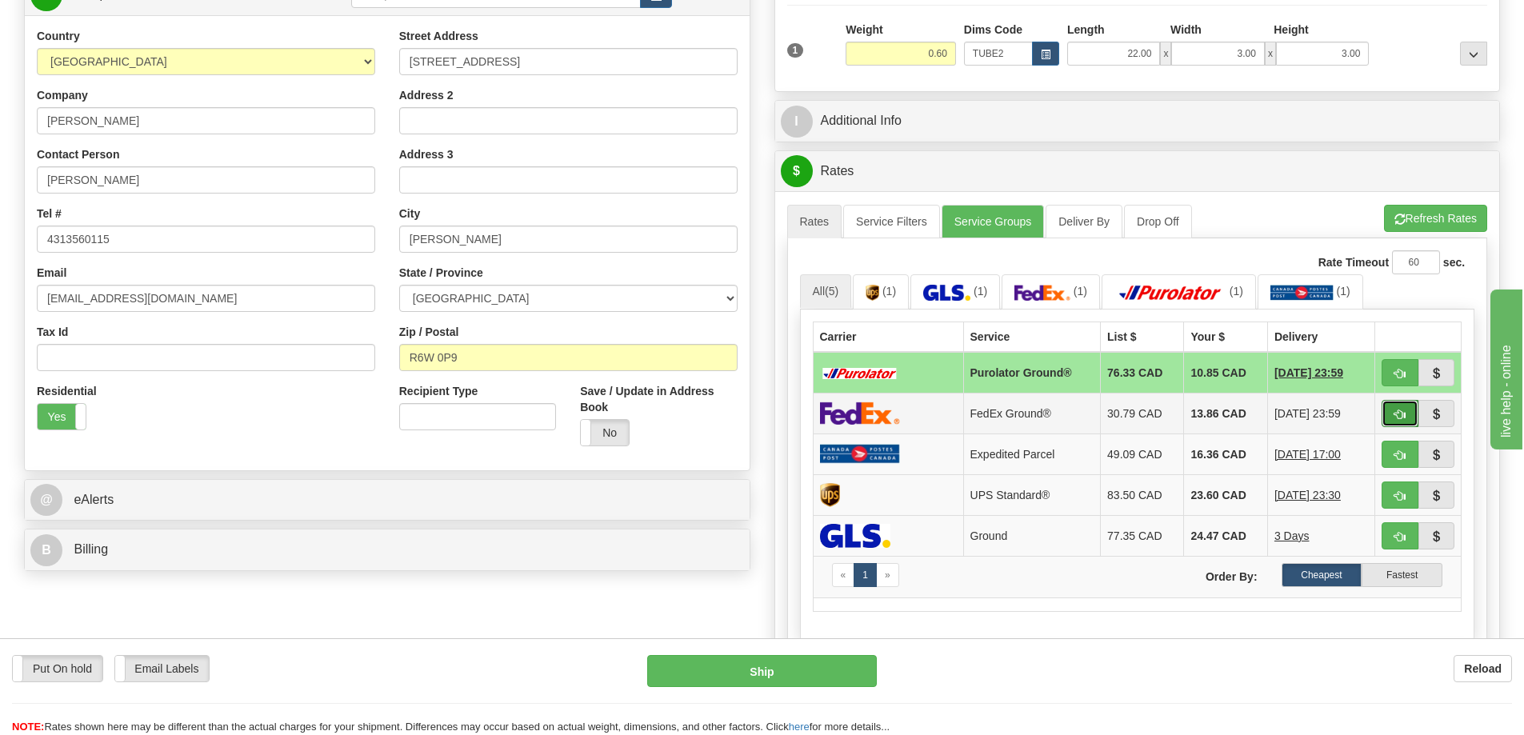
click at [1397, 409] on button "button" at bounding box center [1399, 413] width 37 height 27
type input "92"
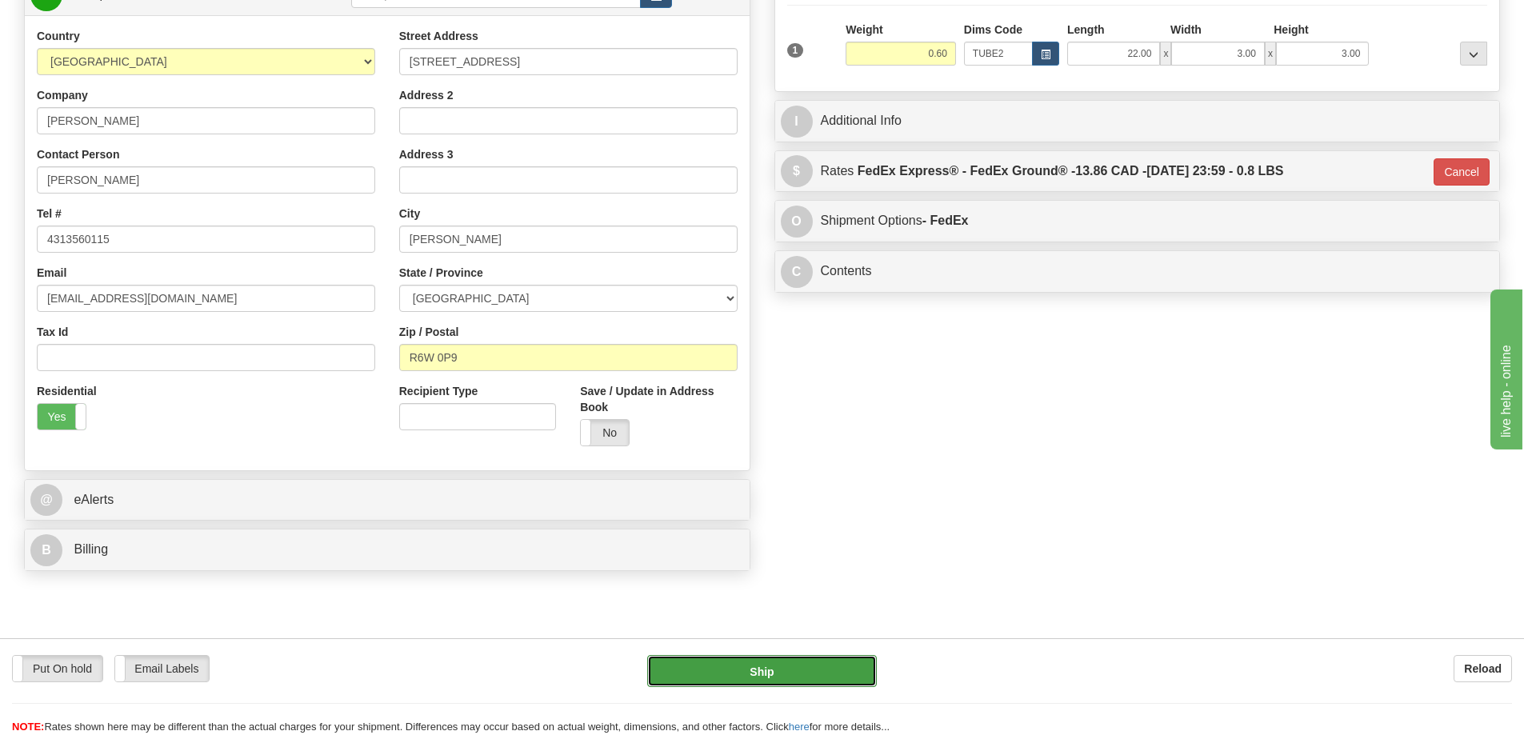
click at [806, 681] on button "Ship" at bounding box center [762, 671] width 230 height 32
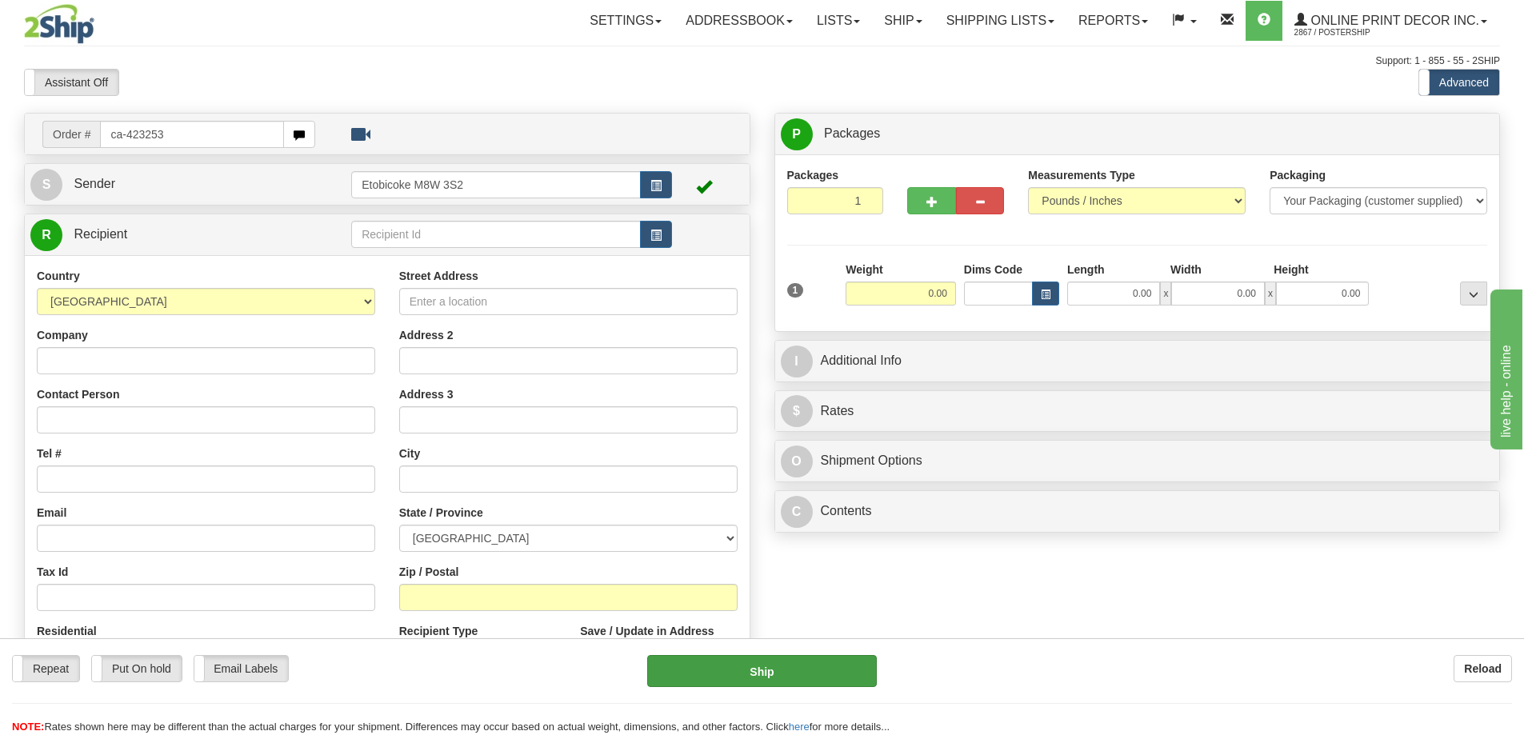
type input "ca-423253"
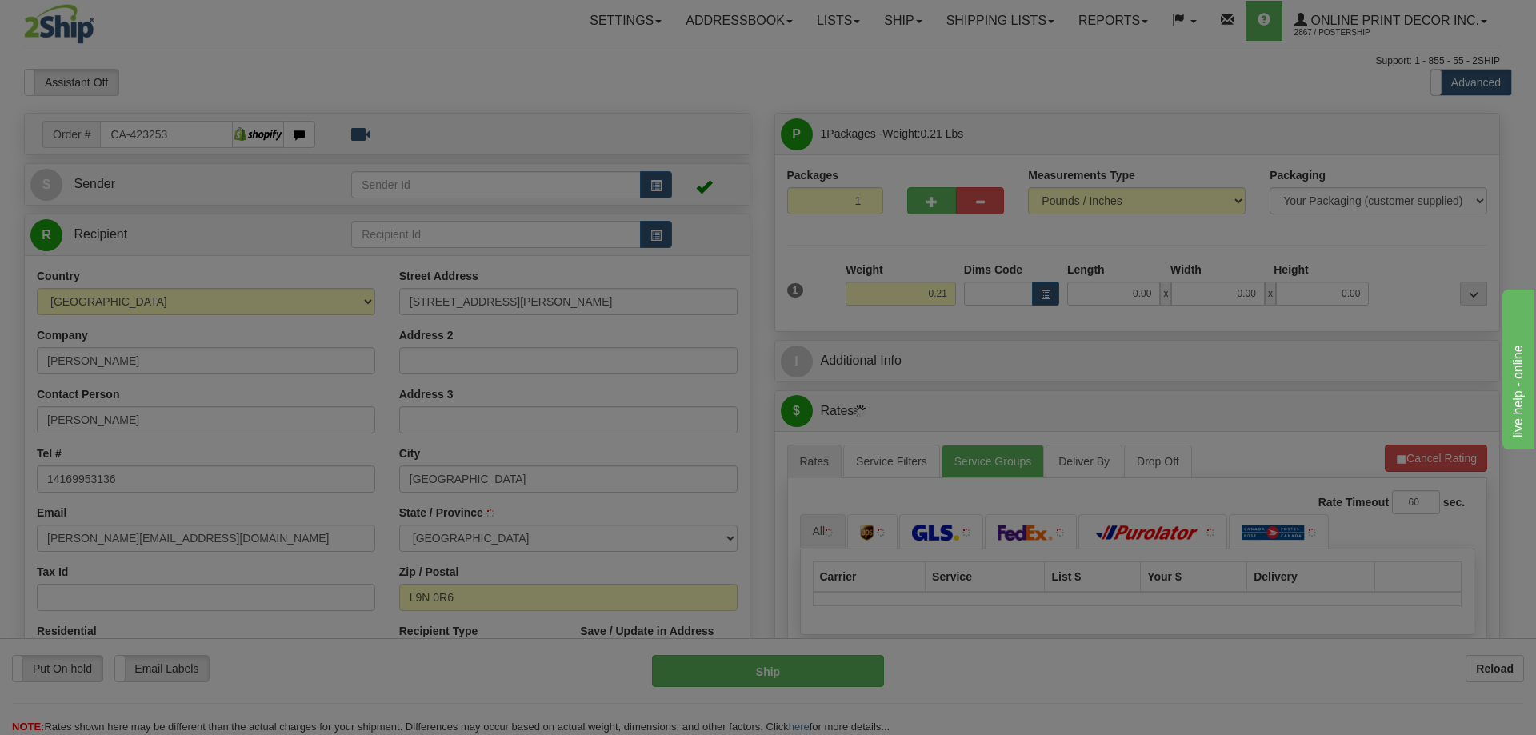
type input "[GEOGRAPHIC_DATA]"
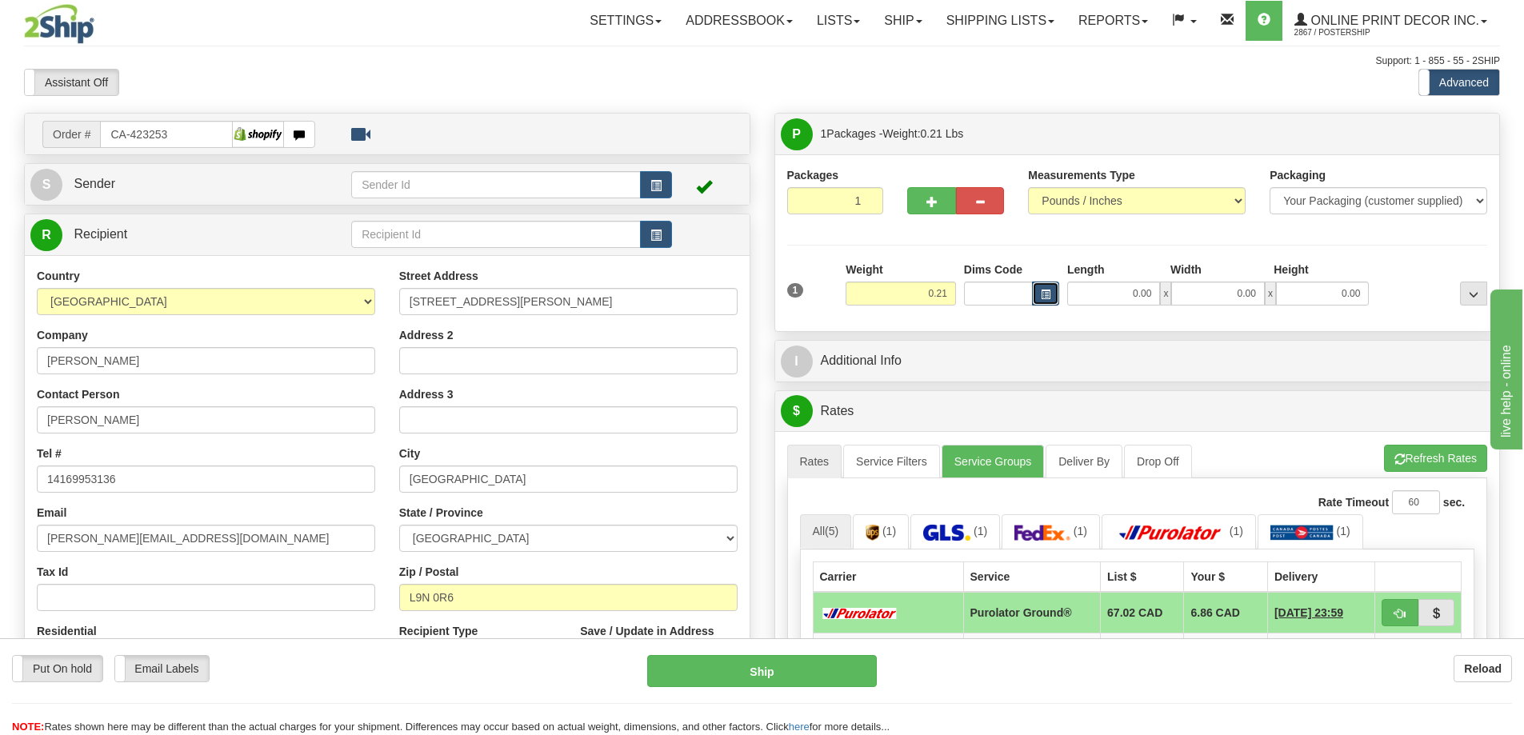
click at [1048, 294] on span "button" at bounding box center [1046, 294] width 10 height 9
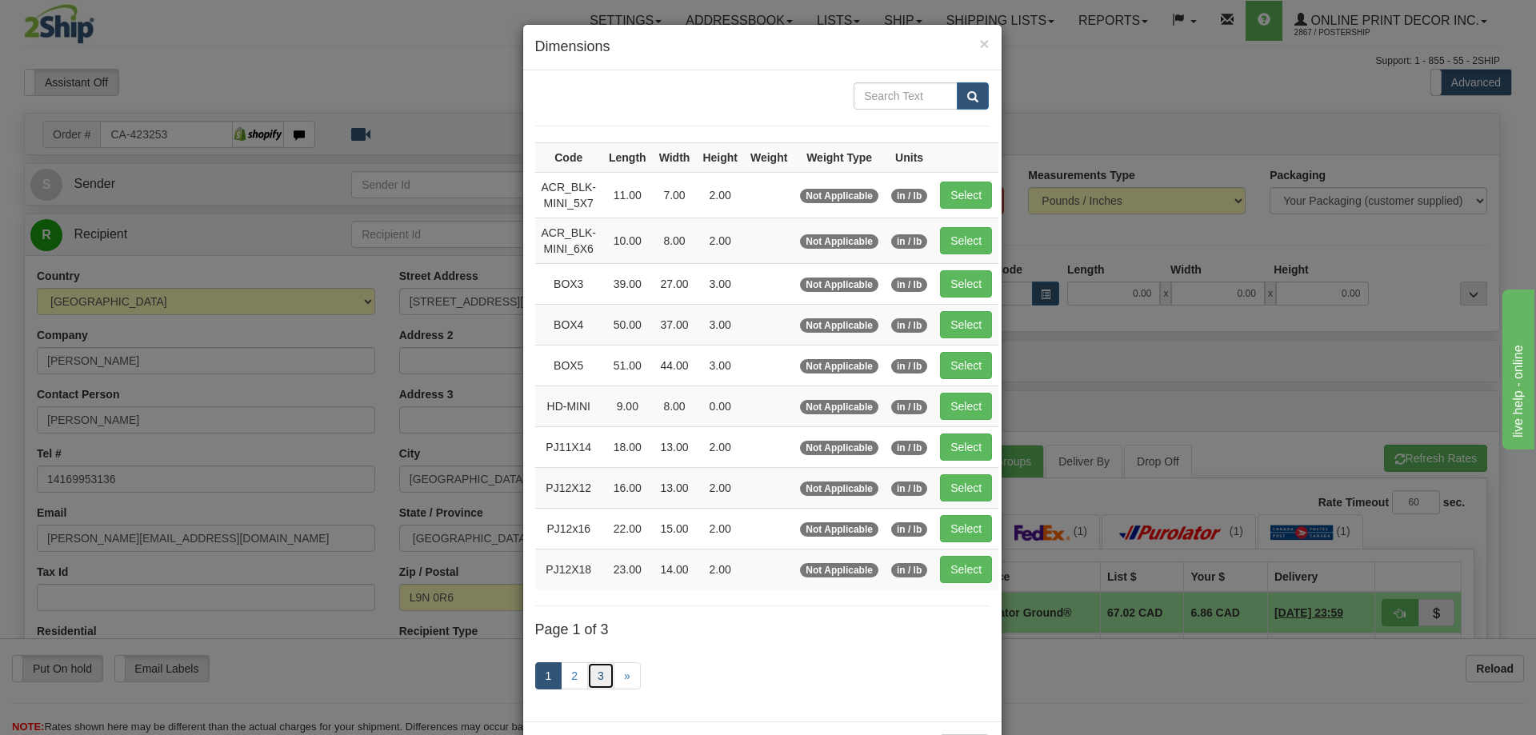
click at [591, 672] on link "3" at bounding box center [600, 675] width 27 height 27
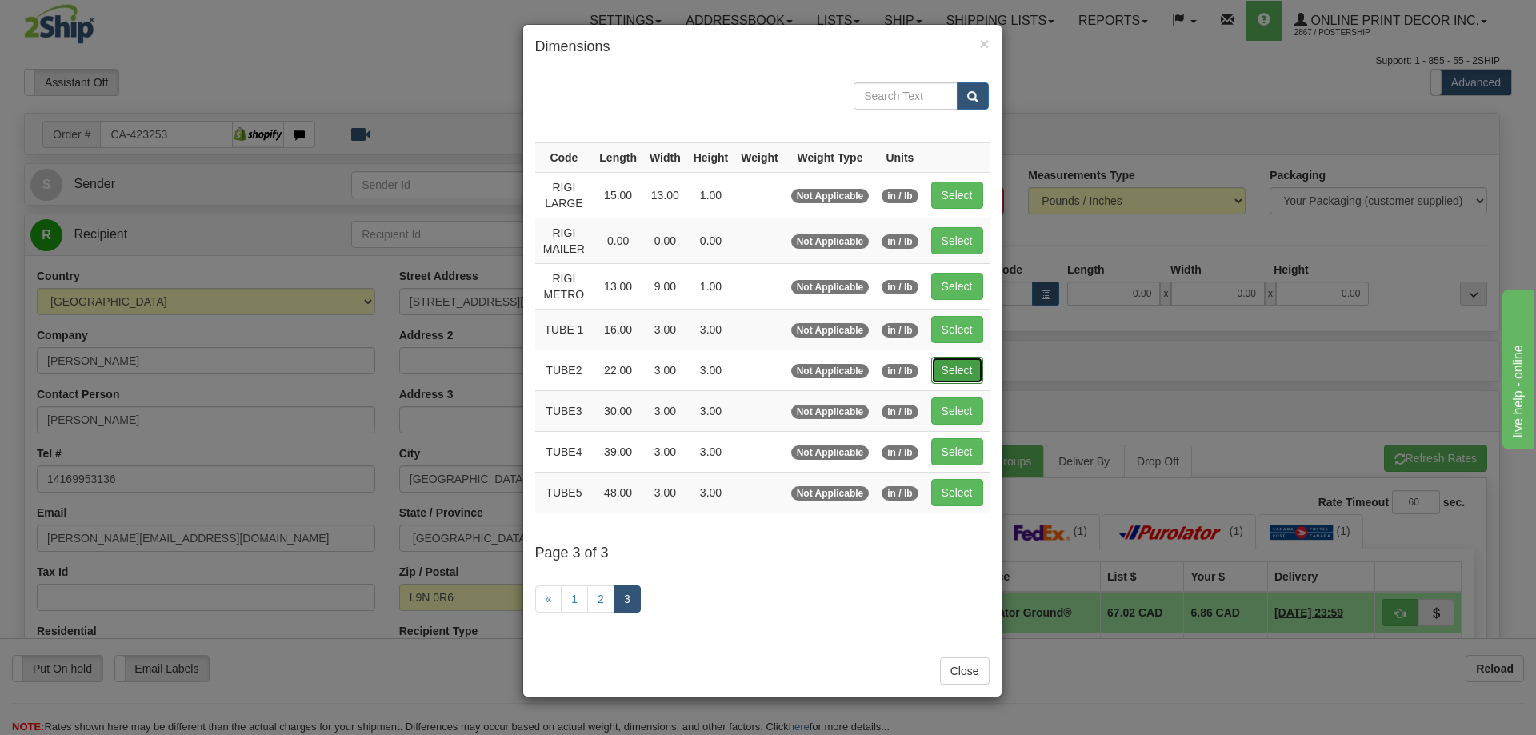
click at [955, 370] on button "Select" at bounding box center [957, 370] width 52 height 27
type input "TUBE2"
type input "22.00"
type input "3.00"
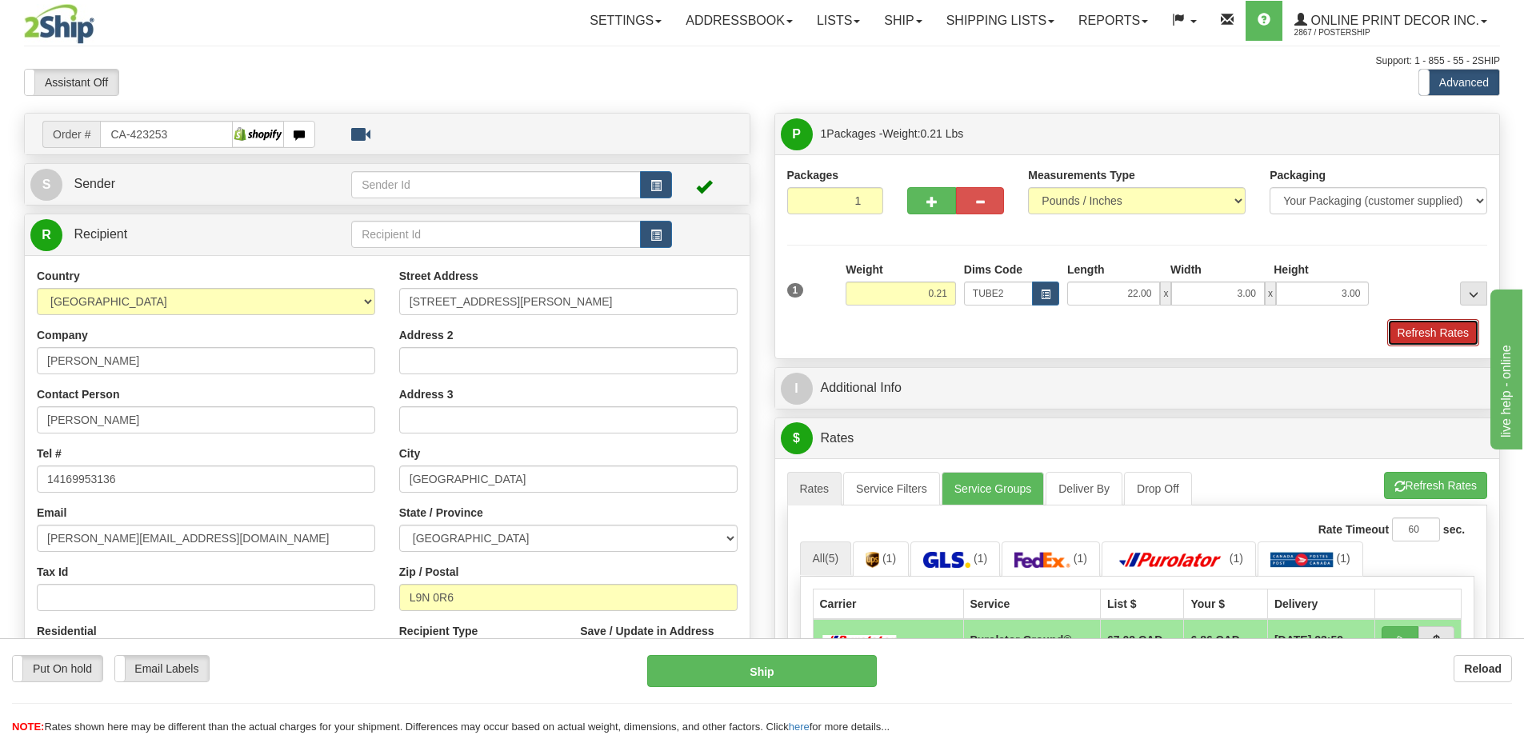
click at [1456, 330] on button "Refresh Rates" at bounding box center [1433, 332] width 92 height 27
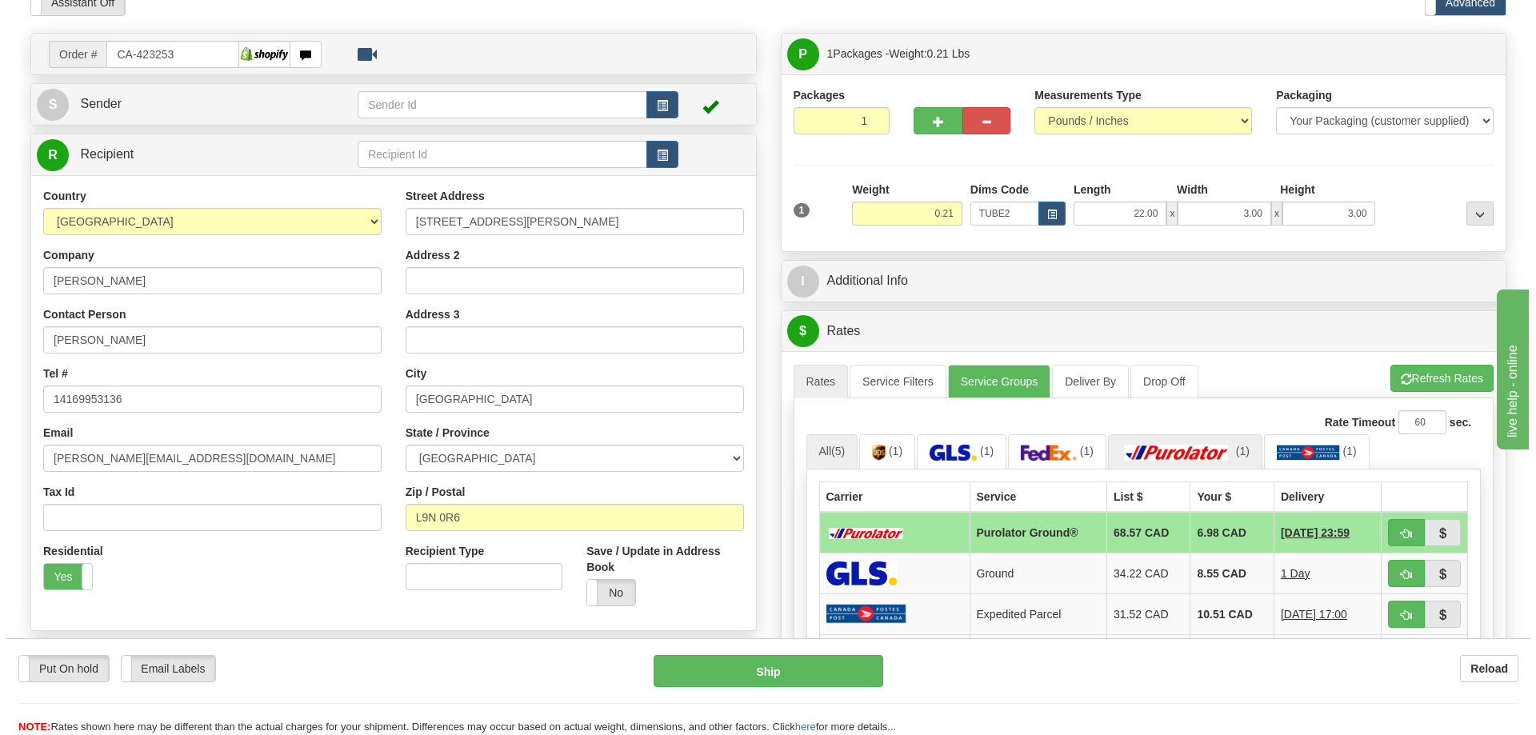
scroll to position [160, 0]
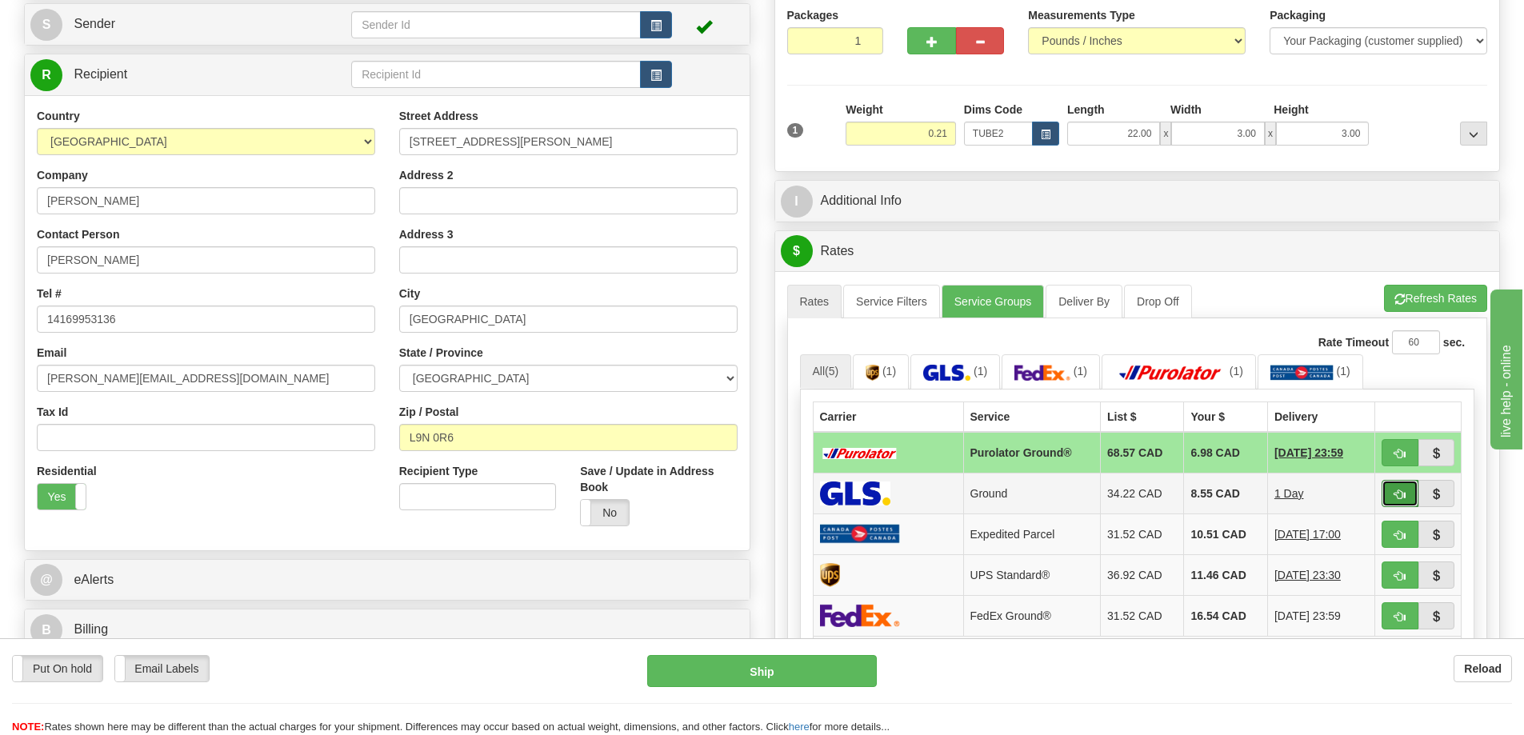
click at [1400, 496] on span "button" at bounding box center [1399, 494] width 11 height 10
type input "1"
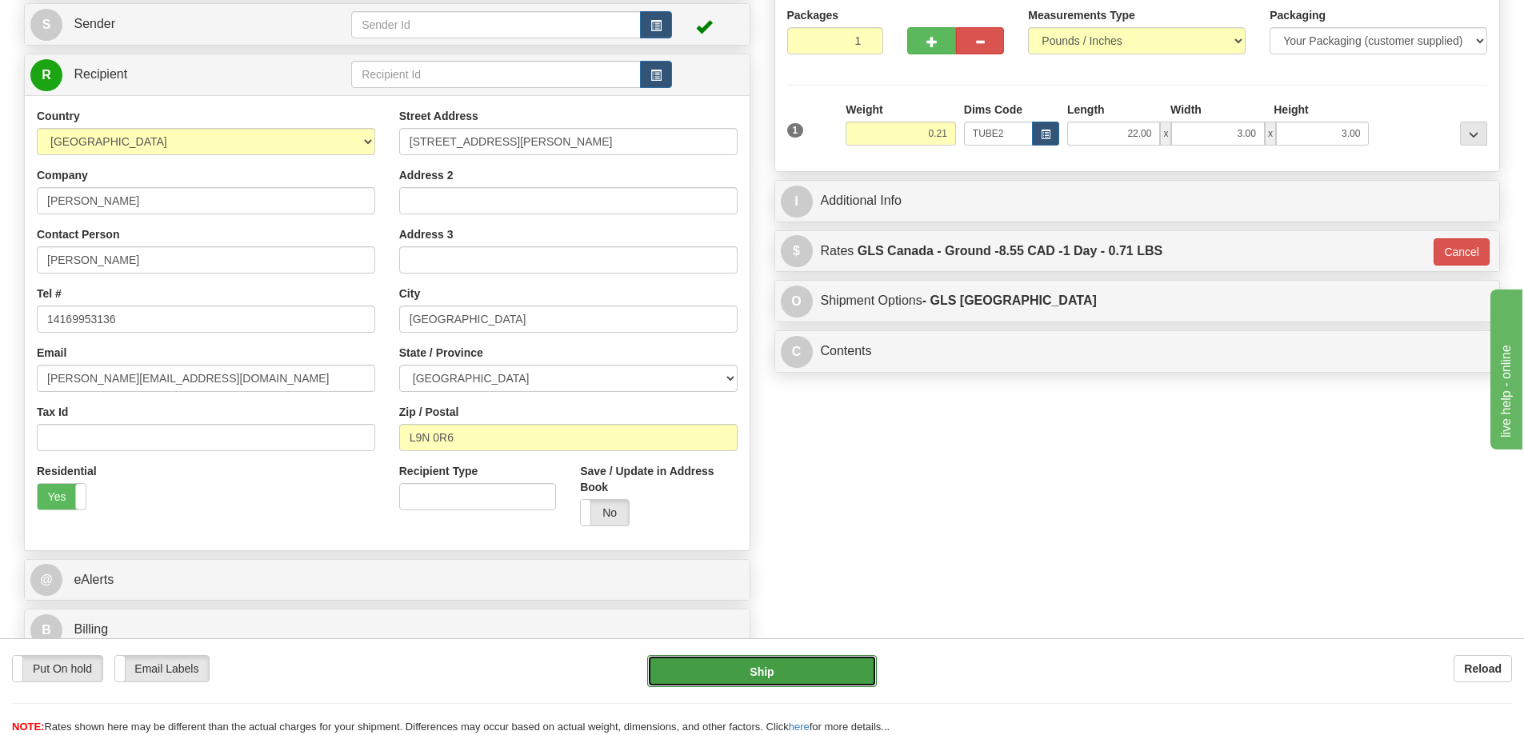
click at [833, 663] on button "Ship" at bounding box center [762, 671] width 230 height 32
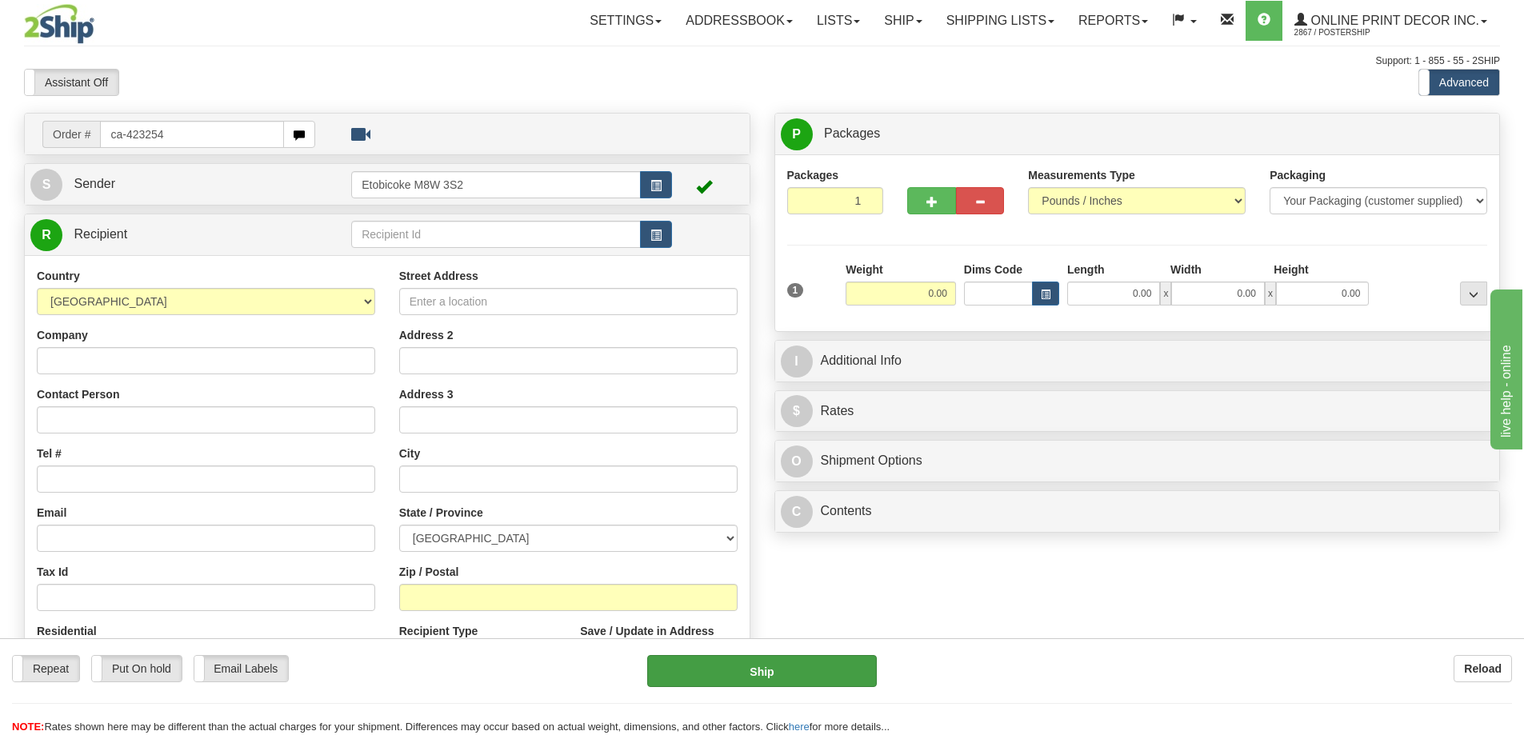
type input "ca-423254"
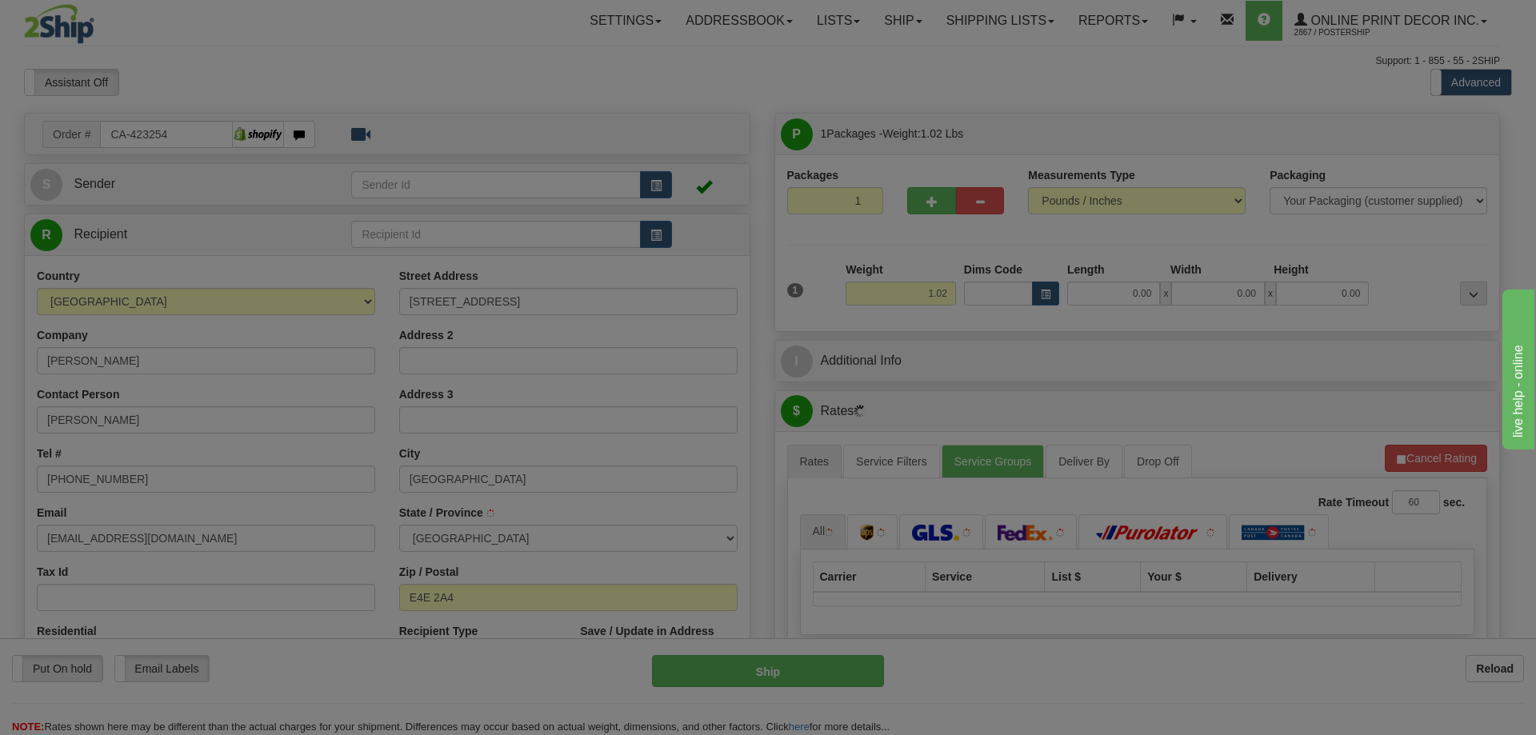
type input "[GEOGRAPHIC_DATA]"
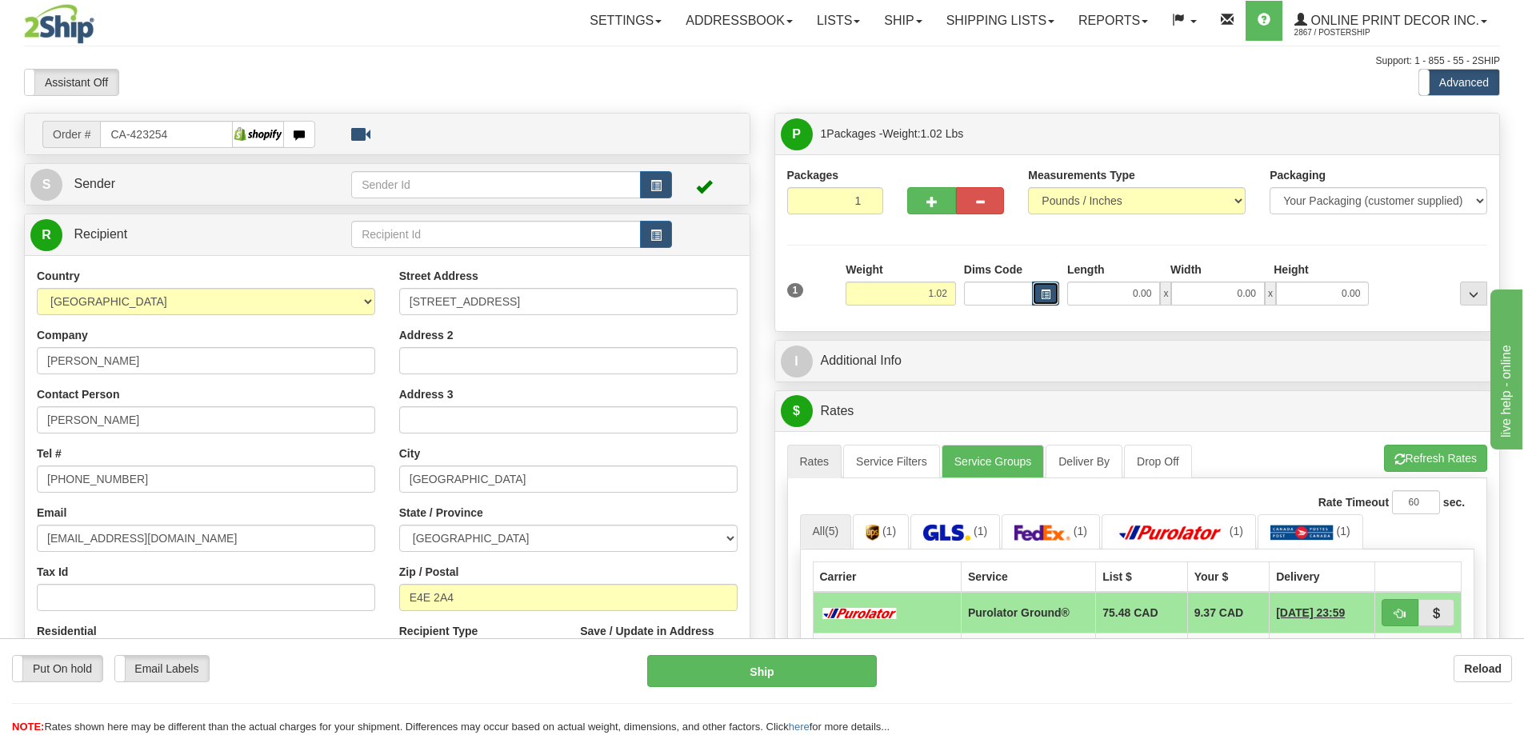
click at [1047, 292] on span "button" at bounding box center [1046, 294] width 10 height 9
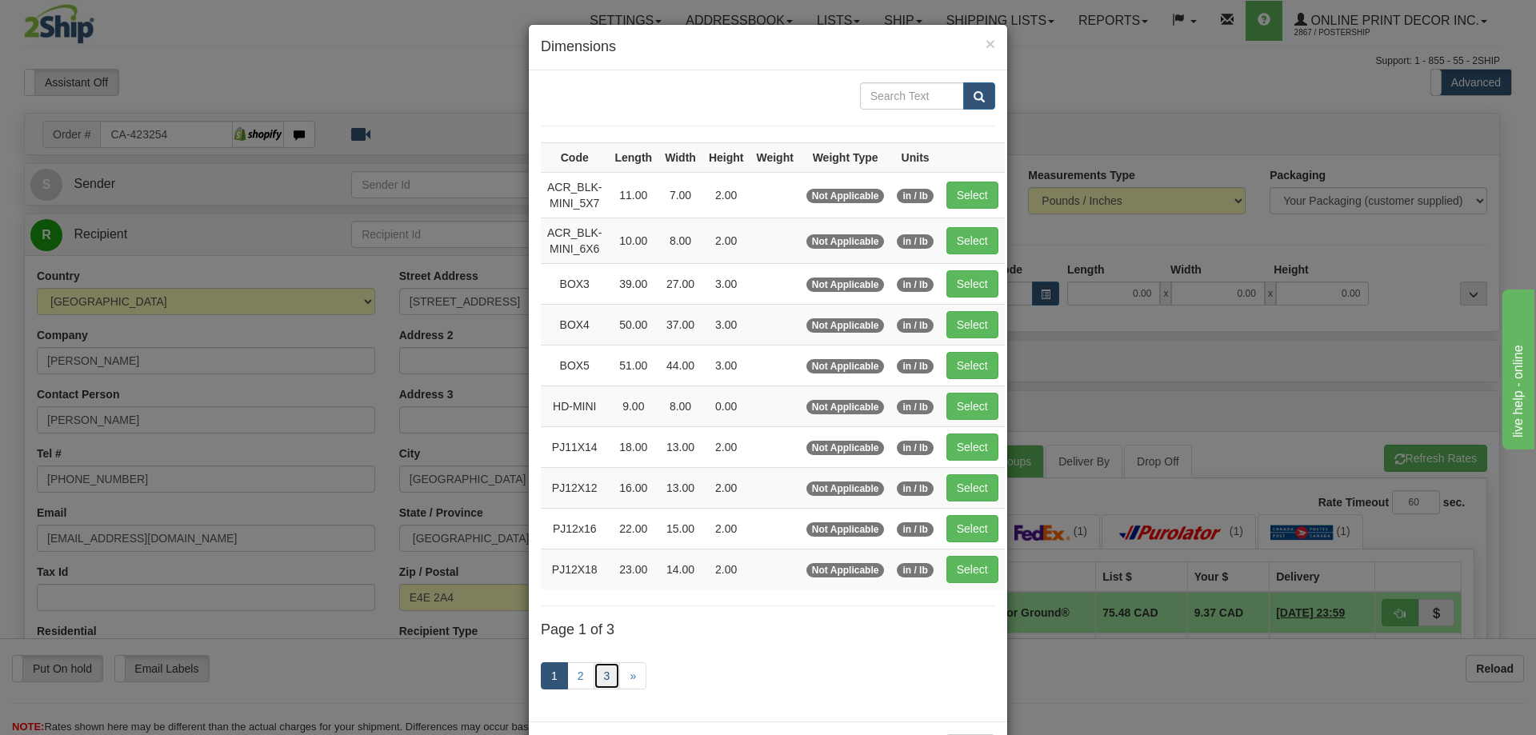
click at [598, 673] on link "3" at bounding box center [606, 675] width 27 height 27
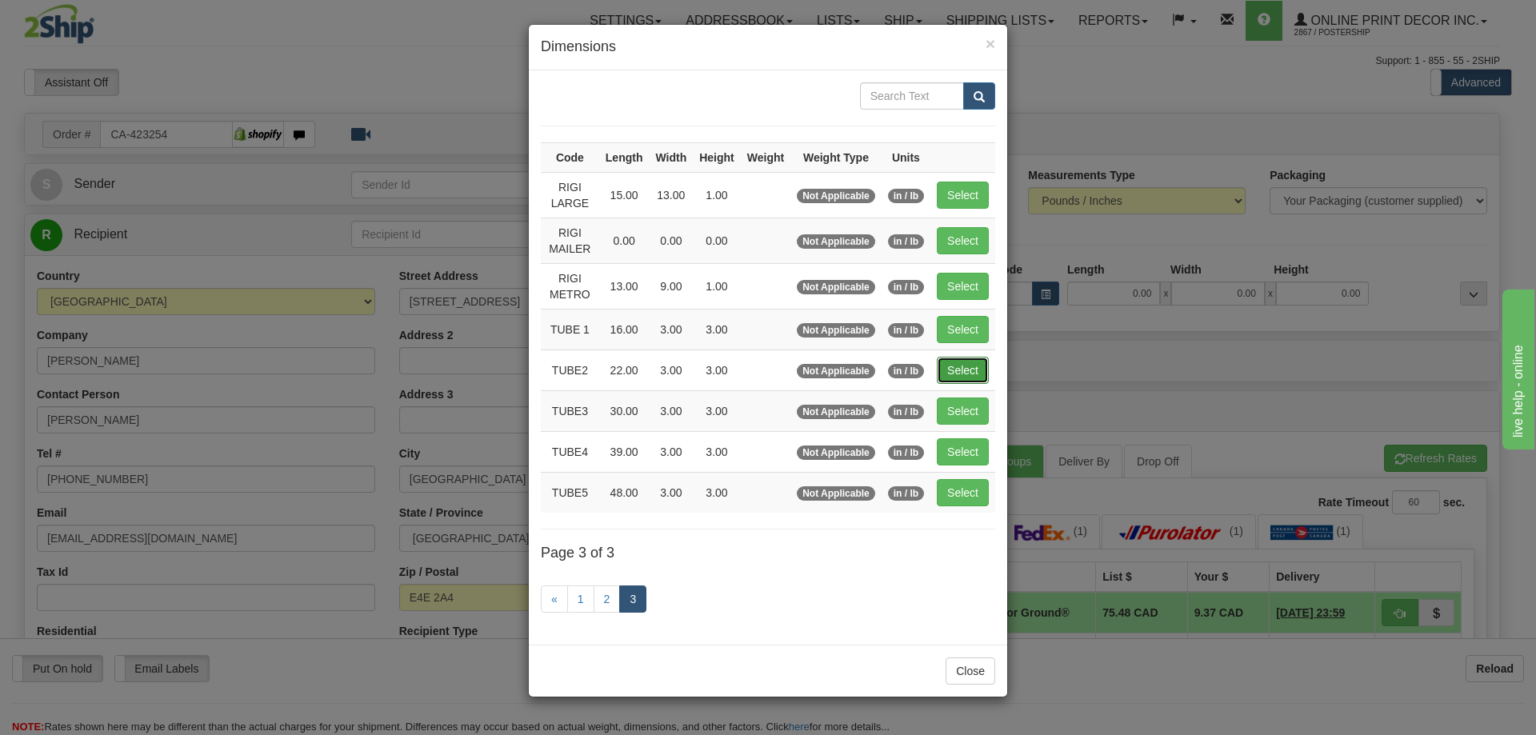
click at [961, 373] on button "Select" at bounding box center [963, 370] width 52 height 27
type input "TUBE2"
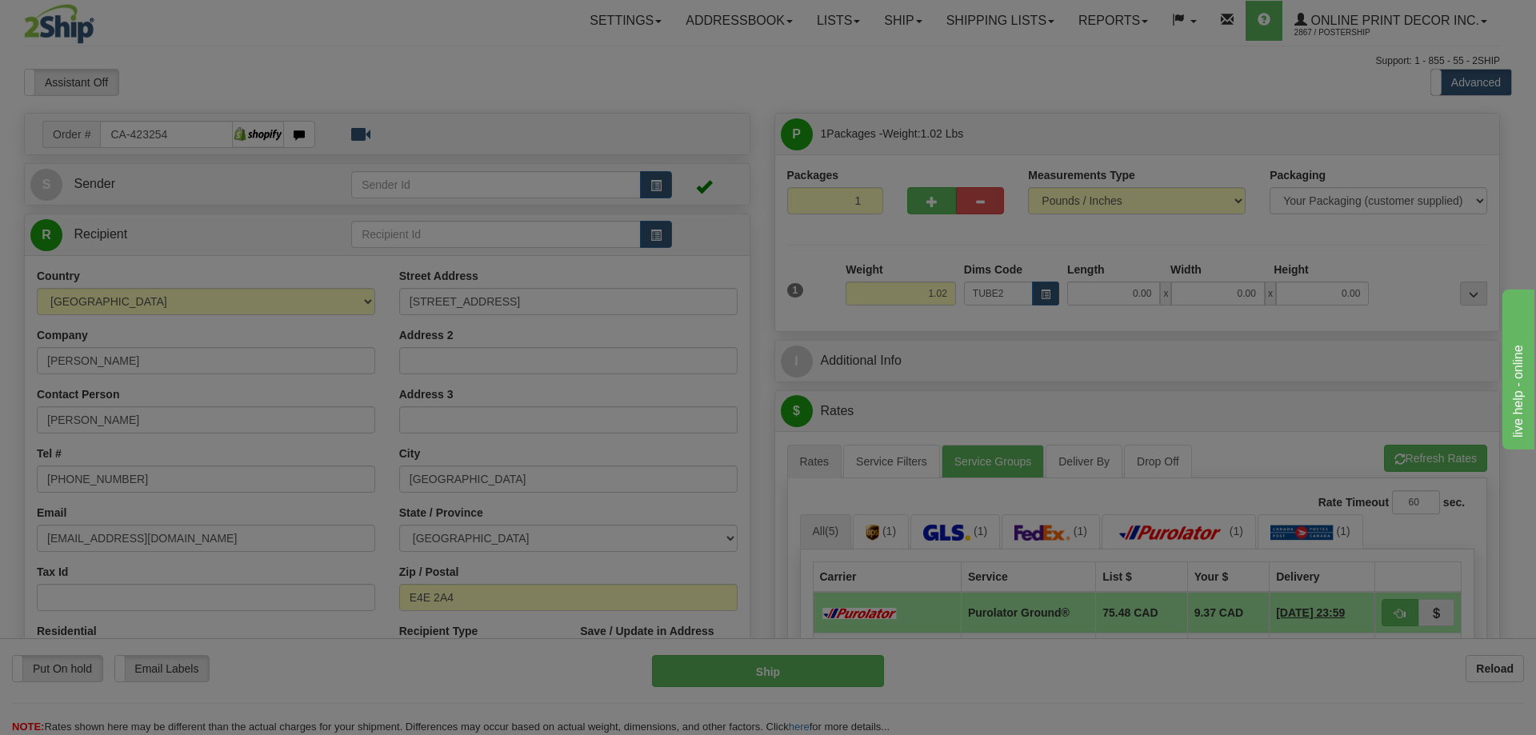
type input "22.00"
type input "3.00"
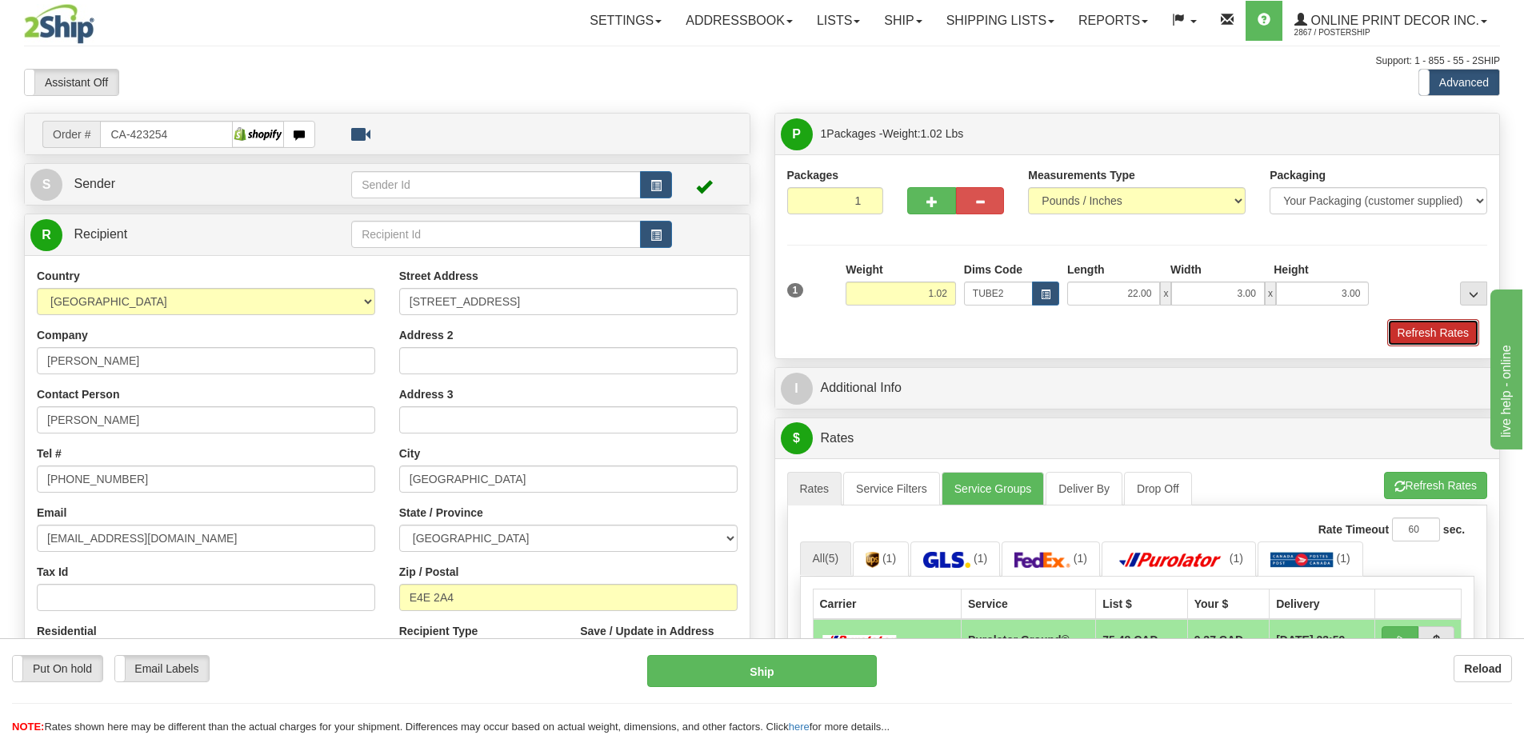
click at [1436, 344] on button "Refresh Rates" at bounding box center [1433, 332] width 92 height 27
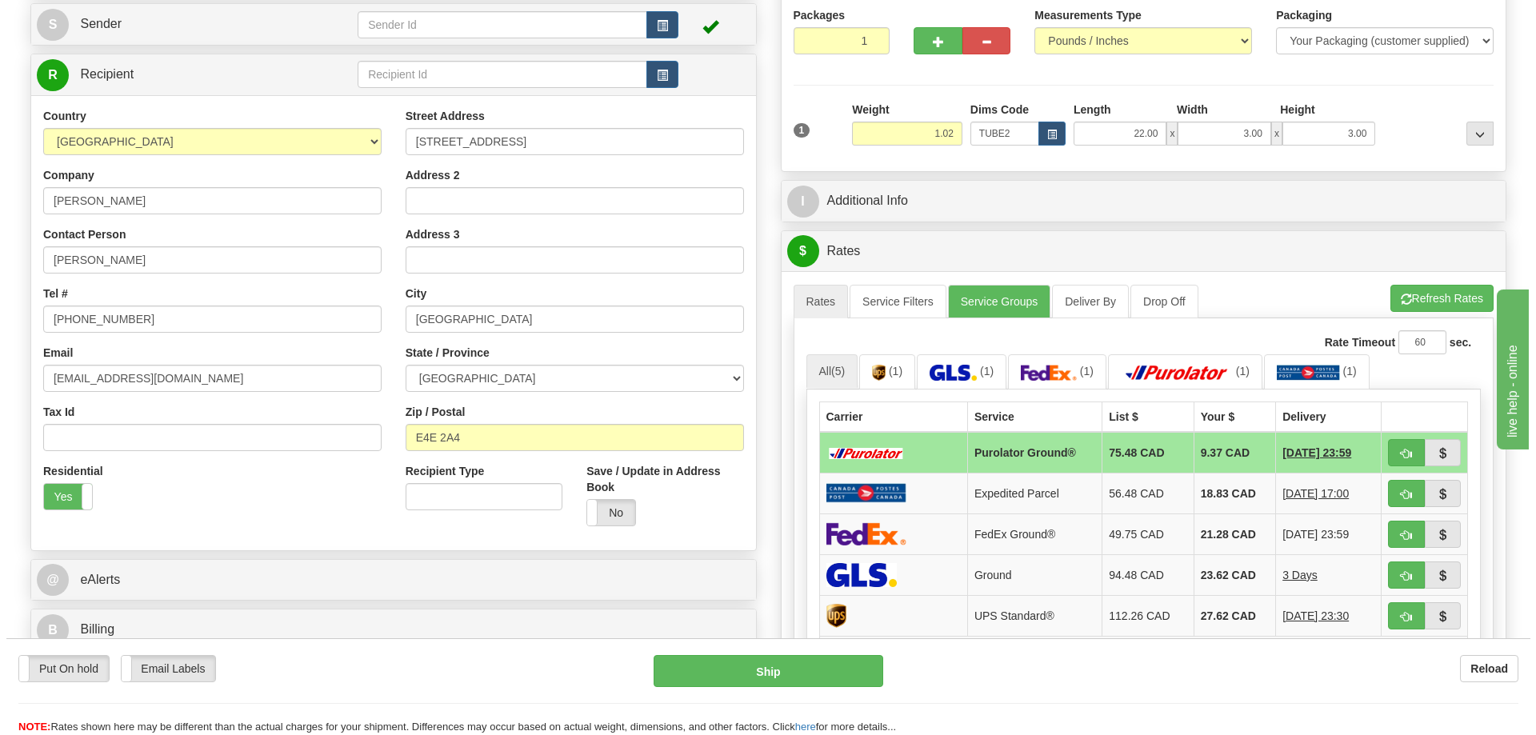
scroll to position [240, 0]
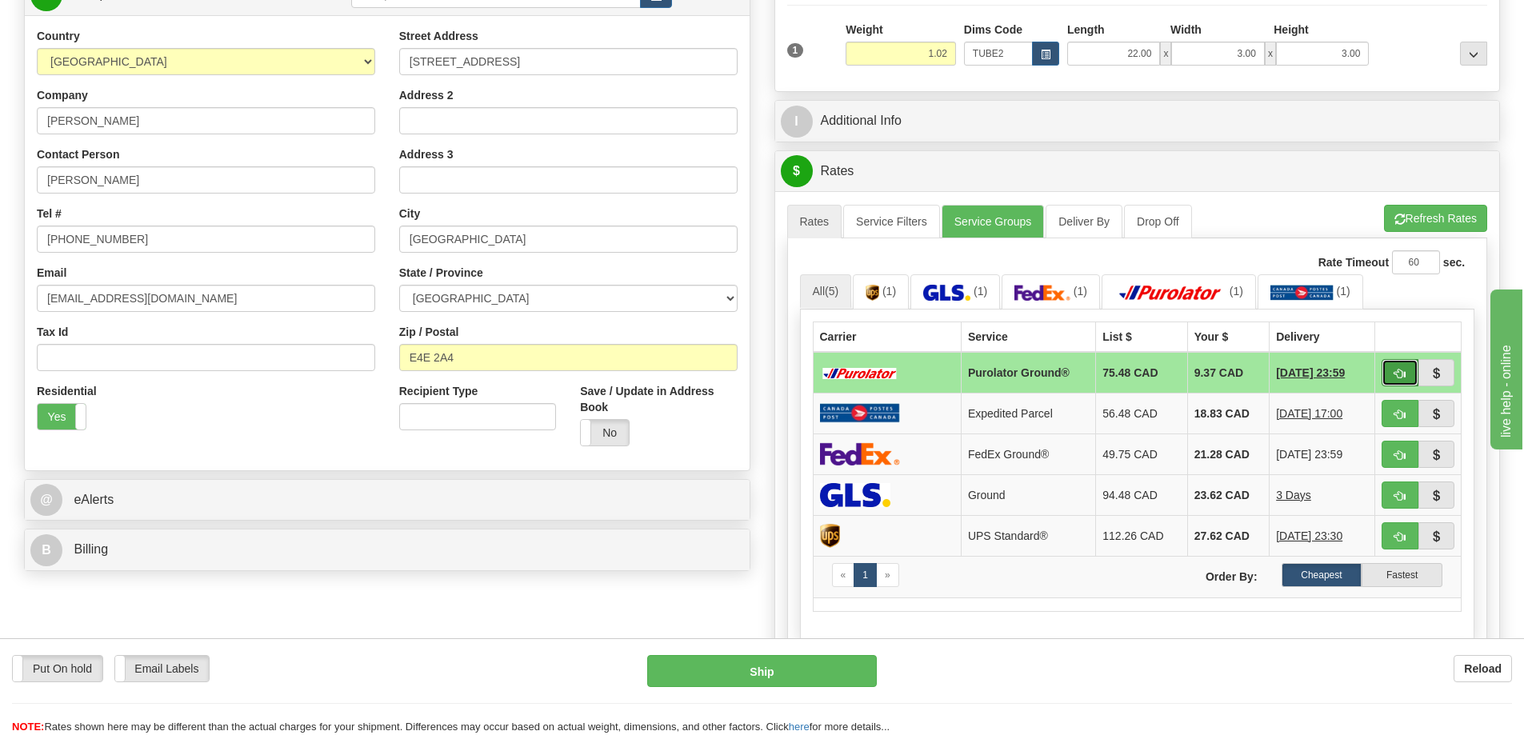
click at [1388, 375] on button "button" at bounding box center [1399, 372] width 37 height 27
type input "260"
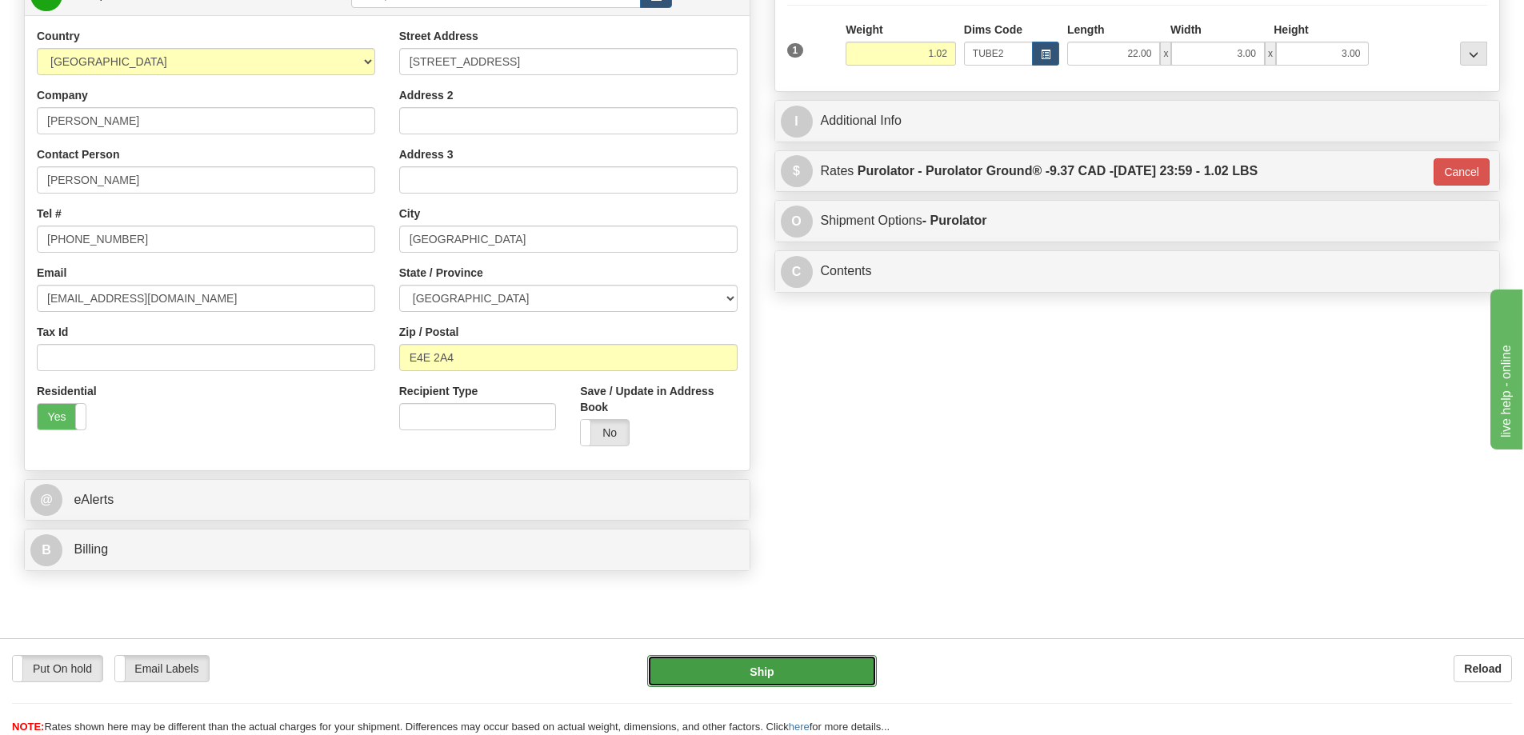
click at [831, 669] on button "Ship" at bounding box center [762, 671] width 230 height 32
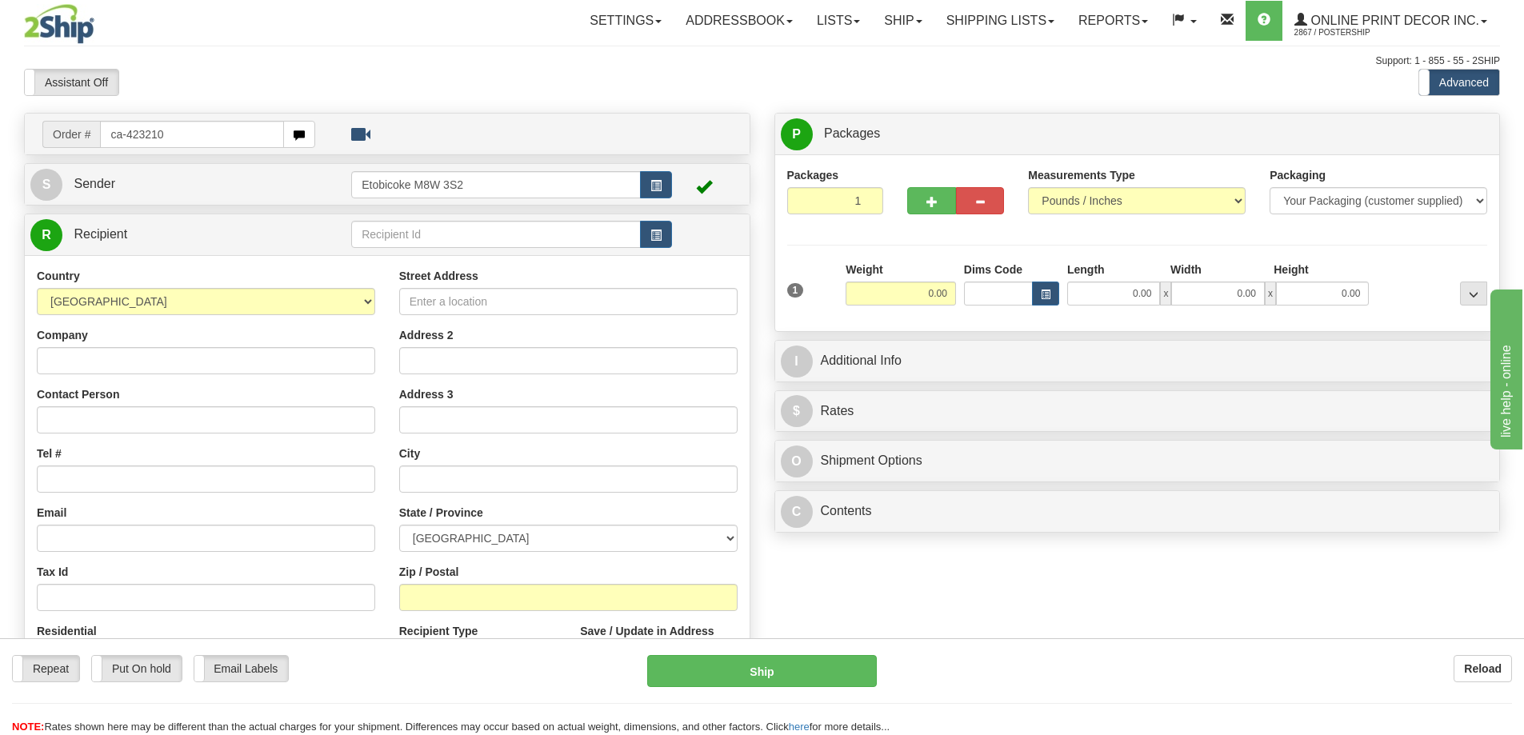
type input "ca-423210"
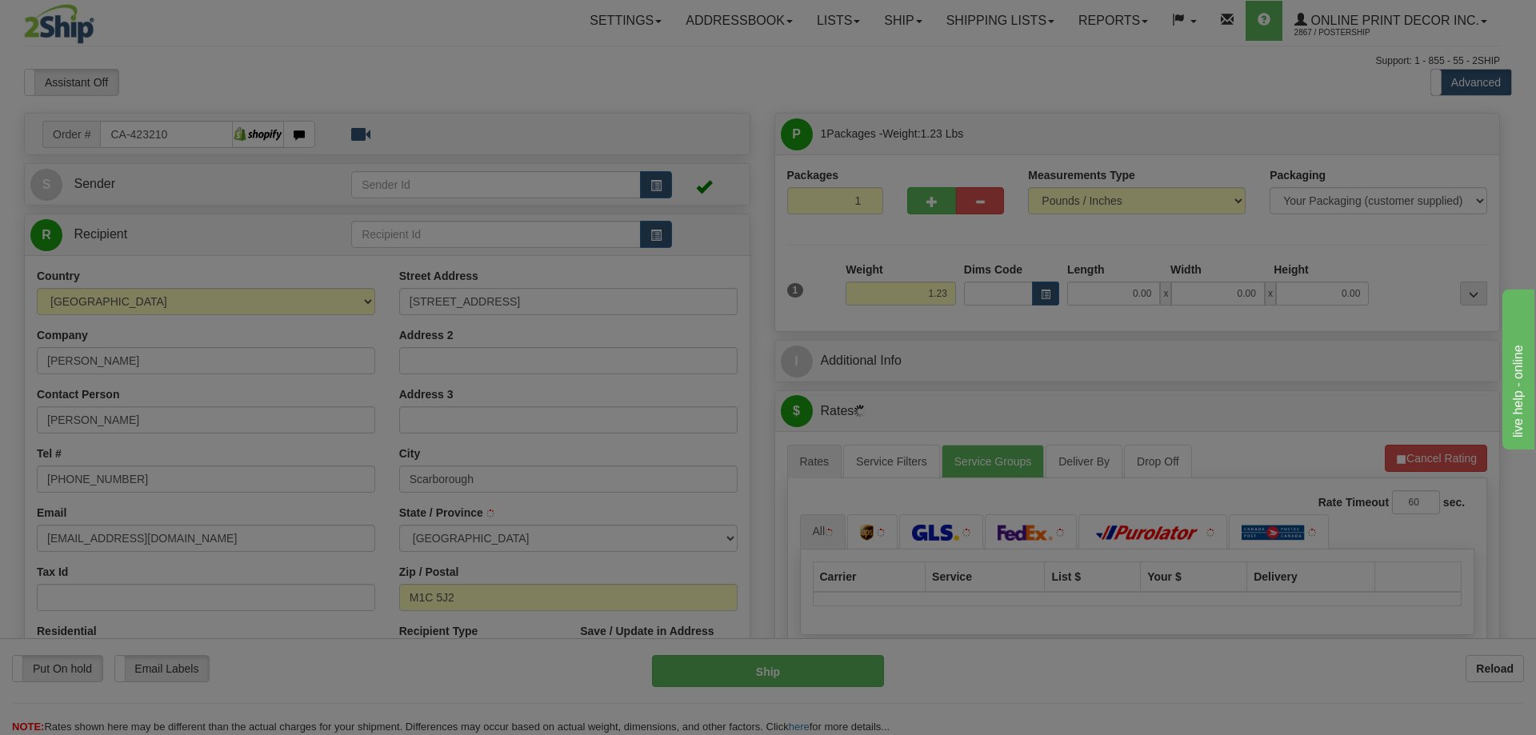
type input "[GEOGRAPHIC_DATA]"
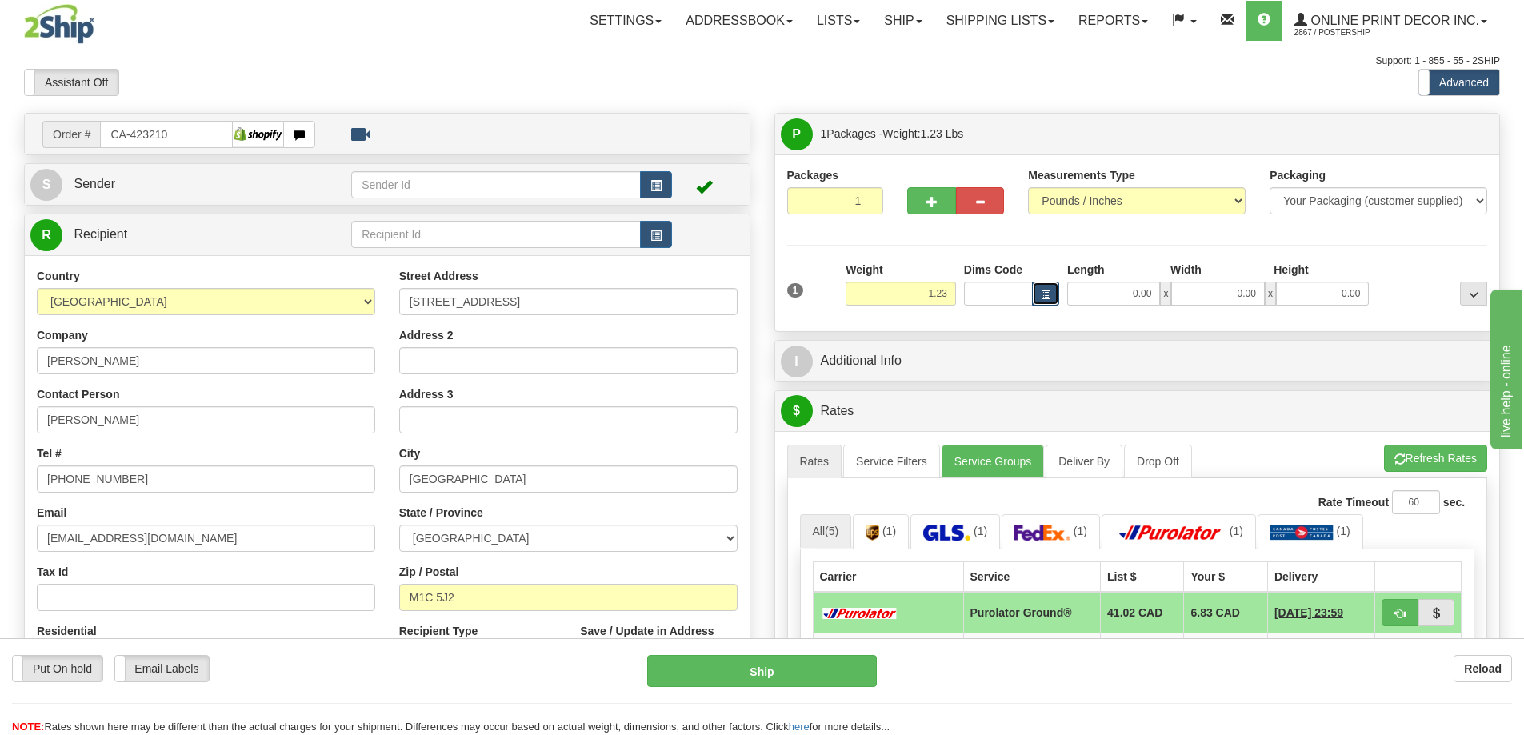
click at [1047, 290] on span "button" at bounding box center [1046, 294] width 10 height 9
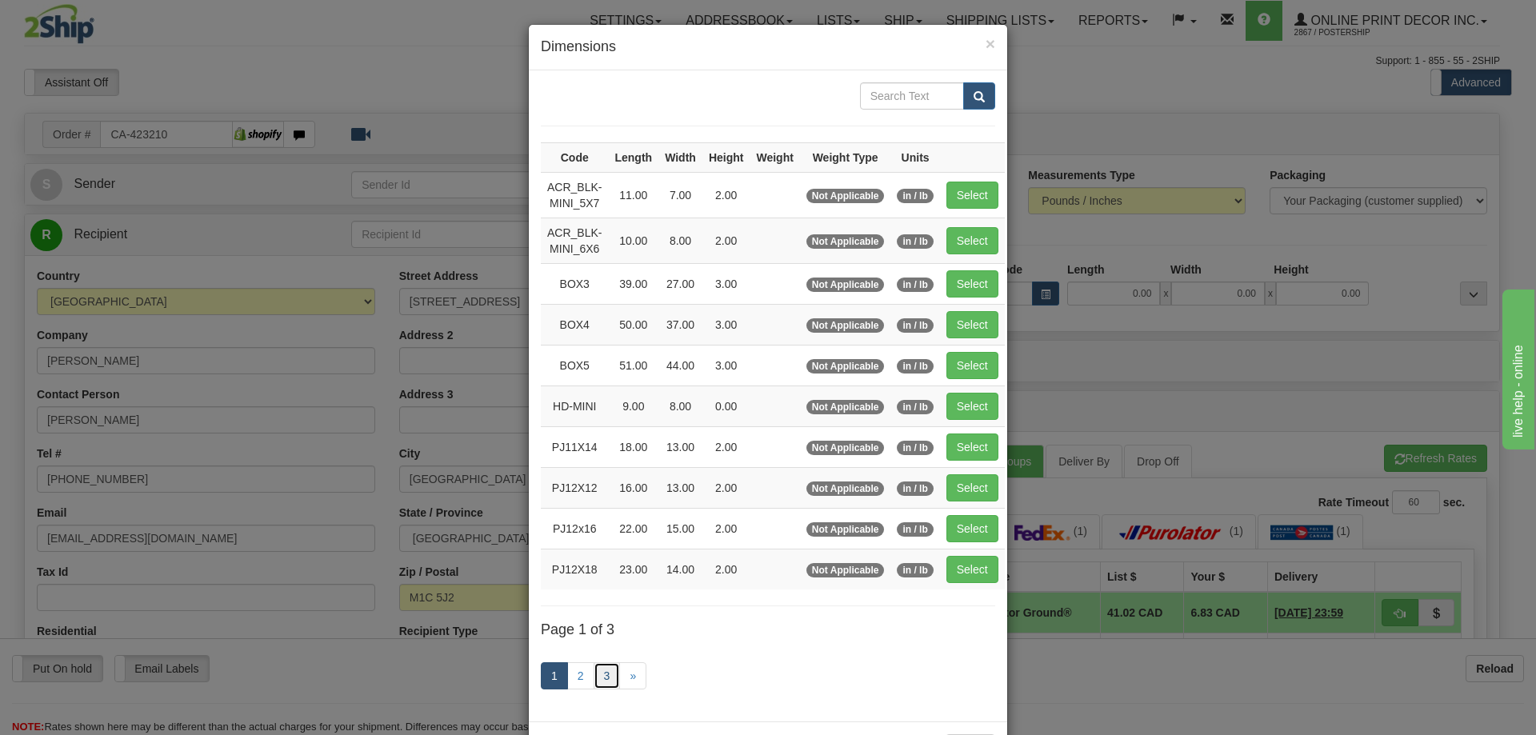
click at [600, 679] on link "3" at bounding box center [606, 675] width 27 height 27
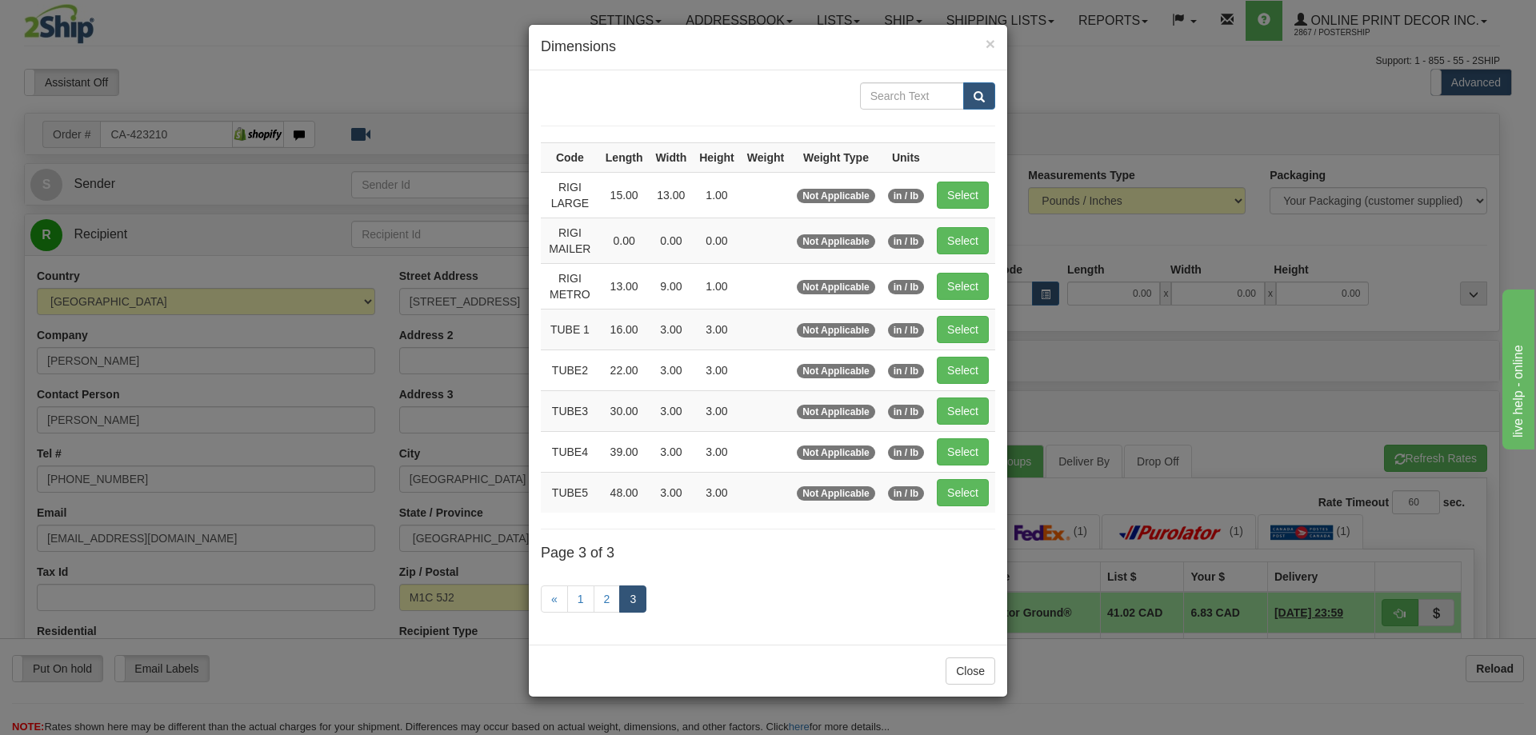
click at [953, 395] on td "Select" at bounding box center [962, 410] width 65 height 41
click at [953, 422] on button "Select" at bounding box center [963, 410] width 52 height 27
type input "TUBE3"
type input "30.00"
type input "3.00"
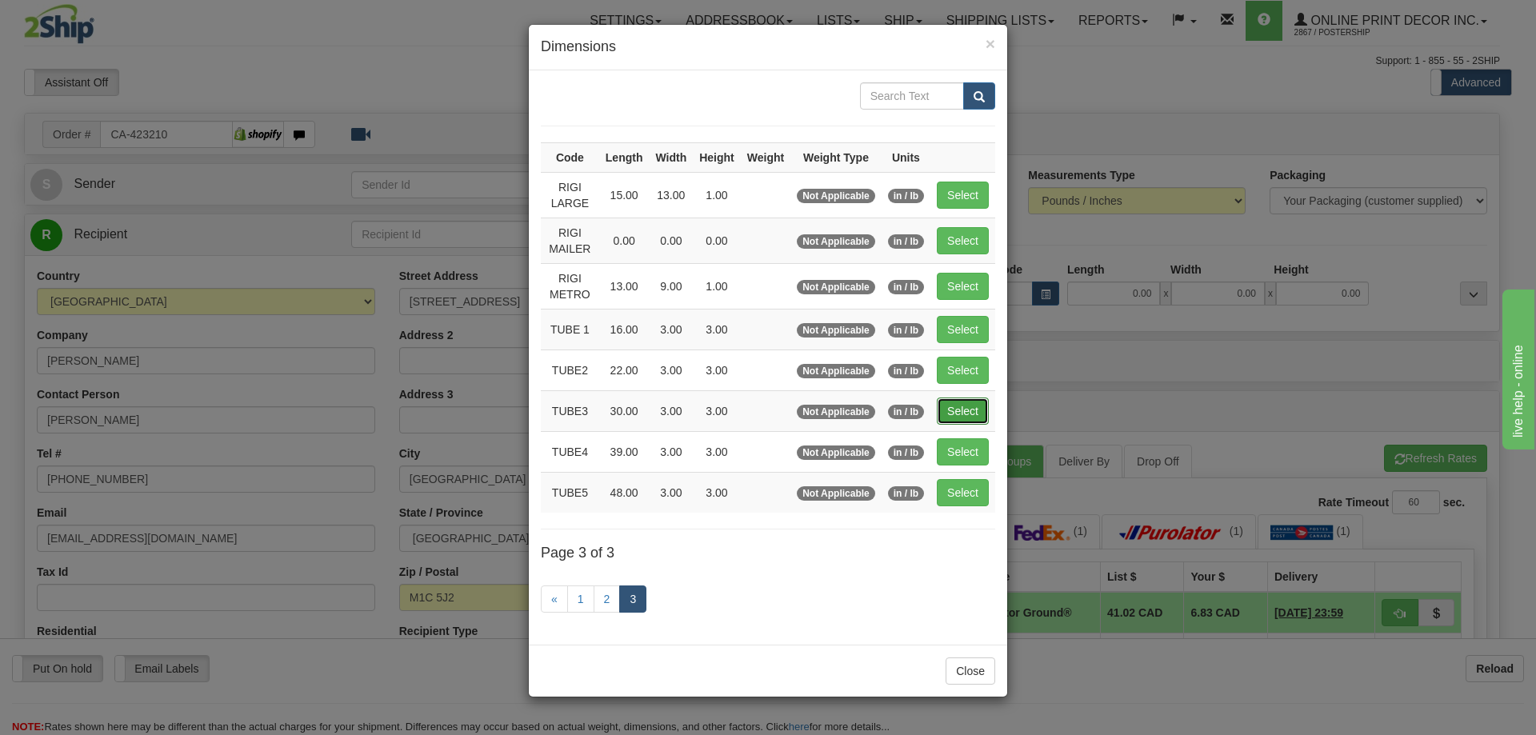
type input "3.00"
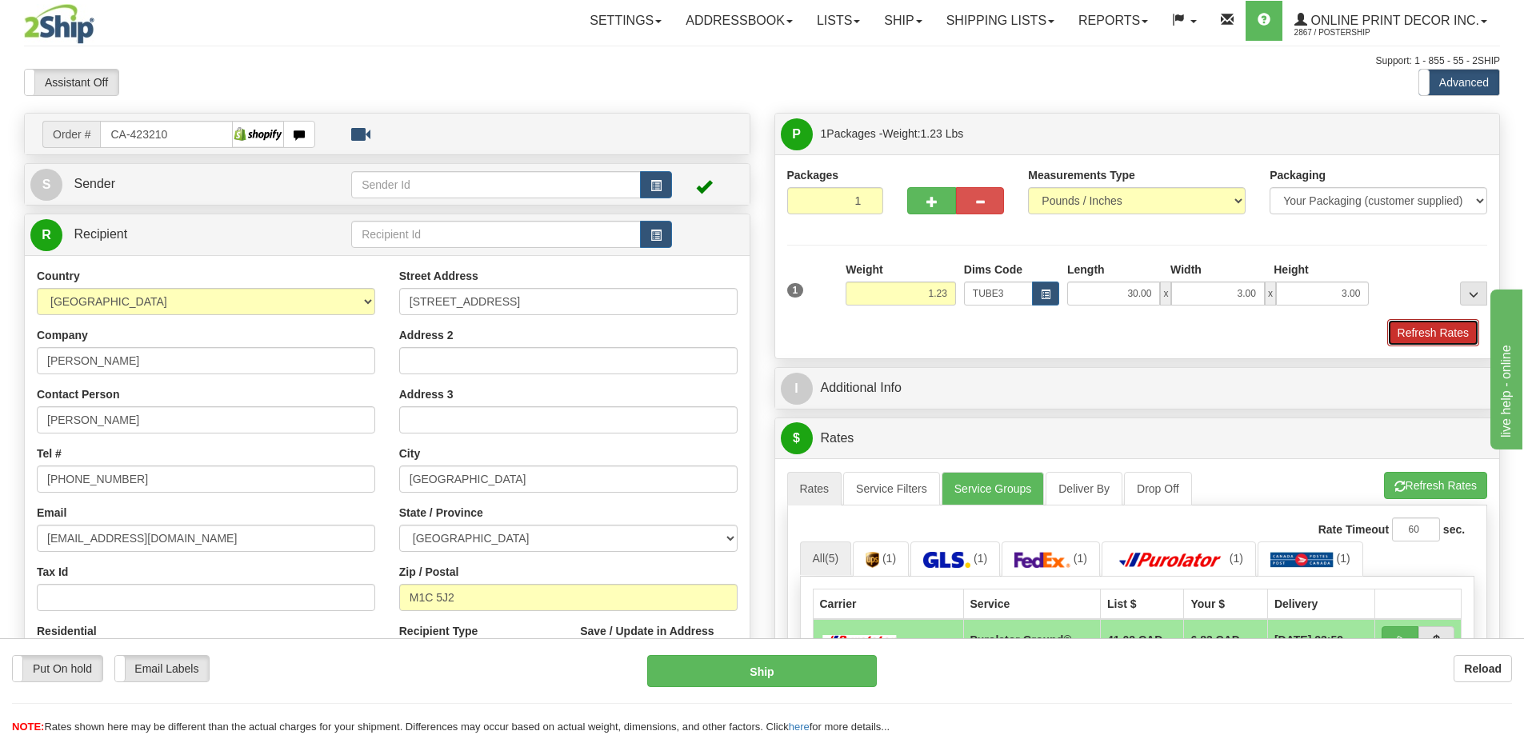
click at [1428, 328] on button "Refresh Rates" at bounding box center [1433, 332] width 92 height 27
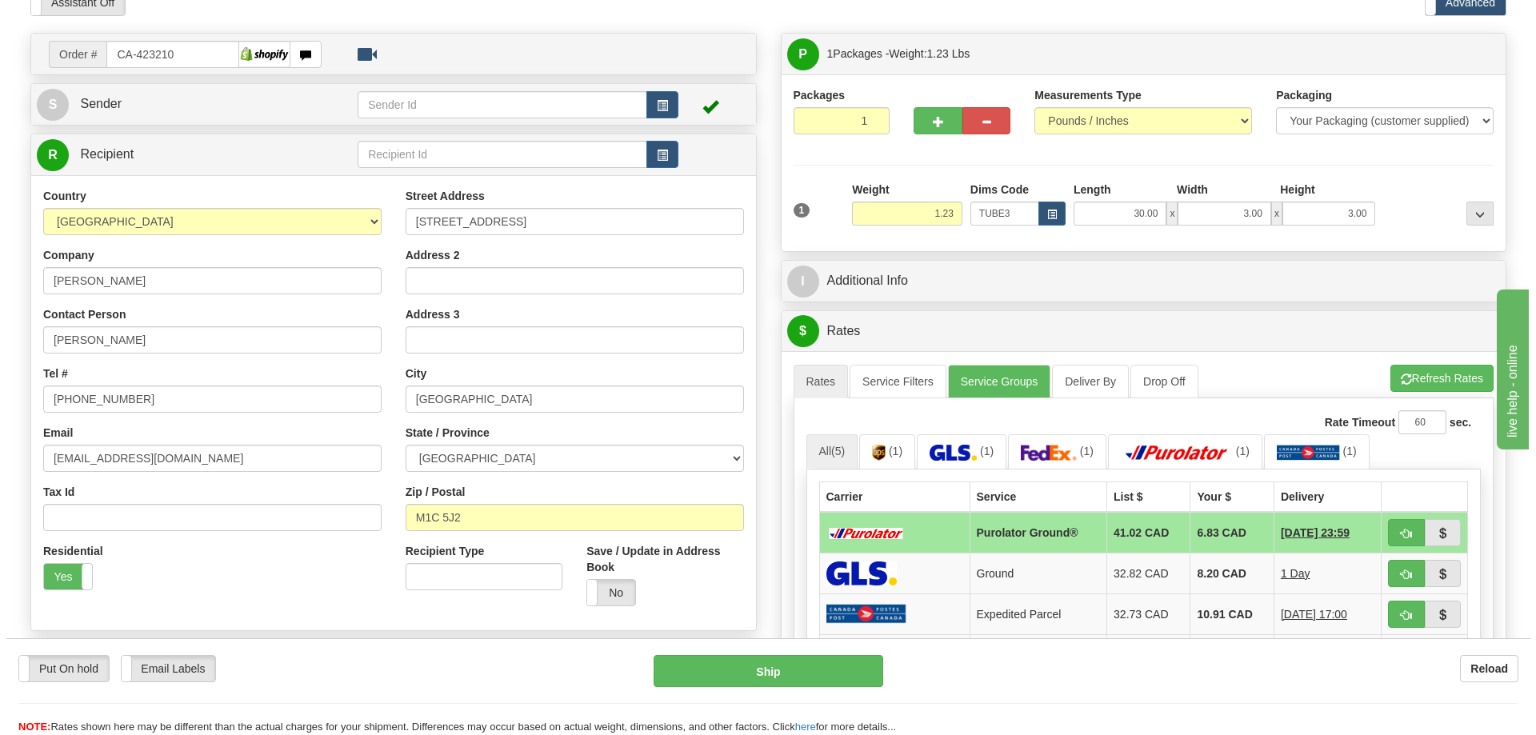
scroll to position [160, 0]
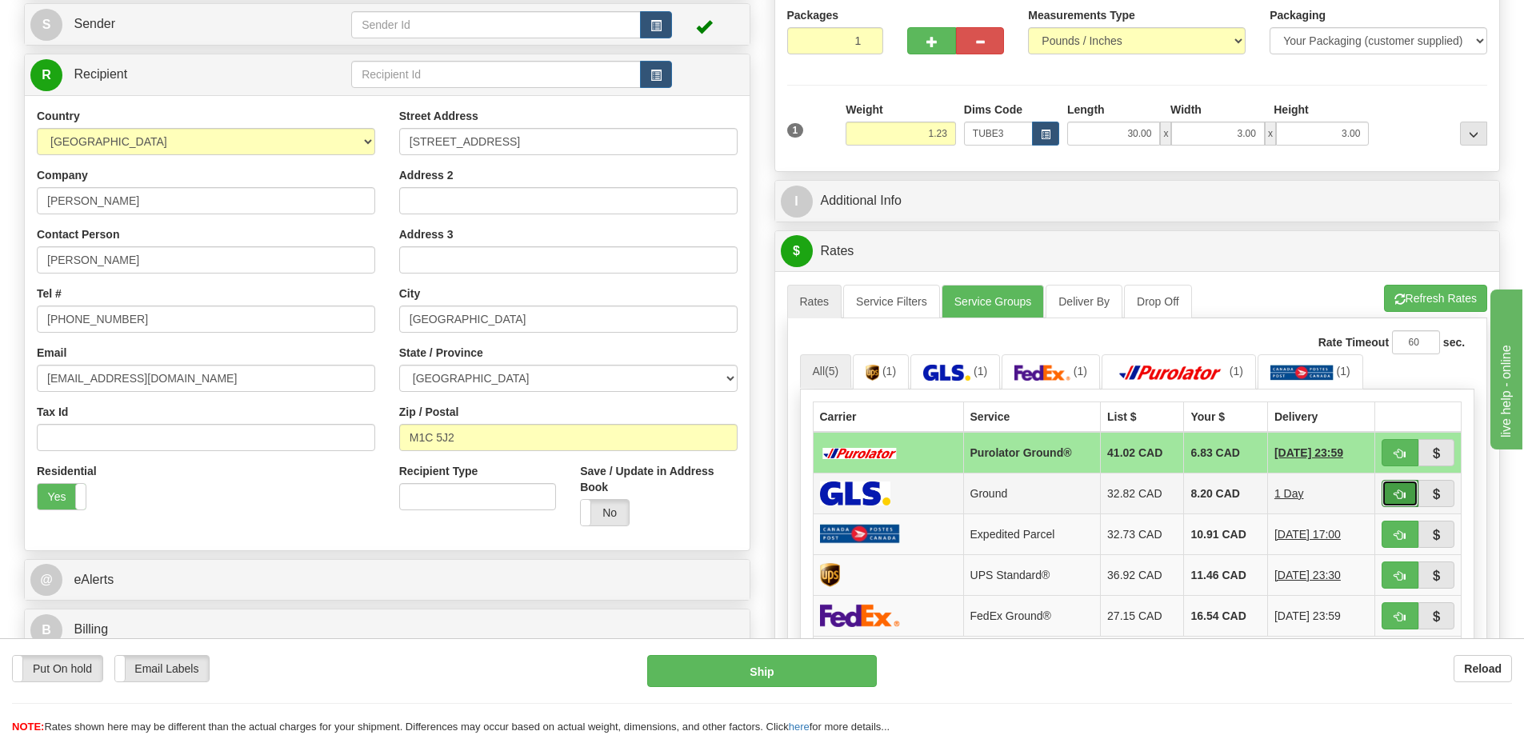
click at [1404, 491] on span "button" at bounding box center [1399, 494] width 11 height 10
type input "1"
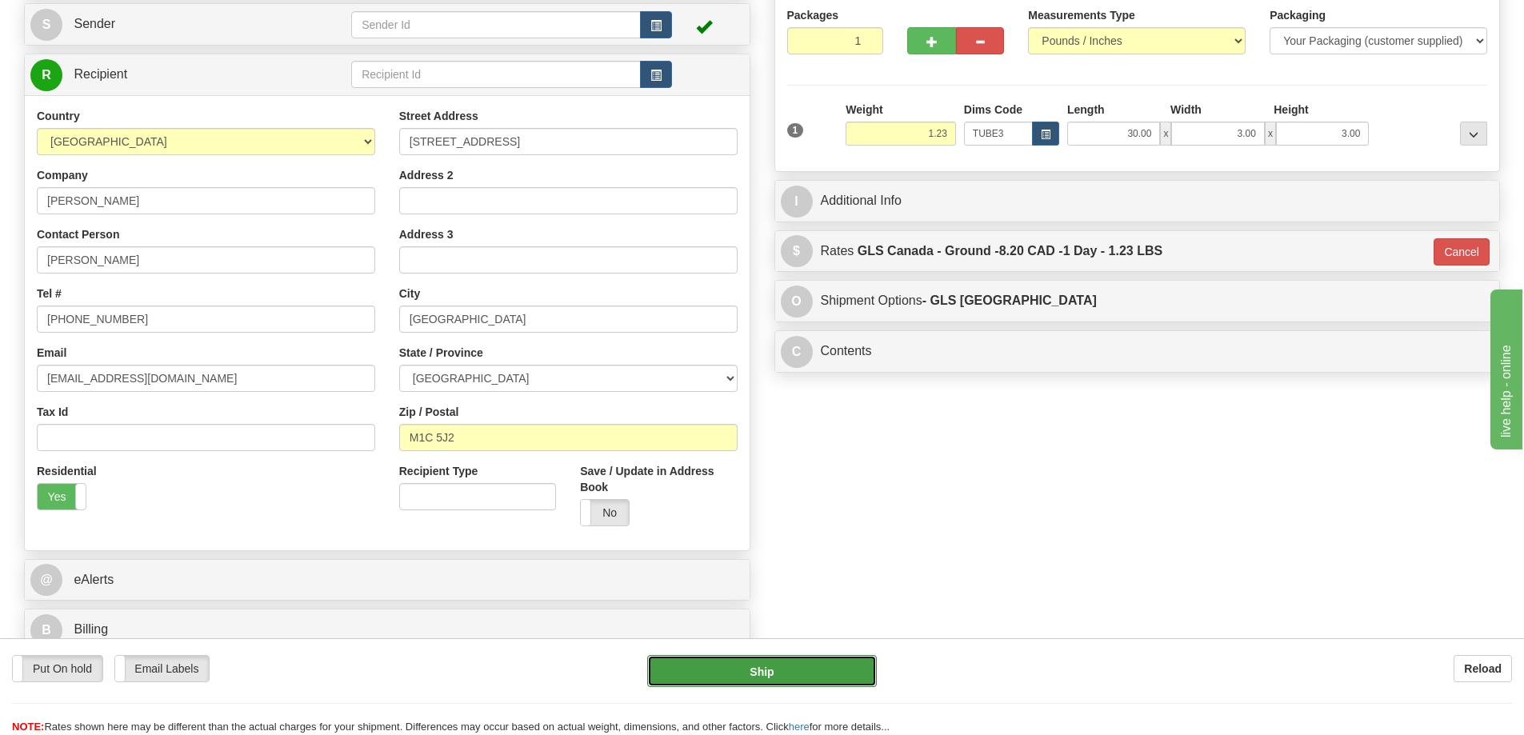
click at [831, 665] on button "Ship" at bounding box center [762, 671] width 230 height 32
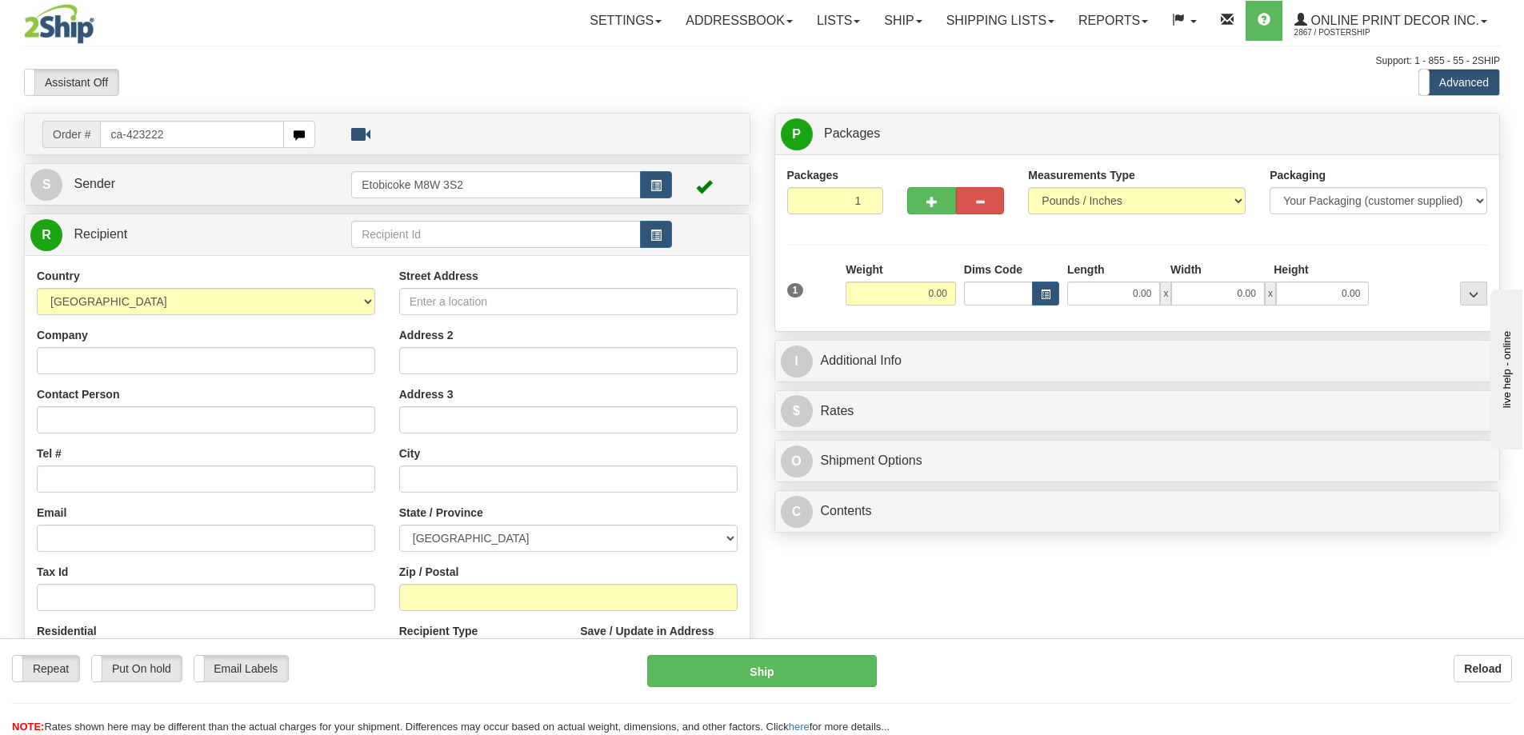
type input "ca-423222"
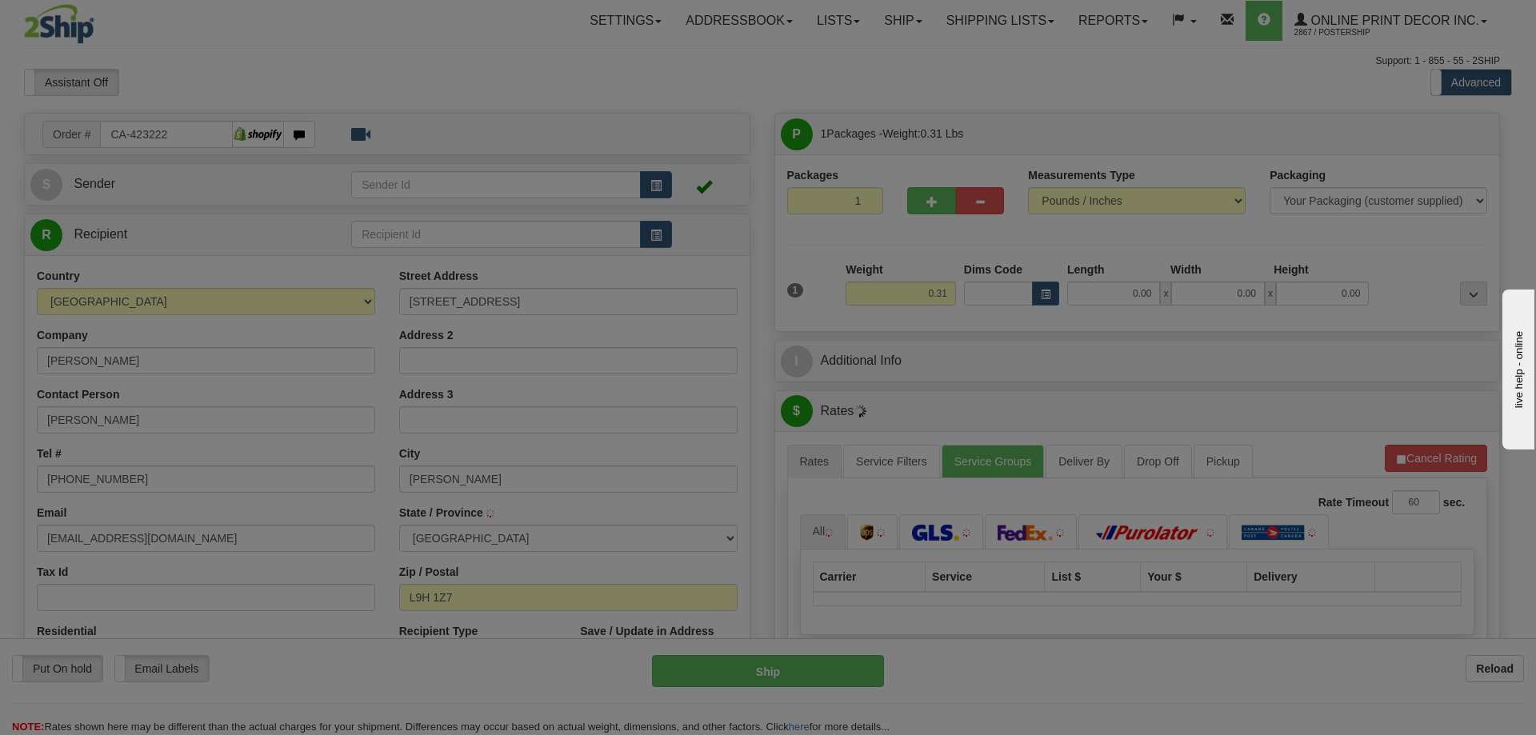
type input "DUNDAS"
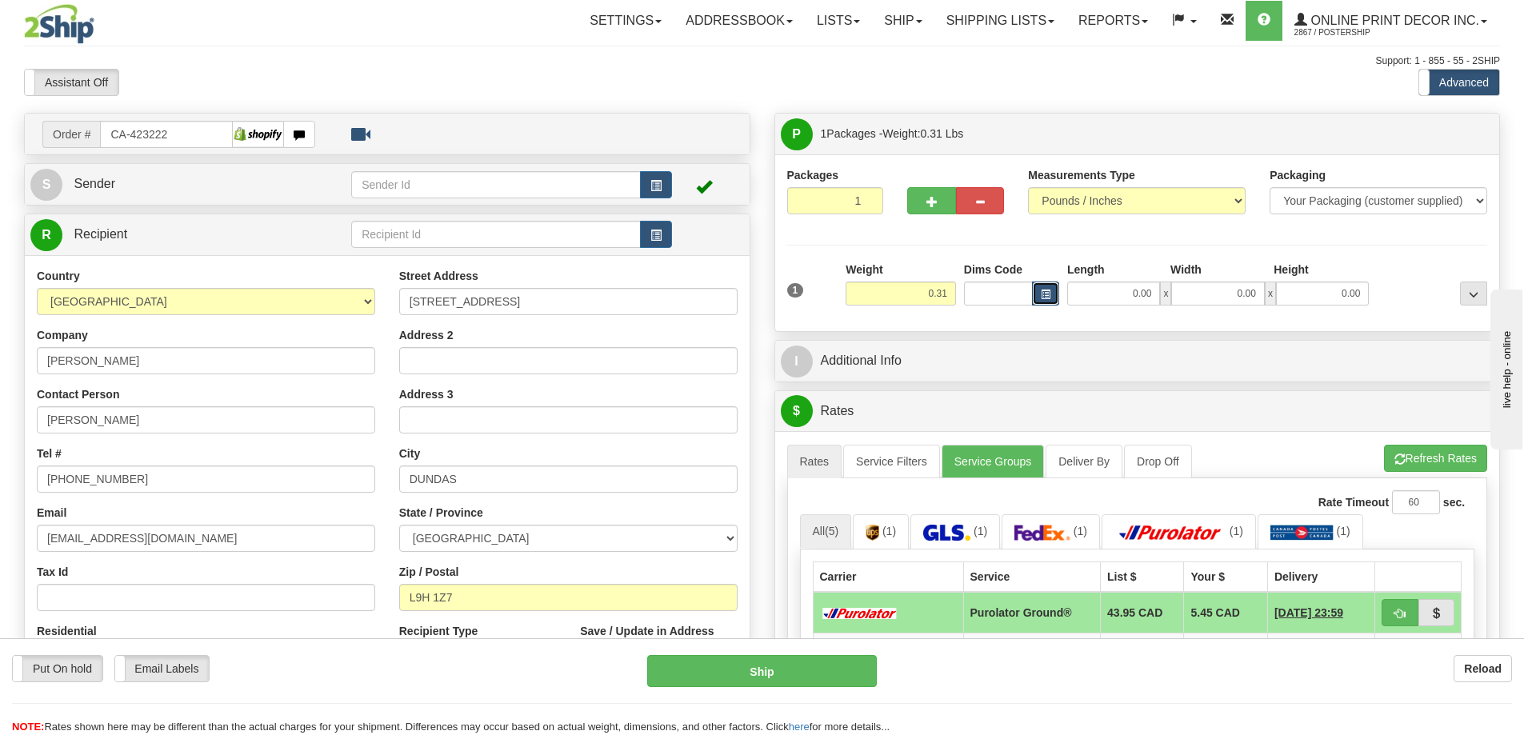
click at [1052, 290] on button "button" at bounding box center [1045, 294] width 27 height 24
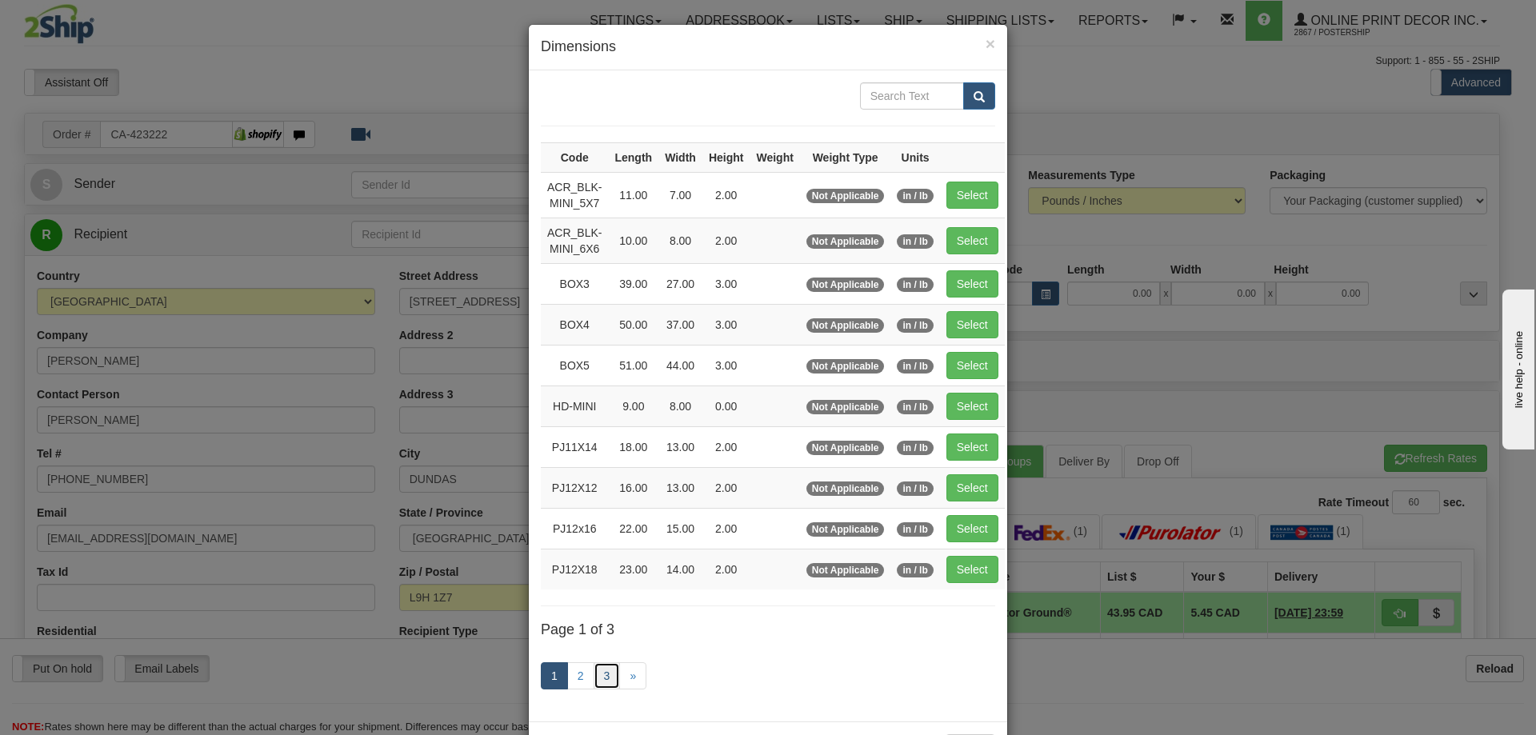
click at [600, 670] on link "3" at bounding box center [606, 675] width 27 height 27
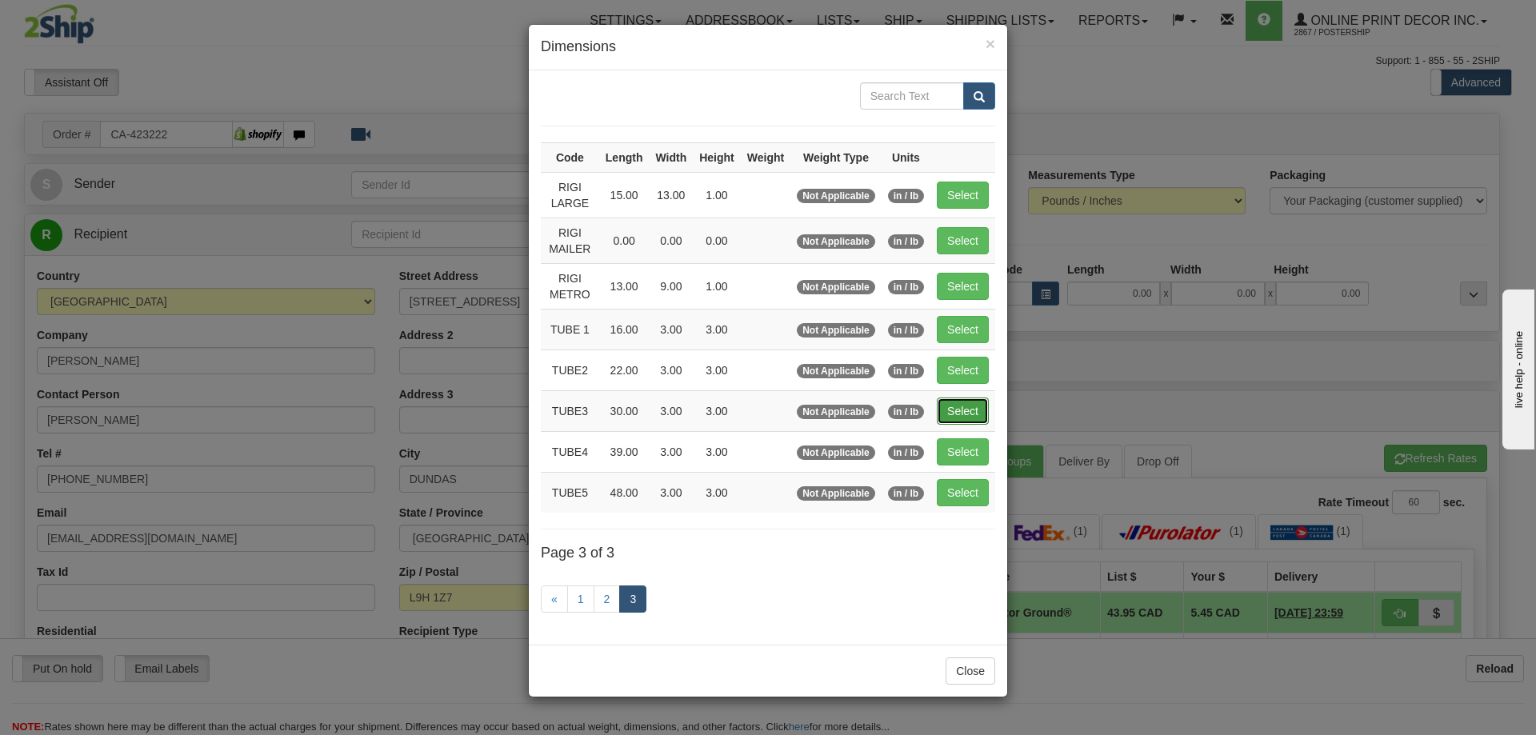
click at [964, 408] on button "Select" at bounding box center [963, 410] width 52 height 27
type input "TUBE3"
type input "30.00"
type input "3.00"
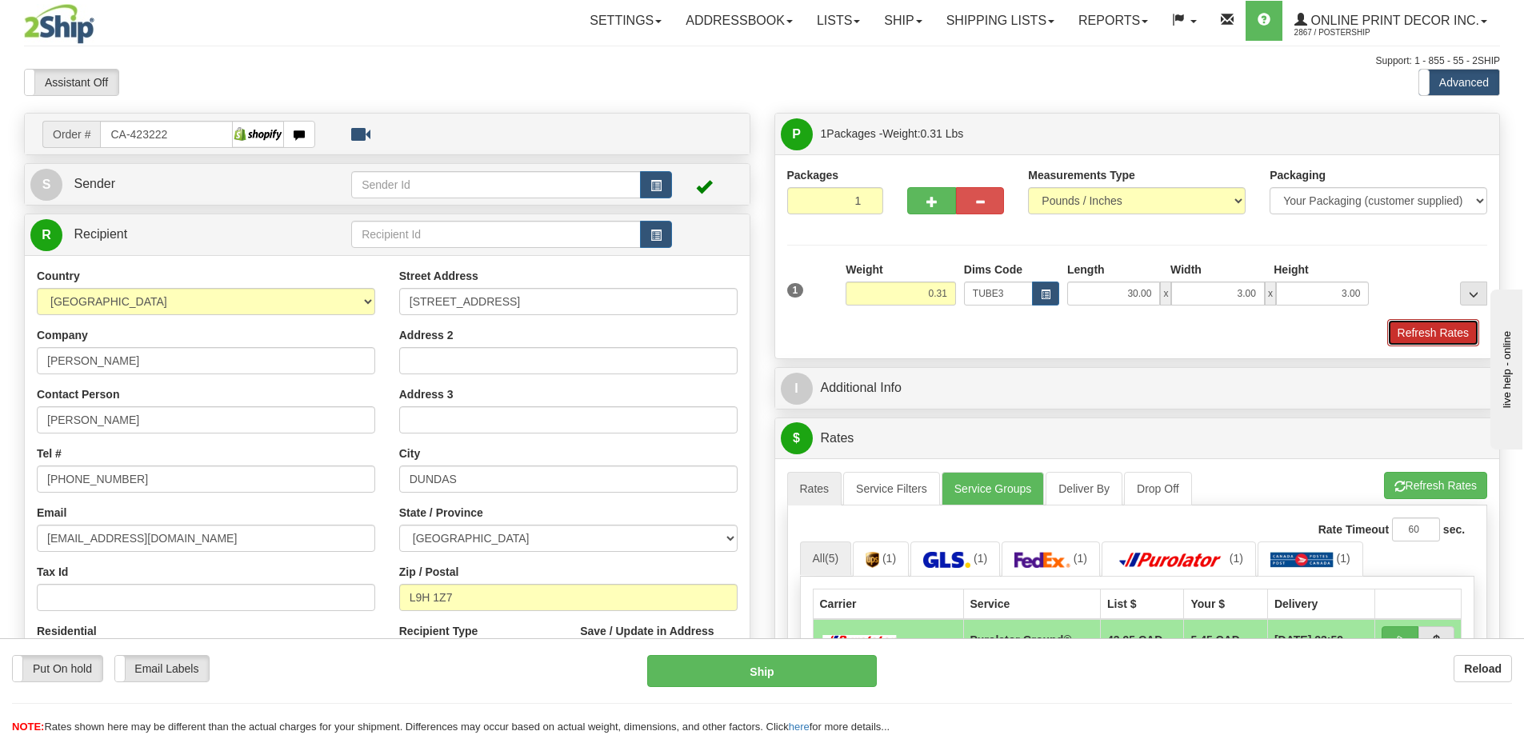
click at [1414, 330] on button "Refresh Rates" at bounding box center [1433, 332] width 92 height 27
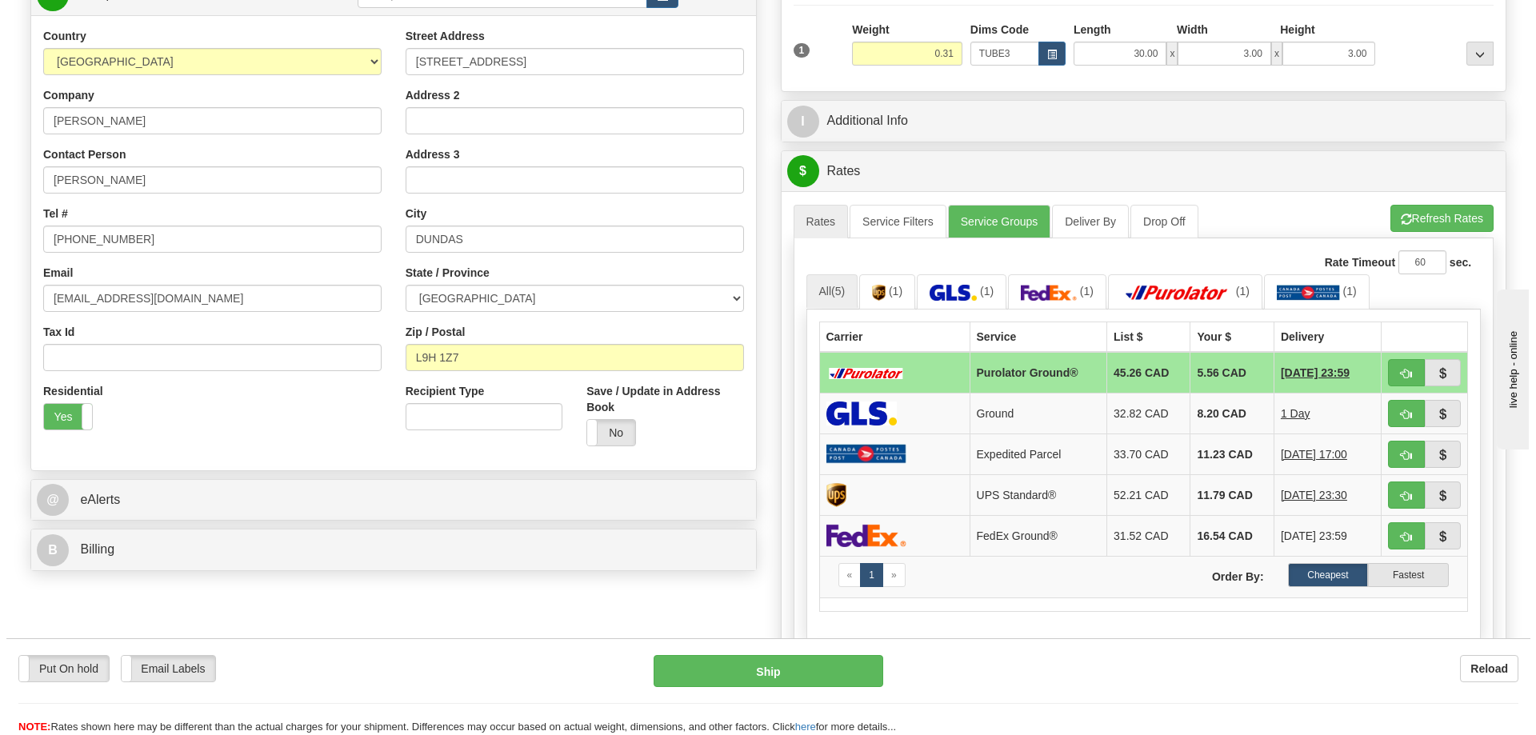
scroll to position [400, 0]
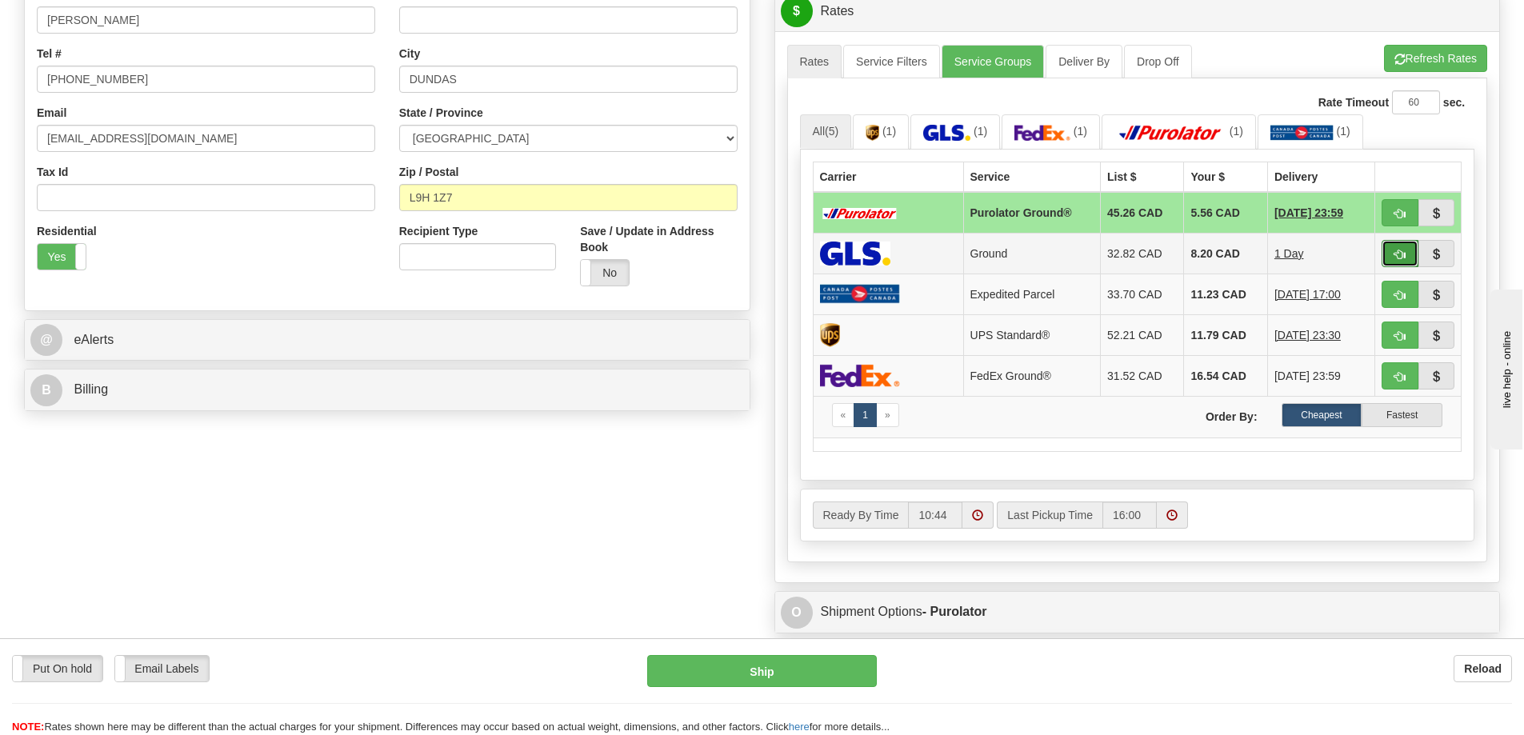
click at [1399, 257] on span "button" at bounding box center [1399, 255] width 11 height 10
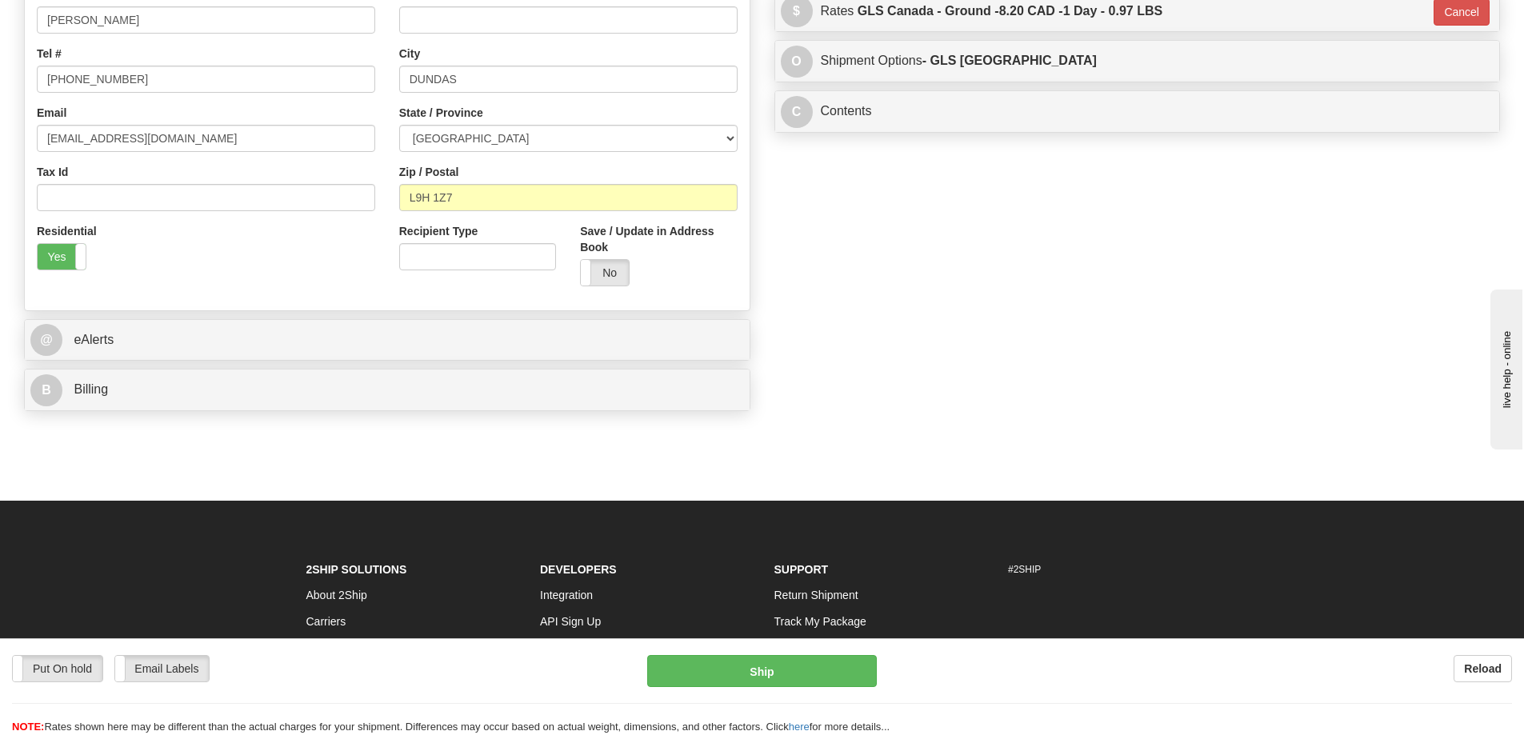
type input "1"
click at [817, 663] on button "Ship" at bounding box center [762, 671] width 230 height 32
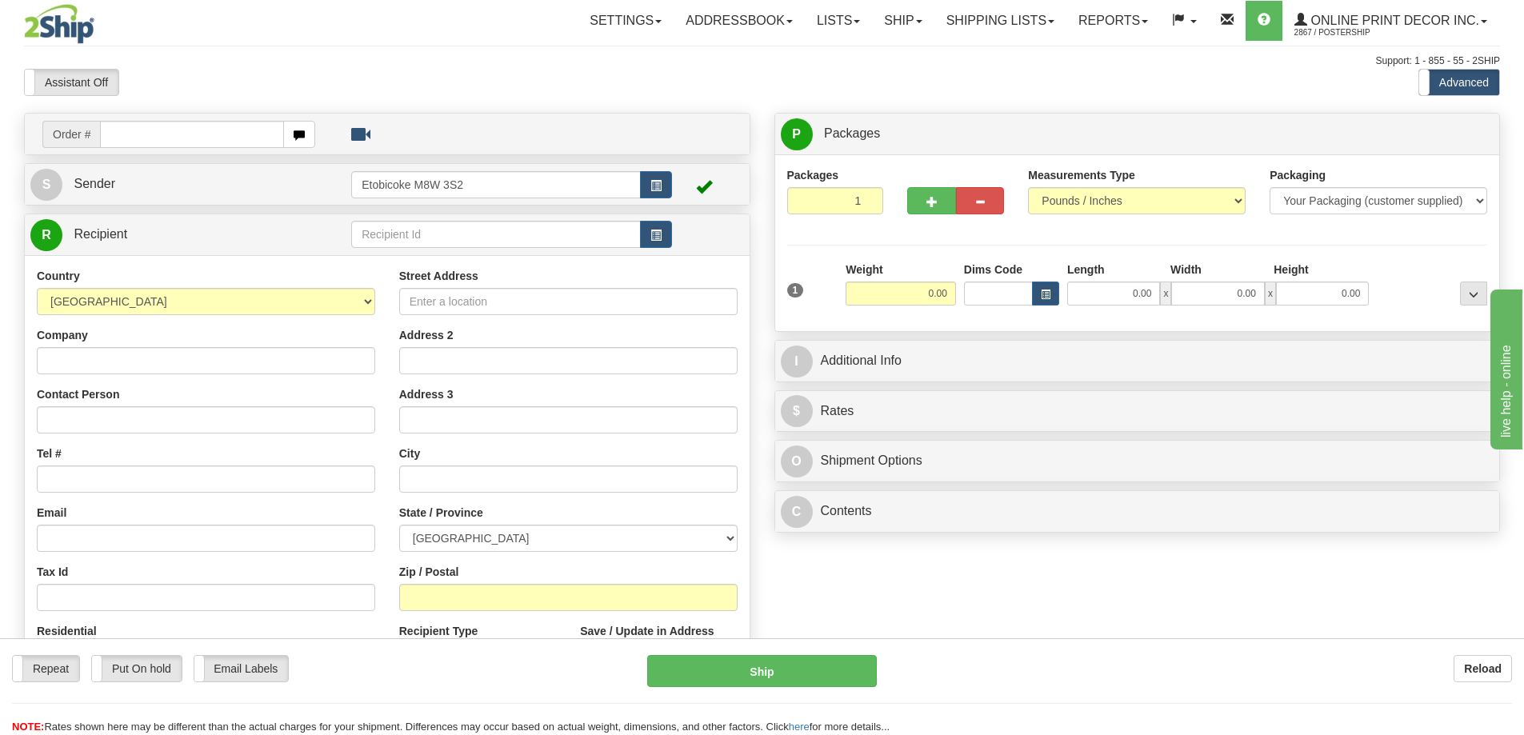
click at [210, 134] on input "text" at bounding box center [192, 134] width 184 height 27
type input "ca-423227"
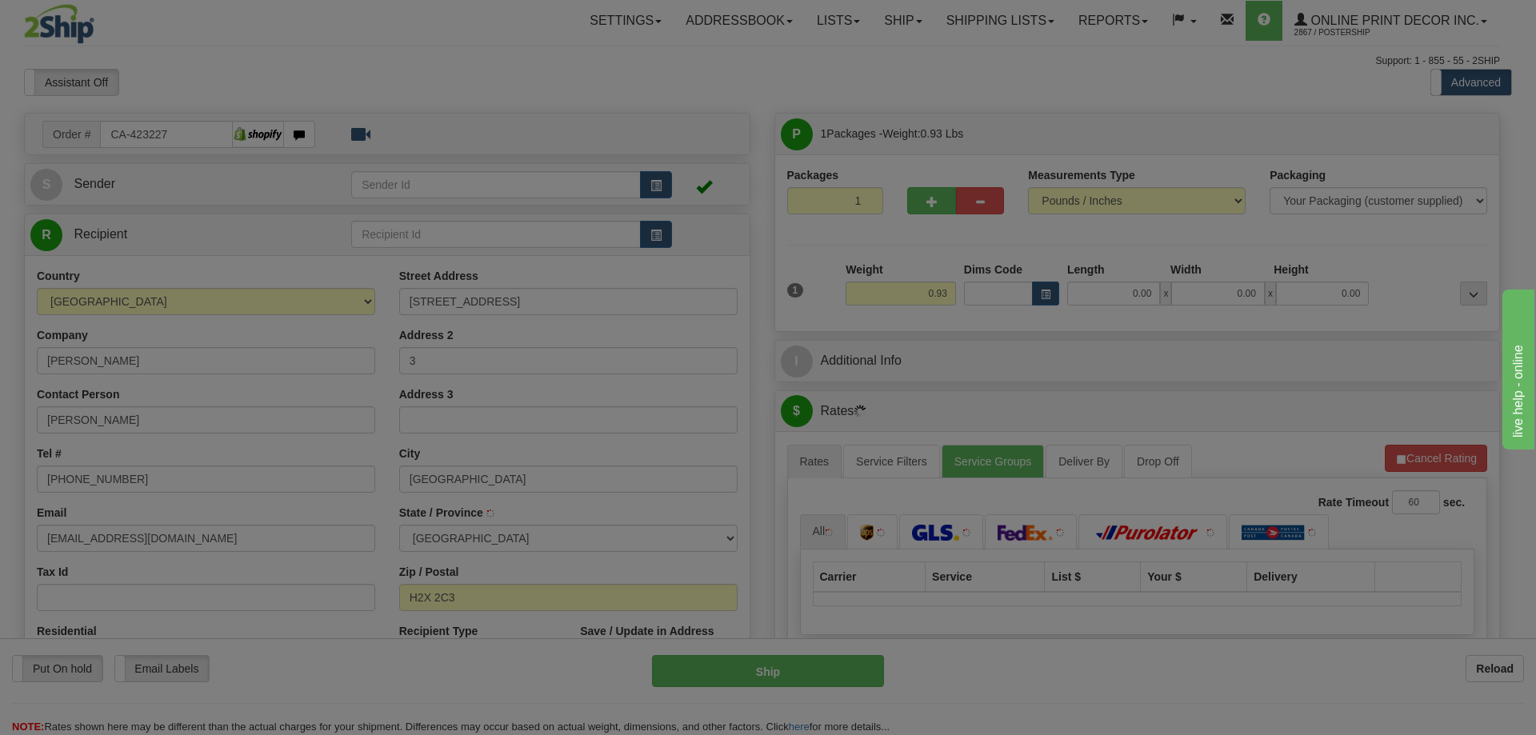
type input "[GEOGRAPHIC_DATA]"
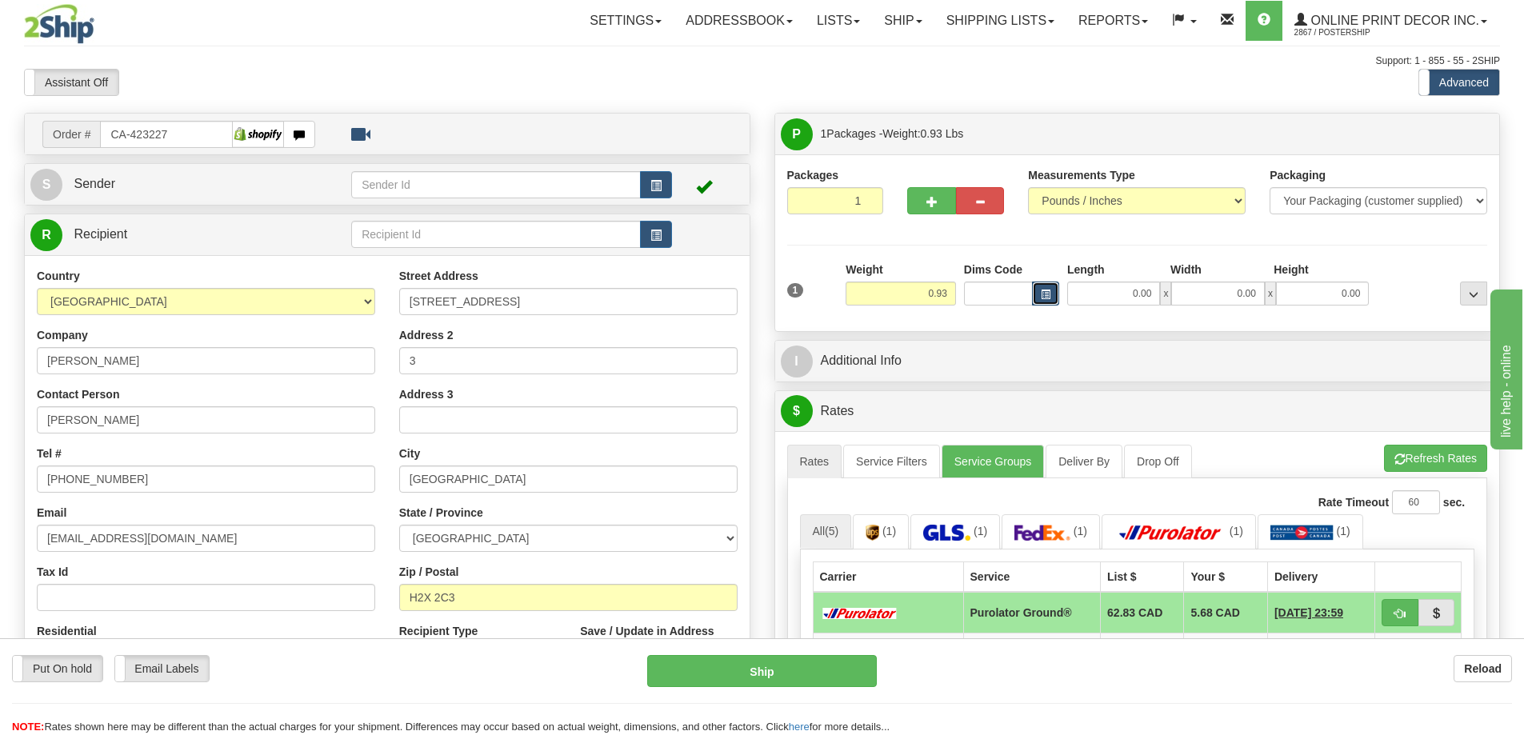
click at [1041, 294] on span "button" at bounding box center [1046, 294] width 10 height 9
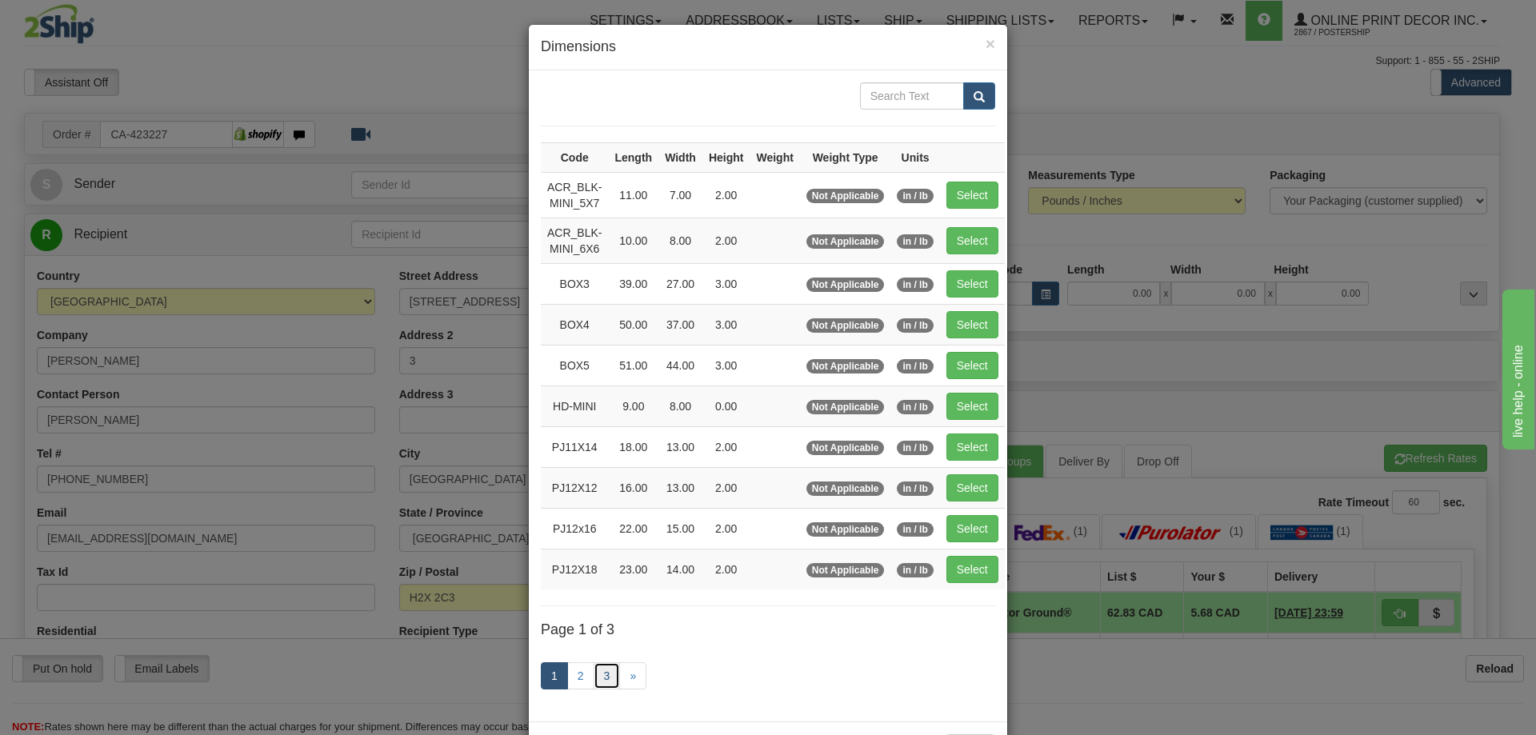
click at [603, 670] on link "3" at bounding box center [606, 675] width 27 height 27
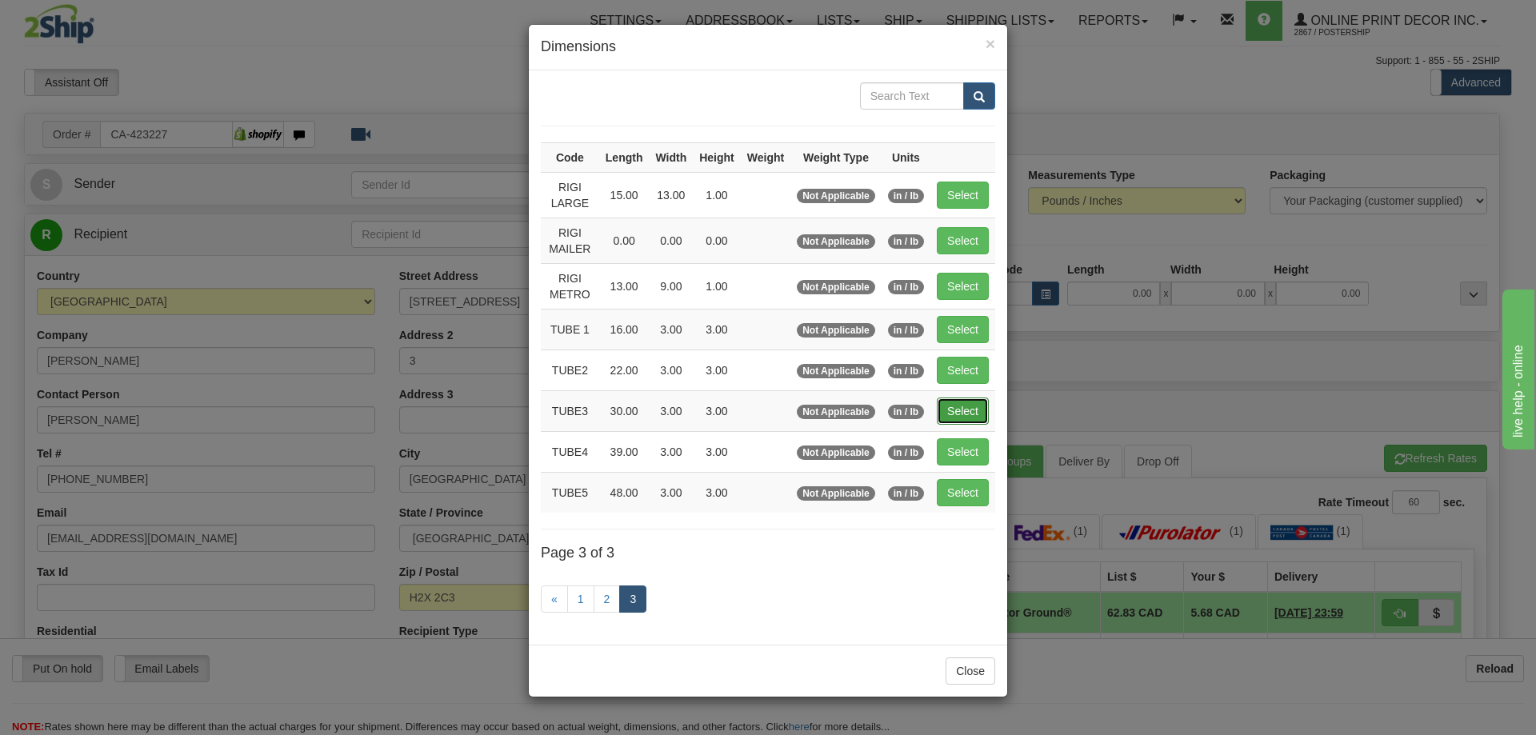
click at [957, 408] on button "Select" at bounding box center [963, 410] width 52 height 27
type input "TUBE3"
type input "30.00"
type input "3.00"
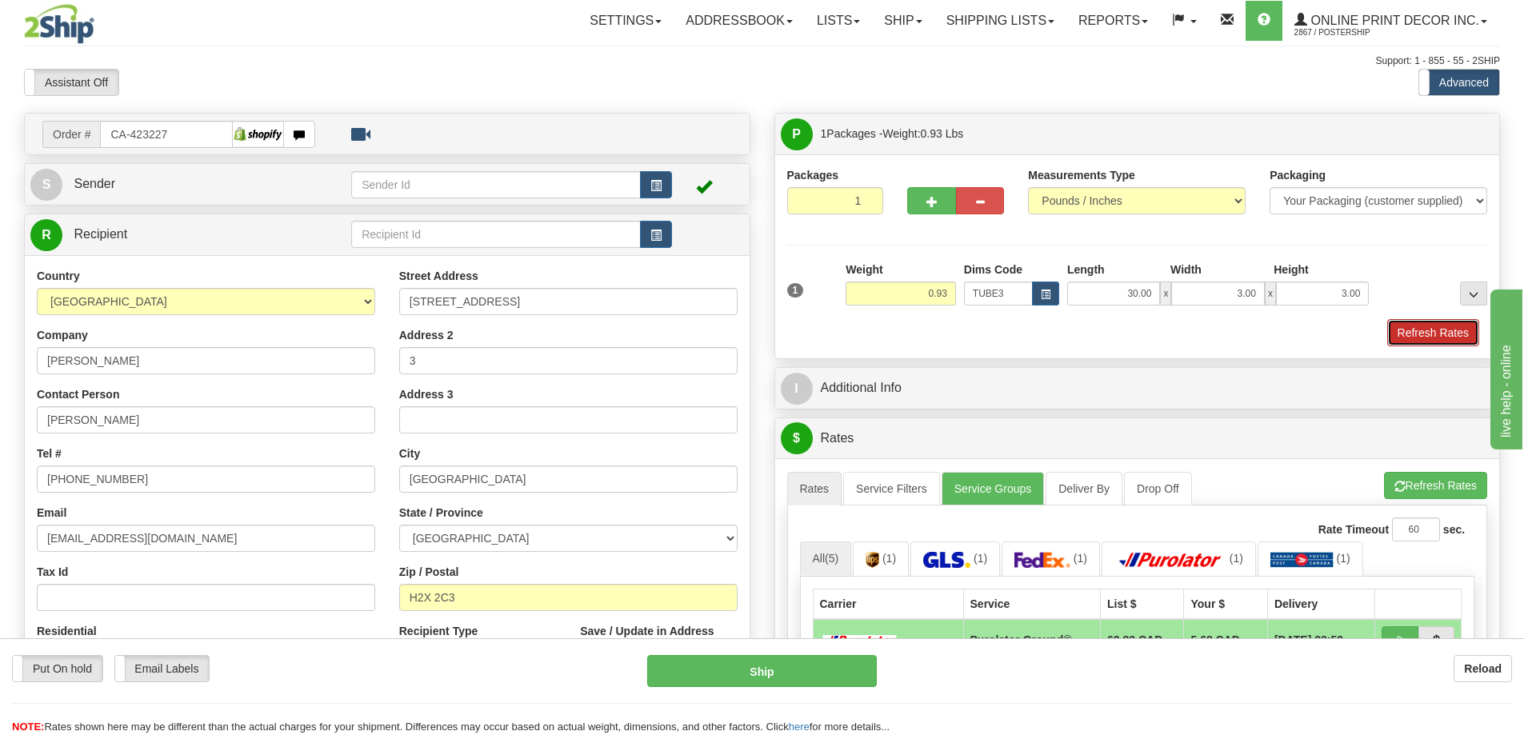
click at [1413, 337] on button "Refresh Rates" at bounding box center [1433, 332] width 92 height 27
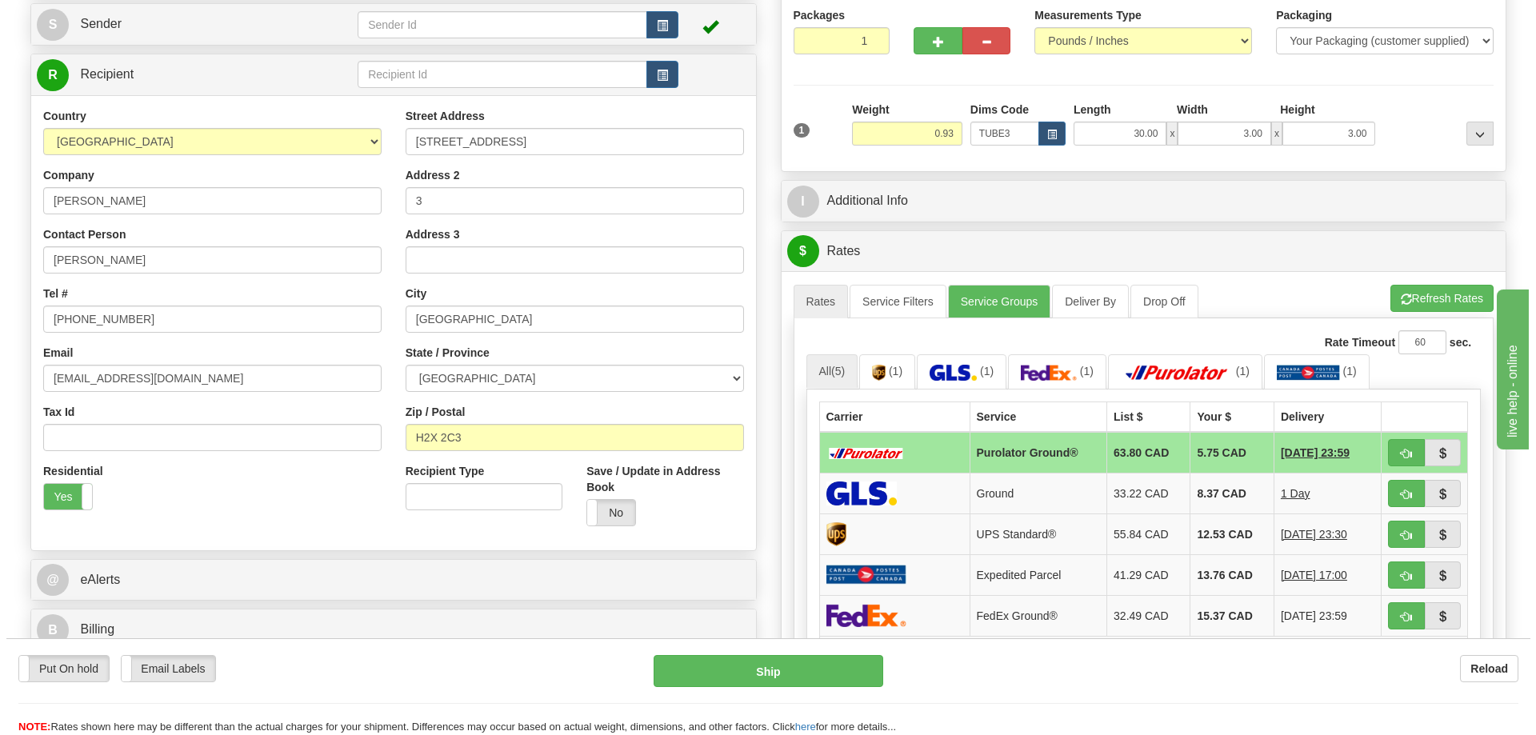
scroll to position [240, 0]
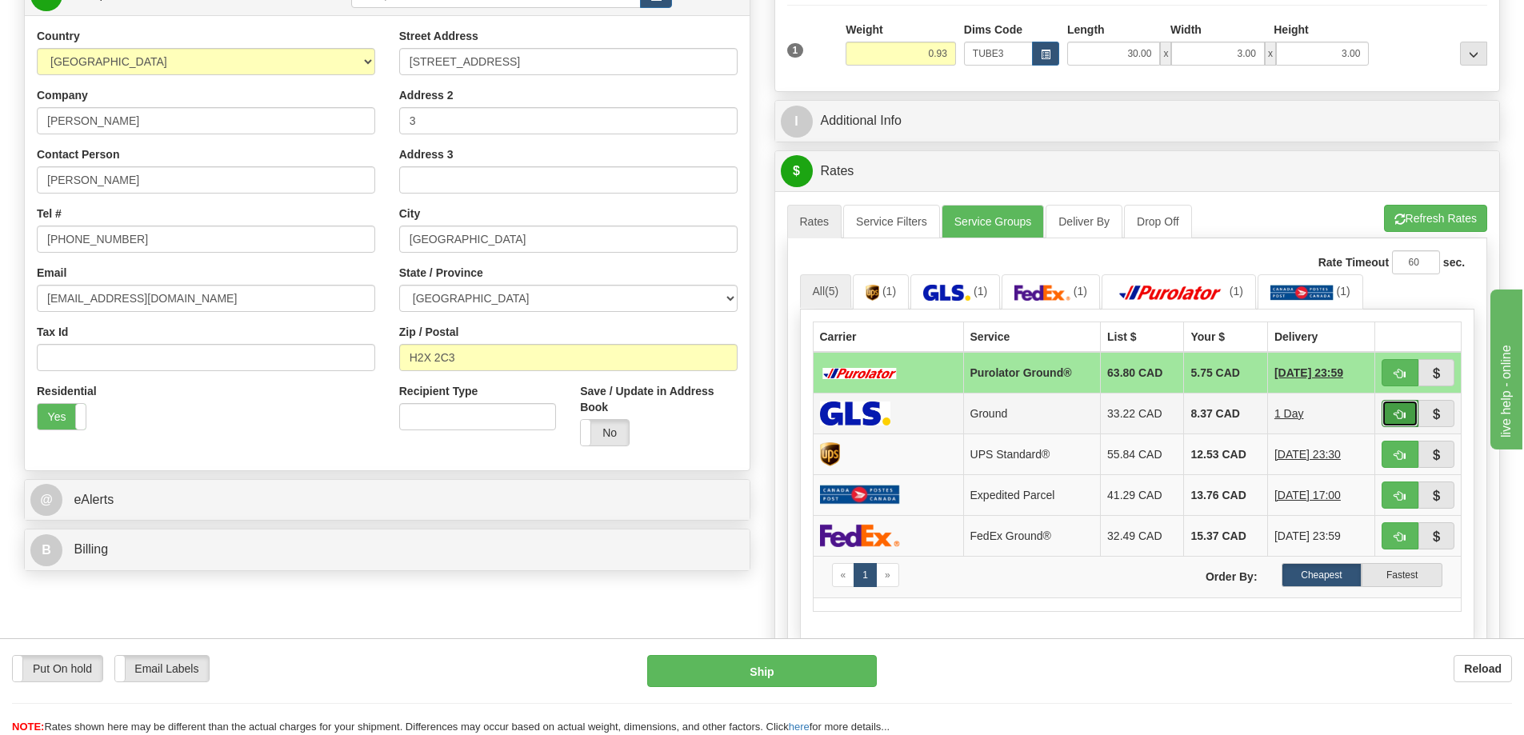
click at [1389, 412] on button "button" at bounding box center [1399, 413] width 37 height 27
type input "1"
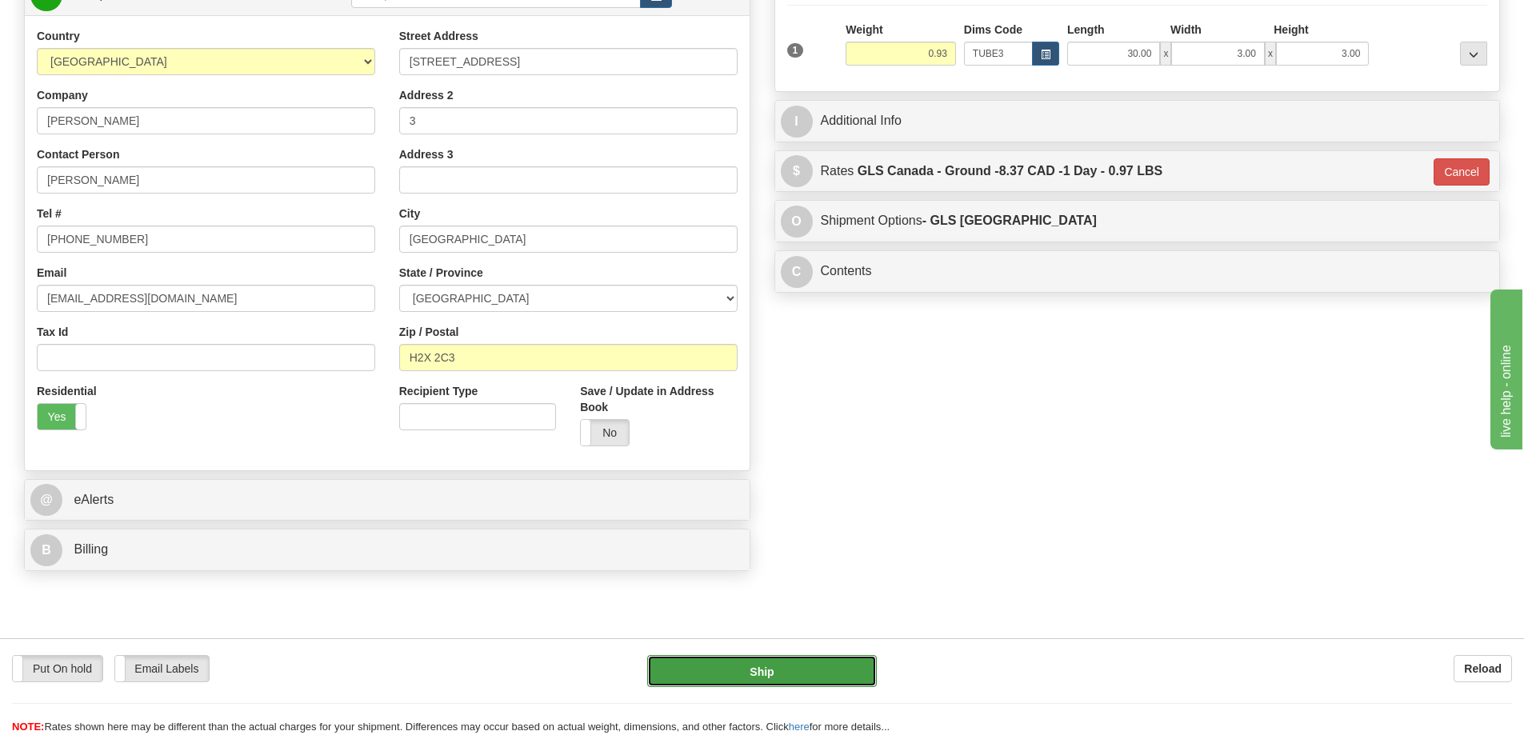
click at [800, 677] on button "Ship" at bounding box center [762, 671] width 230 height 32
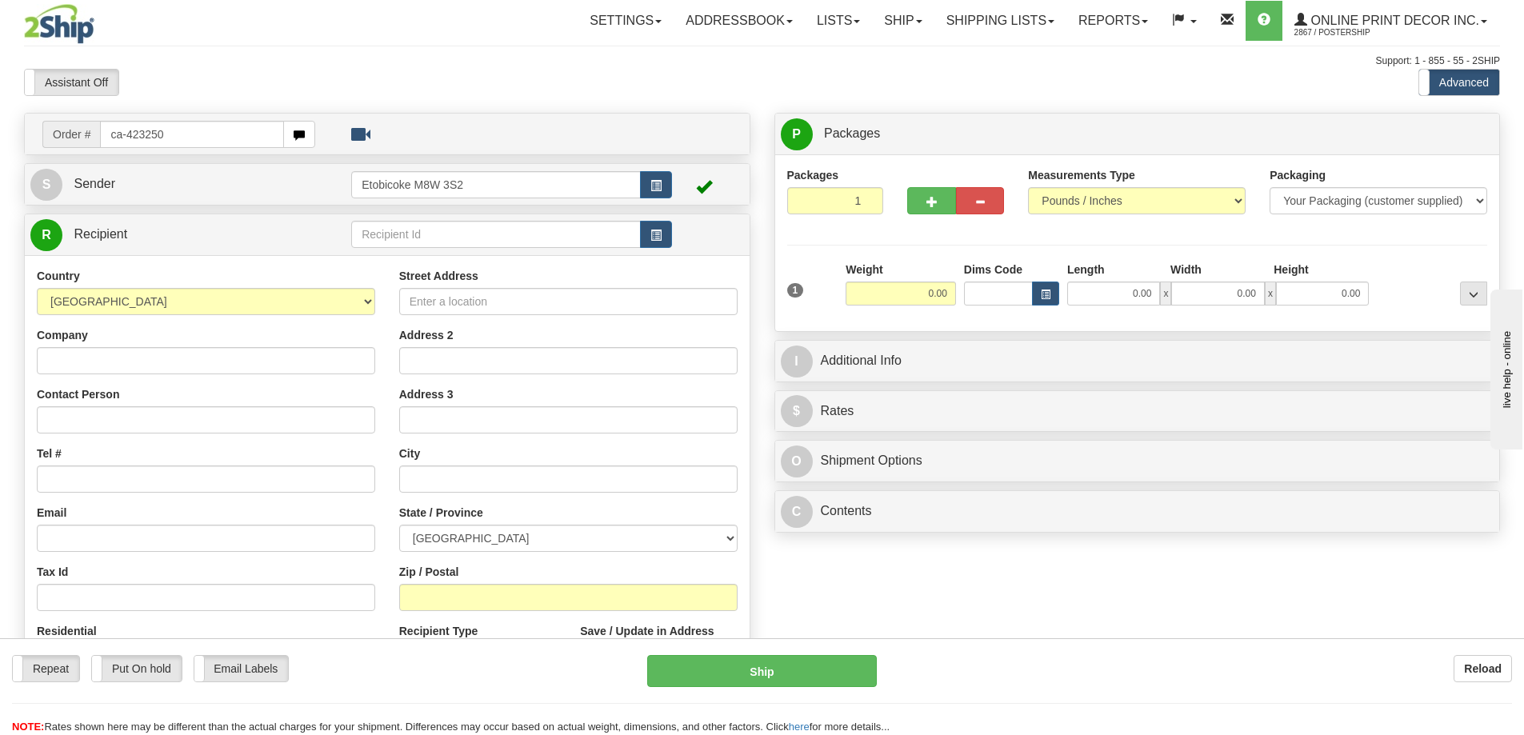
type input "ca-423250"
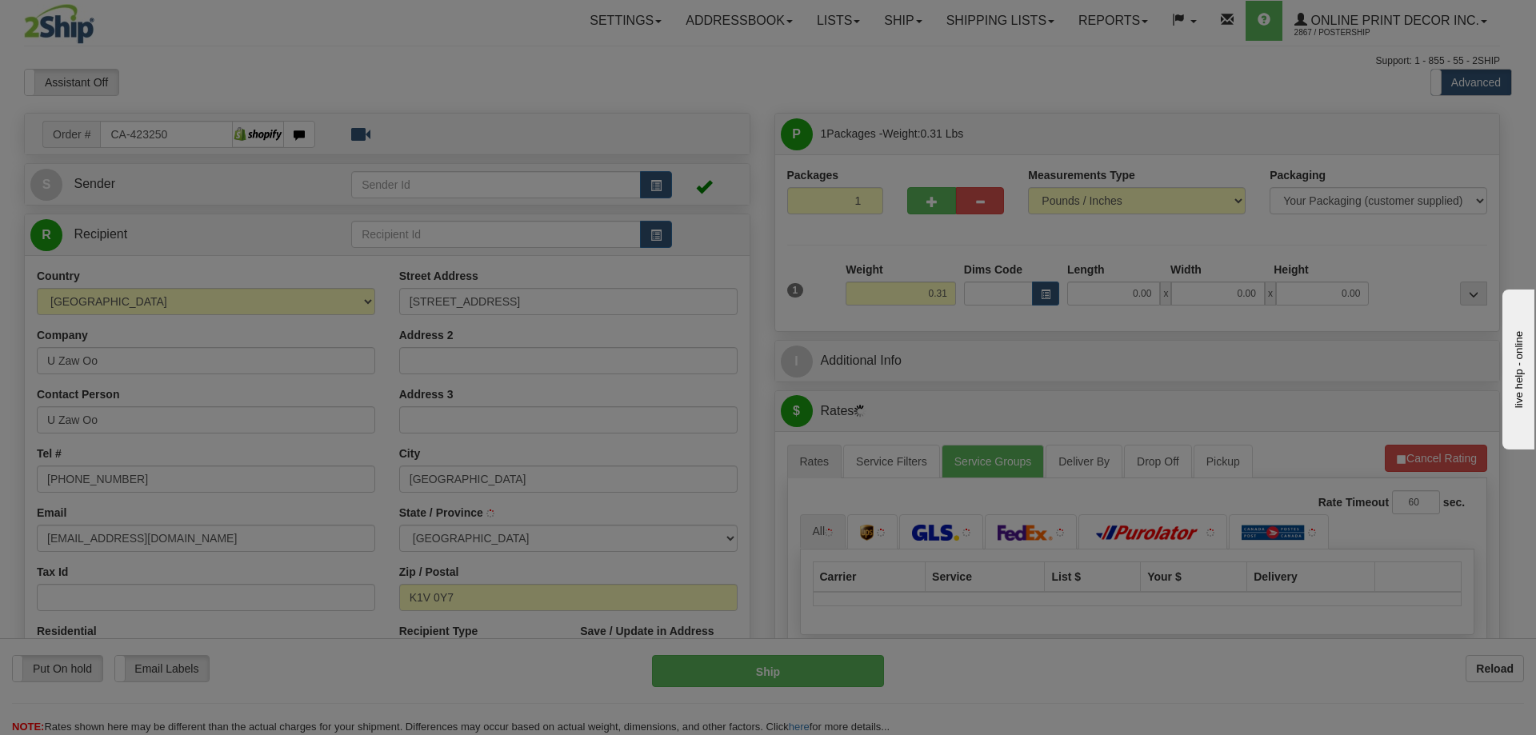
type input "[GEOGRAPHIC_DATA]"
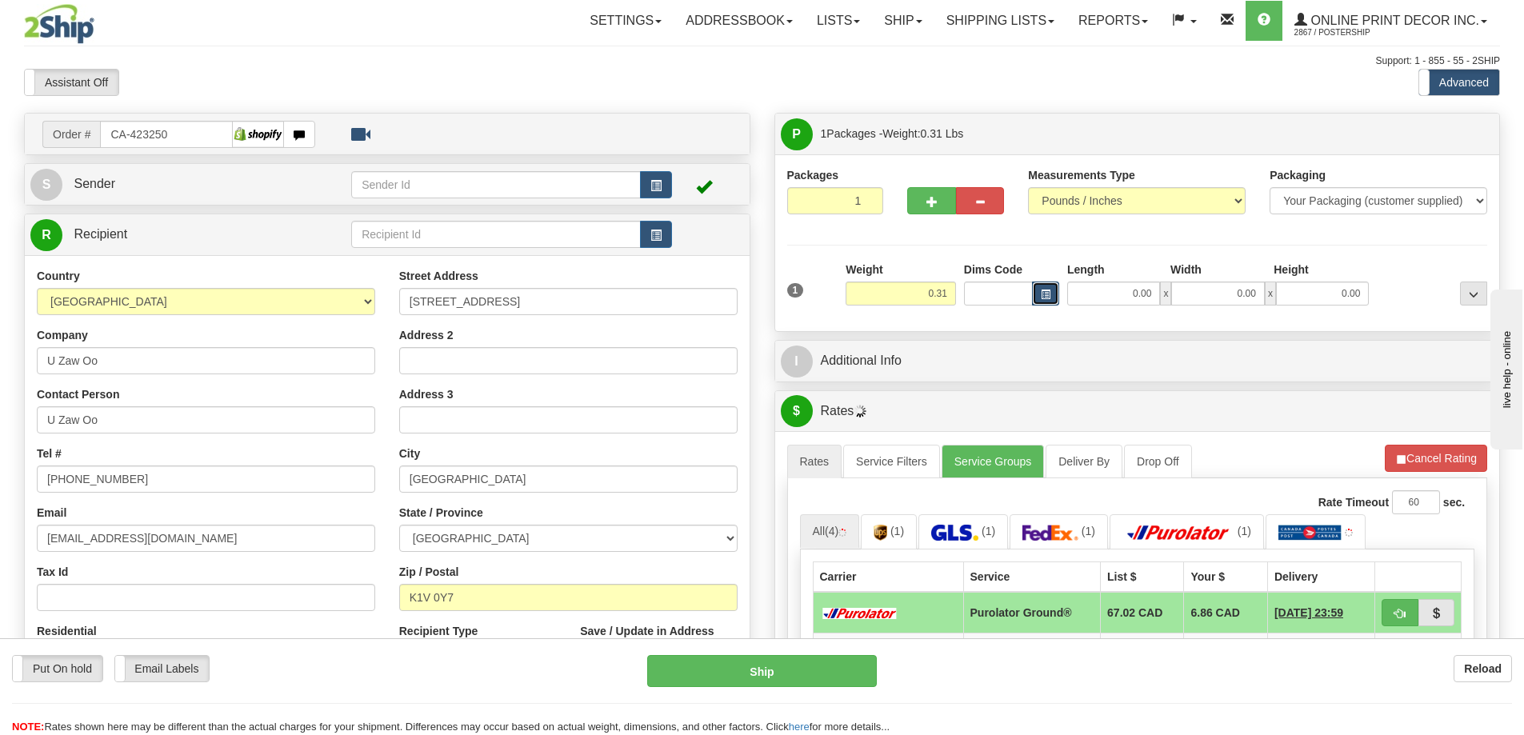
click at [1051, 292] on button "button" at bounding box center [1045, 294] width 27 height 24
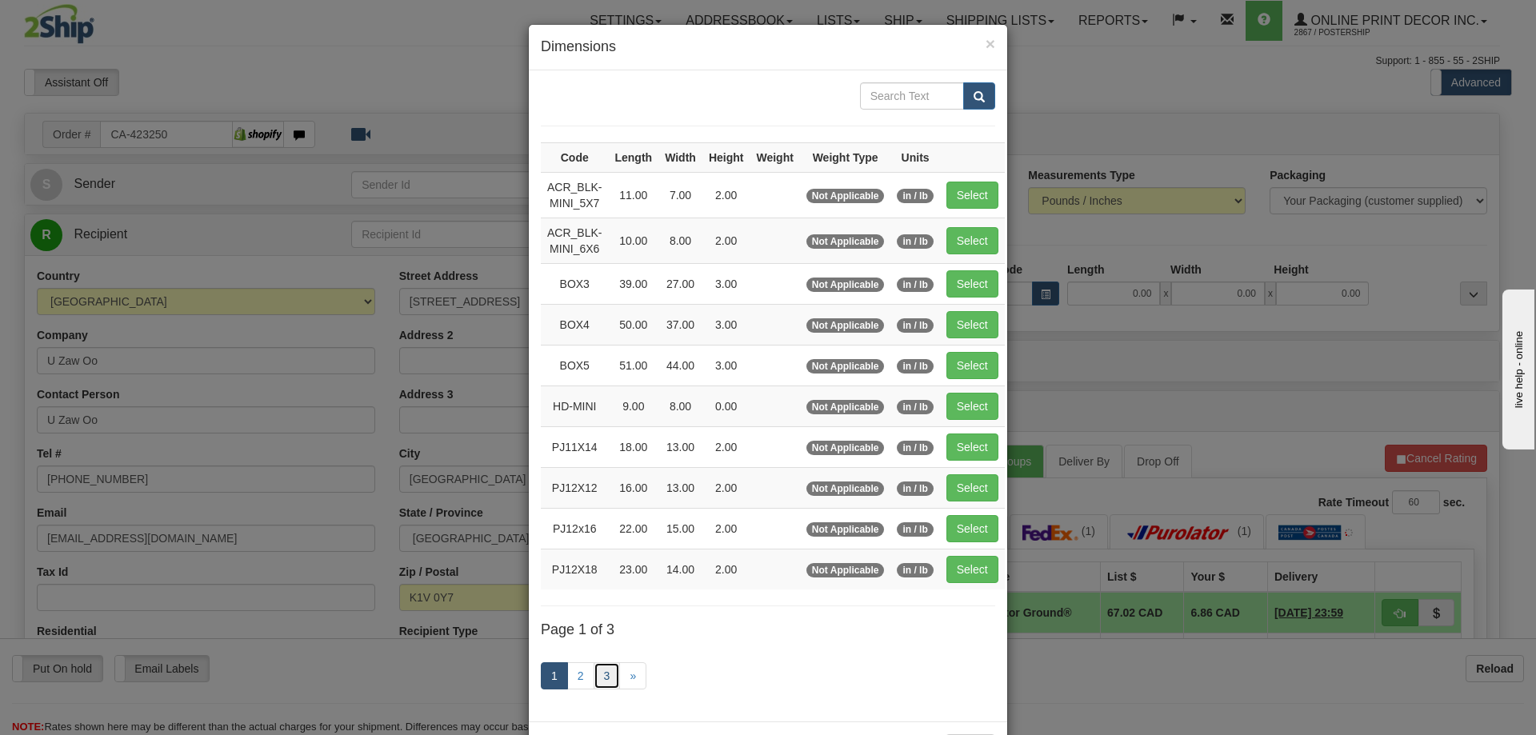
click at [597, 674] on link "3" at bounding box center [606, 675] width 27 height 27
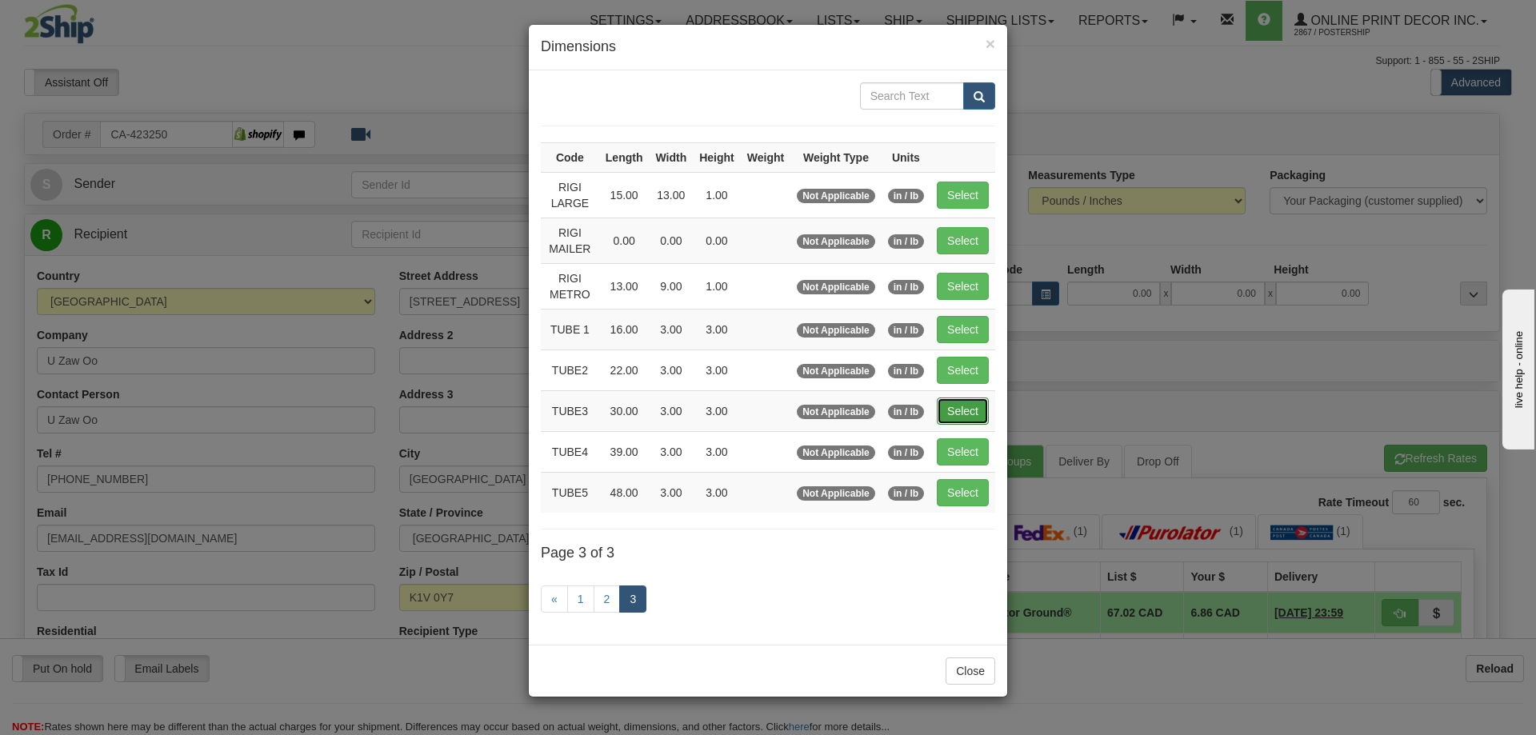
click at [967, 411] on button "Select" at bounding box center [963, 410] width 52 height 27
type input "TUBE3"
type input "30.00"
type input "3.00"
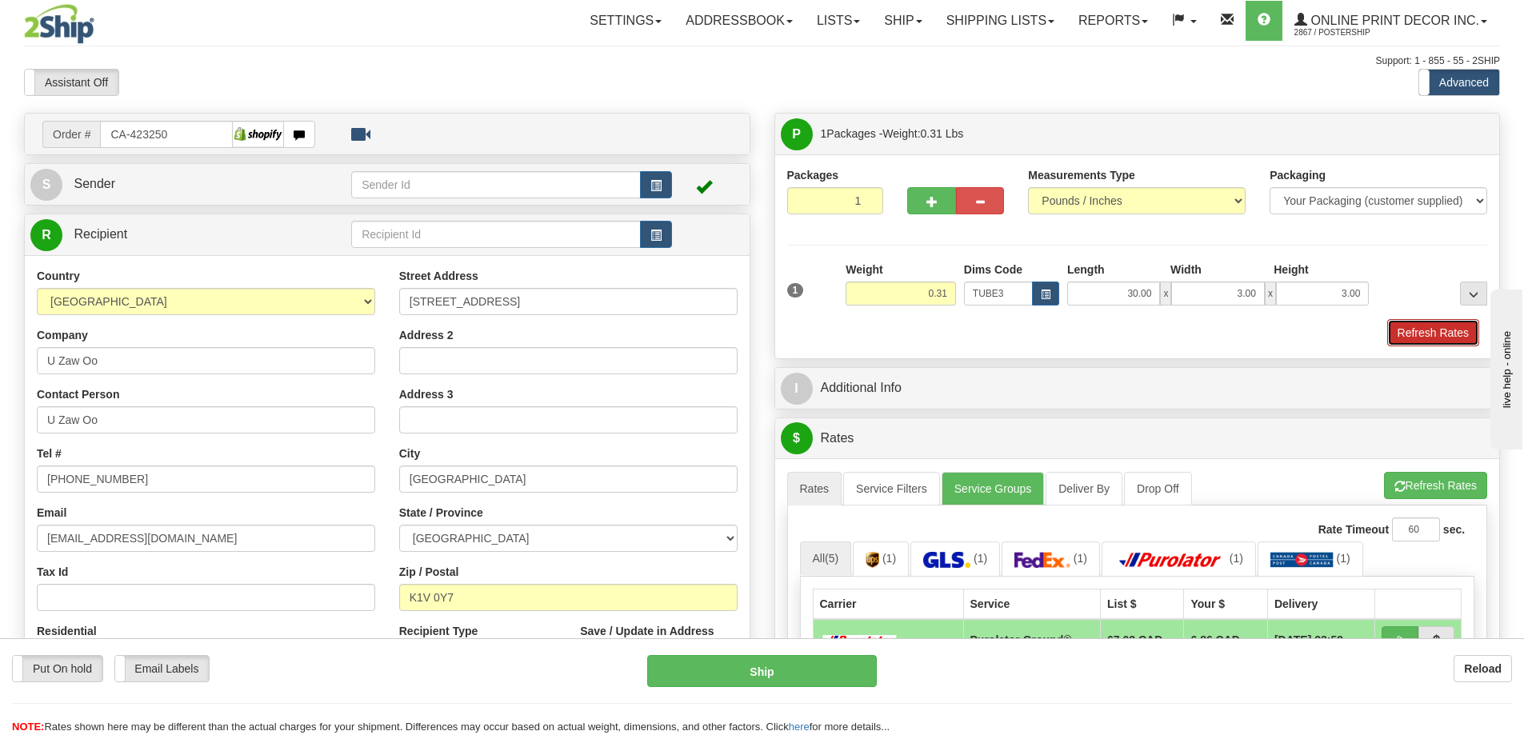
click at [1462, 328] on button "Refresh Rates" at bounding box center [1433, 332] width 92 height 27
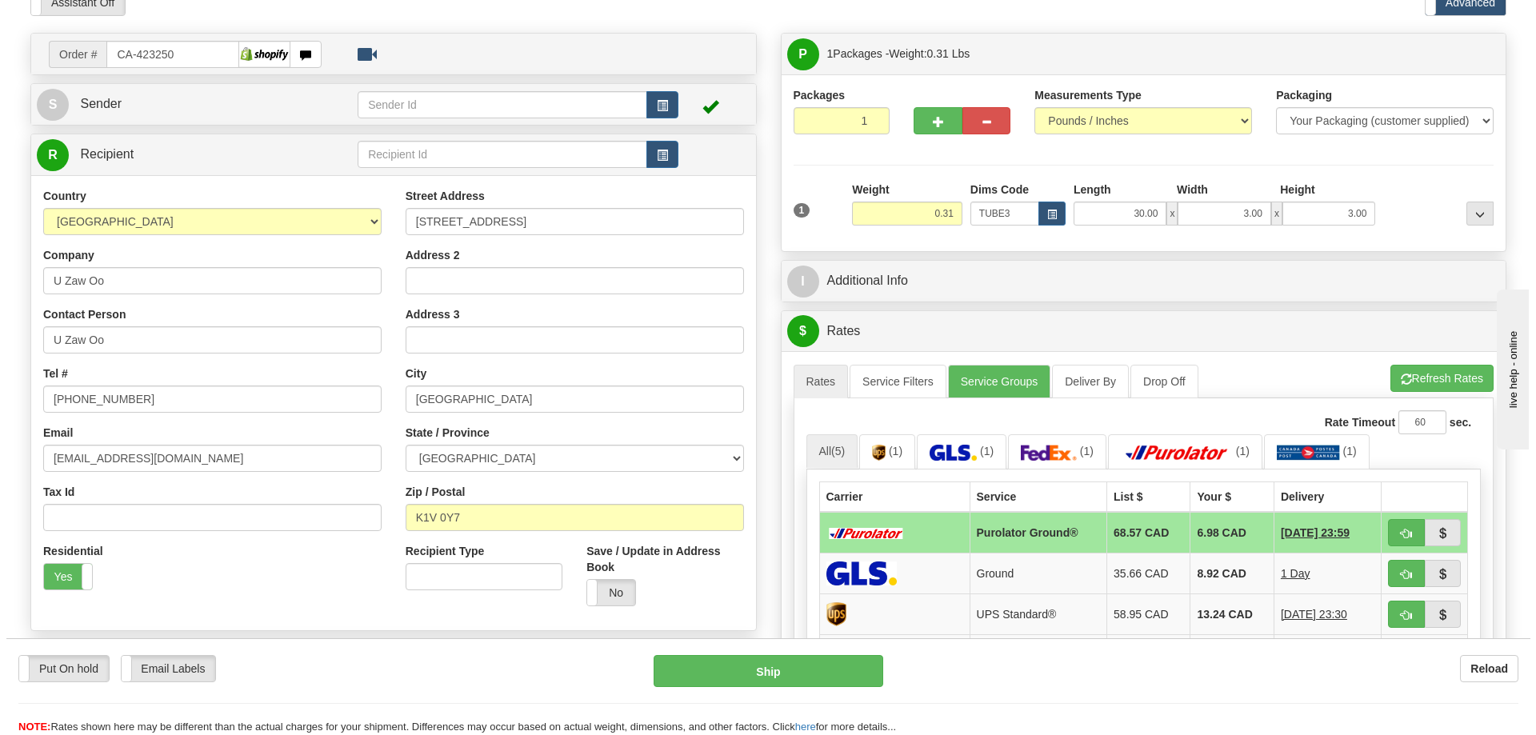
scroll to position [160, 0]
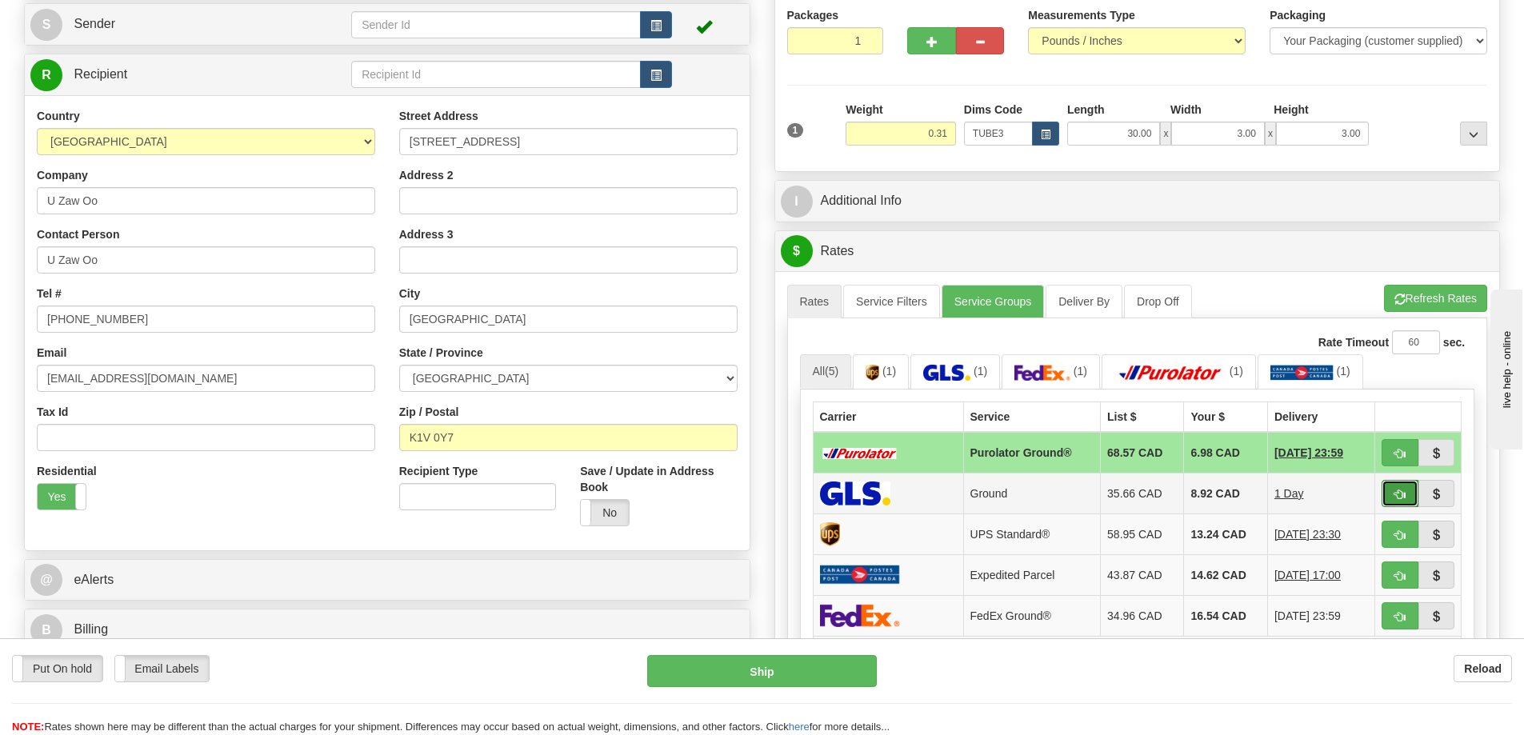
click at [1389, 490] on button "button" at bounding box center [1399, 493] width 37 height 27
type input "1"
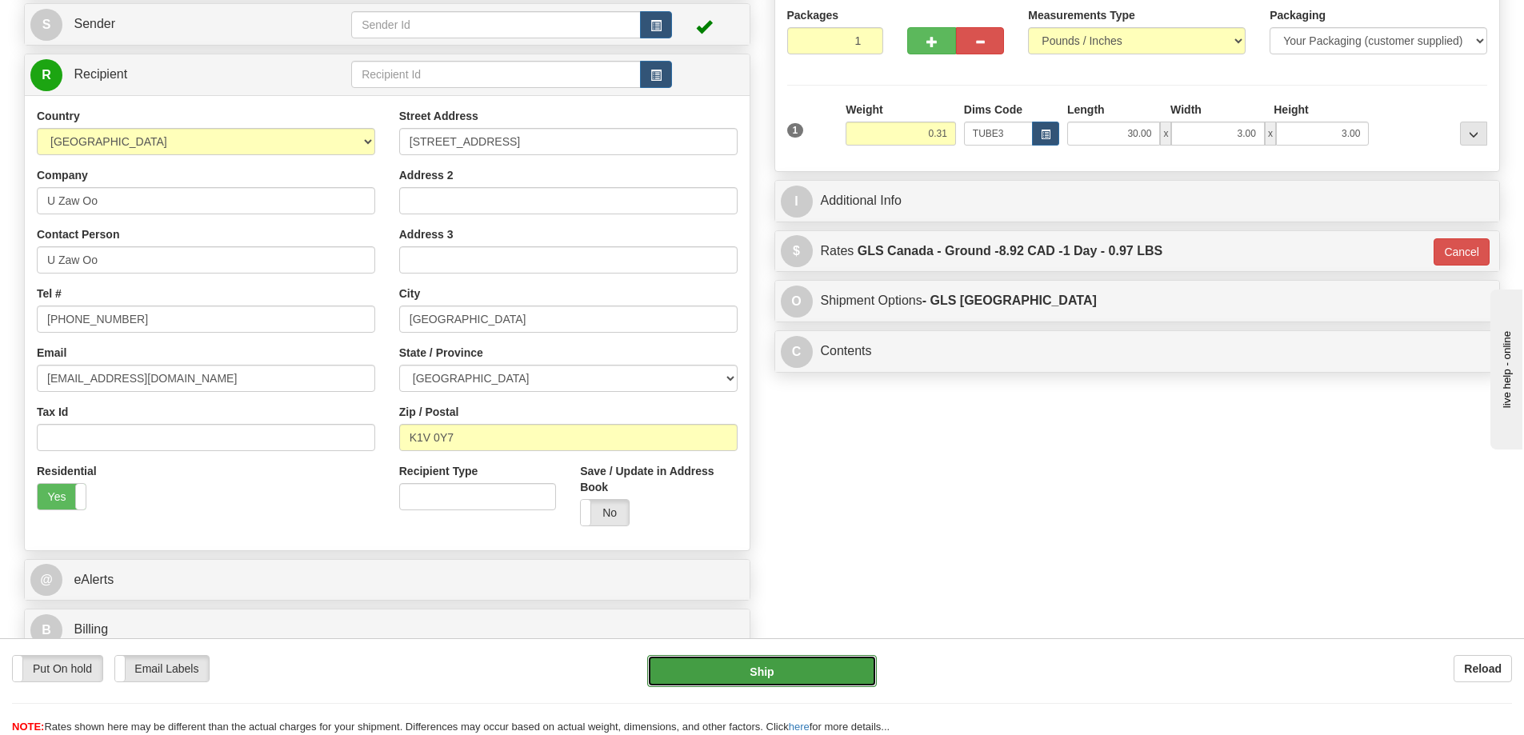
click at [753, 670] on button "Ship" at bounding box center [762, 671] width 230 height 32
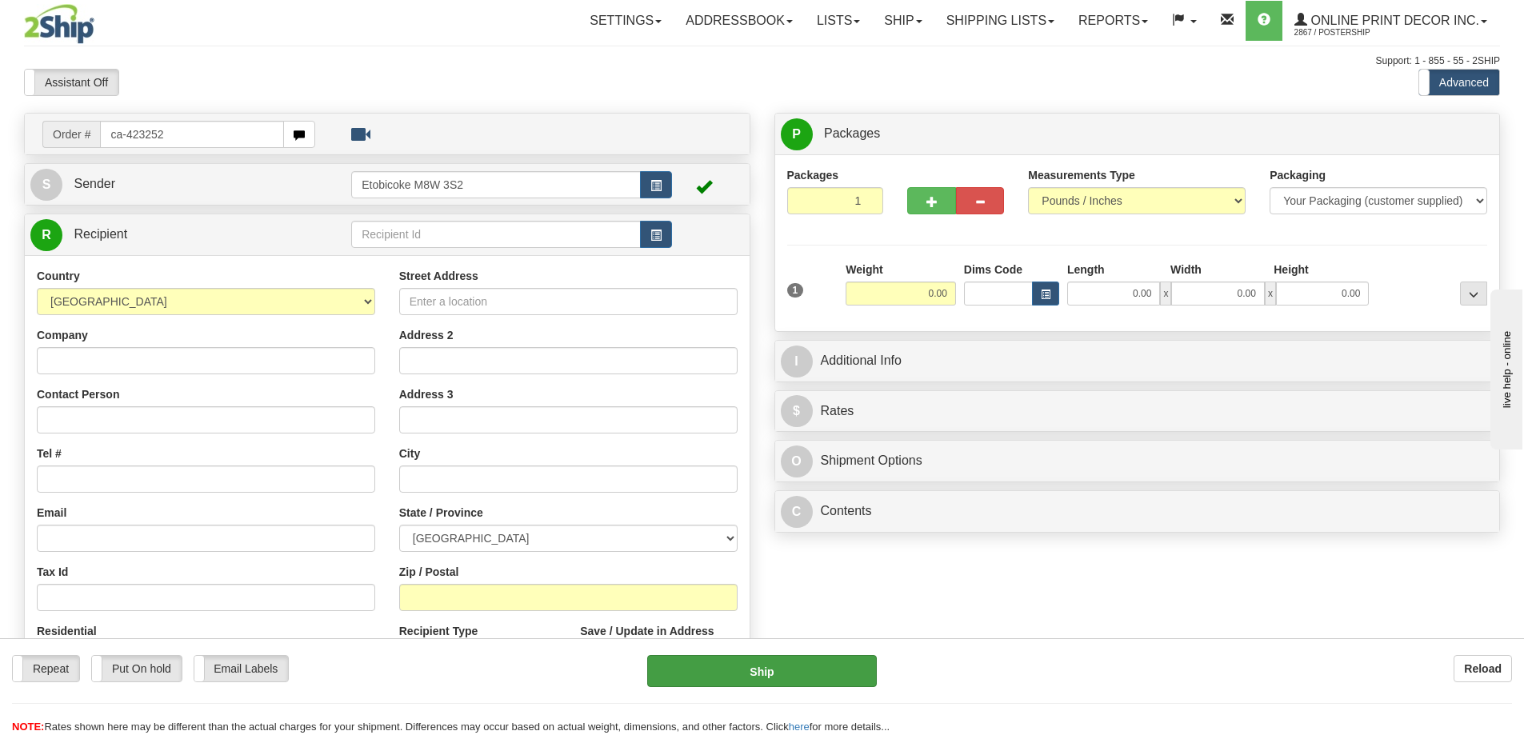
type input "ca-423252"
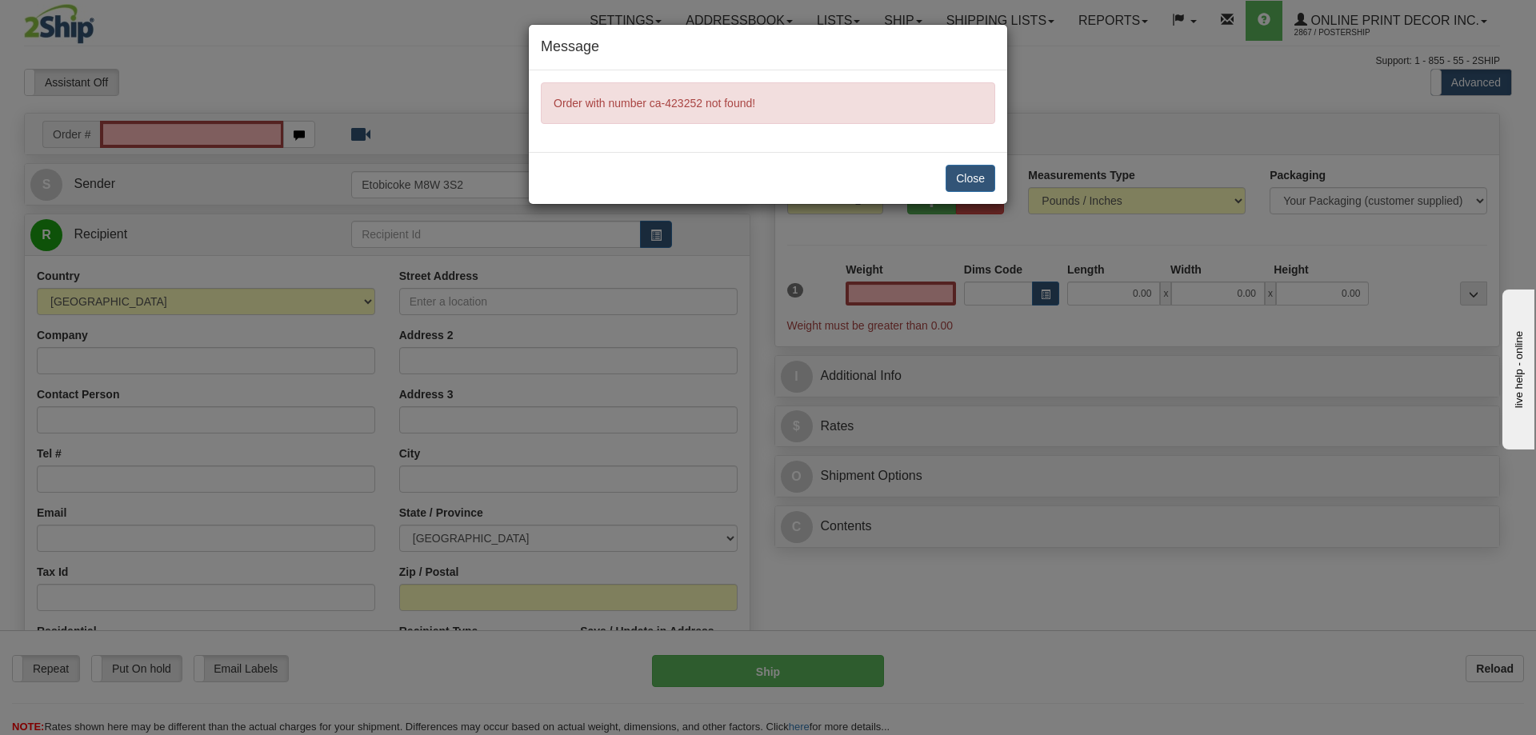
type input "0.00"
click at [977, 177] on button "Close" at bounding box center [970, 178] width 50 height 27
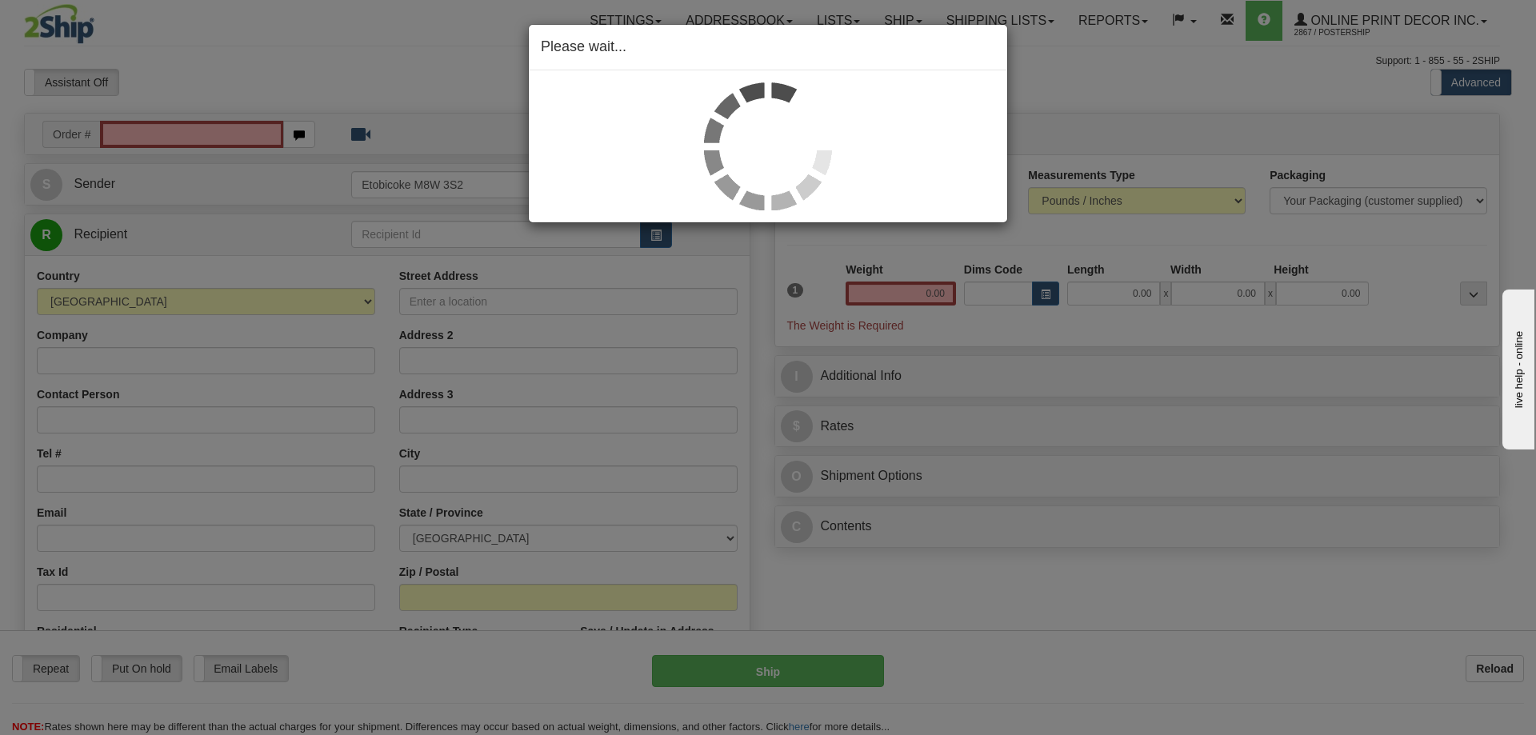
click at [180, 129] on div "Please wait..." at bounding box center [768, 367] width 1536 height 735
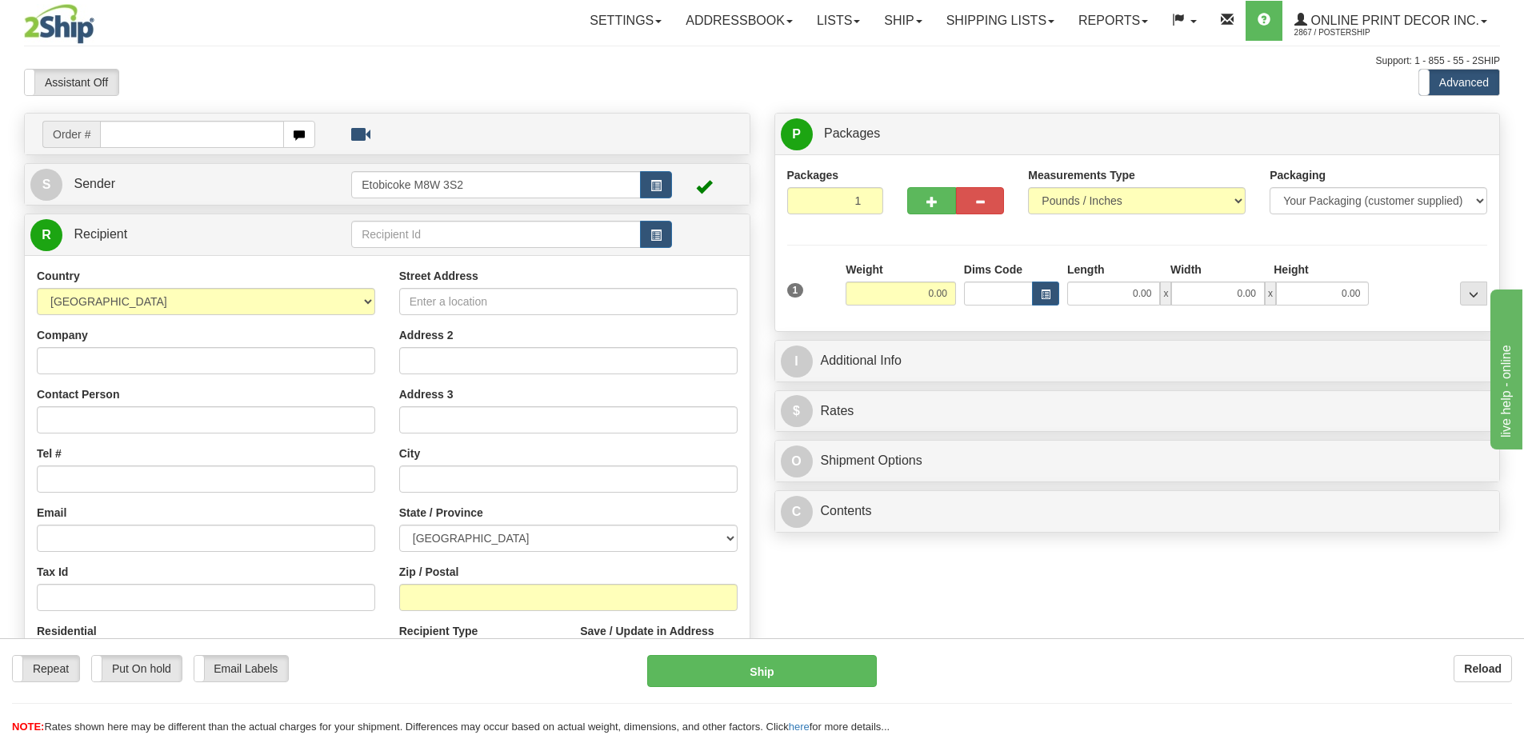
click at [143, 145] on input "text" at bounding box center [192, 134] width 184 height 27
click at [154, 134] on input "text" at bounding box center [192, 134] width 184 height 27
type input "ca-423252"
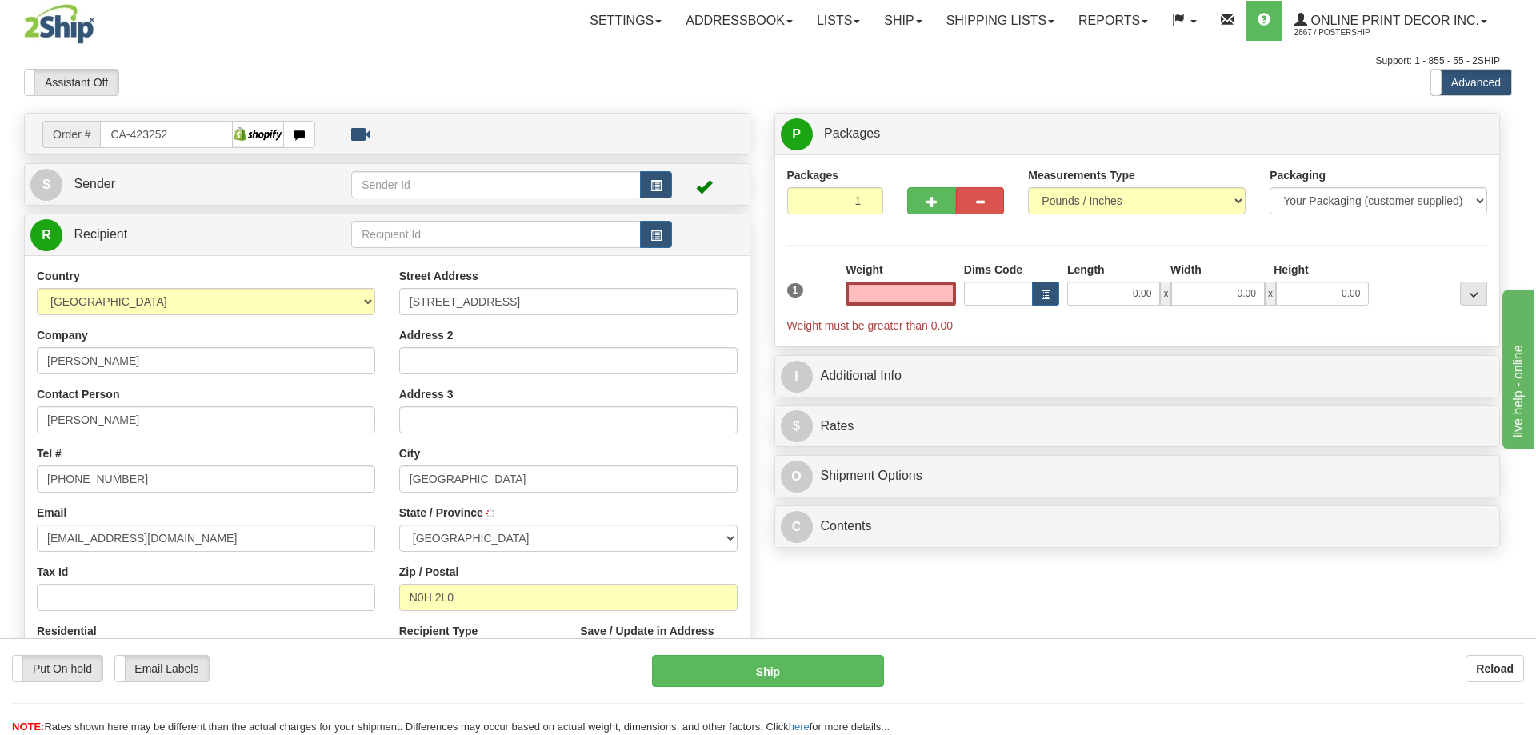
type input "[GEOGRAPHIC_DATA]"
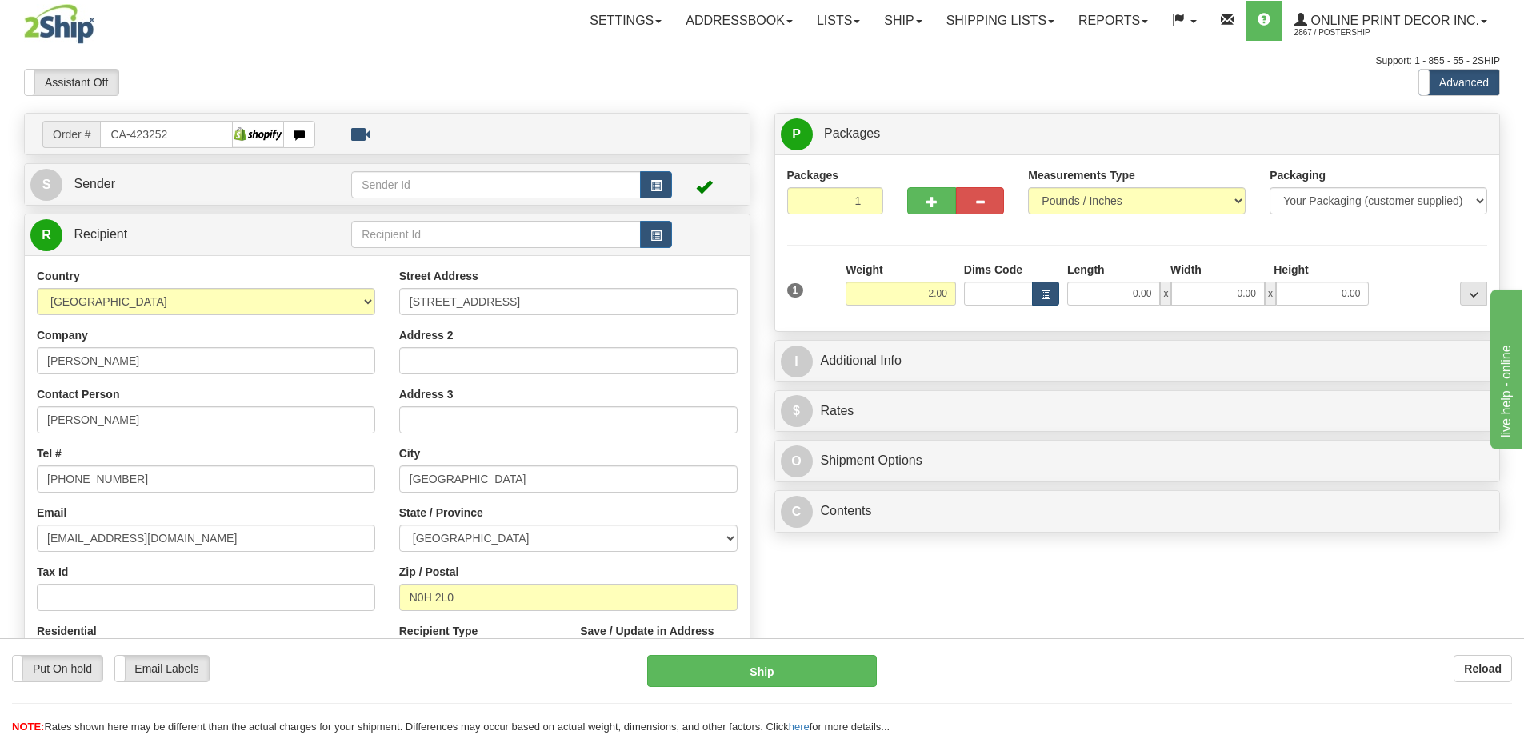
type input "2.00"
click at [1044, 285] on button "button" at bounding box center [1045, 294] width 27 height 24
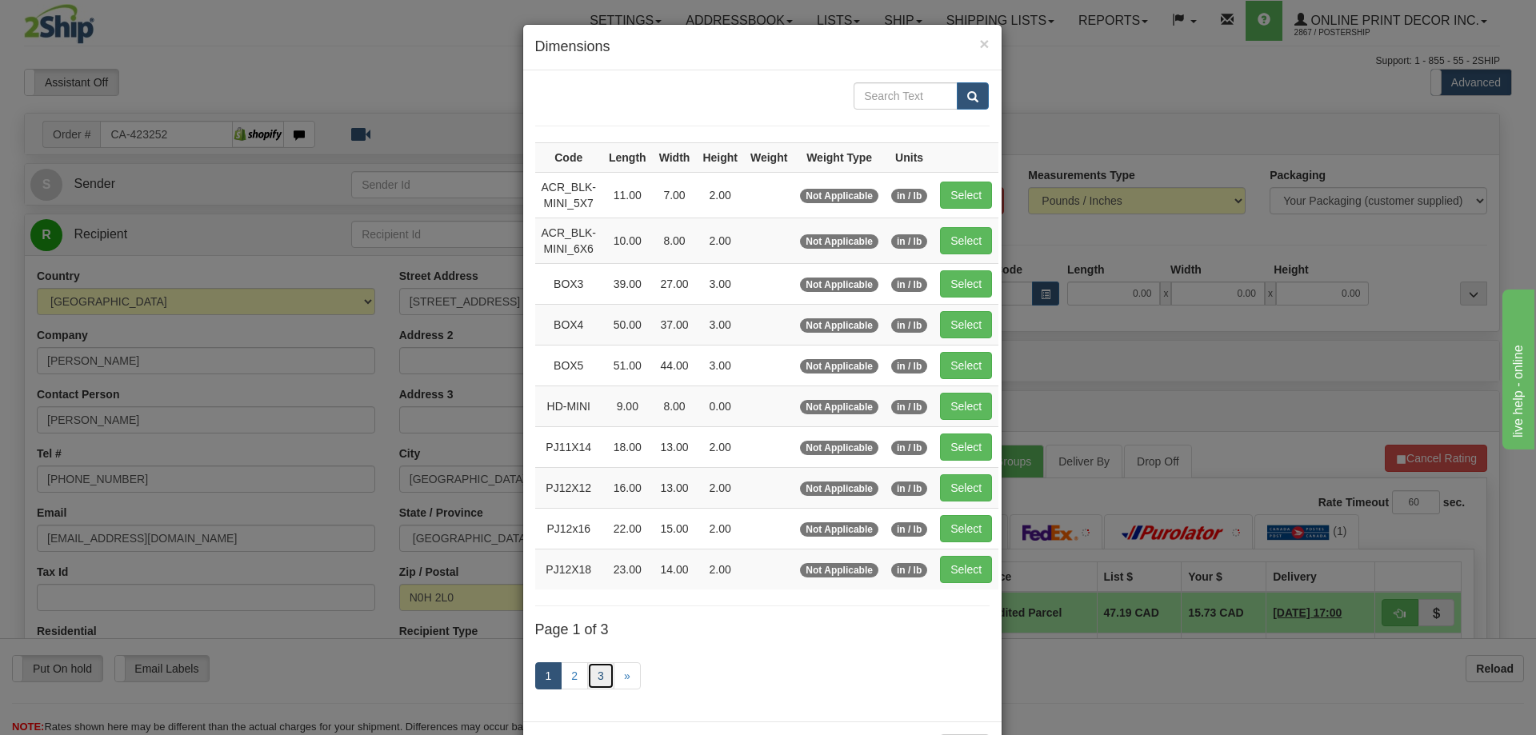
click at [600, 673] on link "3" at bounding box center [600, 675] width 27 height 27
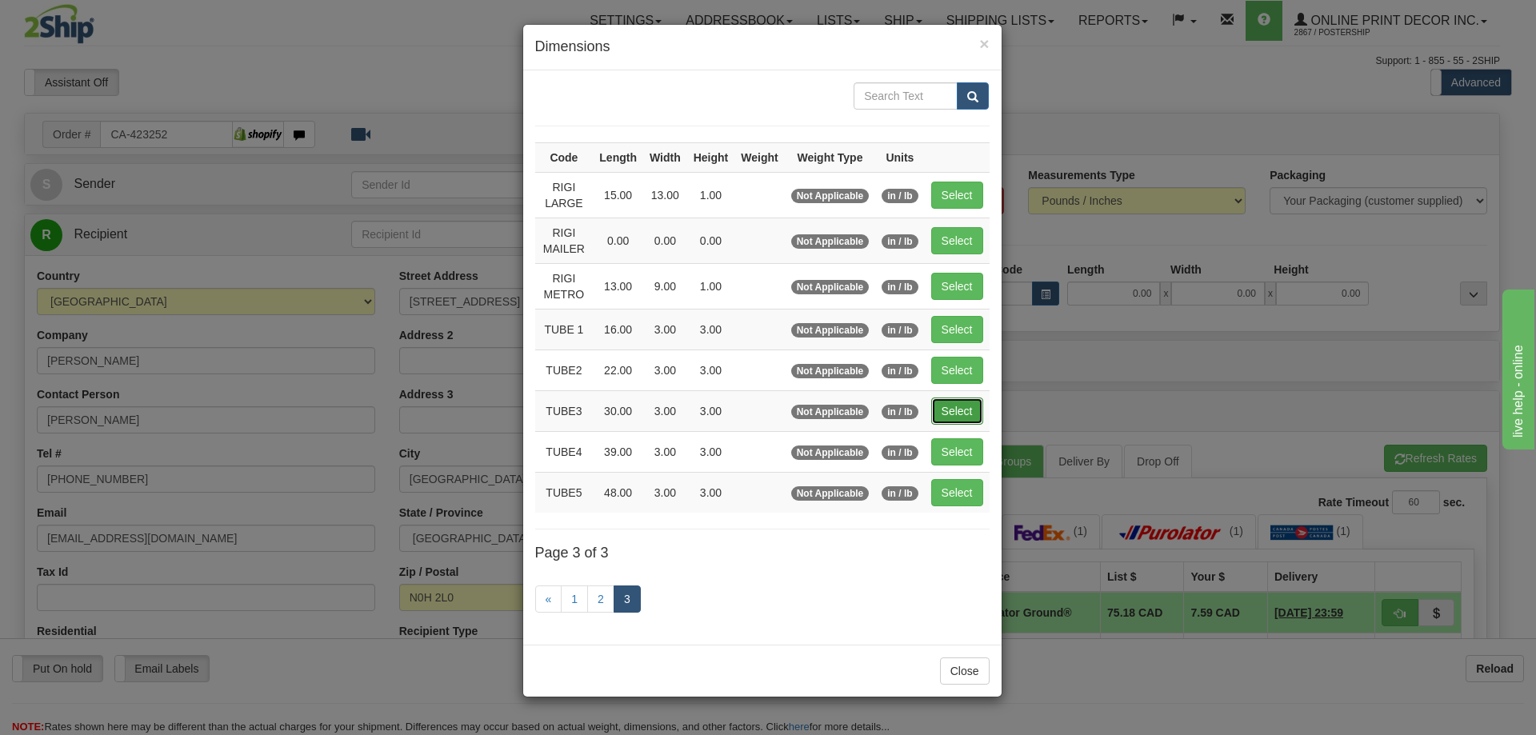
click at [966, 411] on button "Select" at bounding box center [957, 410] width 52 height 27
type input "TUBE3"
type input "30.00"
type input "3.00"
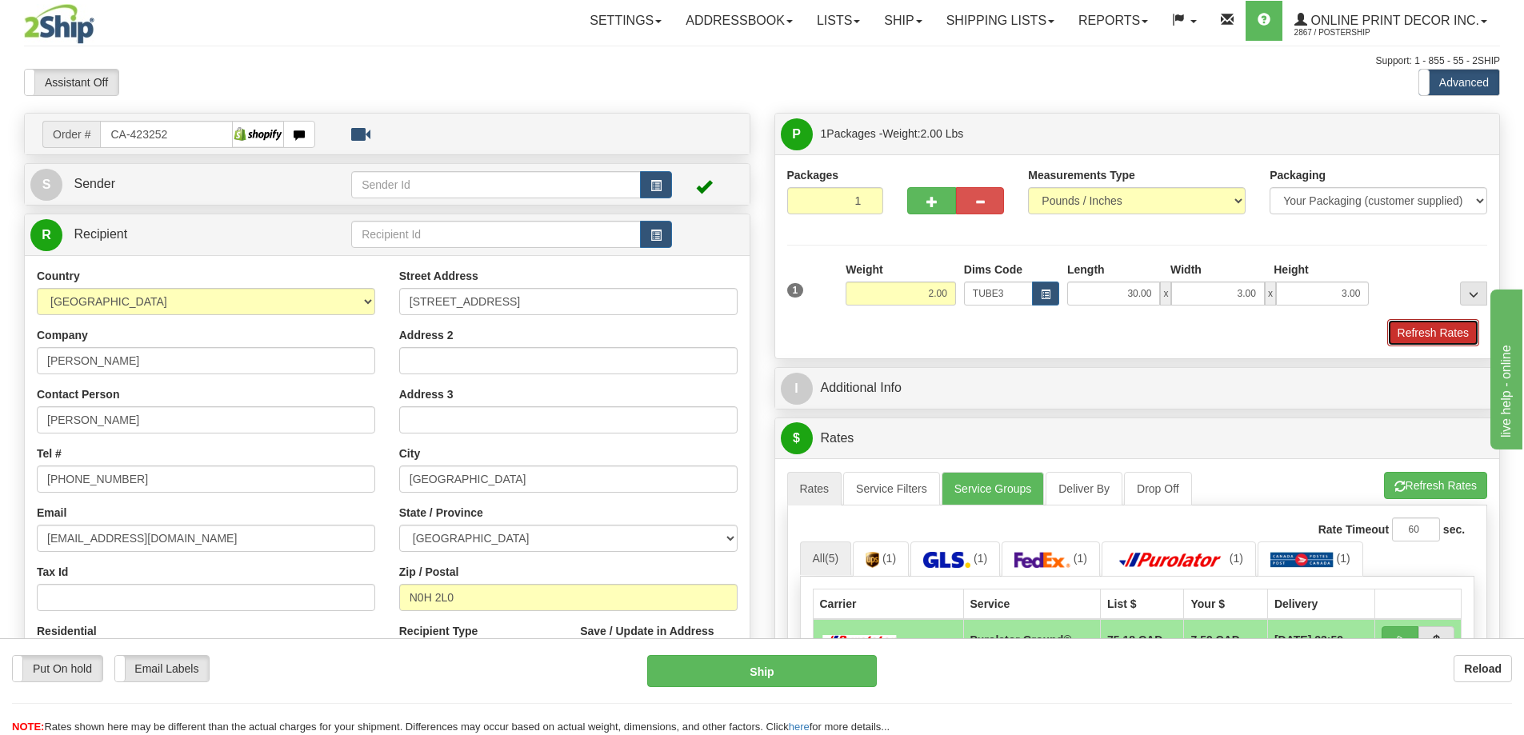
click at [1451, 326] on button "Refresh Rates" at bounding box center [1433, 332] width 92 height 27
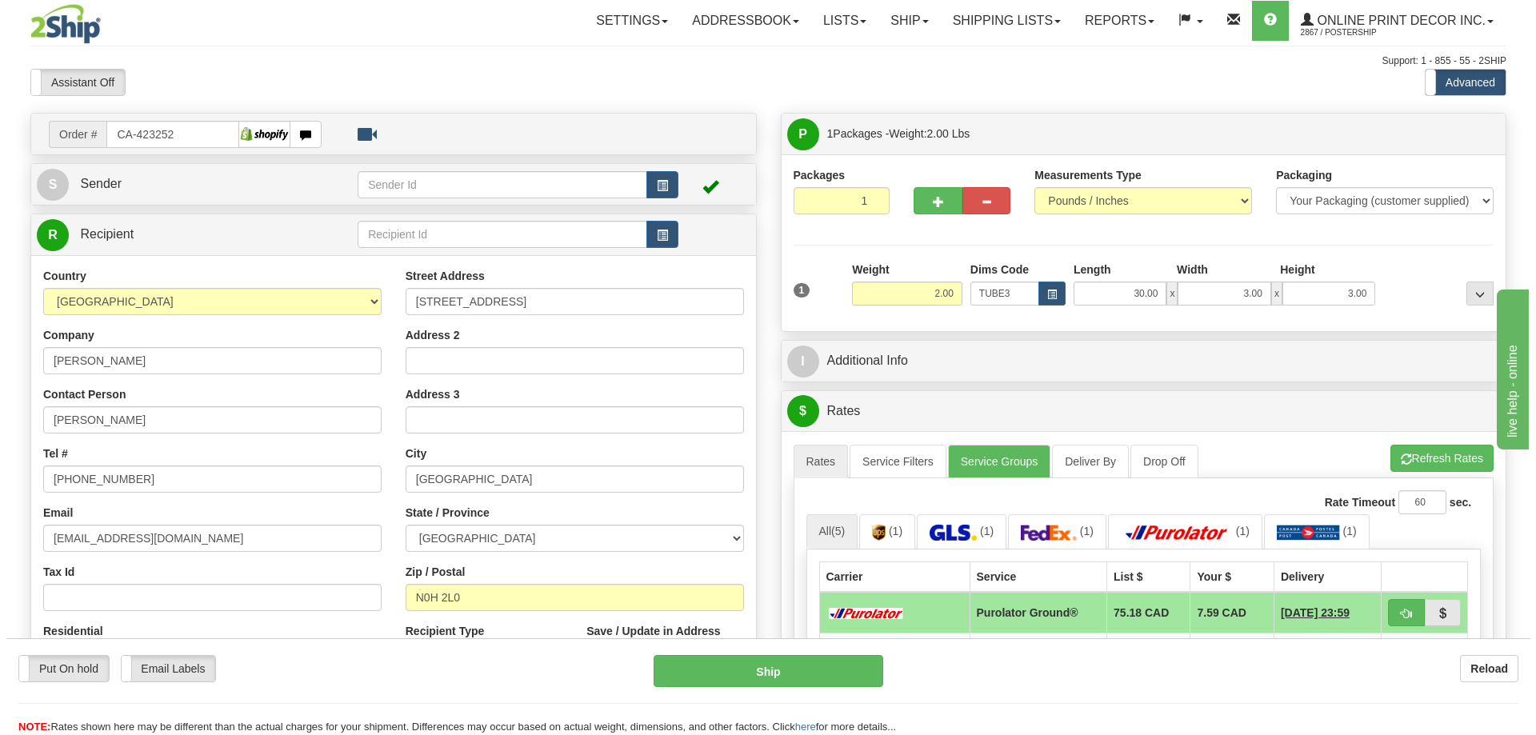
scroll to position [160, 0]
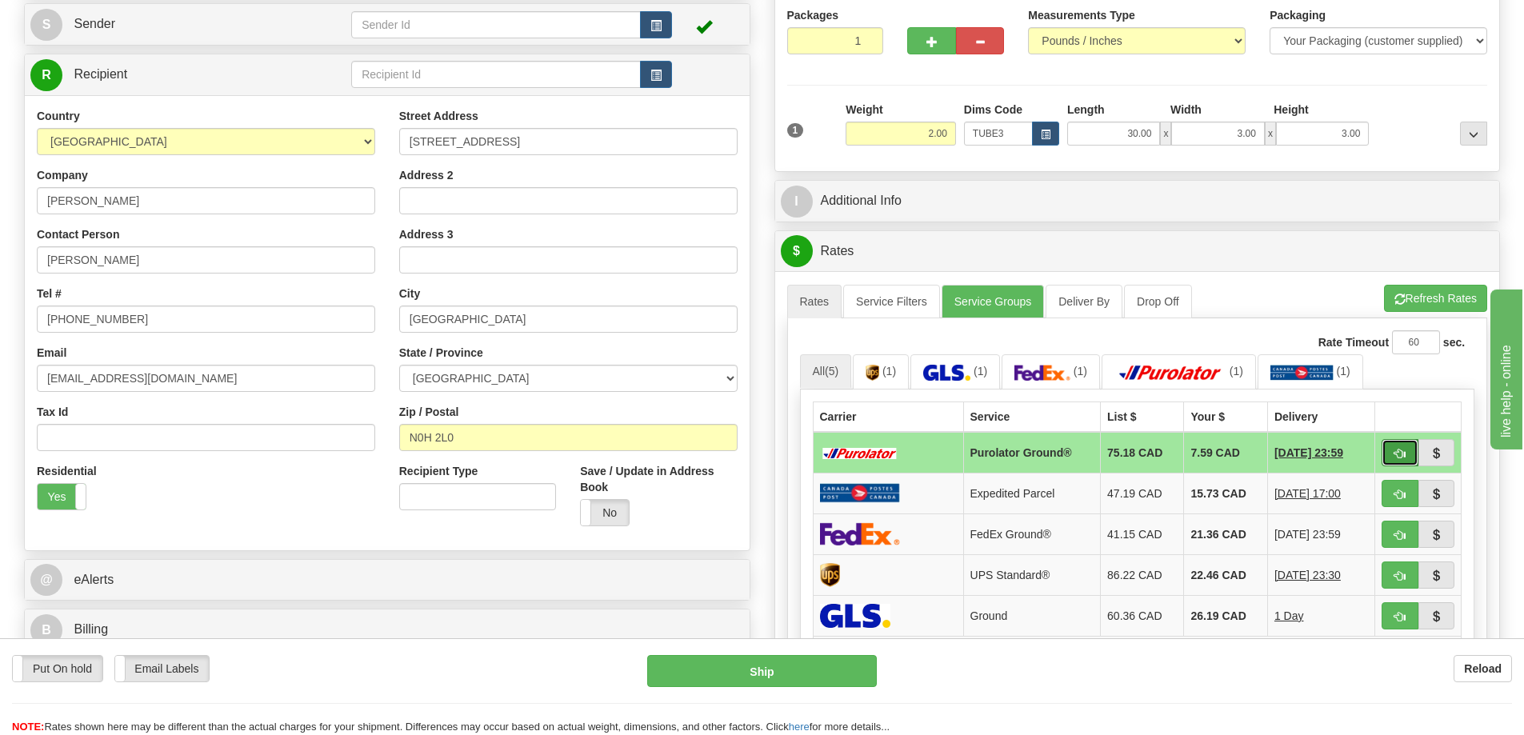
click at [1388, 455] on button "button" at bounding box center [1399, 452] width 37 height 27
type input "260"
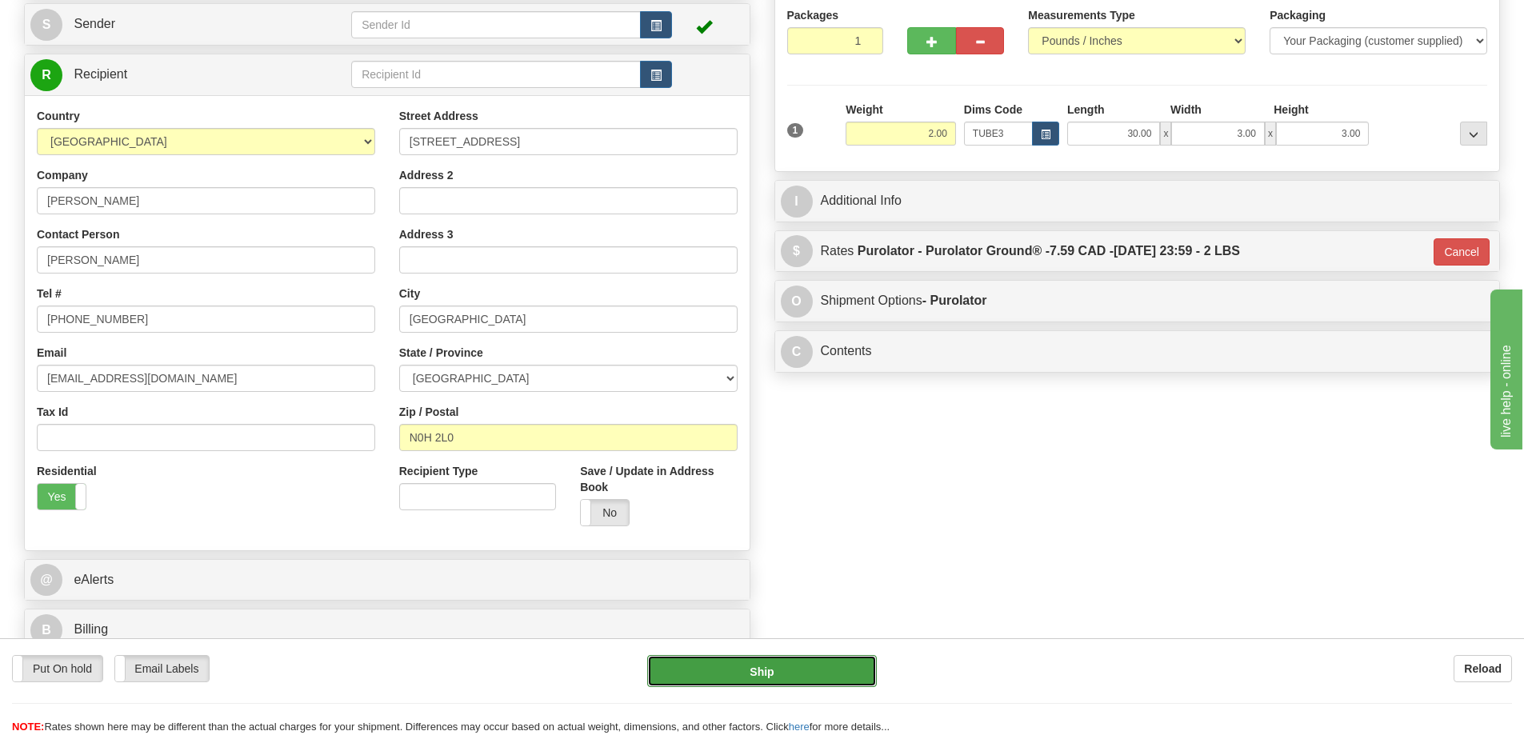
click at [813, 677] on button "Ship" at bounding box center [762, 671] width 230 height 32
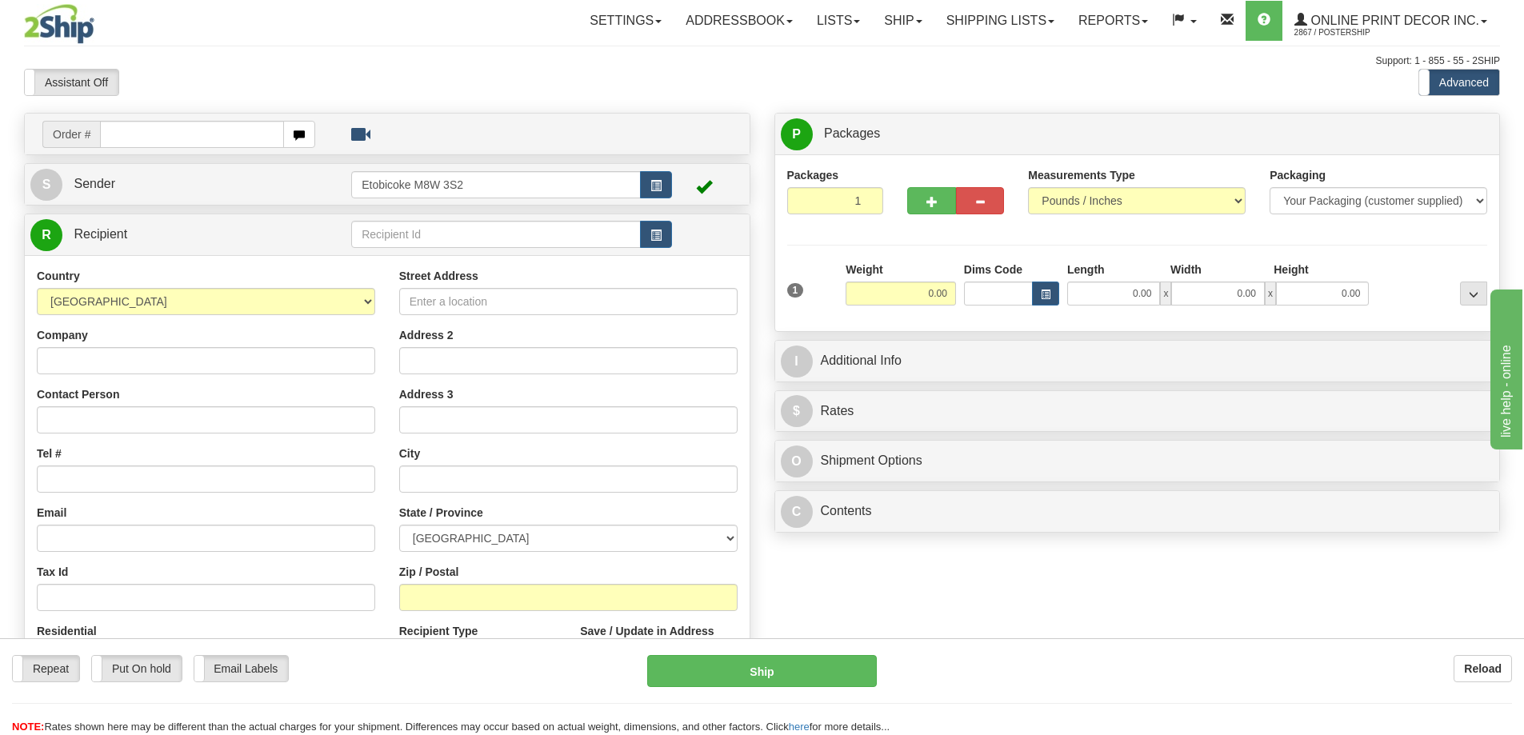
click at [137, 136] on input "text" at bounding box center [192, 134] width 184 height 27
type input "ca-423199"
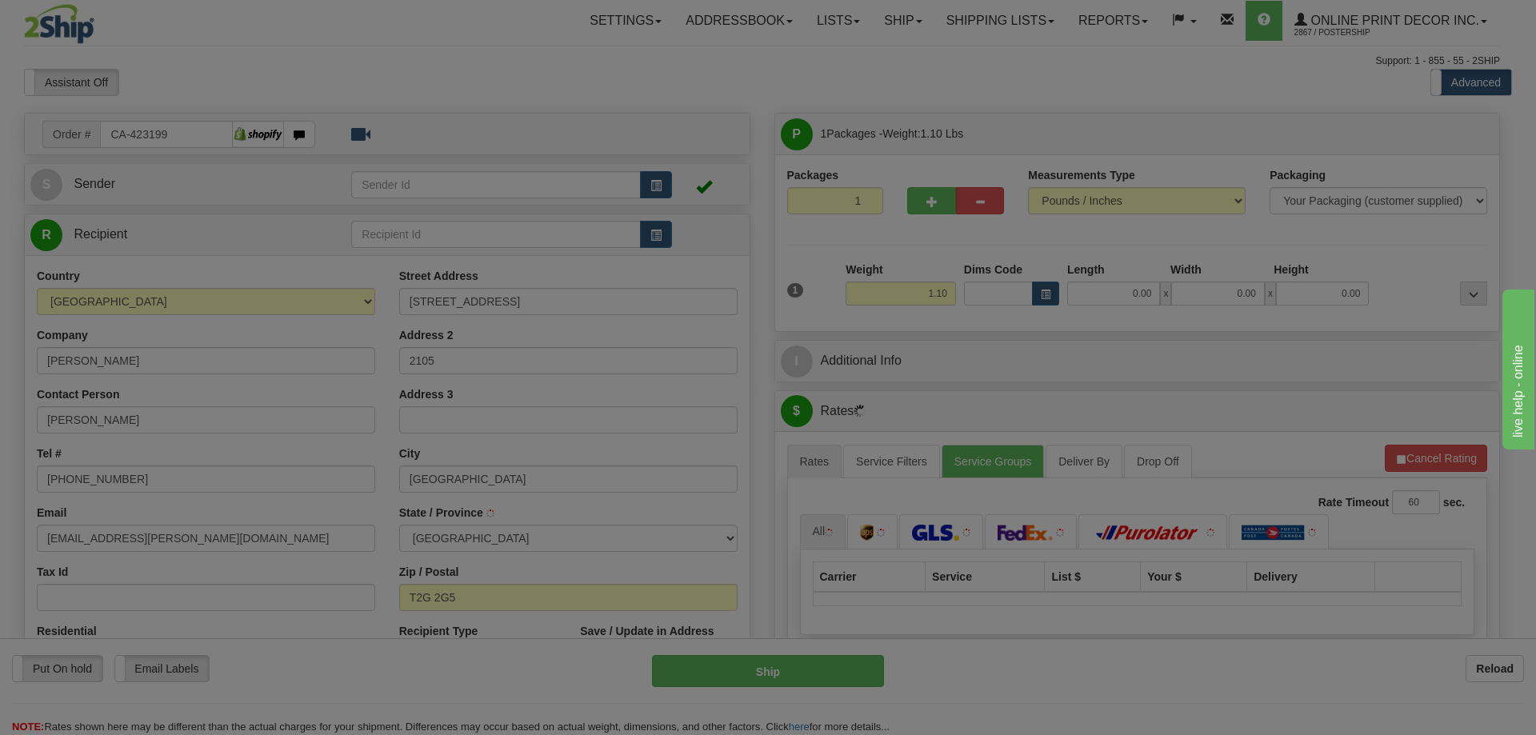
type input "CALGARY"
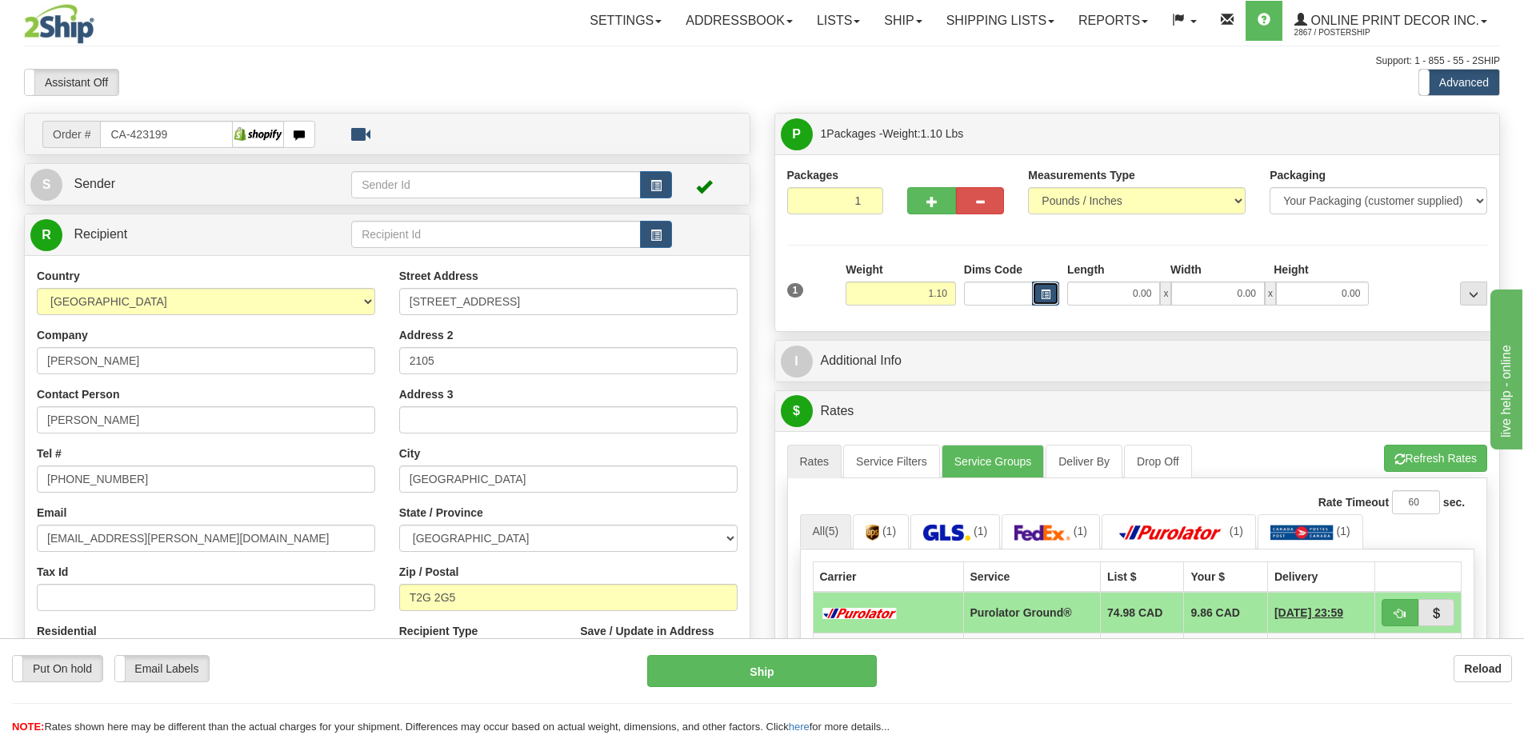
click at [1047, 292] on span "button" at bounding box center [1046, 294] width 10 height 9
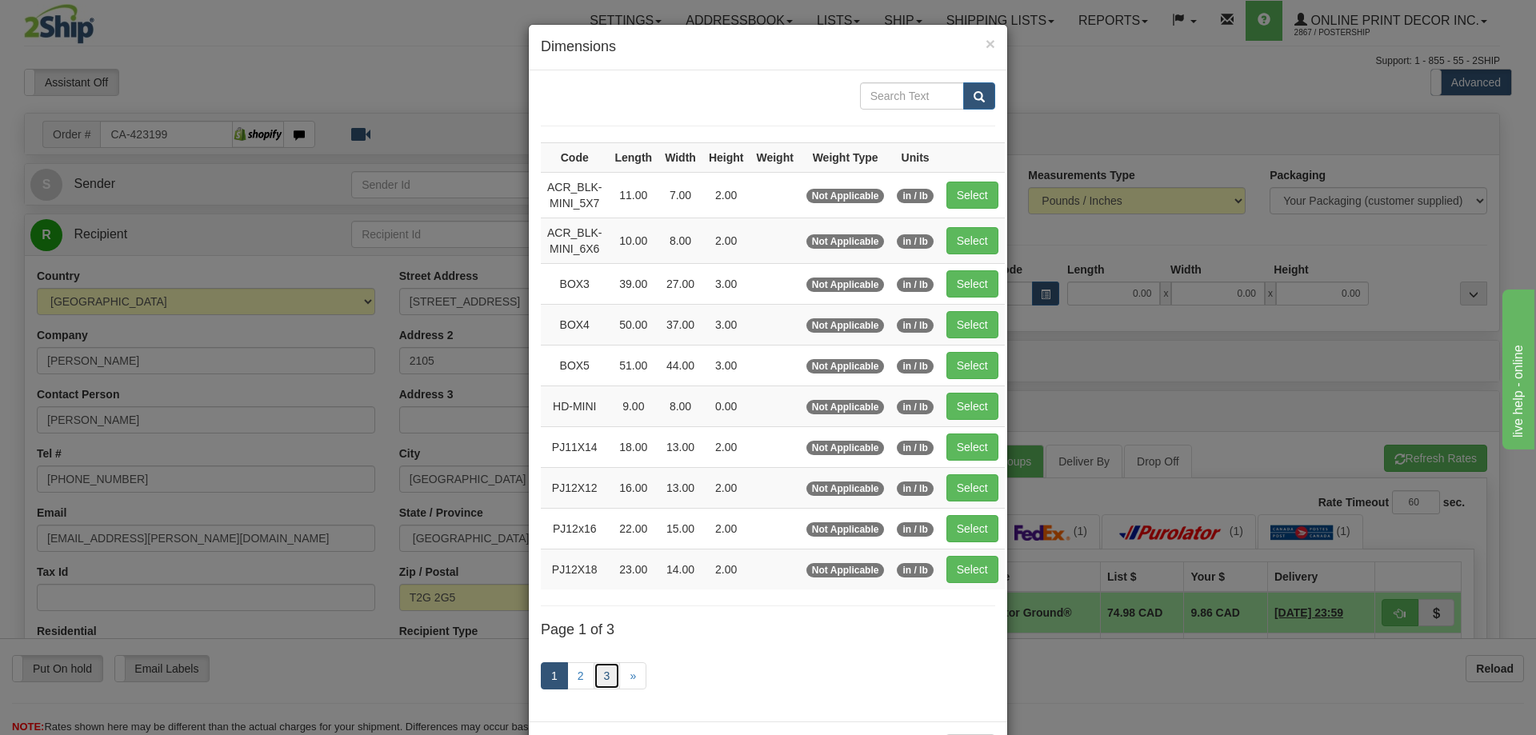
click at [600, 670] on link "3" at bounding box center [606, 675] width 27 height 27
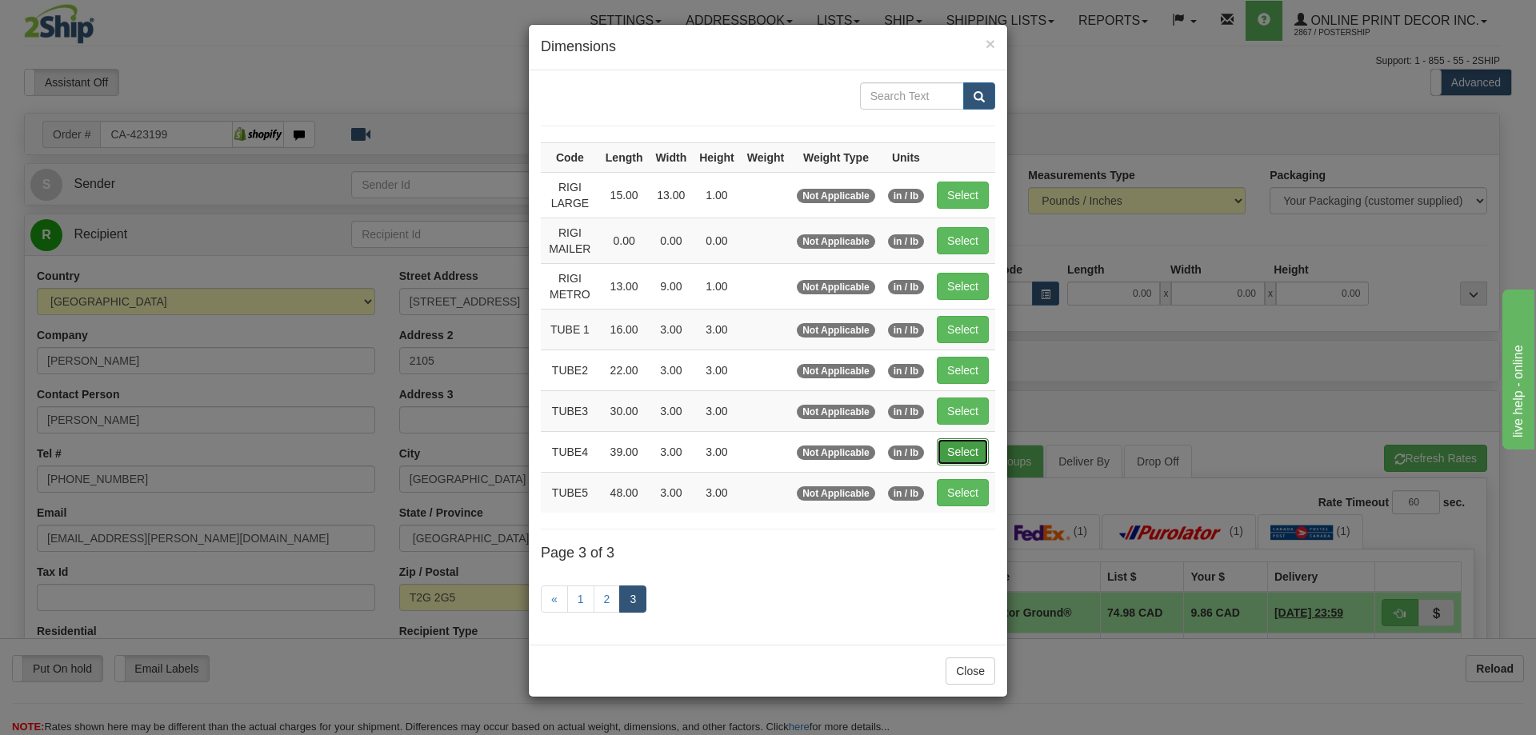
click at [948, 447] on button "Select" at bounding box center [963, 451] width 52 height 27
type input "TUBE4"
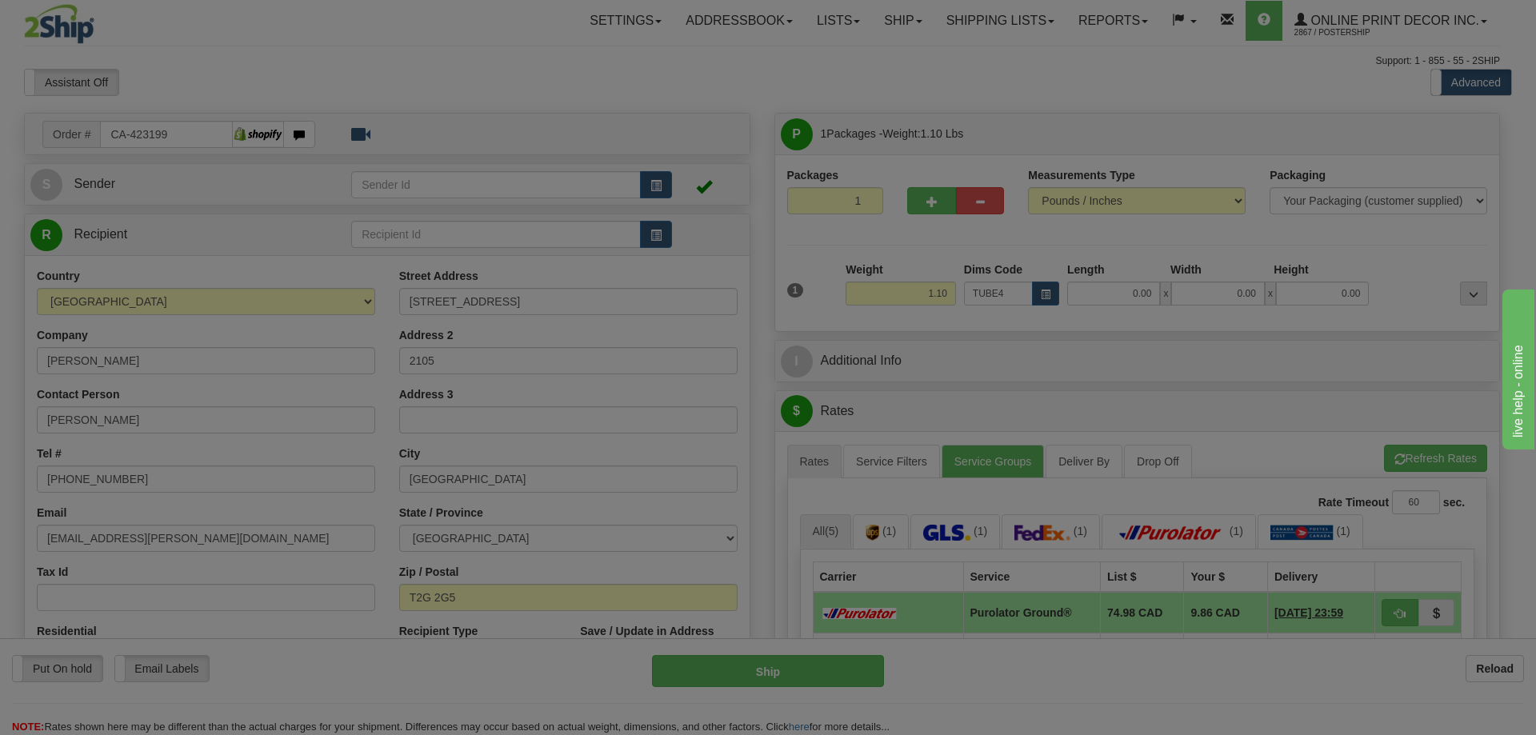
type input "39.00"
type input "3.00"
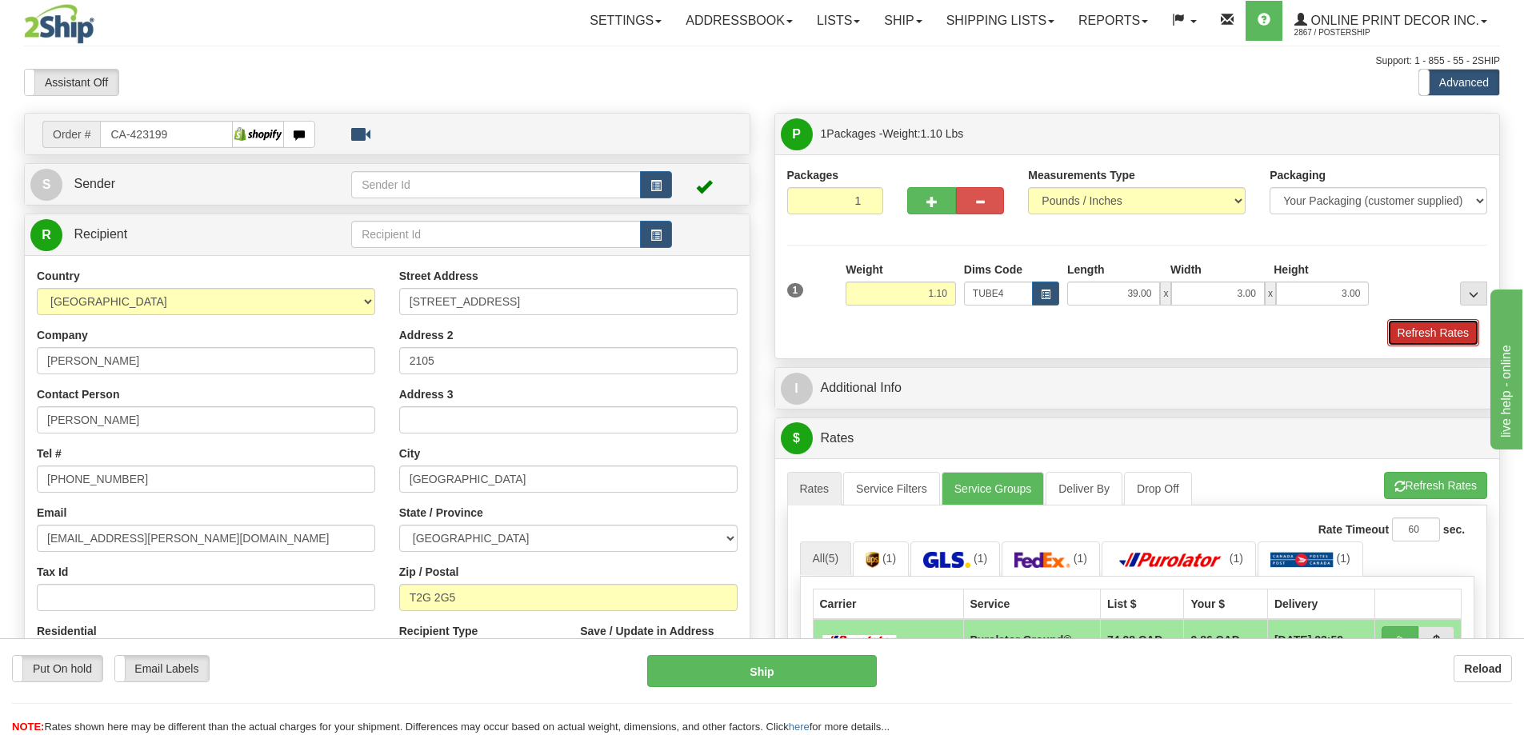
click at [1421, 328] on button "Refresh Rates" at bounding box center [1433, 332] width 92 height 27
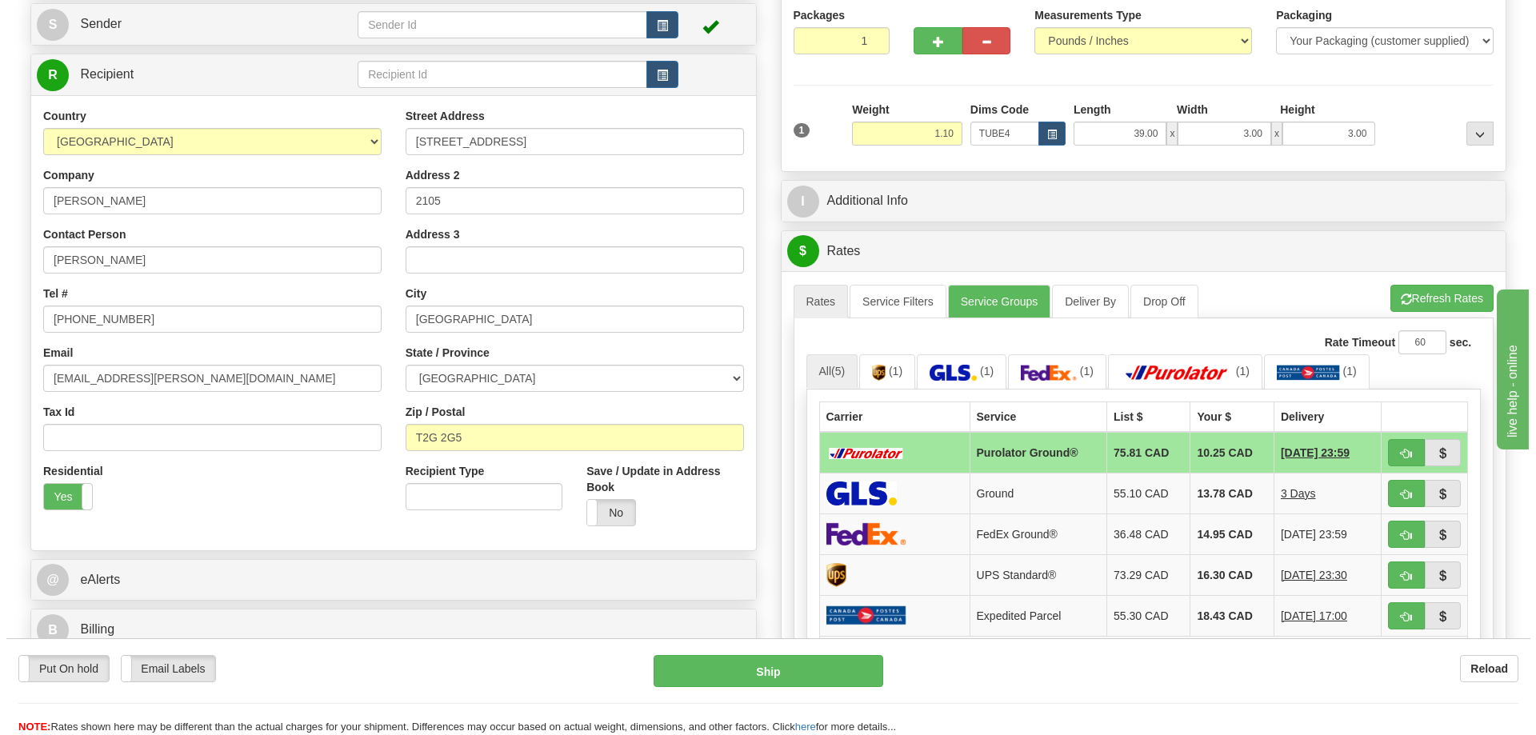
scroll to position [240, 0]
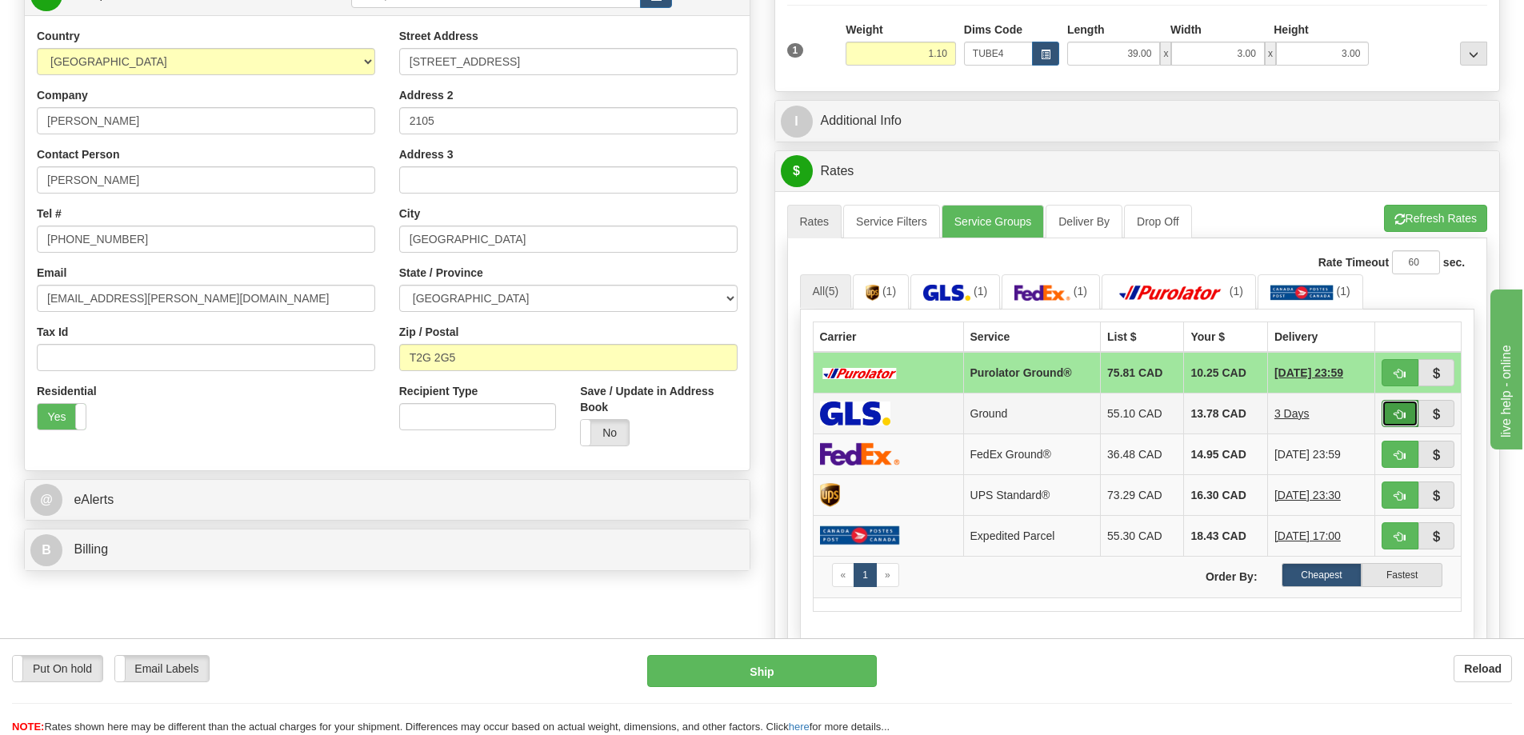
click at [1403, 412] on span "button" at bounding box center [1399, 414] width 11 height 10
type input "1"
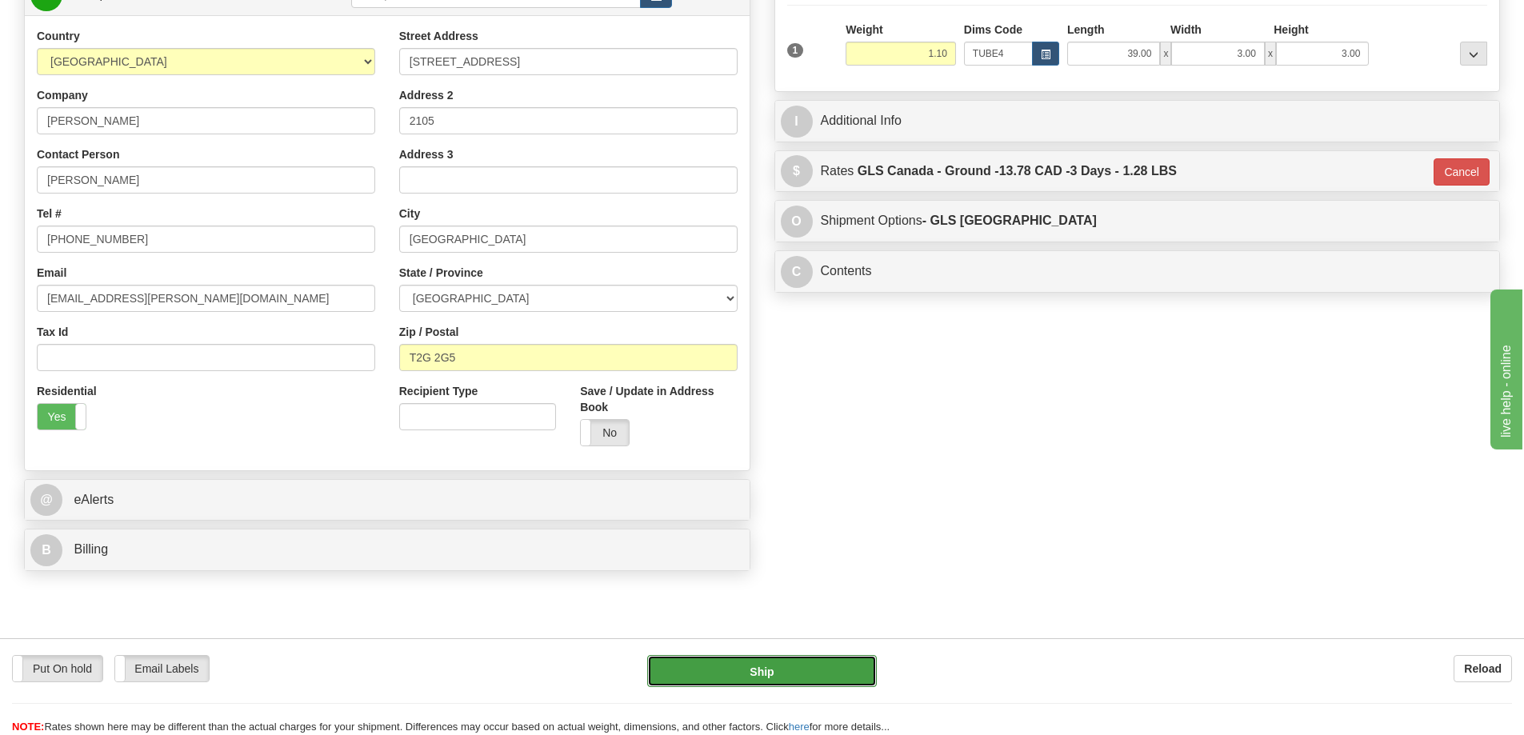
click at [833, 668] on button "Ship" at bounding box center [762, 671] width 230 height 32
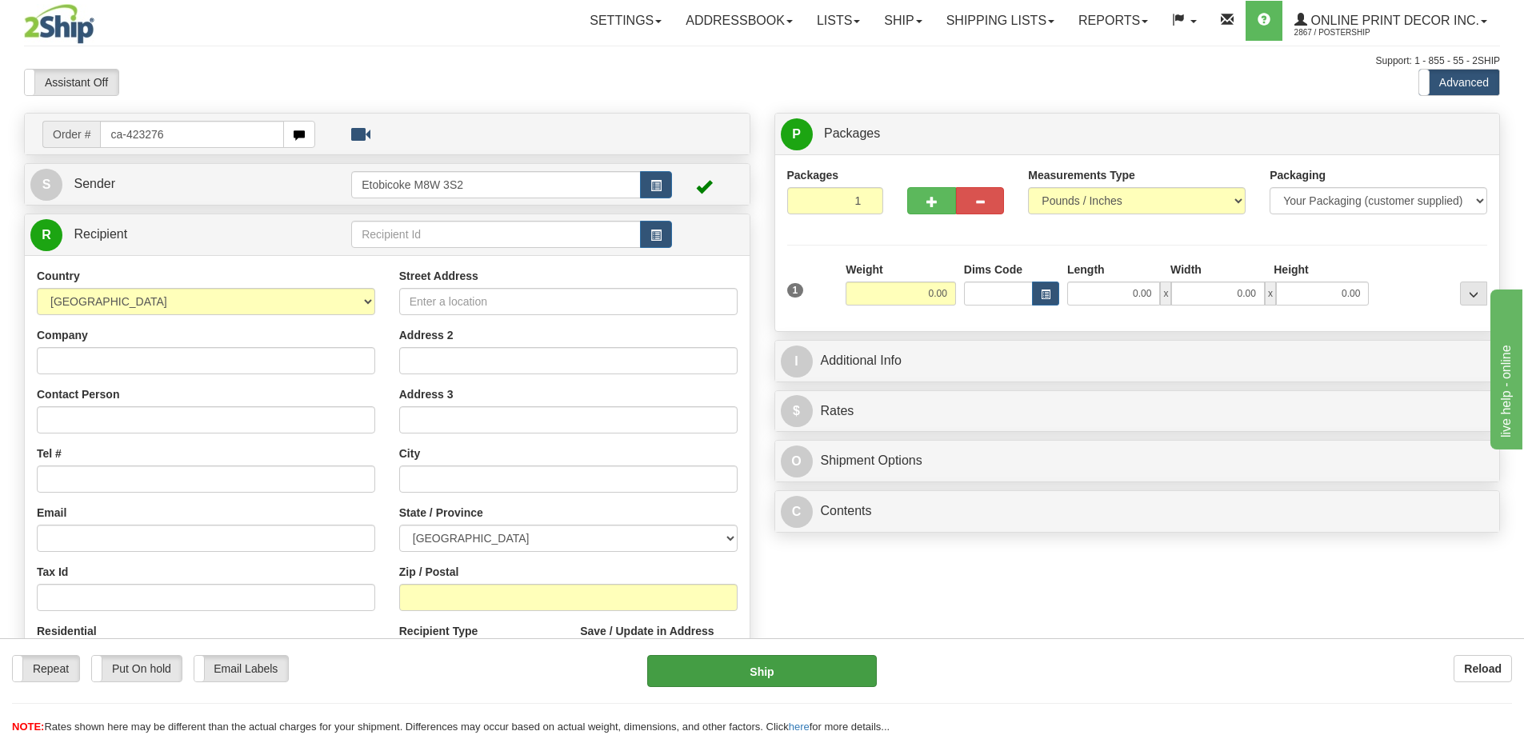
type input "ca-423276"
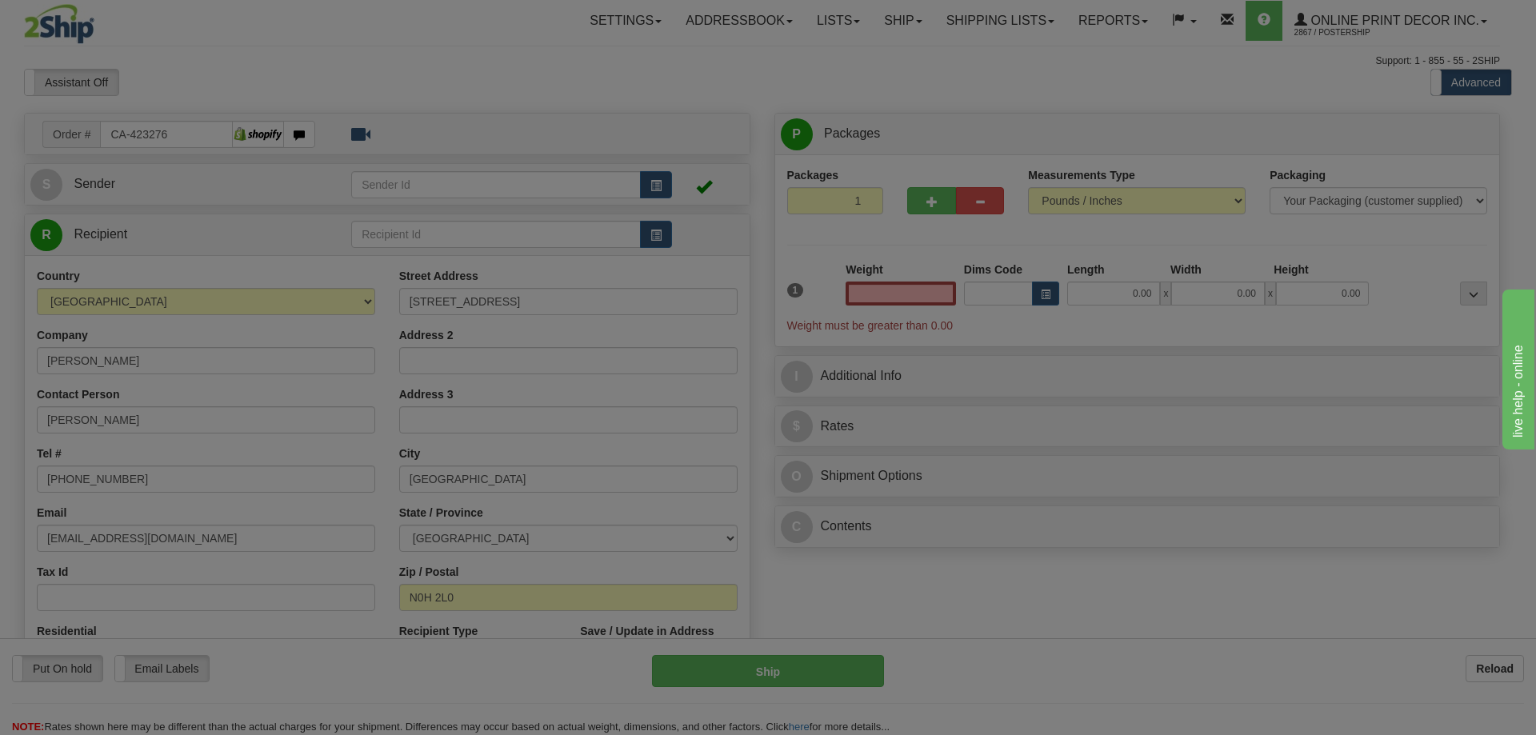
type input "[GEOGRAPHIC_DATA]"
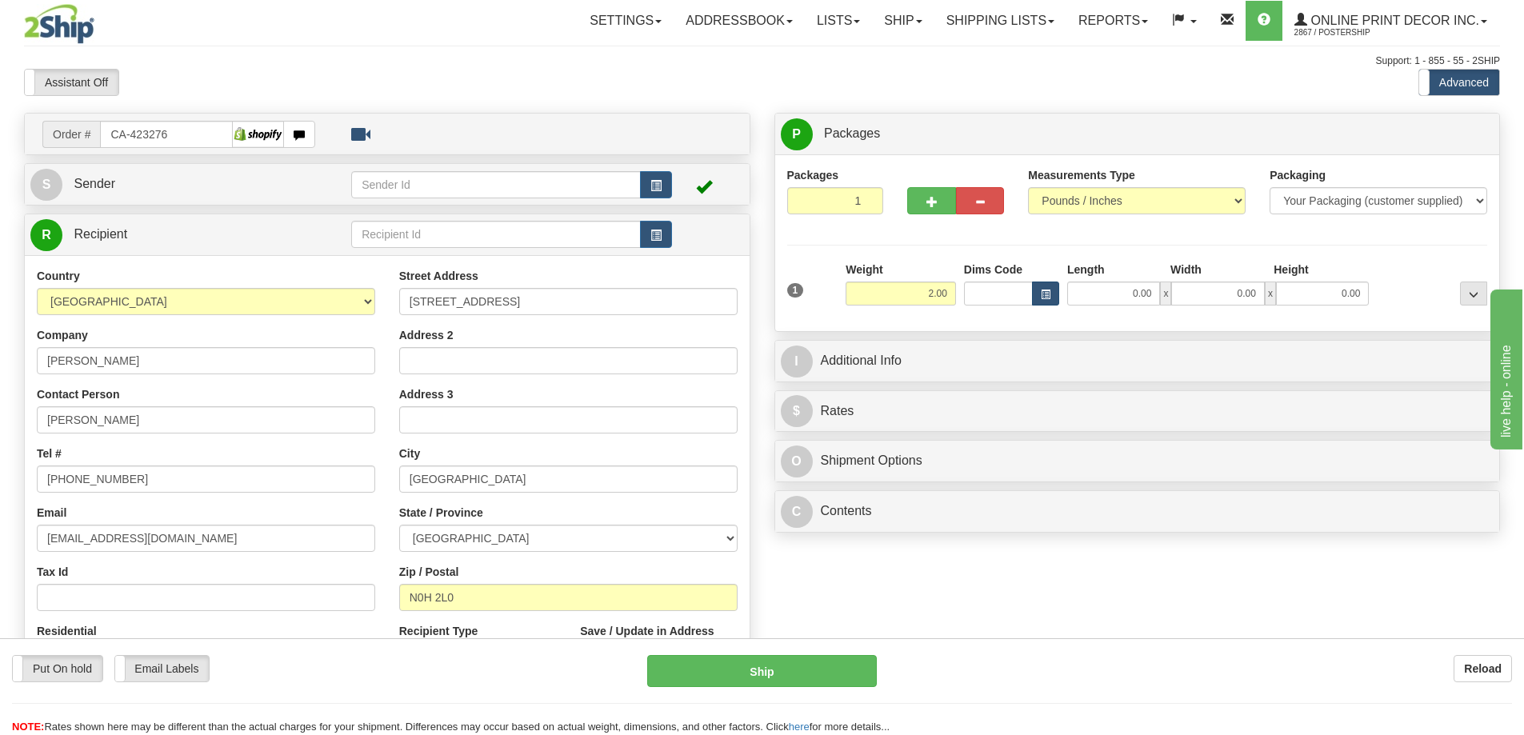
type input "2.00"
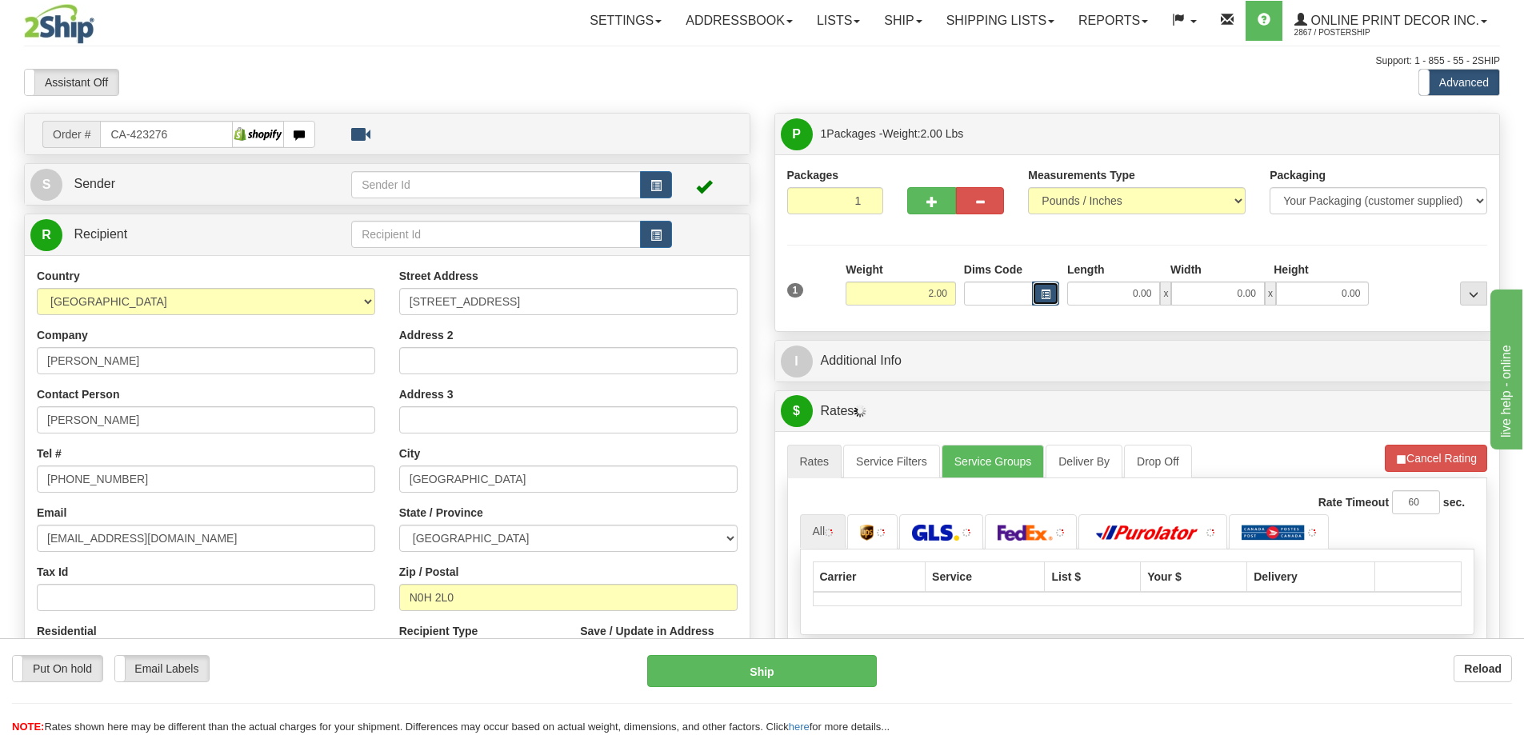
click at [1049, 291] on span "button" at bounding box center [1046, 294] width 10 height 9
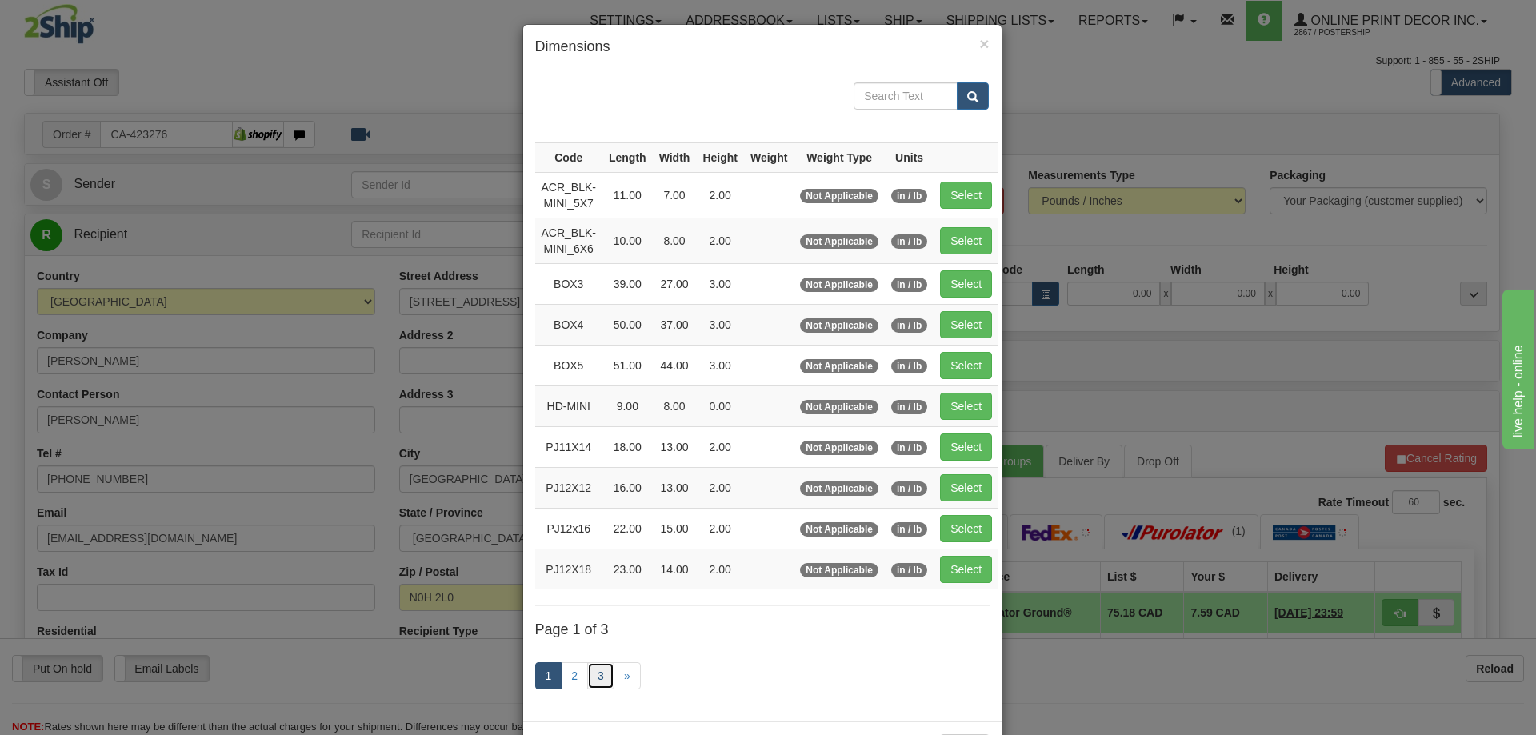
click at [588, 671] on link "3" at bounding box center [600, 675] width 27 height 27
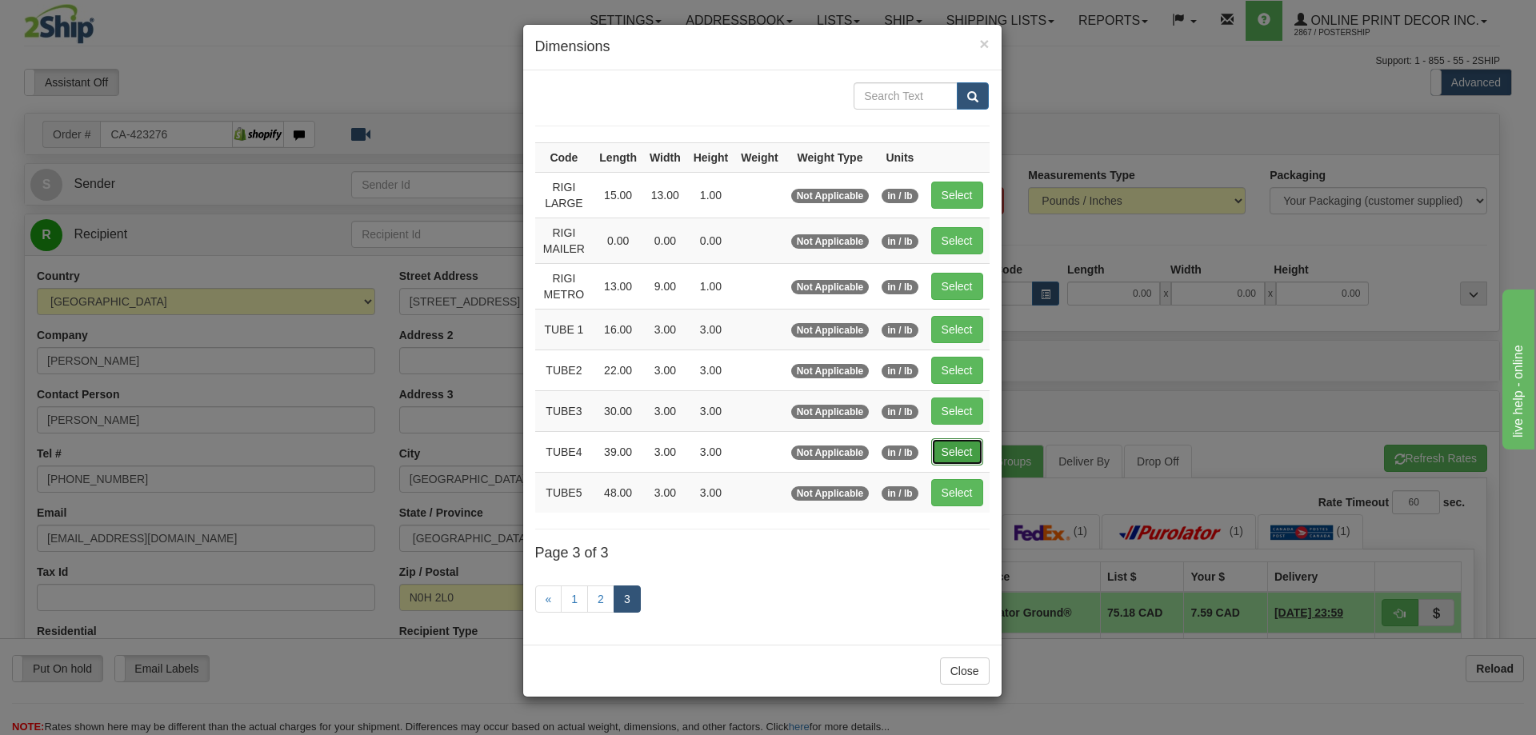
click at [968, 444] on button "Select" at bounding box center [957, 451] width 52 height 27
type input "TUBE4"
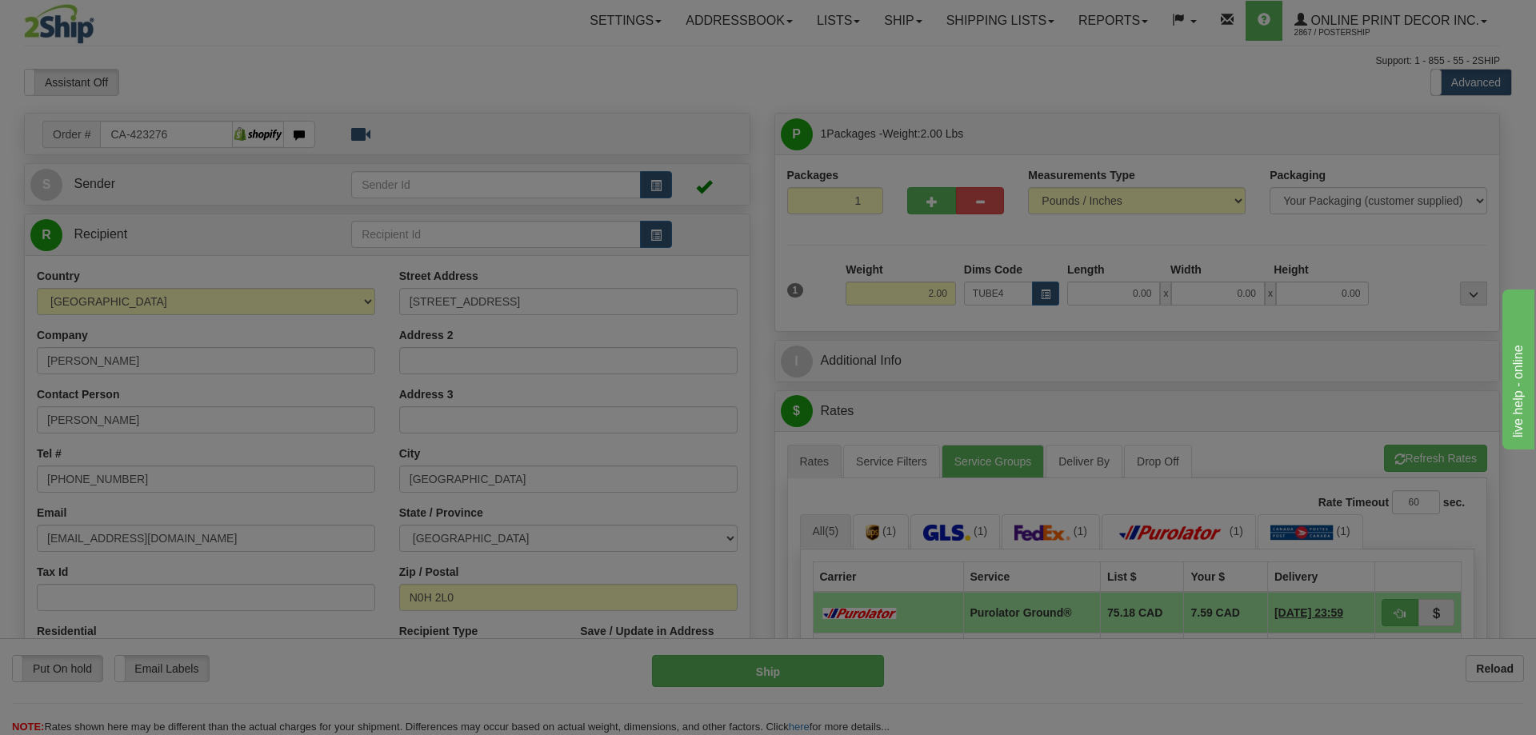
type input "39.00"
type input "3.00"
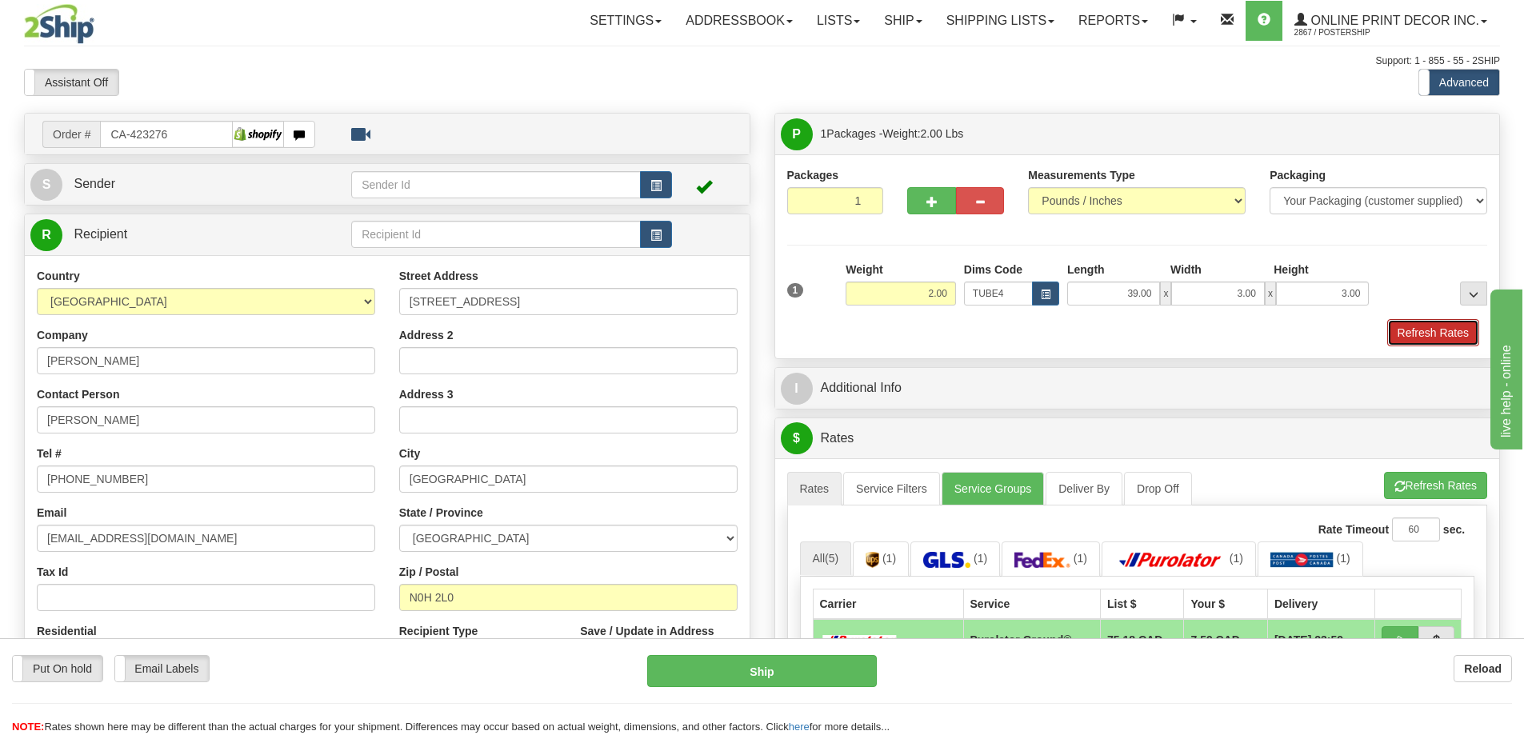
click at [1410, 331] on button "Refresh Rates" at bounding box center [1433, 332] width 92 height 27
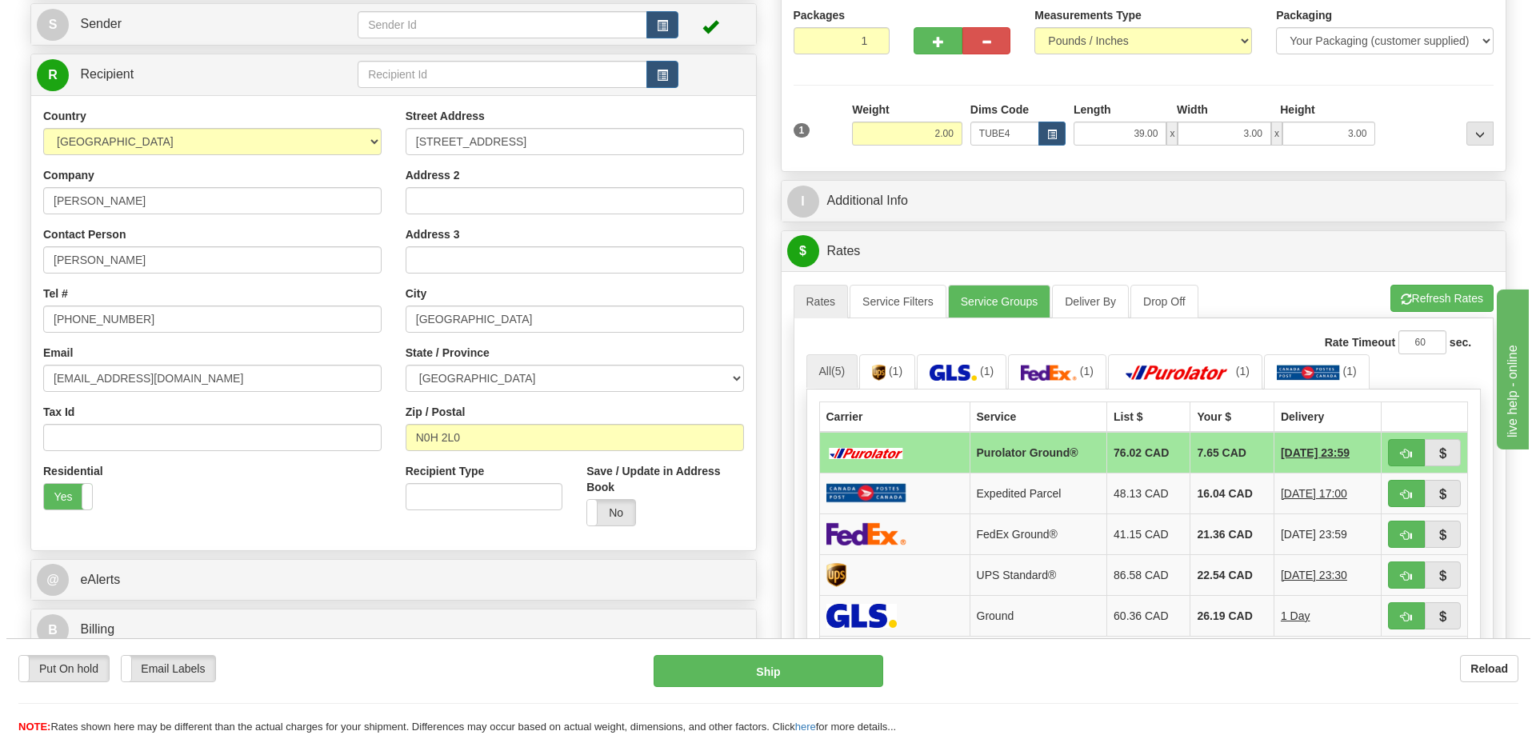
scroll to position [240, 0]
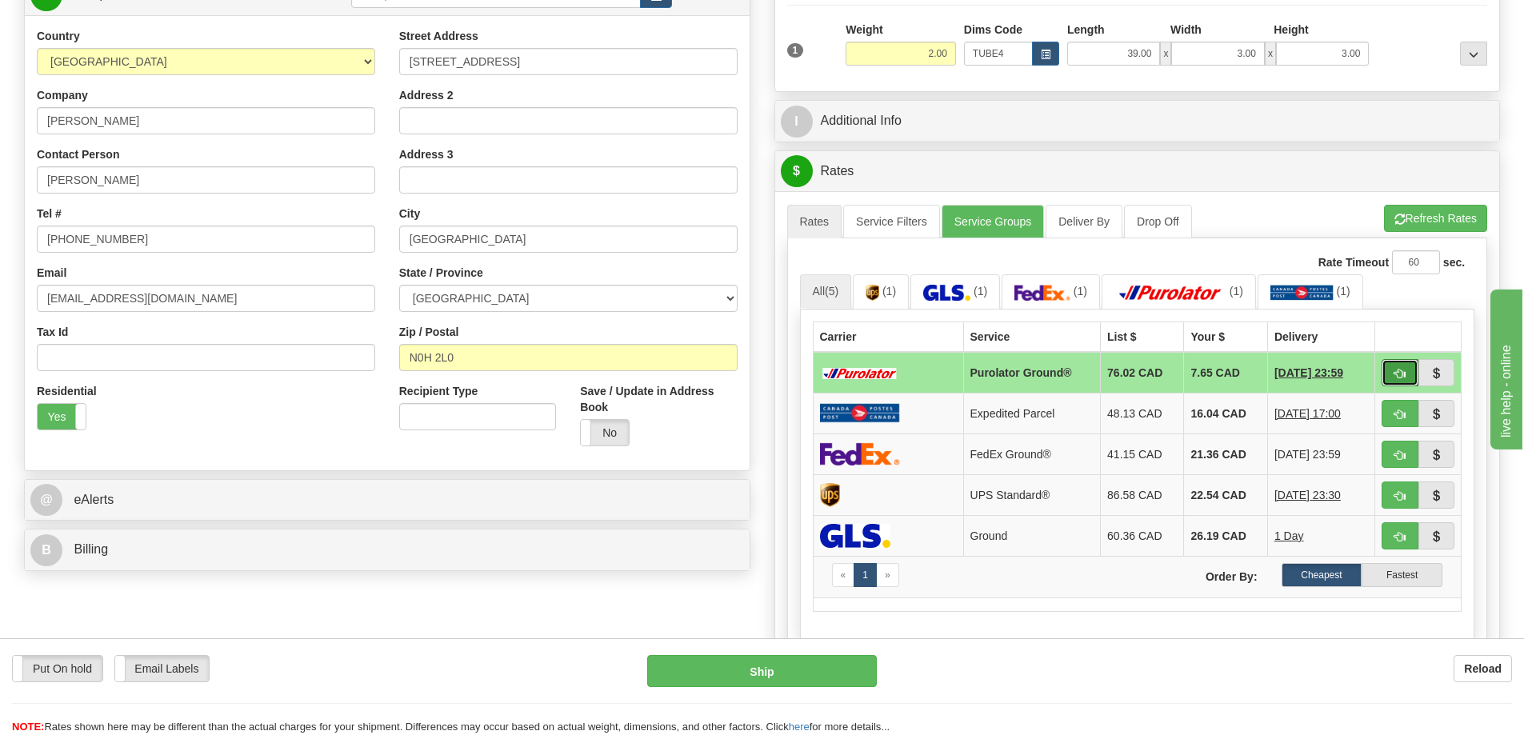
click at [1404, 372] on span "button" at bounding box center [1399, 374] width 11 height 10
type input "260"
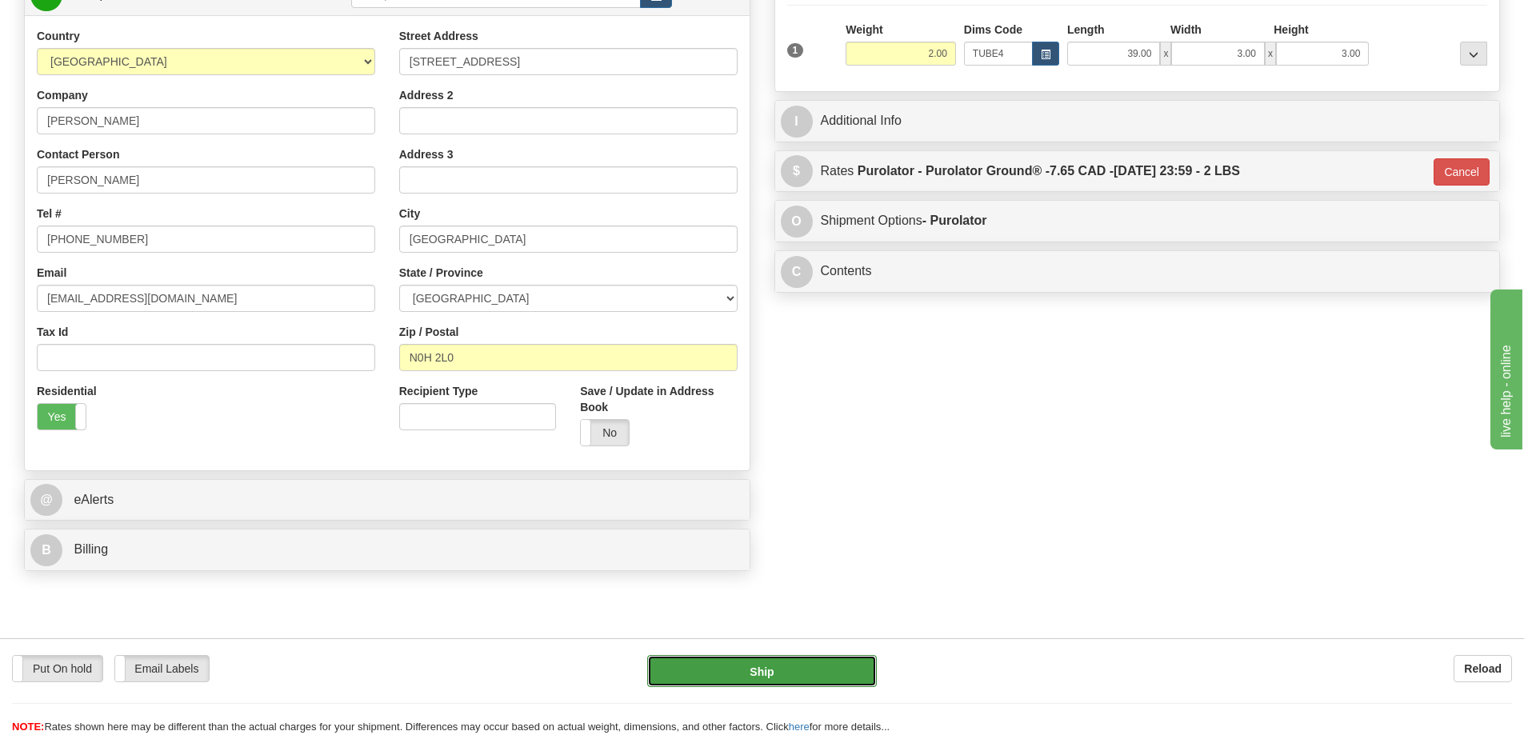
click at [829, 683] on button "Ship" at bounding box center [762, 671] width 230 height 32
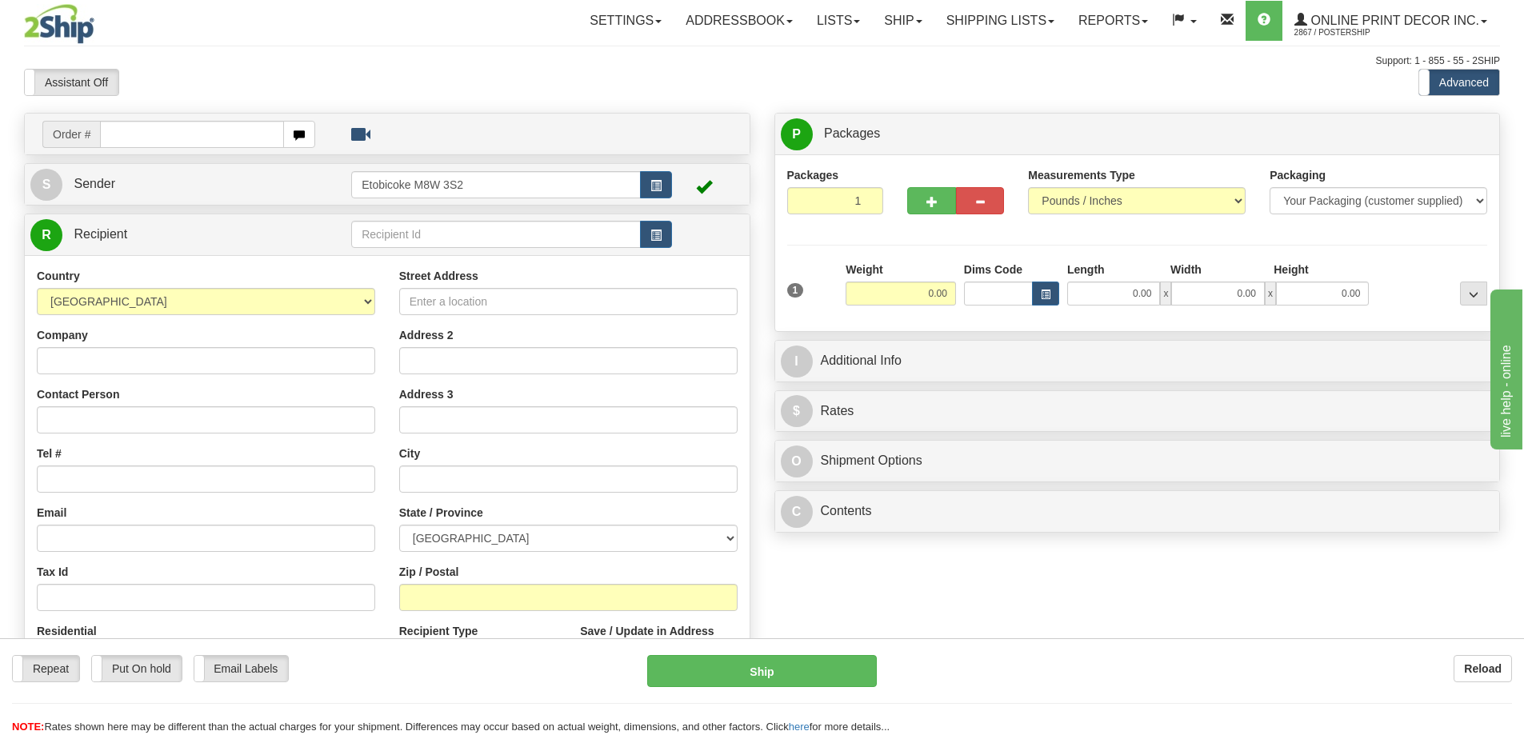
click at [144, 130] on input "text" at bounding box center [192, 134] width 184 height 27
type input "ca-423387"
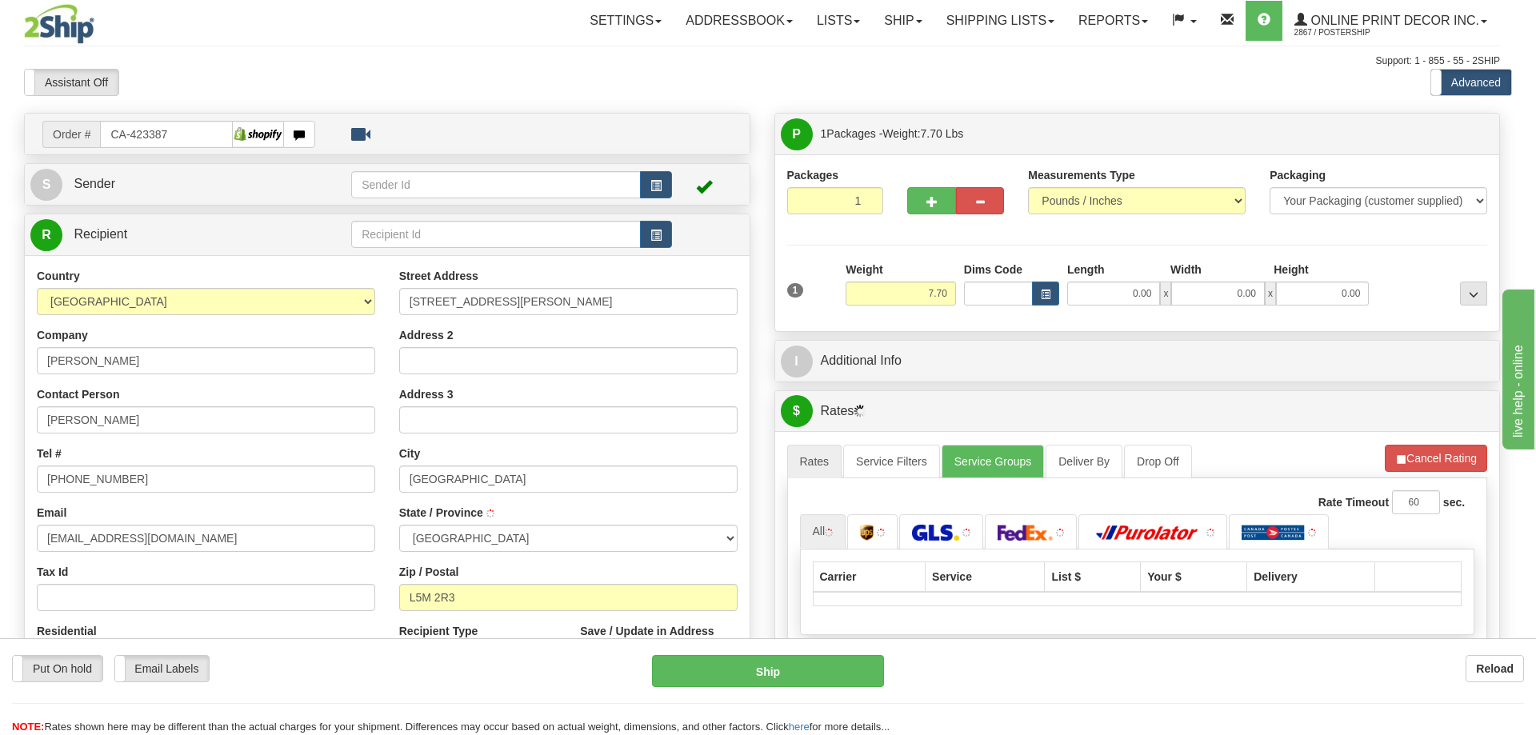
type input "MISSISSAUGA"
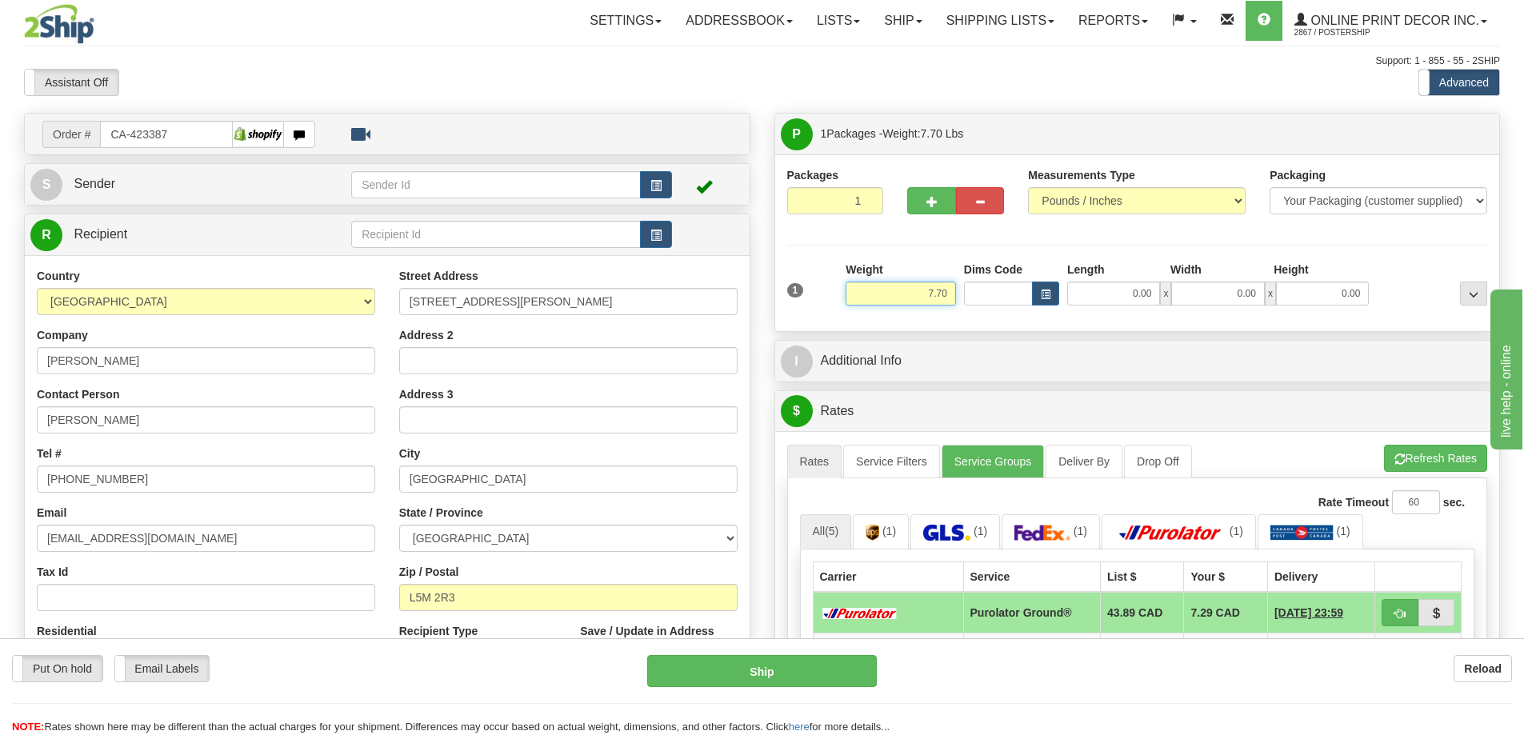
click at [954, 292] on input "7.70" at bounding box center [900, 294] width 110 height 24
type input "7"
type input "2.00"
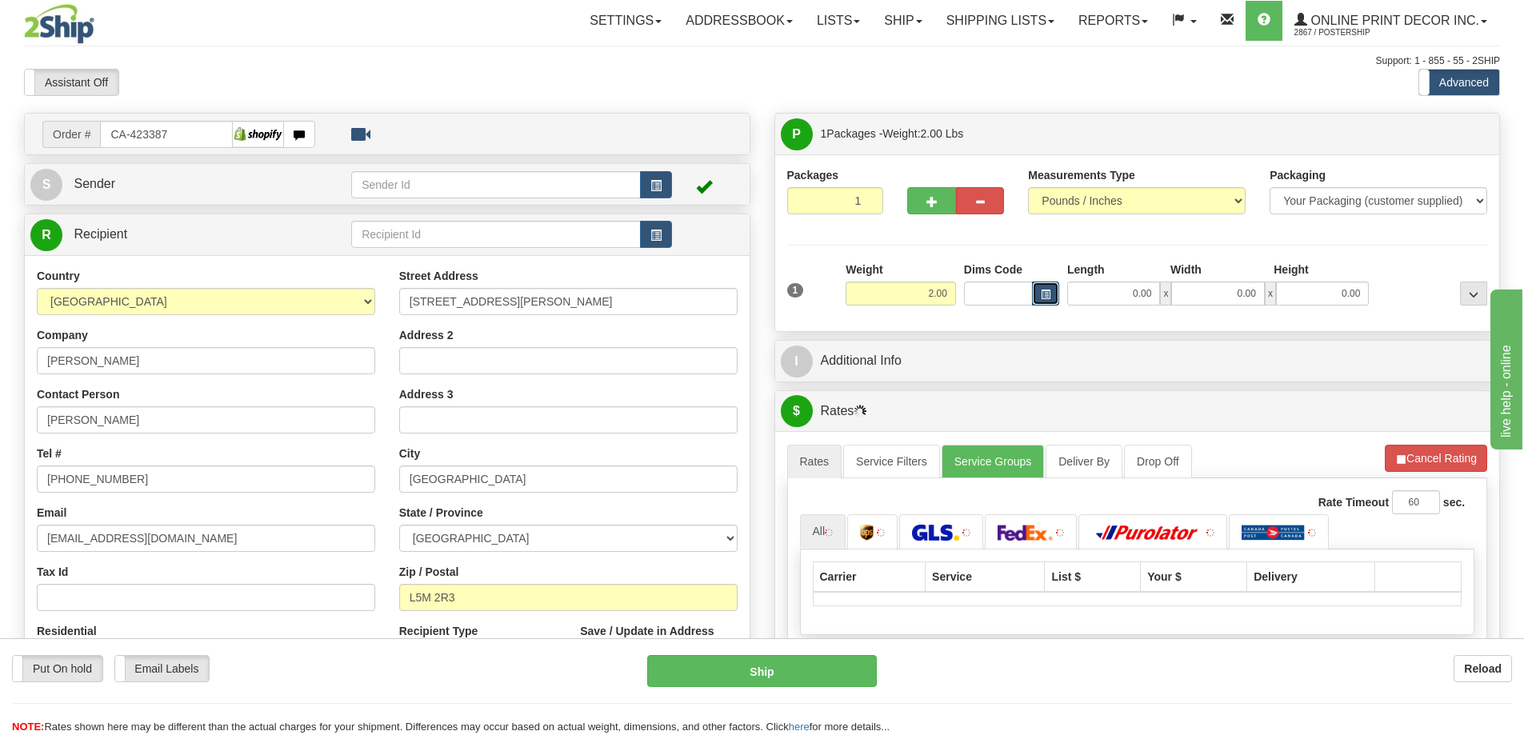
click at [1045, 289] on button "button" at bounding box center [1045, 294] width 27 height 24
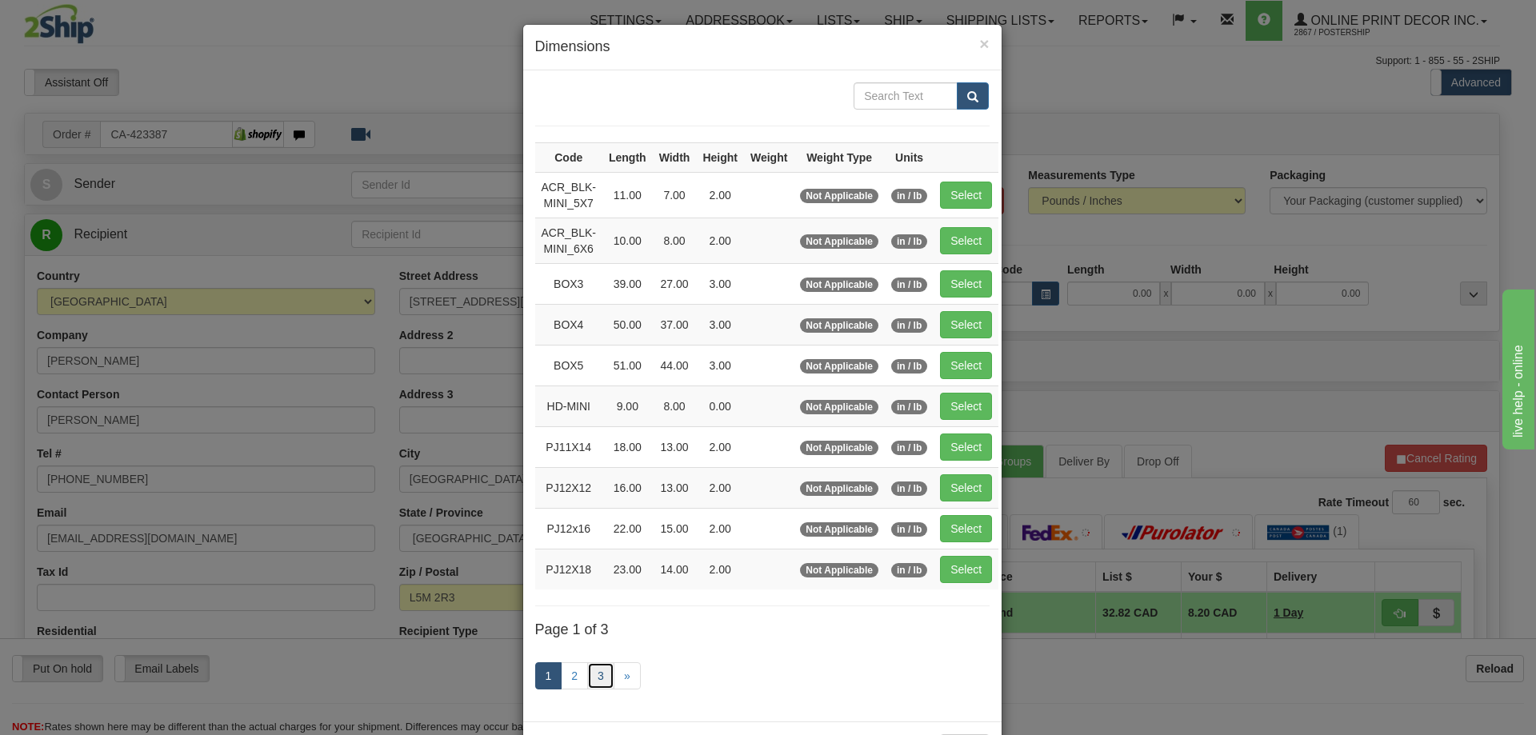
click at [596, 662] on link "3" at bounding box center [600, 675] width 27 height 27
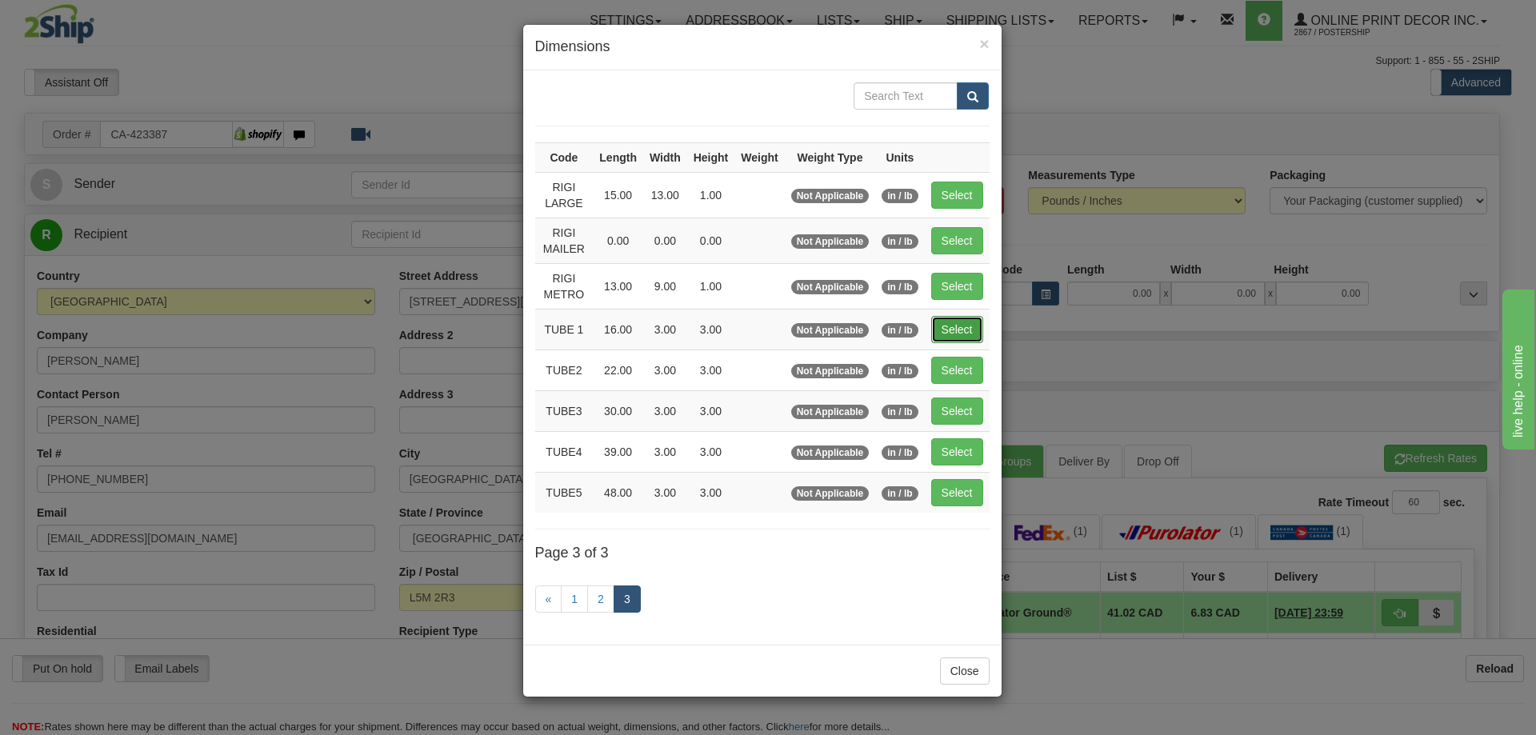
click at [972, 327] on button "Select" at bounding box center [957, 329] width 52 height 27
type input "TUBE 1"
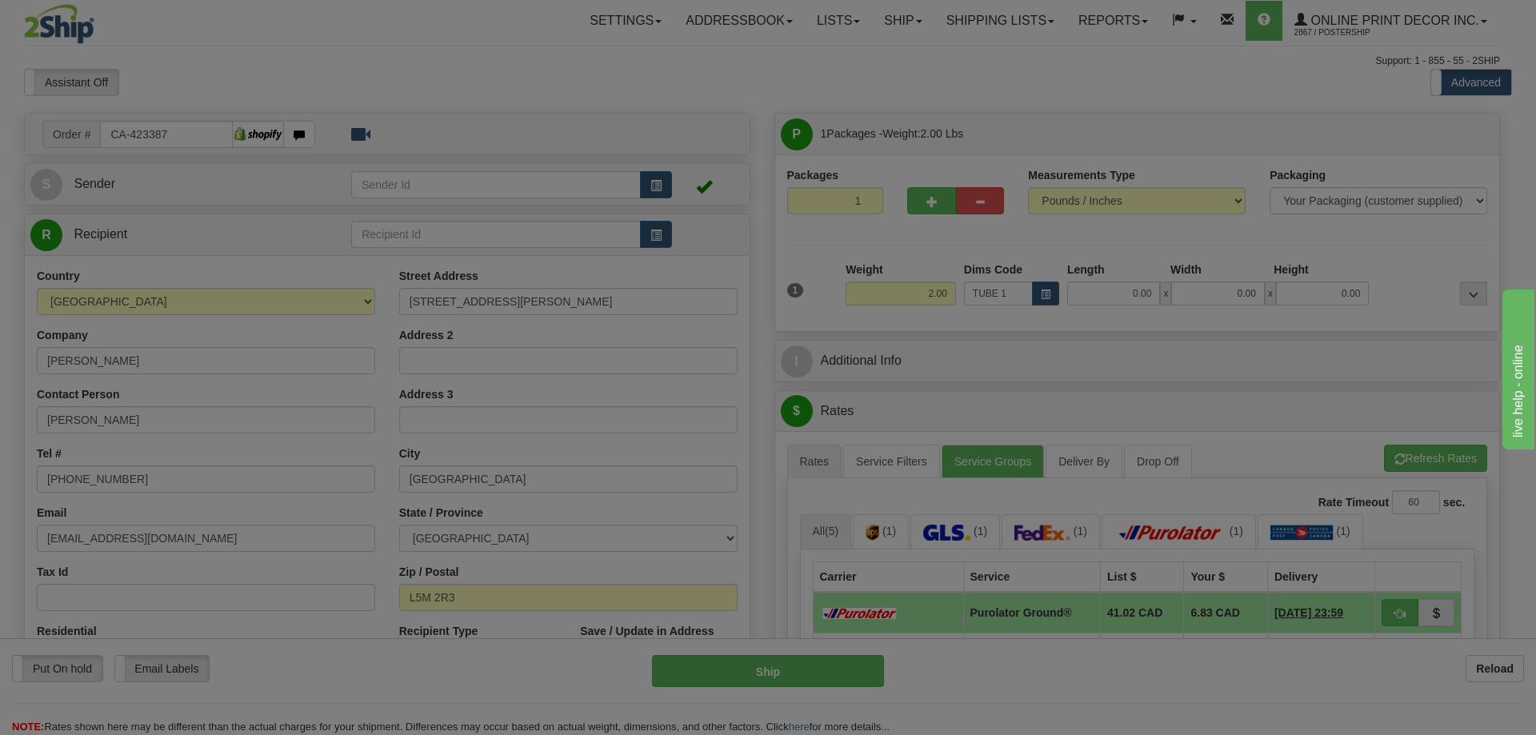
type input "16.00"
type input "3.00"
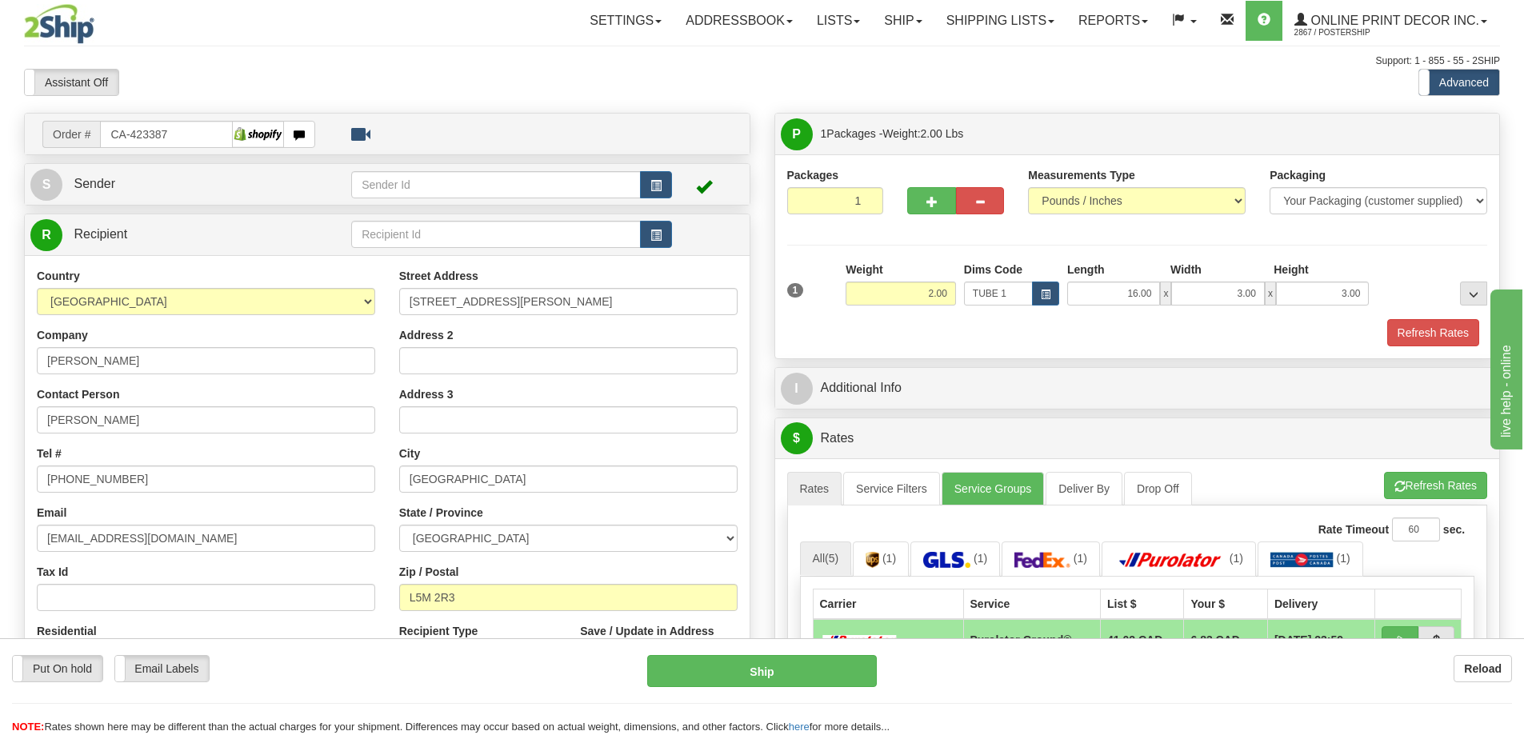
click at [1440, 319] on div "Packaging Your Packaging (customer supplied) Envelope (carrier supplied) Pack (…" at bounding box center [1165, 318] width 649 height 1
click at [1436, 332] on button "Refresh Rates" at bounding box center [1433, 332] width 92 height 27
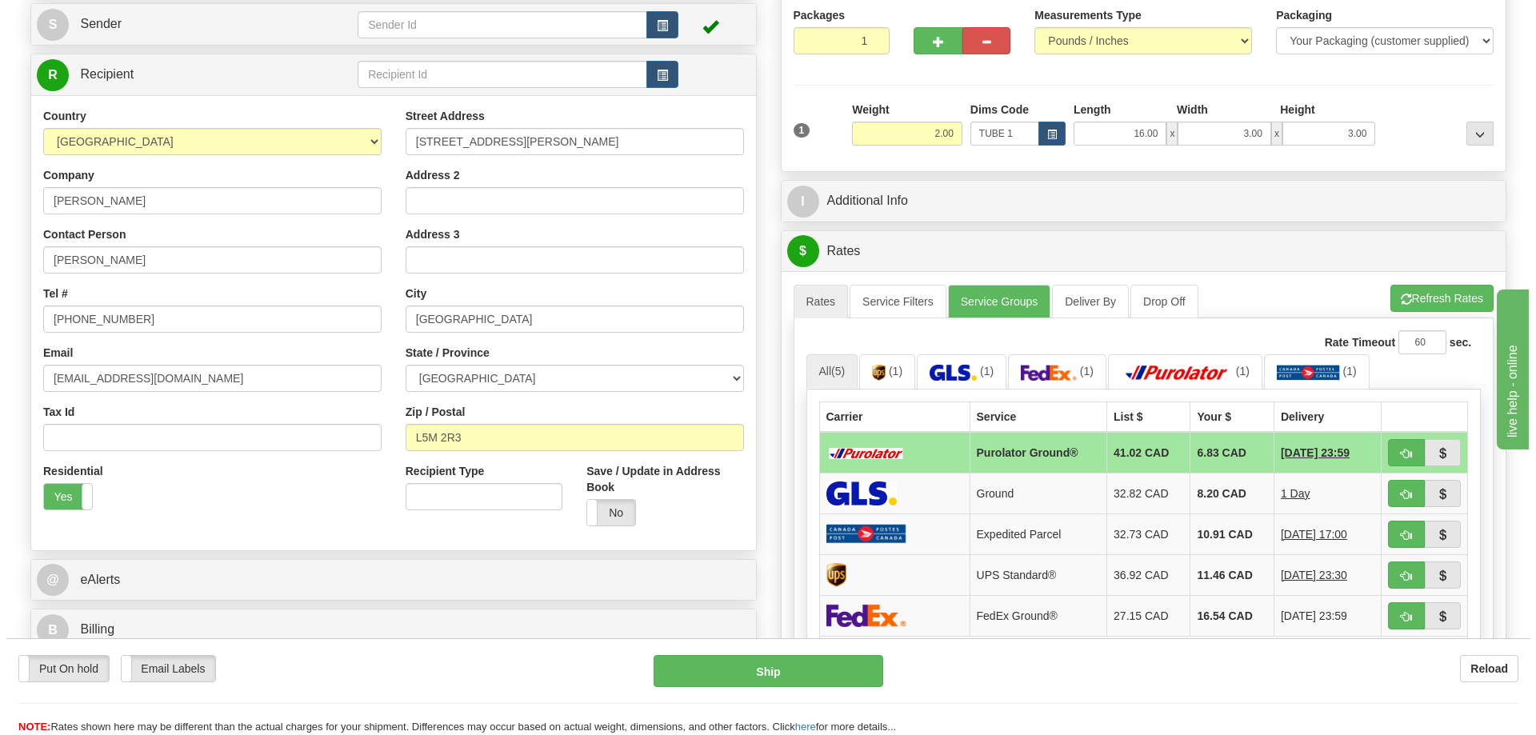
scroll to position [240, 0]
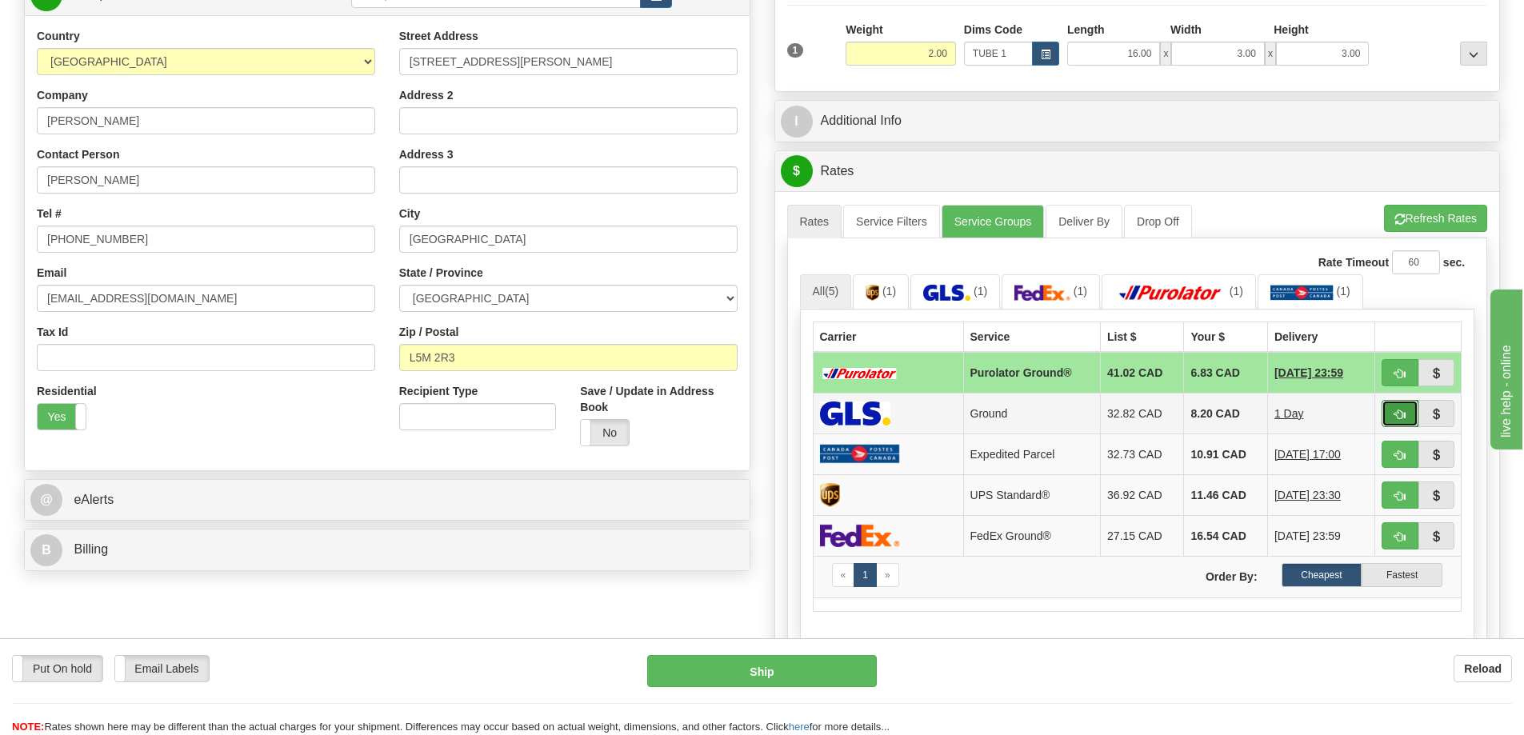
click at [1396, 411] on span "button" at bounding box center [1399, 414] width 11 height 10
type input "1"
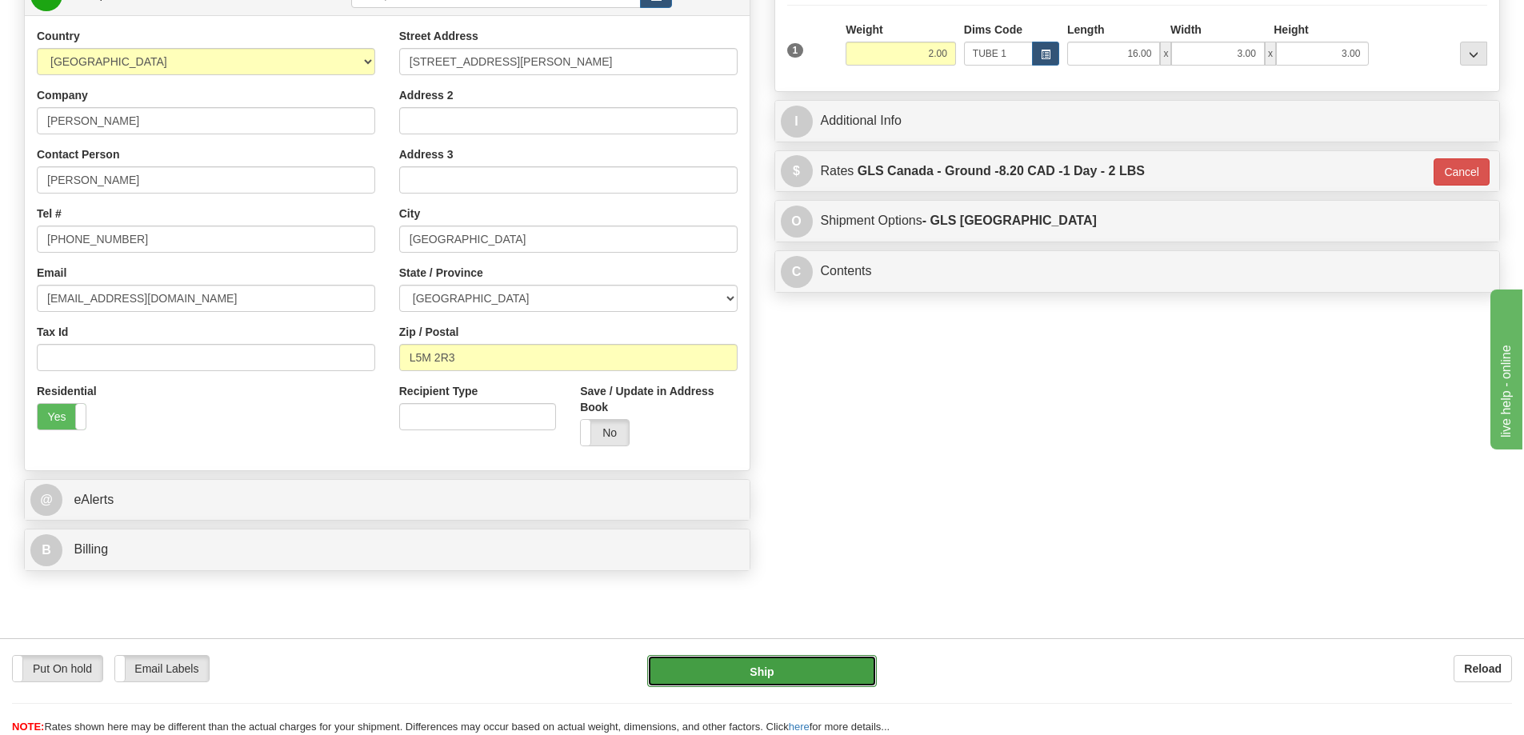
click at [832, 669] on button "Ship" at bounding box center [762, 671] width 230 height 32
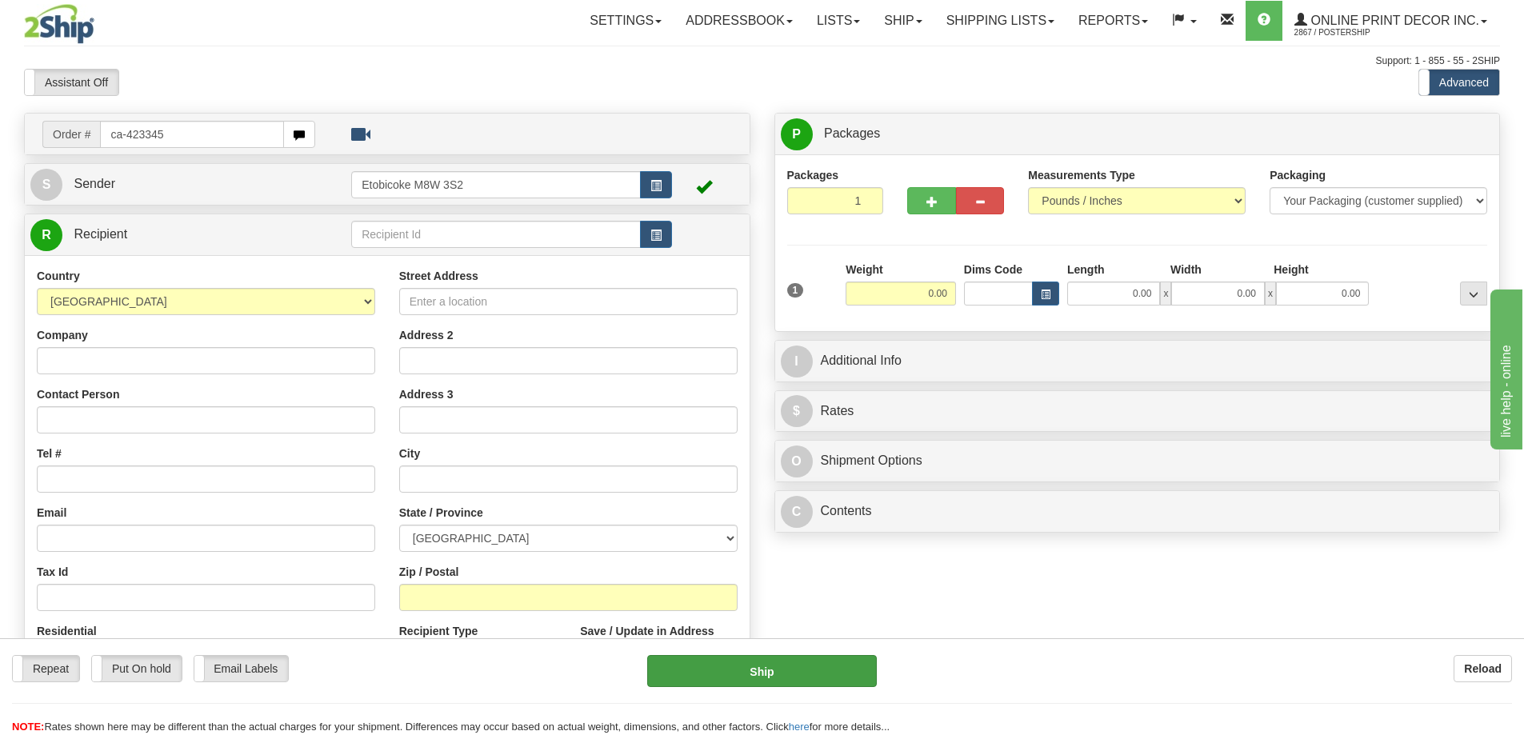
type input "ca-423345"
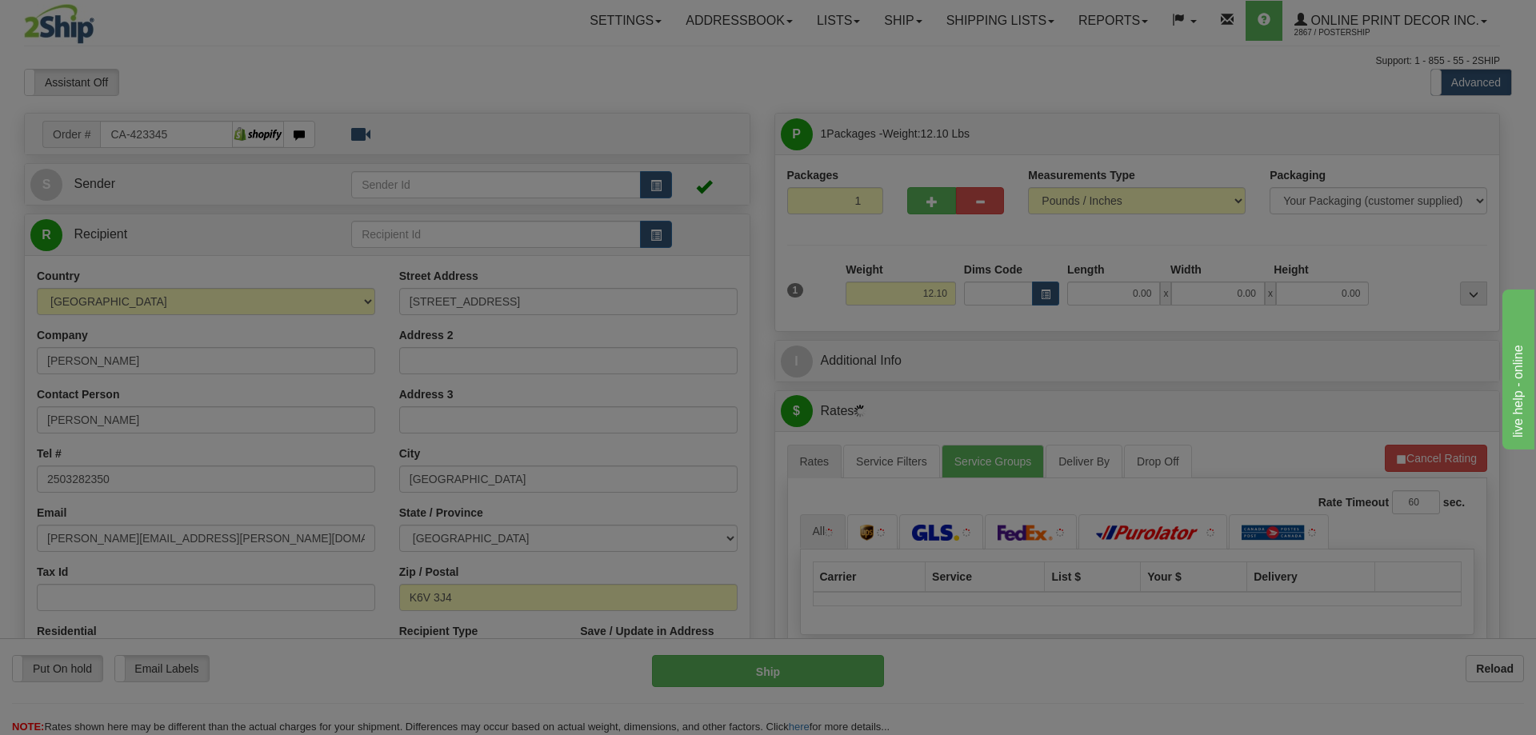
type input "BROCKVILLE"
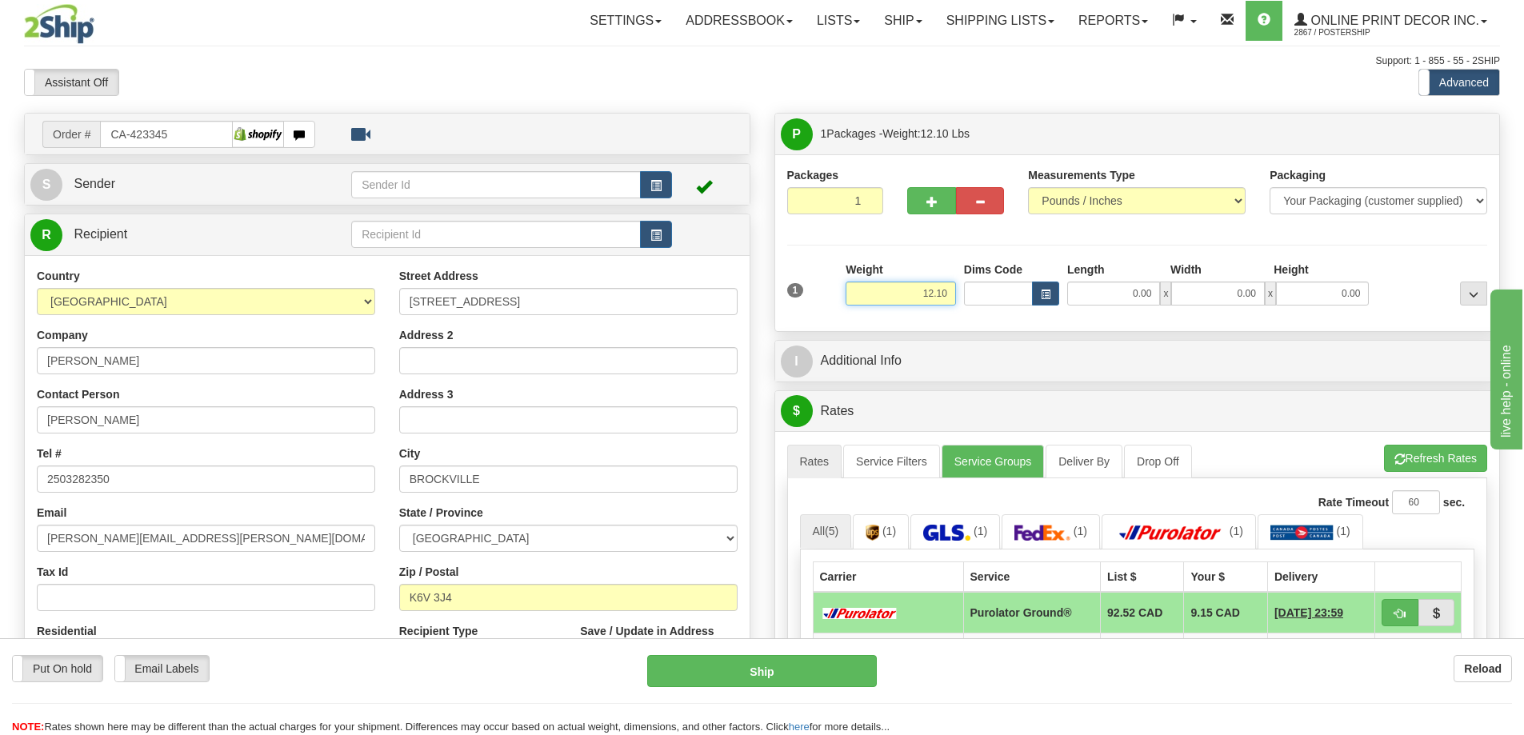
click at [949, 294] on input "12.10" at bounding box center [900, 294] width 110 height 24
type input "1"
type input "2.00"
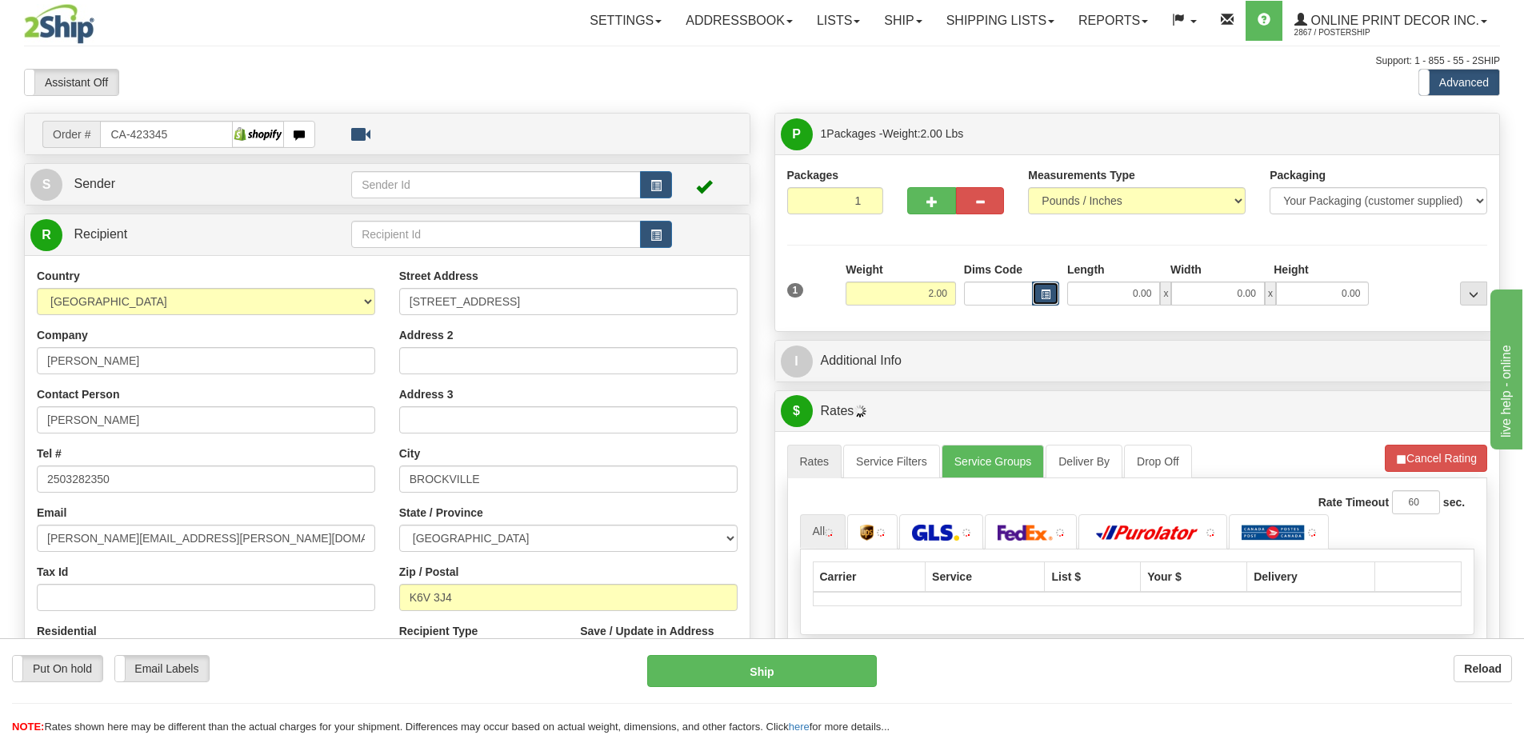
click at [1041, 293] on span "button" at bounding box center [1046, 294] width 10 height 9
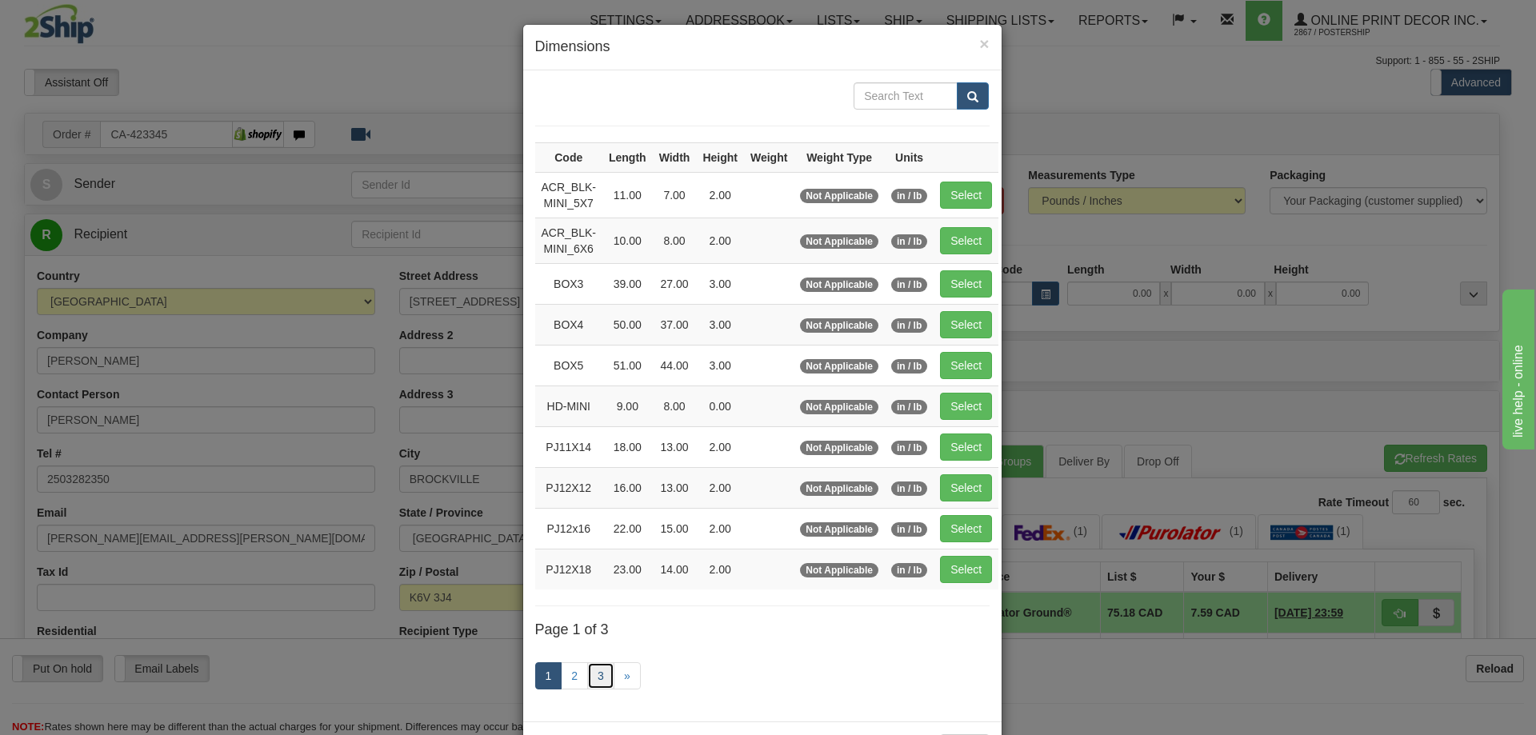
click at [593, 678] on link "3" at bounding box center [600, 675] width 27 height 27
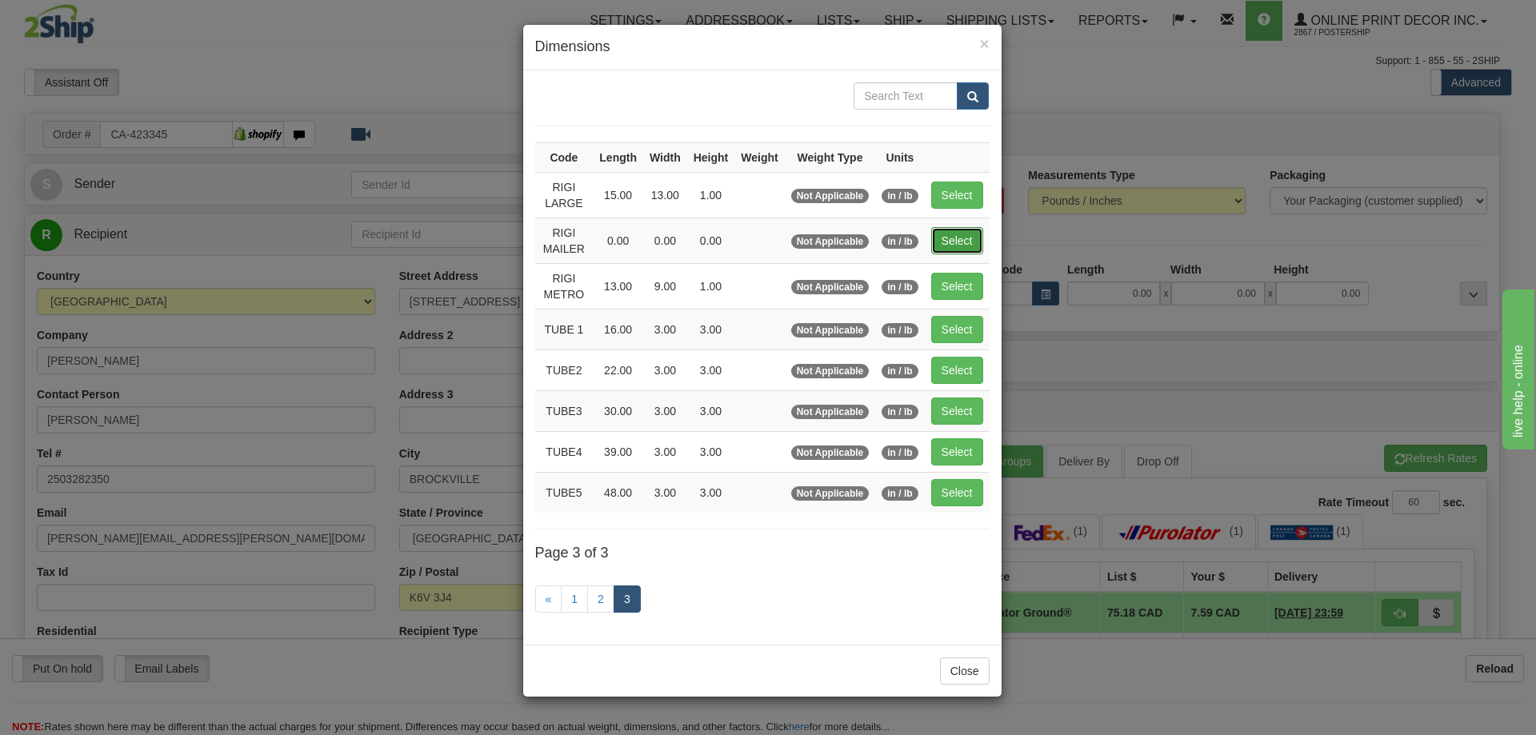
click at [961, 247] on button "Select" at bounding box center [957, 240] width 52 height 27
type input "RIGI MAILER"
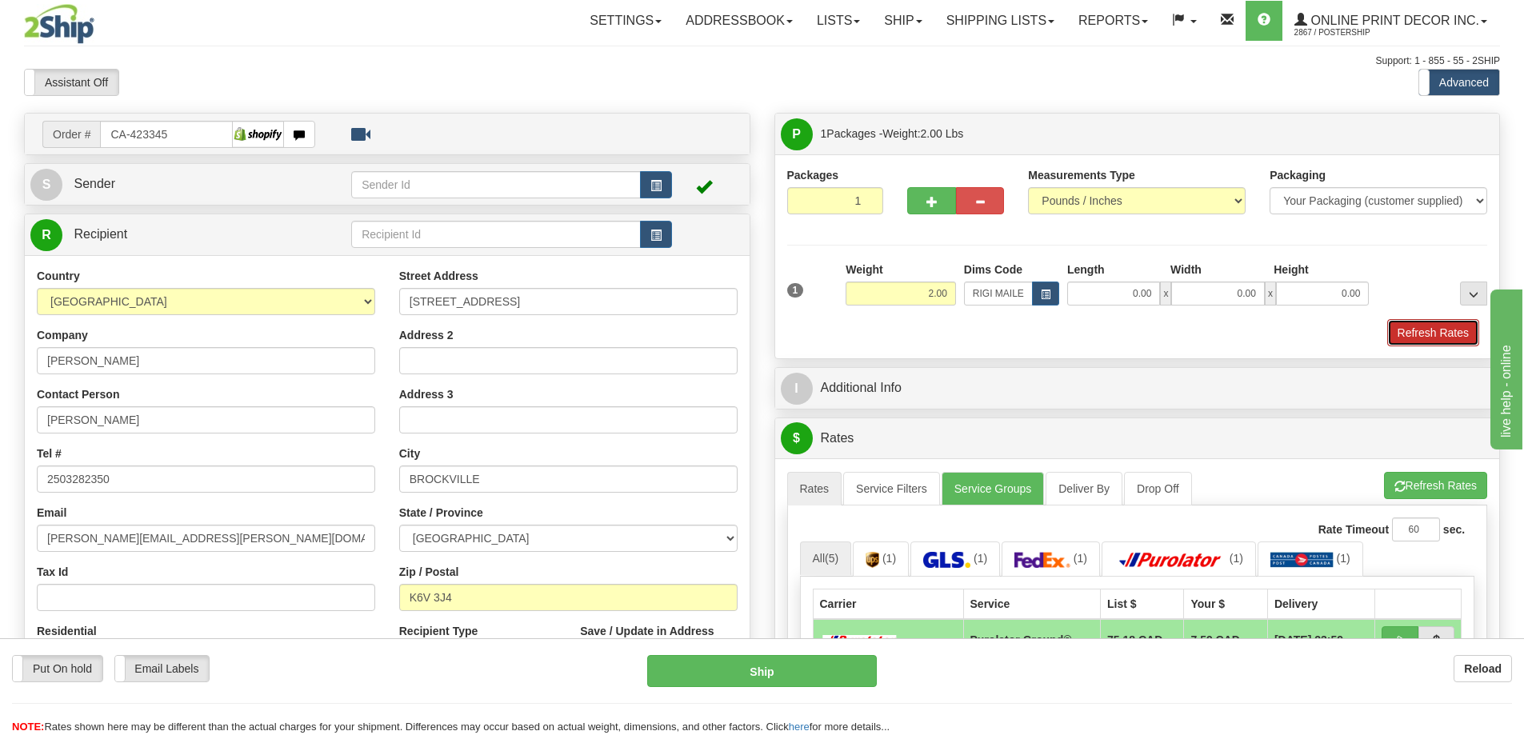
click at [1445, 333] on button "Refresh Rates" at bounding box center [1433, 332] width 92 height 27
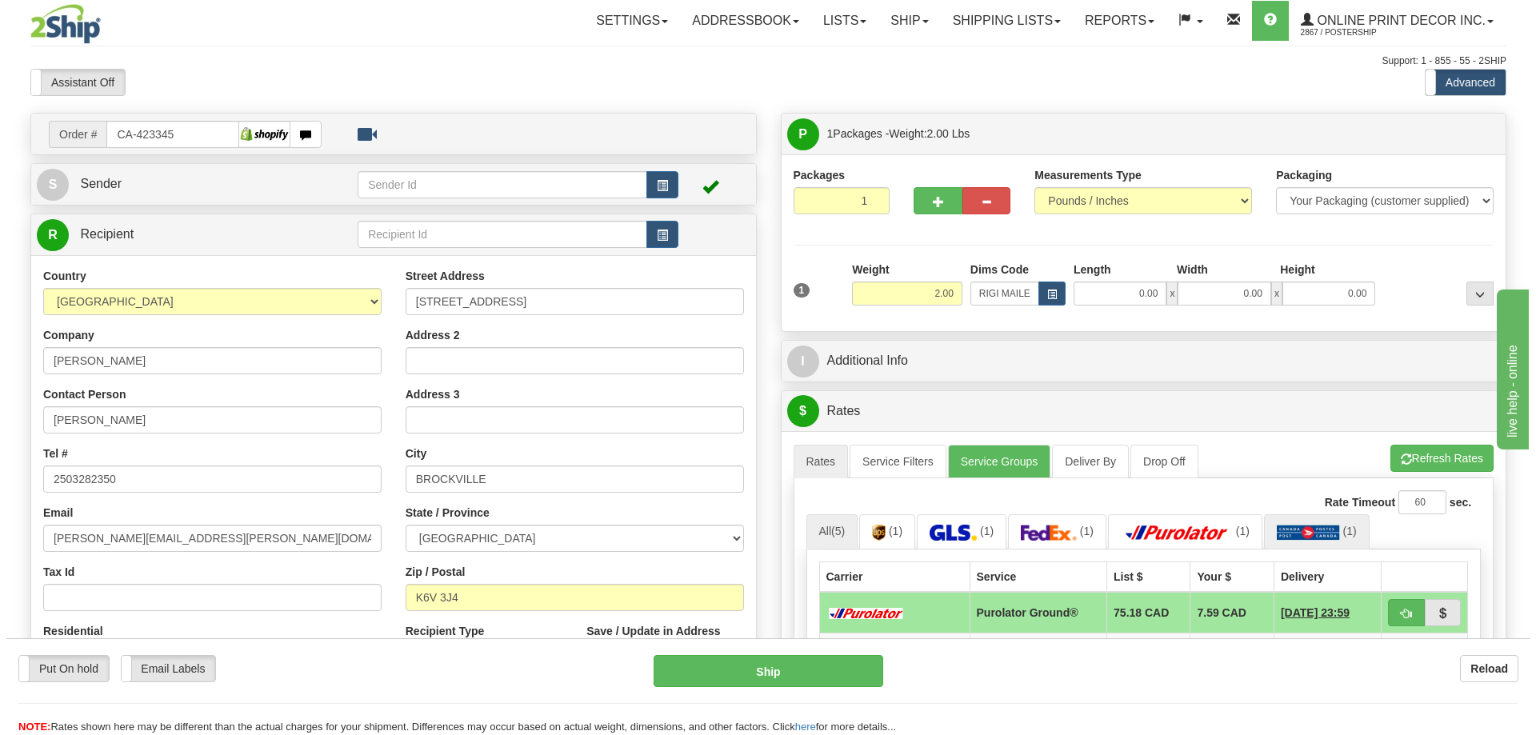
scroll to position [160, 0]
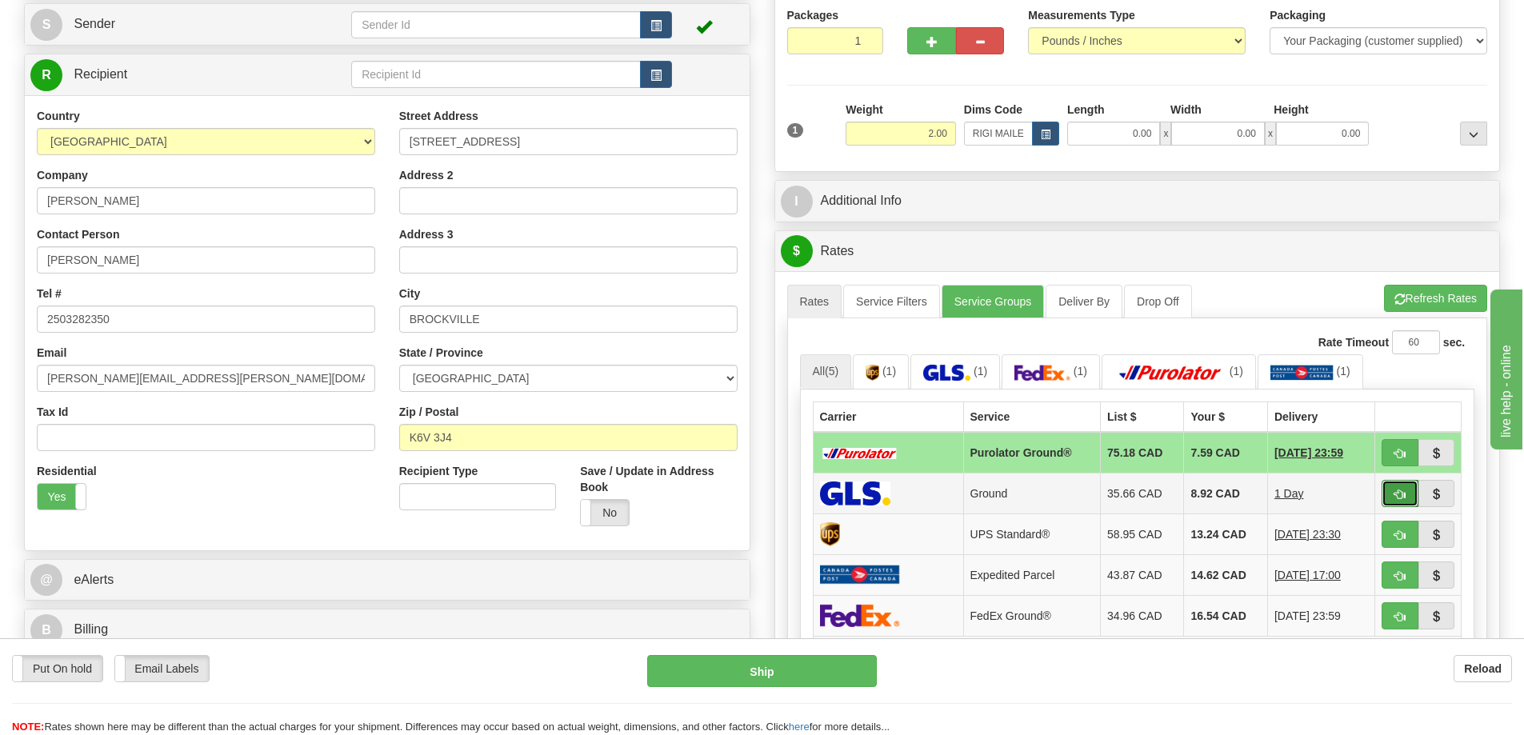
click at [1404, 488] on button "button" at bounding box center [1399, 493] width 37 height 27
type input "1"
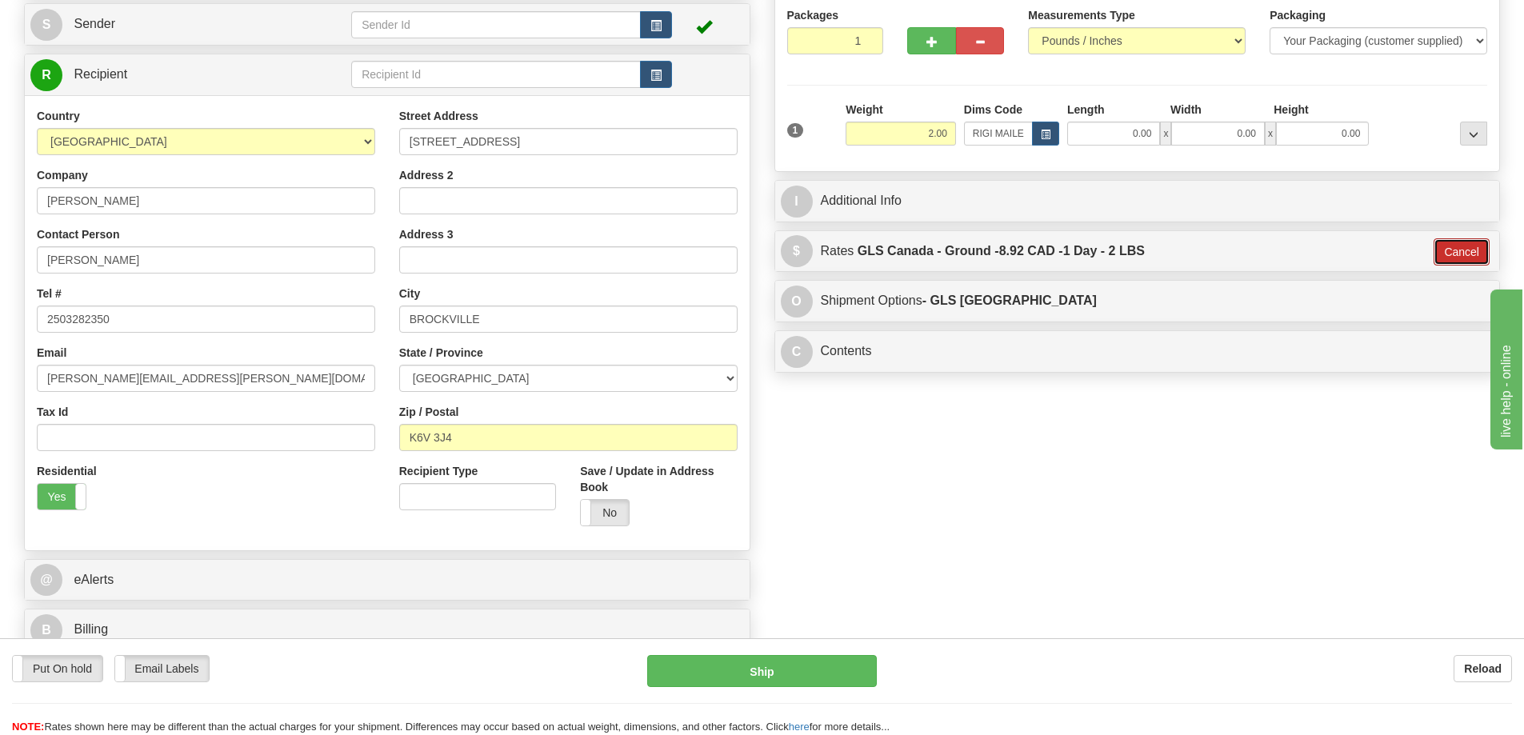
click at [1470, 259] on button "Cancel" at bounding box center [1461, 251] width 56 height 27
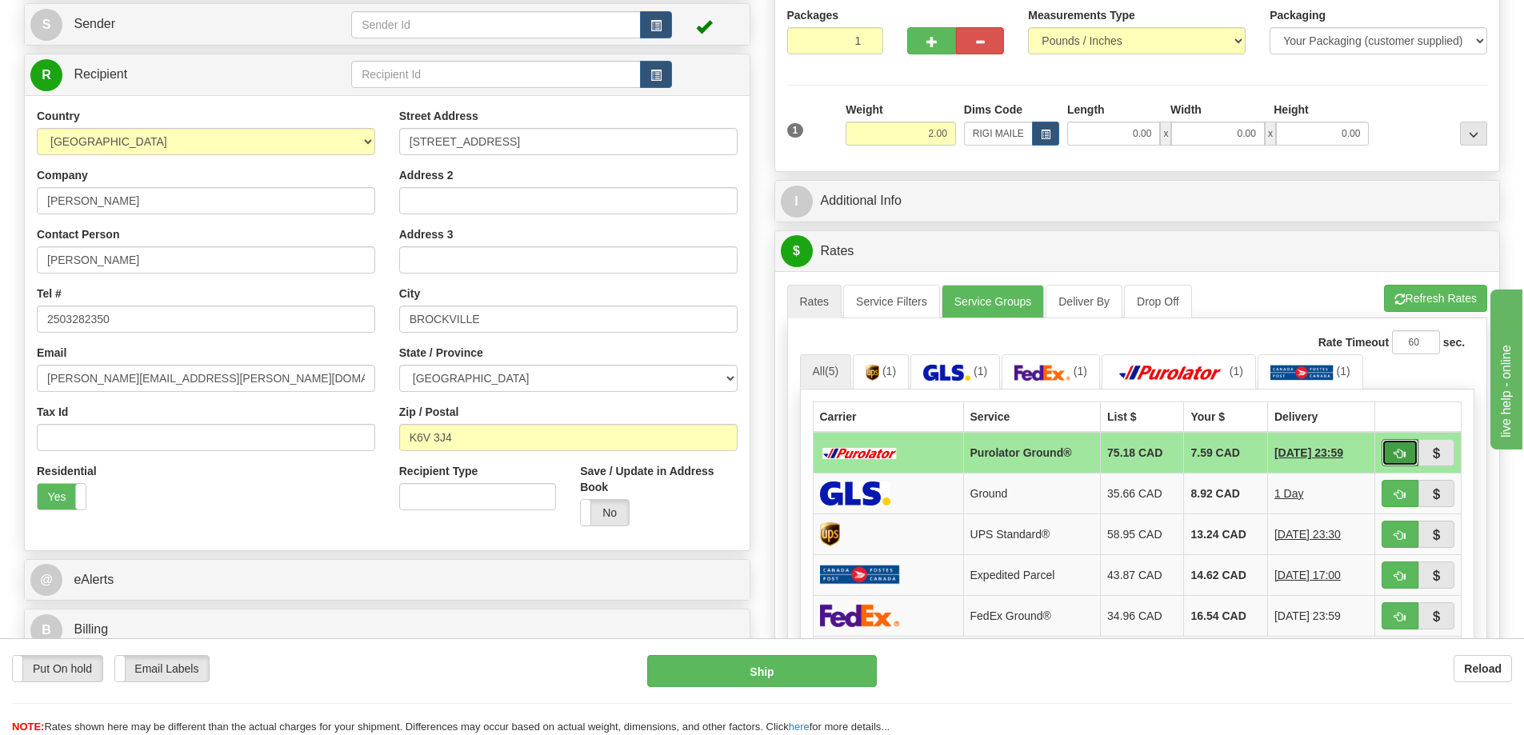
click at [1401, 453] on span "button" at bounding box center [1399, 454] width 11 height 10
type input "260"
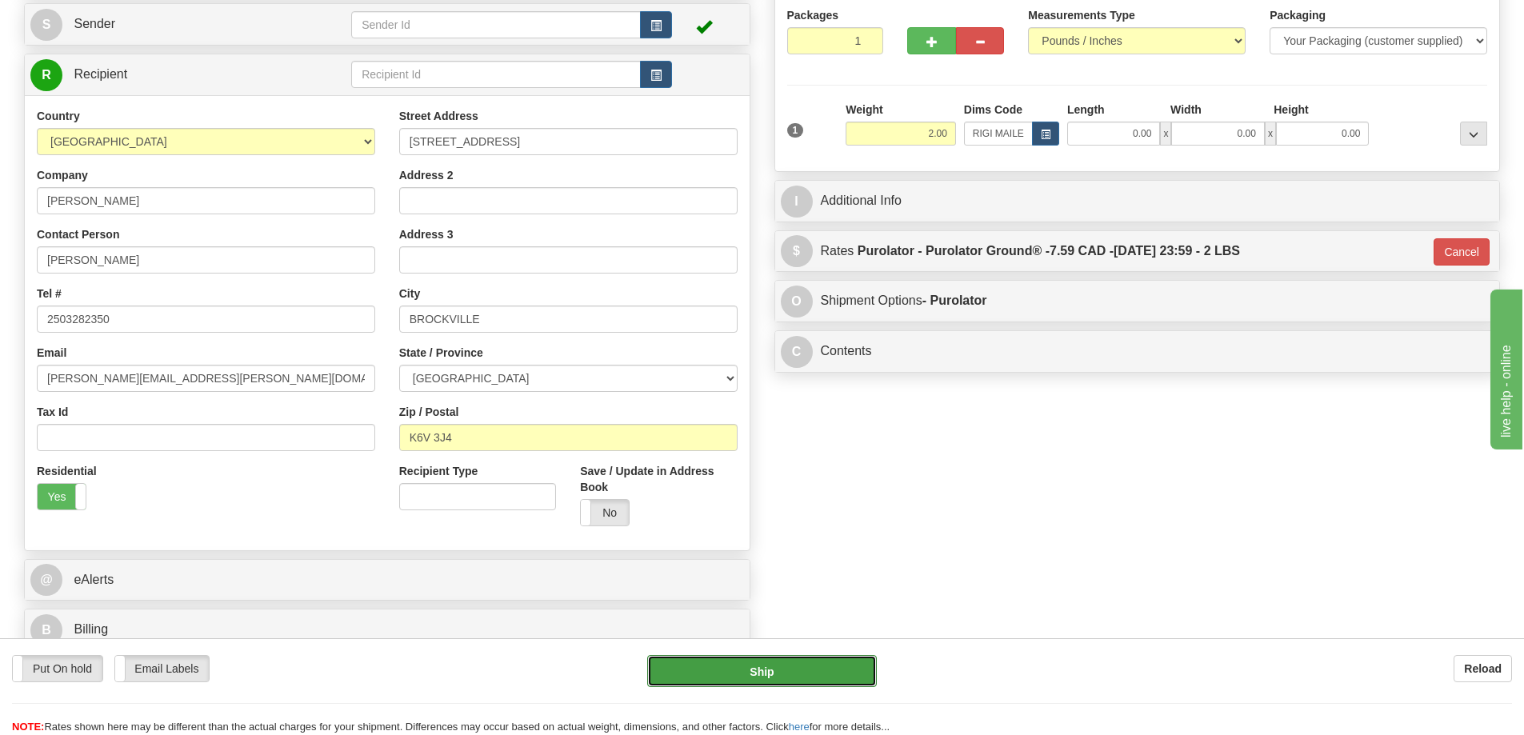
click at [847, 672] on button "Ship" at bounding box center [762, 671] width 230 height 32
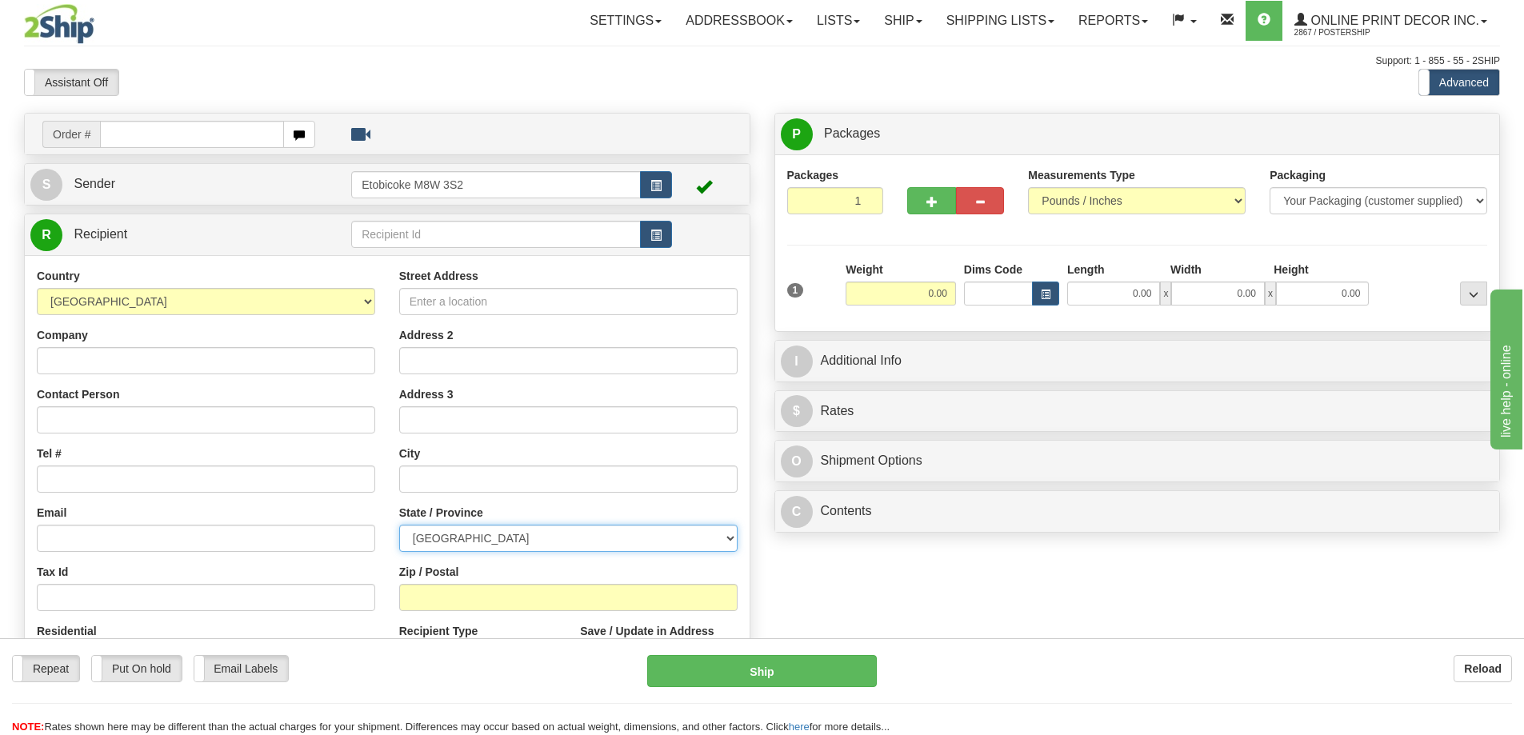
click at [725, 533] on select "[GEOGRAPHIC_DATA] [GEOGRAPHIC_DATA] [GEOGRAPHIC_DATA] [GEOGRAPHIC_DATA] [GEOGRA…" at bounding box center [568, 538] width 338 height 27
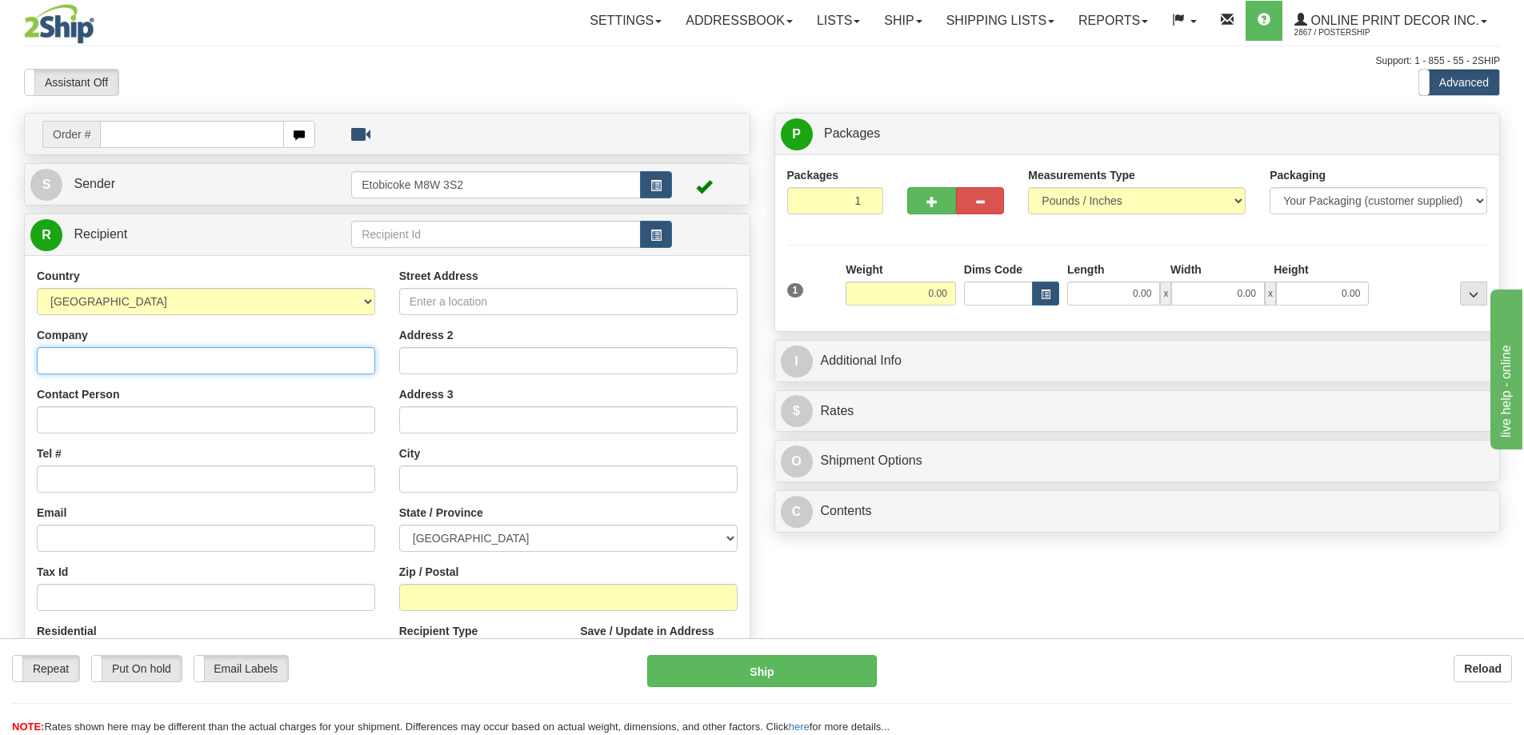
drag, startPoint x: 150, startPoint y: 355, endPoint x: 165, endPoint y: 348, distance: 16.1
click at [154, 354] on input "Company" at bounding box center [206, 360] width 338 height 27
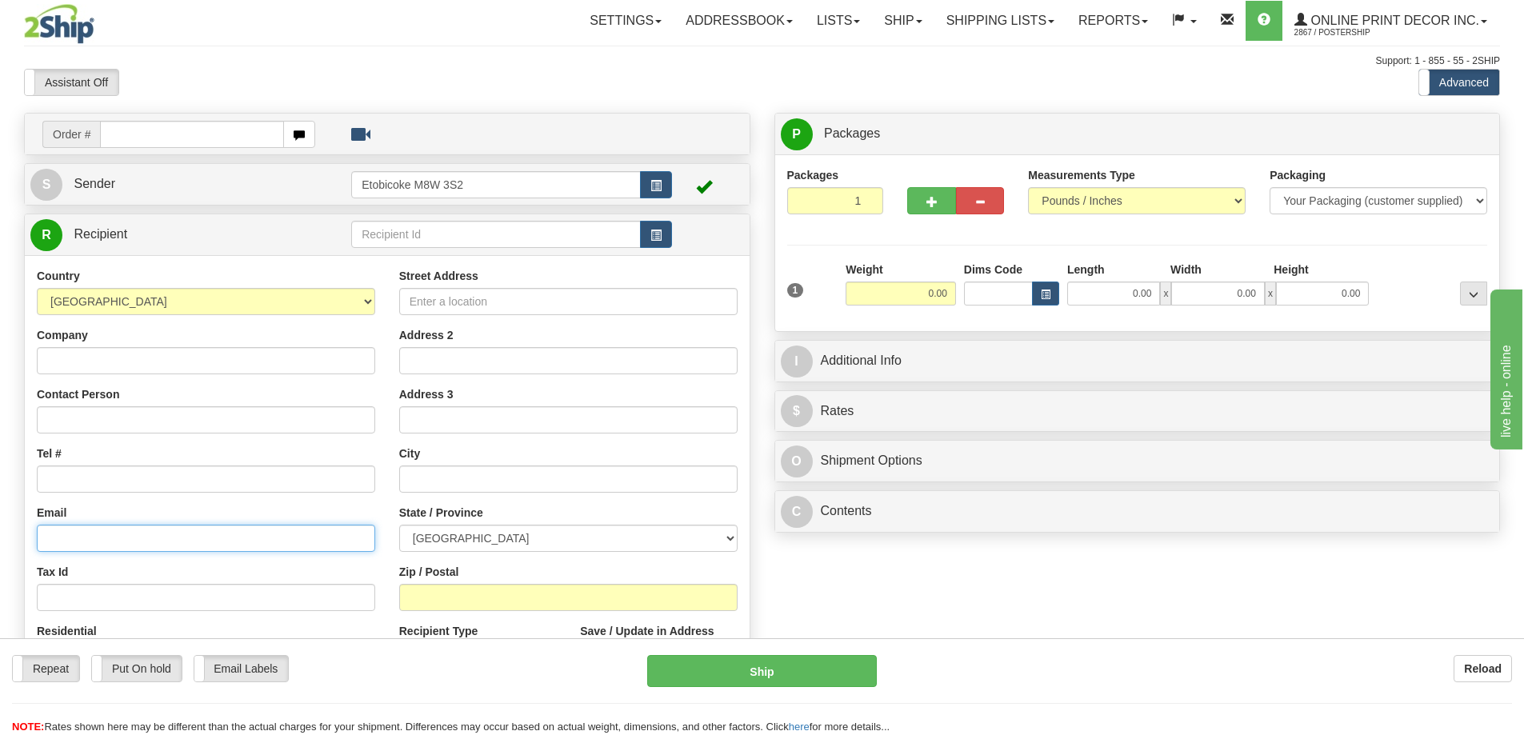
click at [255, 528] on input "Email" at bounding box center [206, 538] width 338 height 27
click at [1044, 565] on div "Order # S Sender" at bounding box center [762, 466] width 1500 height 706
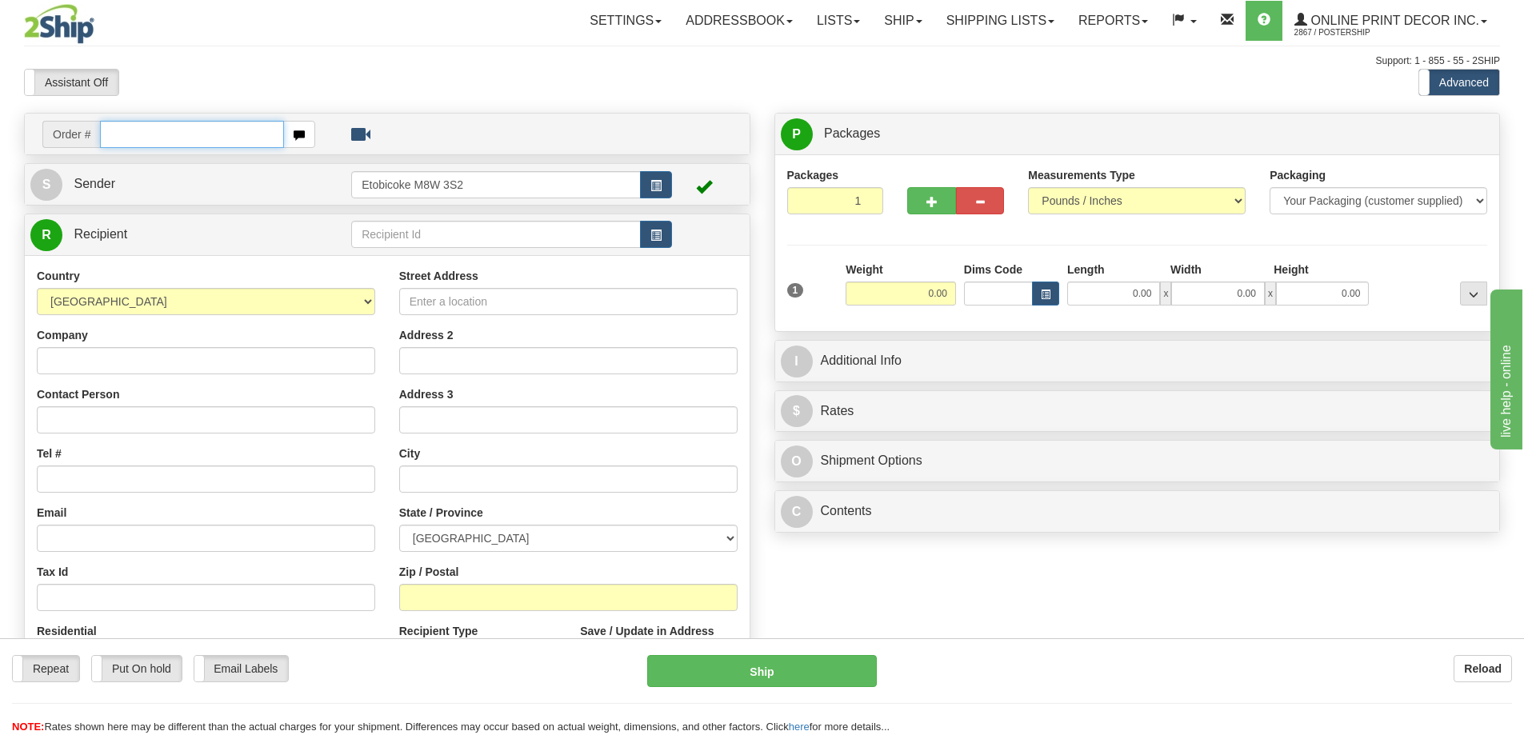
click at [170, 135] on input "text" at bounding box center [192, 134] width 184 height 27
type input "ca-423383"
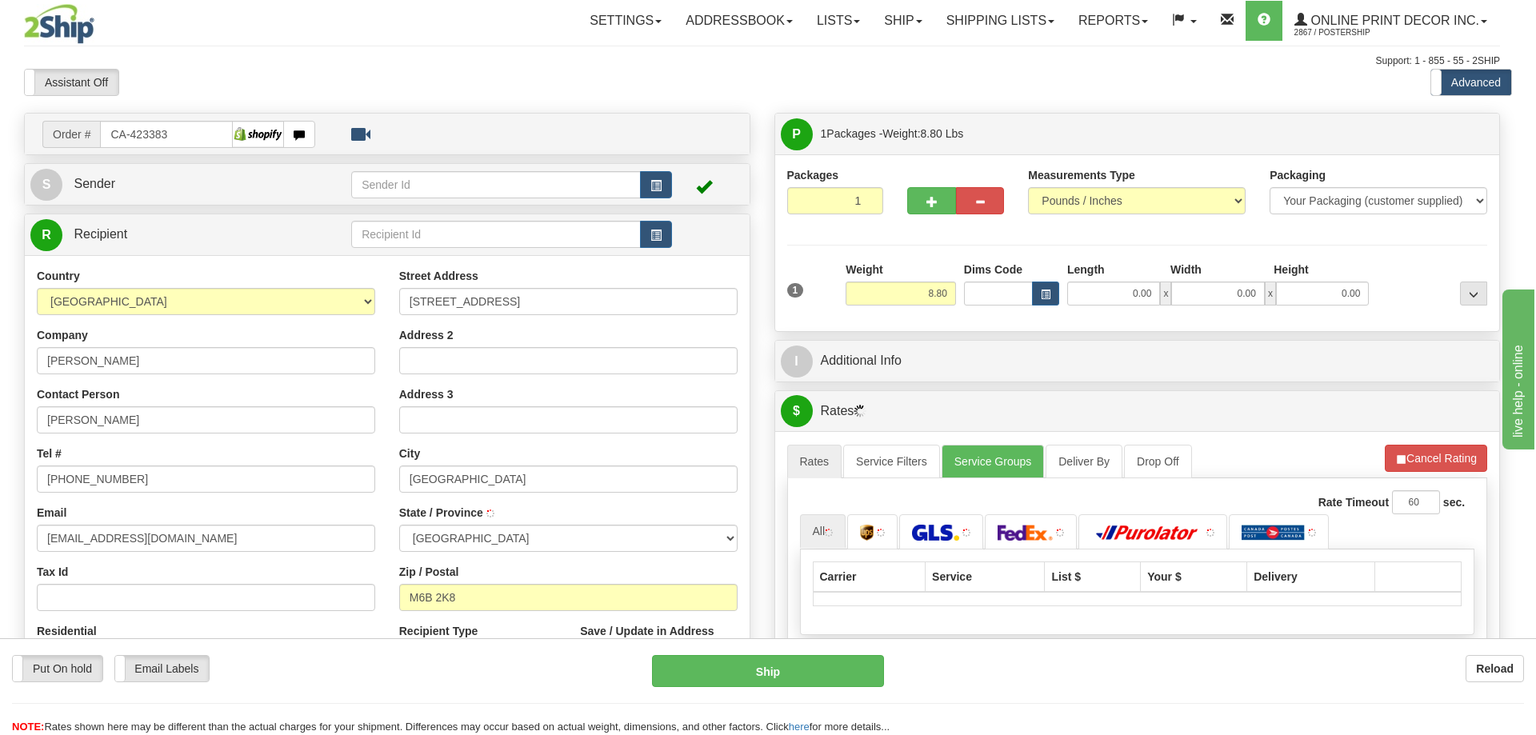
type input "NORTH YORK"
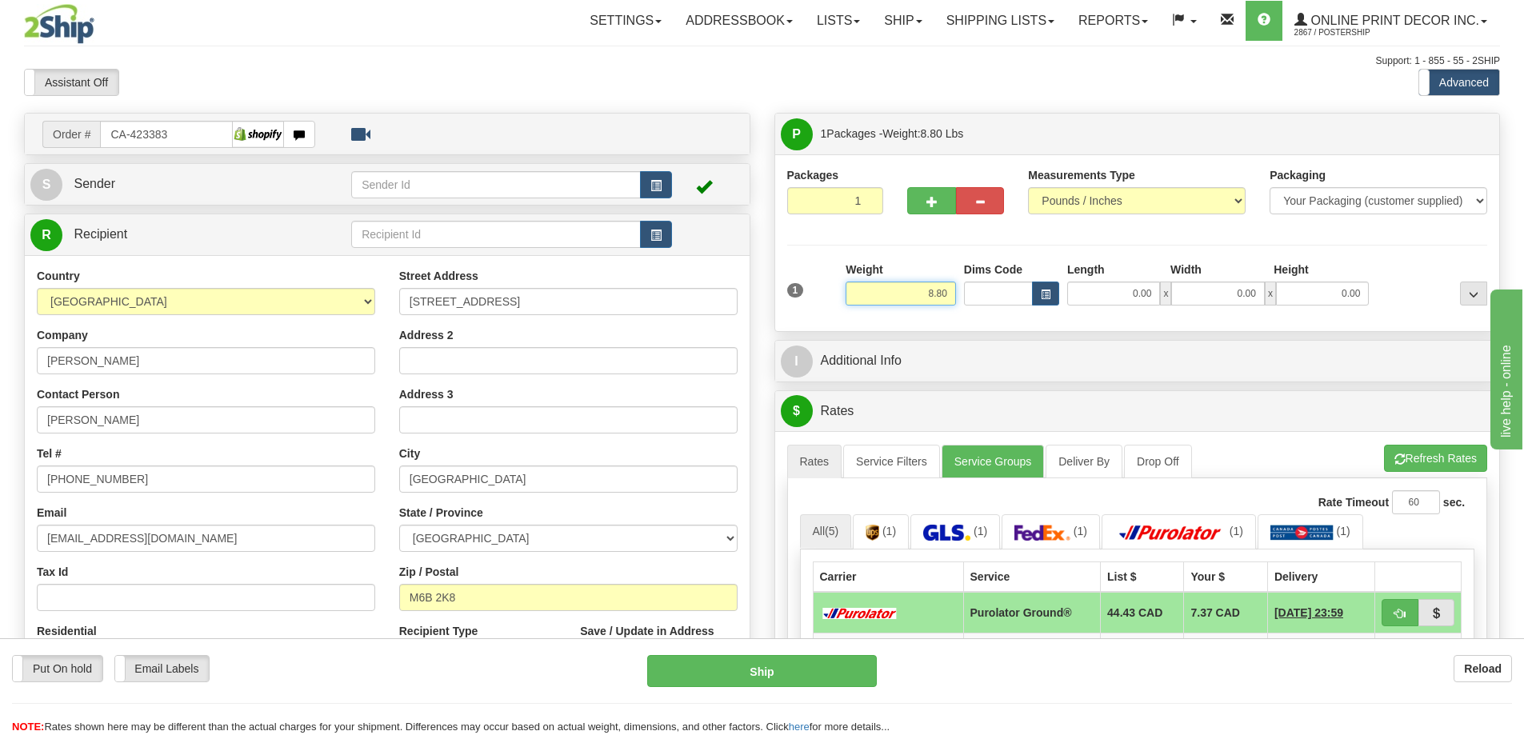
click at [953, 294] on input "8.80" at bounding box center [900, 294] width 110 height 24
type input "8"
type input "2.00"
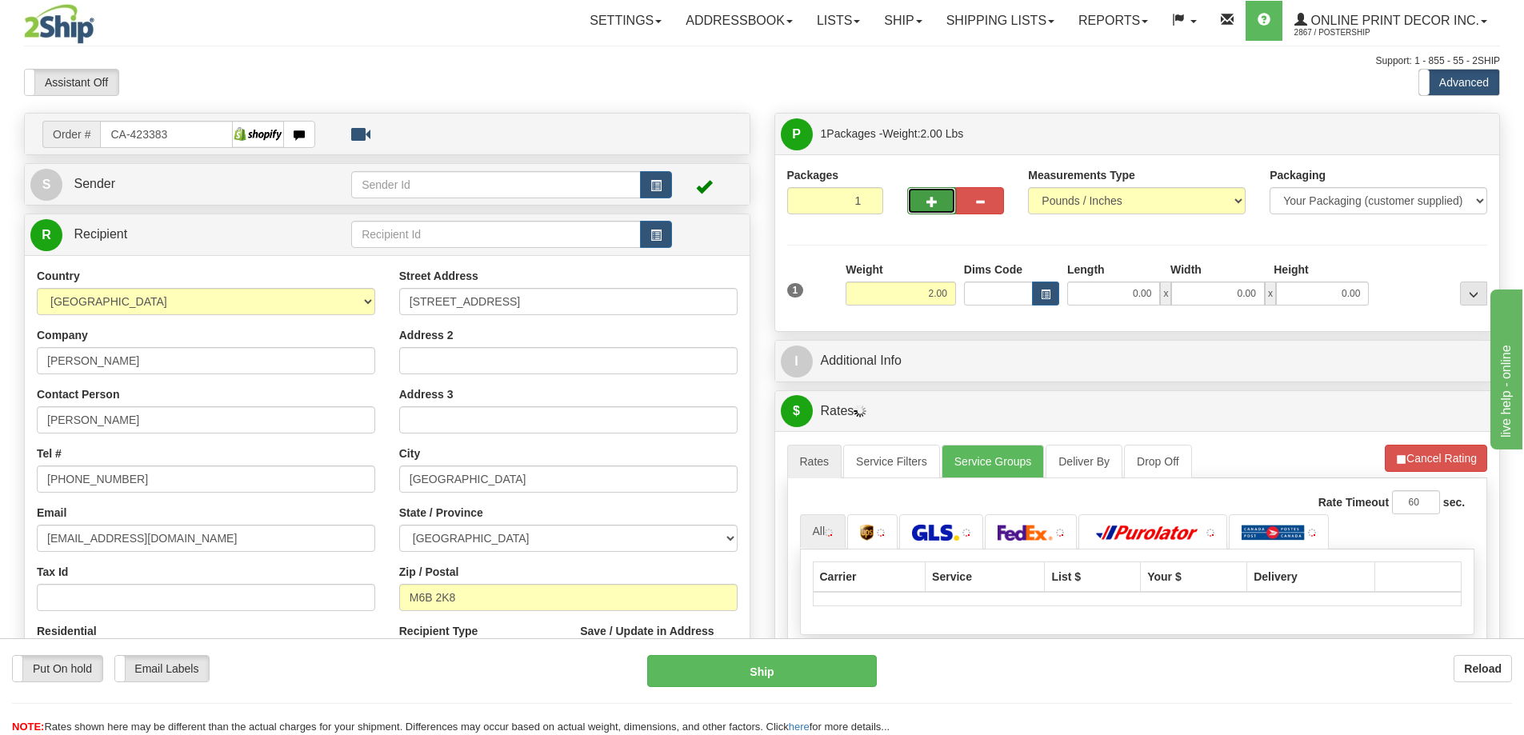
click at [930, 200] on span "button" at bounding box center [931, 202] width 11 height 10
radio input "true"
type input "2"
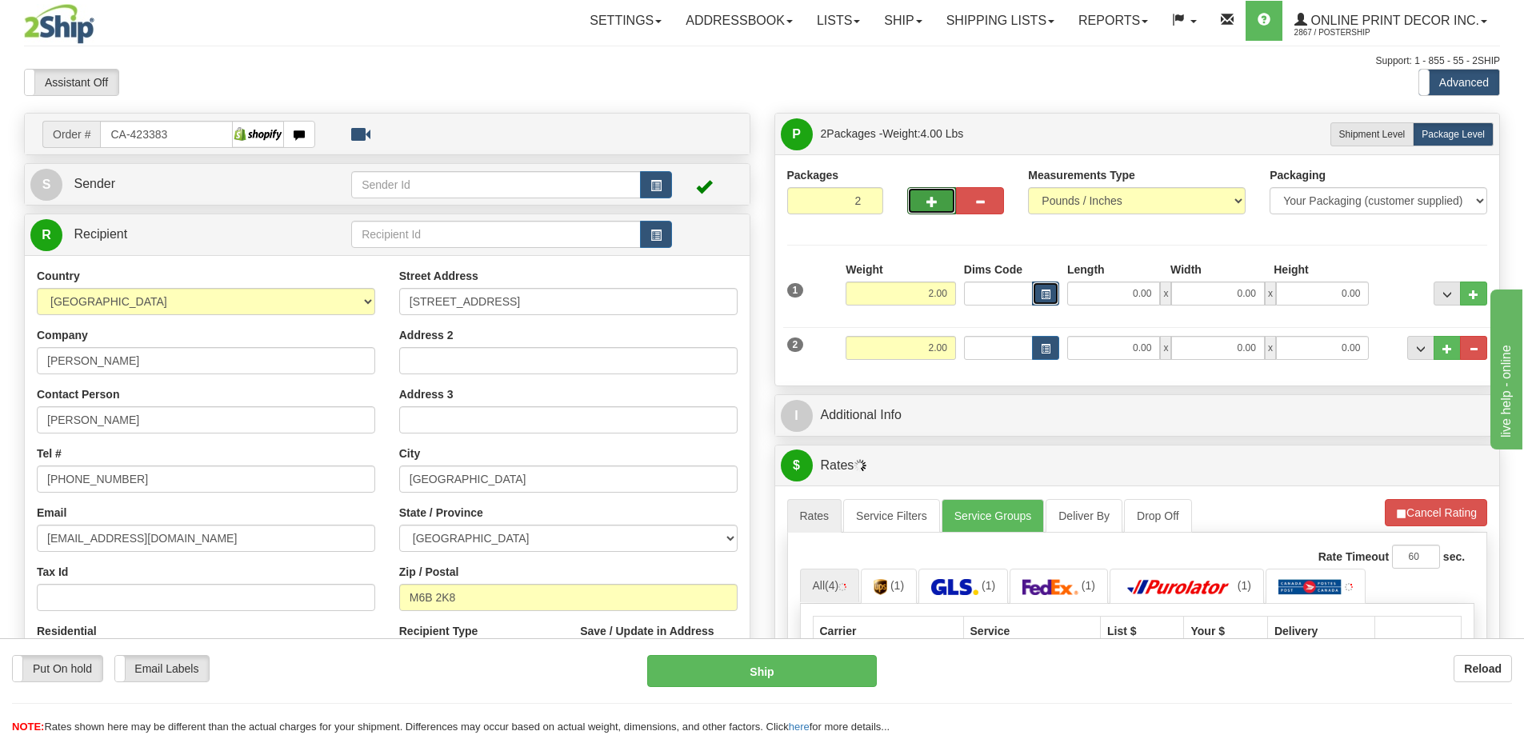
click at [1042, 285] on button "button" at bounding box center [1045, 294] width 27 height 24
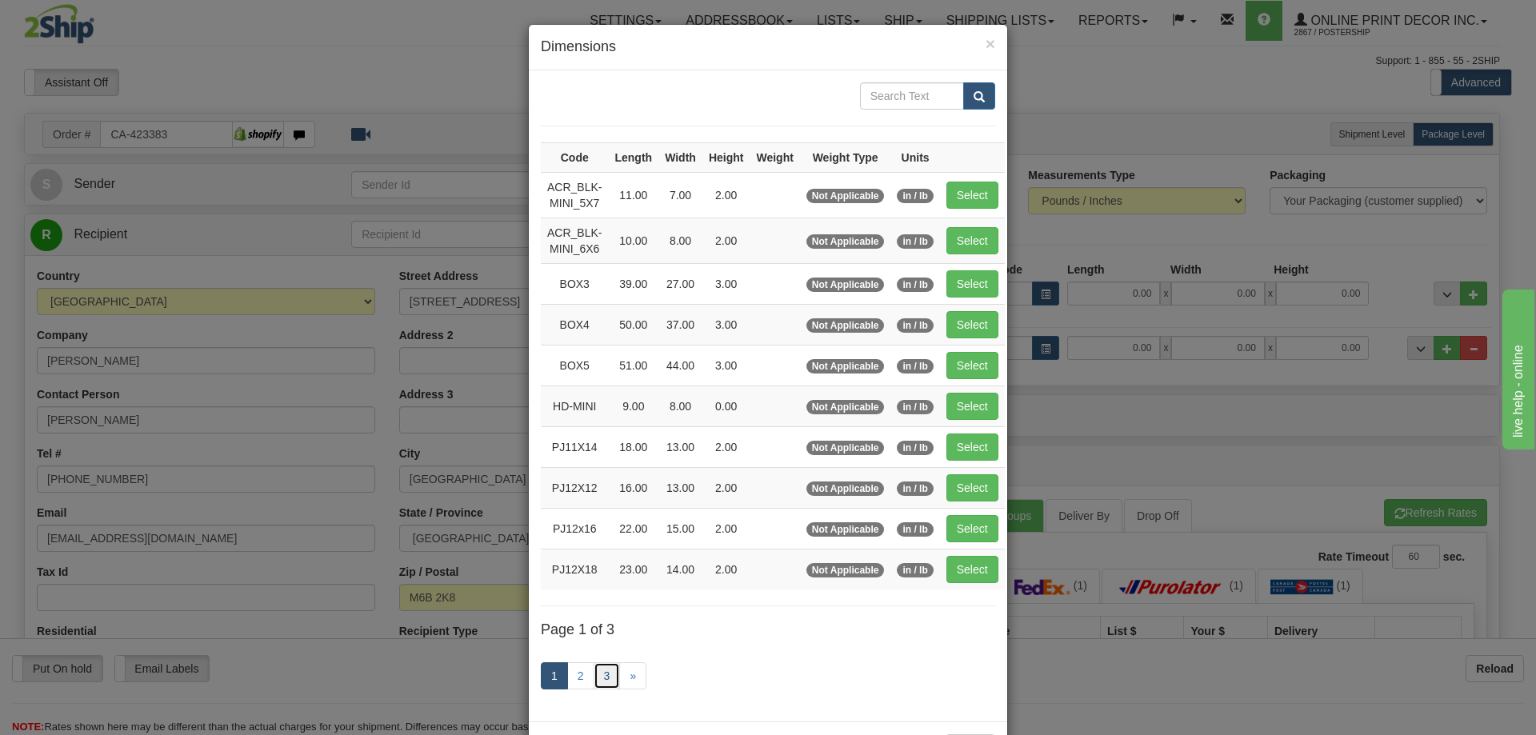
click at [606, 666] on link "3" at bounding box center [606, 675] width 27 height 27
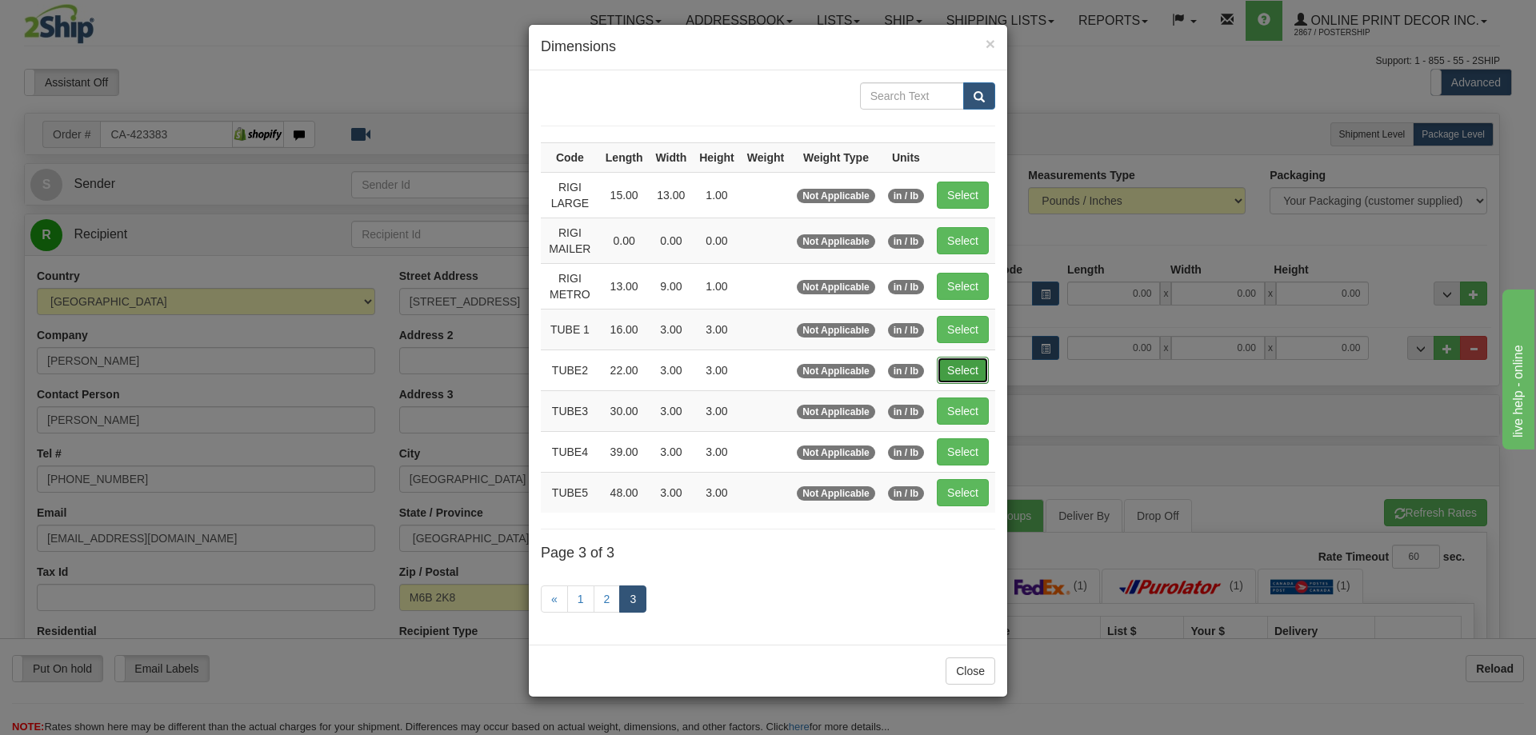
click at [970, 362] on button "Select" at bounding box center [963, 370] width 52 height 27
type input "TUBE2"
type input "22.00"
type input "3.00"
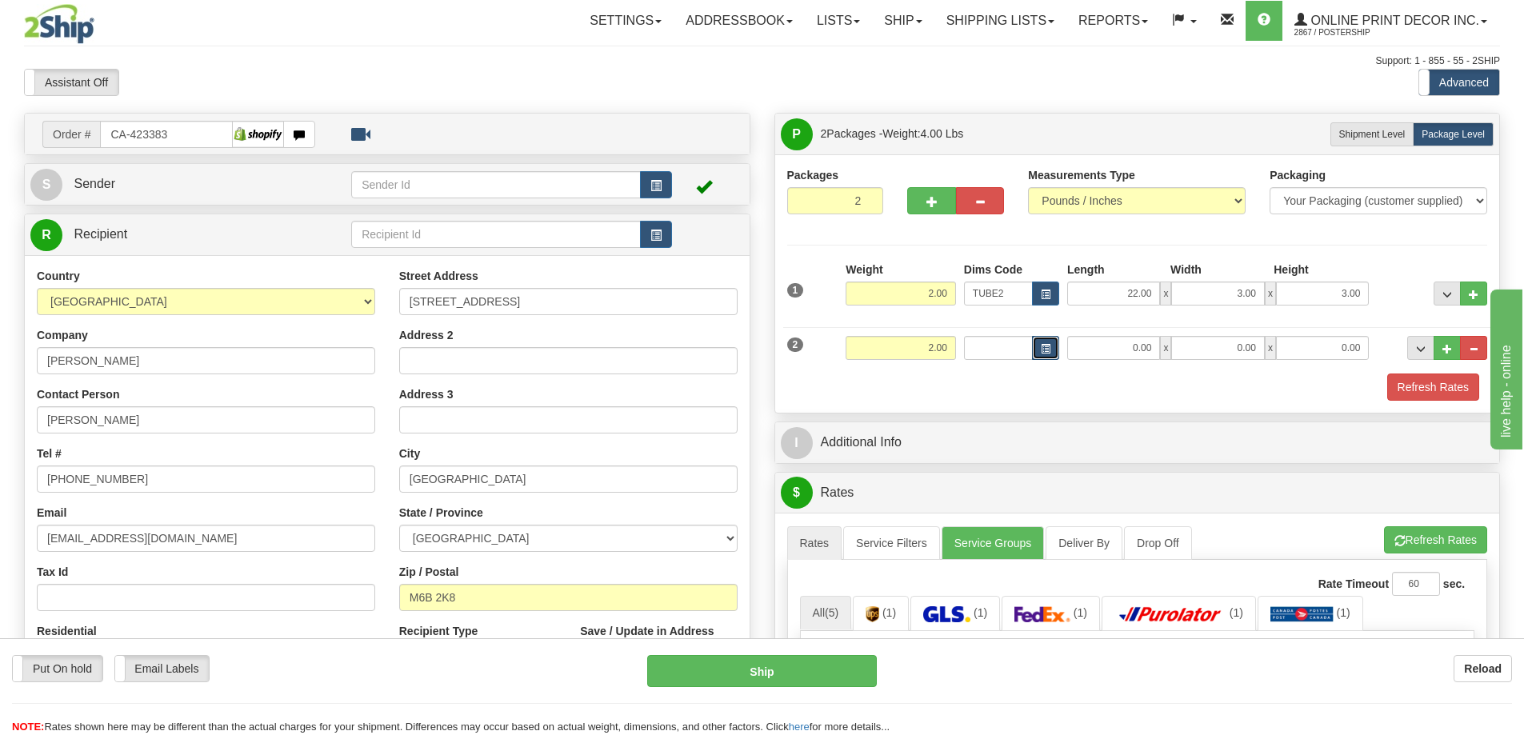
click at [1050, 345] on button "button" at bounding box center [1045, 348] width 27 height 24
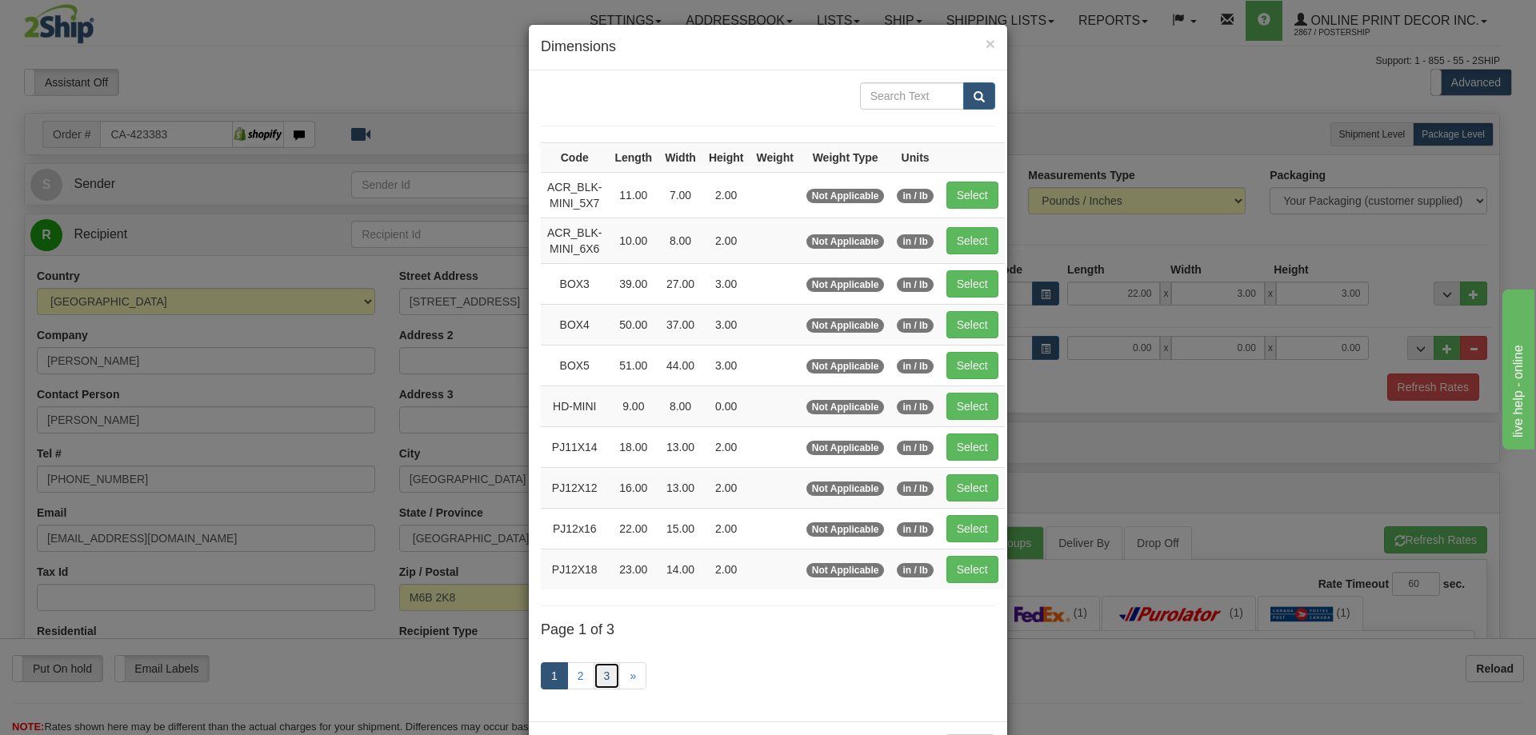
click at [607, 680] on link "3" at bounding box center [606, 675] width 27 height 27
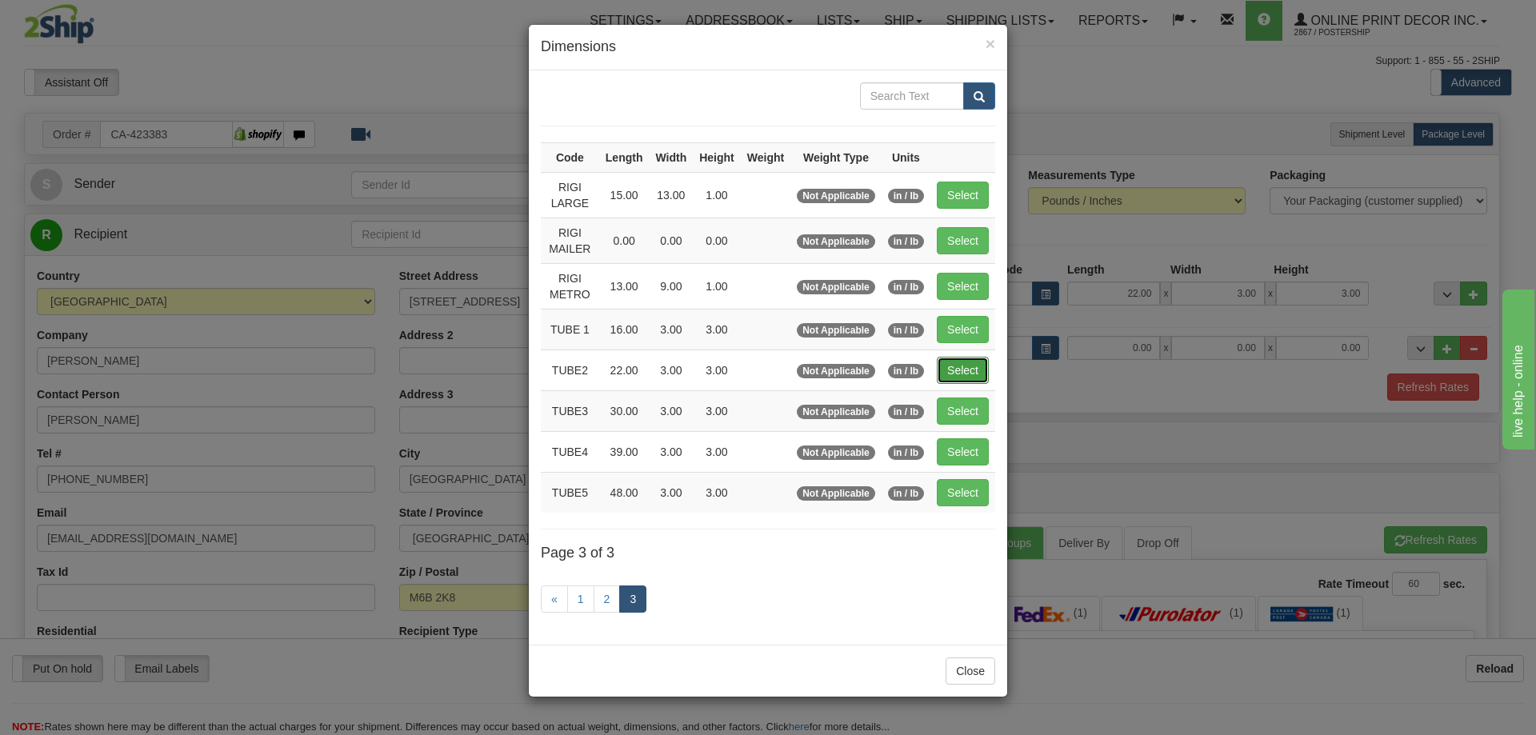
drag, startPoint x: 968, startPoint y: 370, endPoint x: 974, endPoint y: 376, distance: 9.0
click at [974, 376] on button "Select" at bounding box center [963, 370] width 52 height 27
type input "TUBE2"
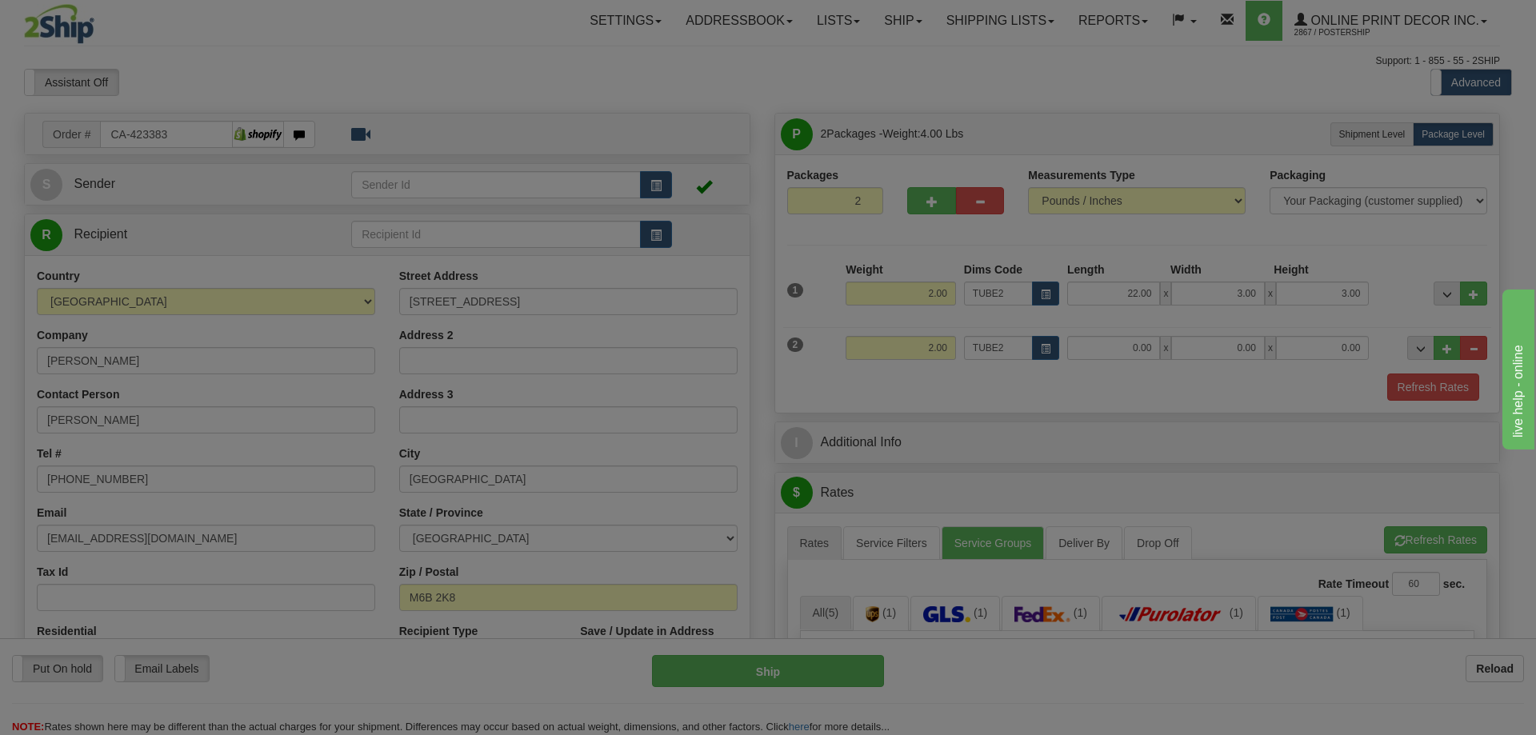
type input "22.00"
type input "3.00"
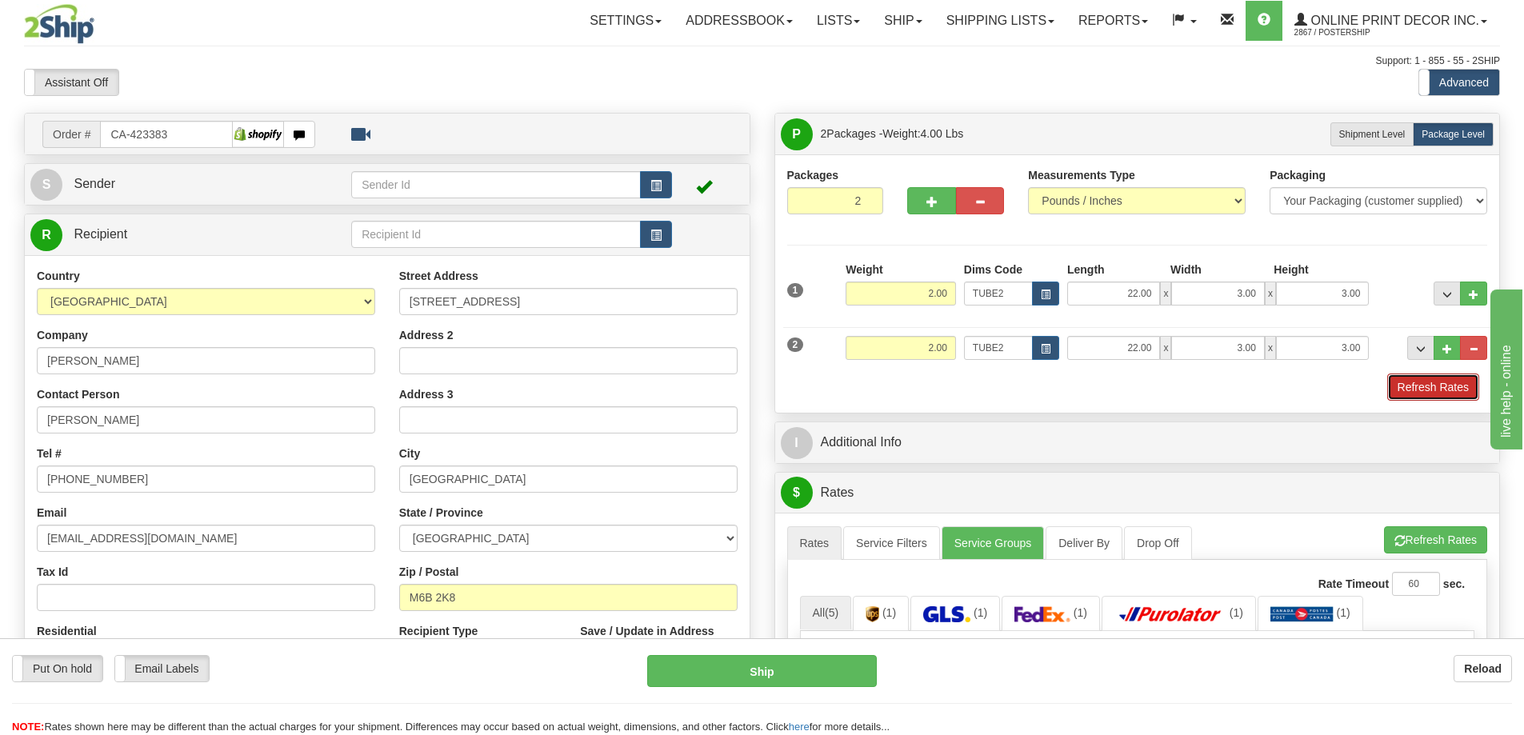
click at [1437, 385] on button "Refresh Rates" at bounding box center [1433, 386] width 92 height 27
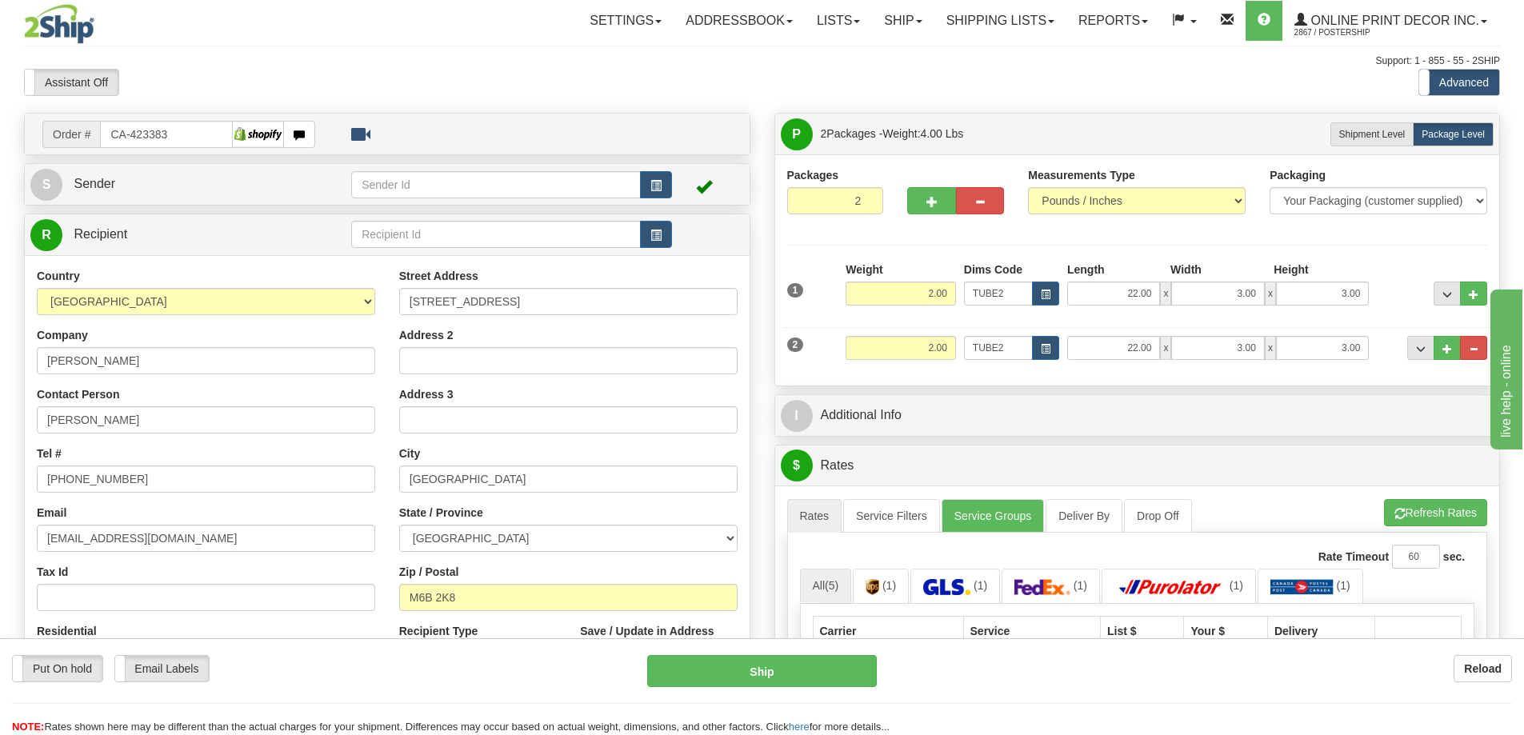
scroll to position [240, 0]
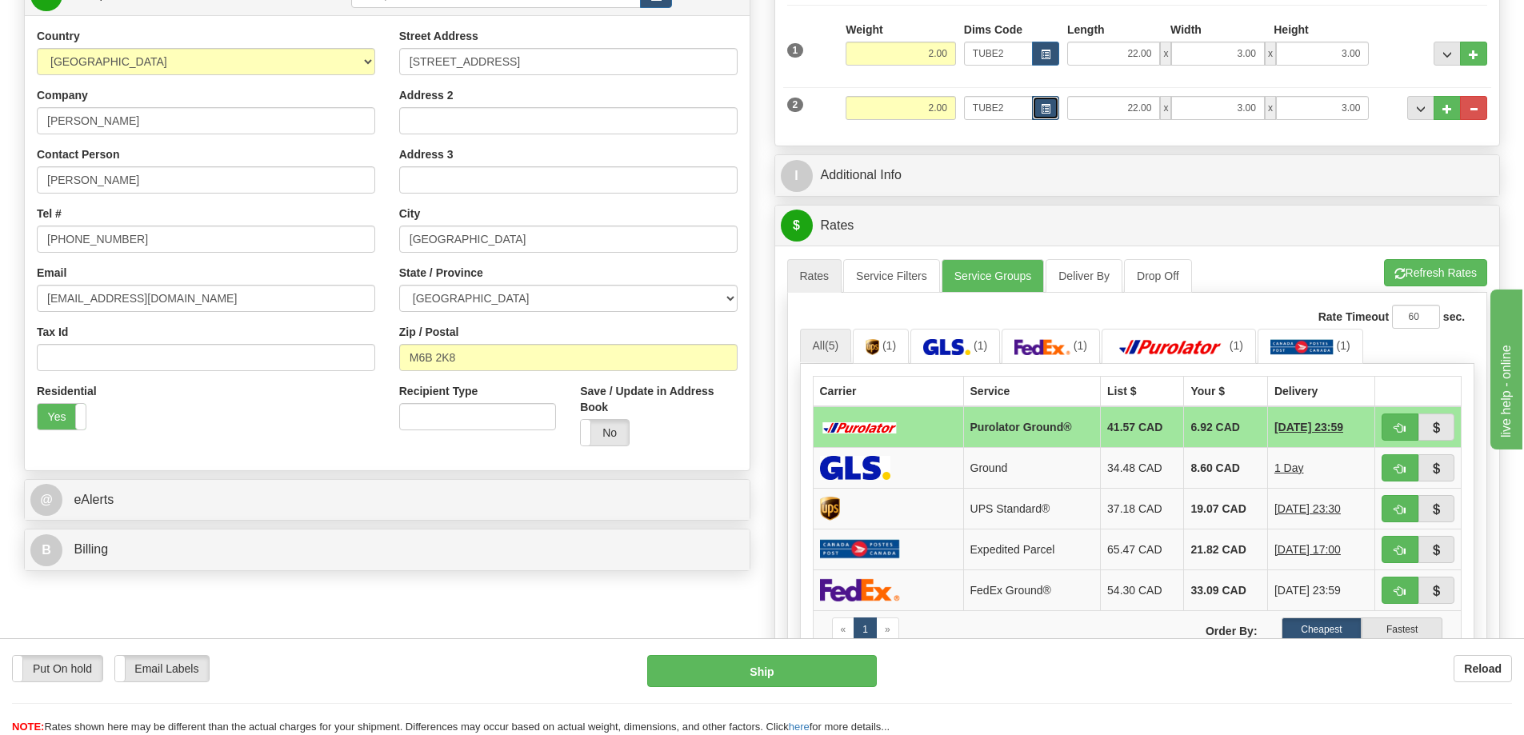
click at [1045, 102] on button "button" at bounding box center [1045, 108] width 27 height 24
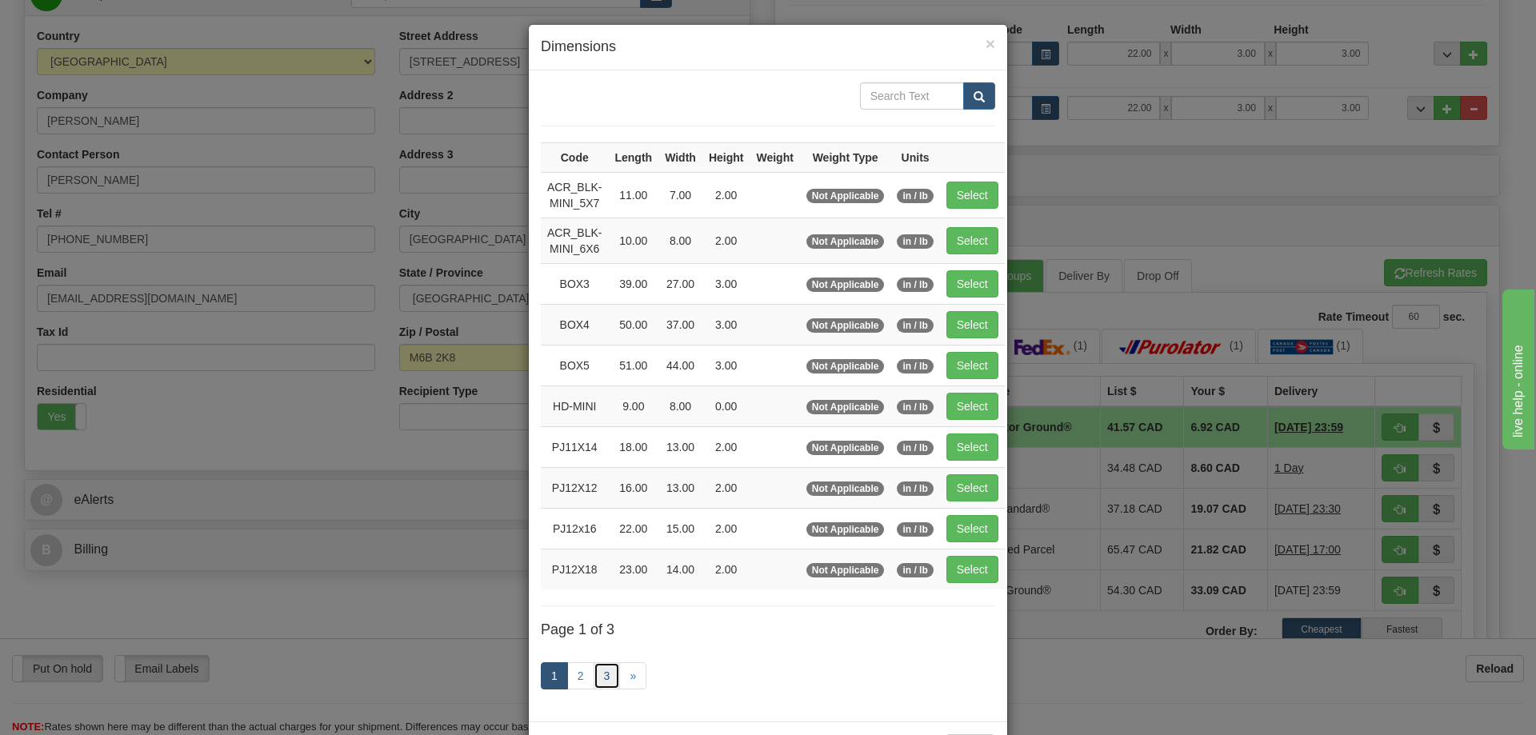
click at [594, 671] on link "3" at bounding box center [606, 675] width 27 height 27
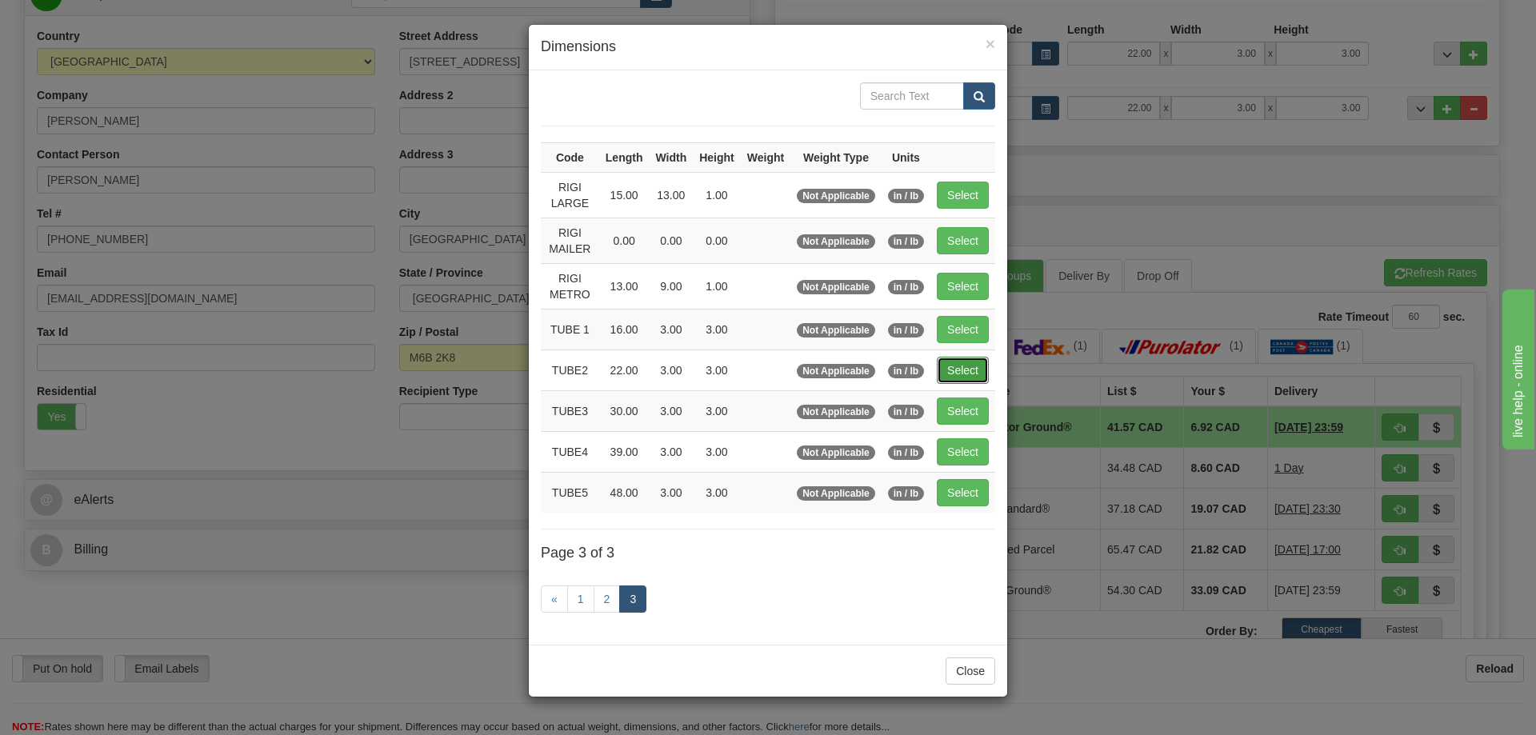
click at [965, 368] on button "Select" at bounding box center [963, 370] width 52 height 27
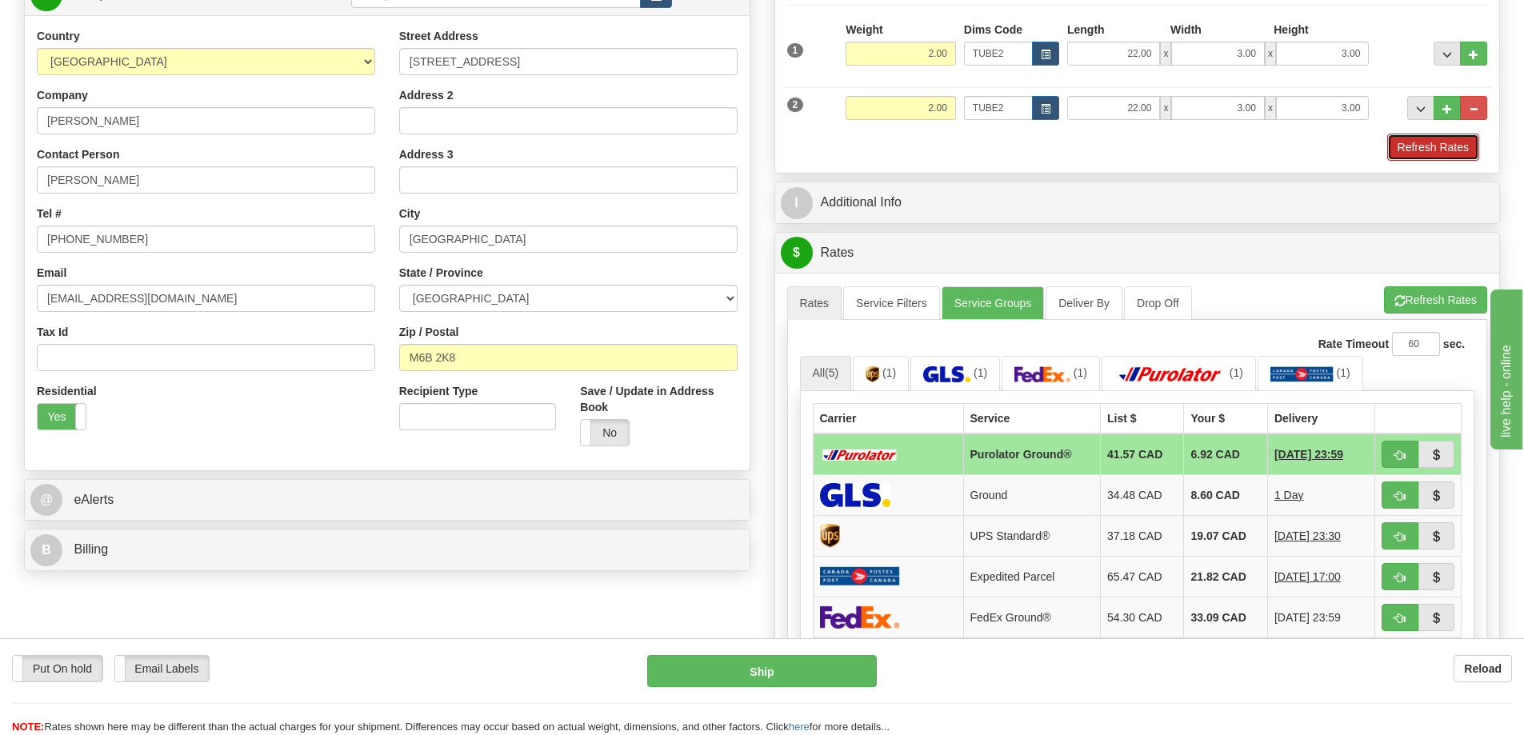
click at [1435, 152] on button "Refresh Rates" at bounding box center [1433, 147] width 92 height 27
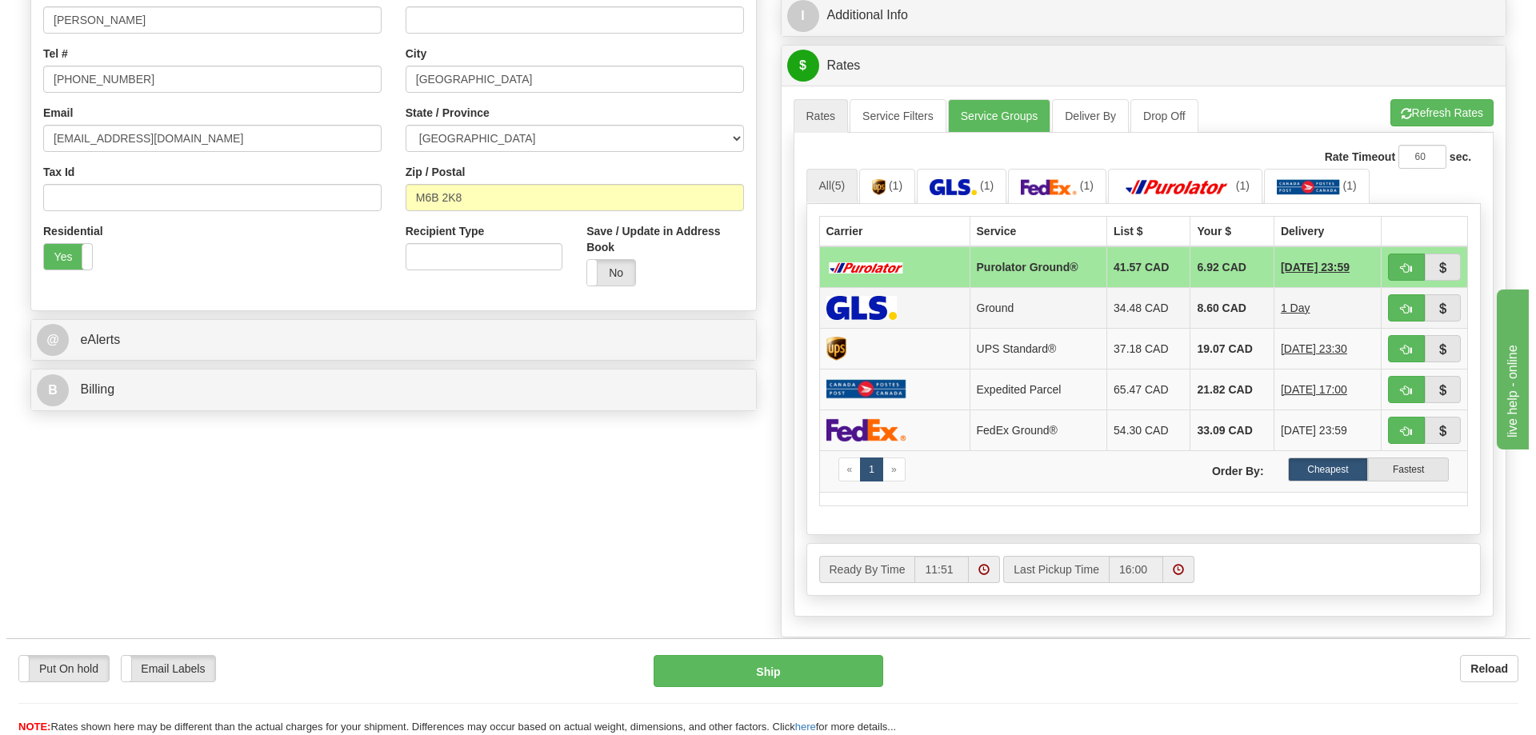
scroll to position [480, 0]
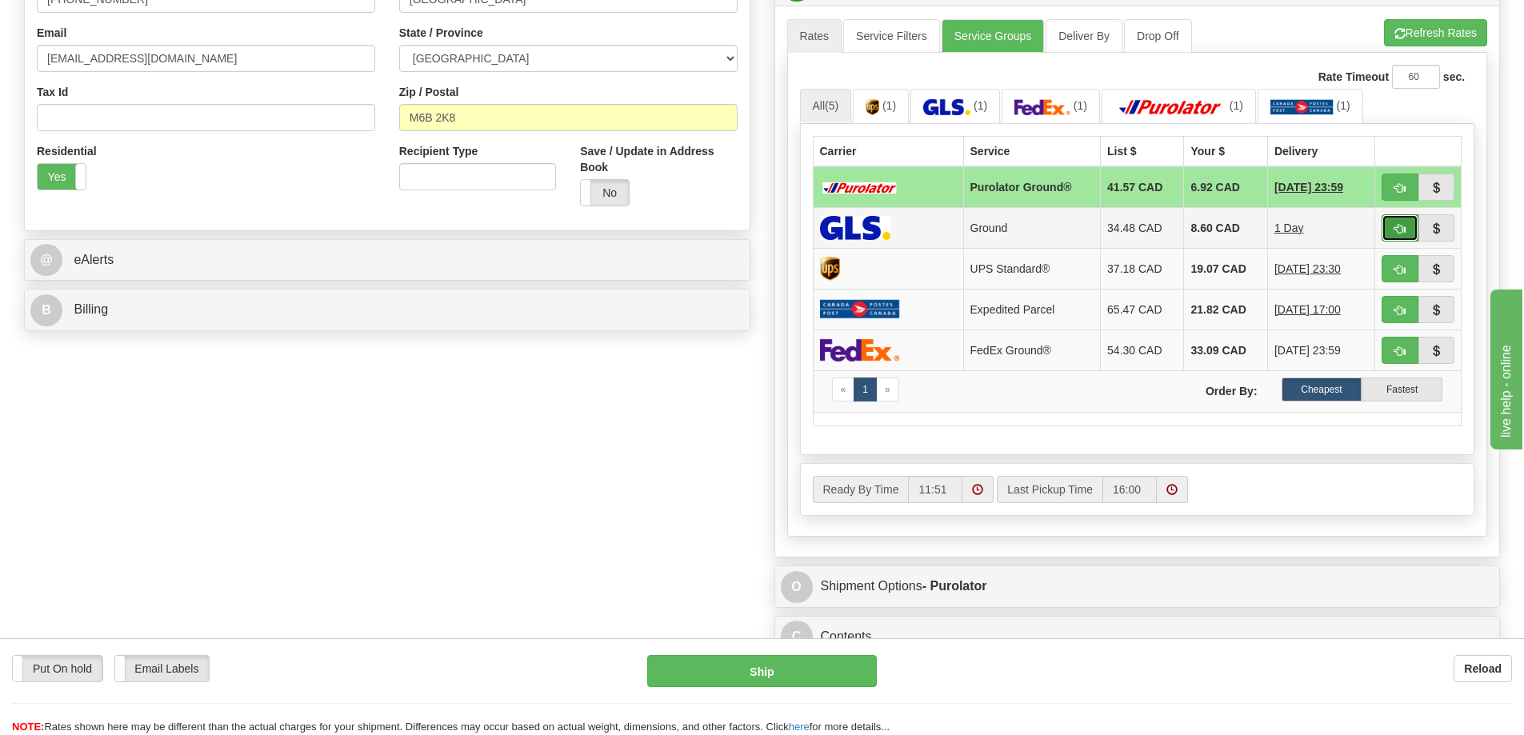
click at [1400, 222] on button "button" at bounding box center [1399, 227] width 37 height 27
type input "1"
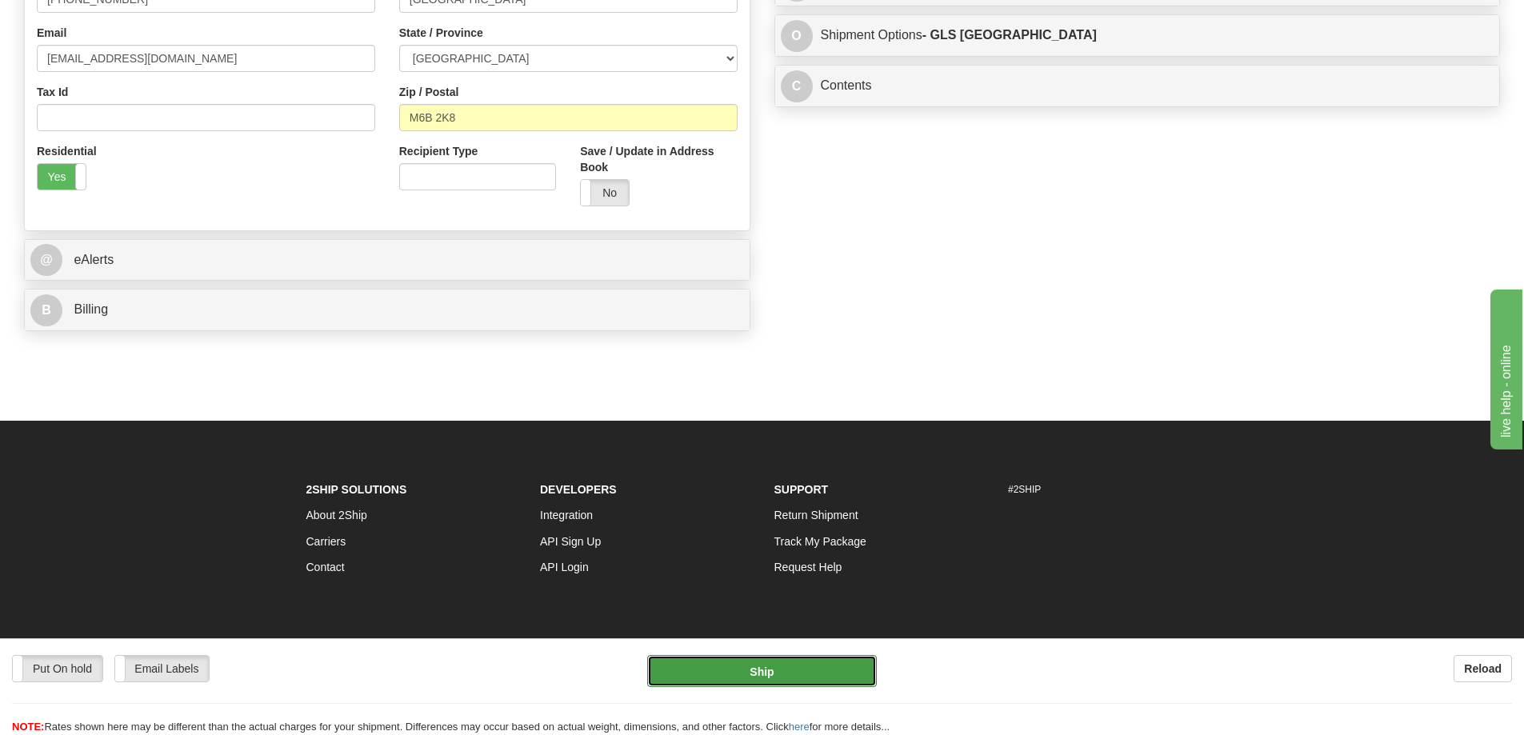
click at [841, 665] on button "Ship" at bounding box center [762, 671] width 230 height 32
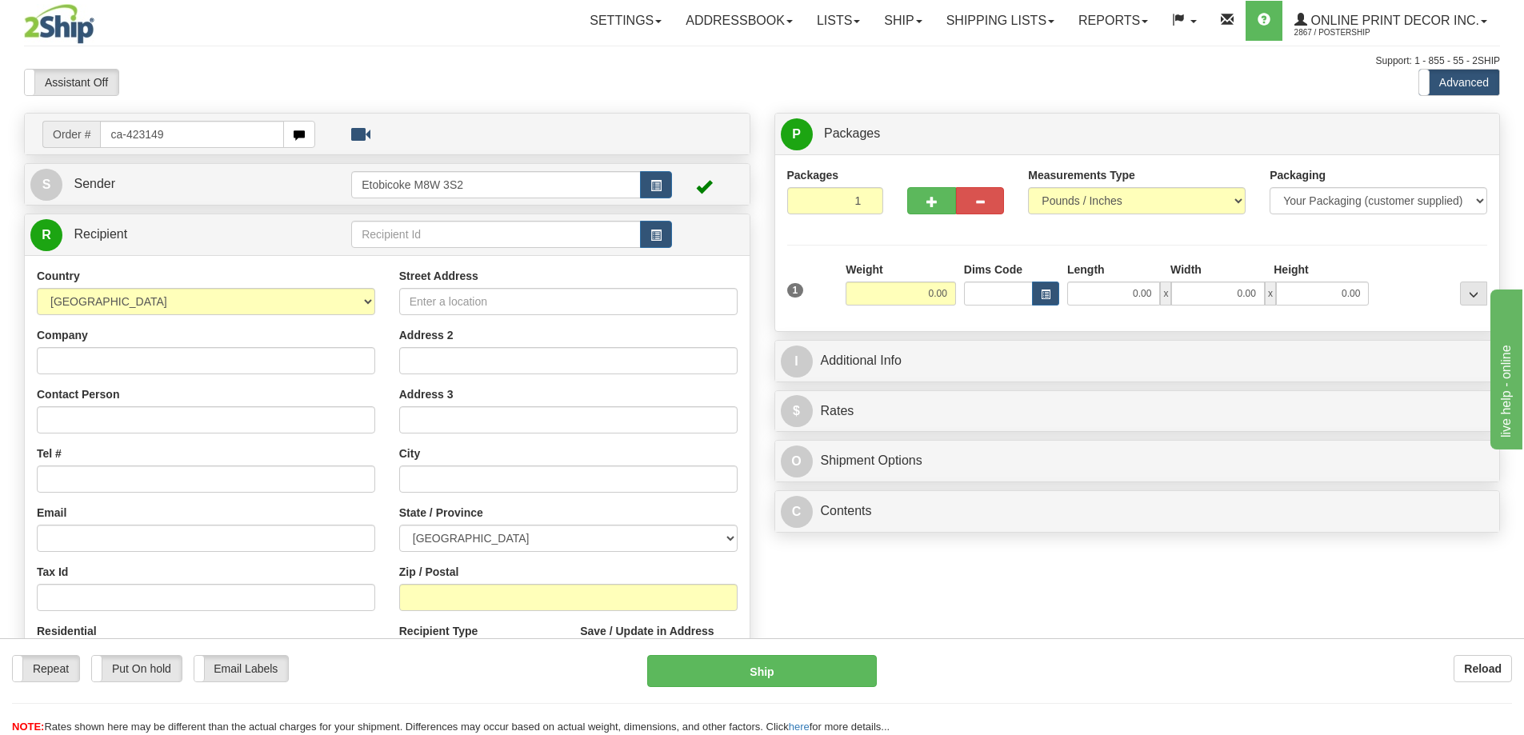
type input "ca-423149"
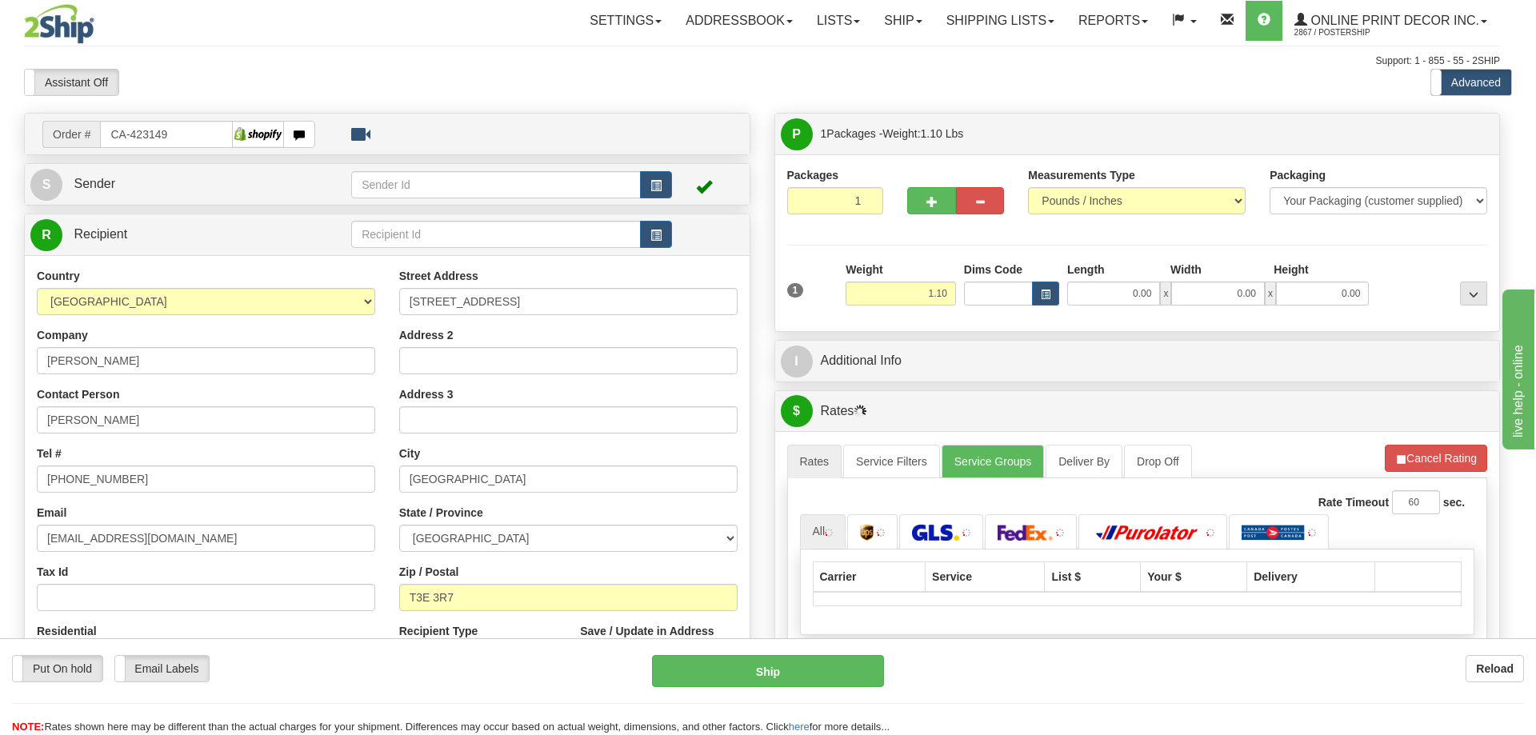
type input "CALGARY"
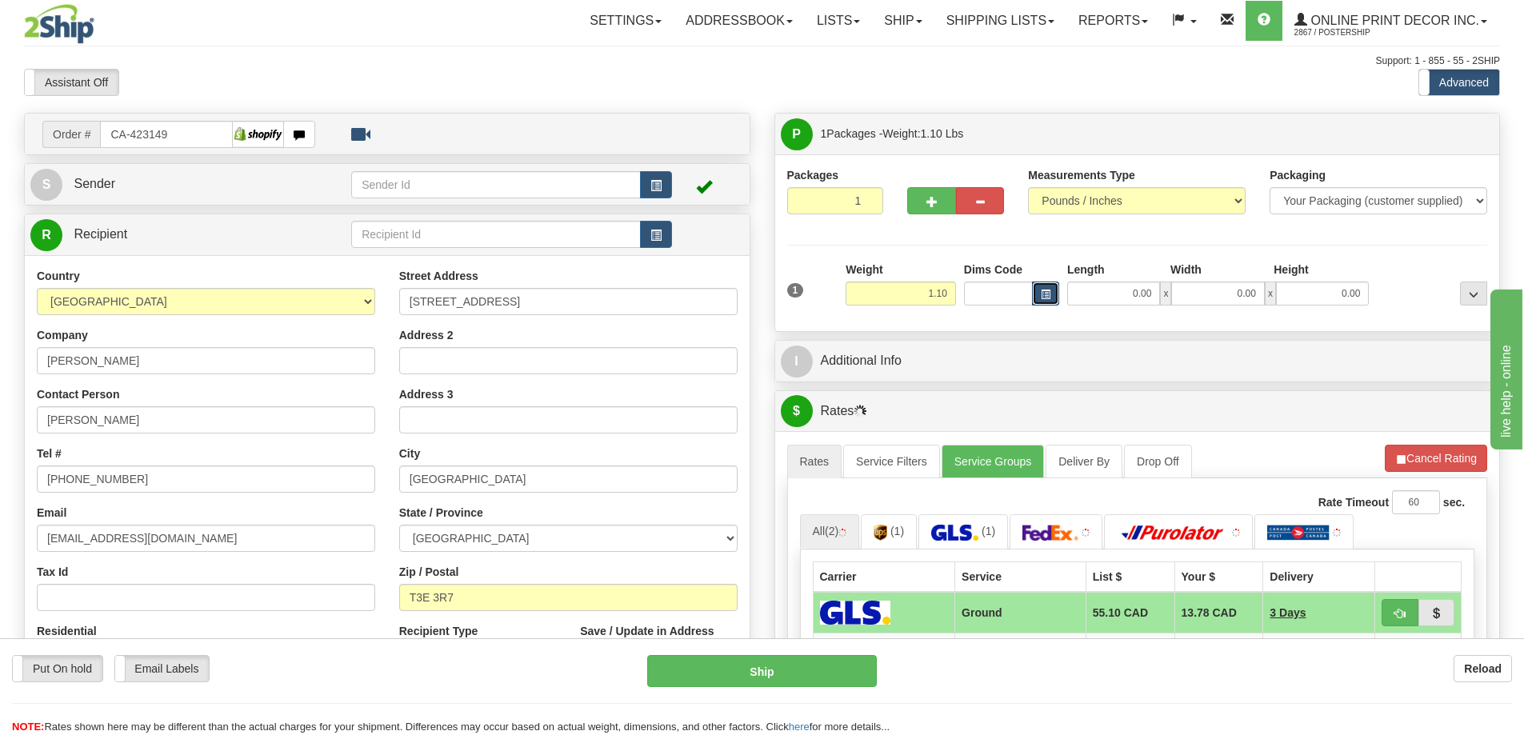
click at [1038, 294] on button "button" at bounding box center [1045, 294] width 27 height 24
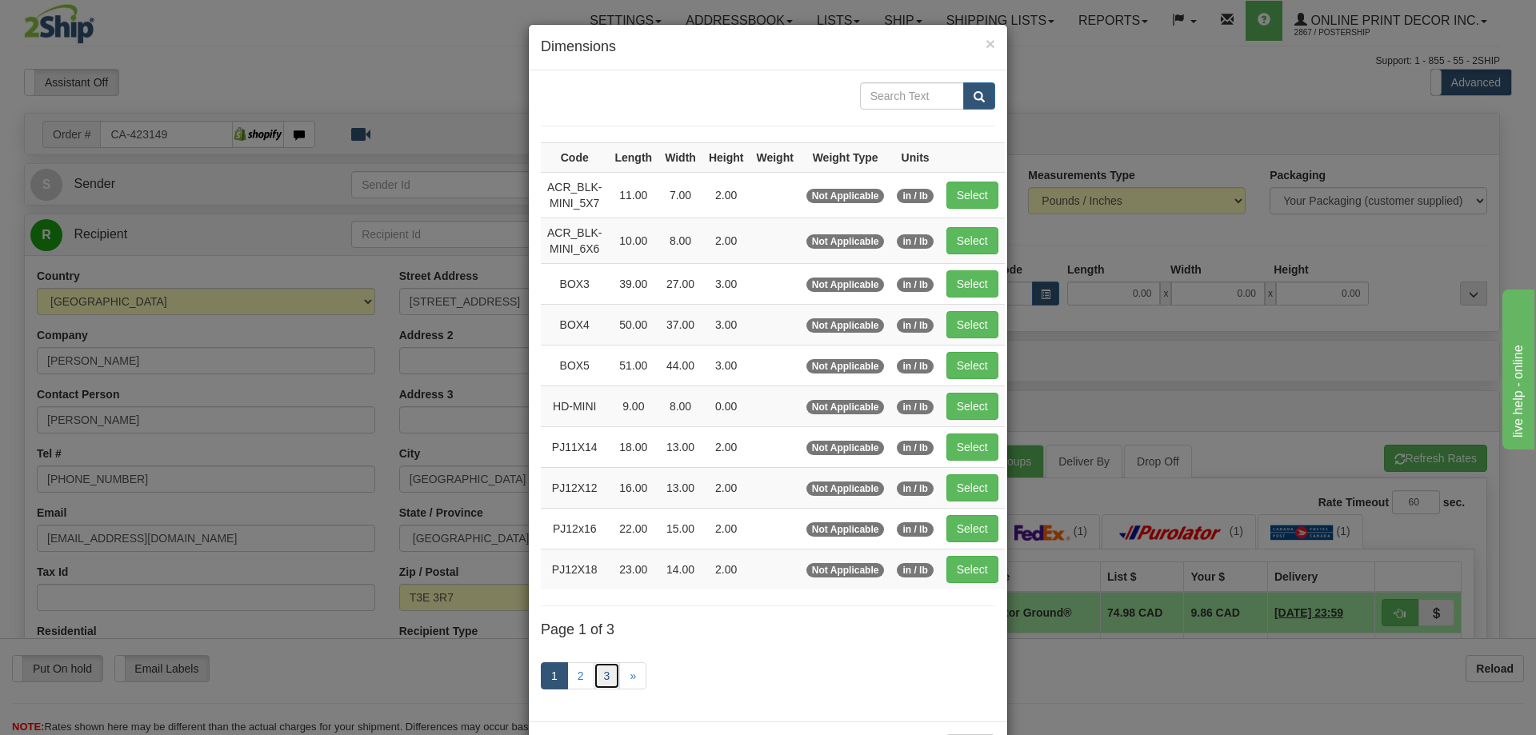
click at [601, 669] on link "3" at bounding box center [606, 675] width 27 height 27
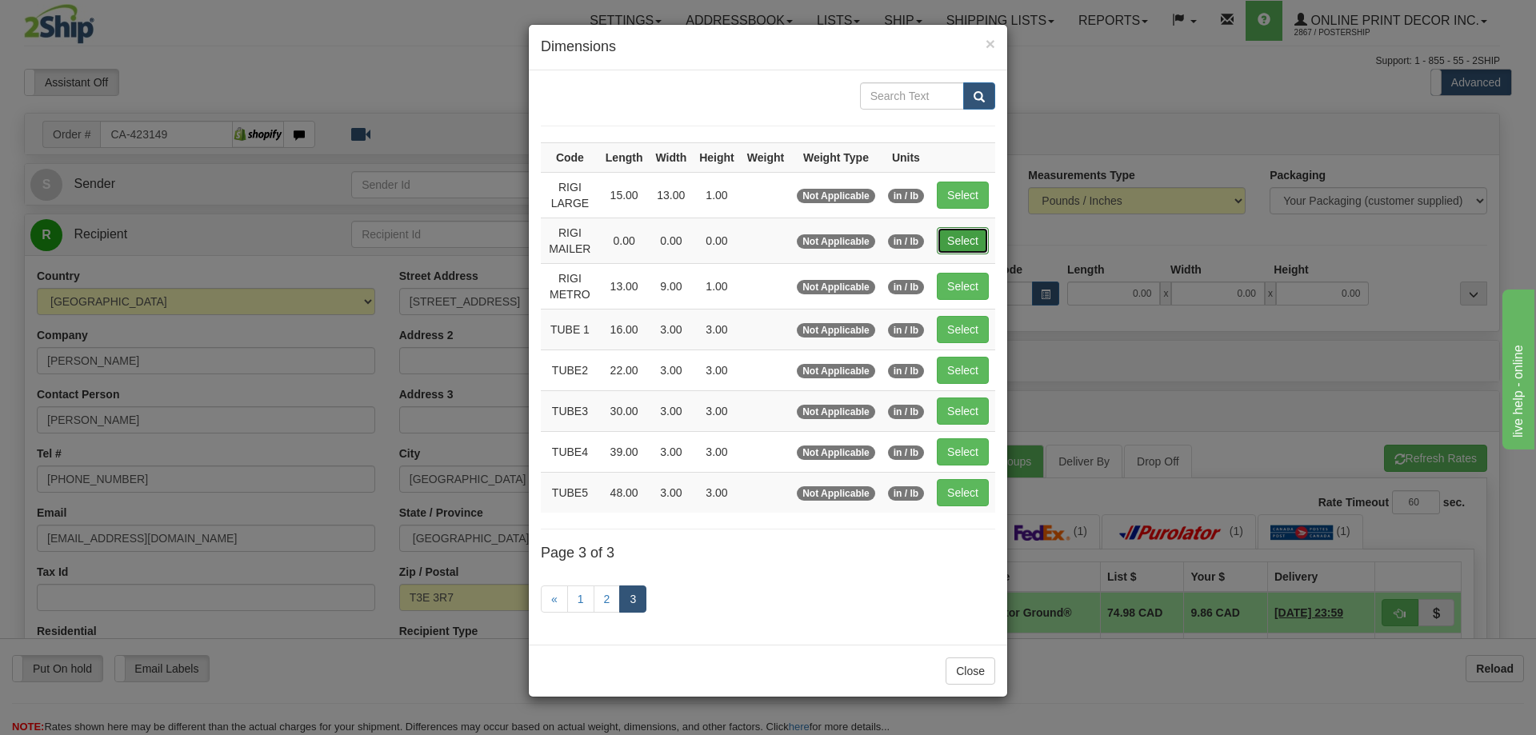
click at [961, 236] on button "Select" at bounding box center [963, 240] width 52 height 27
type input "RIGI MAILER"
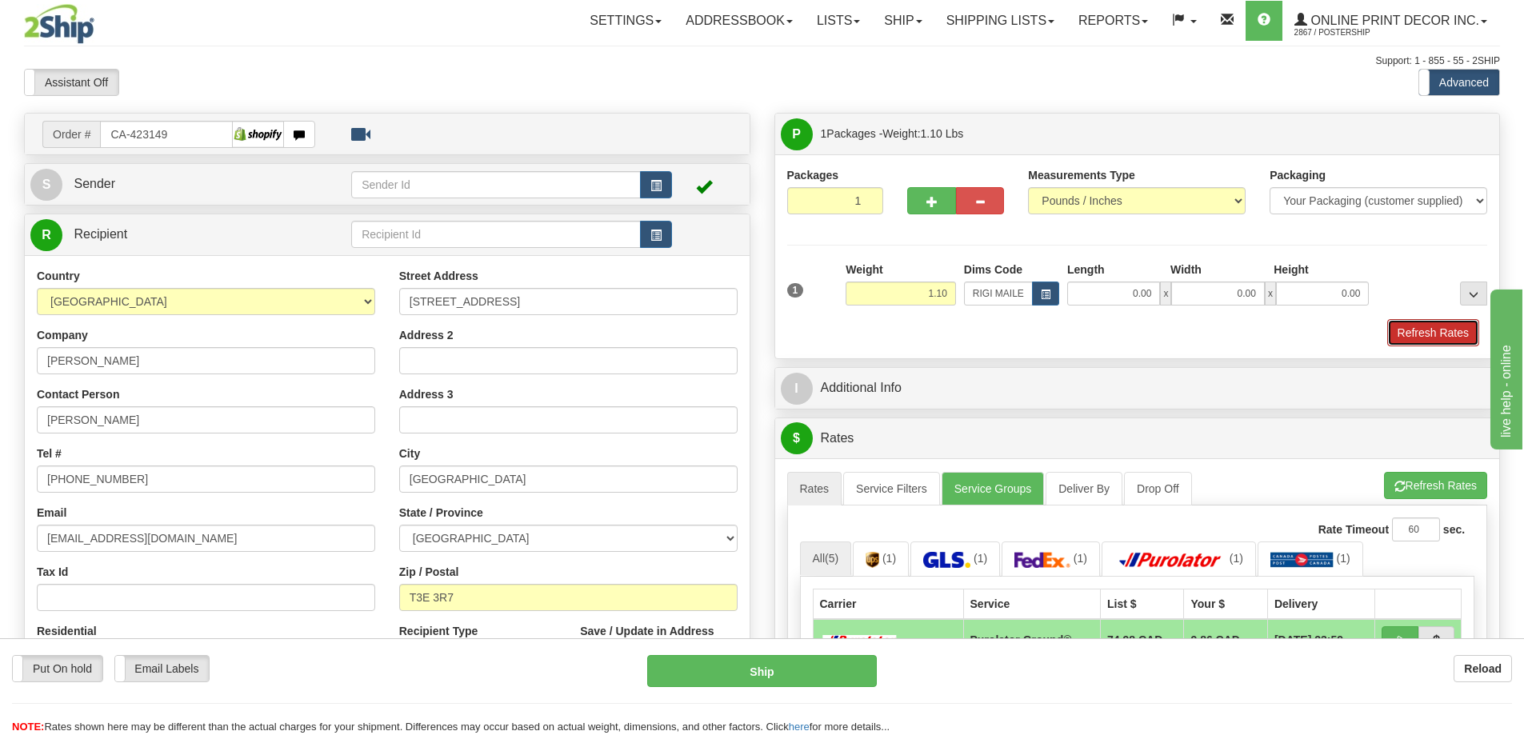
click at [1436, 322] on button "Refresh Rates" at bounding box center [1433, 332] width 92 height 27
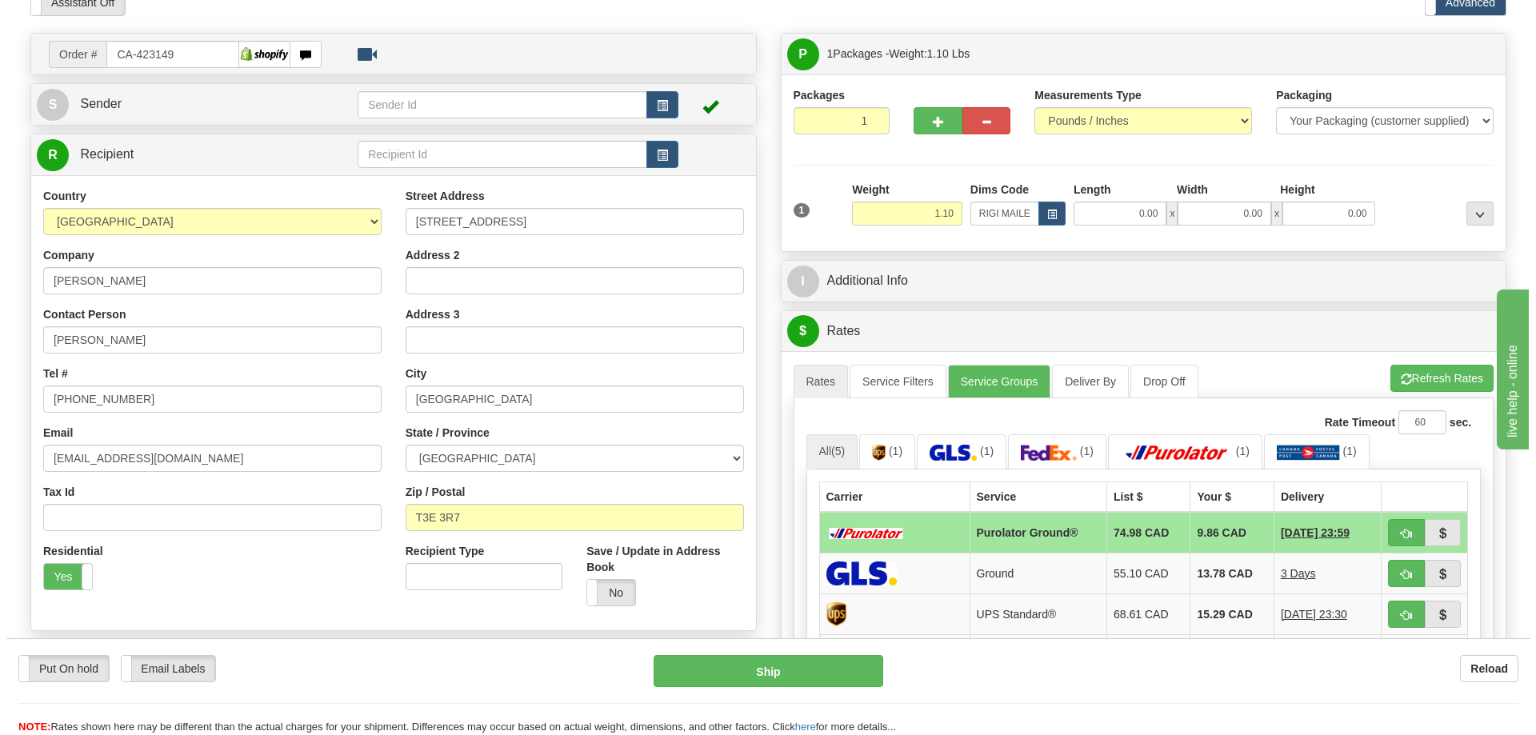
scroll to position [160, 0]
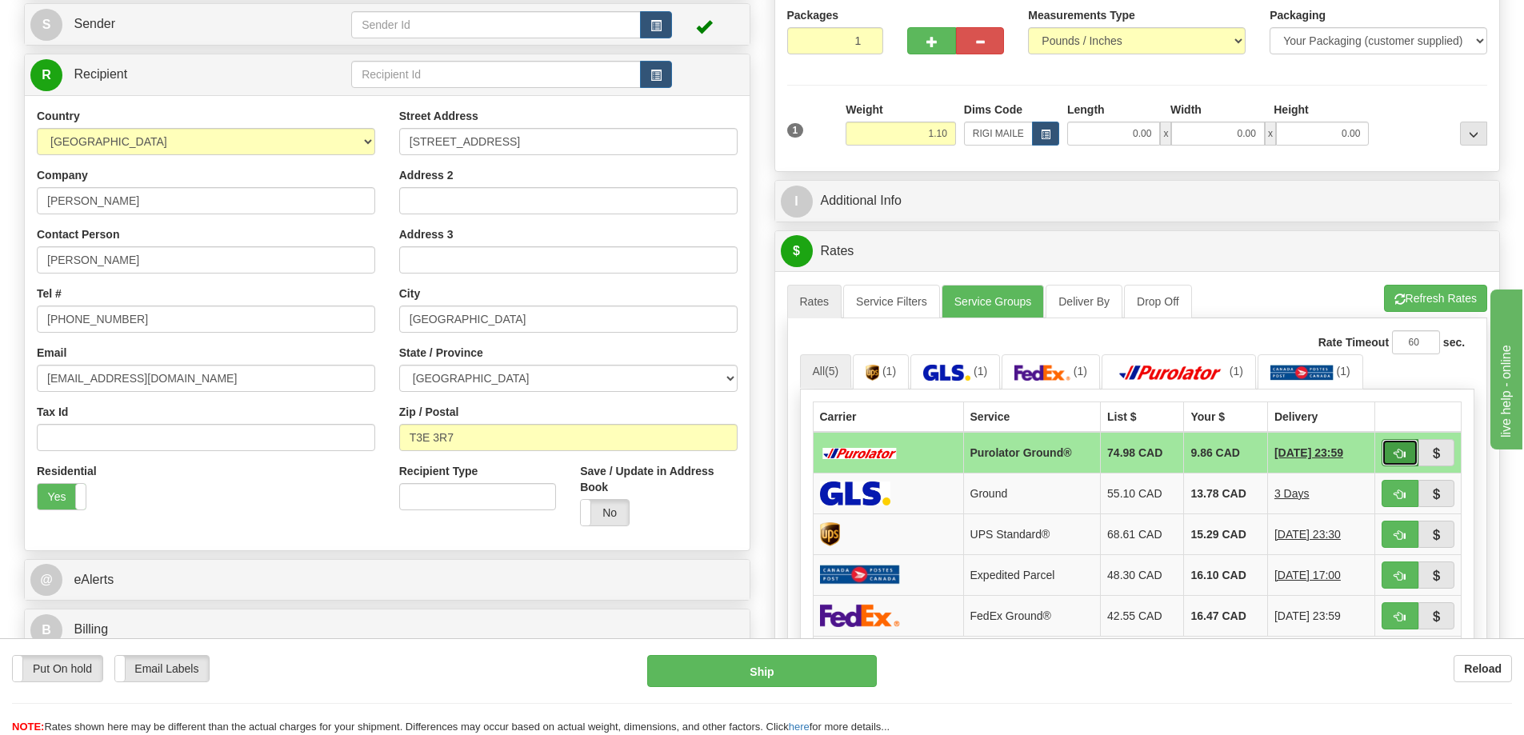
click at [1394, 453] on span "button" at bounding box center [1399, 454] width 11 height 10
type input "260"
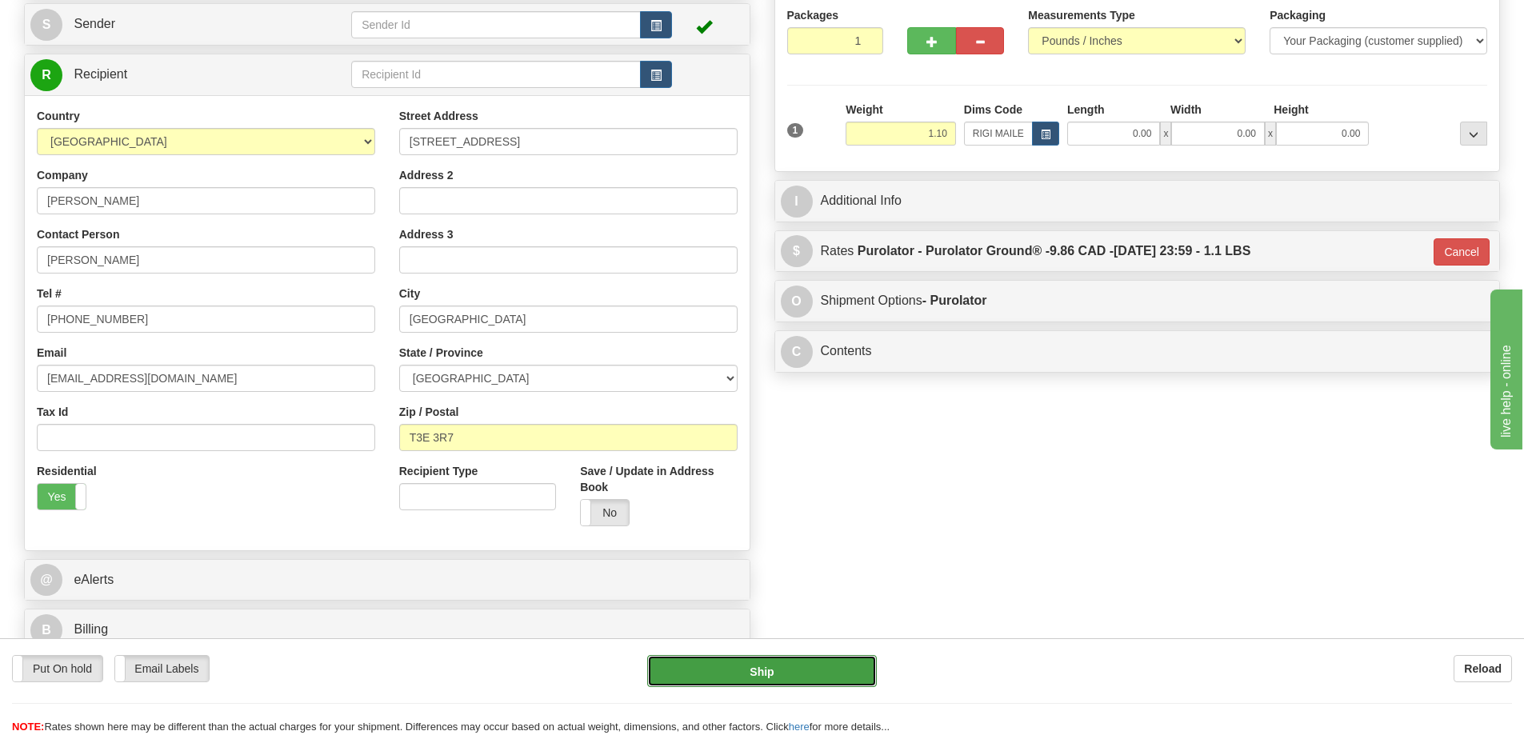
click at [817, 669] on button "Ship" at bounding box center [762, 671] width 230 height 32
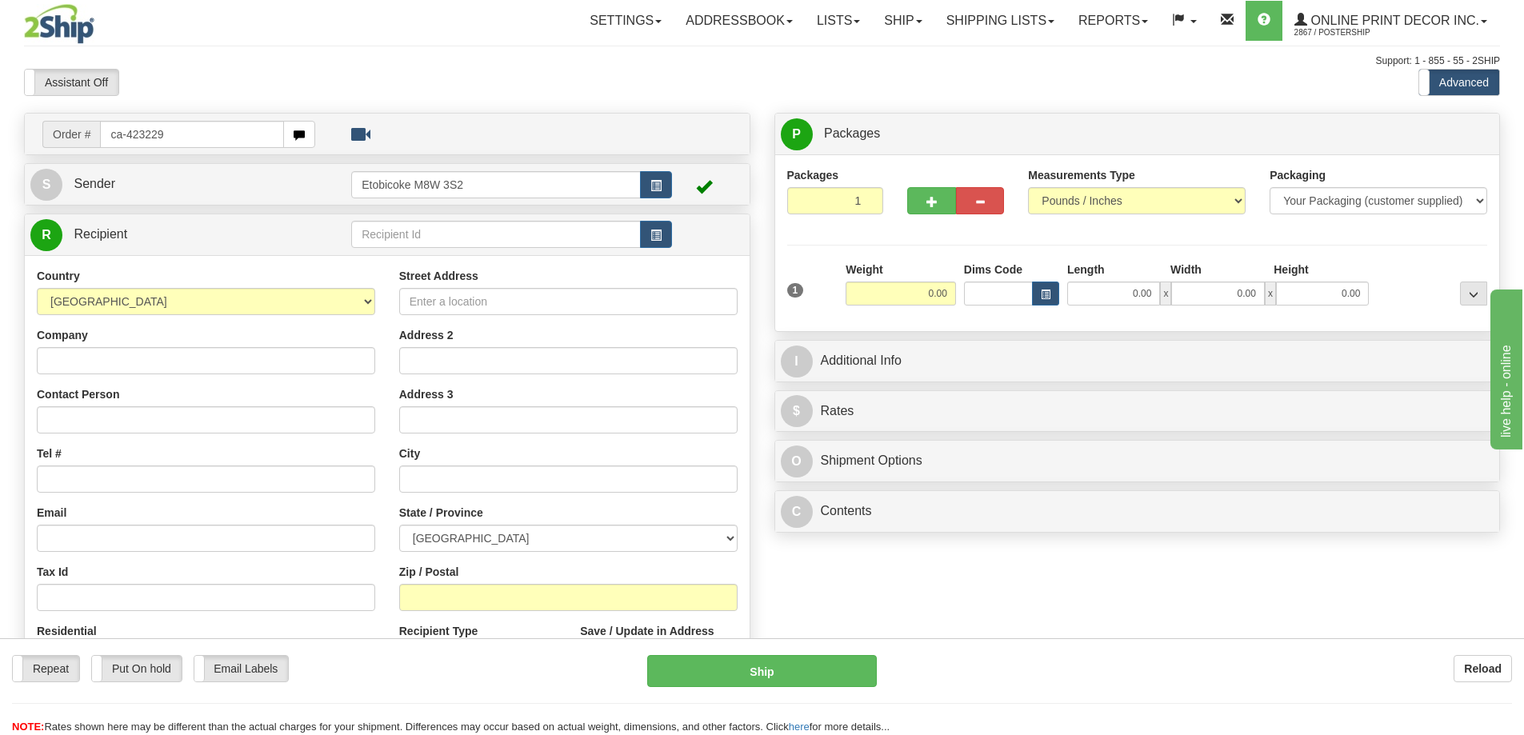
type input "ca-423229"
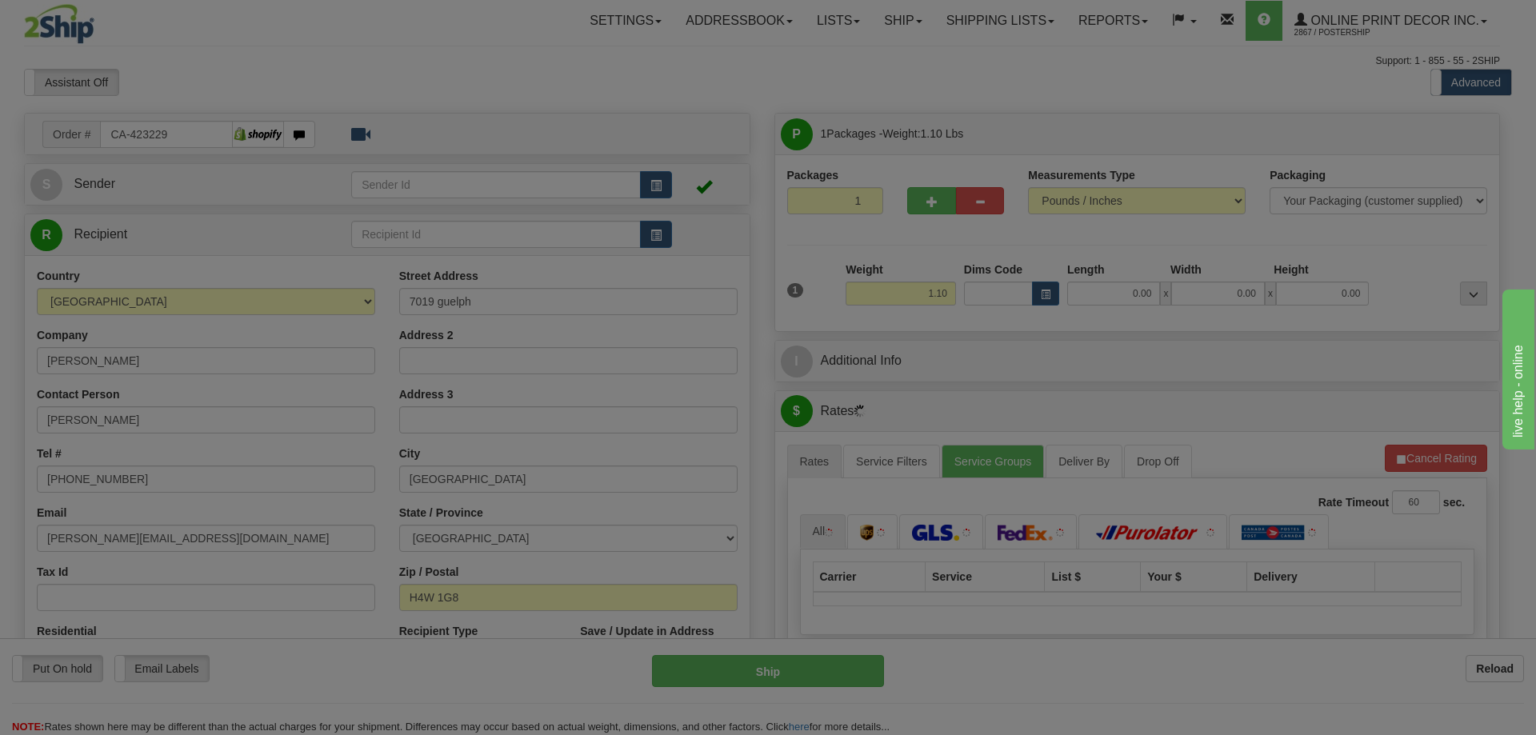
type input "COTE SAINT-LUC"
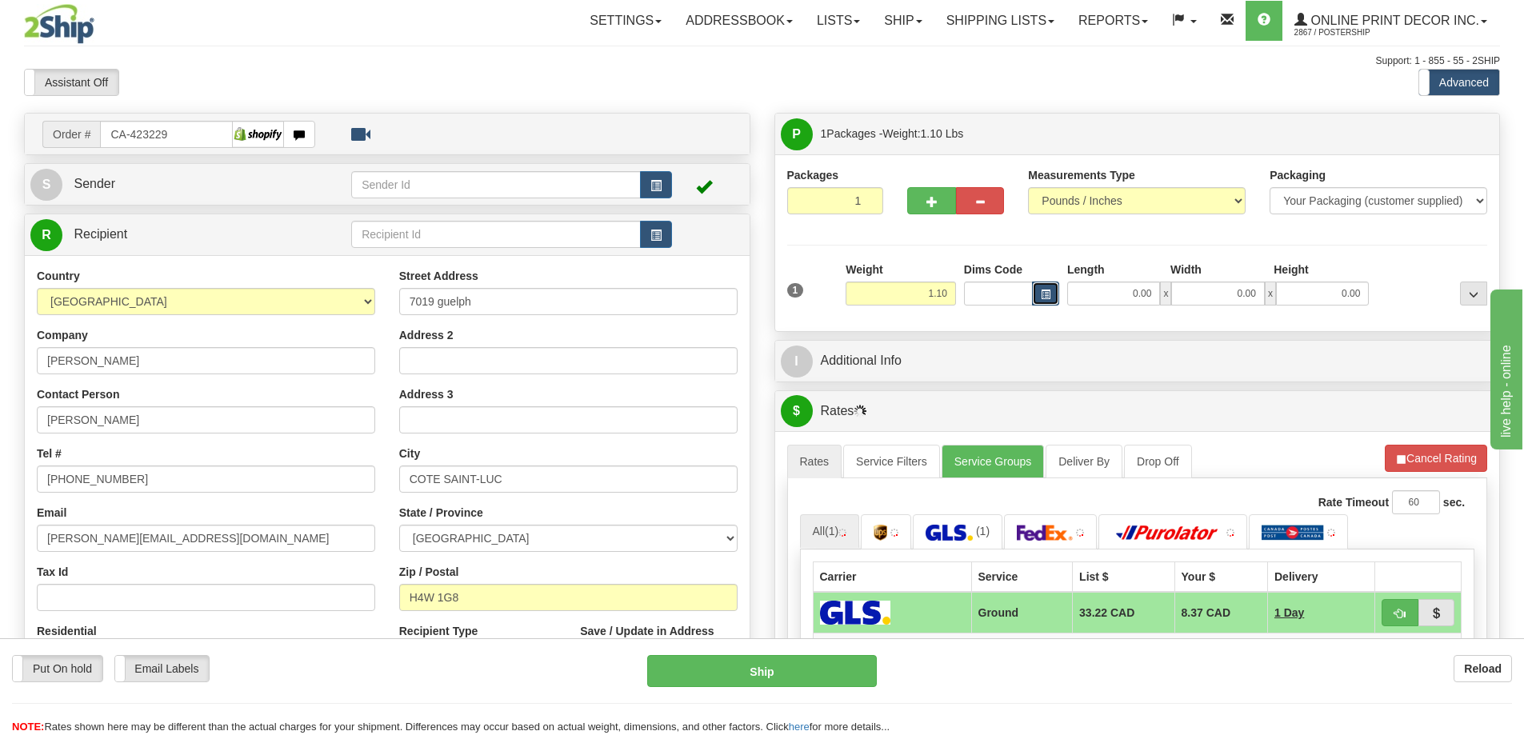
click at [1049, 294] on span "button" at bounding box center [1046, 294] width 10 height 9
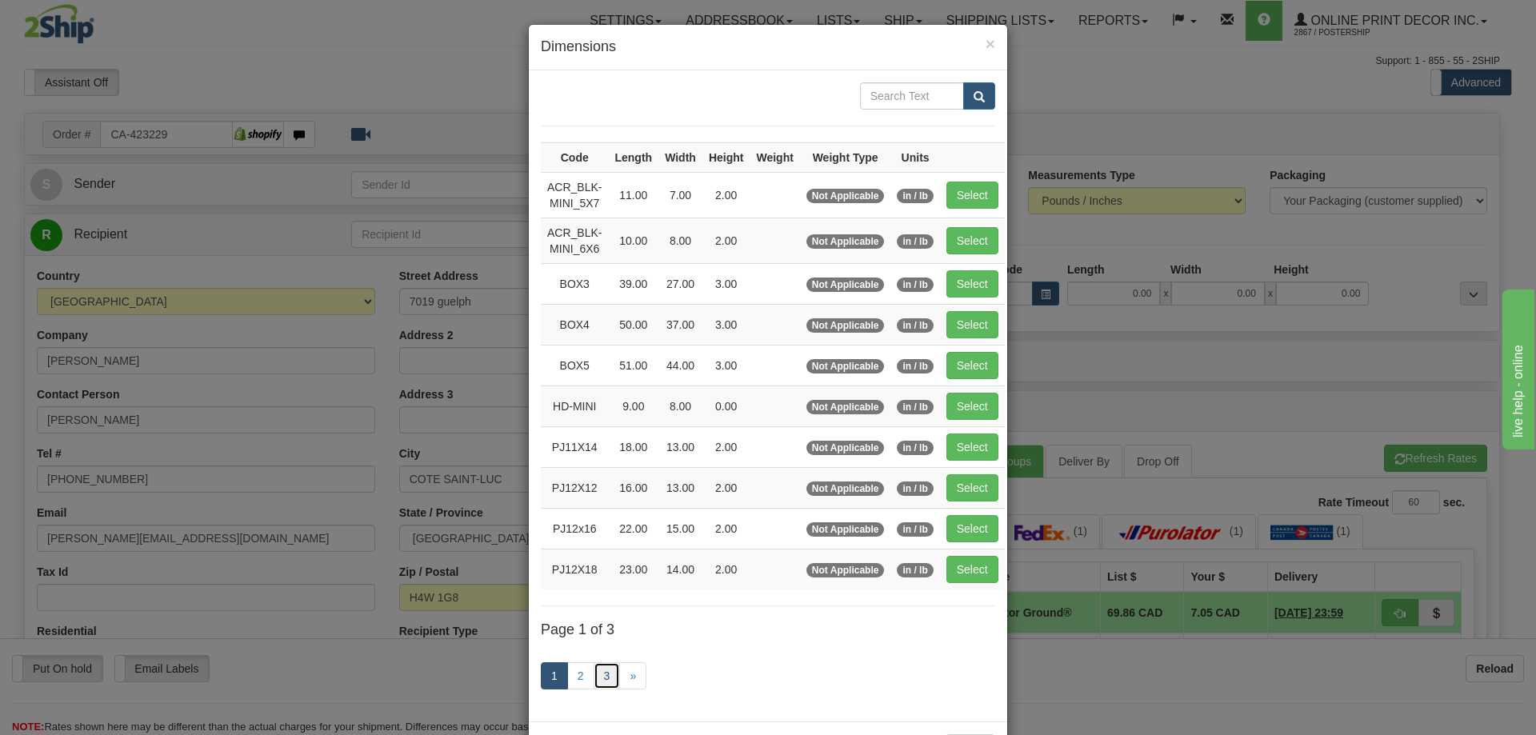
click at [597, 677] on link "3" at bounding box center [606, 675] width 27 height 27
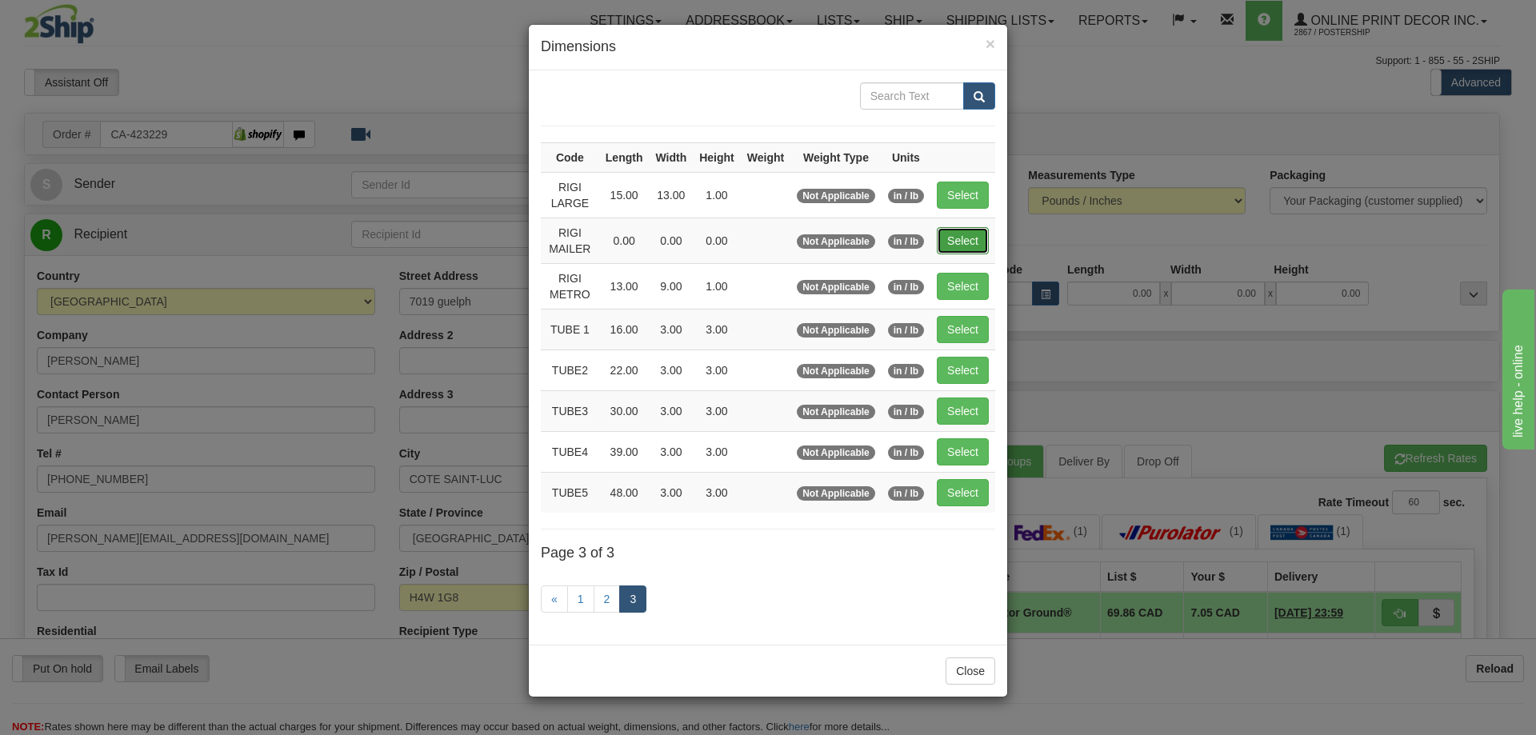
click at [965, 234] on button "Select" at bounding box center [963, 240] width 52 height 27
type input "RIGI MAILER"
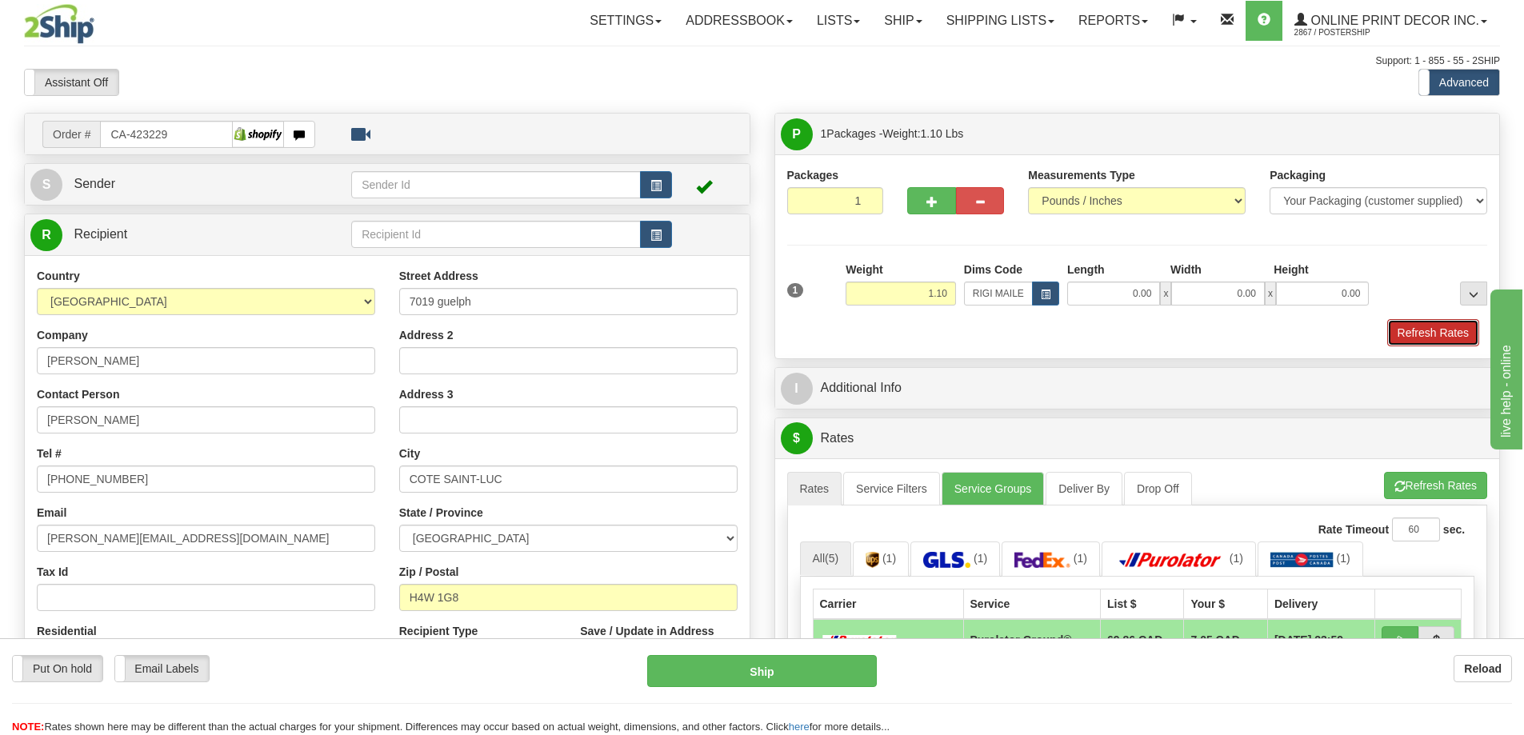
click at [1437, 333] on button "Refresh Rates" at bounding box center [1433, 332] width 92 height 27
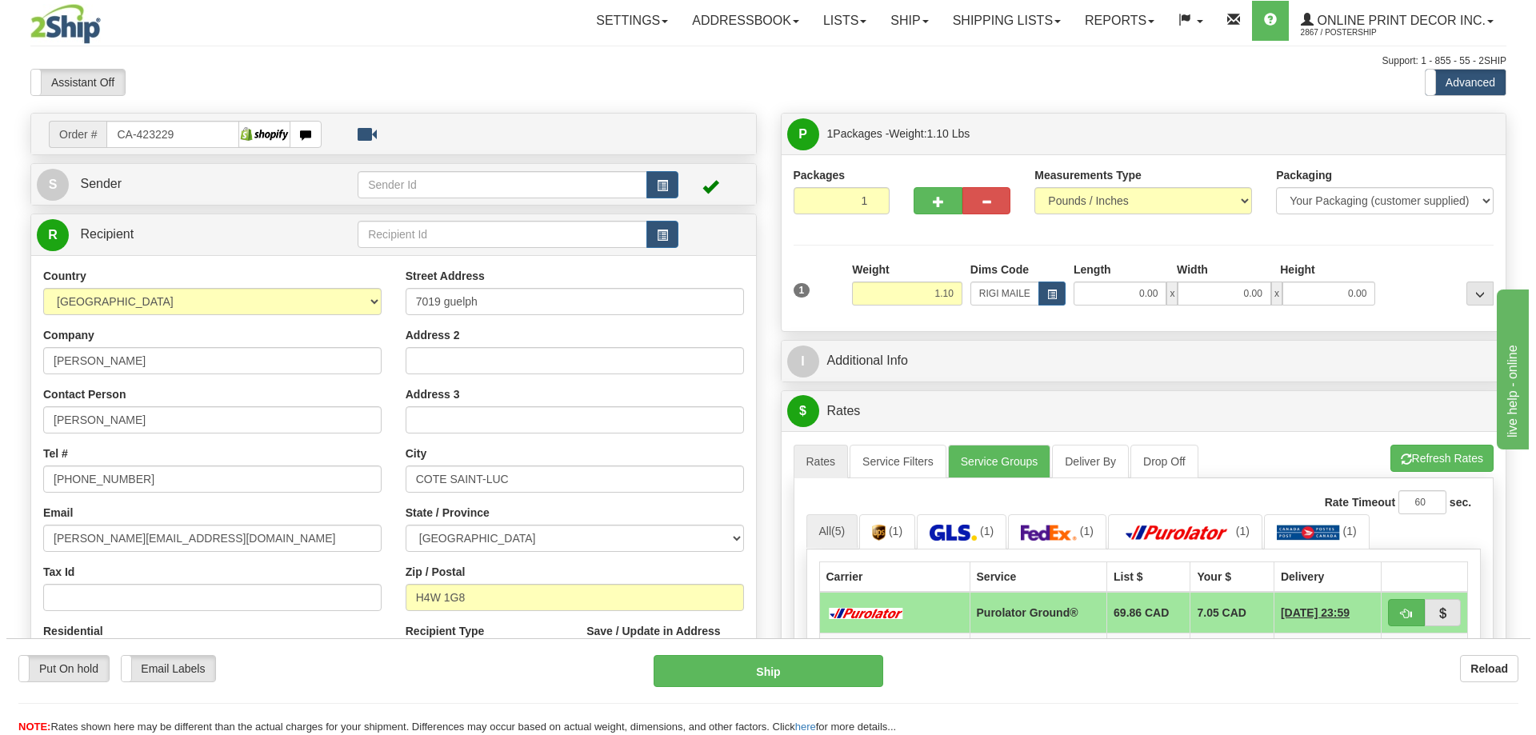
scroll to position [160, 0]
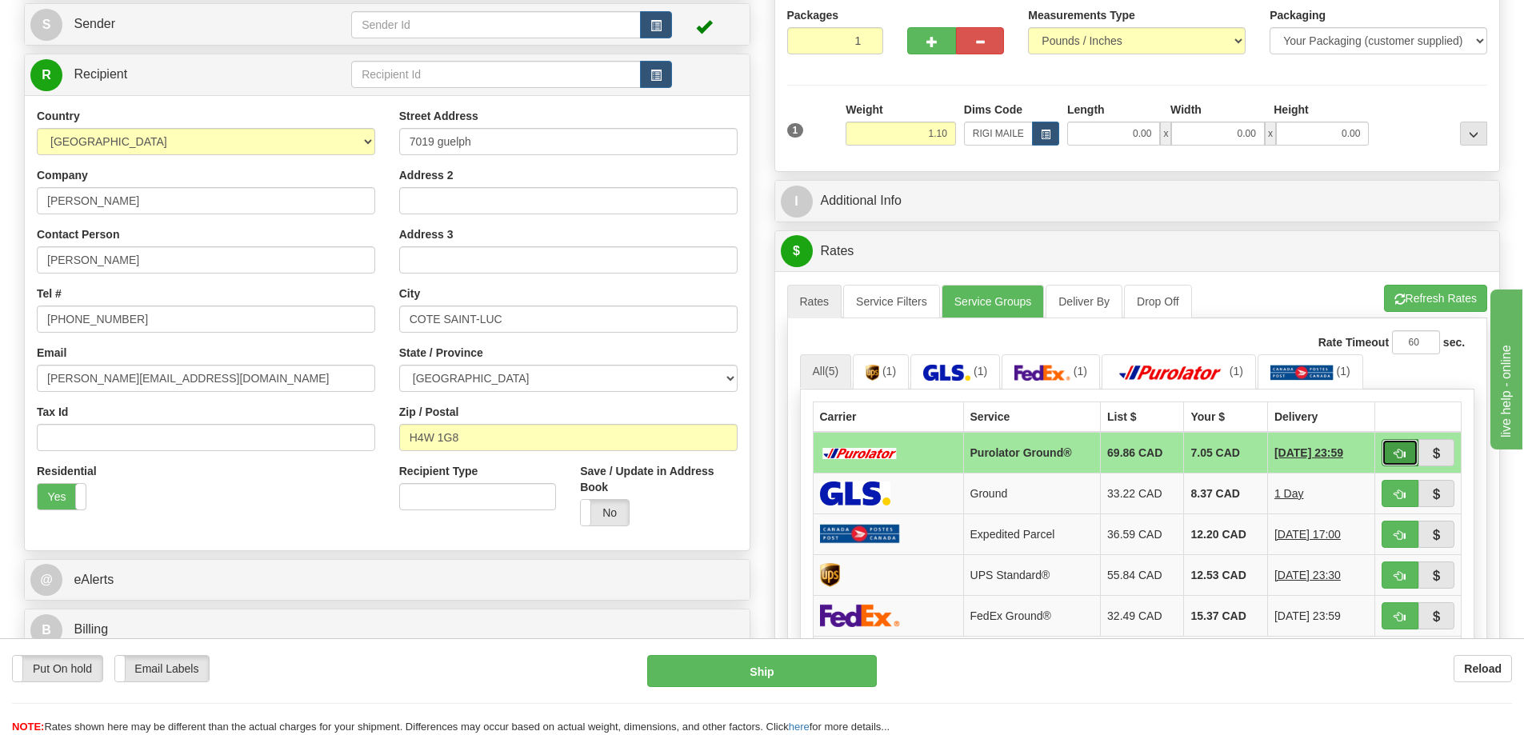
click at [1400, 452] on span "button" at bounding box center [1399, 454] width 11 height 10
type input "260"
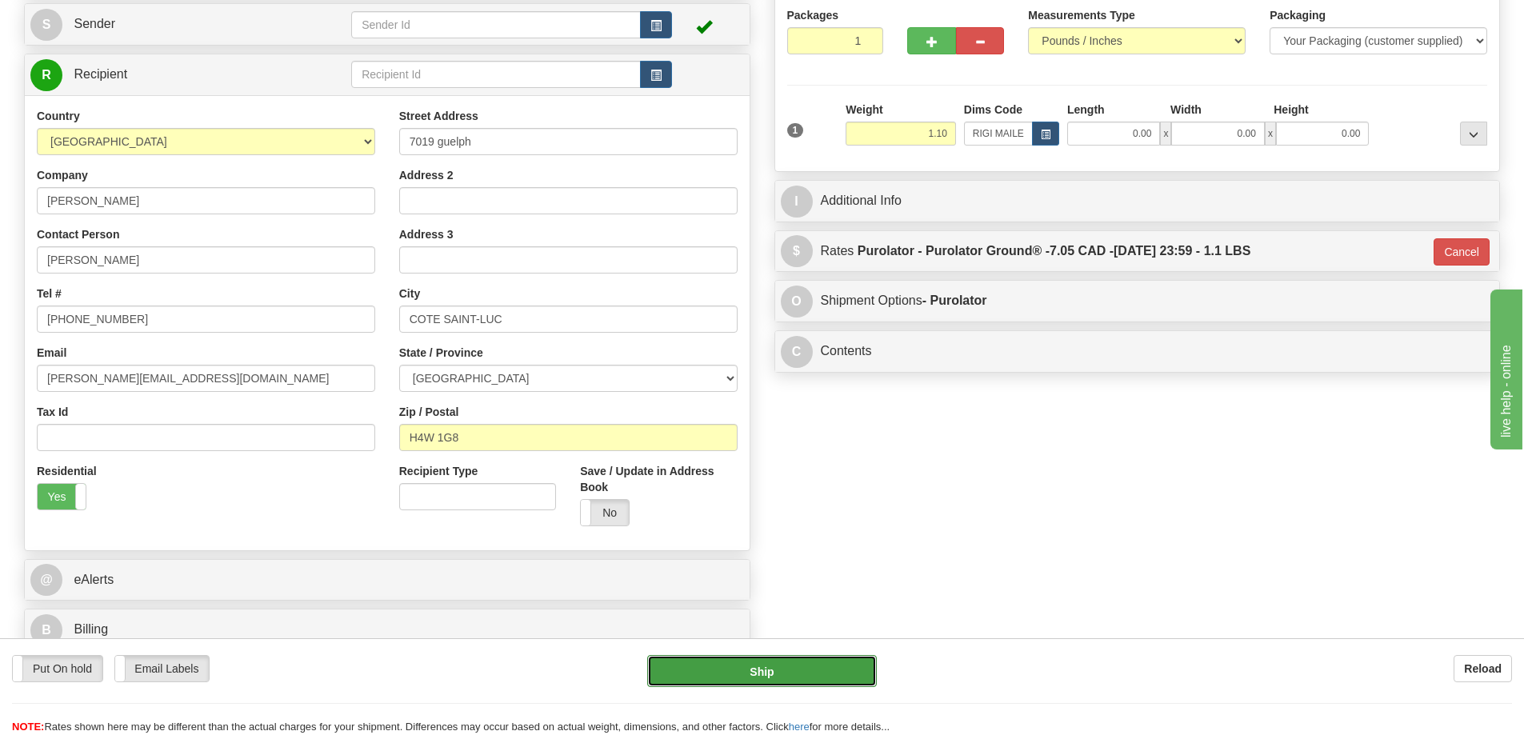
click at [849, 668] on button "Ship" at bounding box center [762, 671] width 230 height 32
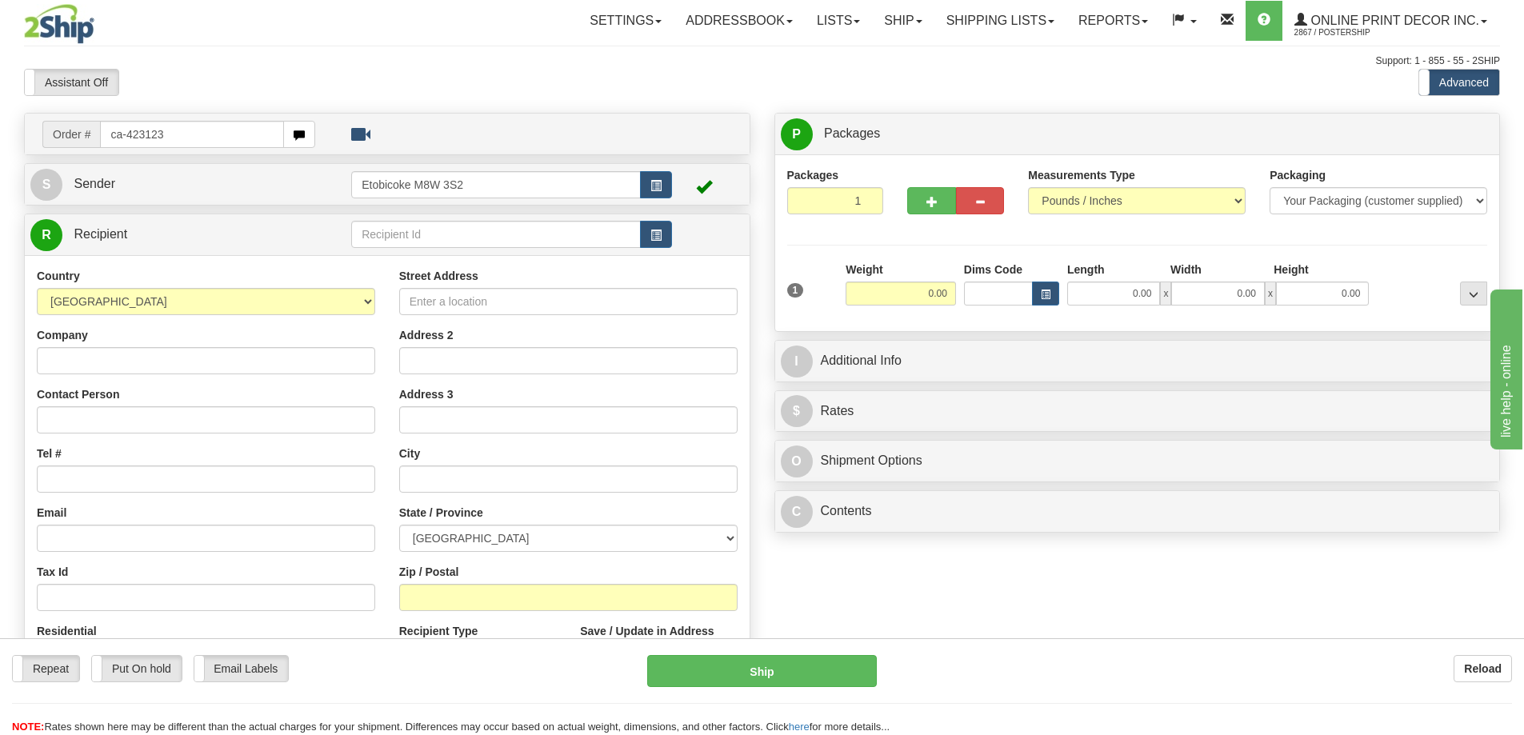
type input "ca-423123"
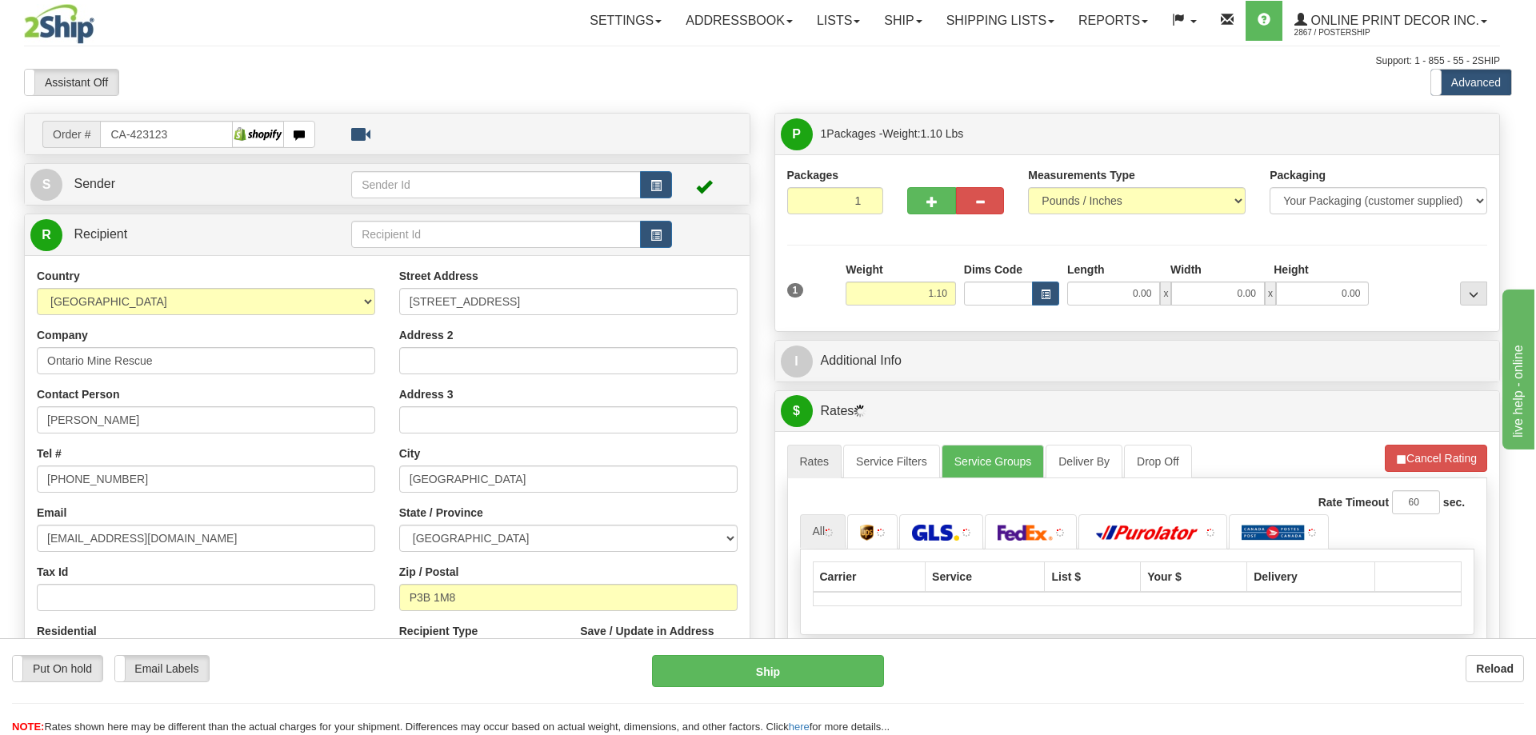
type input "SUDBURY"
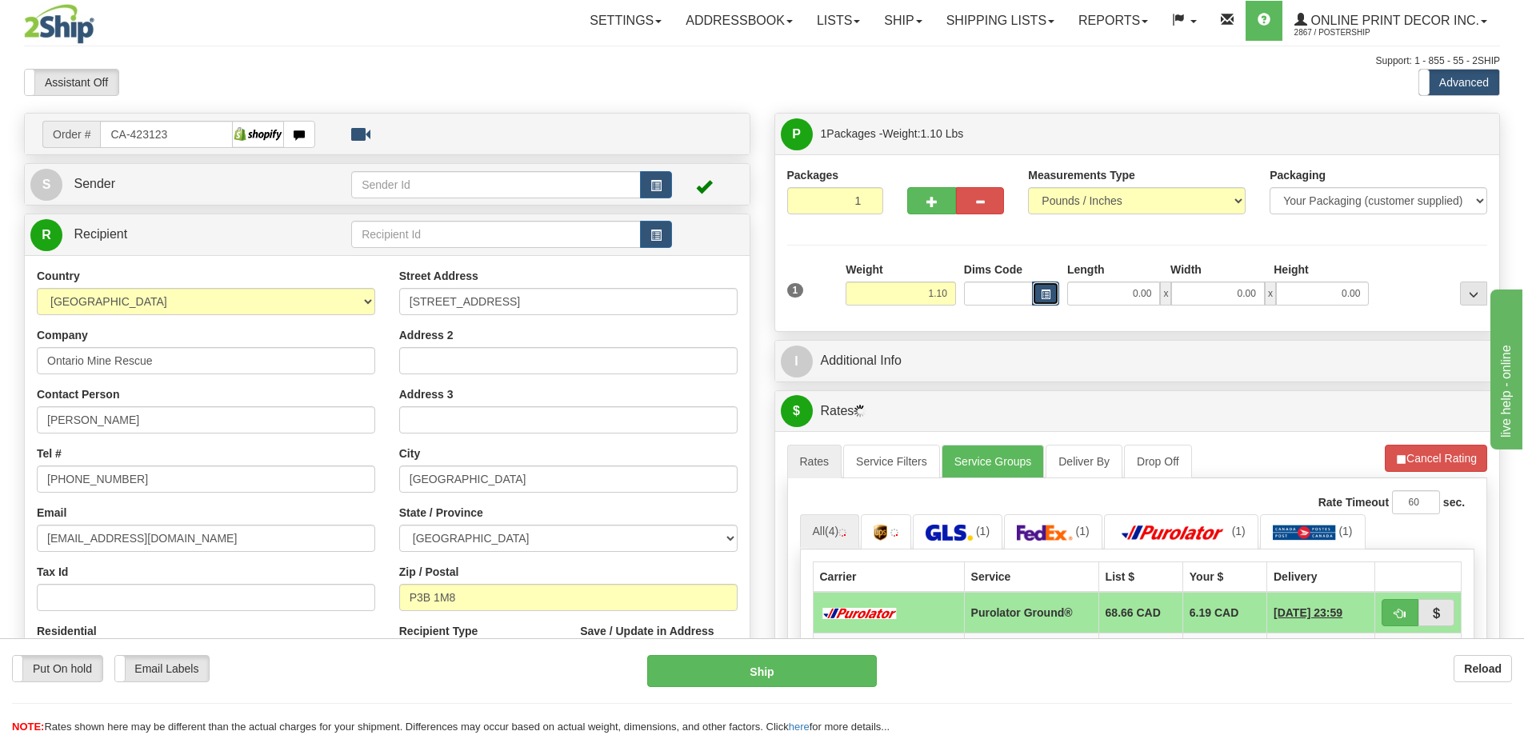
click at [1043, 290] on span "button" at bounding box center [1046, 294] width 10 height 9
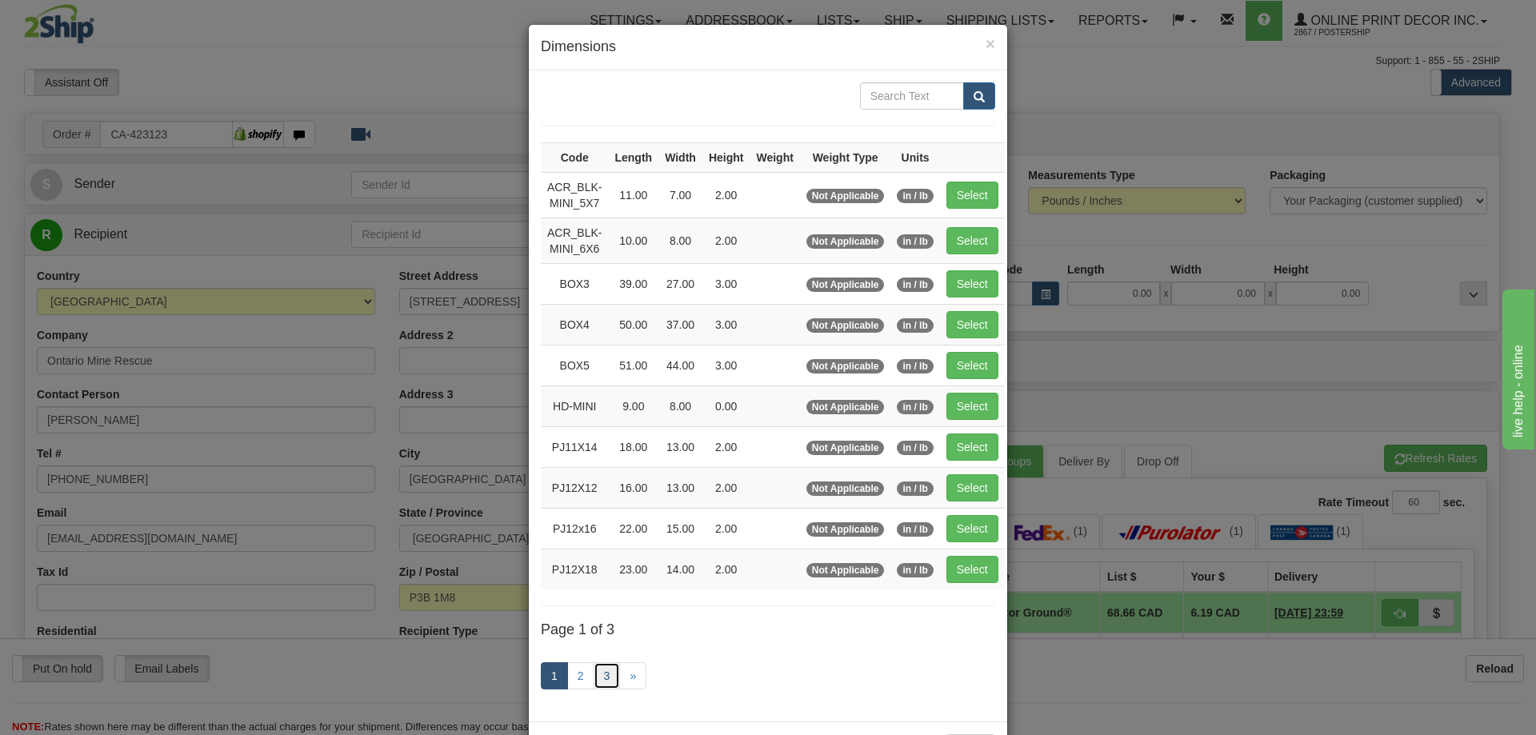
click at [601, 679] on link "3" at bounding box center [606, 675] width 27 height 27
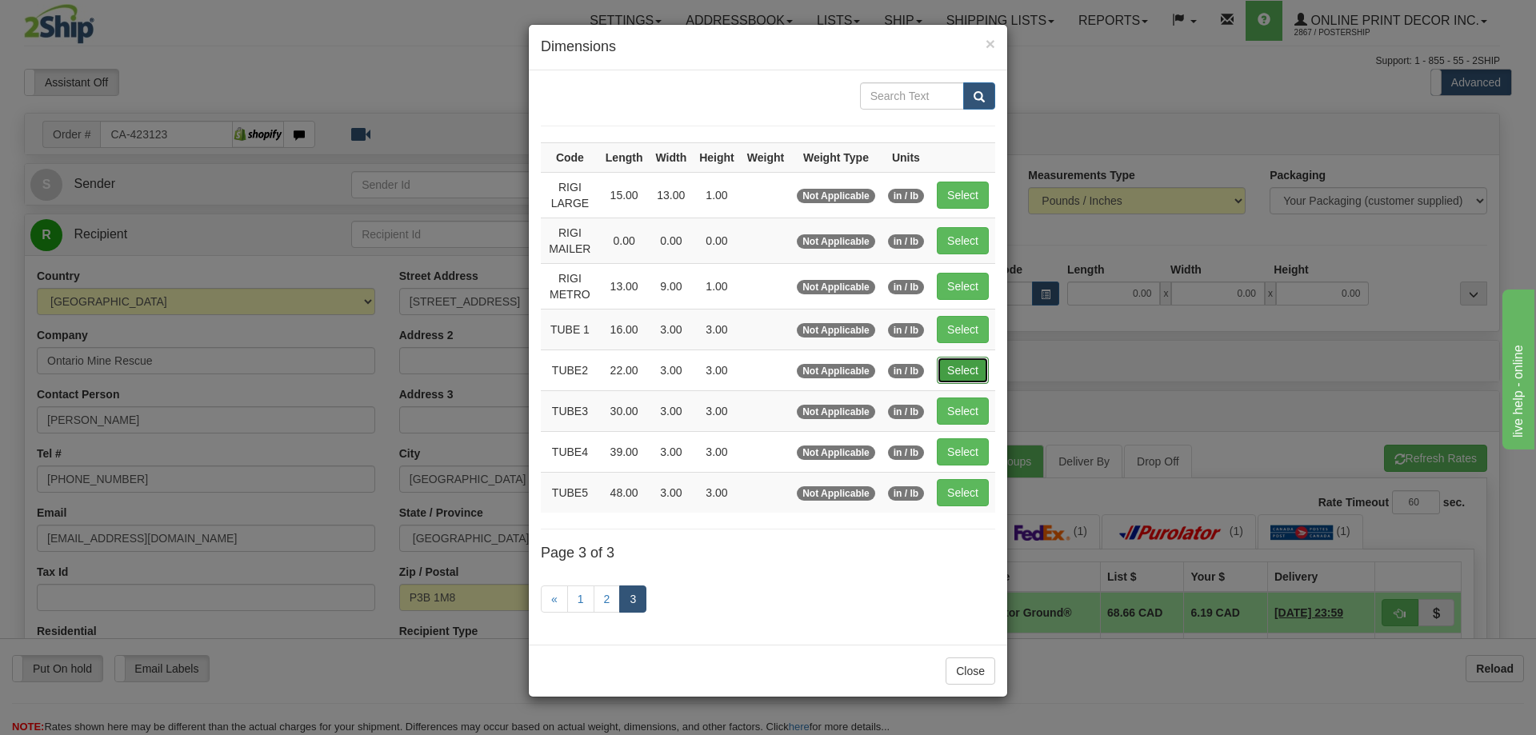
click at [970, 363] on button "Select" at bounding box center [963, 370] width 52 height 27
type input "TUBE2"
type input "22.00"
type input "3.00"
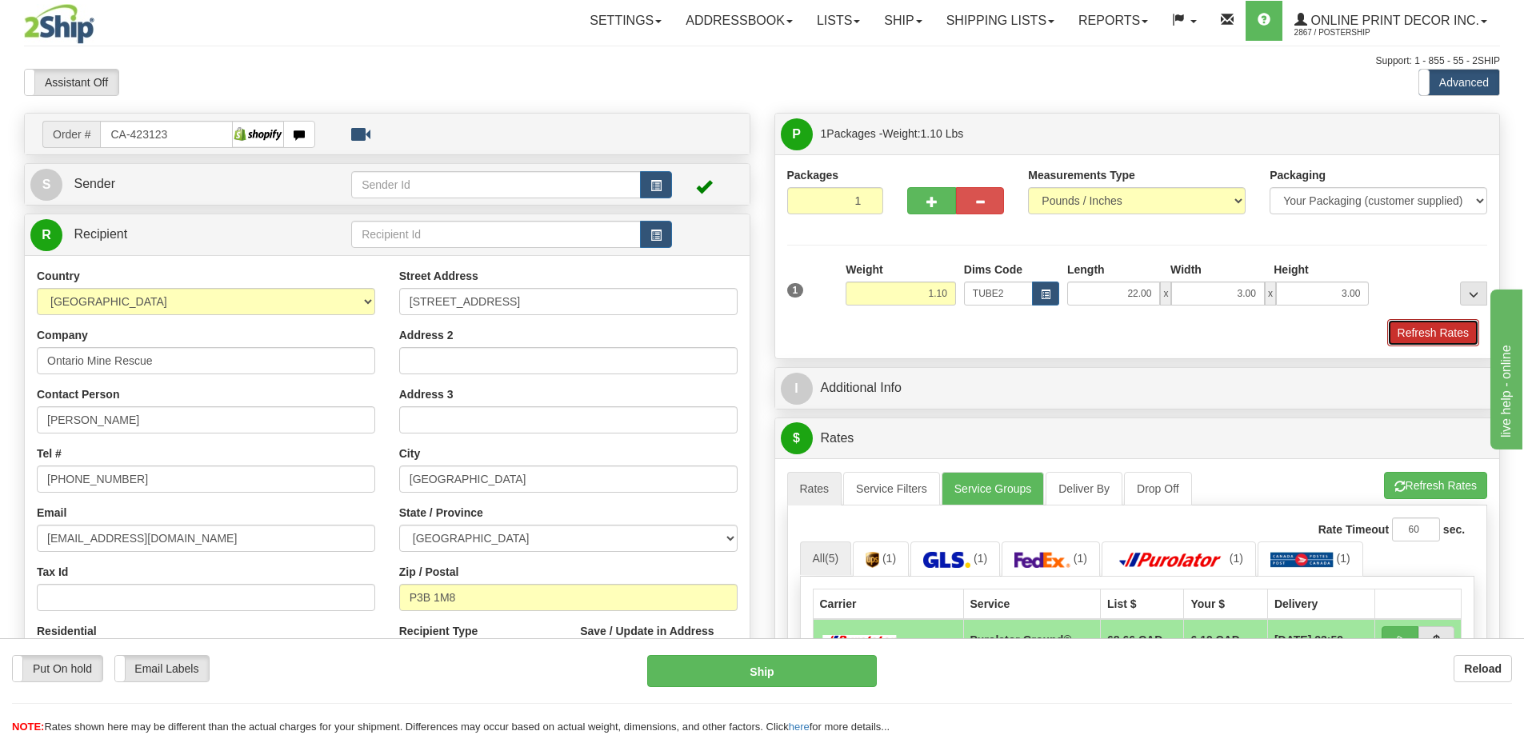
click at [1436, 334] on button "Refresh Rates" at bounding box center [1433, 332] width 92 height 27
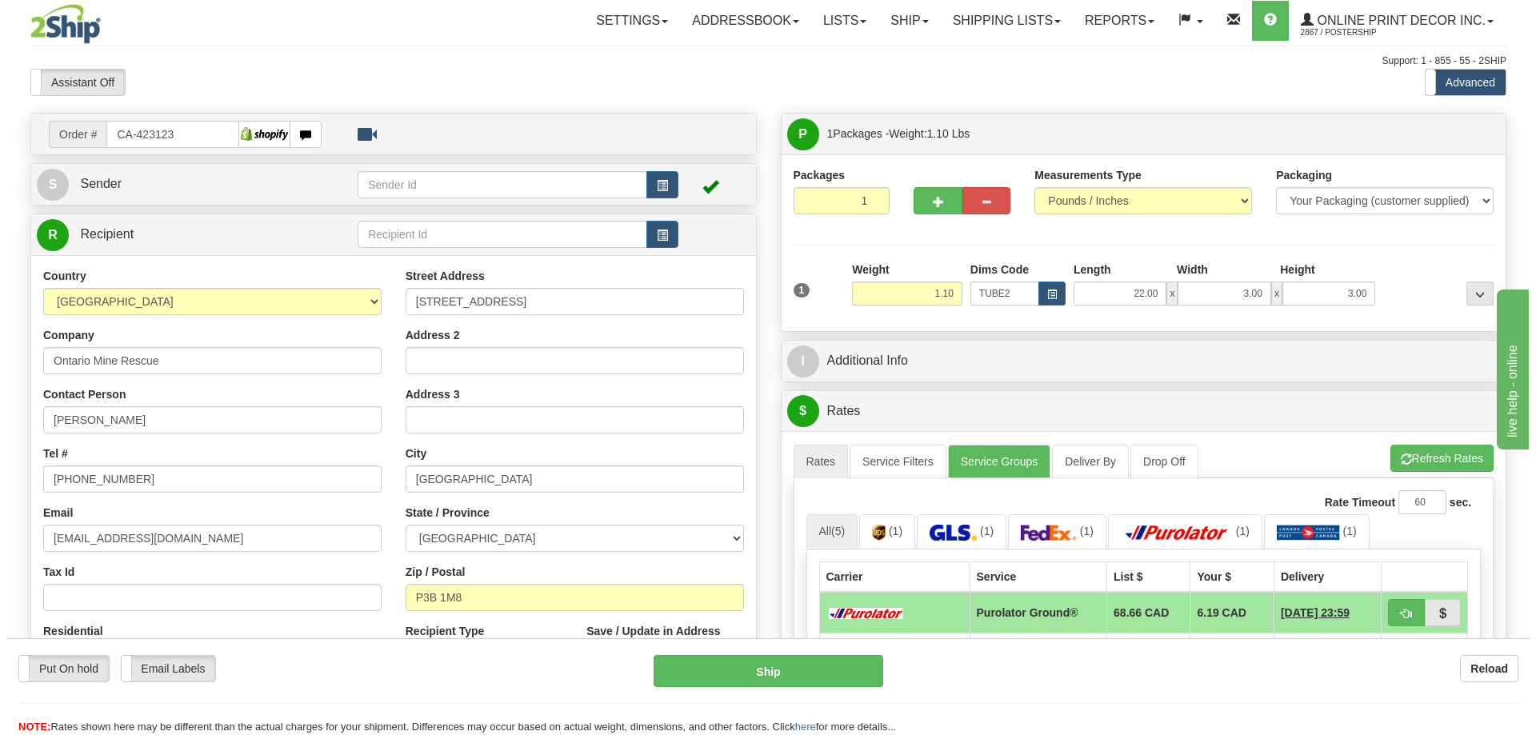
scroll to position [240, 0]
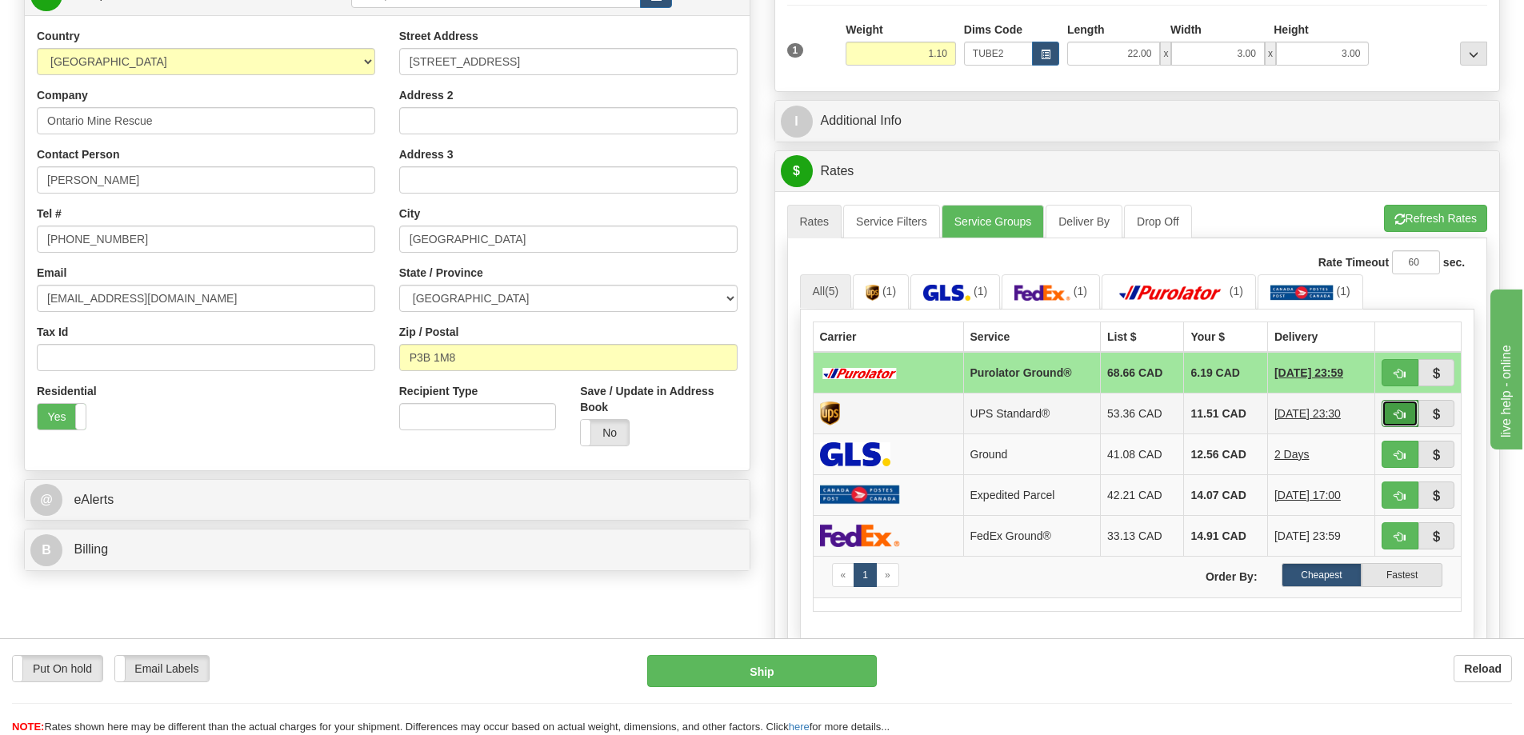
click at [1399, 412] on span "button" at bounding box center [1399, 414] width 11 height 10
type input "11"
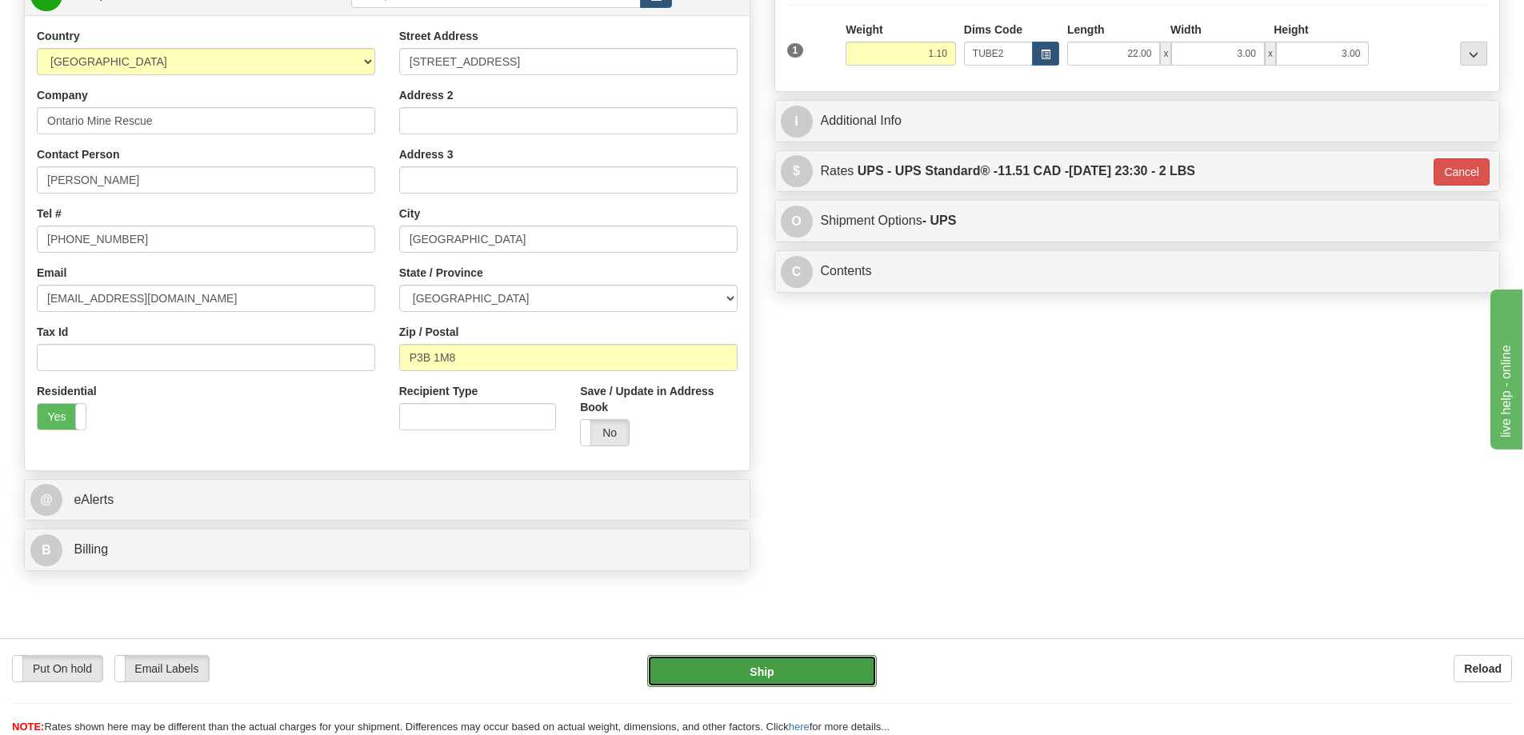
click at [800, 669] on button "Ship" at bounding box center [762, 671] width 230 height 32
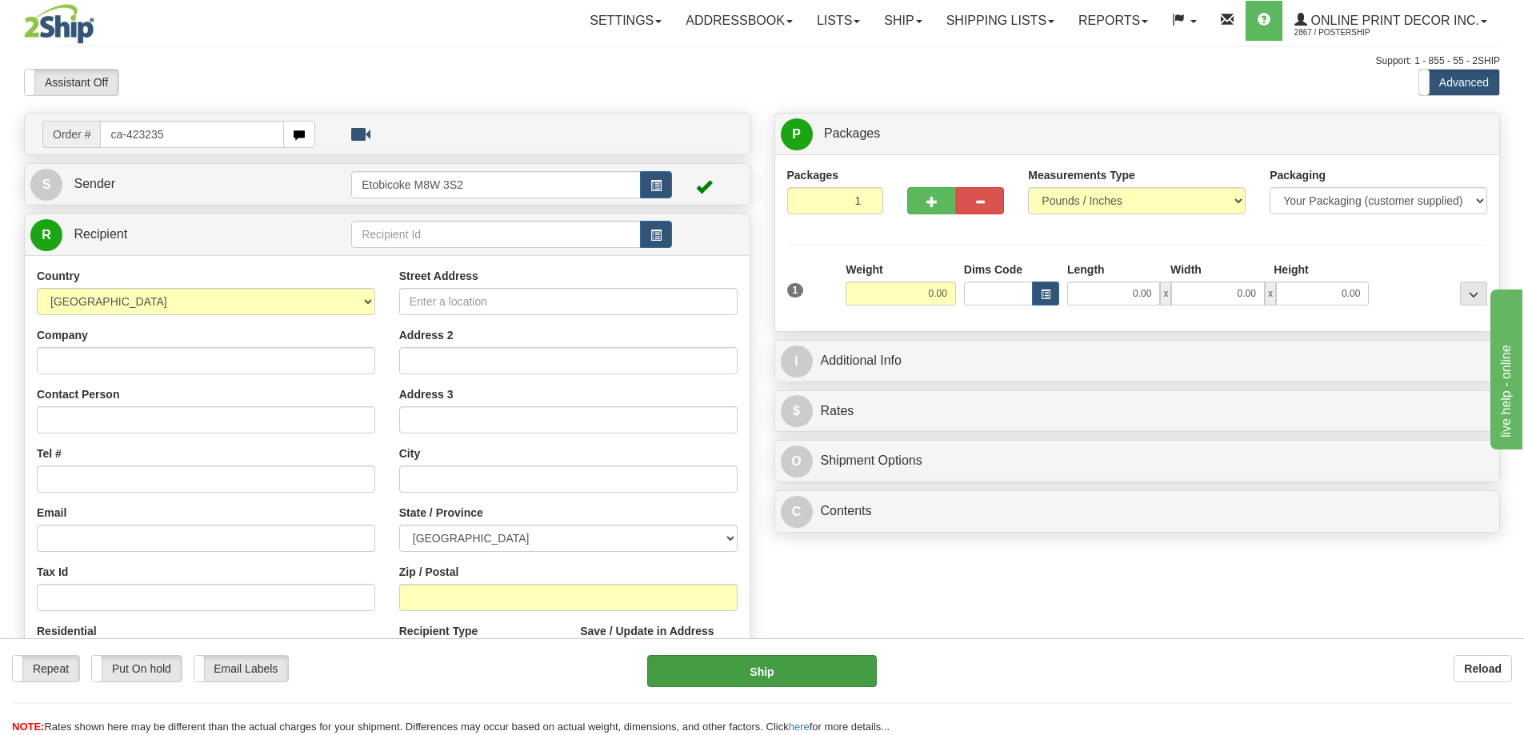
type input "ca-423235"
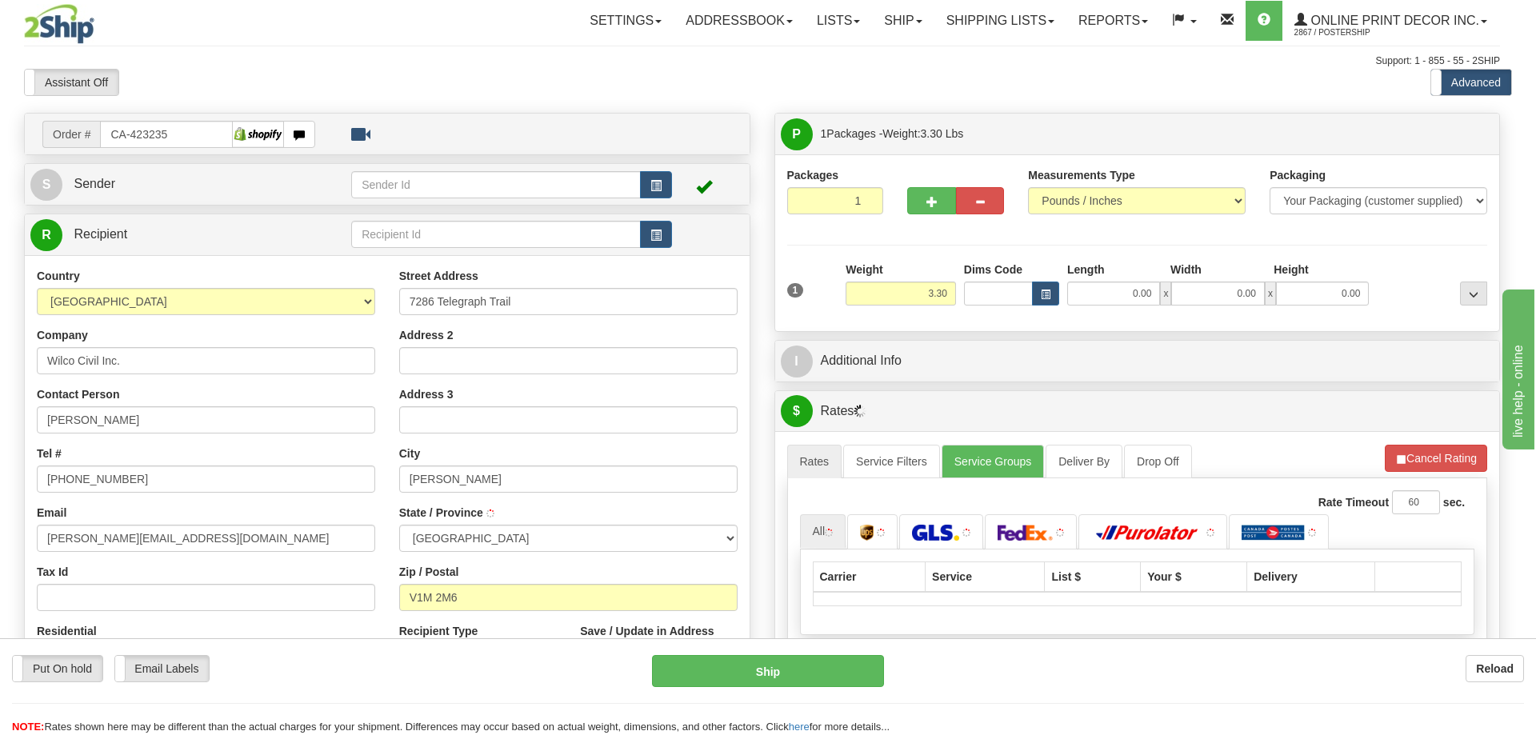
type input "[PERSON_NAME]"
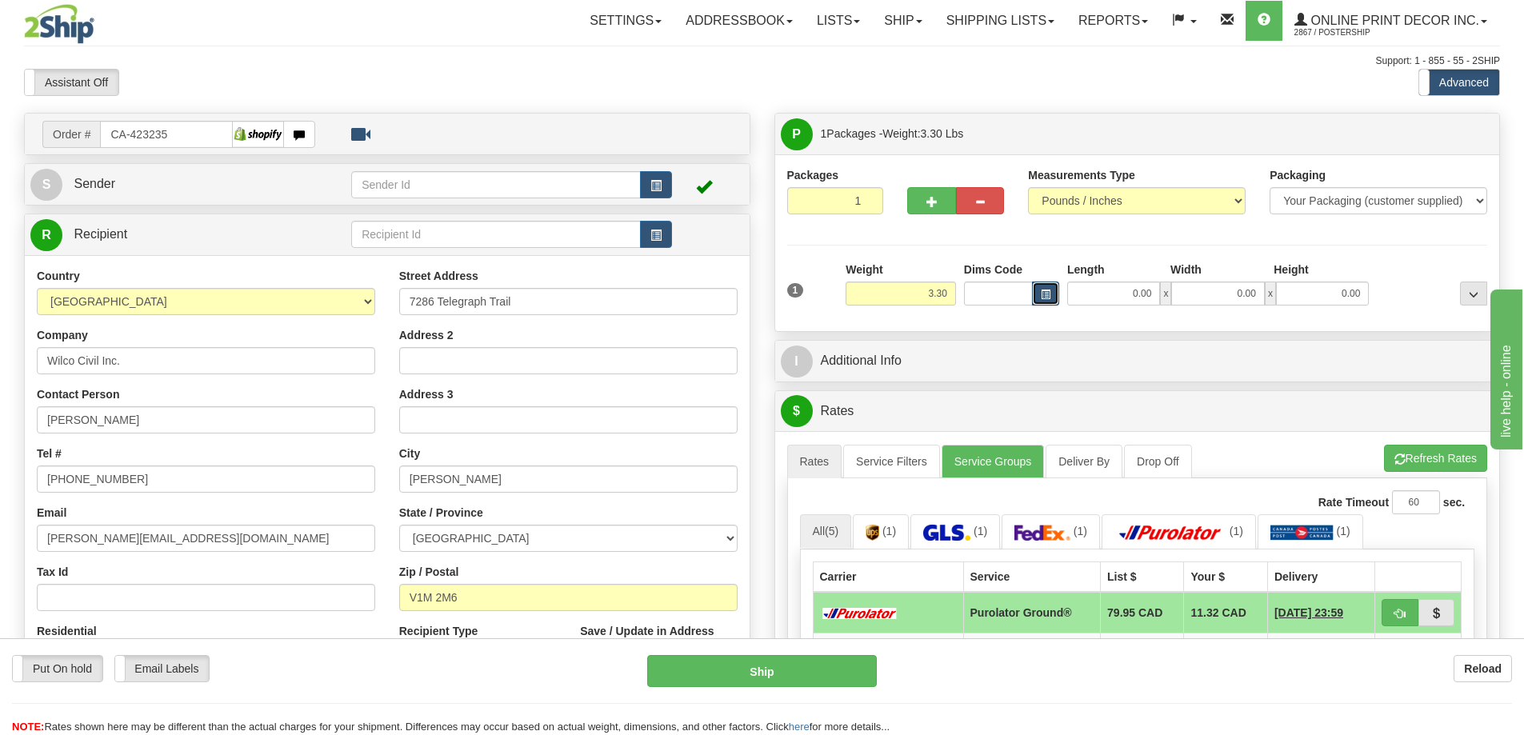
click at [1049, 294] on span "button" at bounding box center [1046, 294] width 10 height 9
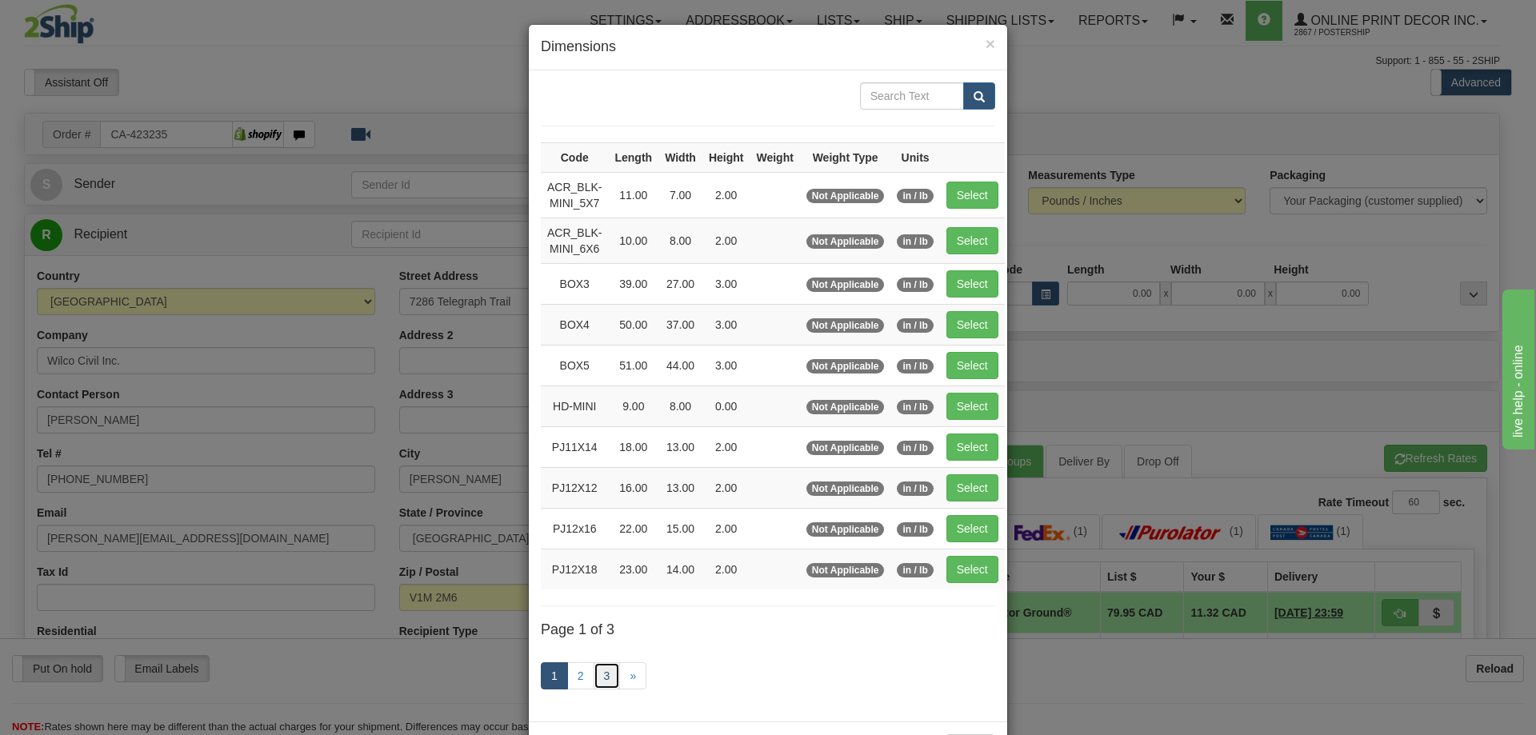
click at [605, 673] on link "3" at bounding box center [606, 675] width 27 height 27
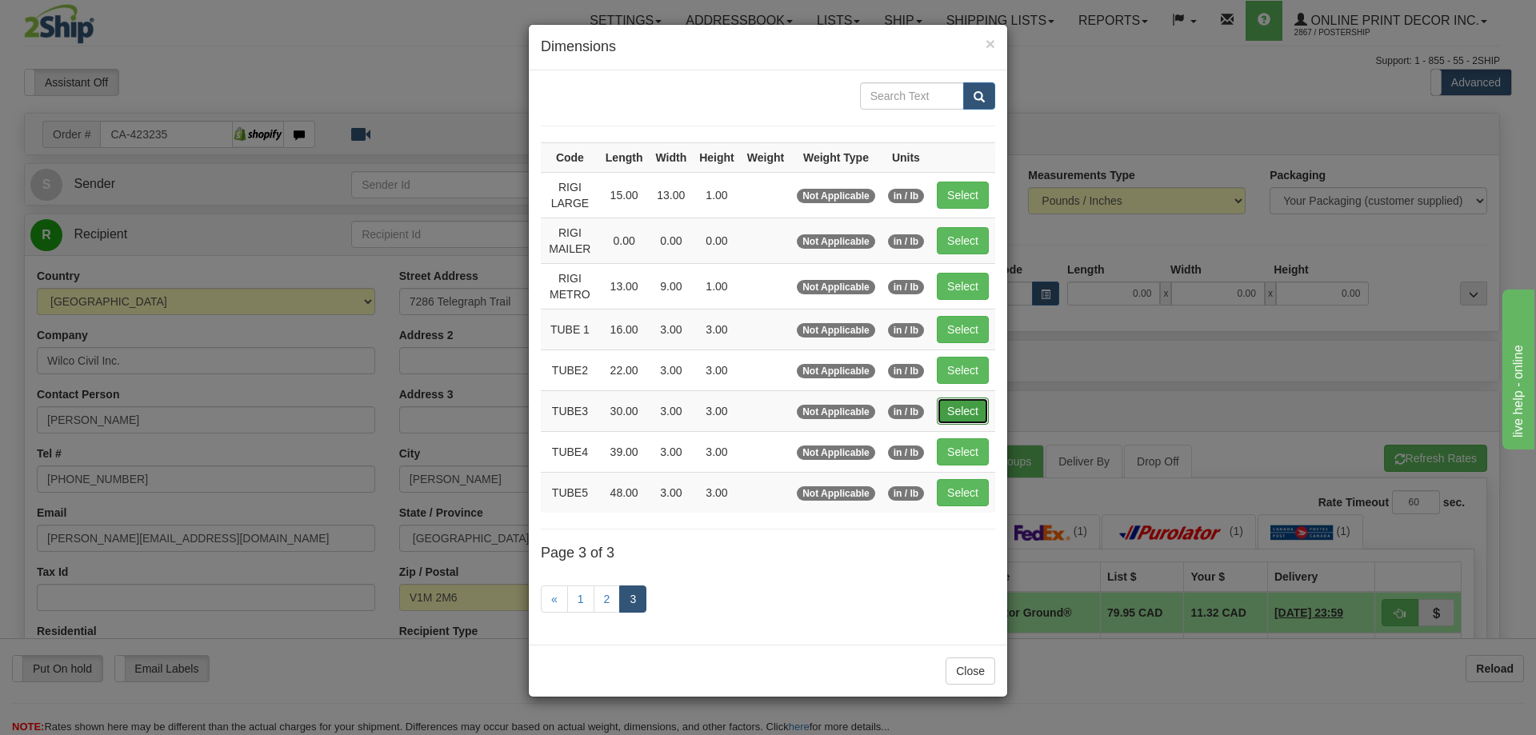
click at [958, 397] on button "Select" at bounding box center [963, 410] width 52 height 27
type input "TUBE3"
type input "30.00"
type input "3.00"
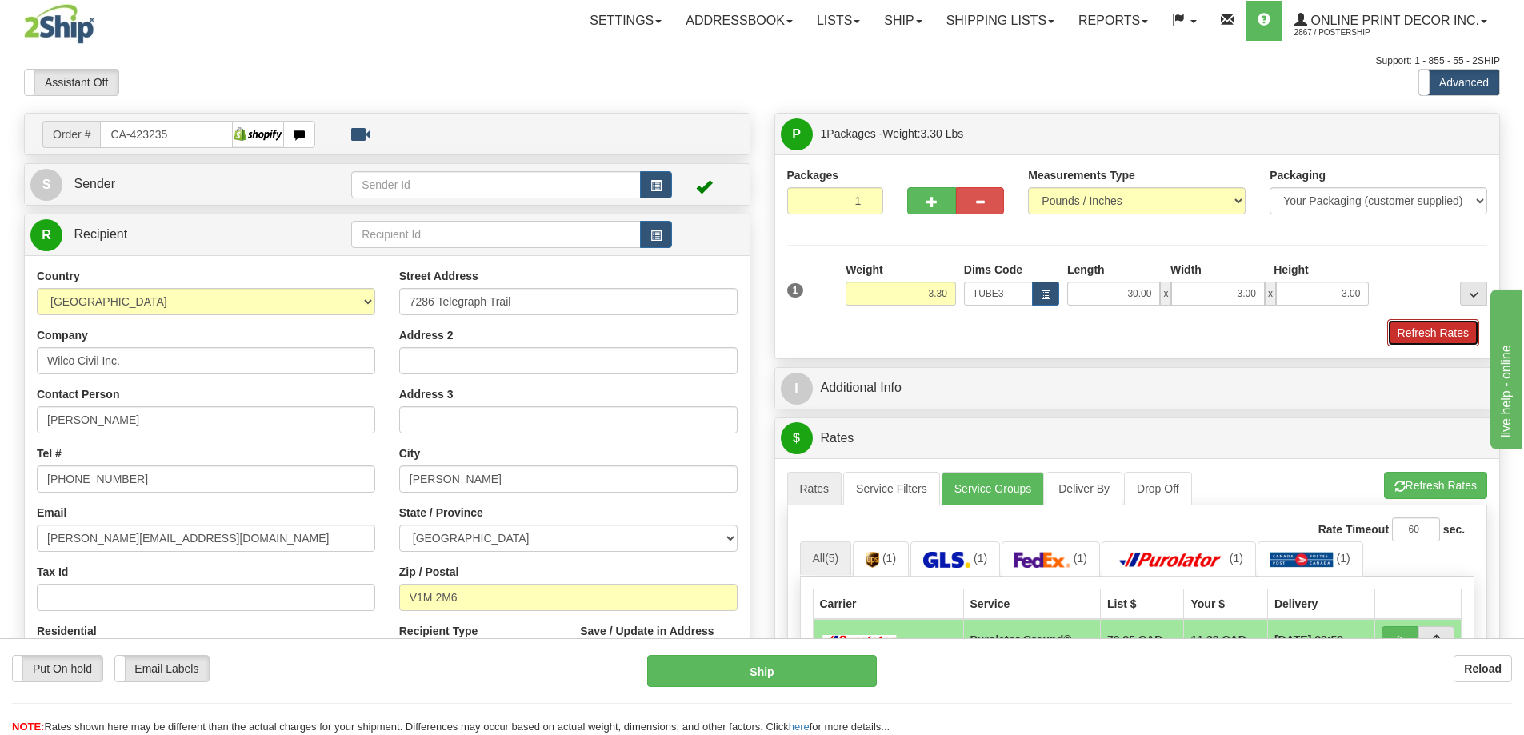
click at [1428, 329] on button "Refresh Rates" at bounding box center [1433, 332] width 92 height 27
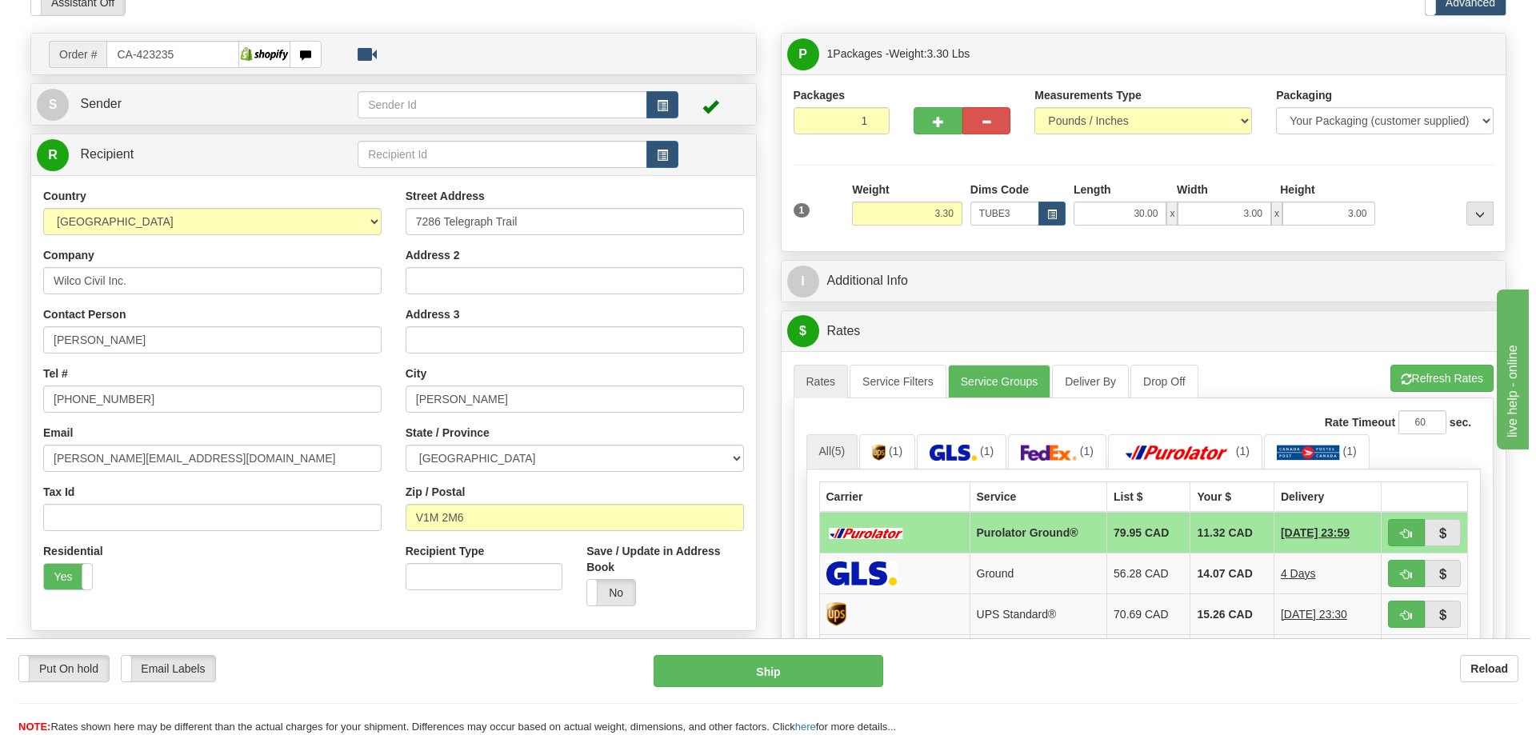
scroll to position [160, 0]
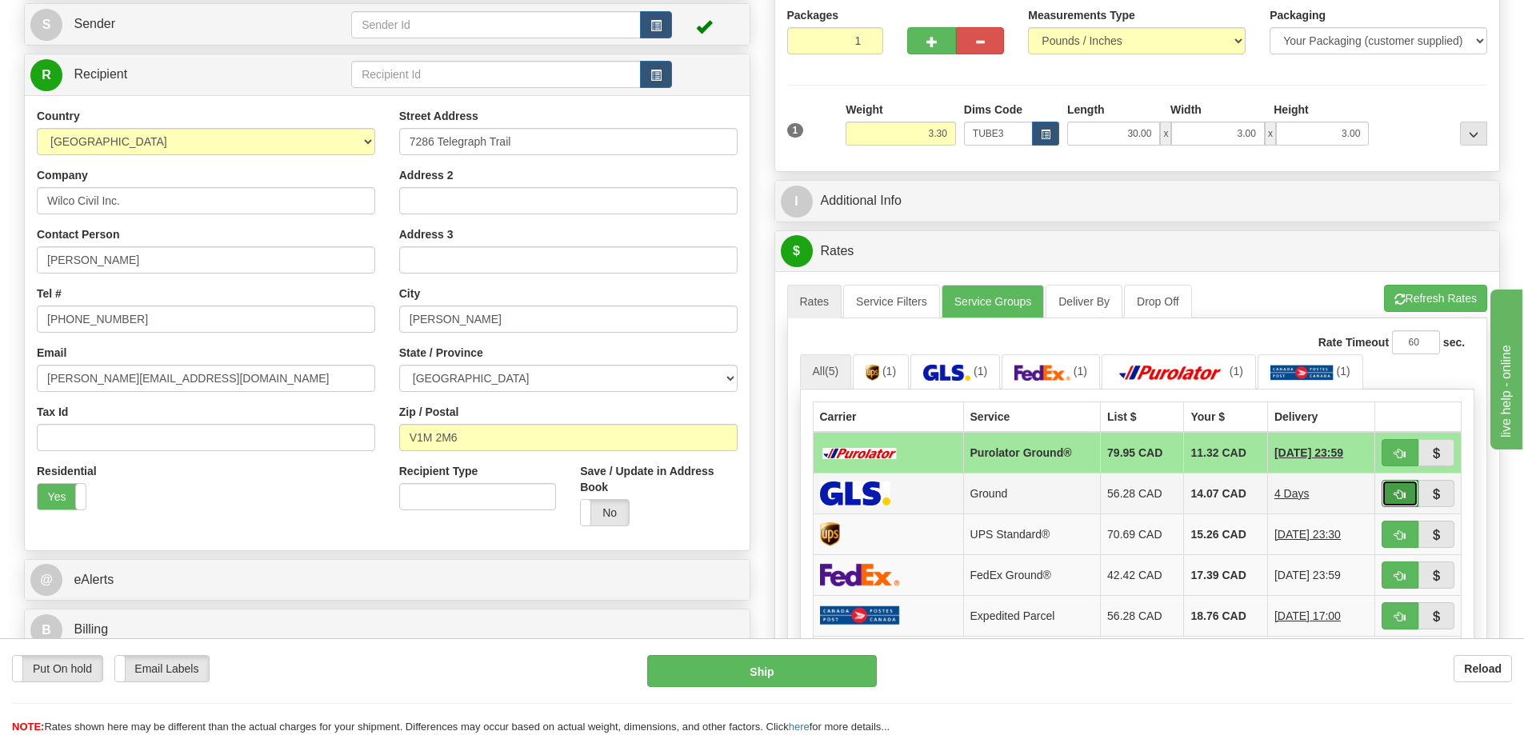
click at [1395, 497] on span "button" at bounding box center [1399, 494] width 11 height 10
type input "1"
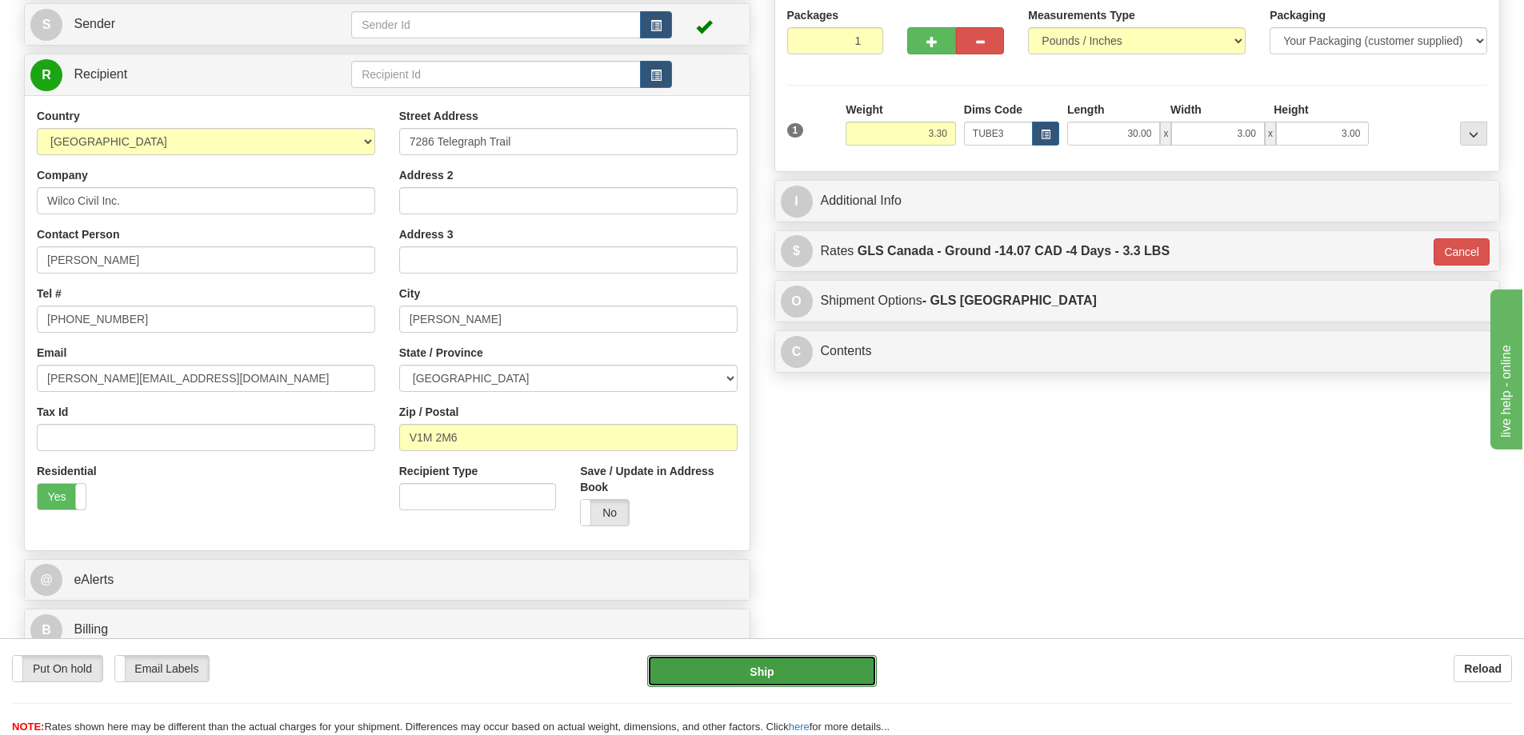
click at [818, 657] on button "Ship" at bounding box center [762, 671] width 230 height 32
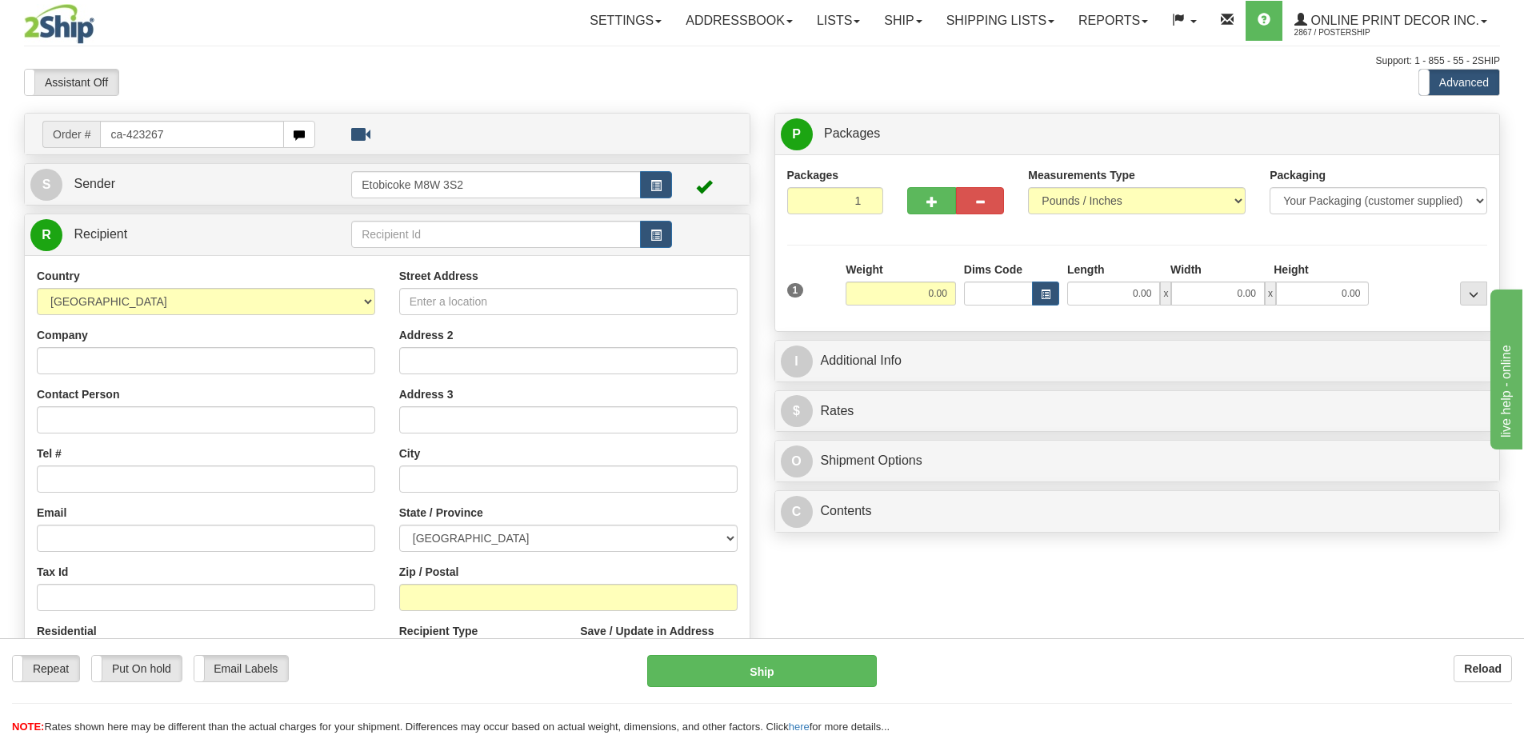
type input "ca-423267"
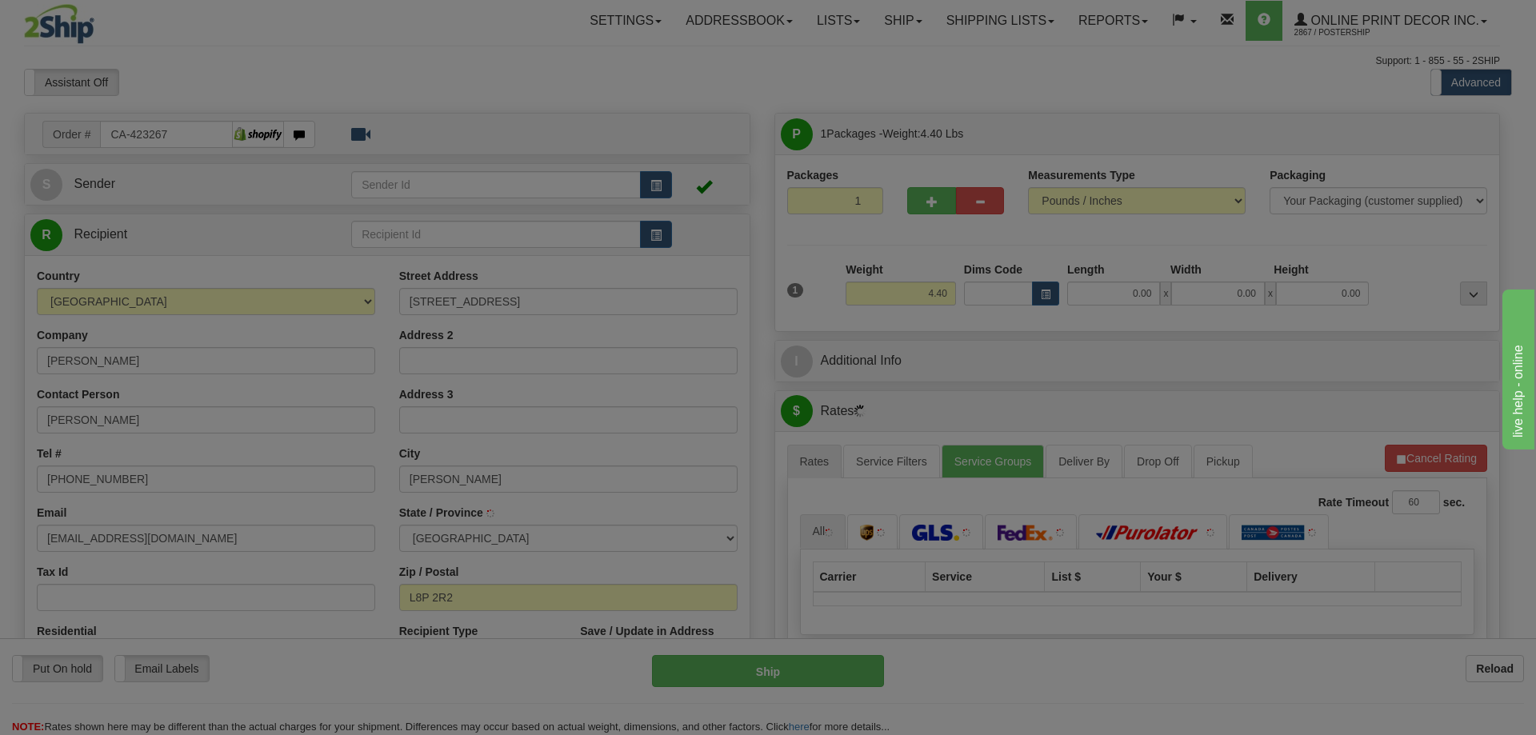
type input "[PERSON_NAME]"
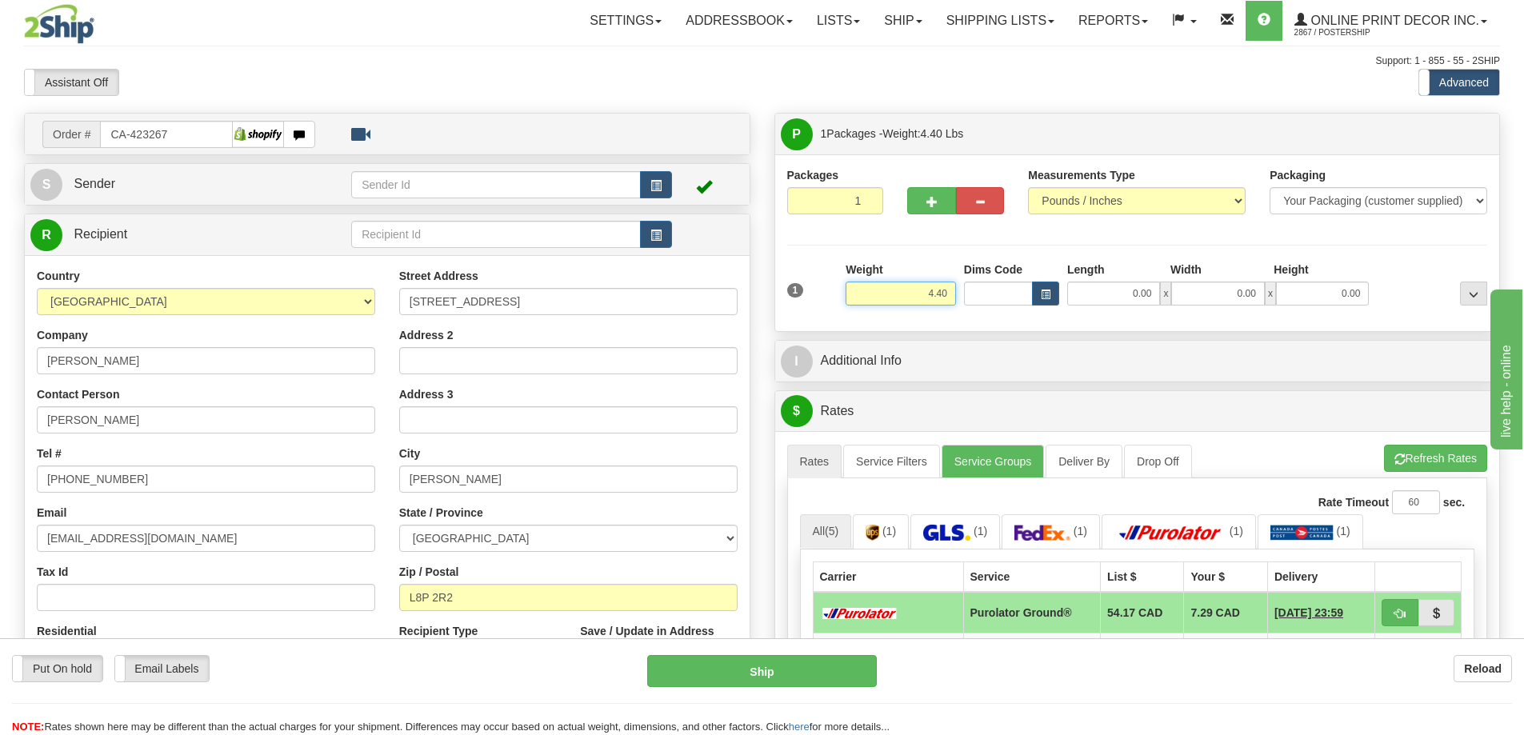
click at [947, 295] on input "4.40" at bounding box center [900, 294] width 110 height 24
type input "4"
type input "2.00"
click at [1045, 294] on span "button" at bounding box center [1046, 294] width 10 height 9
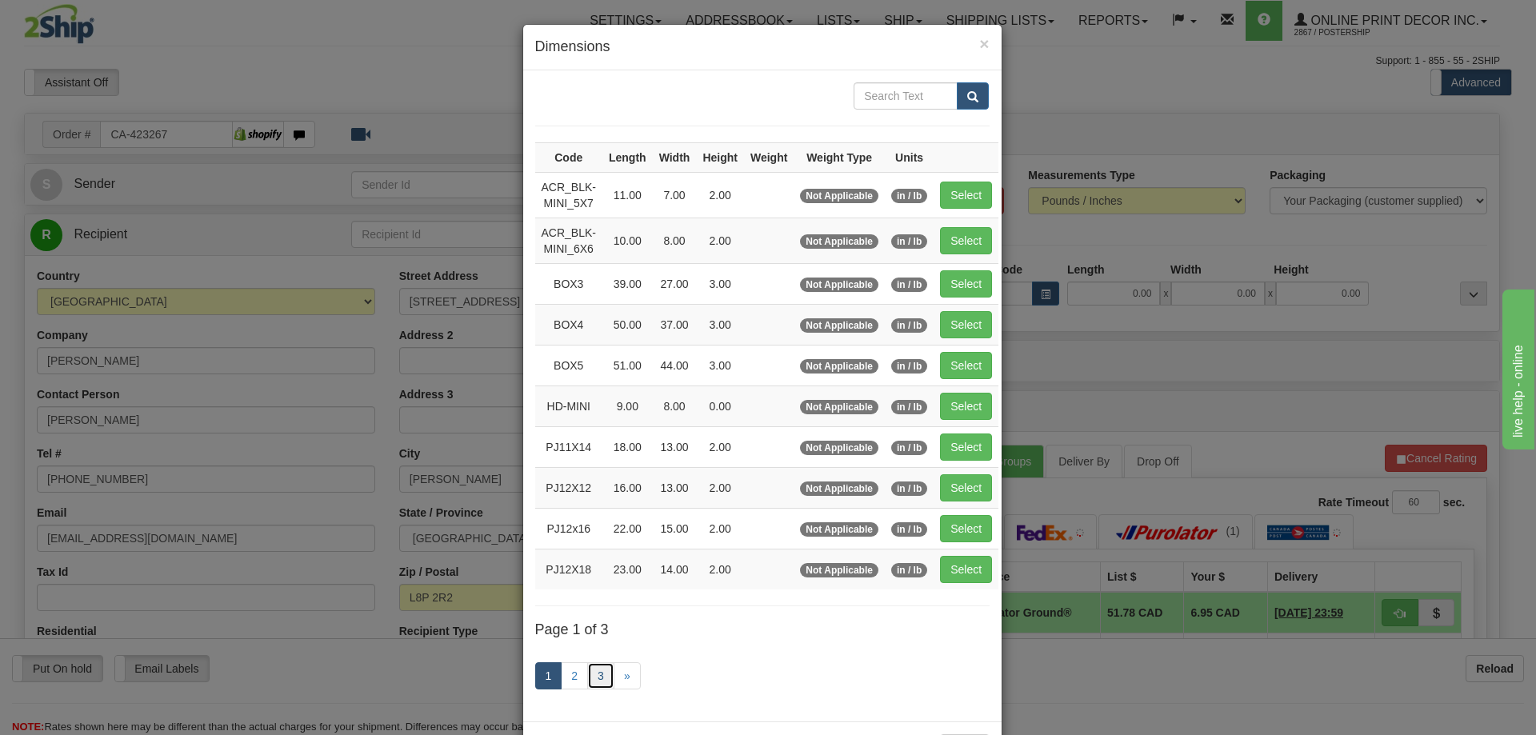
click at [595, 676] on link "3" at bounding box center [600, 675] width 27 height 27
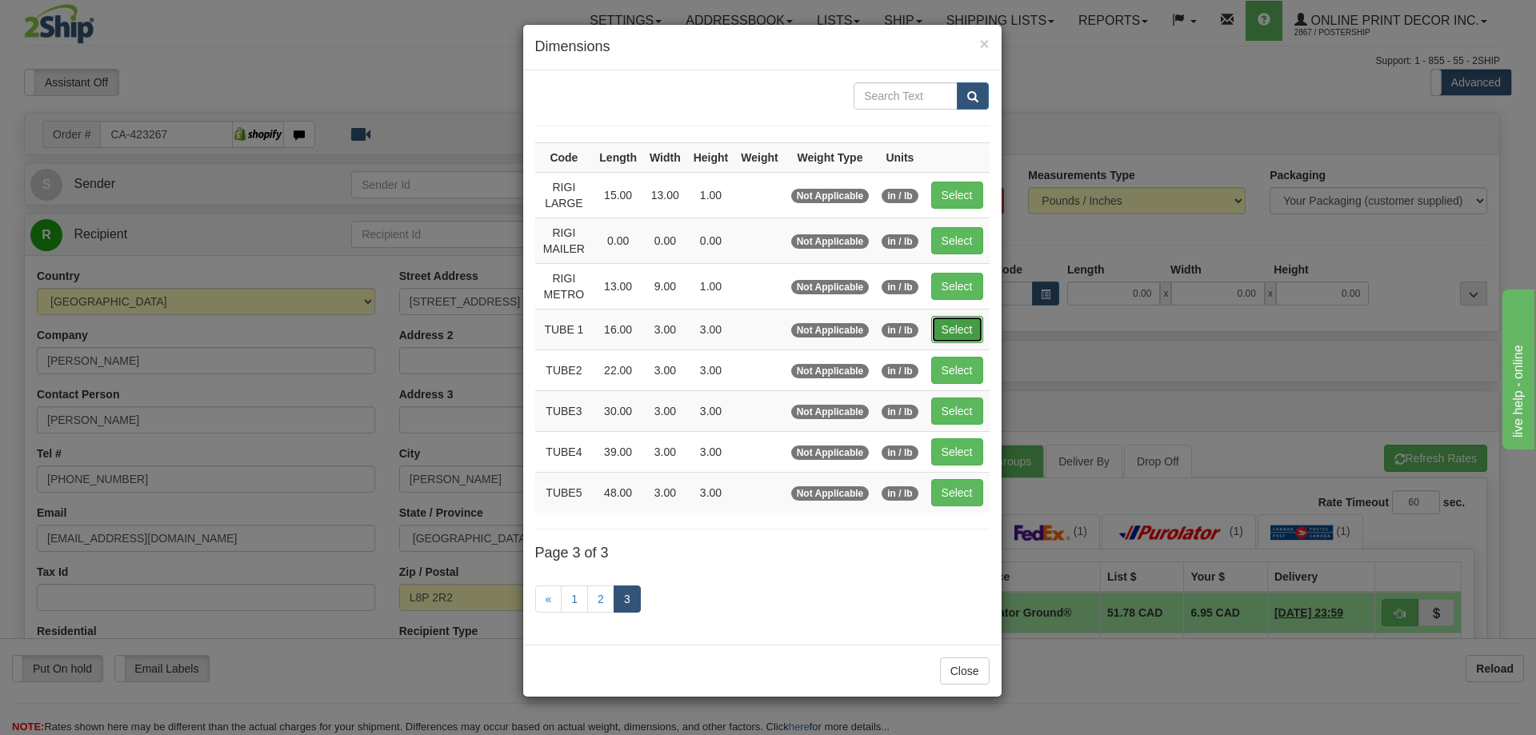
click at [937, 330] on button "Select" at bounding box center [957, 329] width 52 height 27
type input "TUBE 1"
type input "16.00"
type input "3.00"
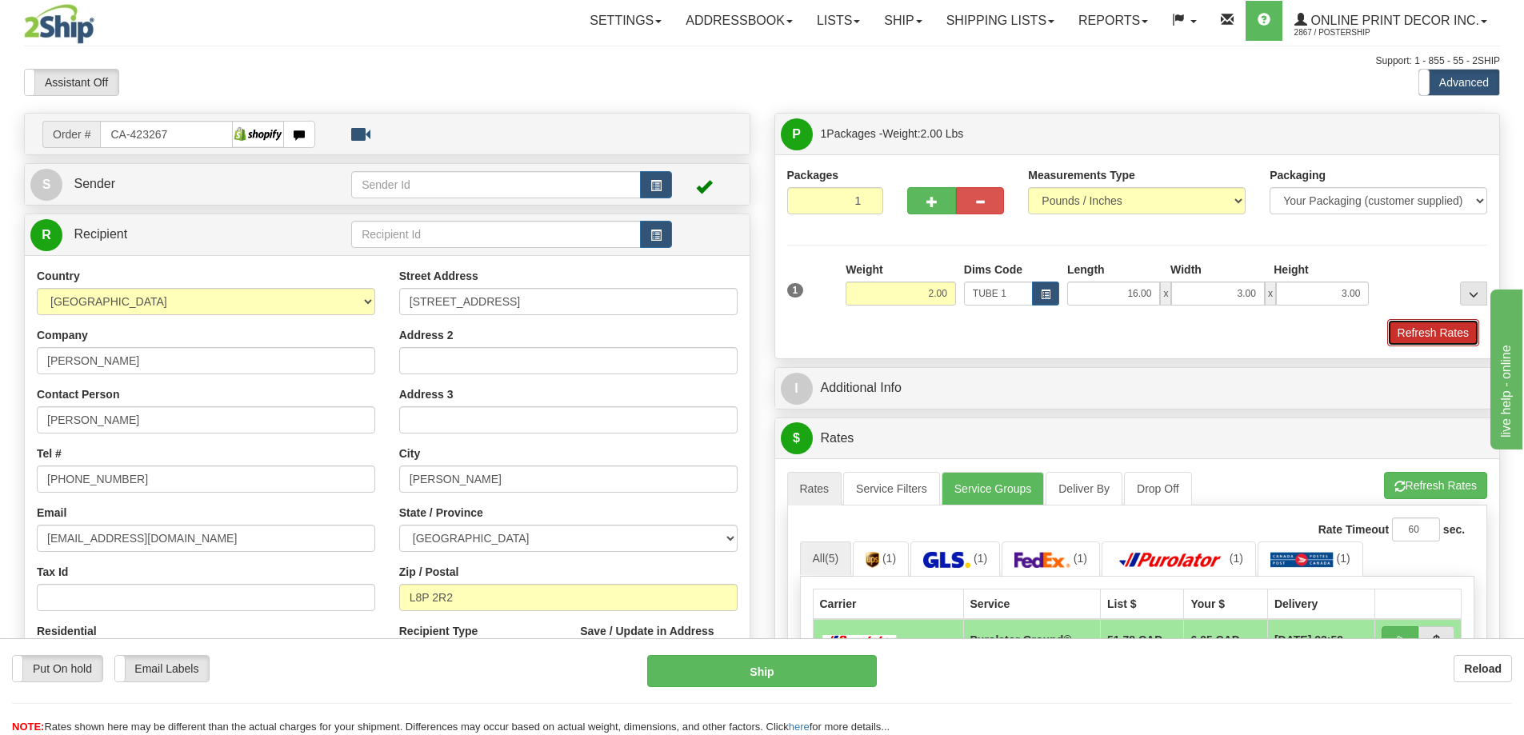
click at [1409, 327] on button "Refresh Rates" at bounding box center [1433, 332] width 92 height 27
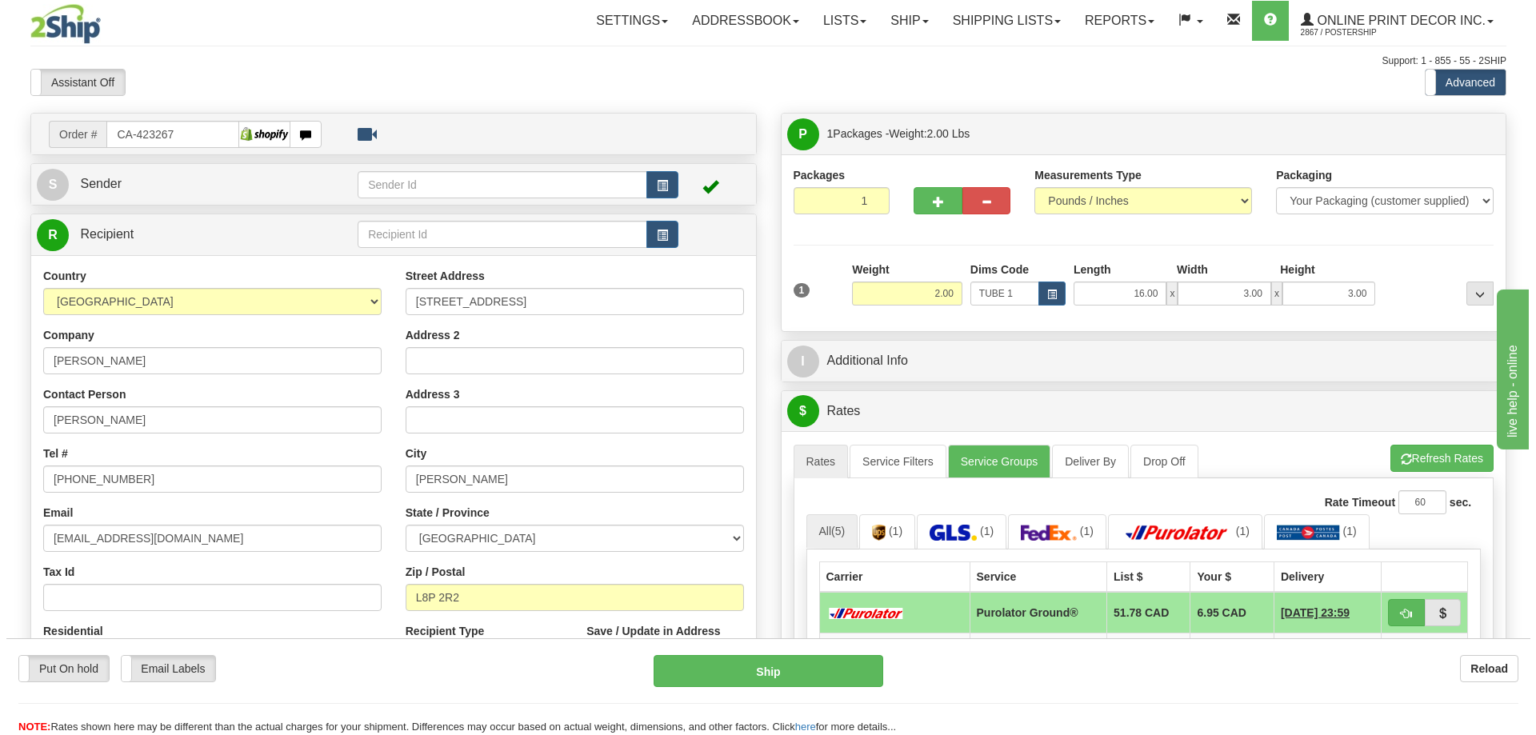
scroll to position [160, 0]
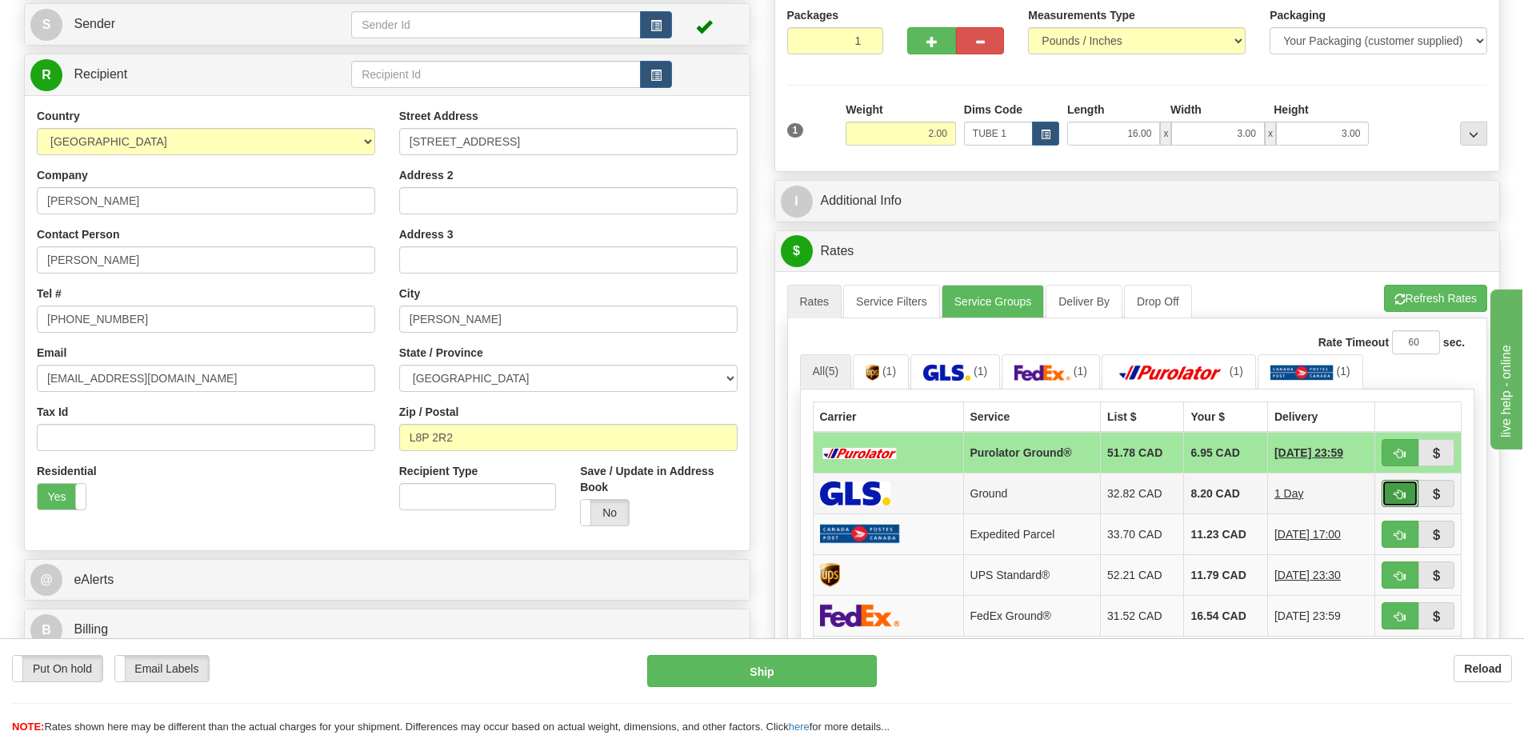
click at [1408, 488] on button "button" at bounding box center [1399, 493] width 37 height 27
type input "1"
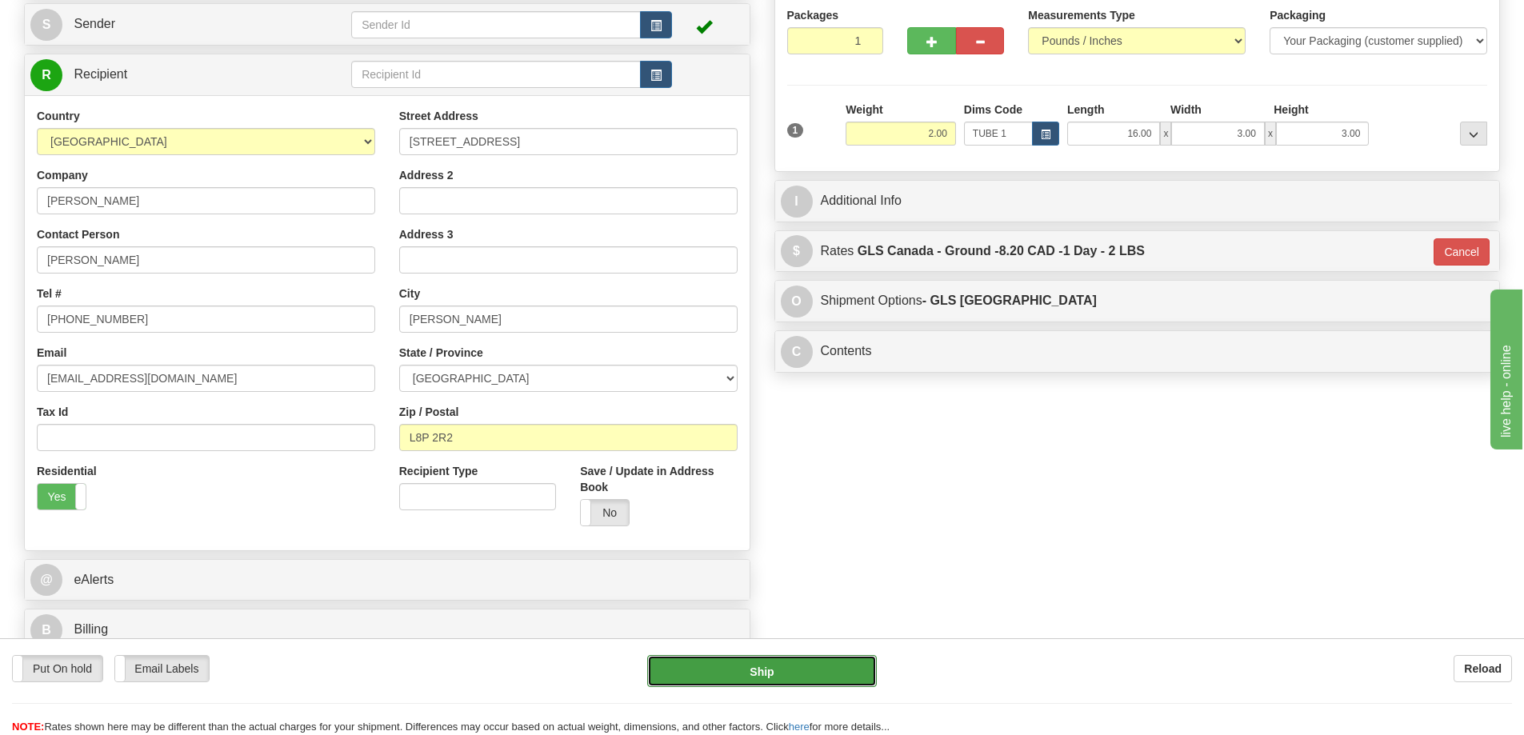
click at [831, 676] on button "Ship" at bounding box center [762, 671] width 230 height 32
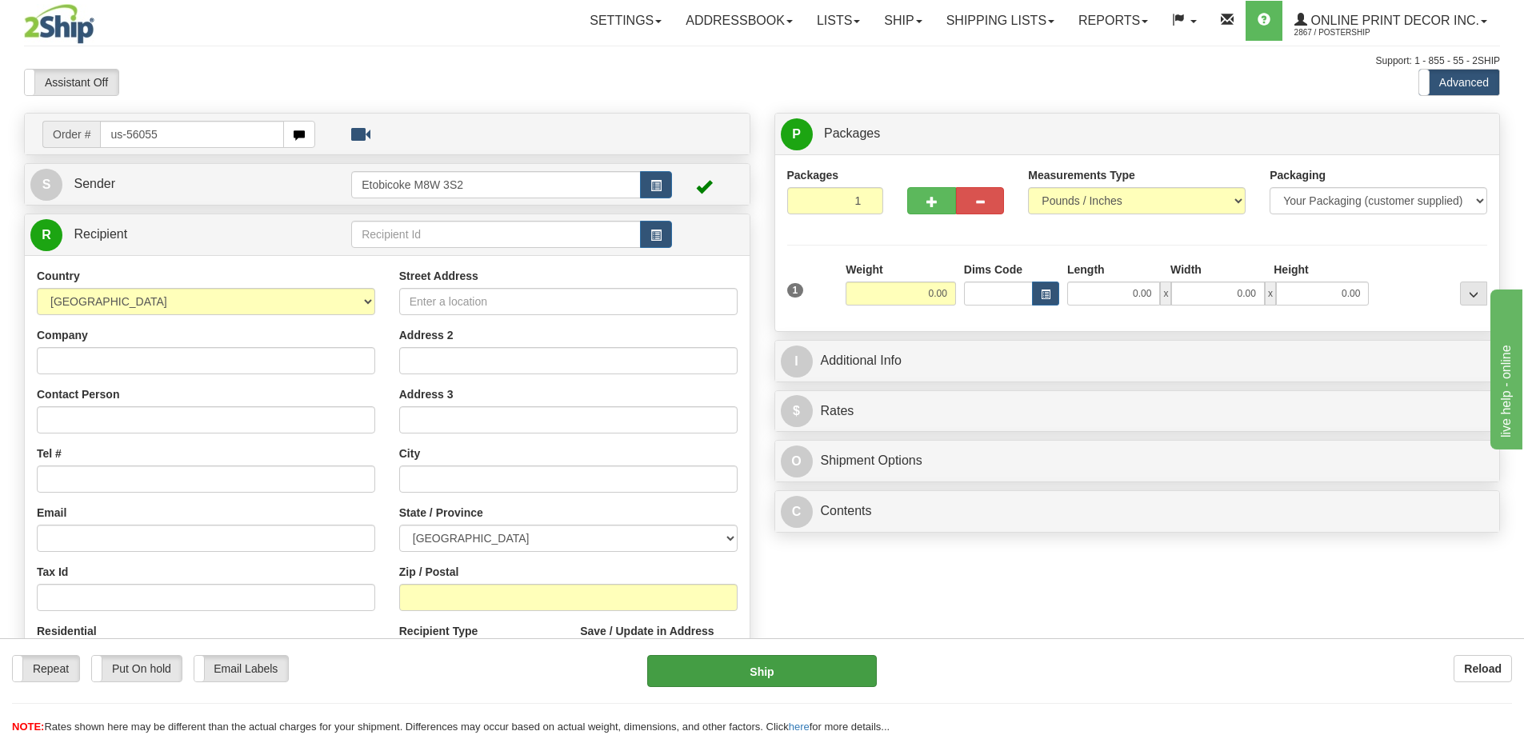
type input "us-56055"
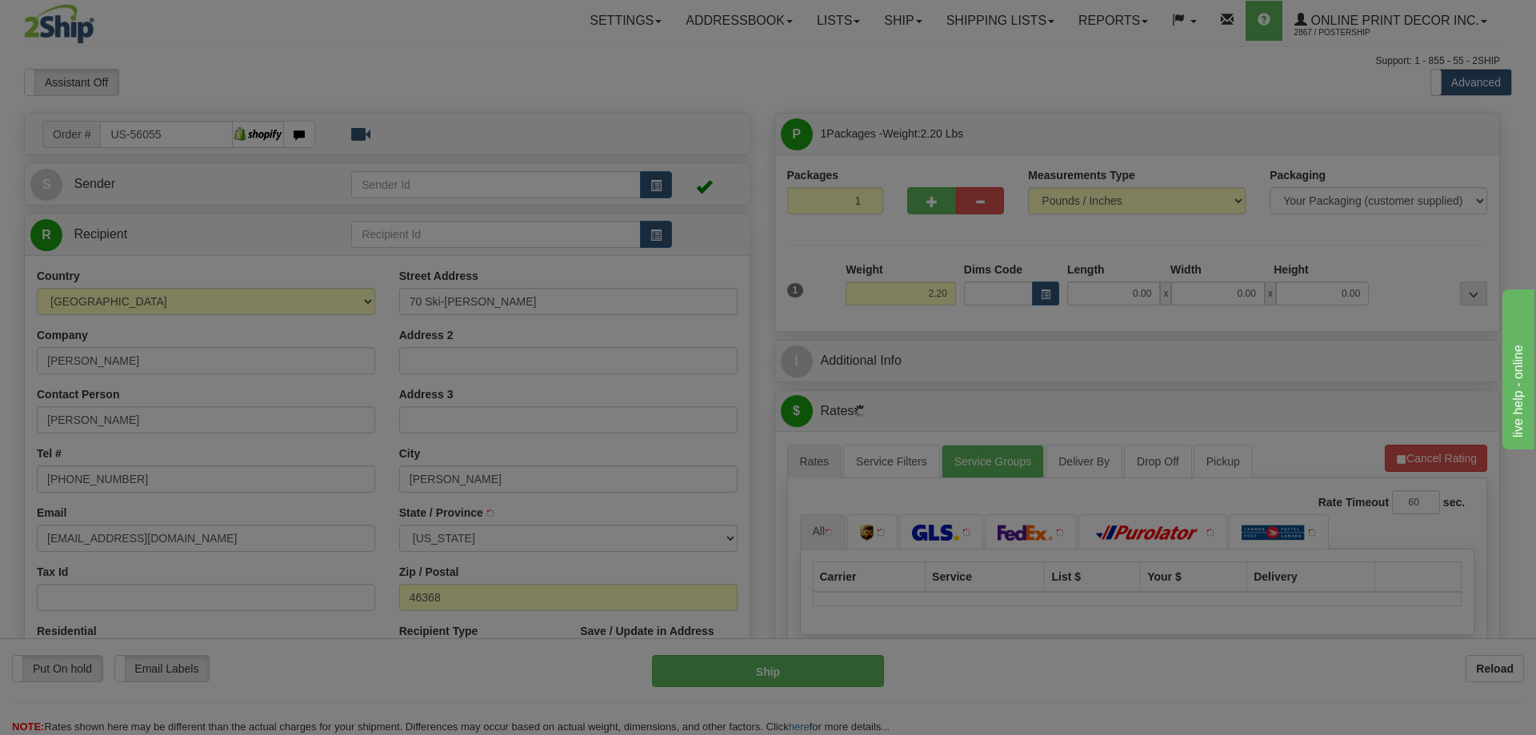
type input "PORTAGE"
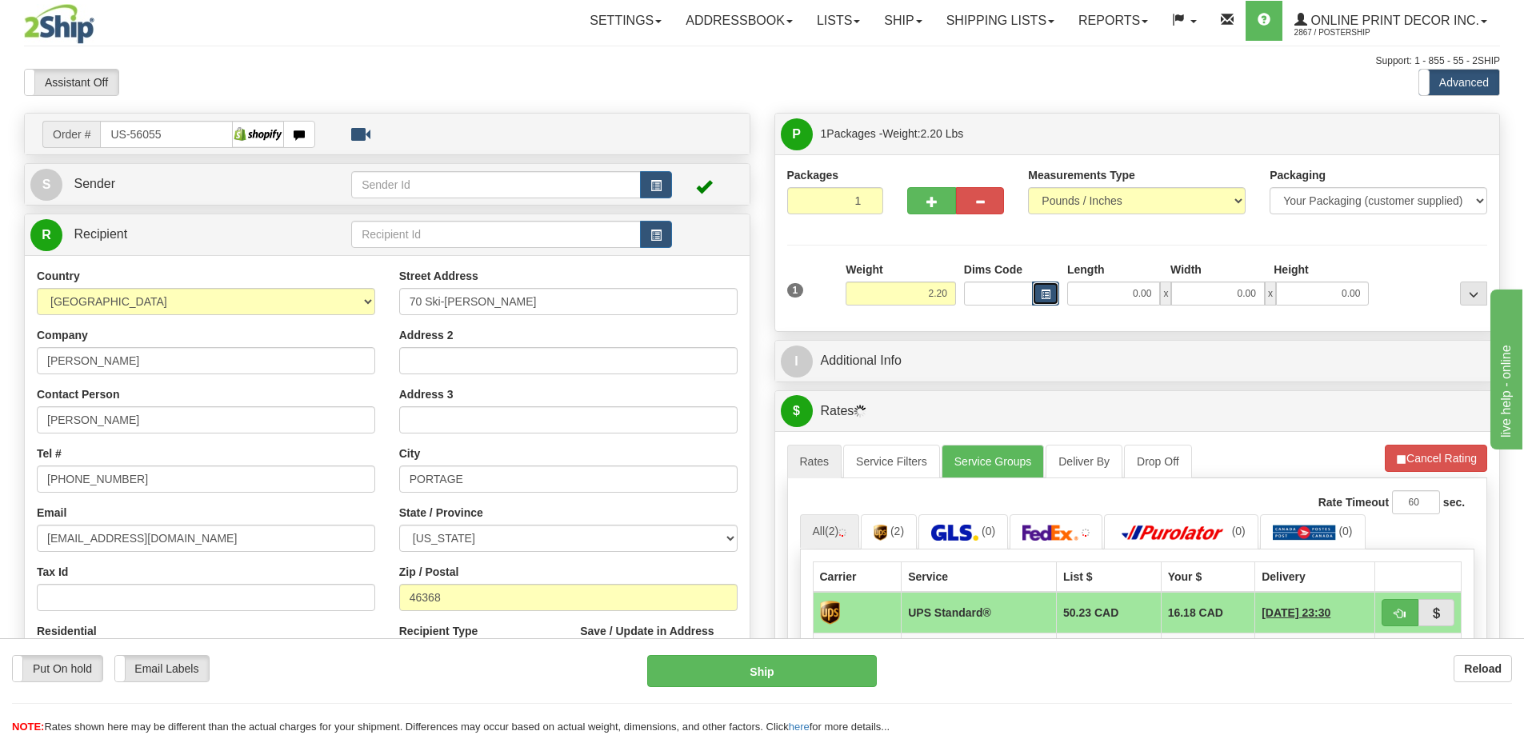
click at [1049, 290] on span "button" at bounding box center [1046, 294] width 10 height 9
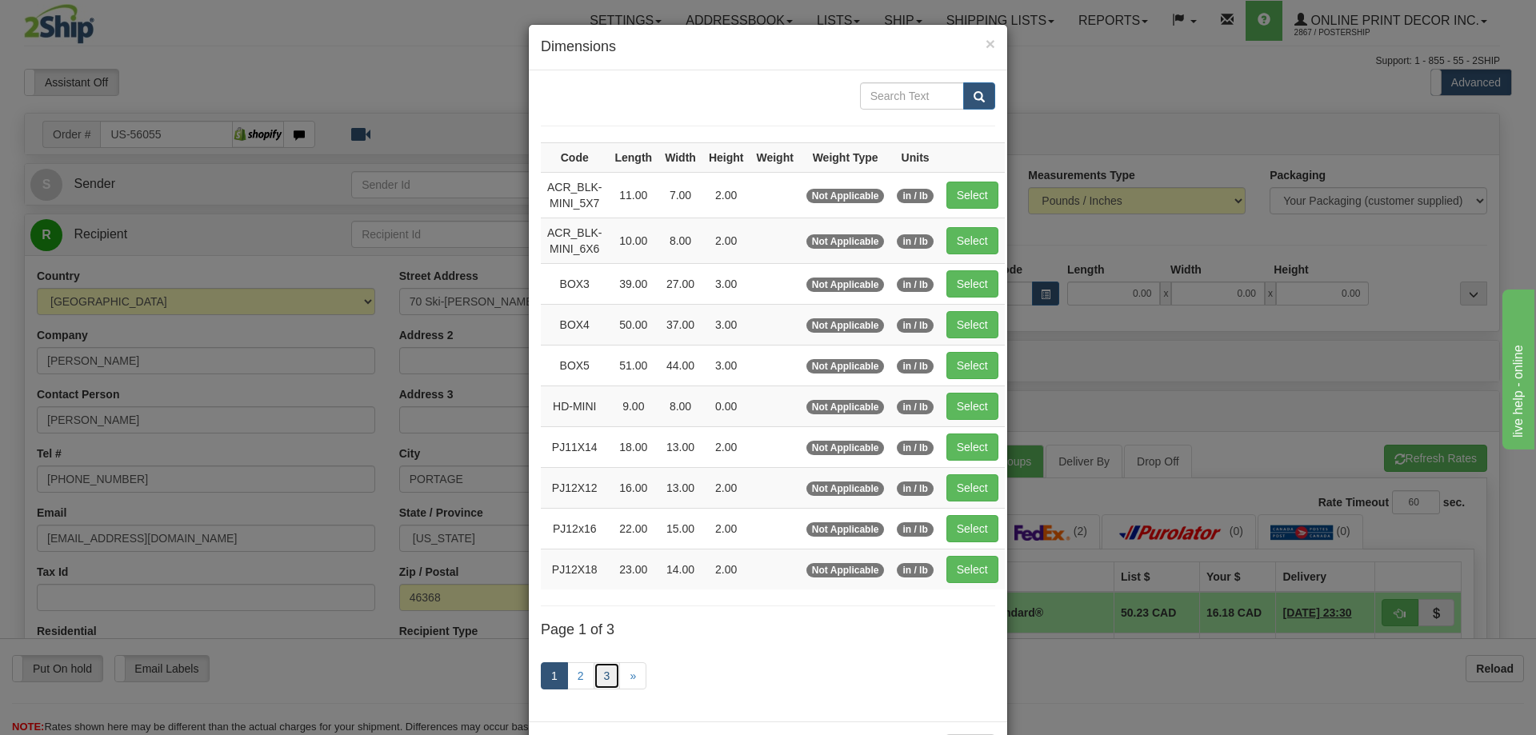
click at [593, 672] on link "3" at bounding box center [606, 675] width 27 height 27
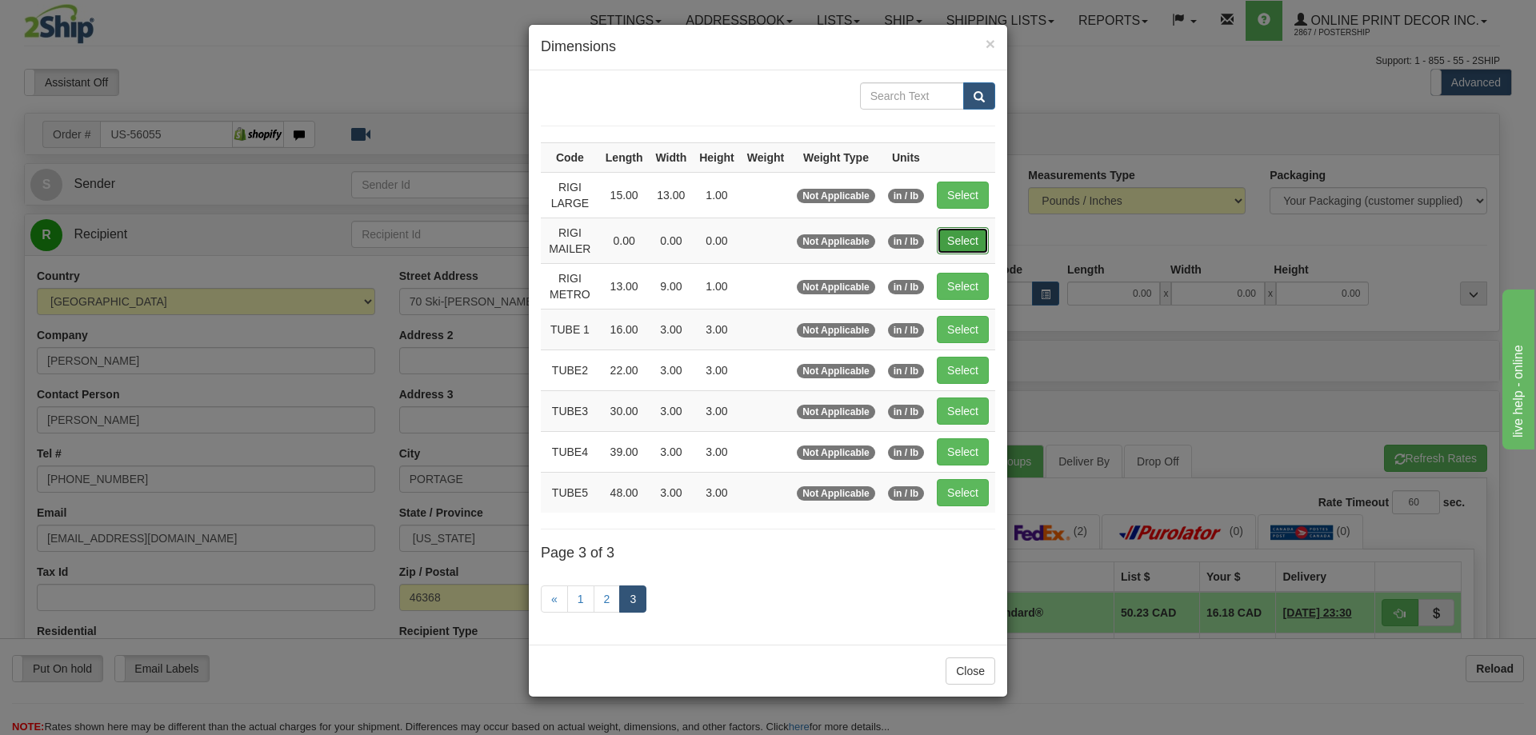
click at [951, 246] on button "Select" at bounding box center [963, 240] width 52 height 27
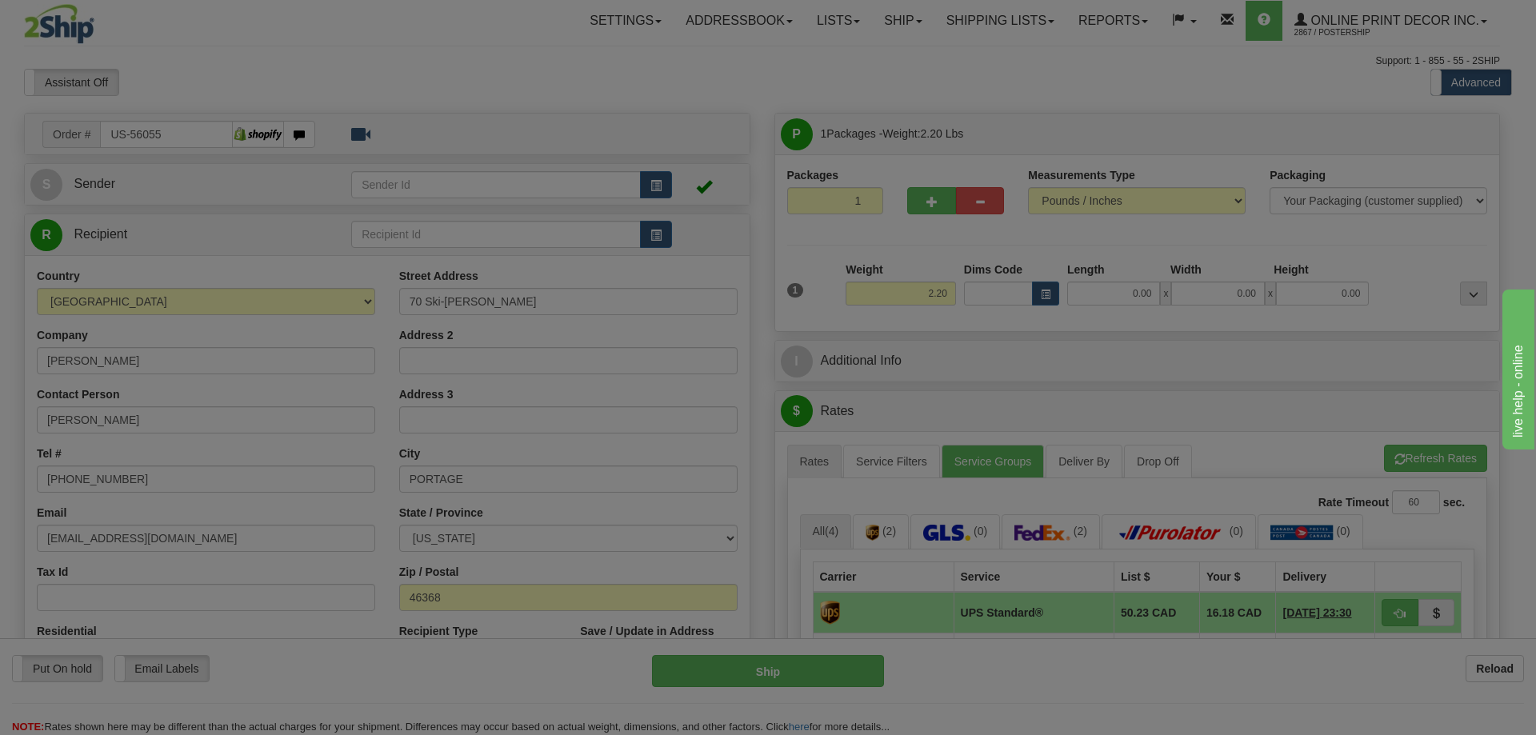
type input "RIGI MAILER"
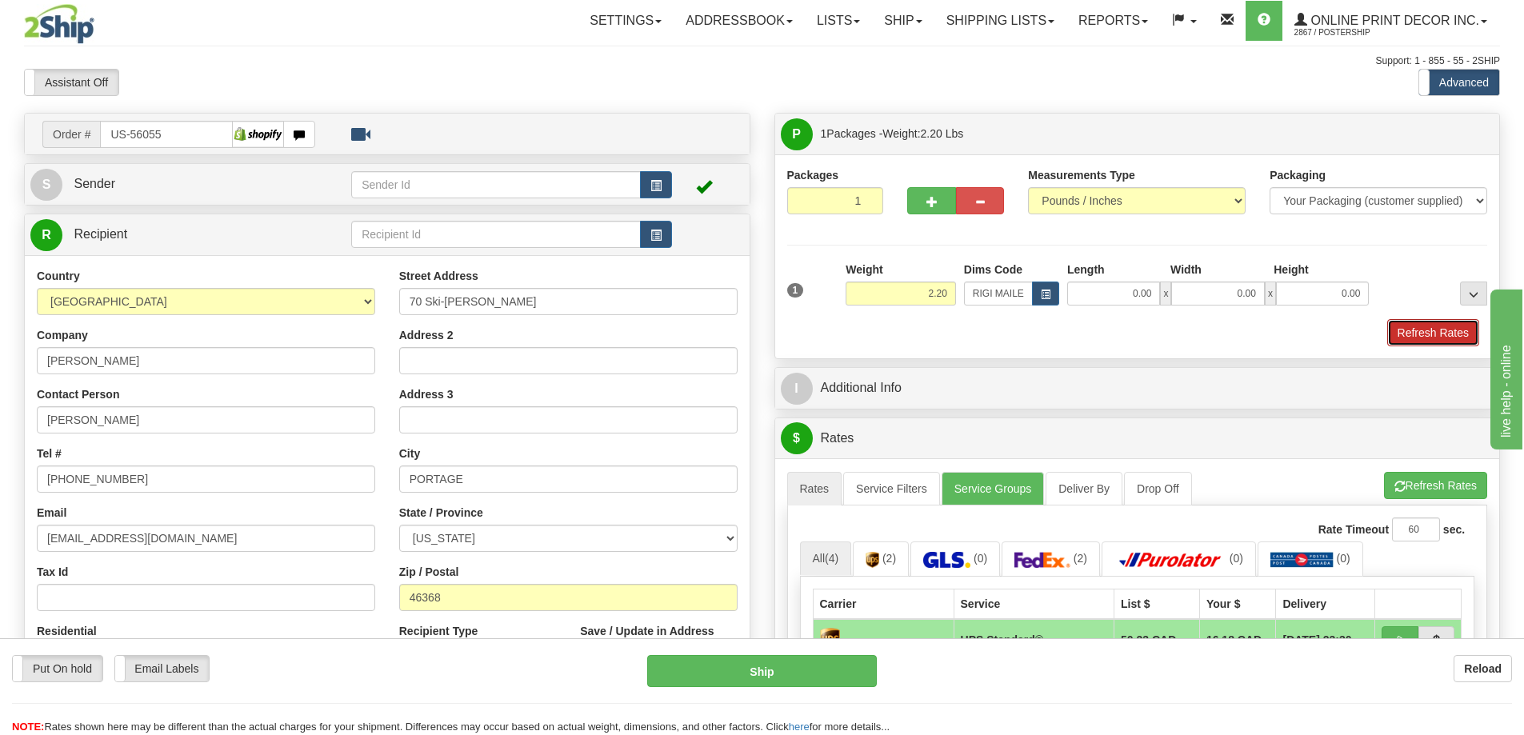
click at [1424, 336] on button "Refresh Rates" at bounding box center [1433, 332] width 92 height 27
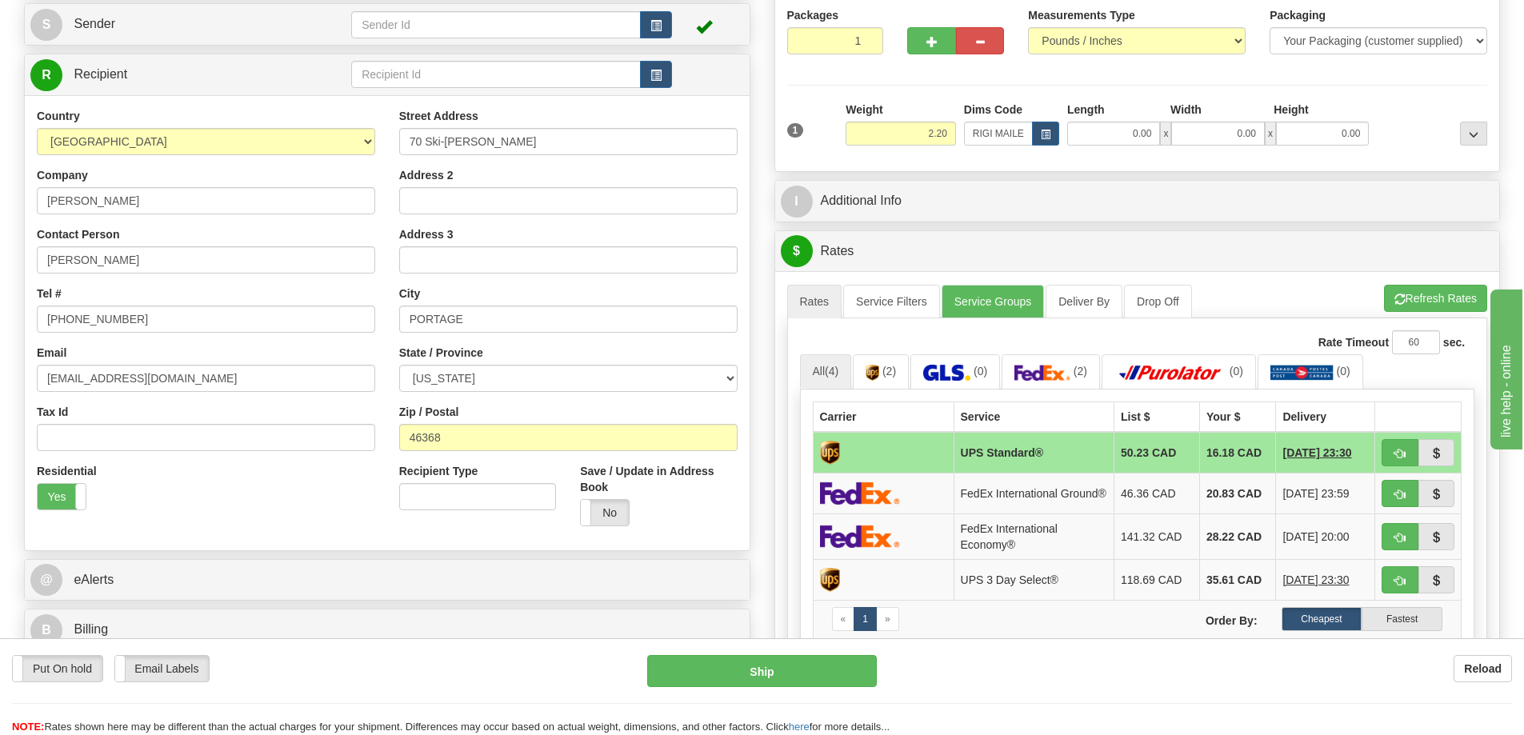
scroll to position [240, 0]
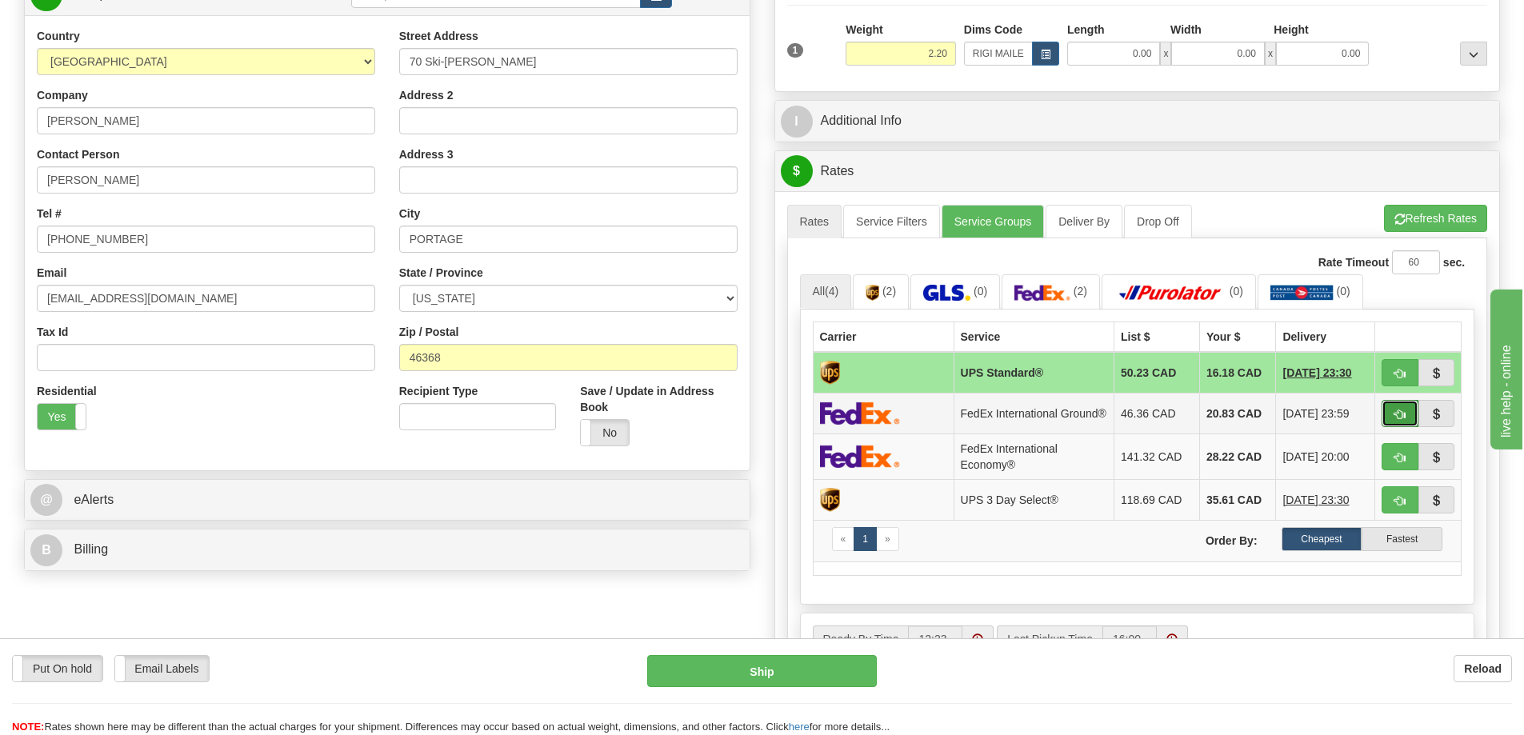
click at [1403, 419] on span "button" at bounding box center [1399, 414] width 11 height 10
type input "92"
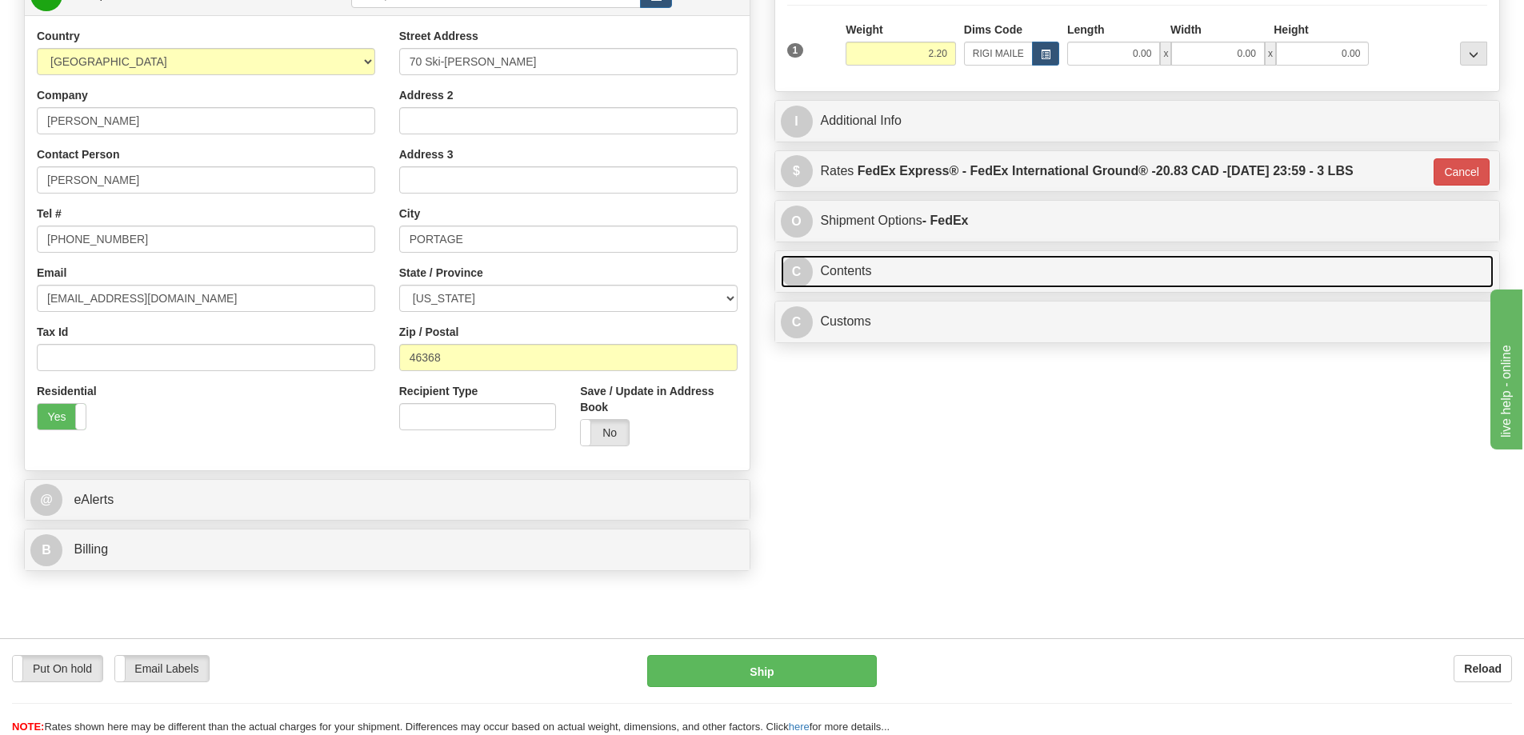
click at [1161, 268] on link "C Contents" at bounding box center [1137, 271] width 713 height 33
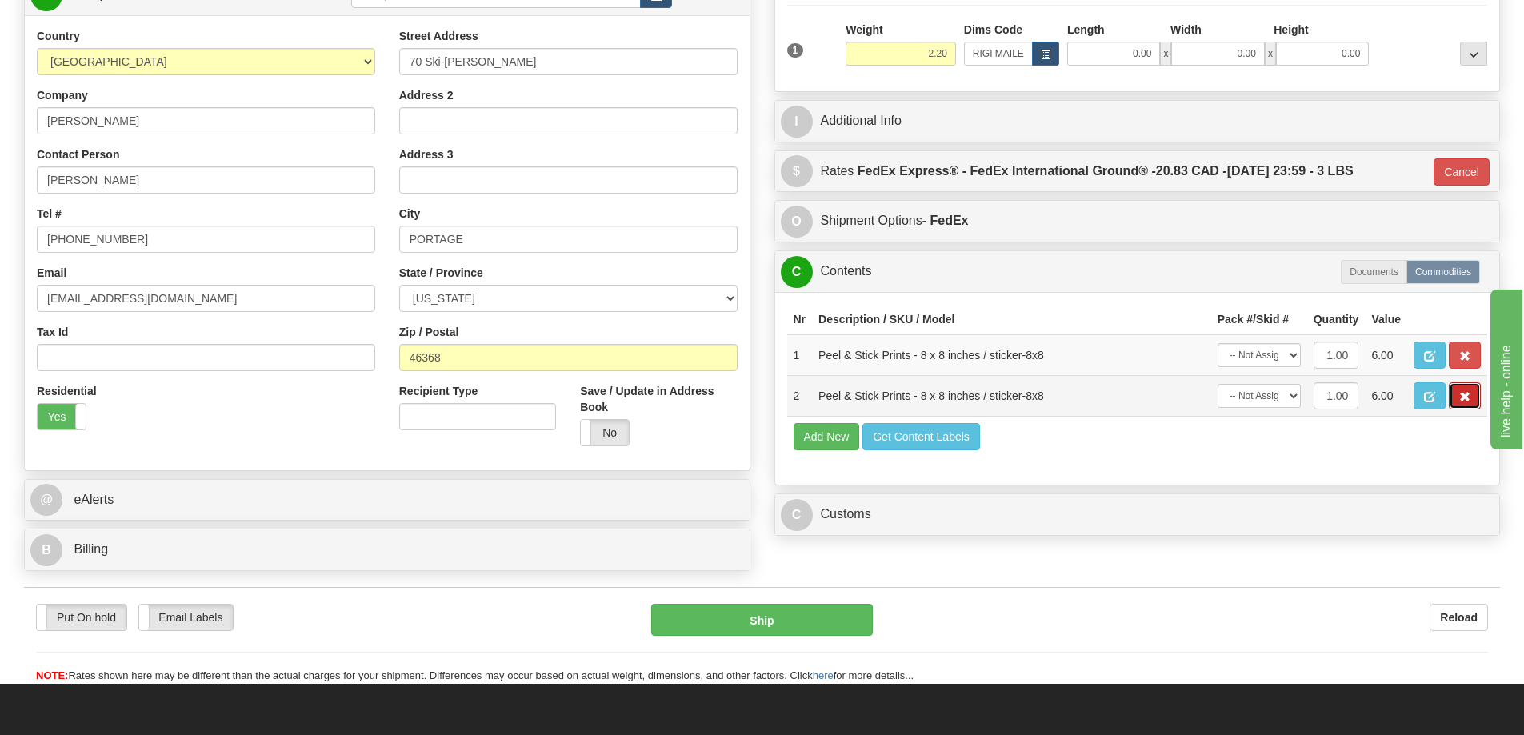
click at [1460, 394] on button "button" at bounding box center [1464, 395] width 32 height 27
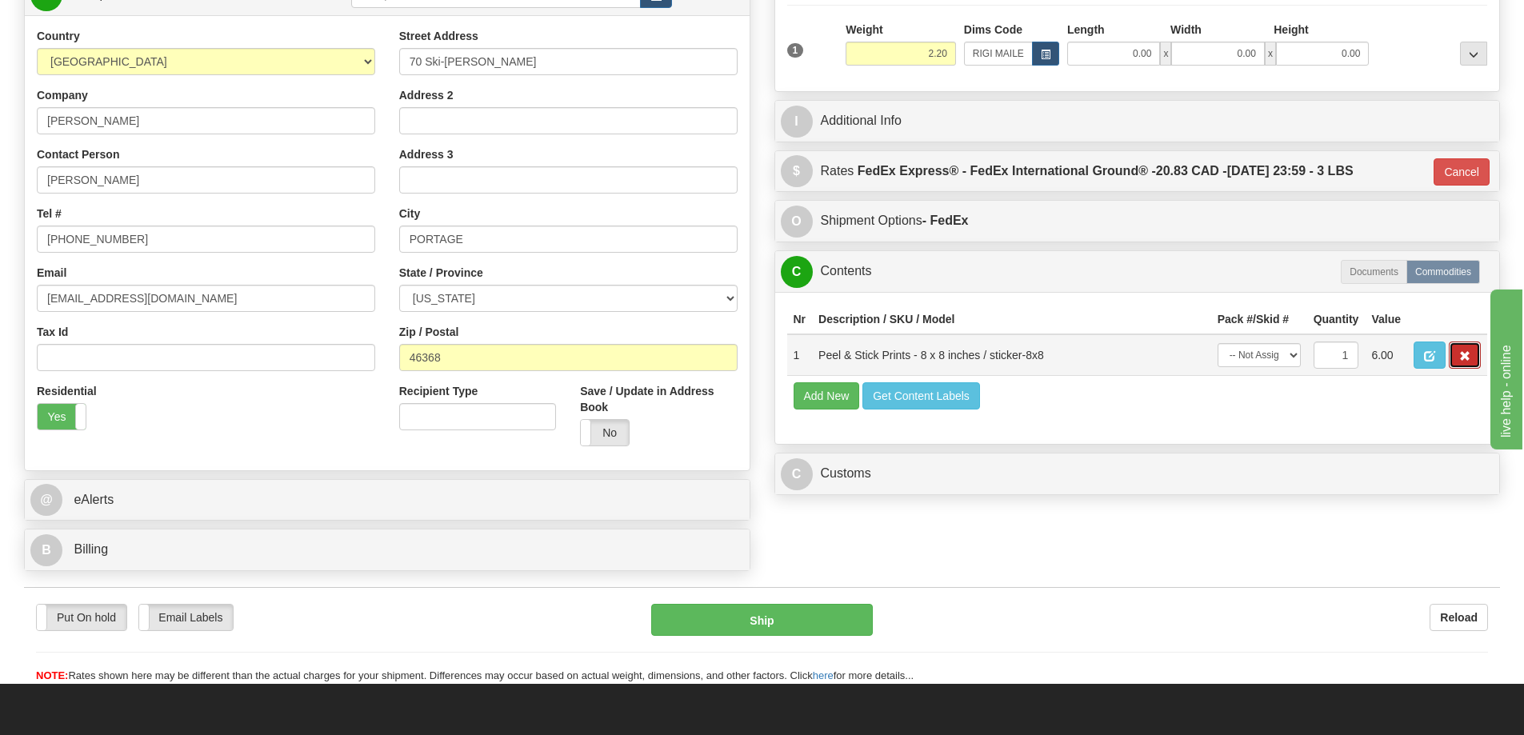
click at [1468, 358] on span "button" at bounding box center [1464, 356] width 11 height 10
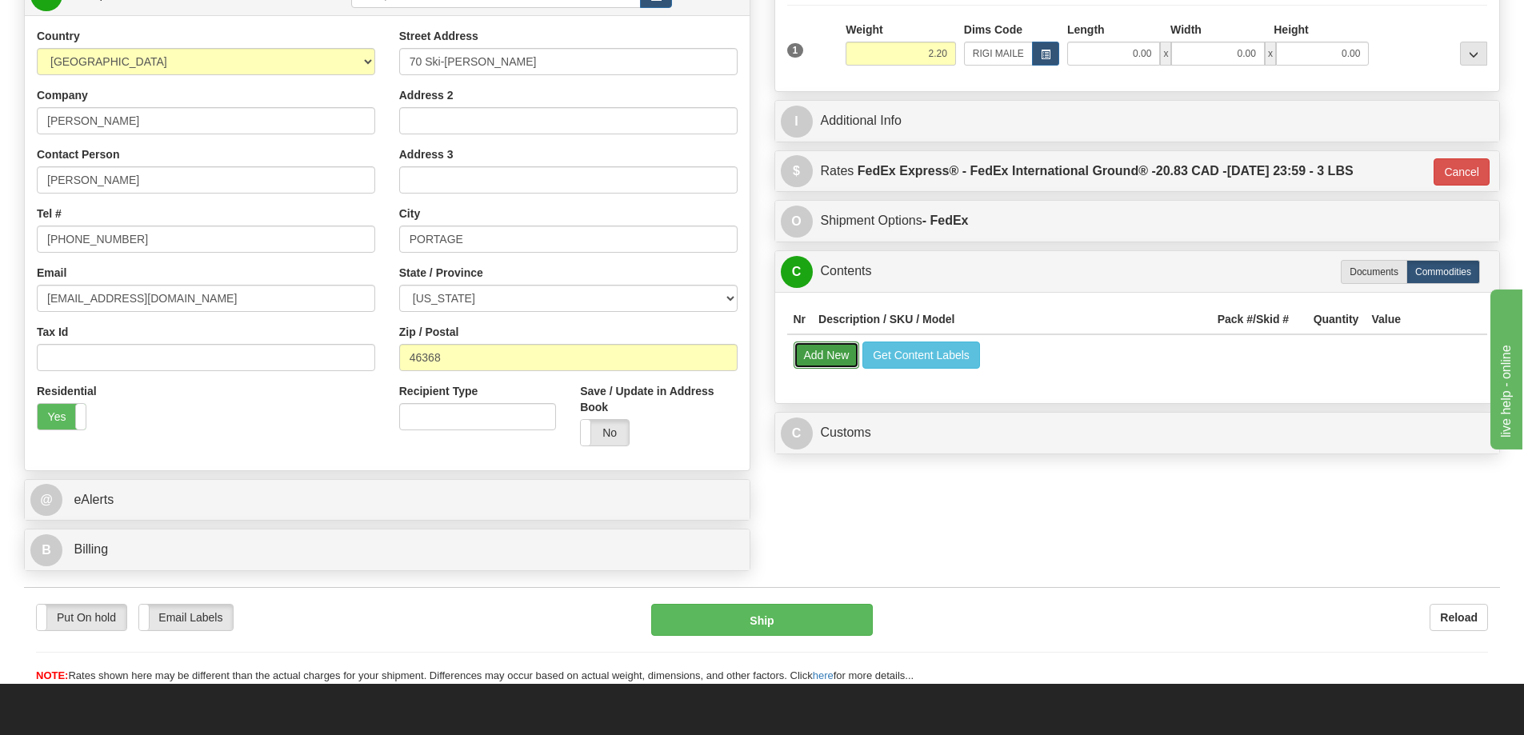
click at [845, 351] on button "Add New" at bounding box center [826, 355] width 66 height 27
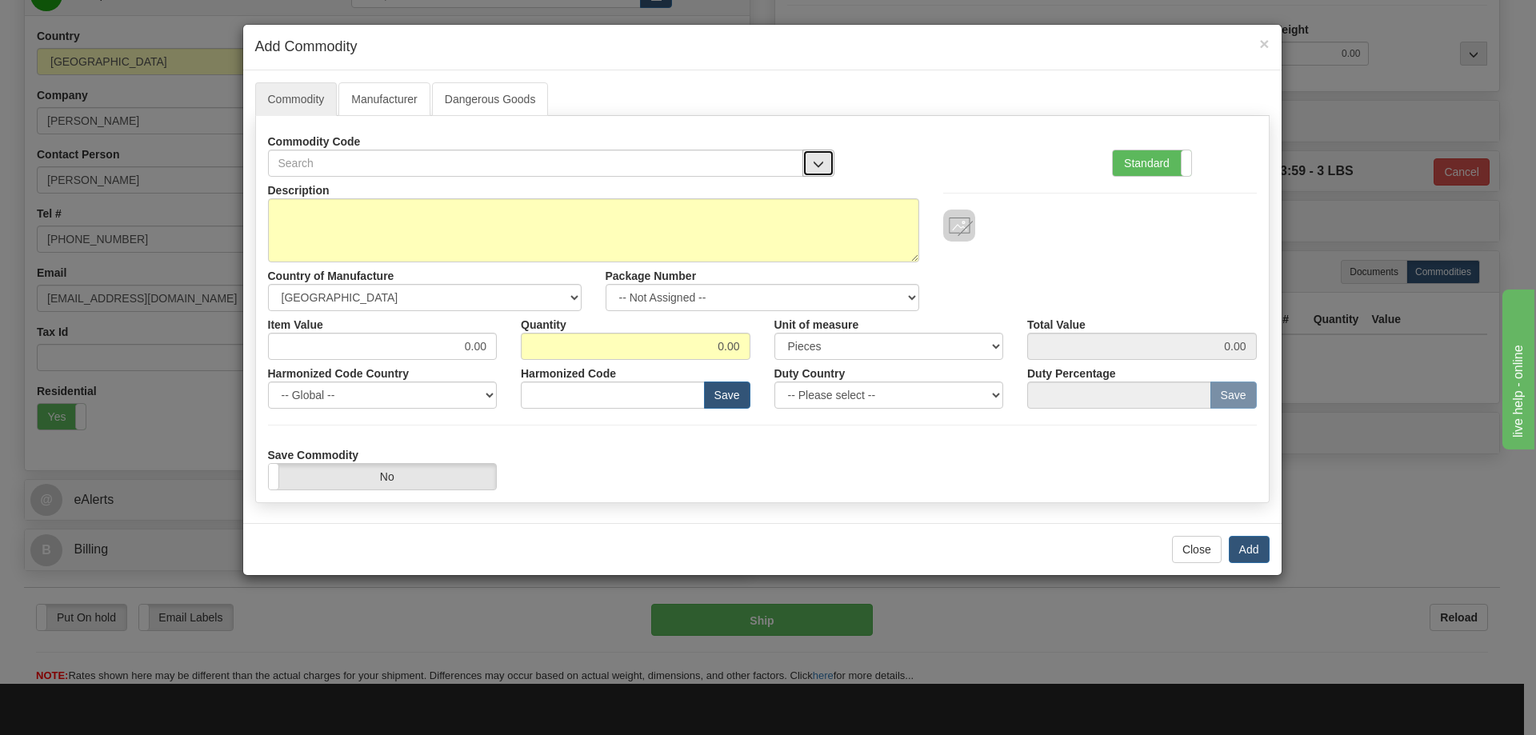
click at [820, 159] on span "button" at bounding box center [818, 164] width 11 height 10
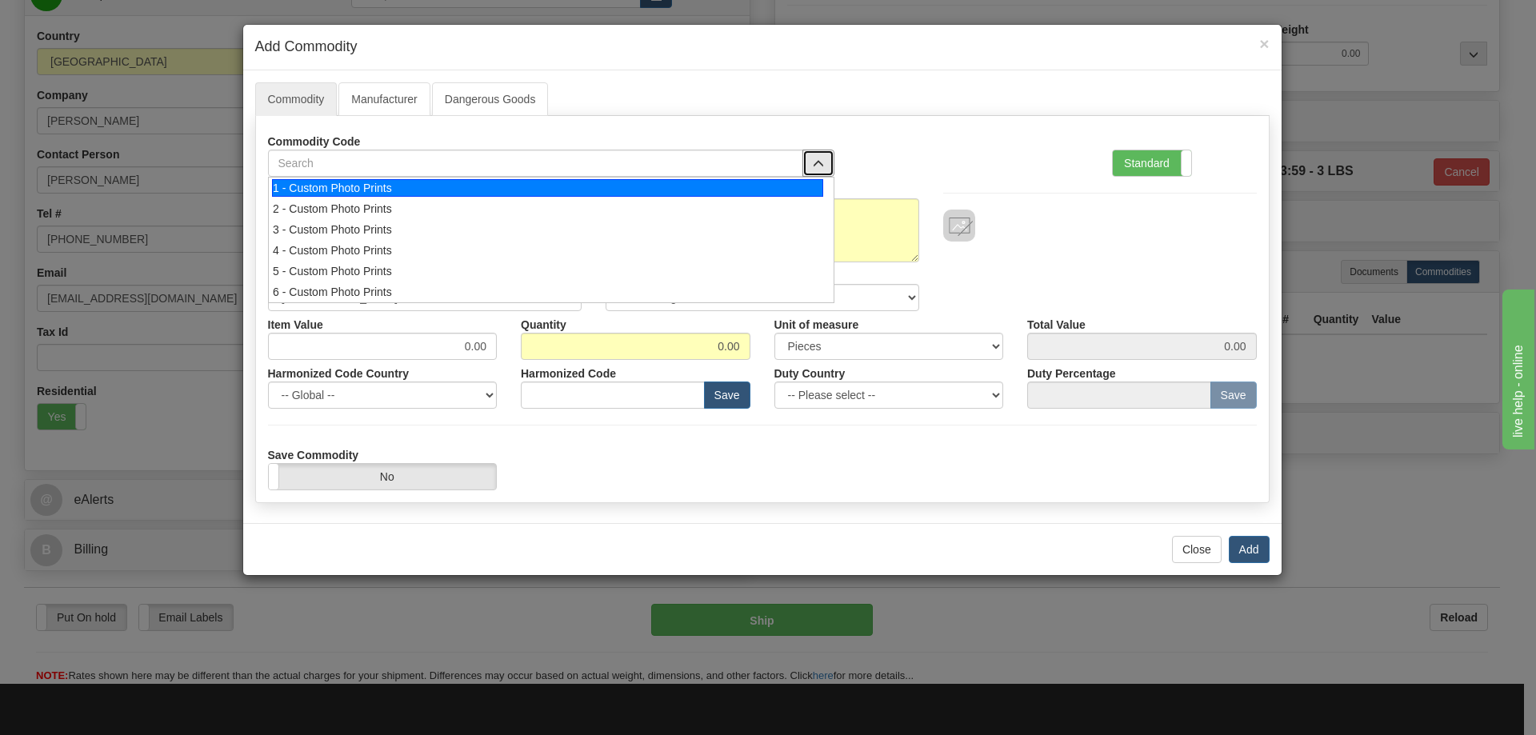
click at [782, 183] on div "1 - Custom Photo Prints" at bounding box center [547, 188] width 551 height 18
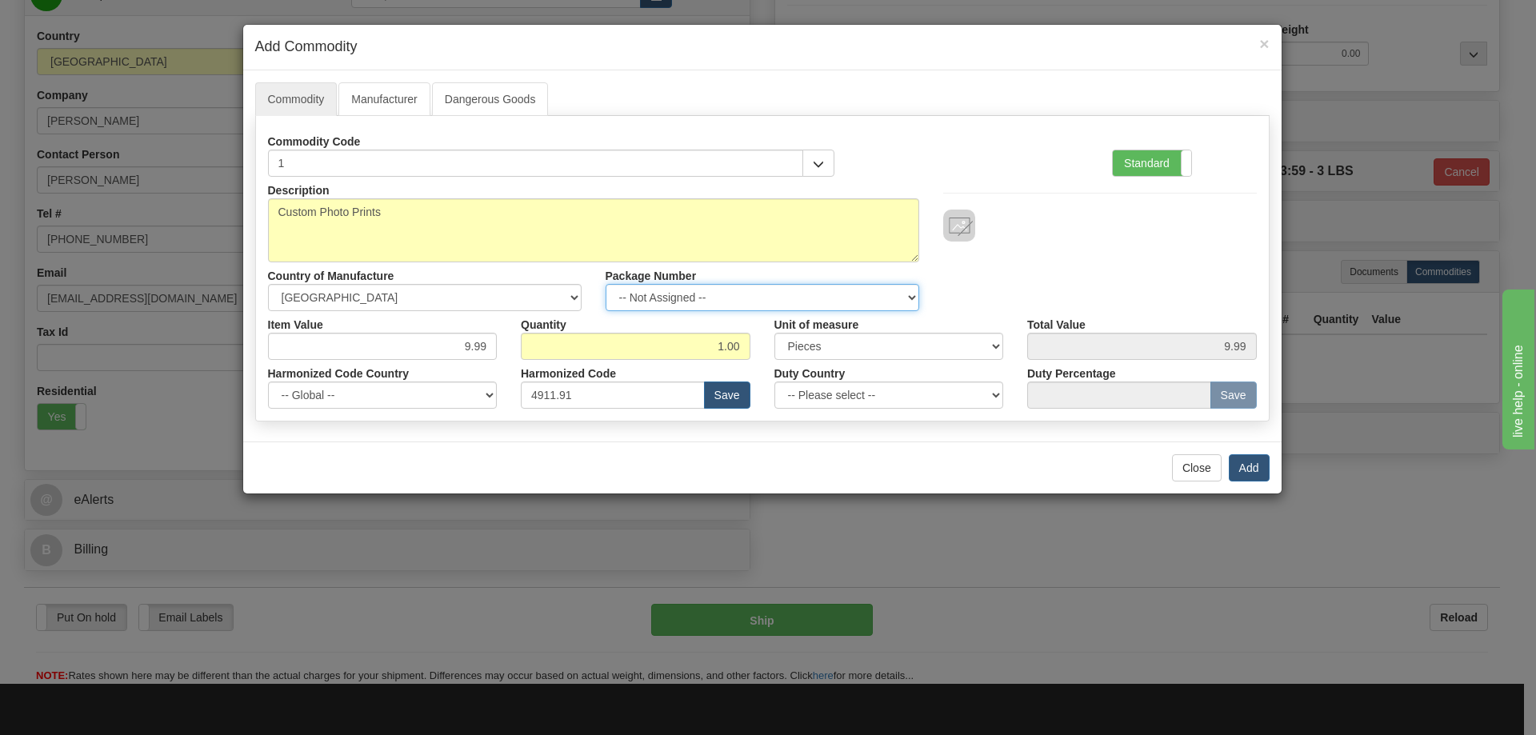
click at [905, 294] on select "-- Not Assigned -- Item 1" at bounding box center [762, 297] width 314 height 27
select select "0"
click at [605, 284] on select "-- Not Assigned -- Item 1" at bounding box center [762, 297] width 314 height 27
click at [1258, 466] on button "Add" at bounding box center [1248, 467] width 41 height 27
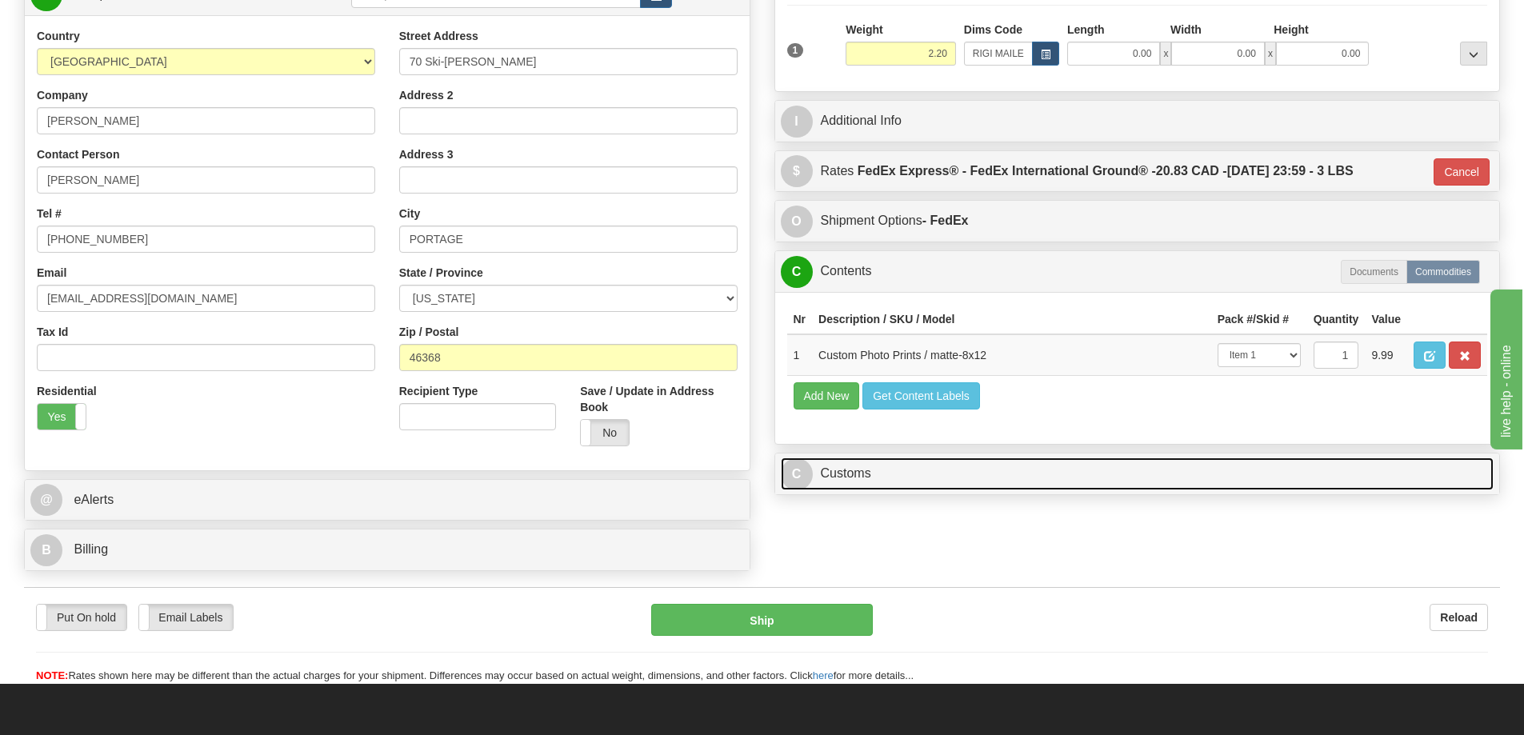
click at [1264, 468] on link "C Customs" at bounding box center [1137, 473] width 713 height 33
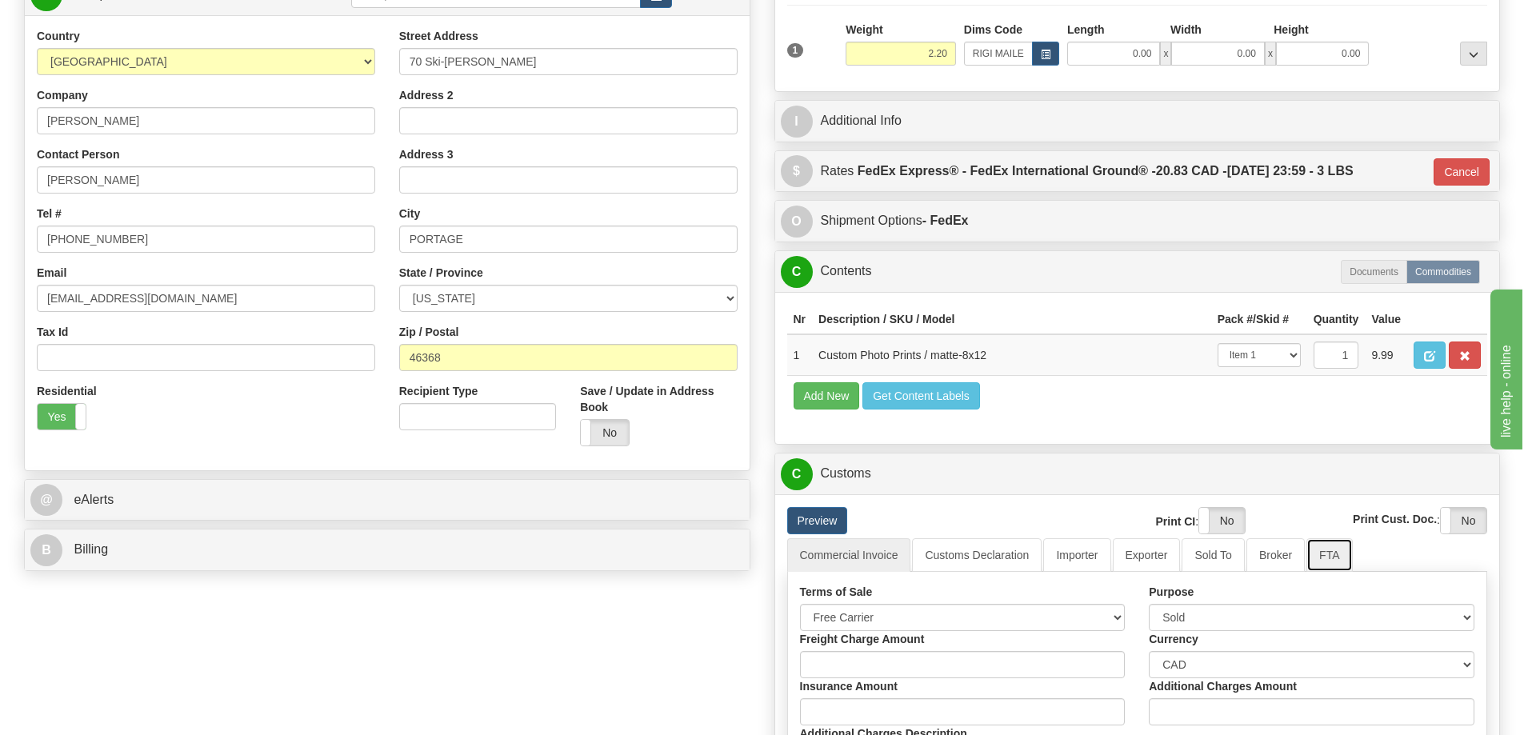
click at [1332, 559] on link "FTA" at bounding box center [1329, 555] width 46 height 34
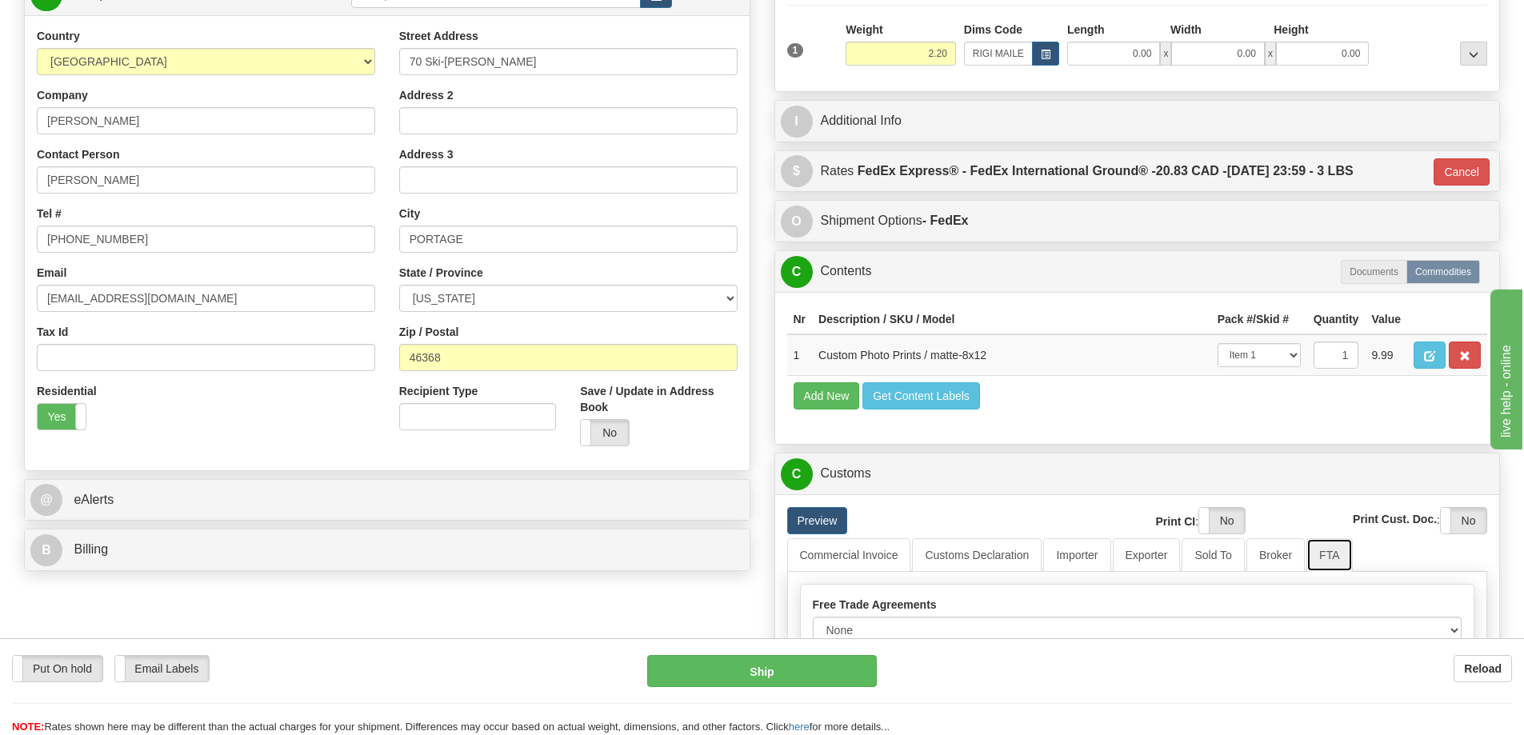
scroll to position [400, 0]
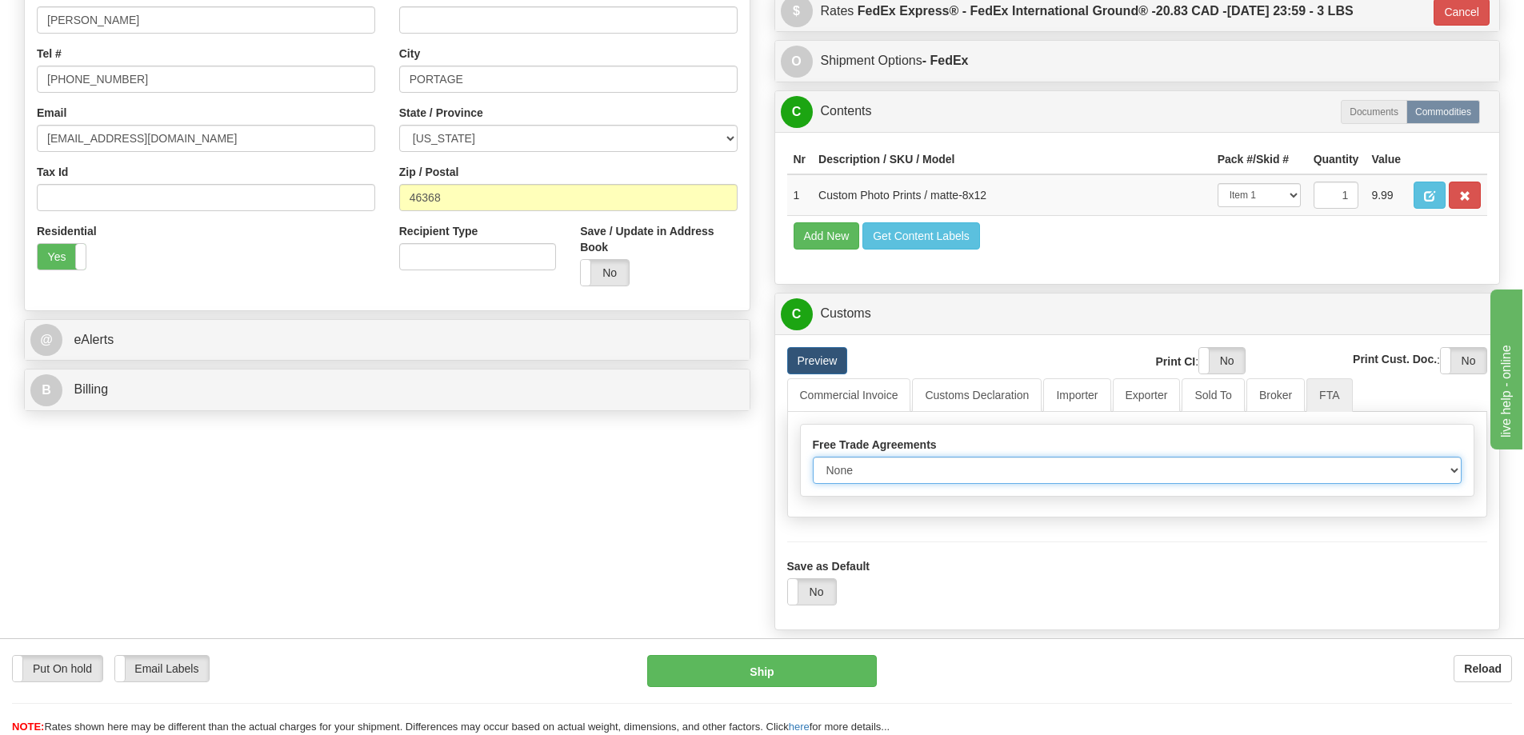
click at [1442, 477] on select "None Other USMCA CETA CUKTCA" at bounding box center [1137, 470] width 649 height 27
select select "1"
click at [813, 462] on select "None Other USMCA CETA CUKTCA" at bounding box center [1137, 470] width 649 height 27
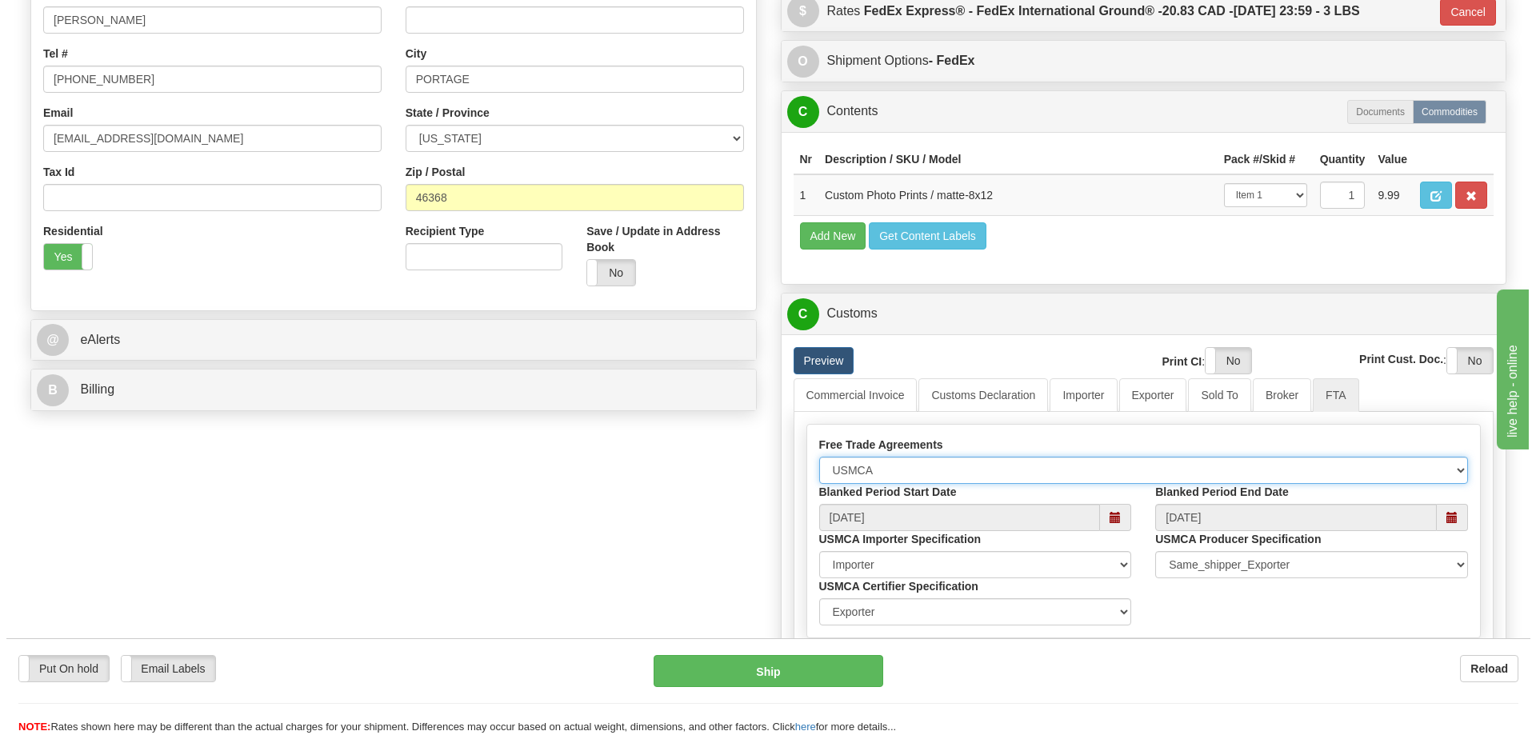
scroll to position [560, 0]
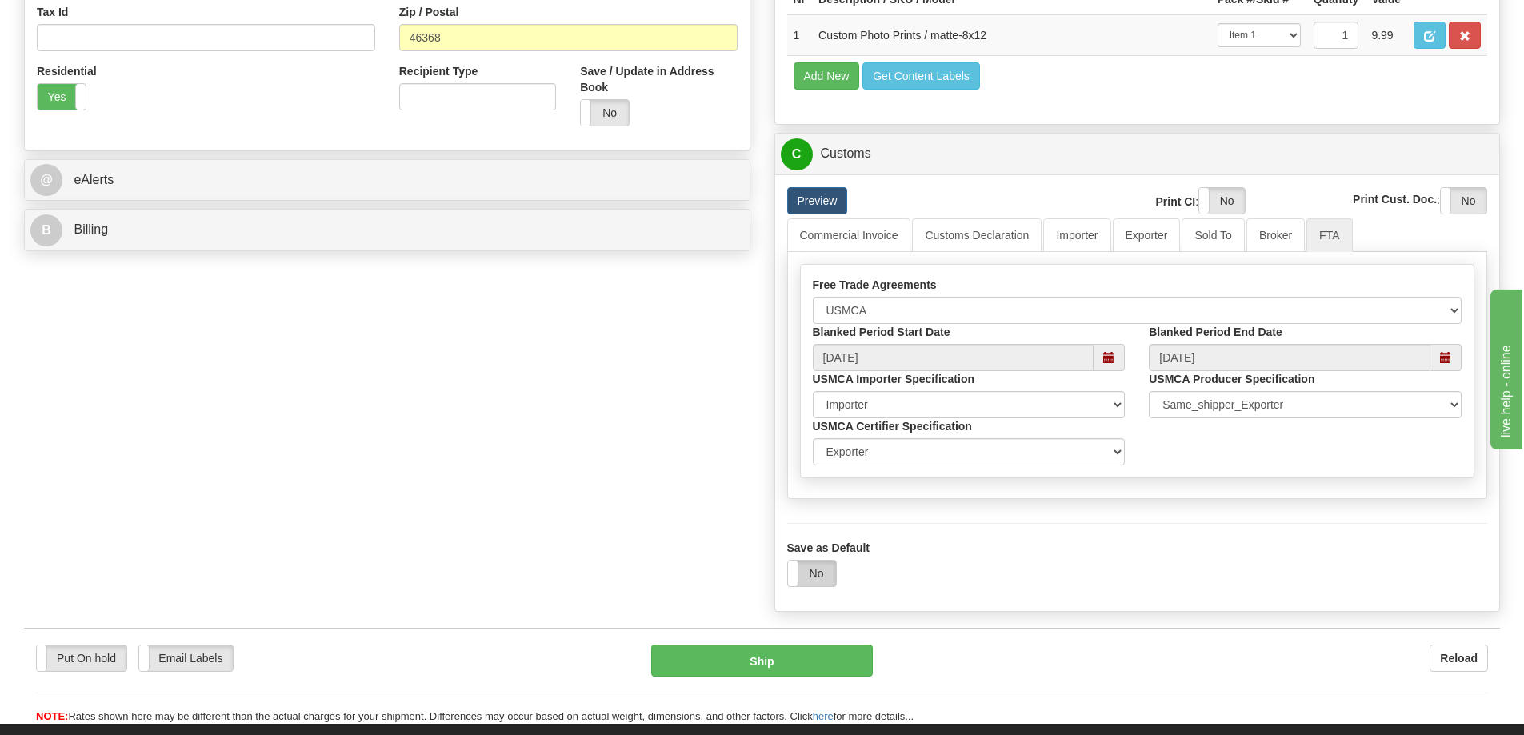
click at [826, 576] on label "No" at bounding box center [812, 574] width 48 height 26
click at [794, 662] on button "Ship" at bounding box center [762, 661] width 222 height 32
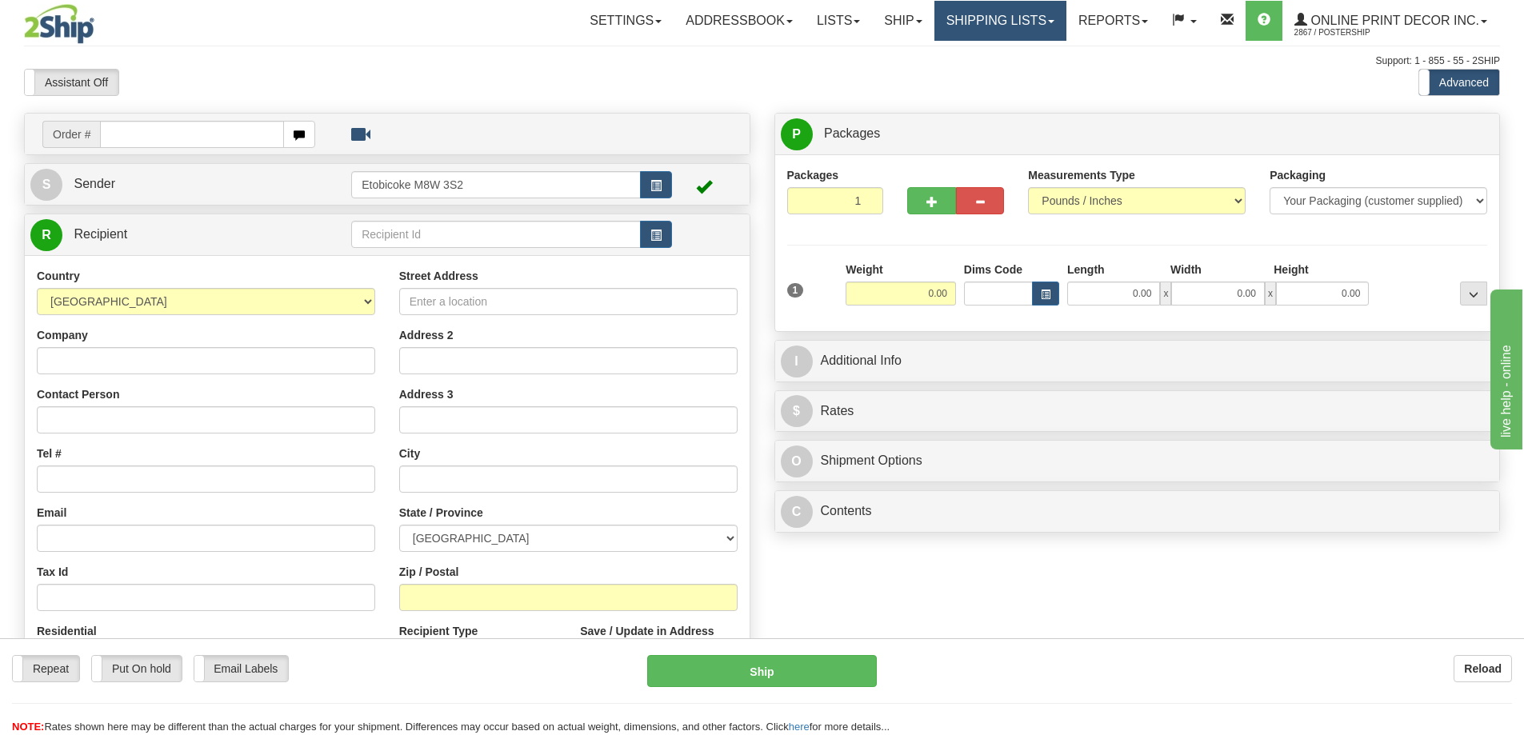
click at [1001, 18] on link "Shipping lists" at bounding box center [1000, 21] width 132 height 40
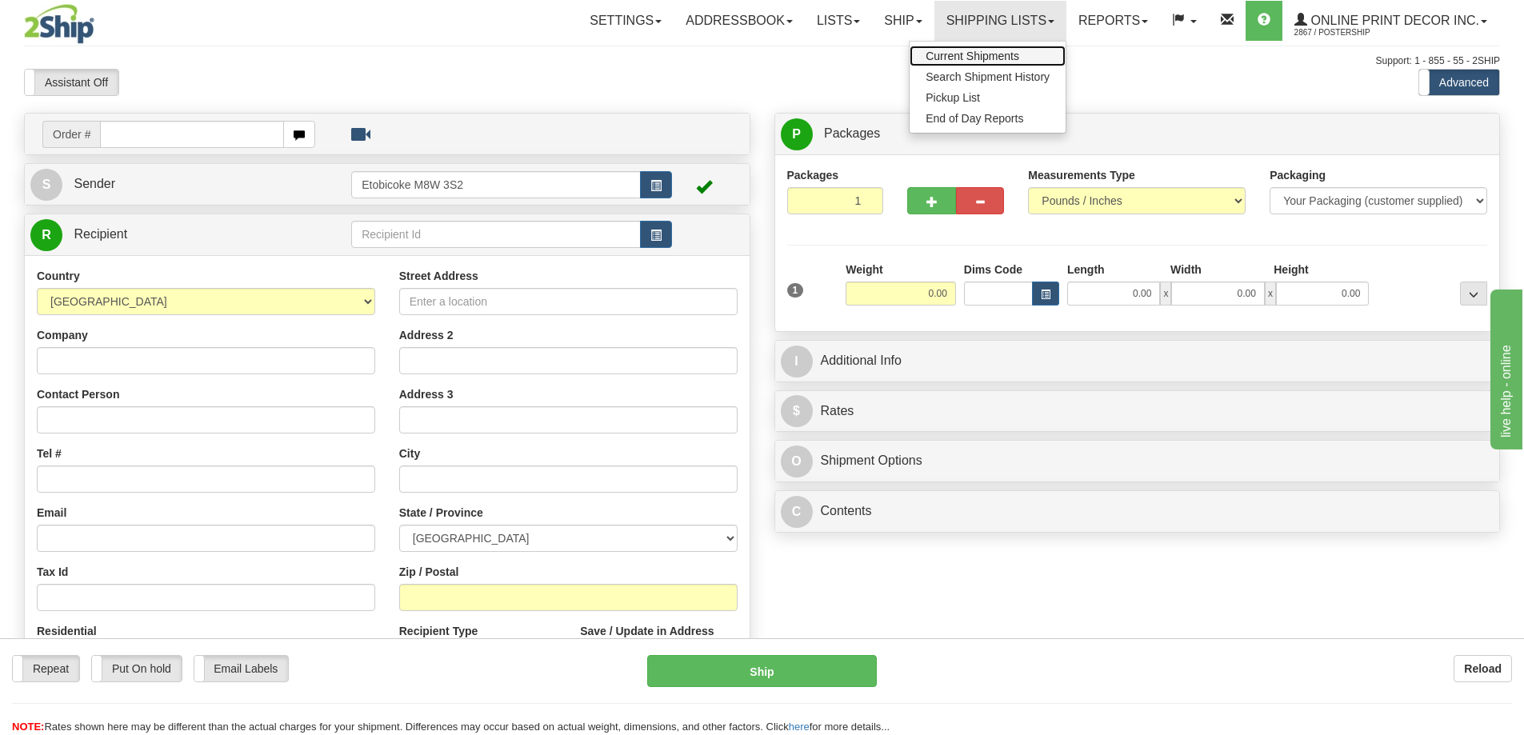
click at [974, 50] on span "Current Shipments" at bounding box center [972, 56] width 94 height 13
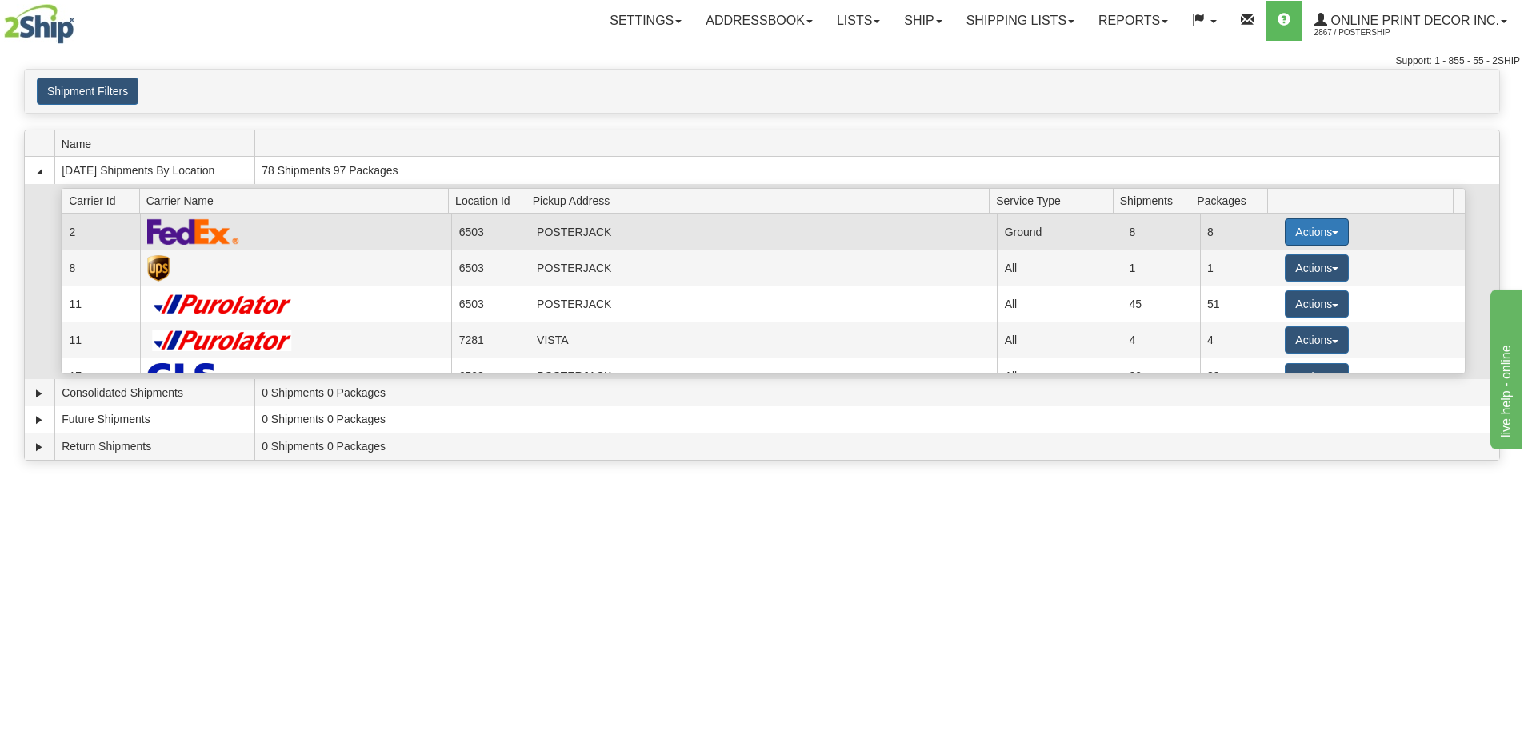
click at [1284, 225] on button "Actions" at bounding box center [1316, 231] width 64 height 27
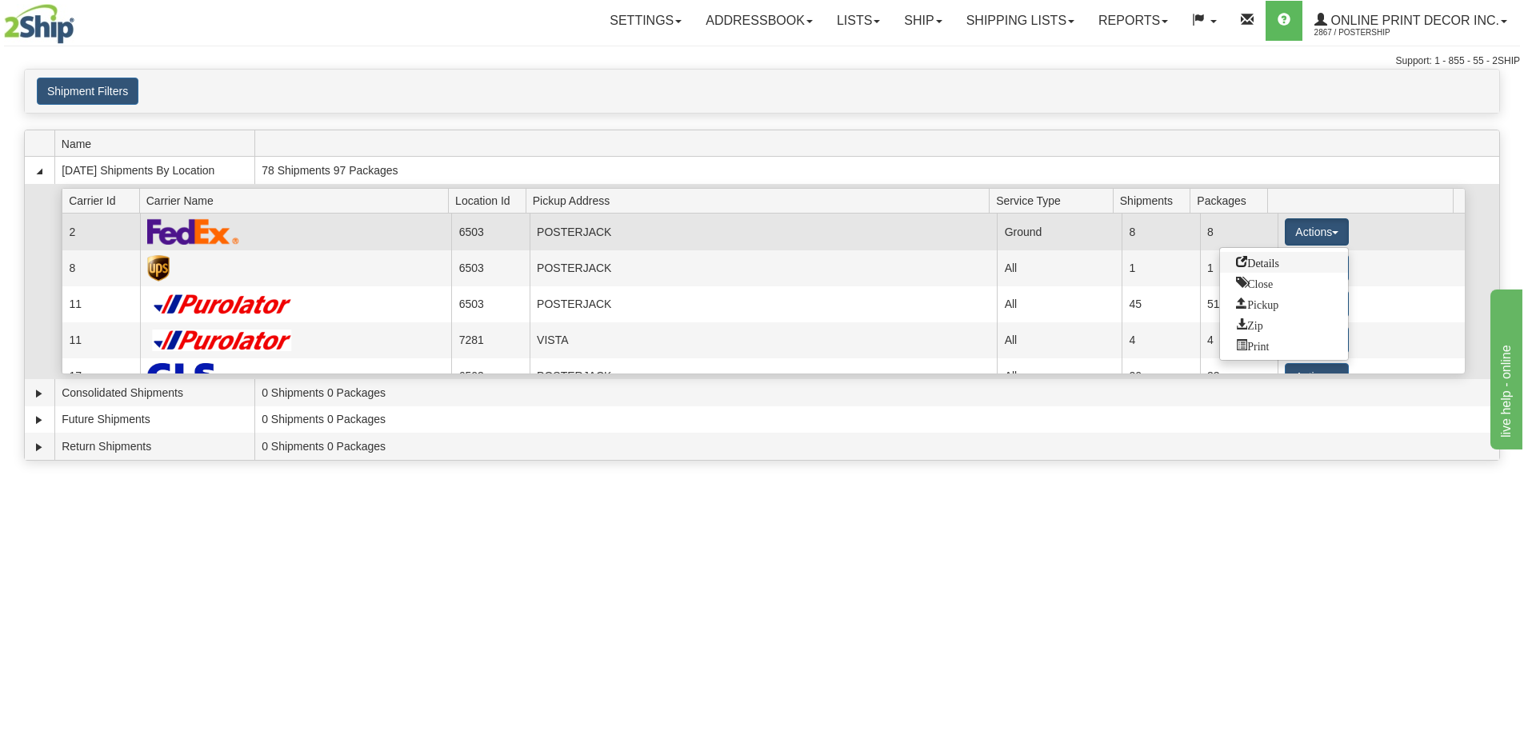
click at [1254, 266] on span "Details" at bounding box center [1257, 261] width 43 height 11
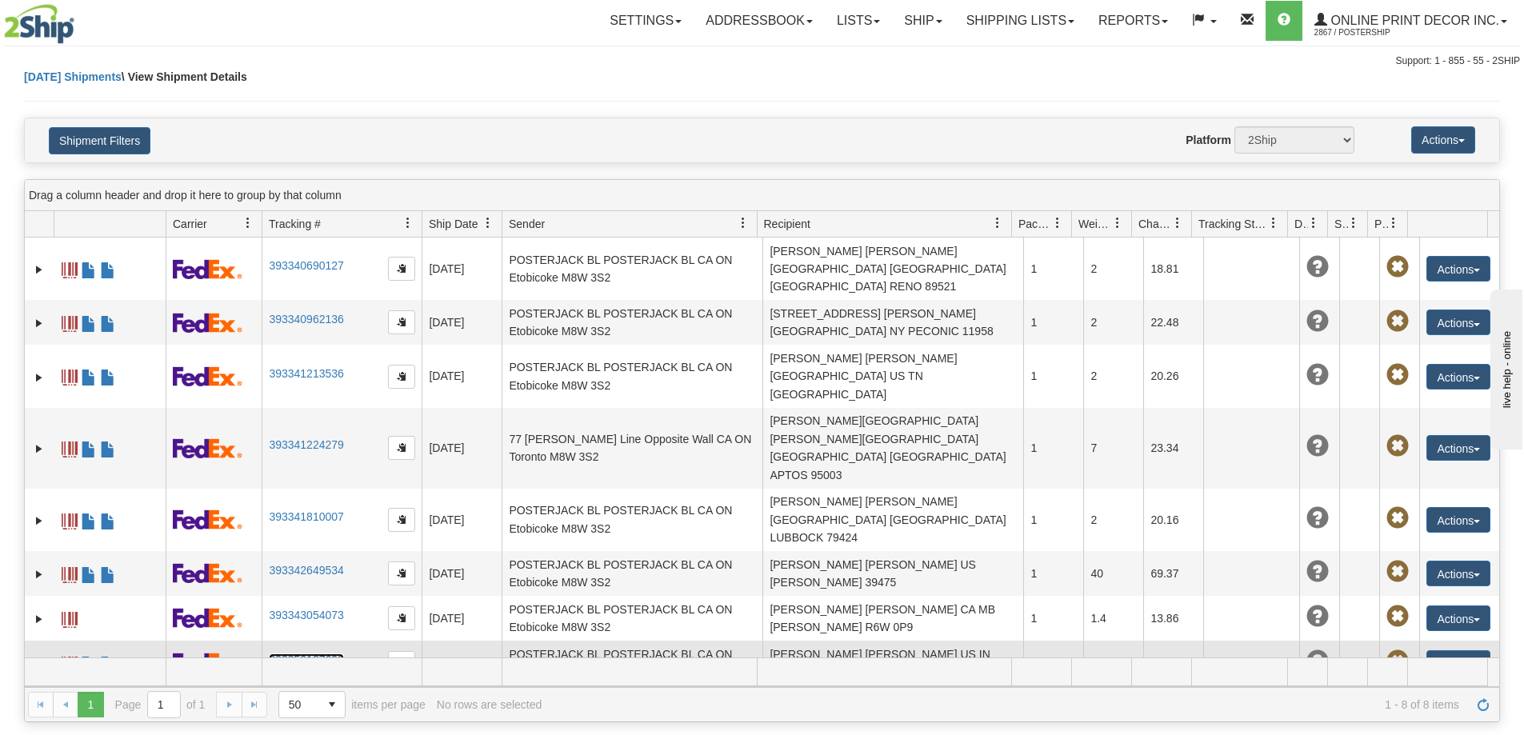
click at [300, 653] on link "393350187698" at bounding box center [306, 659] width 74 height 13
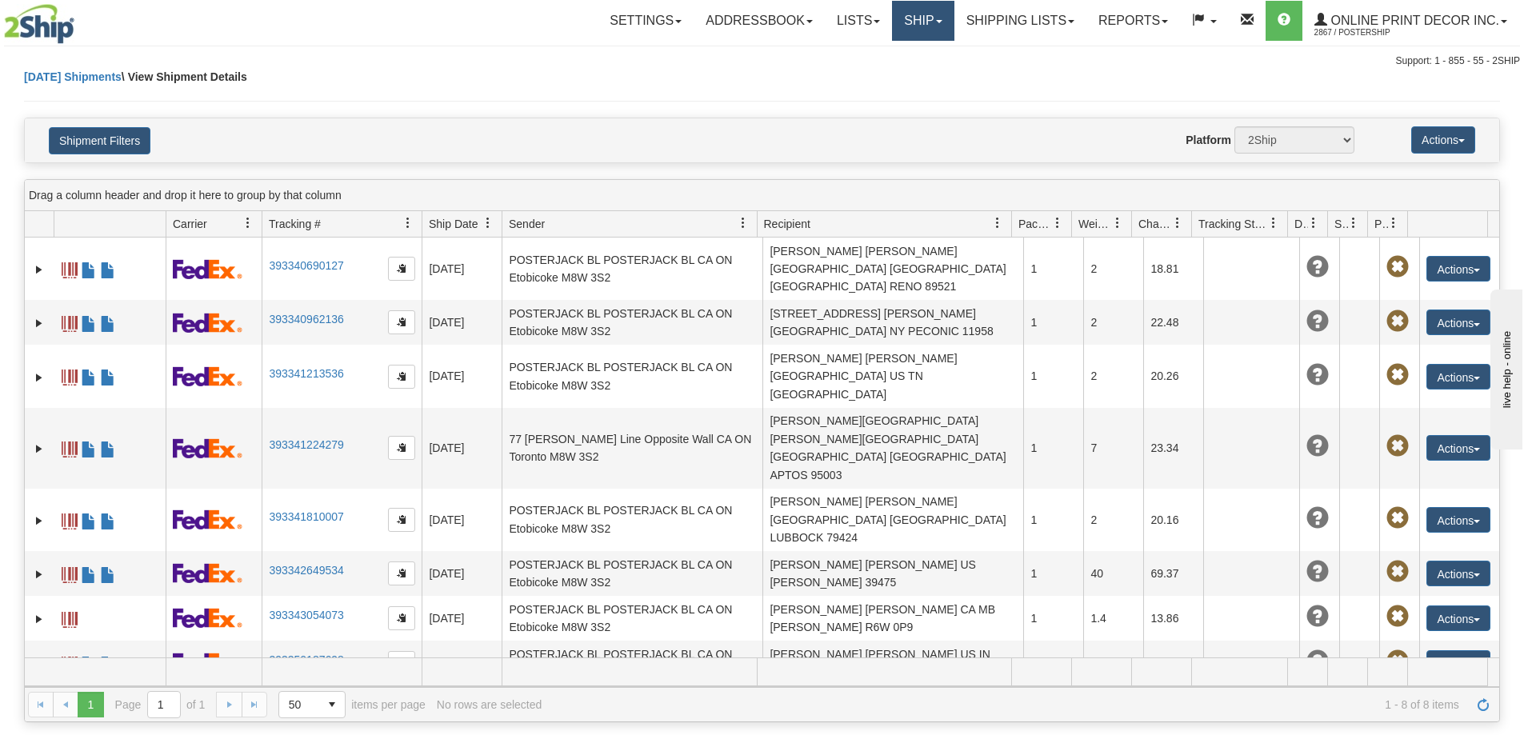
click at [939, 10] on link "Ship" at bounding box center [923, 21] width 62 height 40
click at [872, 58] on span "Ship Screen" at bounding box center [855, 56] width 61 height 13
